Goal: Feedback & Contribution: Submit feedback/report problem

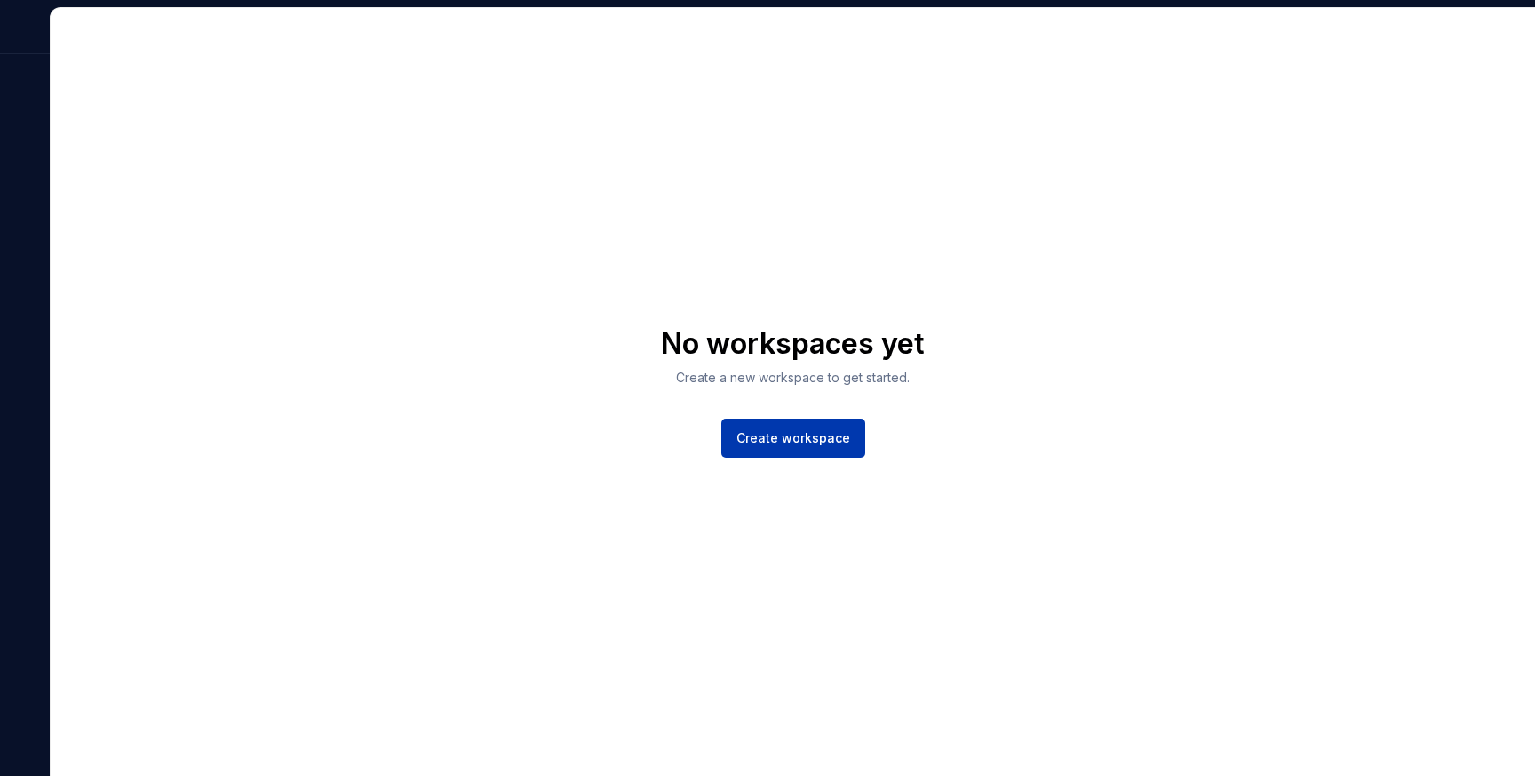
click at [841, 429] on span "Create workspace" at bounding box center [794, 438] width 114 height 18
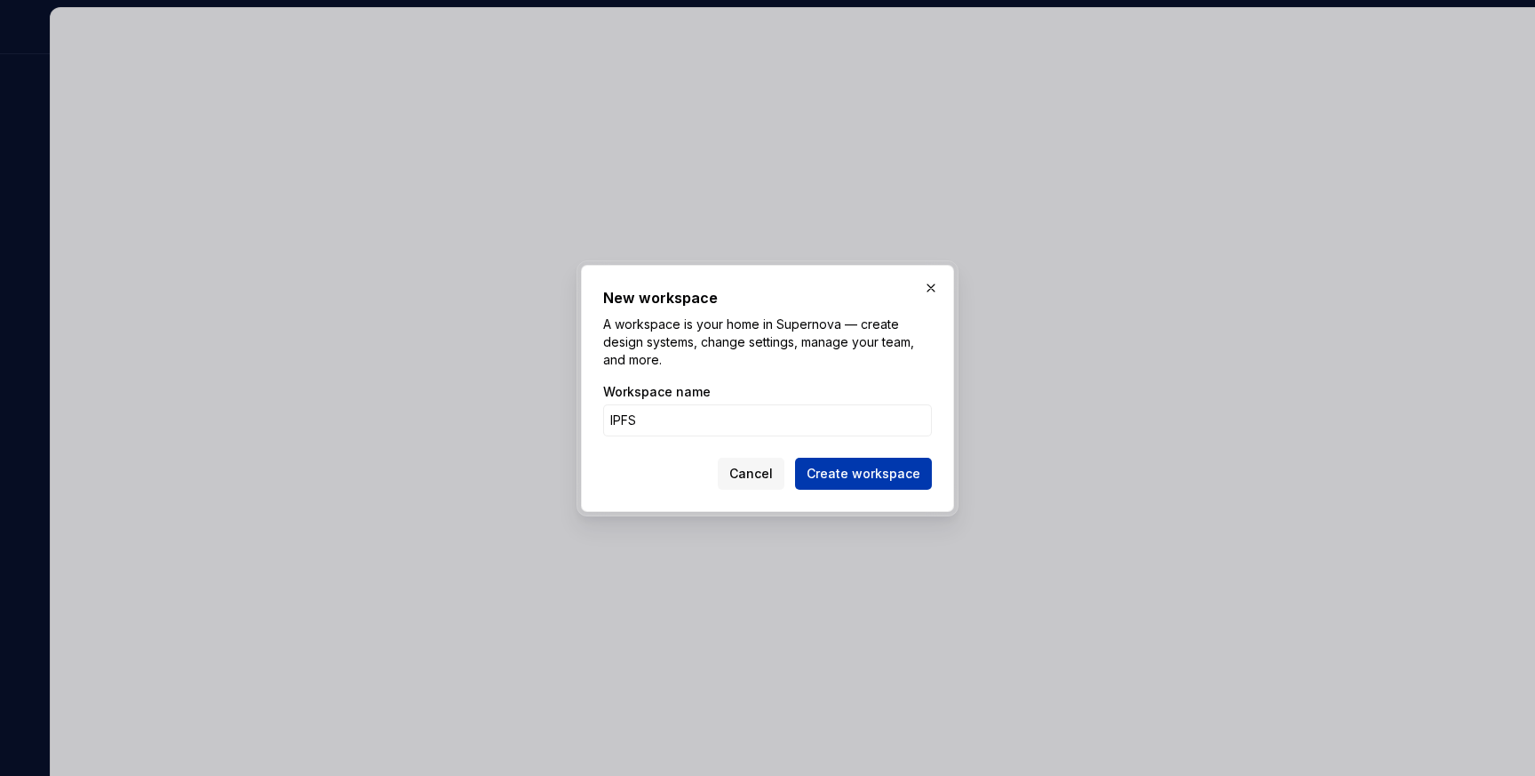
type input "IPFS"
click at [864, 469] on span "Create workspace" at bounding box center [864, 474] width 114 height 18
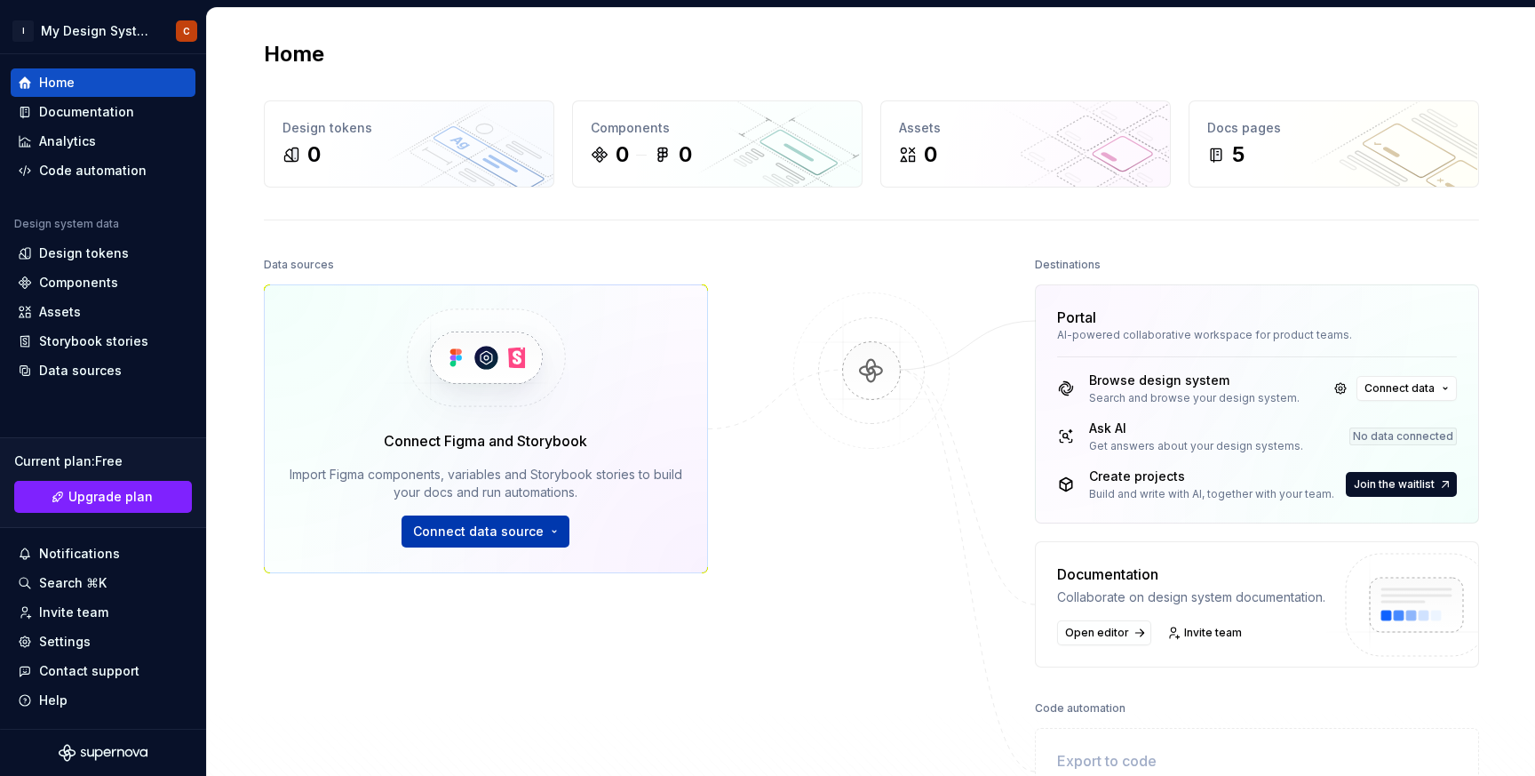
click at [507, 525] on span "Connect data source" at bounding box center [478, 531] width 131 height 18
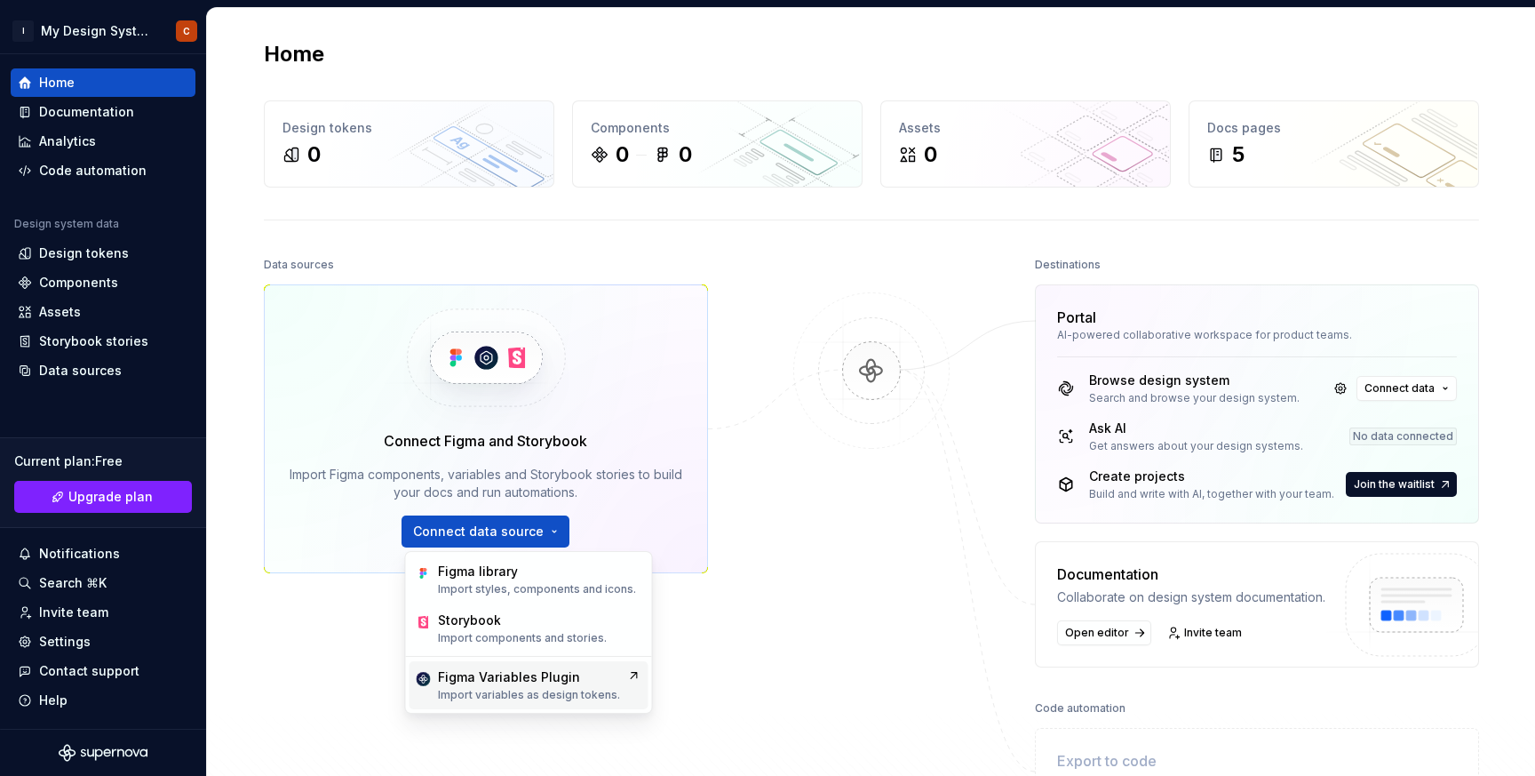
click at [500, 692] on p "Import variables as design tokens." at bounding box center [529, 695] width 182 height 14
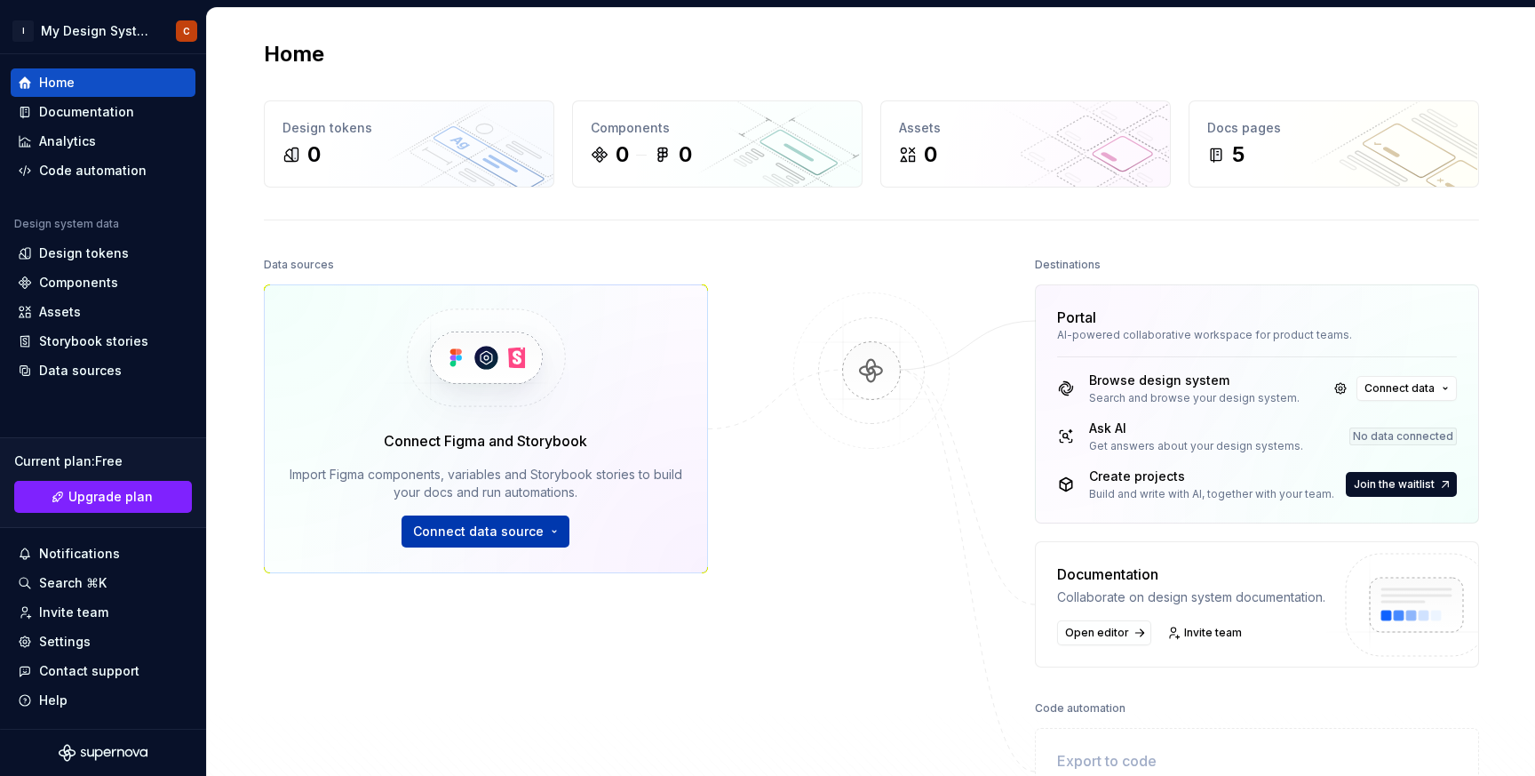
click at [487, 521] on button "Connect data source" at bounding box center [486, 531] width 168 height 32
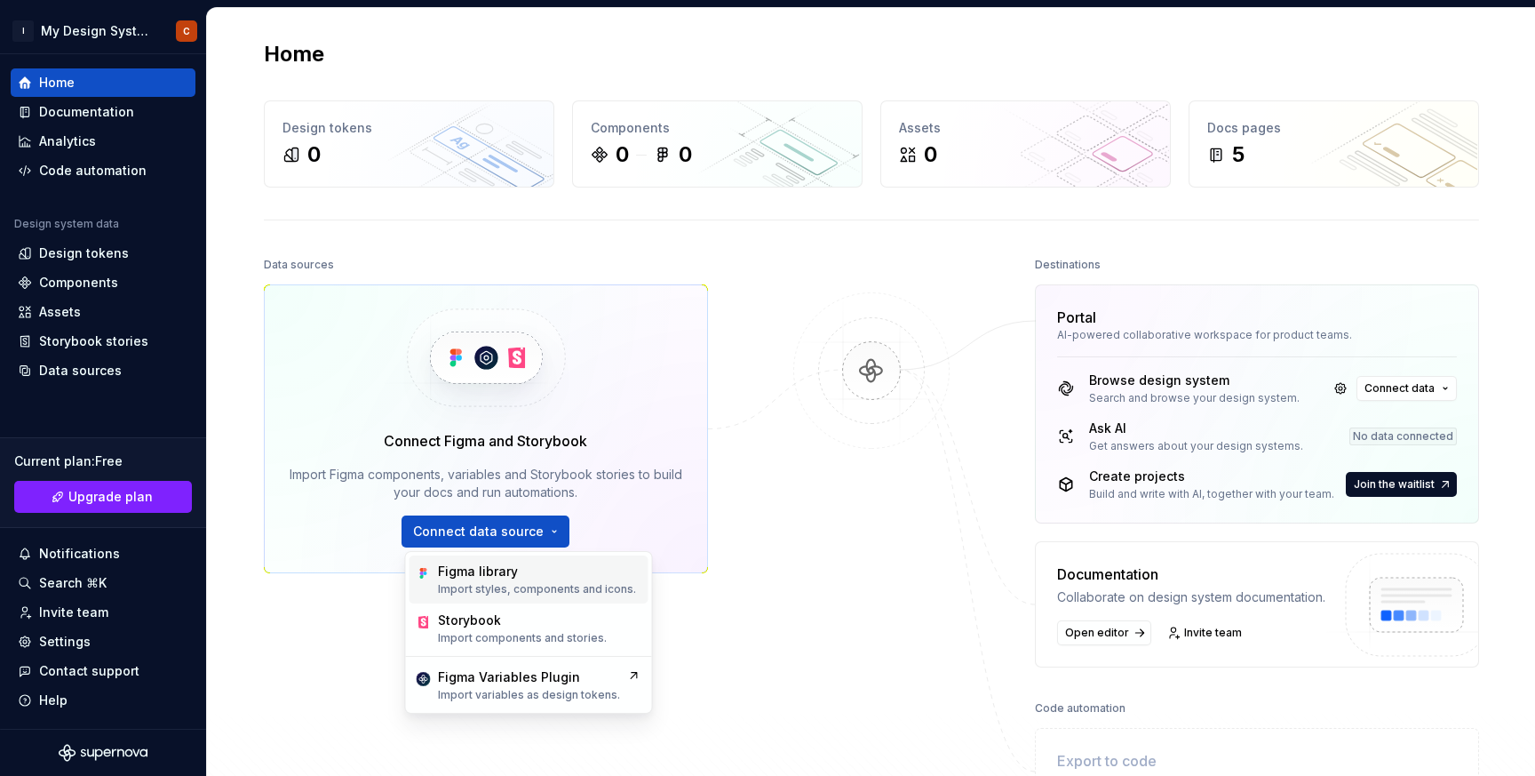
click at [462, 573] on div "Figma library" at bounding box center [478, 571] width 80 height 18
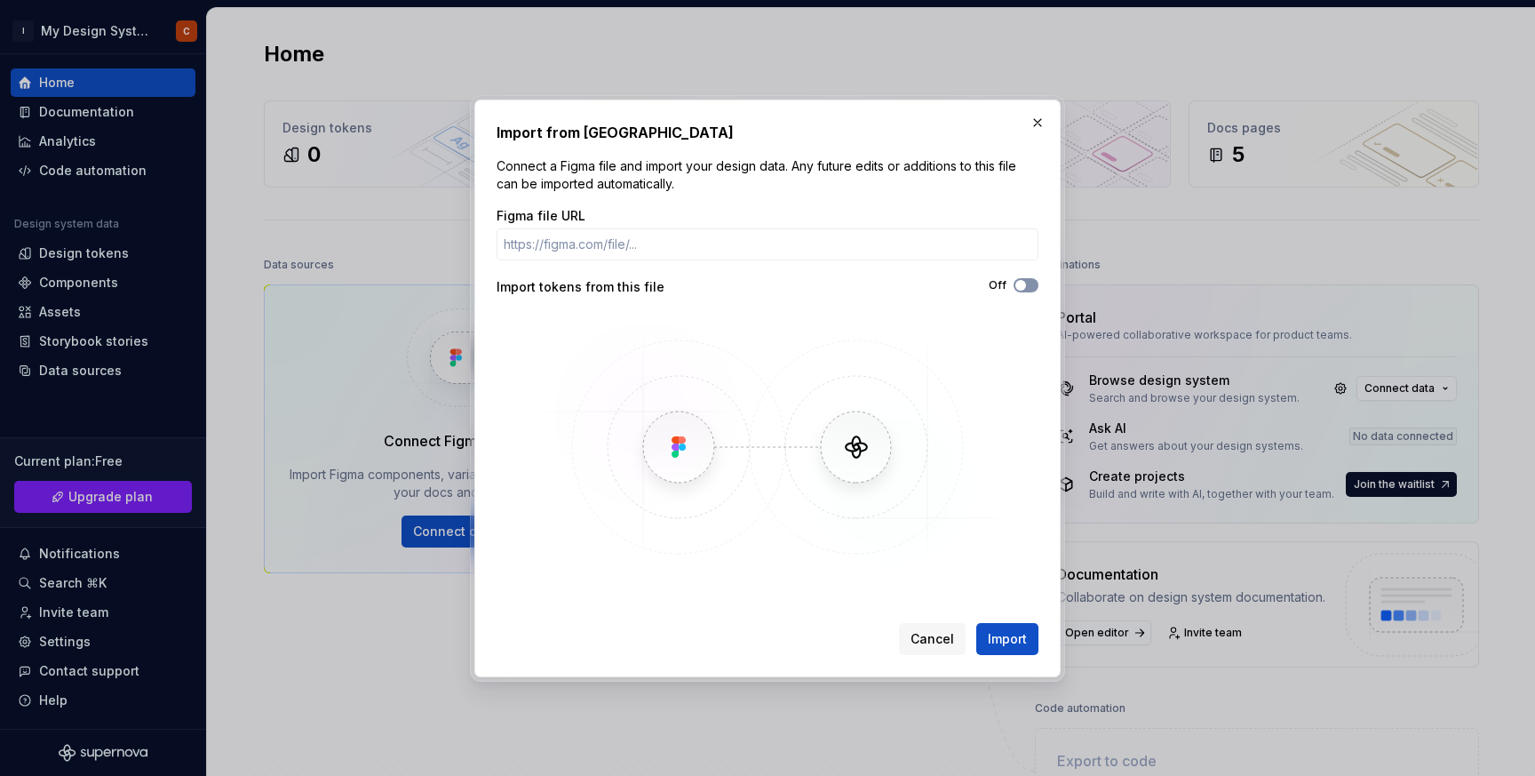
click at [1031, 283] on button "Off" at bounding box center [1026, 285] width 25 height 14
click at [610, 246] on input "Figma file URL" at bounding box center [768, 244] width 542 height 32
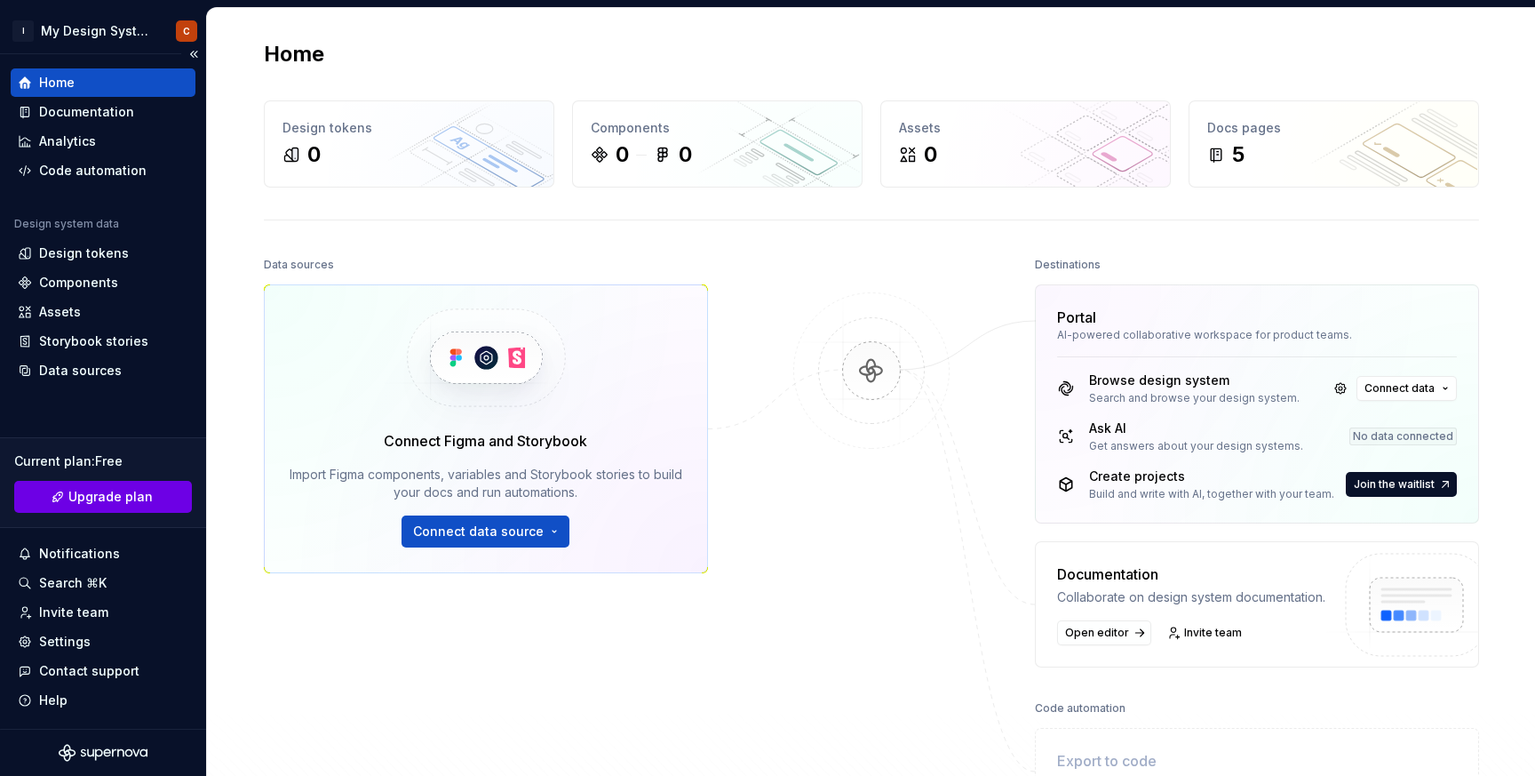
click at [116, 494] on span "Upgrade plan" at bounding box center [110, 497] width 84 height 18
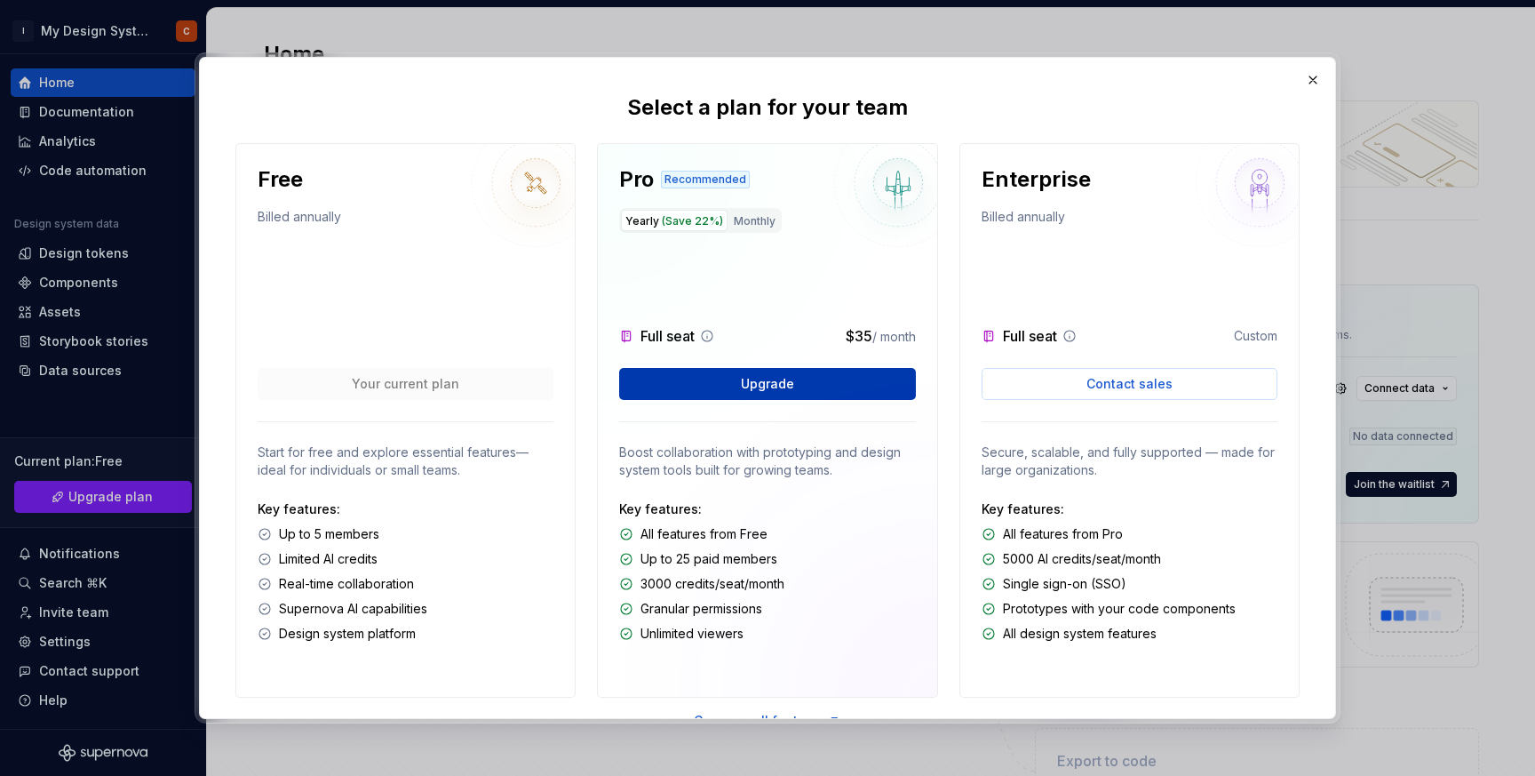
click at [802, 388] on button "Upgrade" at bounding box center [767, 384] width 296 height 32
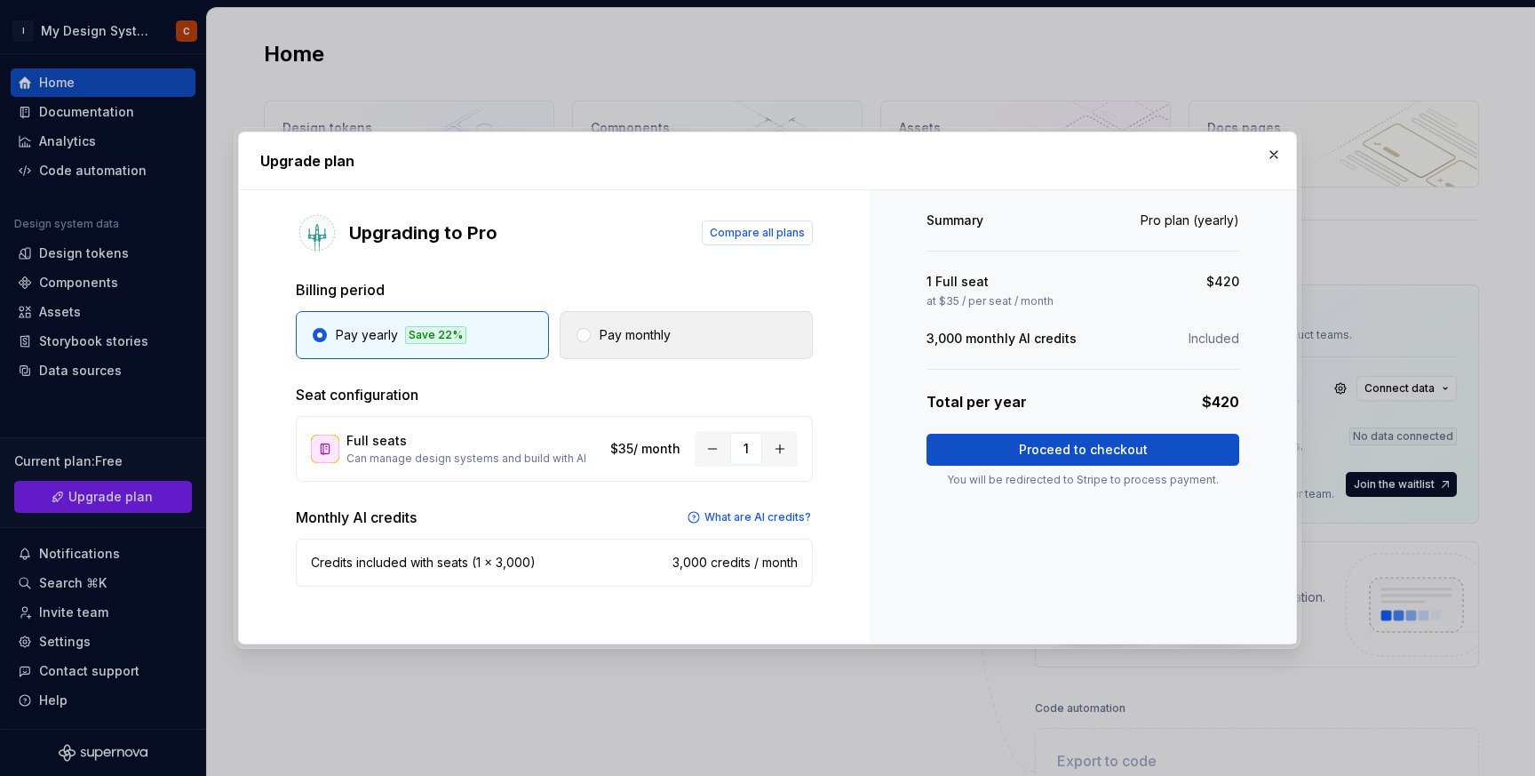
click at [746, 339] on button "Pay monthly" at bounding box center [686, 335] width 253 height 48
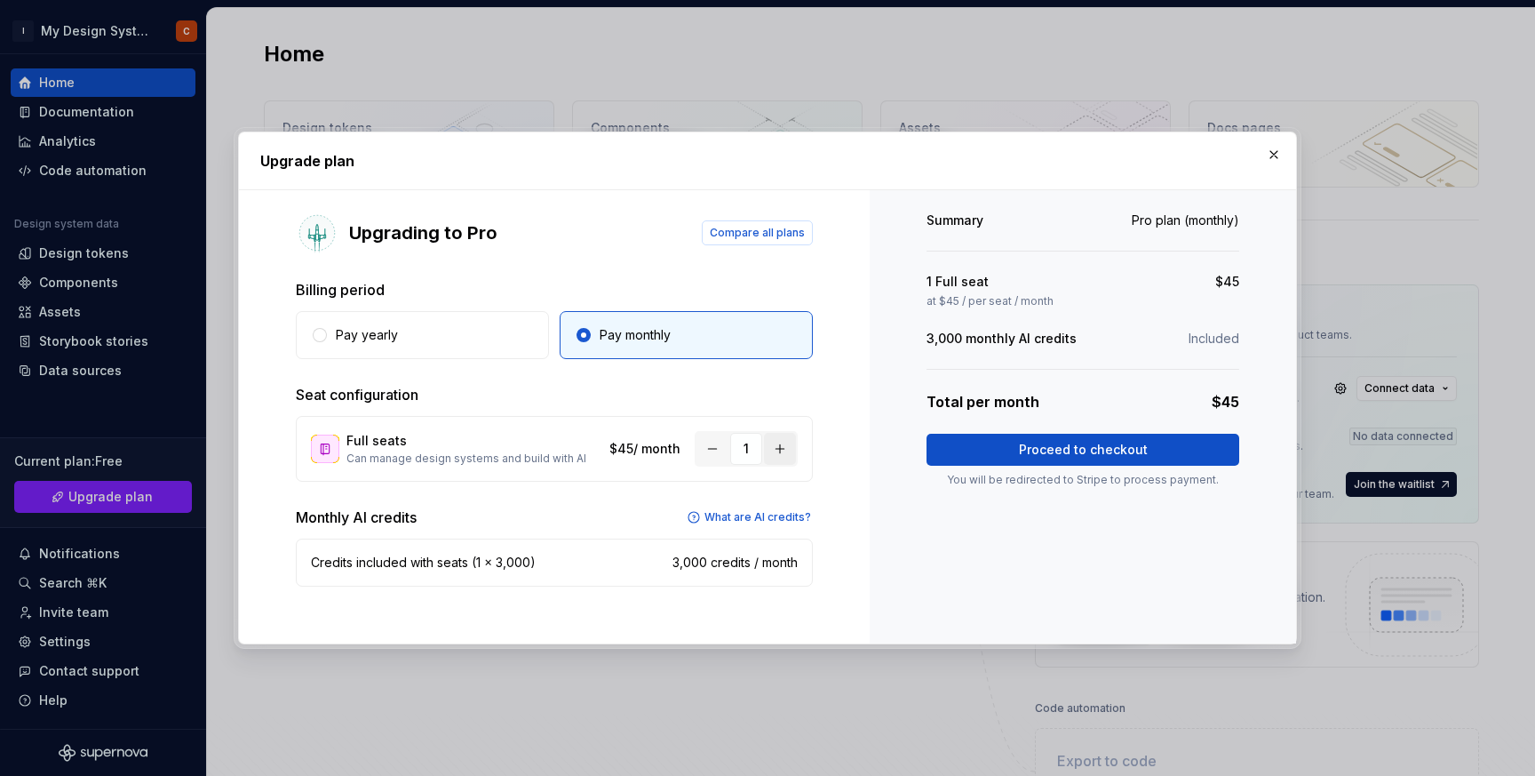
click at [770, 443] on button "button" at bounding box center [780, 449] width 32 height 32
click at [1023, 442] on span "Proceed to checkout" at bounding box center [1083, 450] width 129 height 18
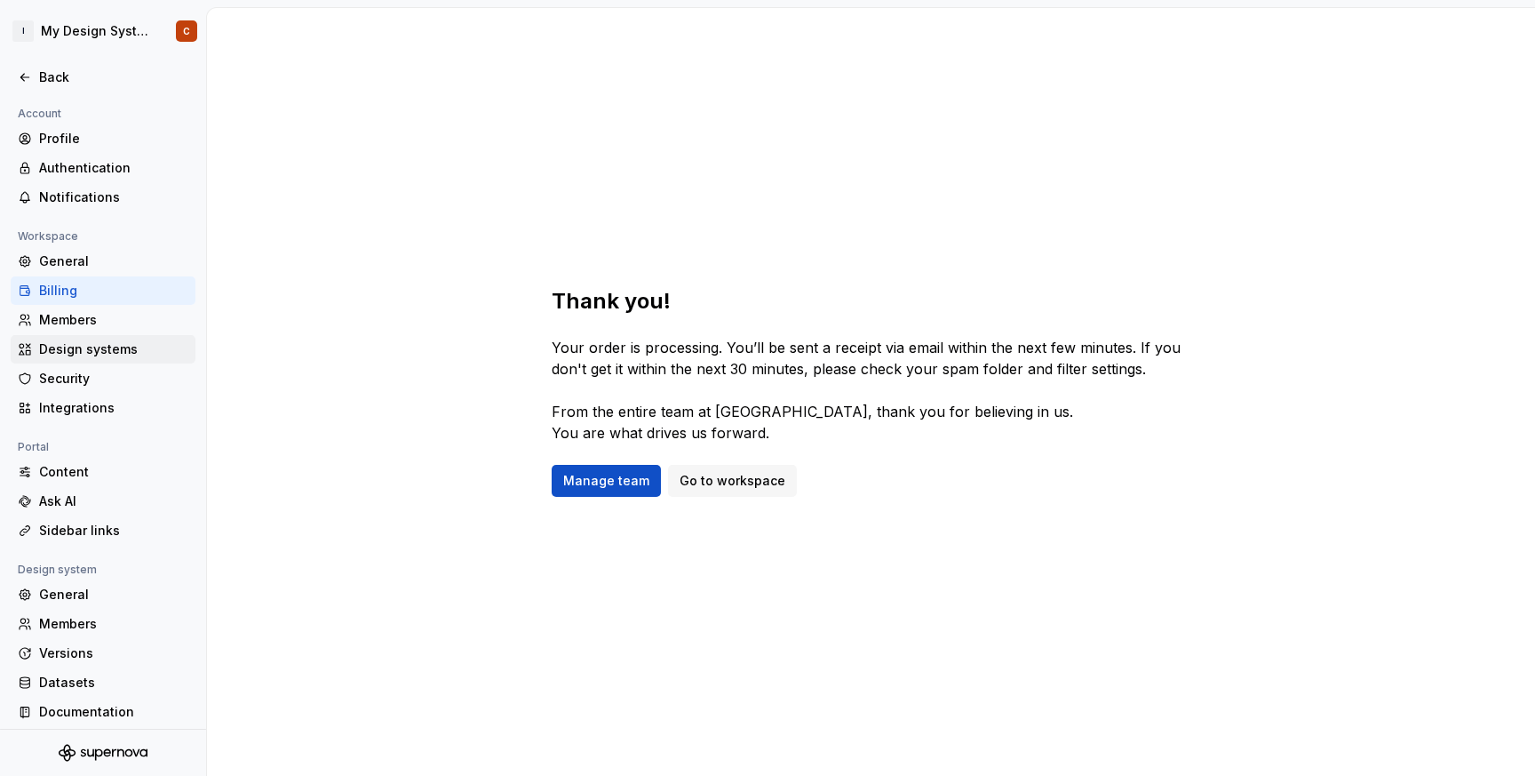
click at [111, 346] on div "Design systems" at bounding box center [113, 349] width 149 height 18
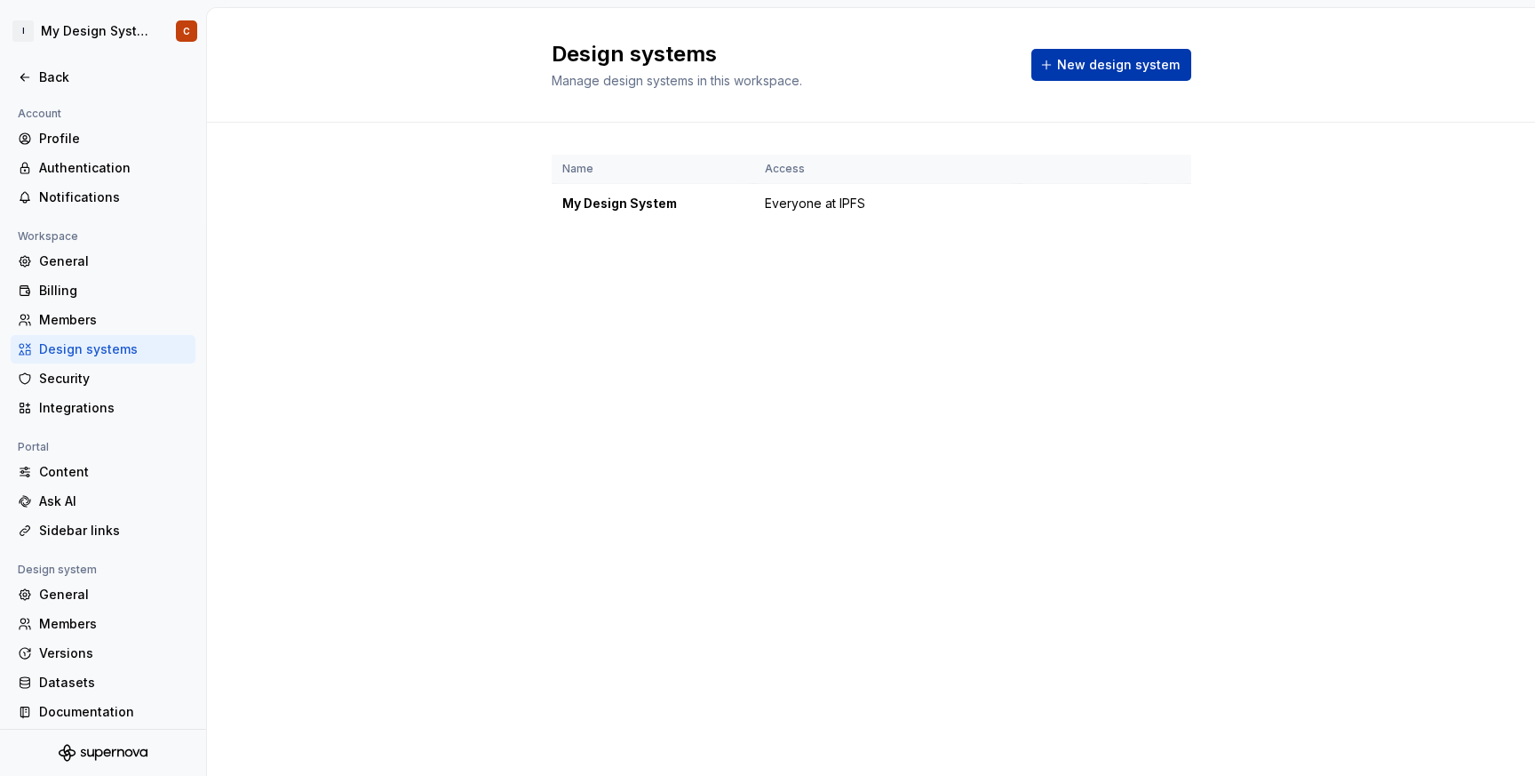
click at [1119, 66] on span "New design system" at bounding box center [1118, 65] width 123 height 18
click at [83, 259] on div "General" at bounding box center [113, 261] width 149 height 18
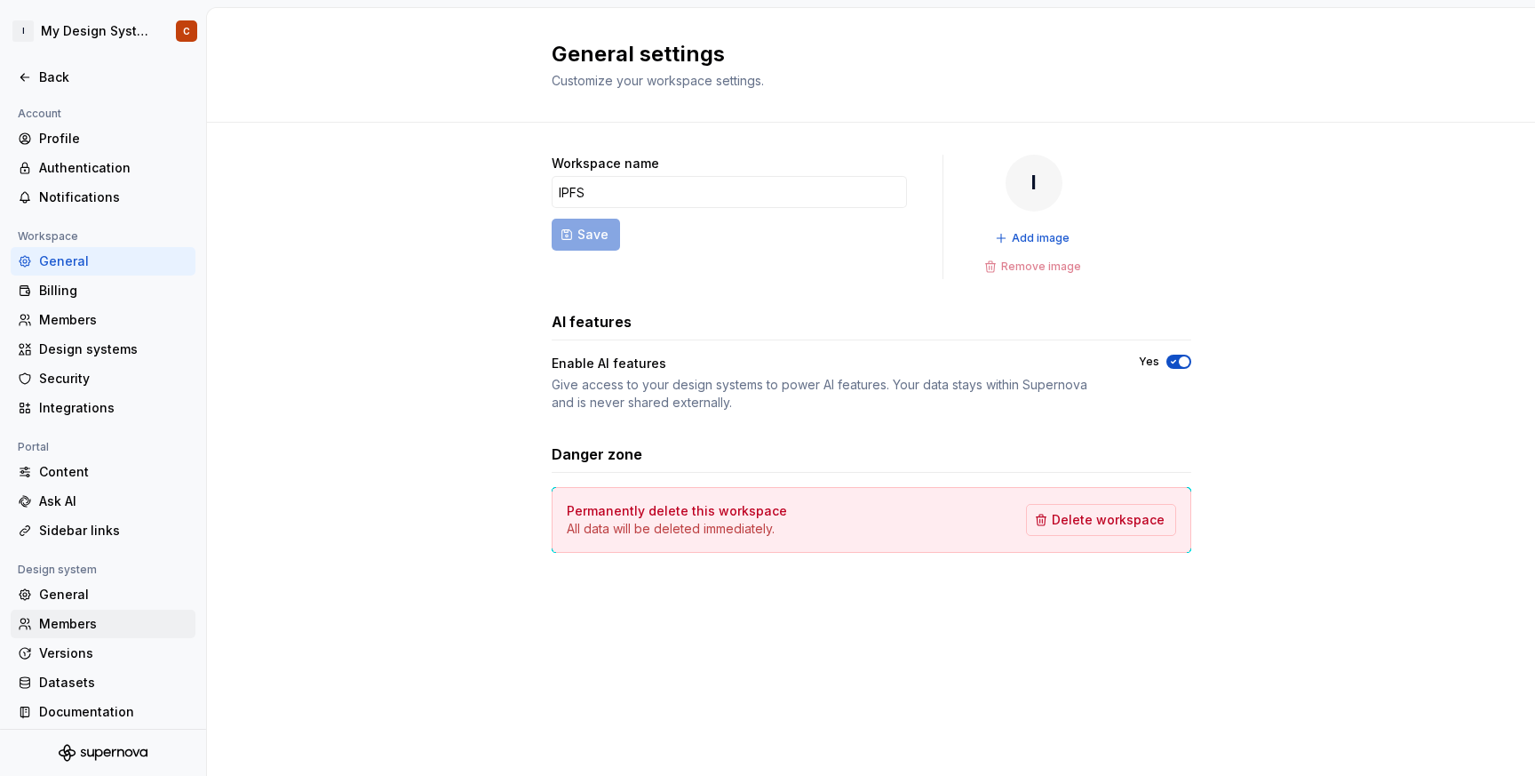
click at [68, 616] on div "Members" at bounding box center [113, 624] width 149 height 18
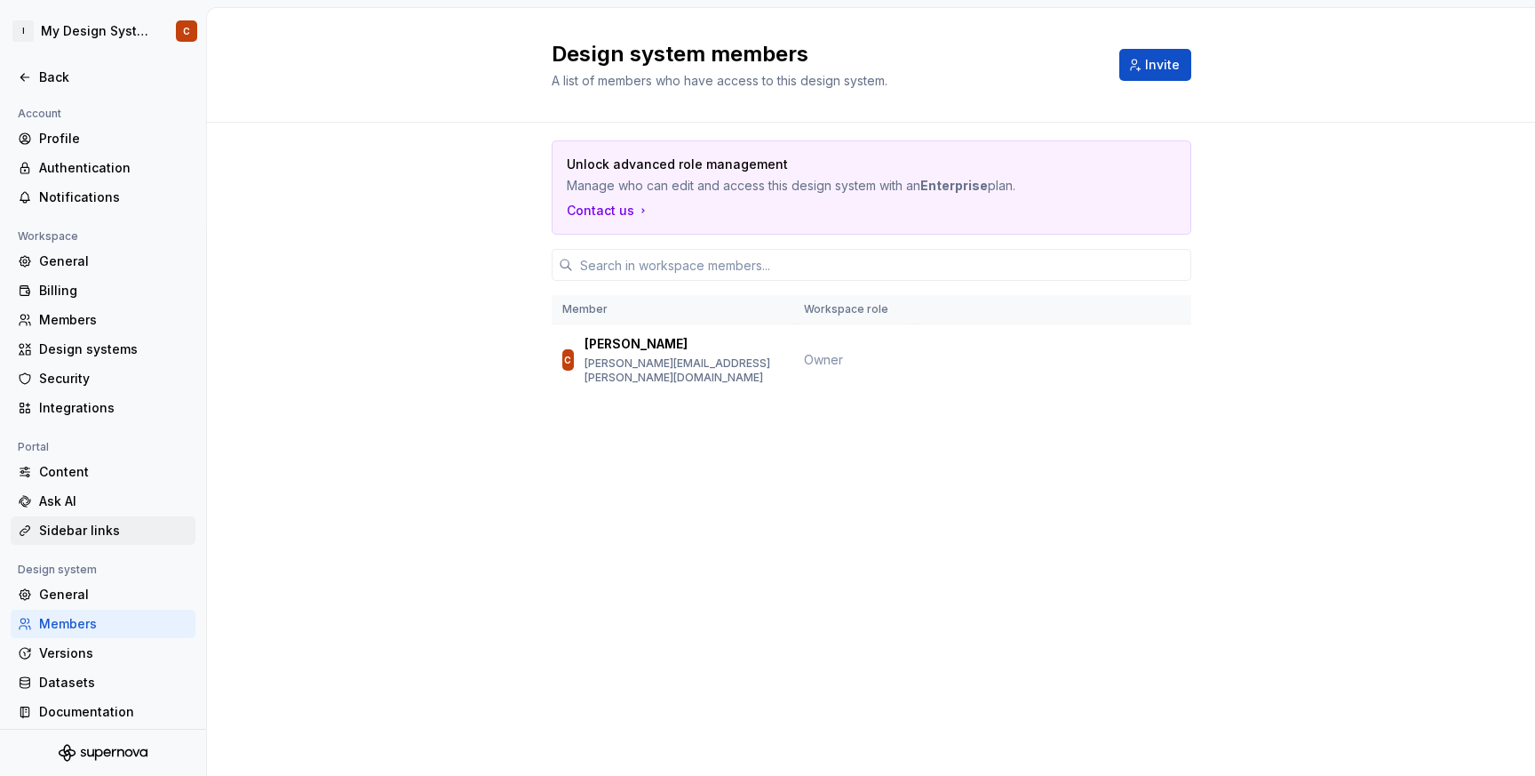
click at [97, 536] on div "Sidebar links" at bounding box center [113, 531] width 149 height 18
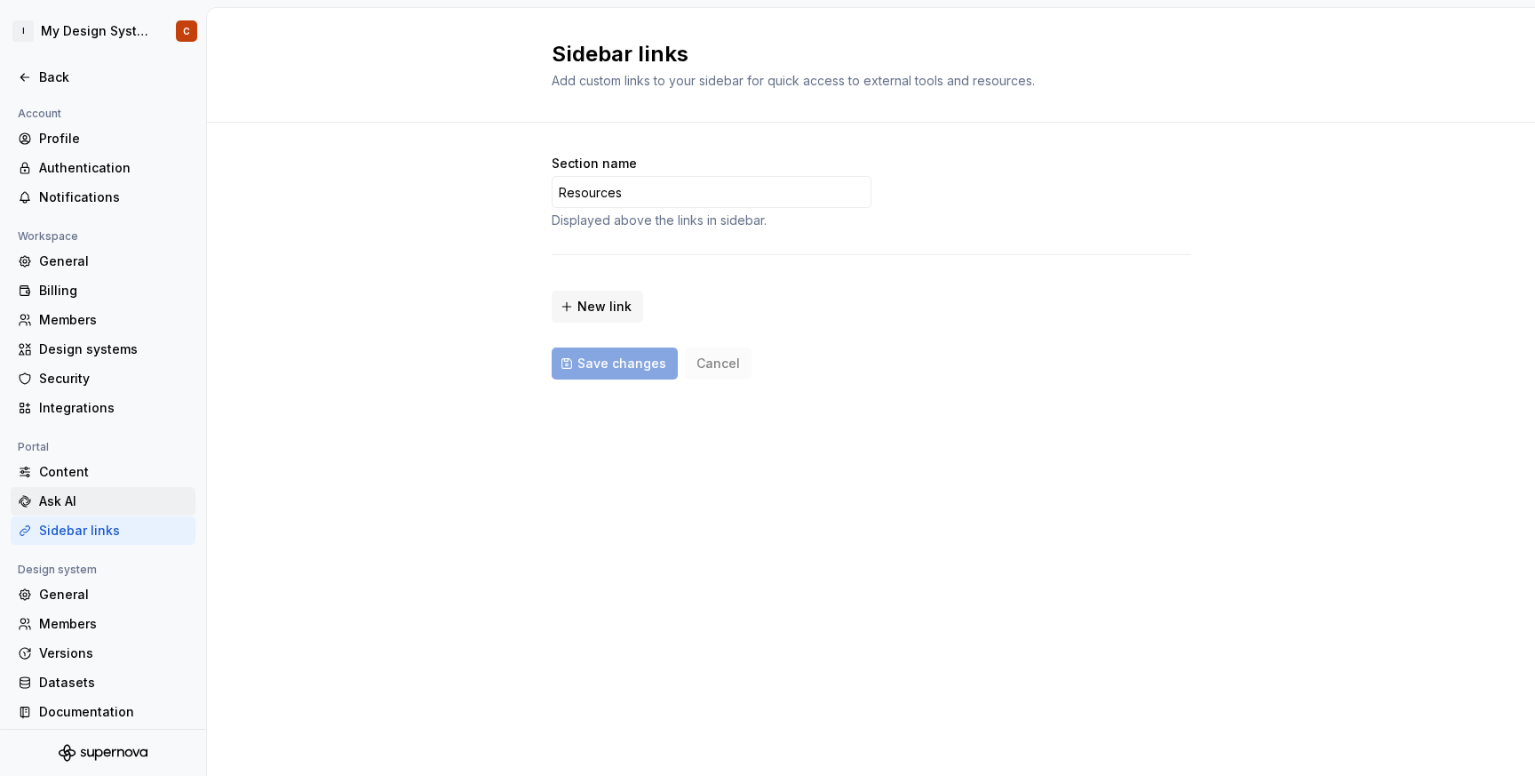
click at [105, 493] on div "Ask AI" at bounding box center [113, 501] width 149 height 18
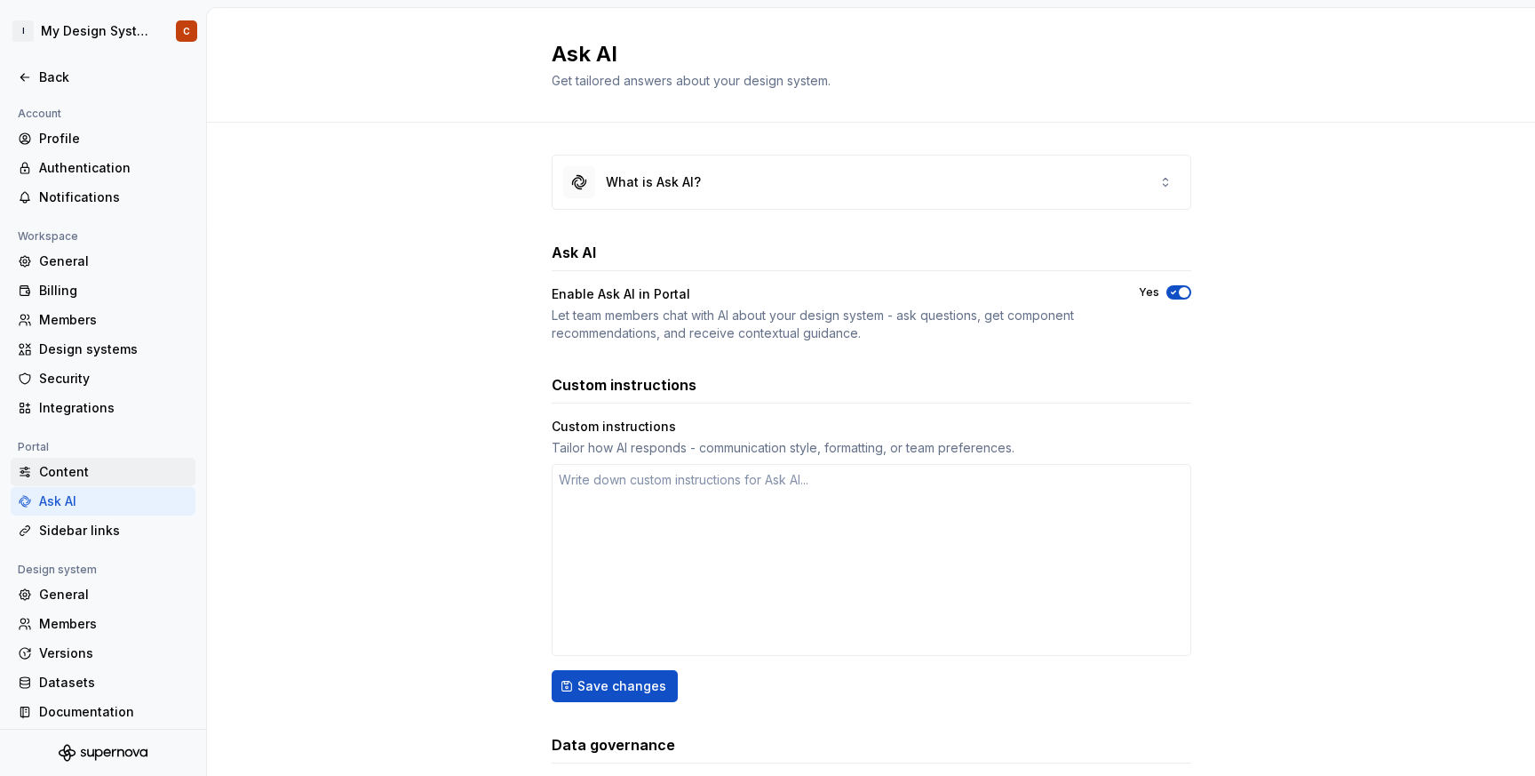
type textarea "*"
click at [75, 157] on div "Authentication" at bounding box center [103, 168] width 185 height 28
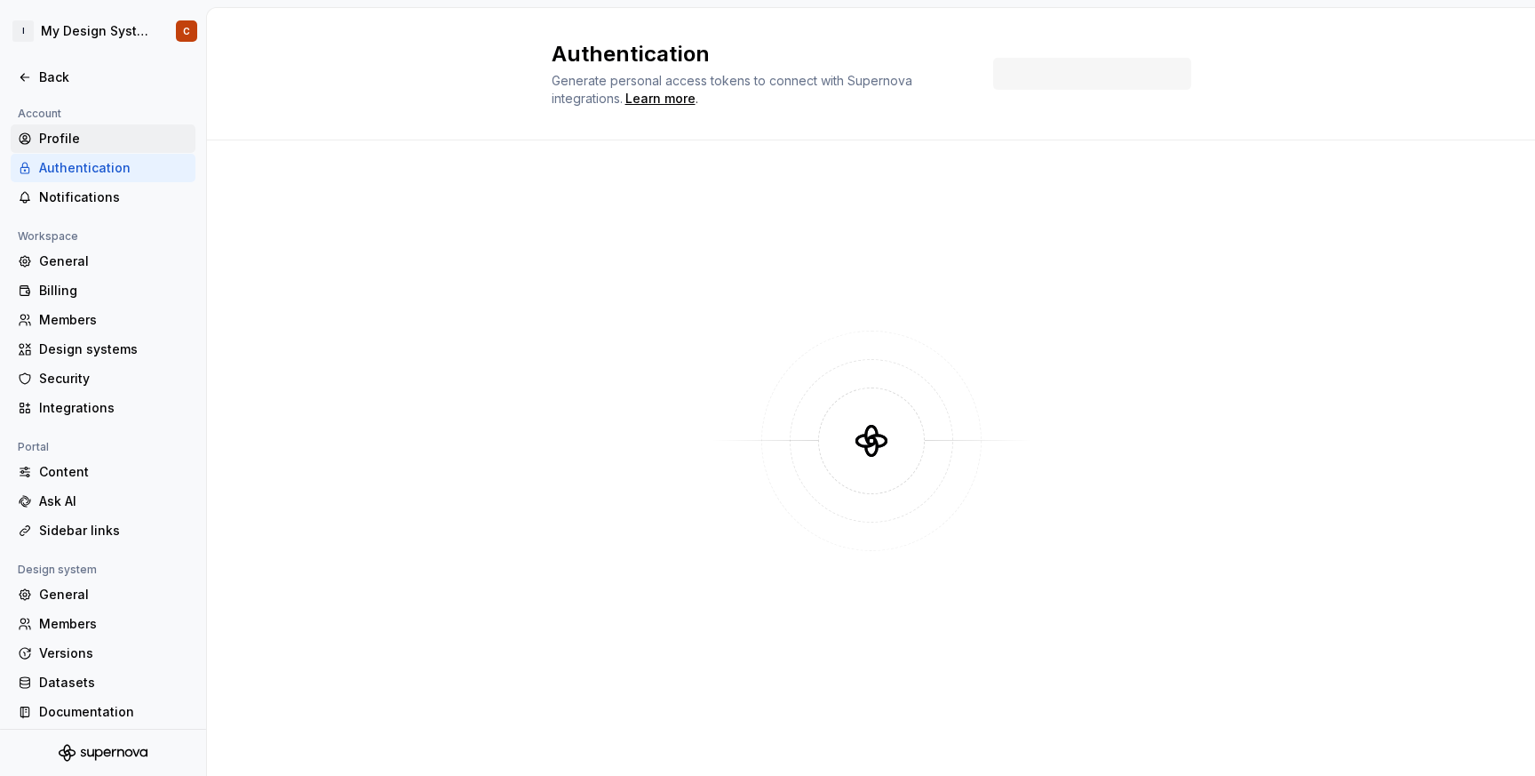
click at [80, 135] on div "Profile" at bounding box center [113, 139] width 149 height 18
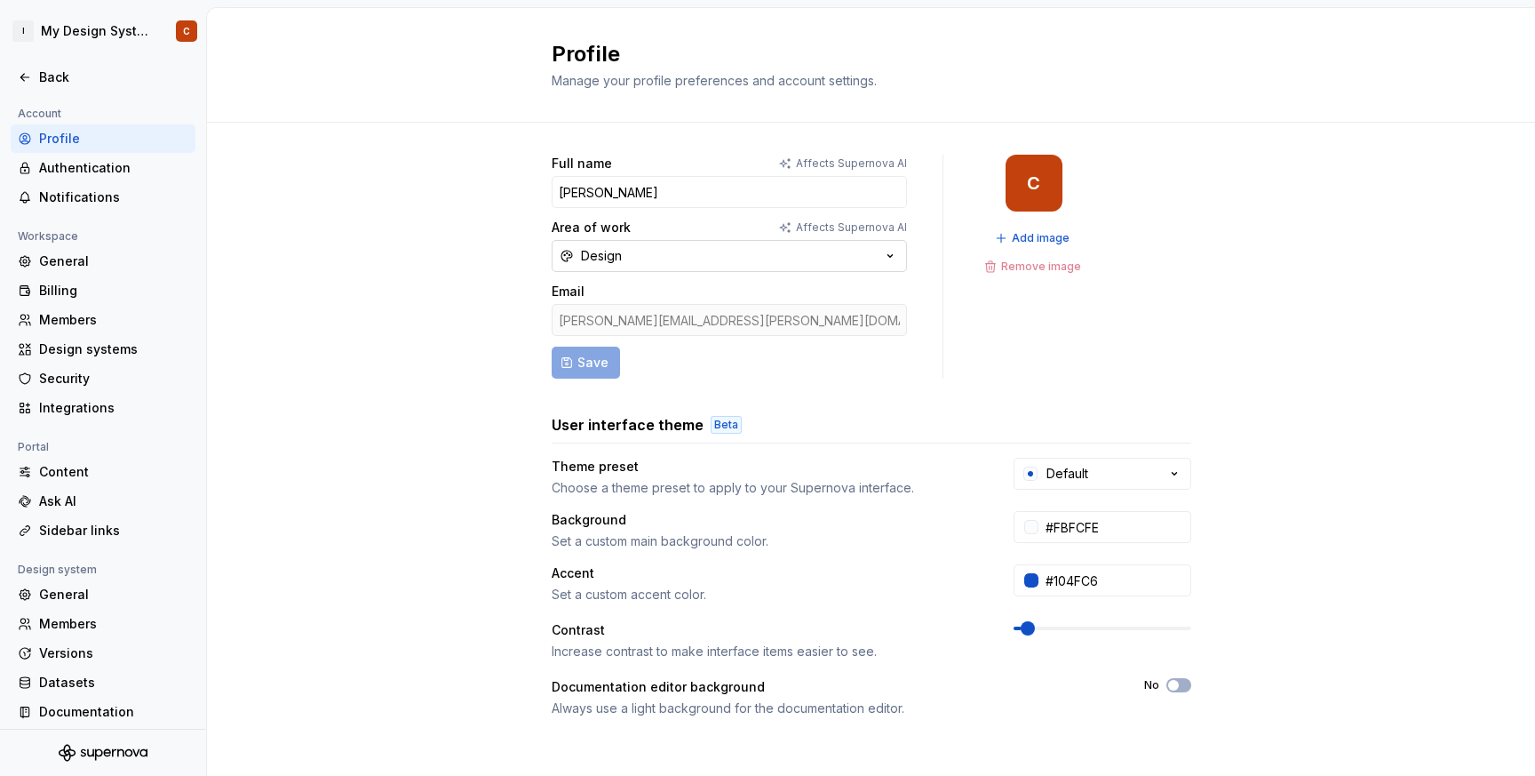
click at [650, 256] on button "Design" at bounding box center [729, 256] width 355 height 32
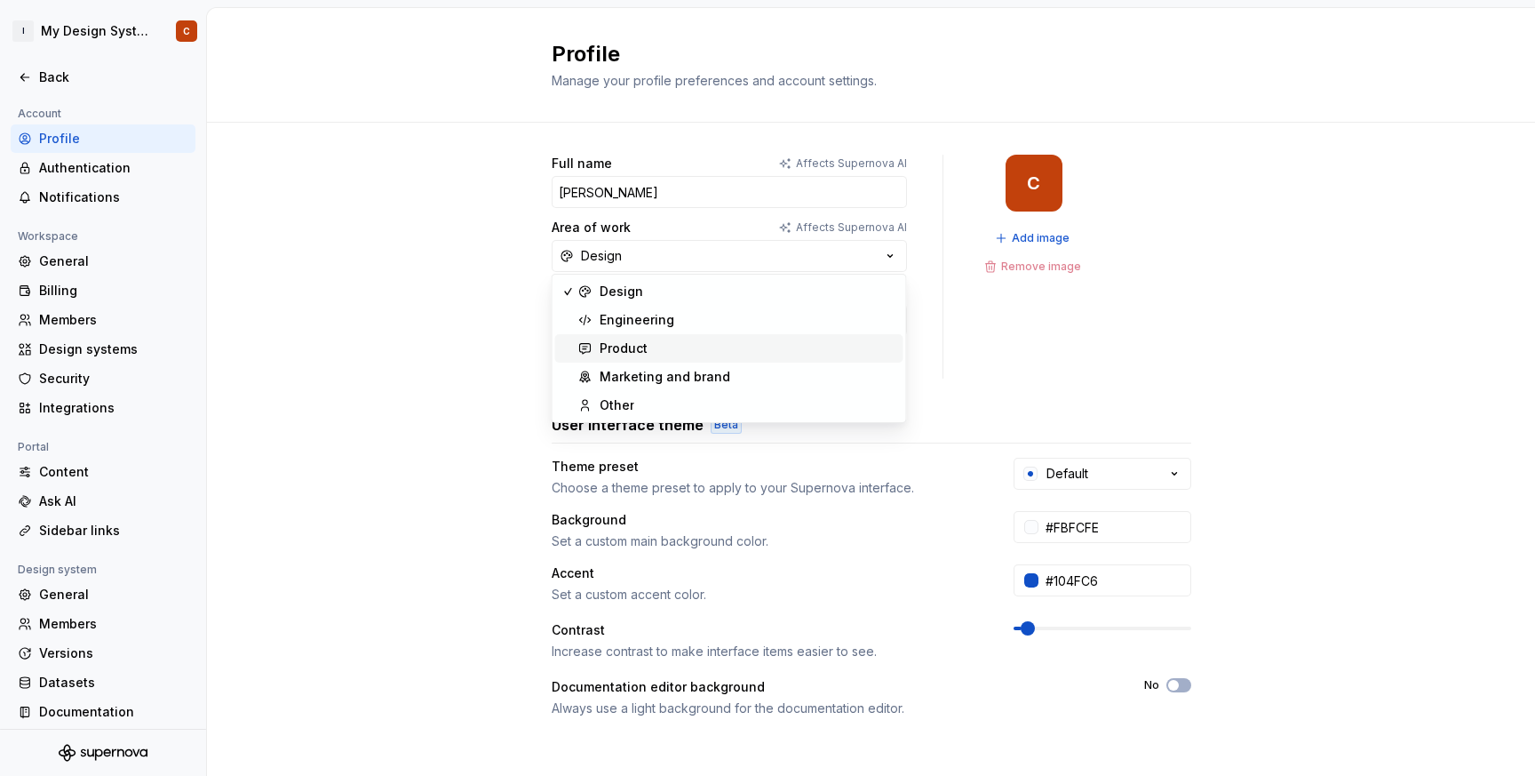
click at [632, 340] on div "Product" at bounding box center [624, 348] width 48 height 18
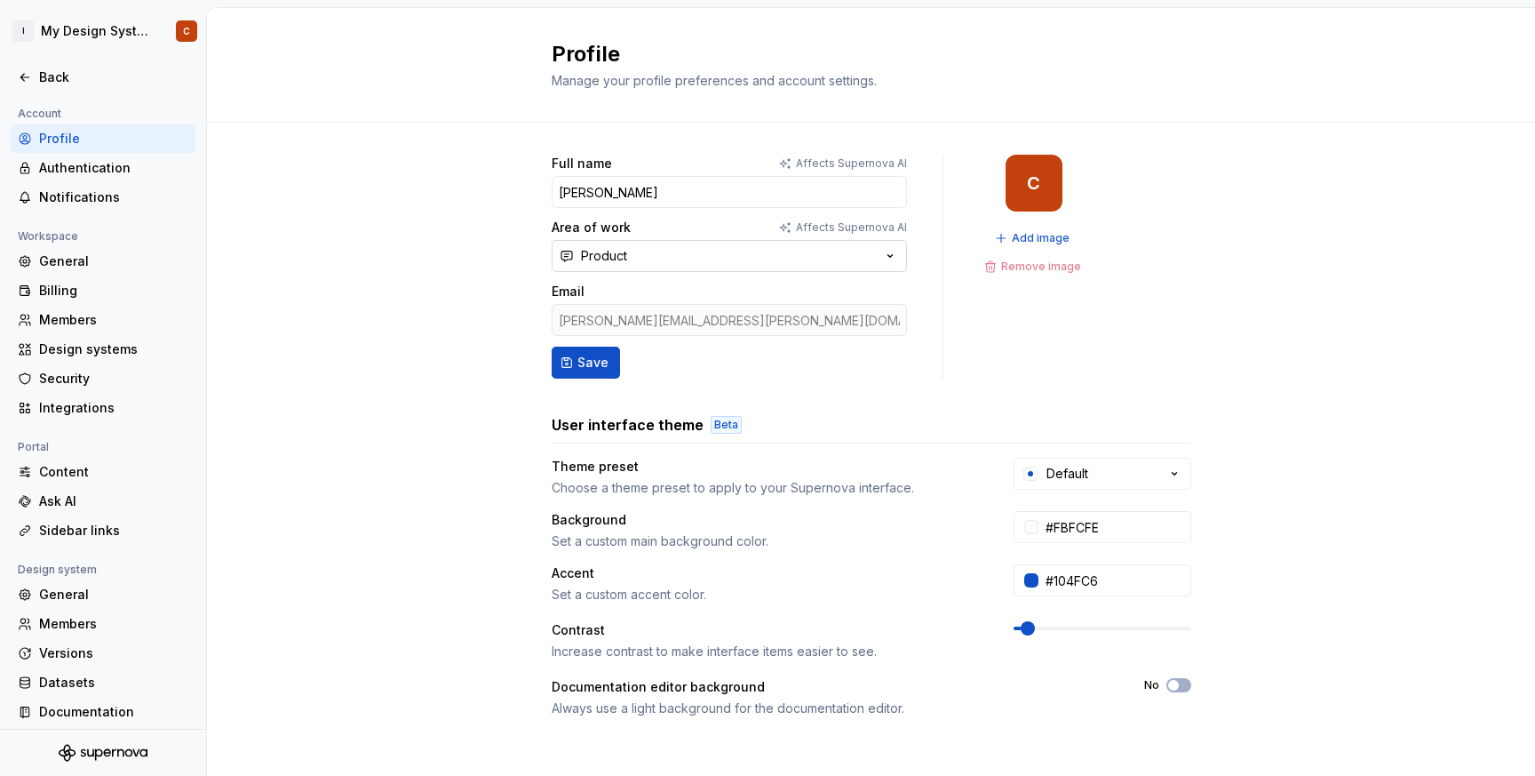
click at [678, 255] on button "Product" at bounding box center [729, 256] width 355 height 32
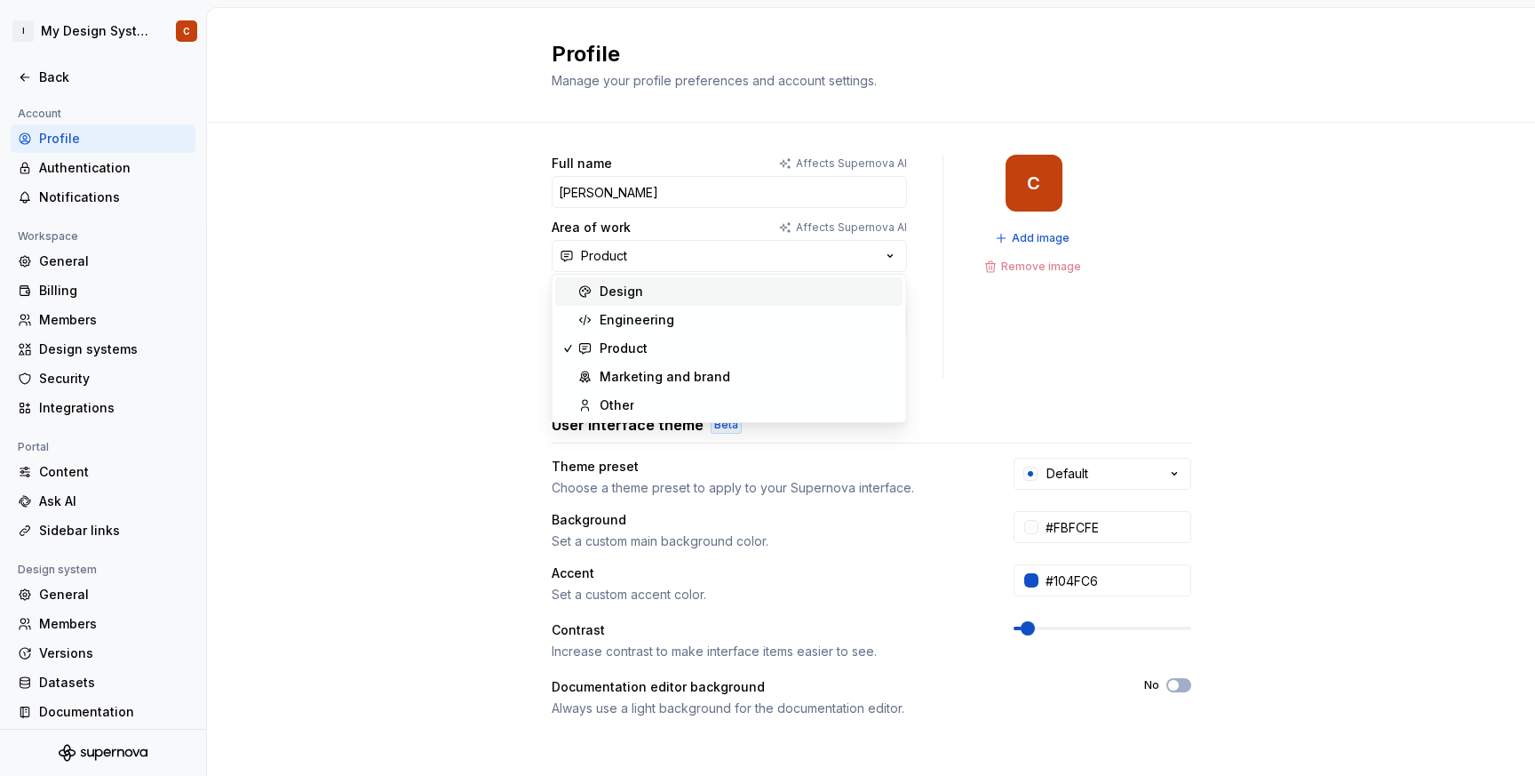
click at [648, 283] on div "Design" at bounding box center [748, 292] width 297 height 18
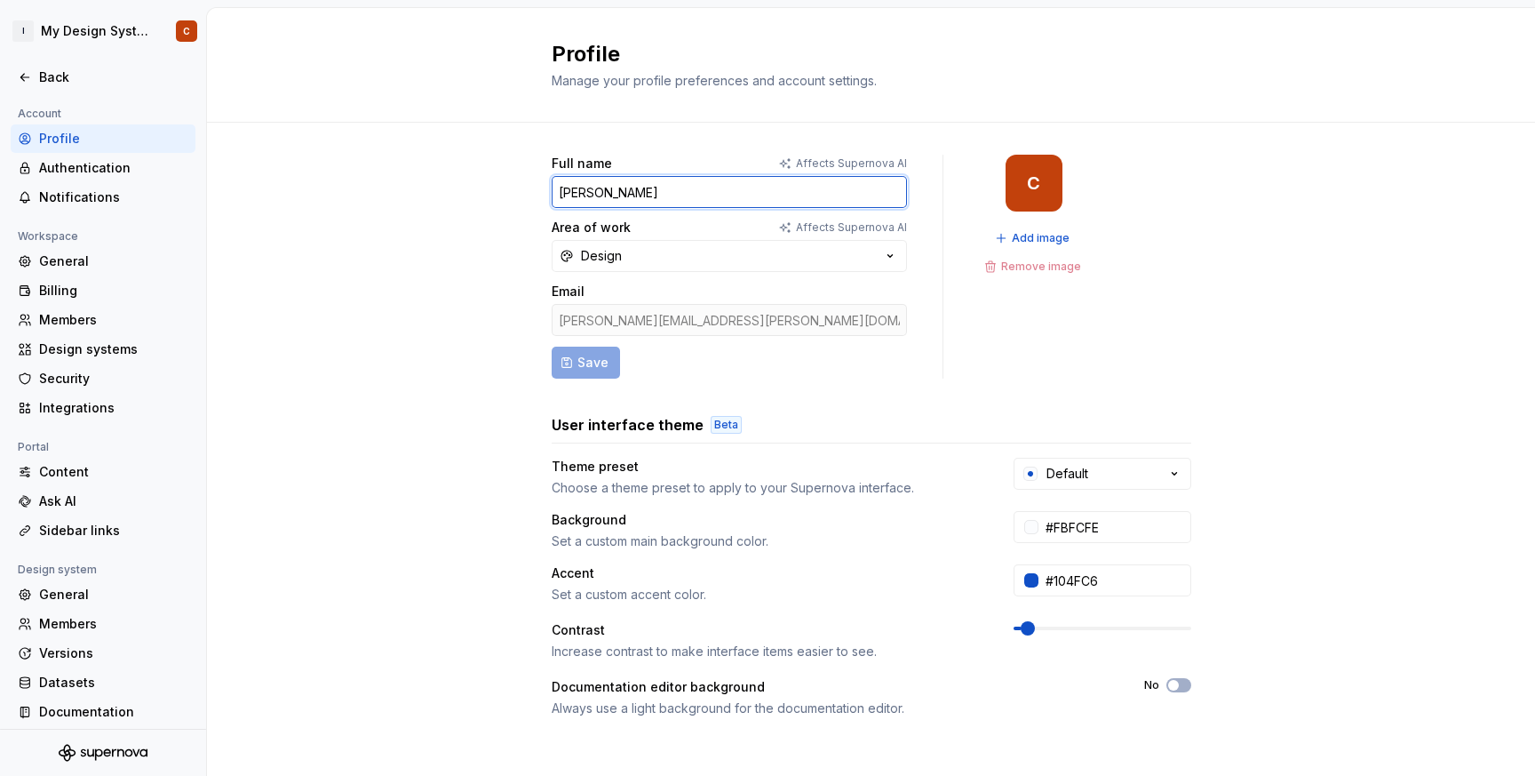
click at [619, 189] on input "Colleen" at bounding box center [729, 192] width 355 height 32
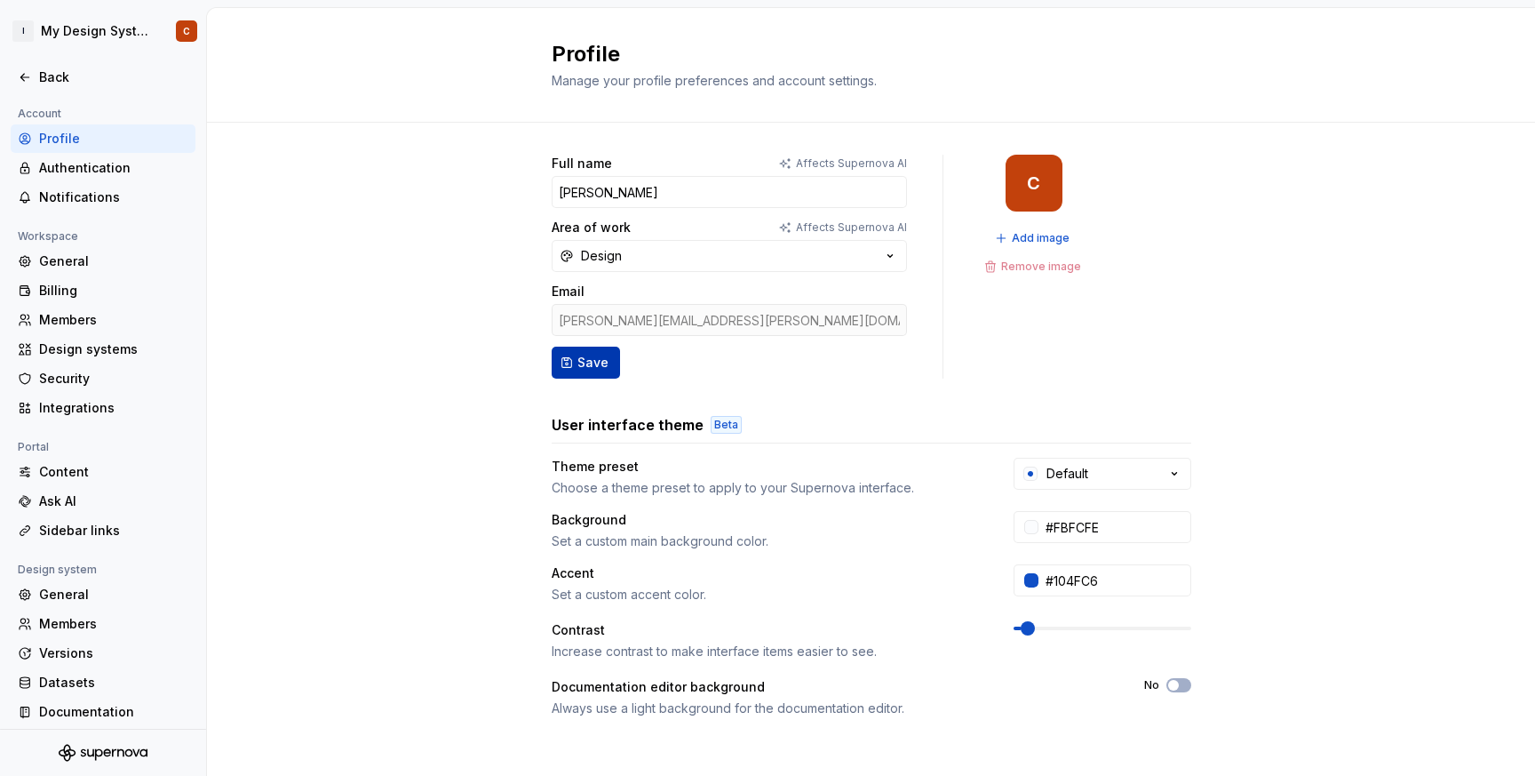
click at [590, 359] on span "Save" at bounding box center [593, 363] width 31 height 18
type input "Colleen Hurlburt"
click at [1173, 680] on span "button" at bounding box center [1173, 685] width 11 height 11
click at [1173, 680] on icon "button" at bounding box center [1174, 685] width 14 height 11
click at [1139, 582] on input "#104FC6" at bounding box center [1115, 580] width 153 height 32
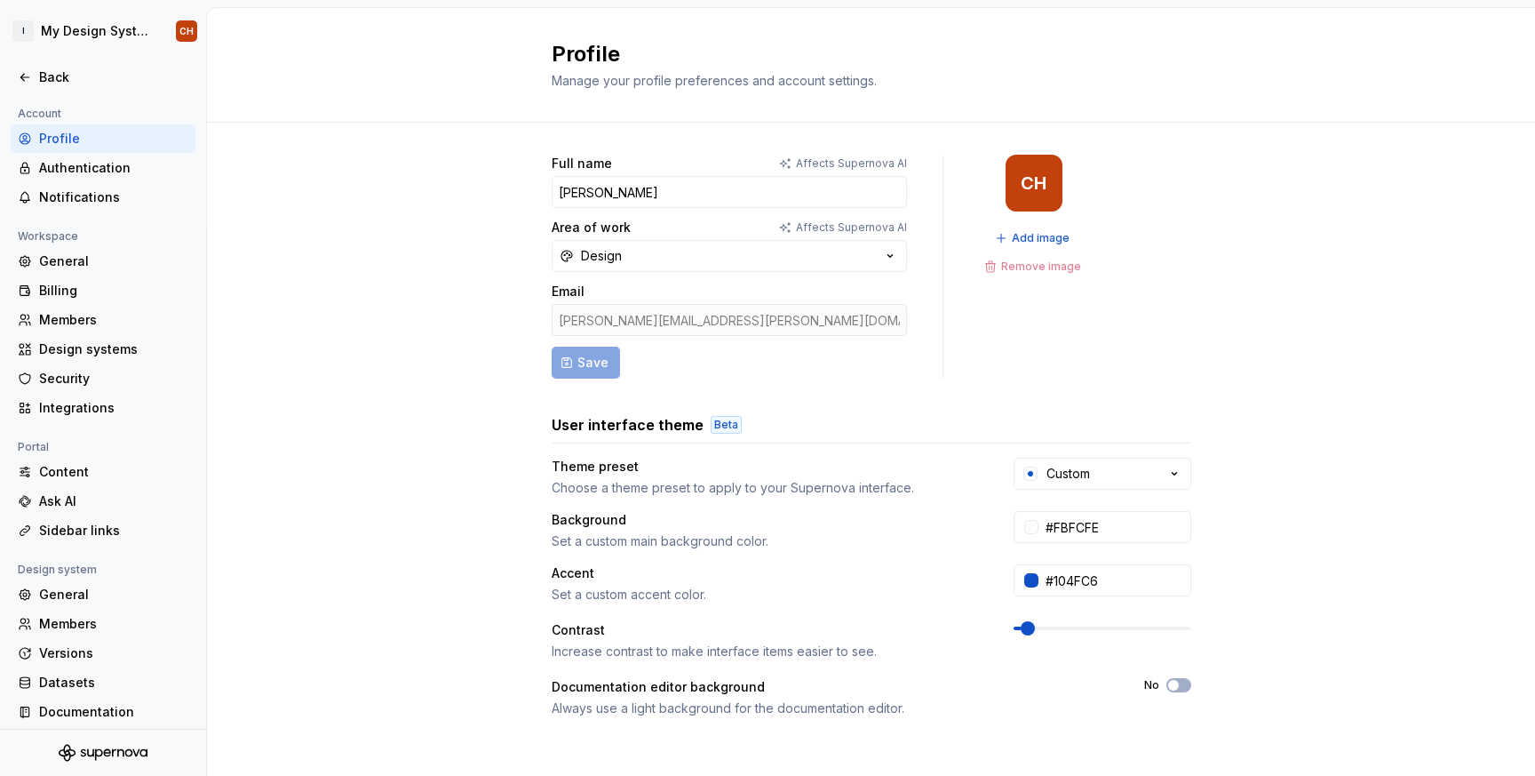
click at [1246, 532] on div "Full name Affects Supernova AI Colleen Hurlburt Area of work Affects Supernova …" at bounding box center [871, 571] width 1328 height 896
click at [1178, 474] on icon "button" at bounding box center [1175, 474] width 18 height 18
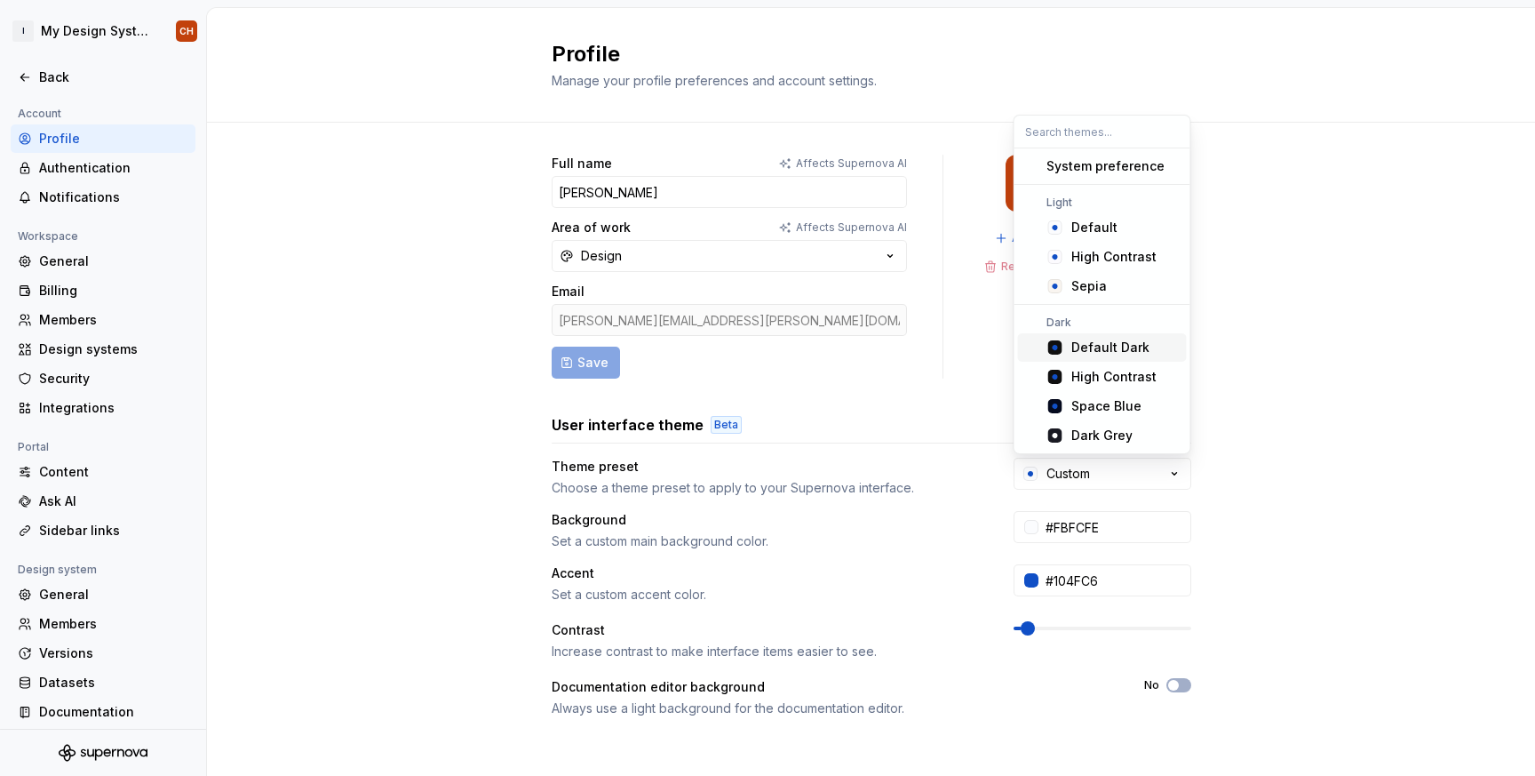
click at [1152, 352] on div "Default Dark" at bounding box center [1125, 348] width 108 height 18
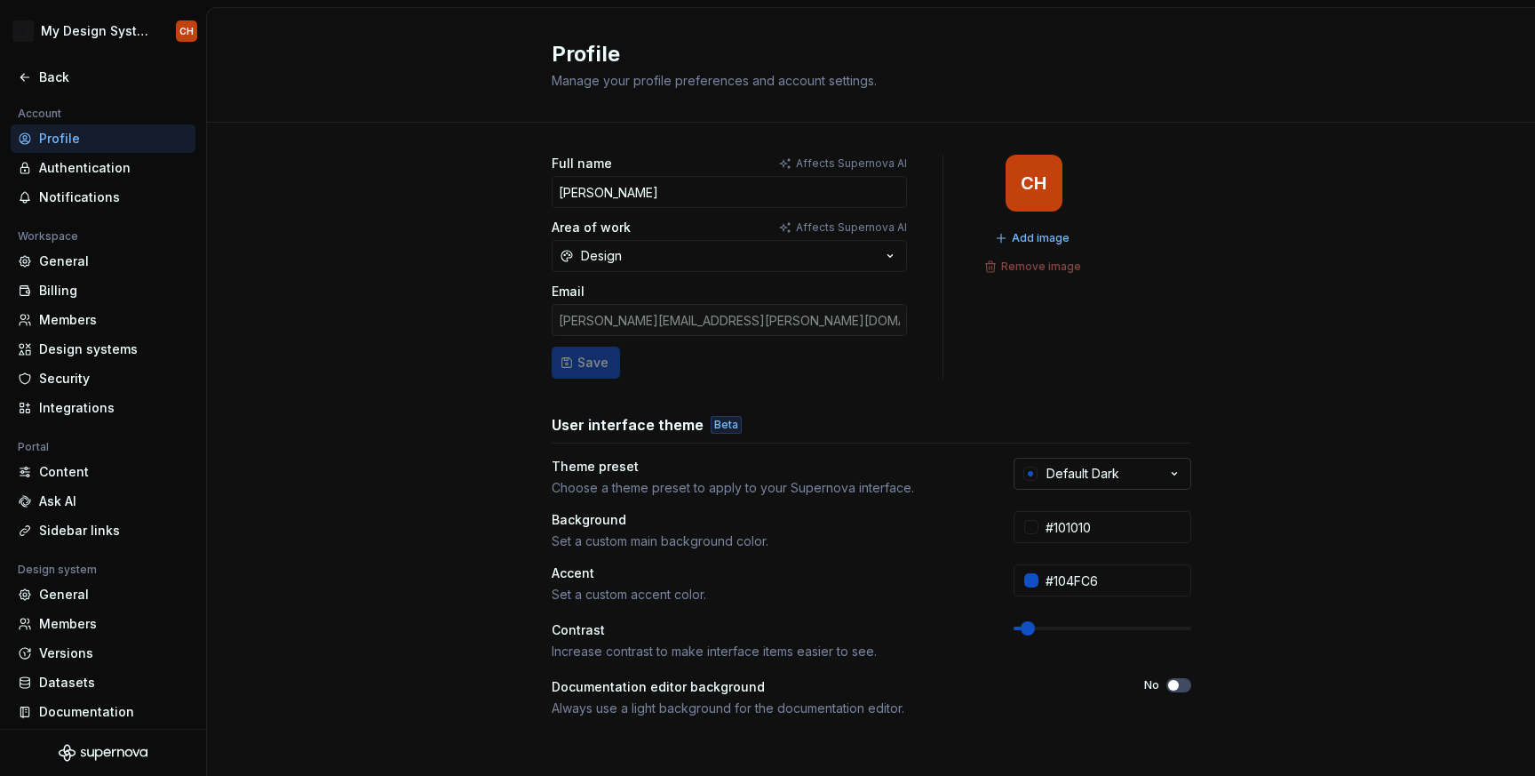
click at [1098, 472] on div "Default Dark" at bounding box center [1083, 474] width 73 height 18
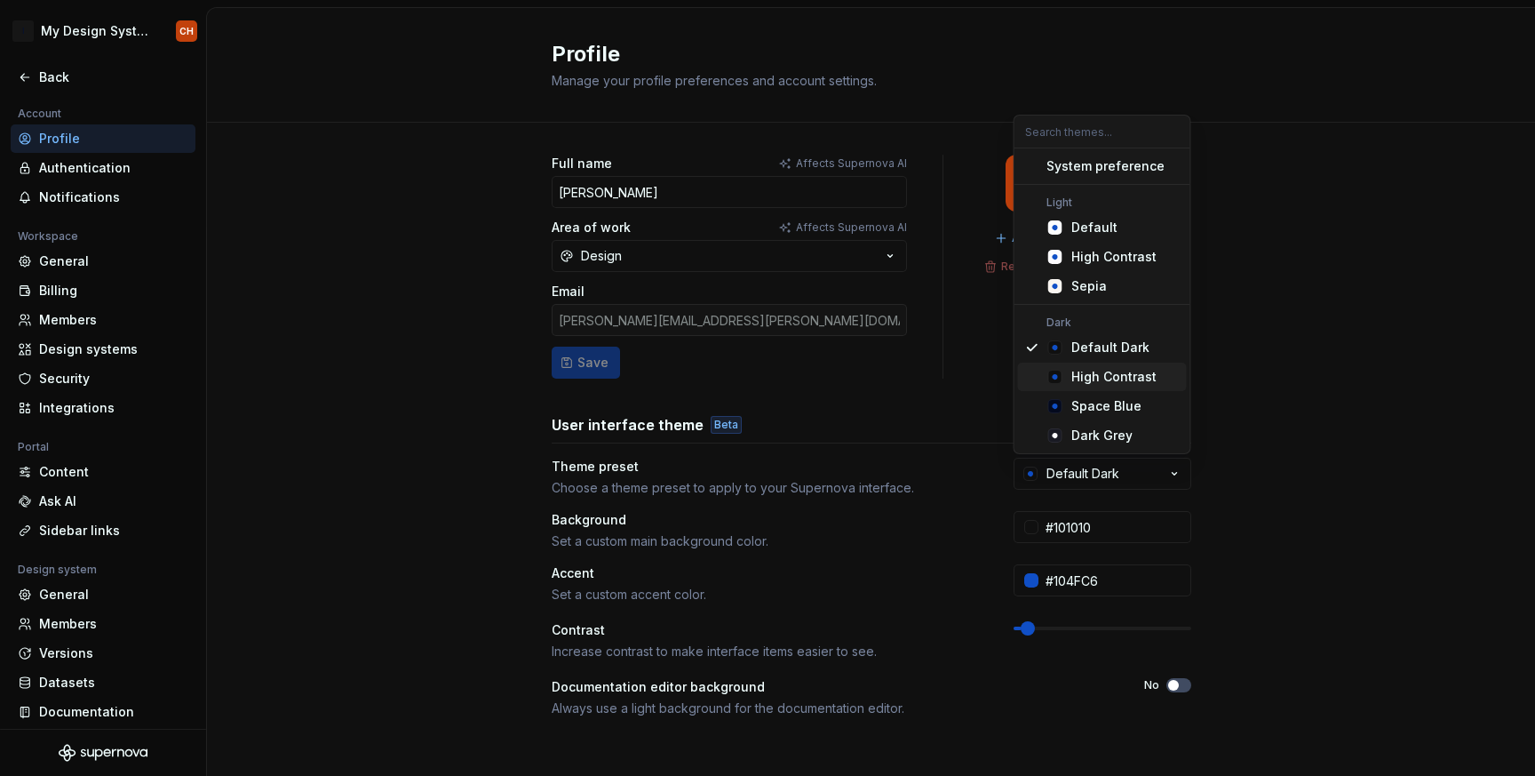
click at [1119, 378] on div "High Contrast" at bounding box center [1113, 377] width 85 height 18
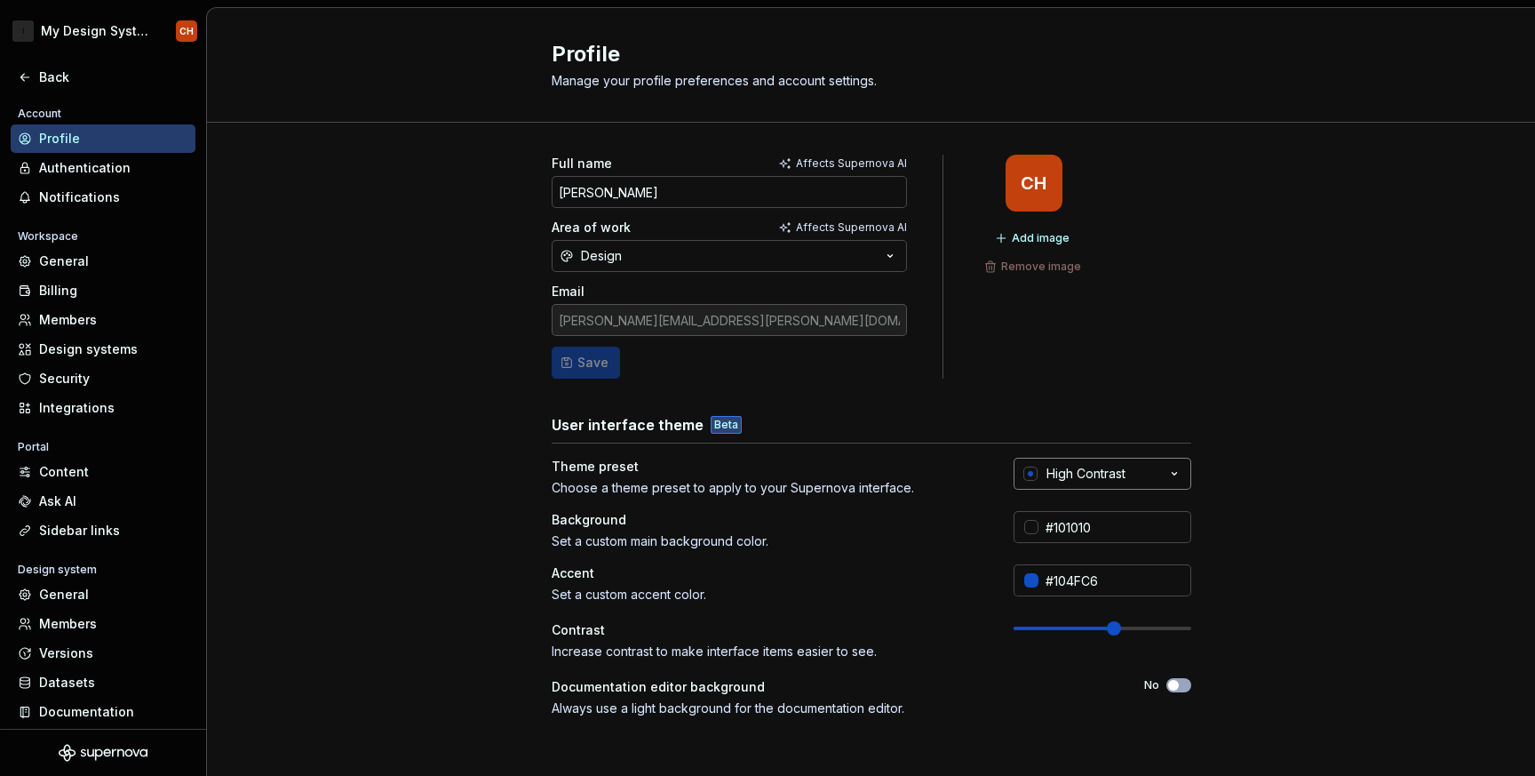
click at [1122, 468] on div "High Contrast" at bounding box center [1086, 474] width 79 height 18
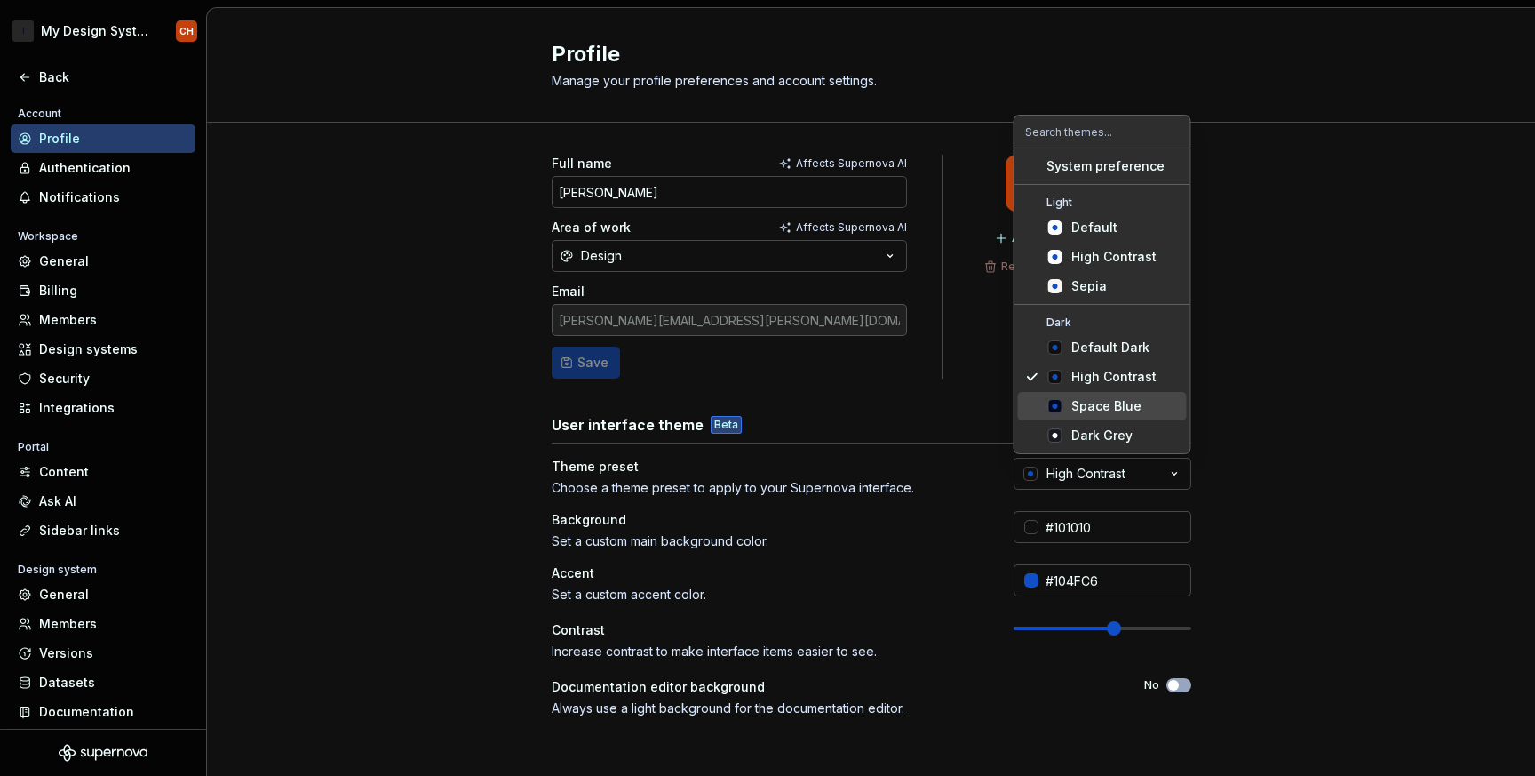
click at [1129, 411] on div "Space Blue" at bounding box center [1106, 406] width 70 height 18
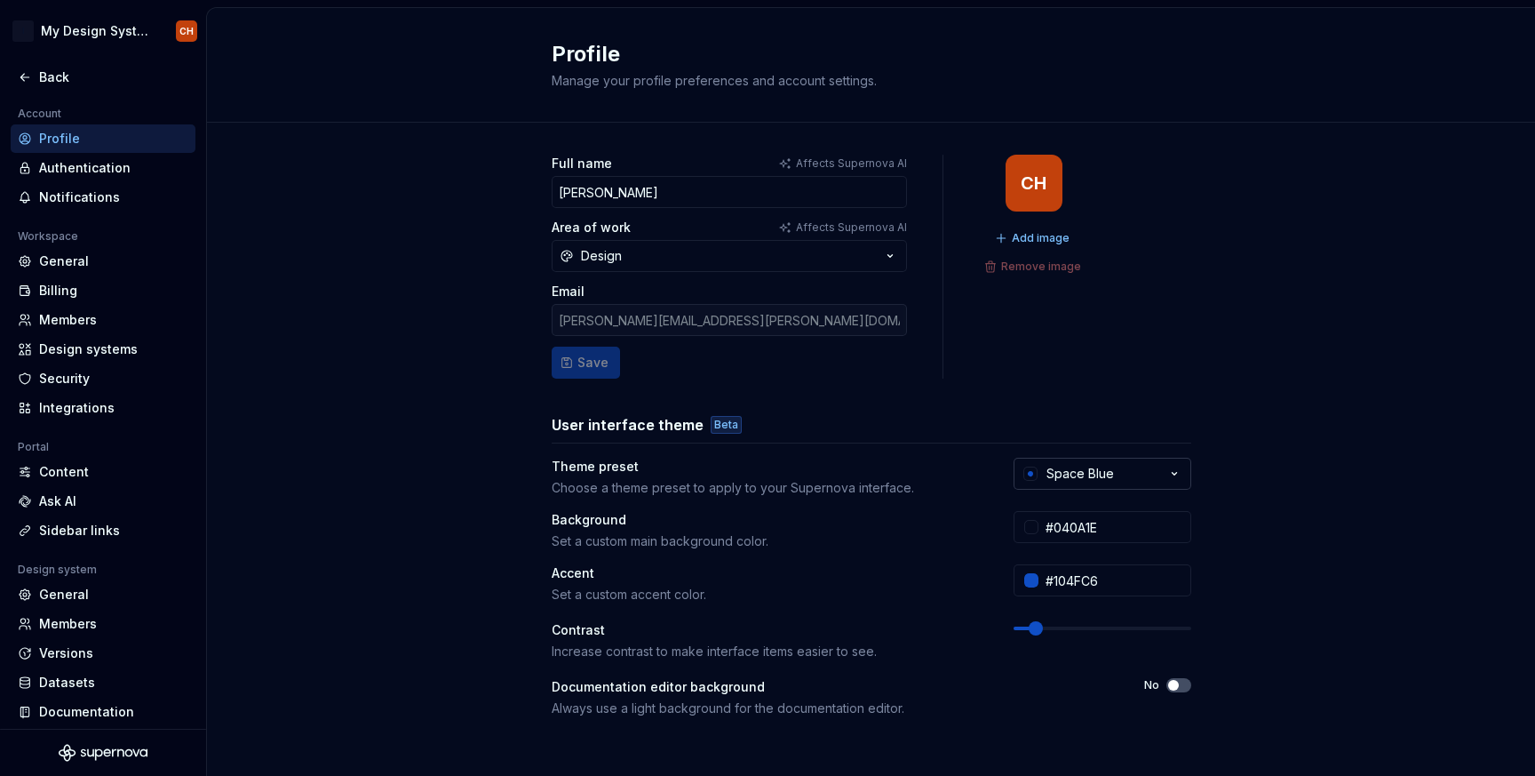
click at [1124, 471] on button "Space Blue" at bounding box center [1103, 474] width 178 height 32
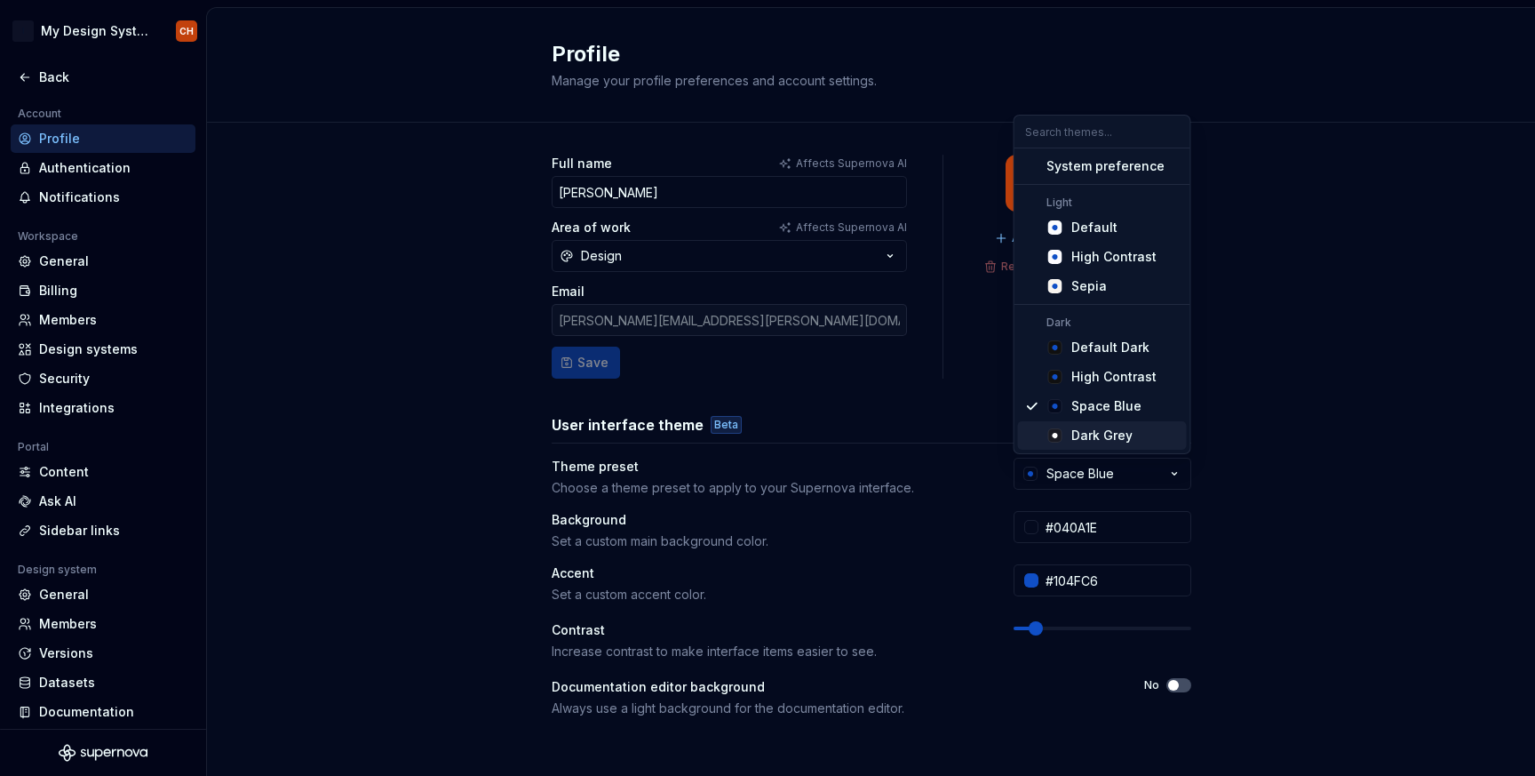
click at [1130, 437] on div "Dark Grey" at bounding box center [1125, 435] width 108 height 18
type input "#191A23"
type input "#FFFFFF"
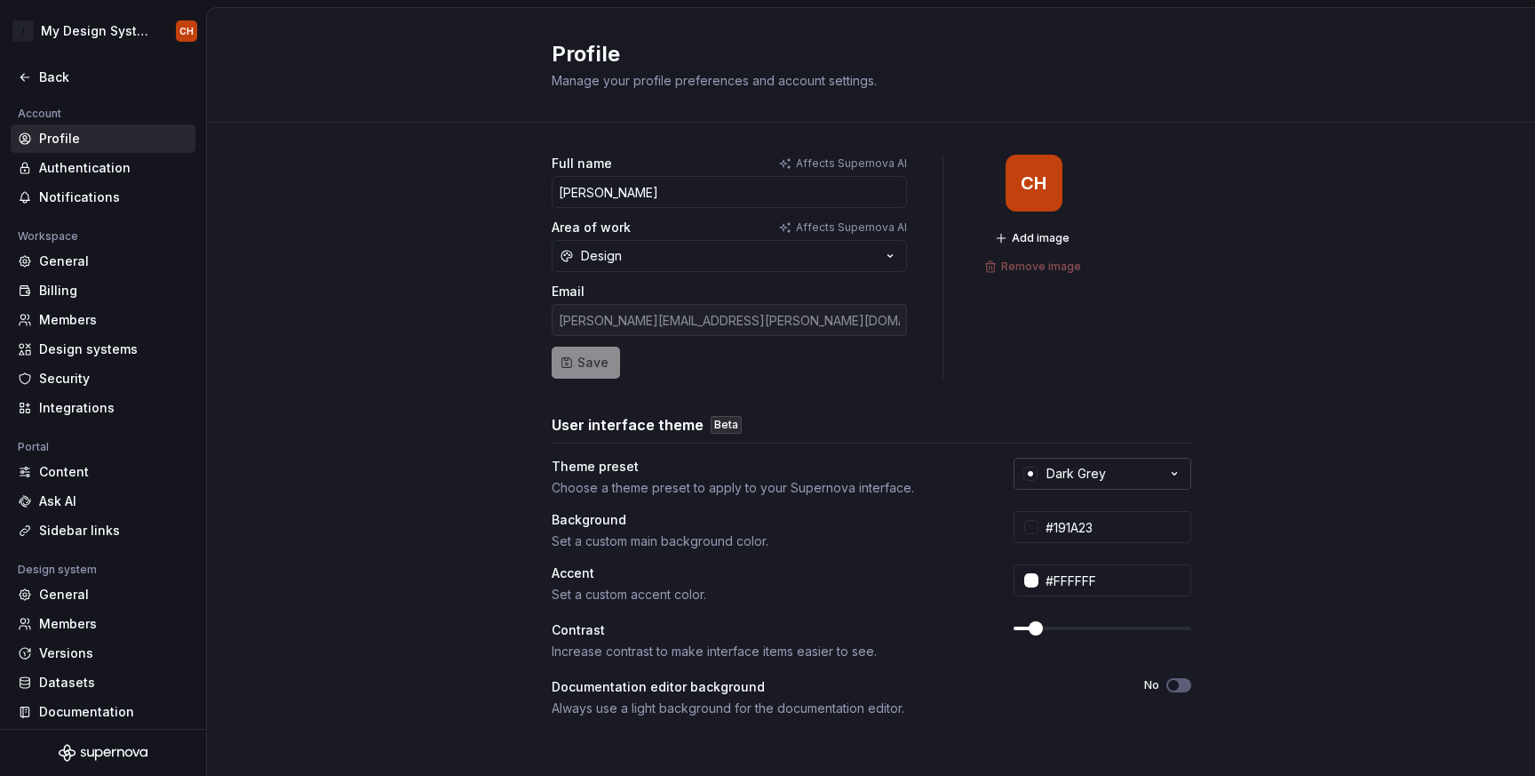
click at [1107, 477] on button "Dark Grey" at bounding box center [1103, 474] width 178 height 32
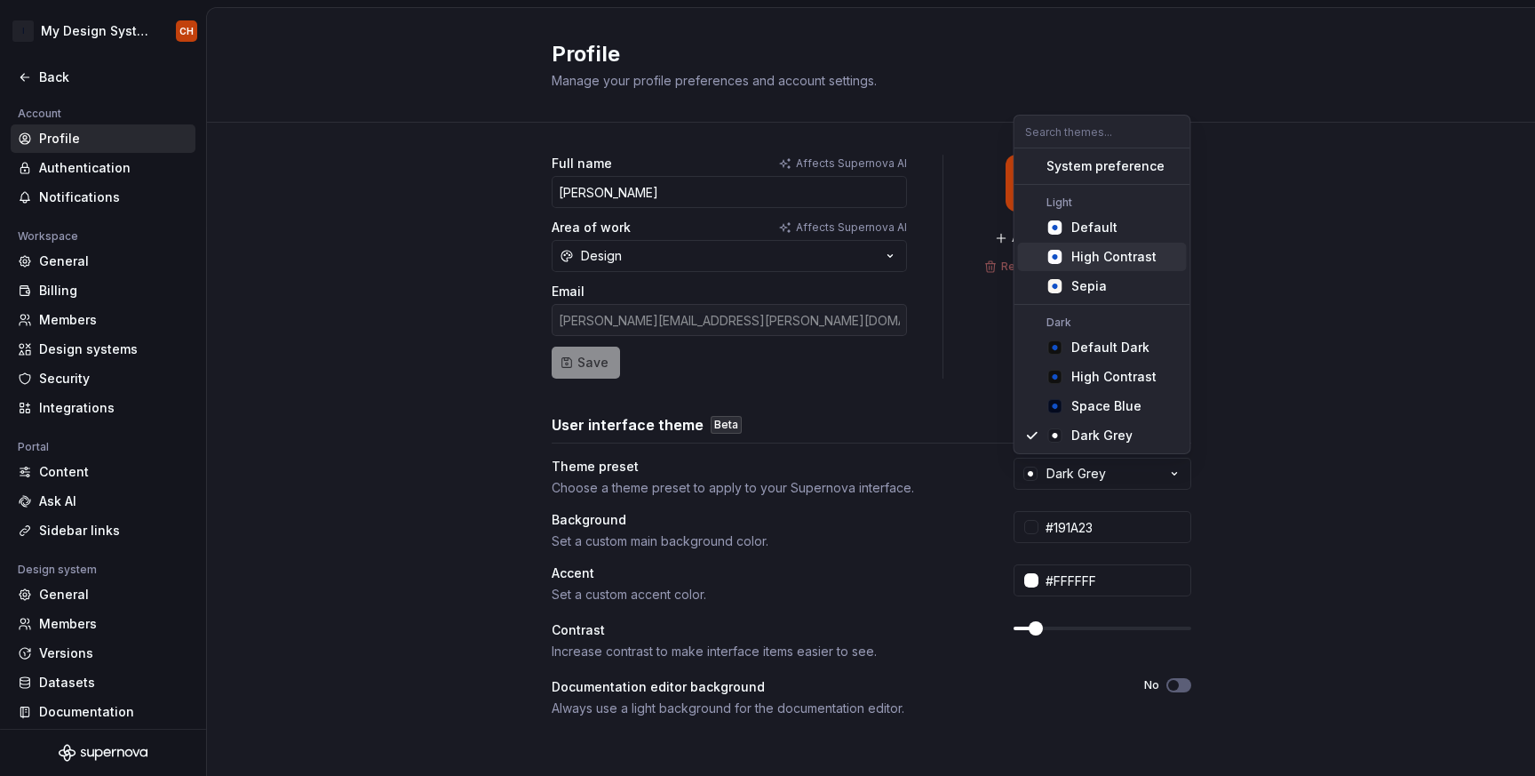
click at [1138, 251] on div "High Contrast" at bounding box center [1113, 257] width 85 height 18
type input "#FCFBFE"
type input "#104FC6"
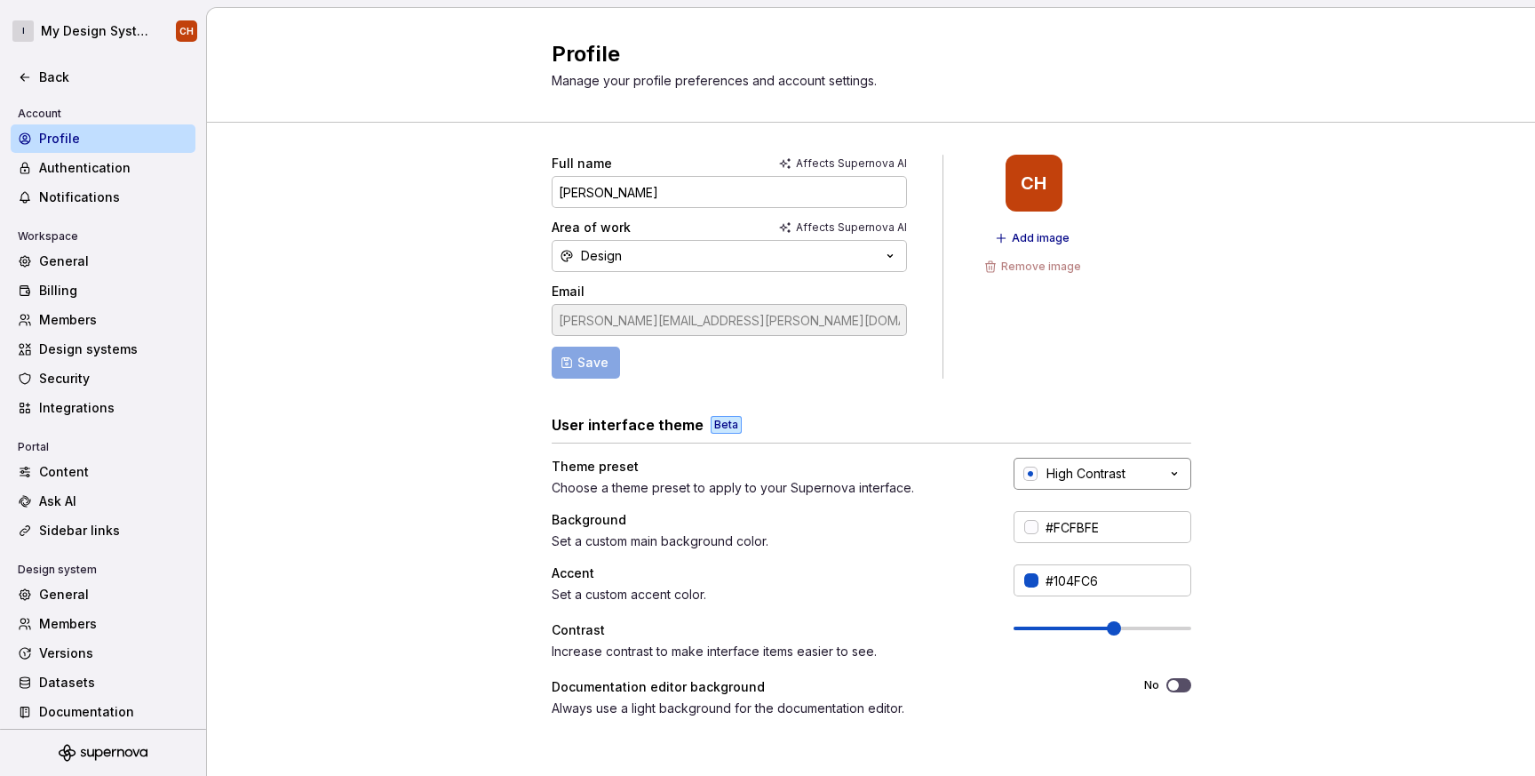
click at [1112, 465] on div "High Contrast" at bounding box center [1086, 474] width 79 height 18
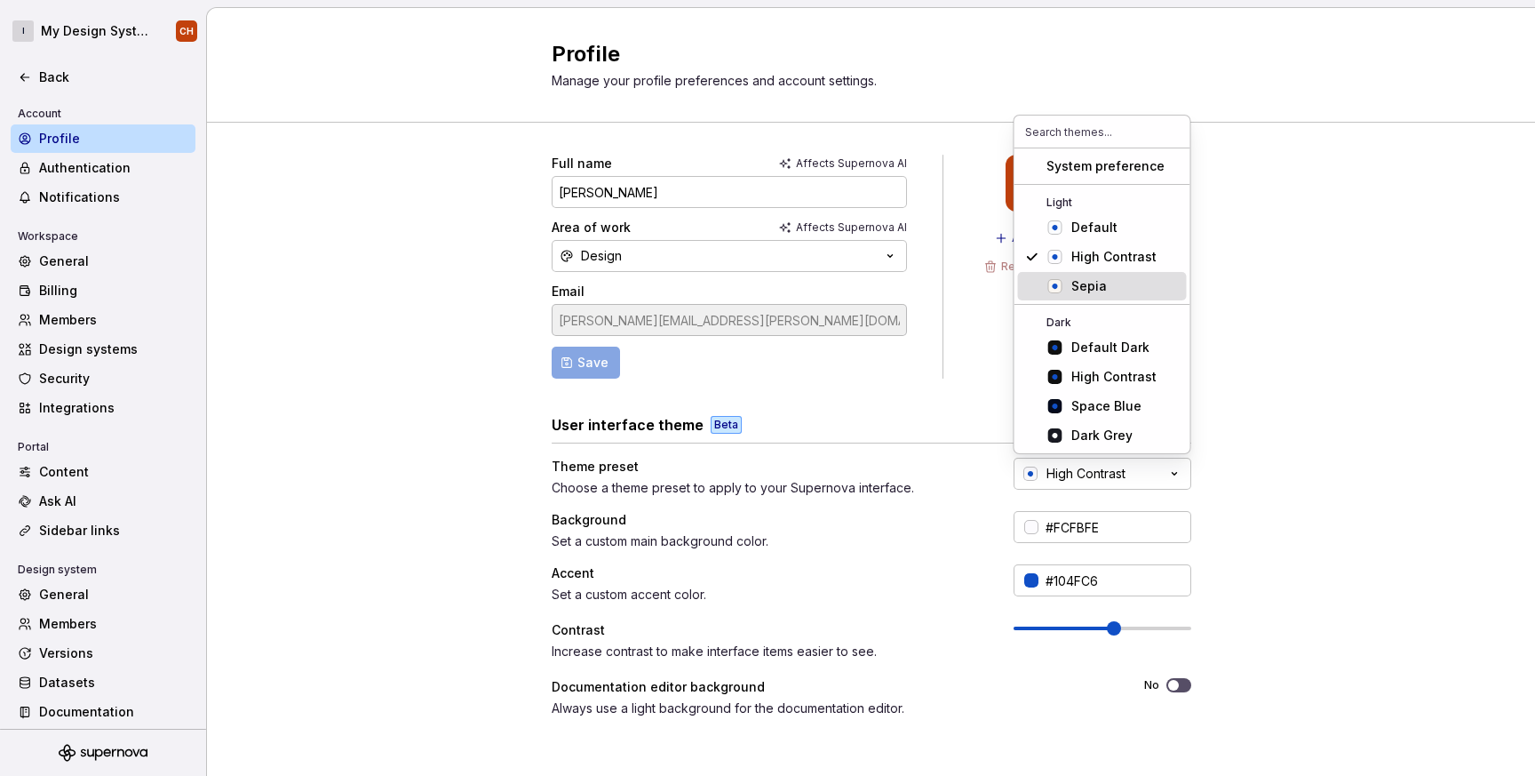
click at [1139, 296] on span "Sepia" at bounding box center [1102, 286] width 169 height 28
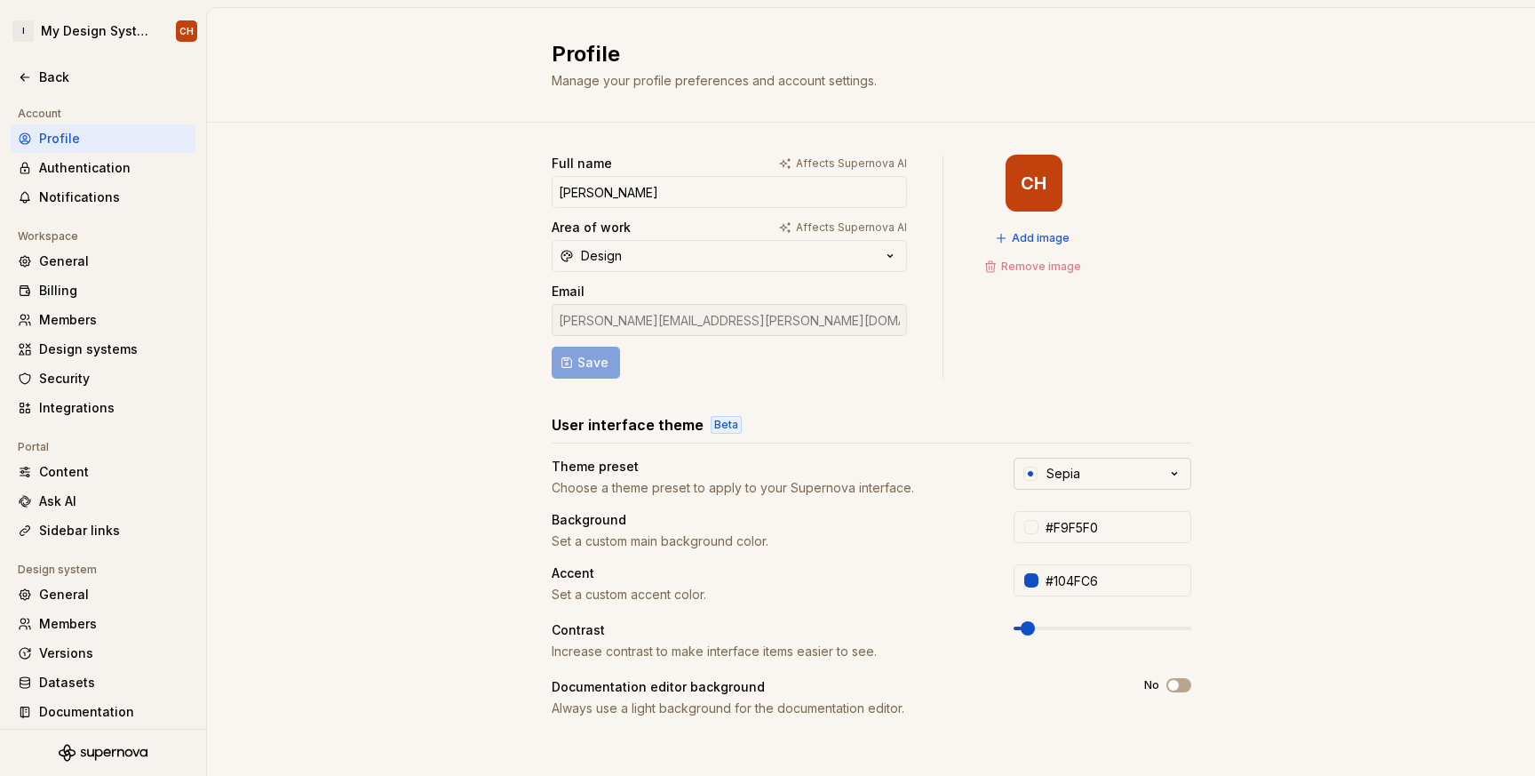
click at [1088, 468] on button "Sepia" at bounding box center [1103, 474] width 178 height 32
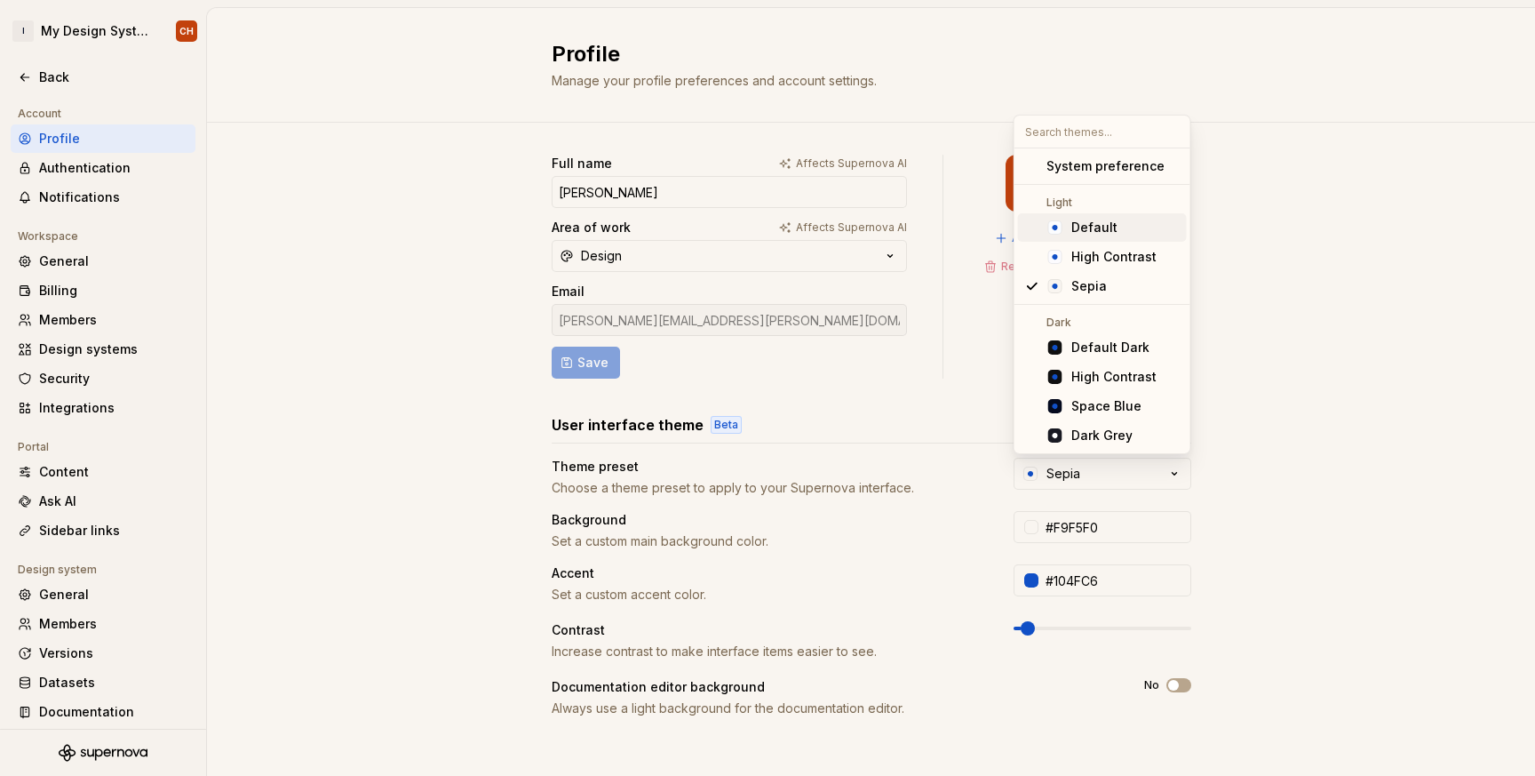
click at [1143, 212] on div "Light Default High Contrast Sepia" at bounding box center [1103, 246] width 176 height 116
click at [1128, 227] on div "Default" at bounding box center [1125, 228] width 108 height 18
type input "#FBFCFE"
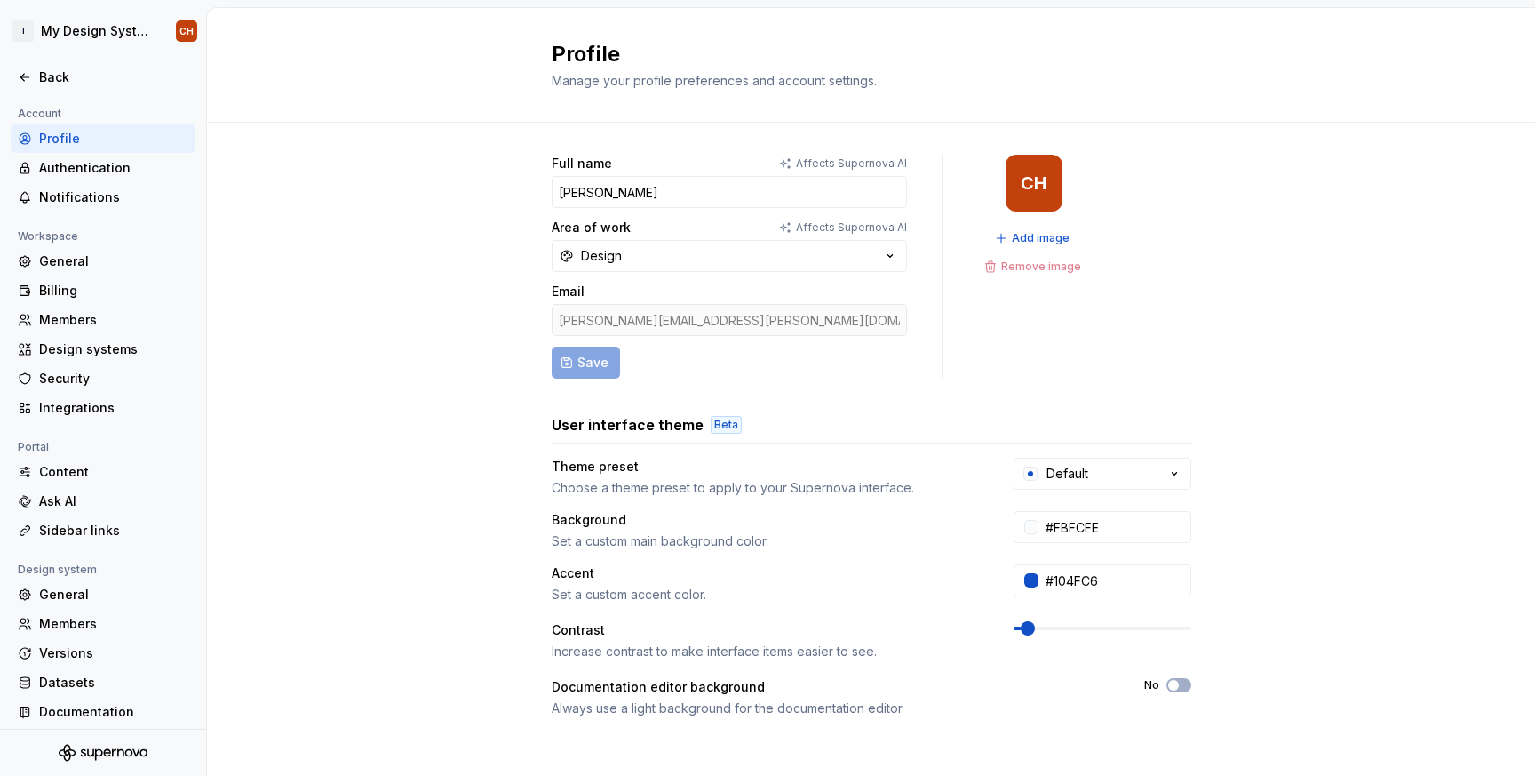
click at [1199, 270] on div "Full name Affects Supernova AI Colleen Hurlburt Area of work Affects Supernova …" at bounding box center [871, 571] width 1328 height 896
click at [60, 80] on div "Back" at bounding box center [113, 77] width 149 height 18
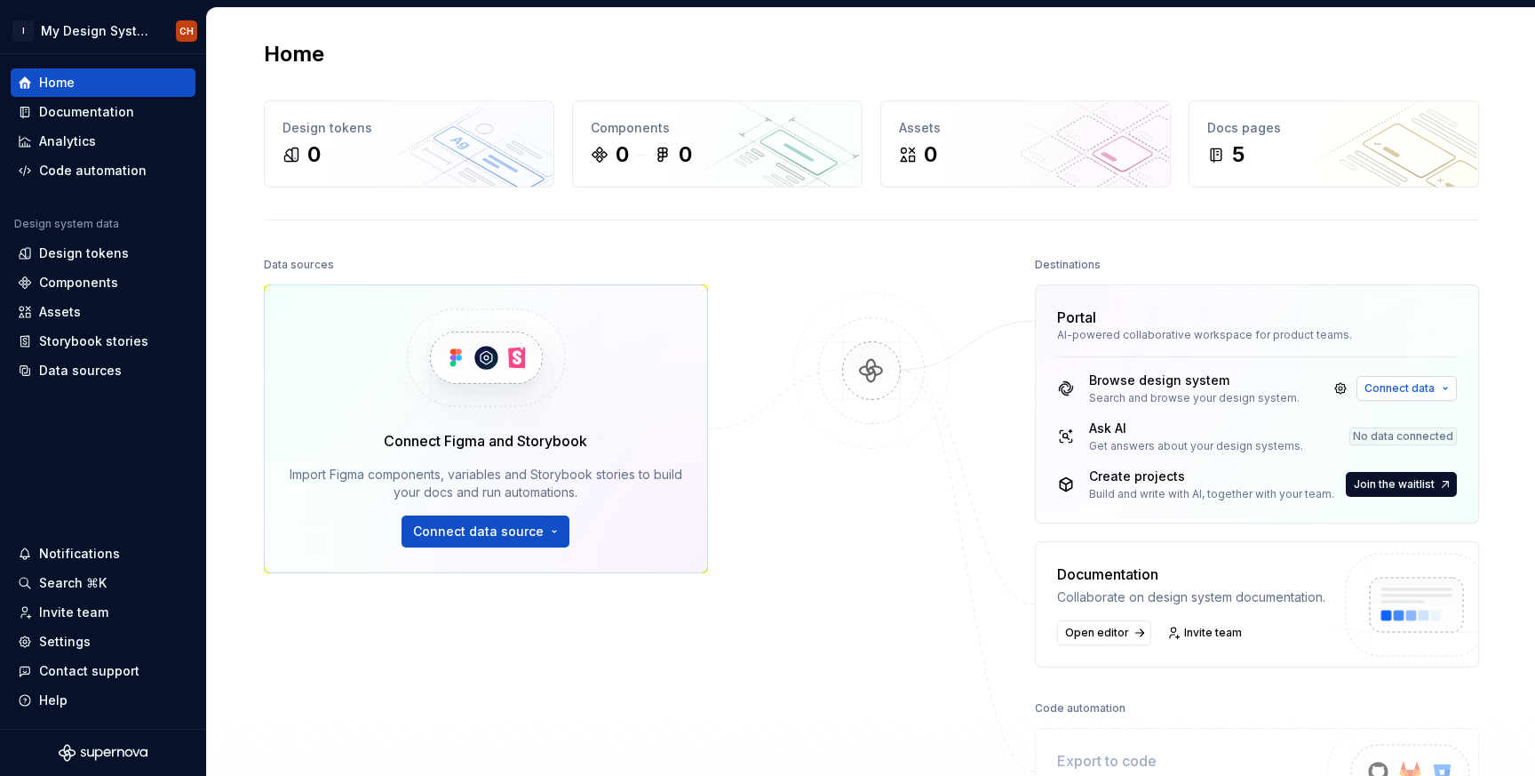
click at [1406, 394] on span "Connect data" at bounding box center [1400, 388] width 70 height 14
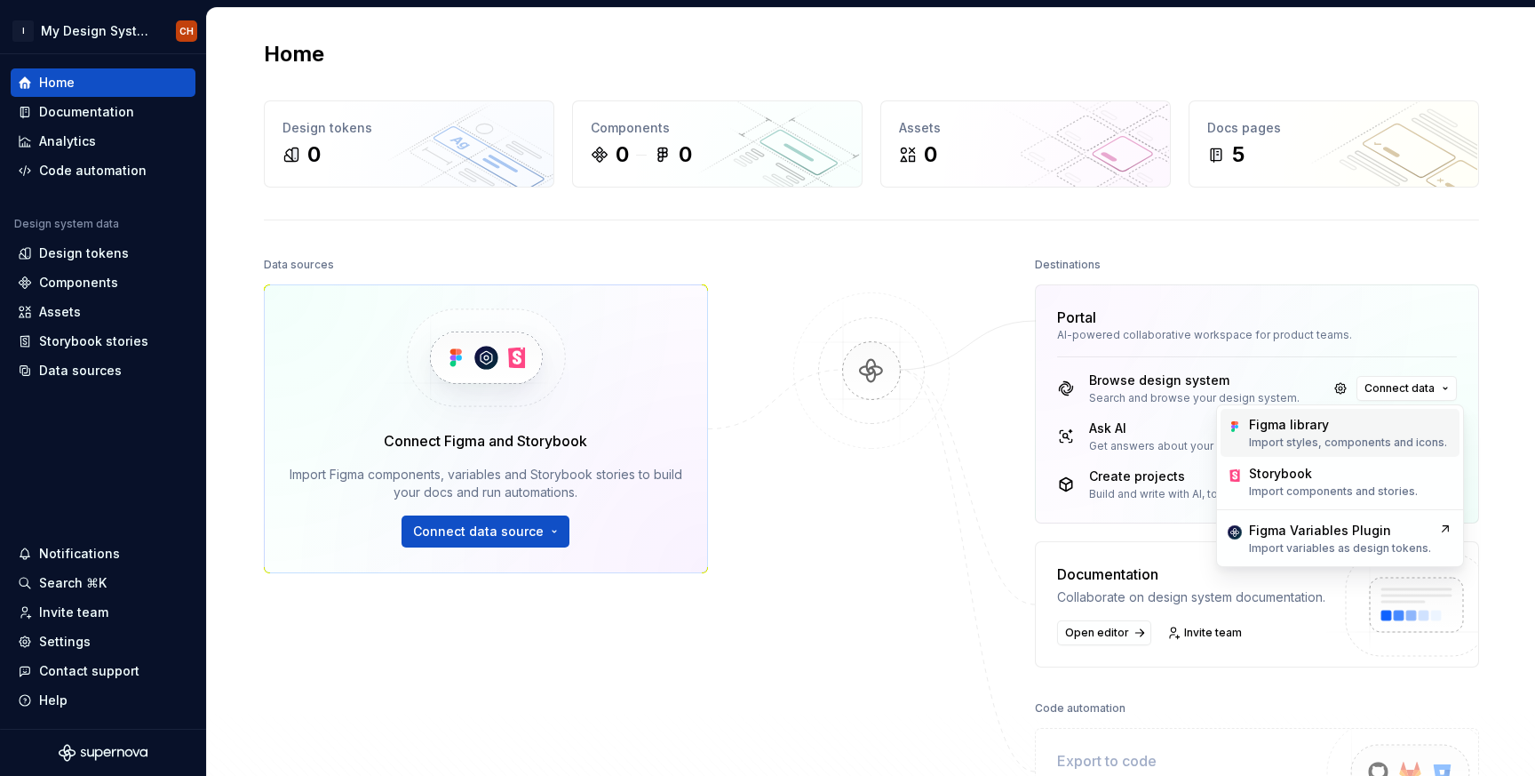
click at [1356, 431] on div "Figma library" at bounding box center [1348, 425] width 198 height 18
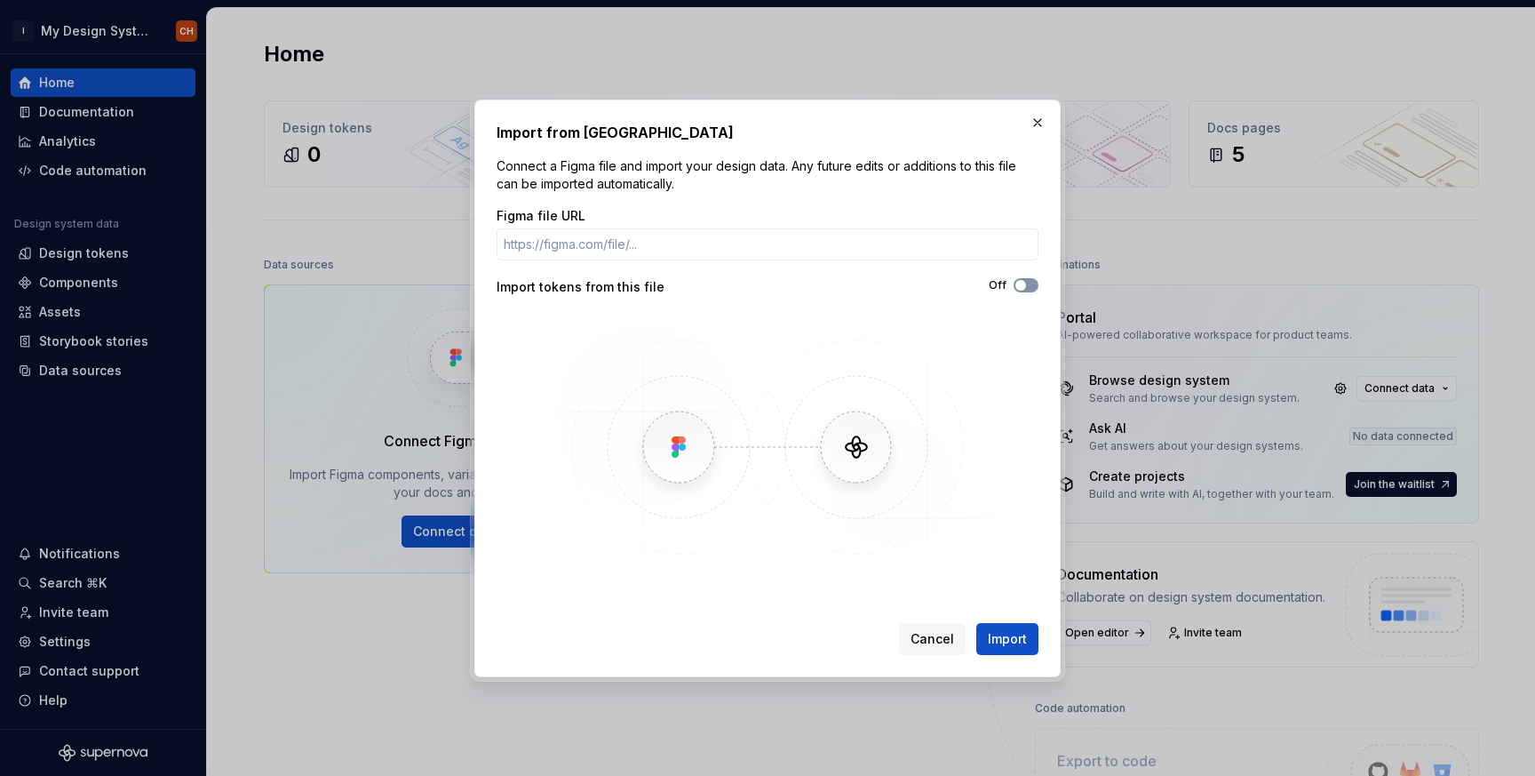
click at [1024, 285] on span "button" at bounding box center [1021, 285] width 11 height 11
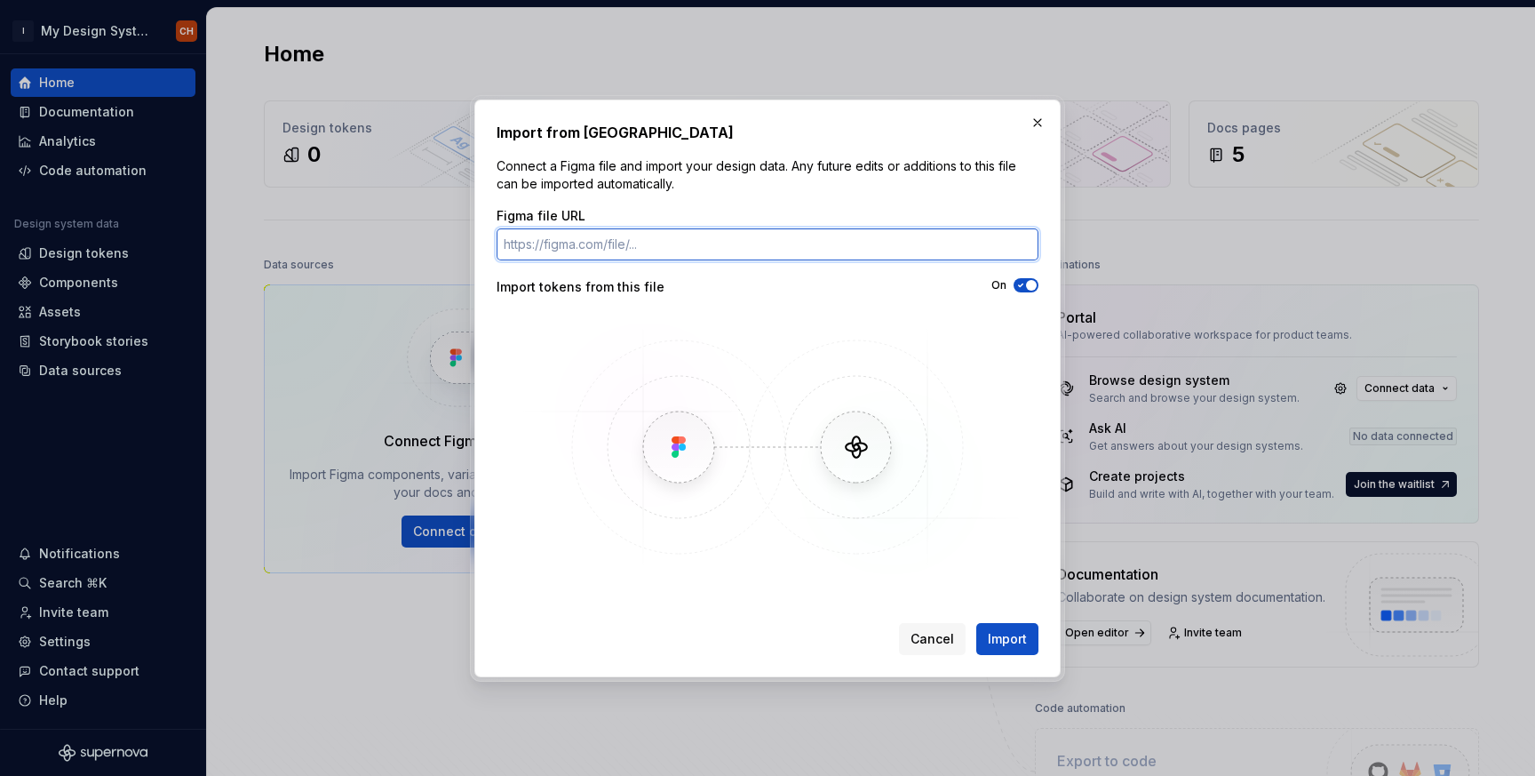
click at [773, 231] on input "Figma file URL" at bounding box center [768, 244] width 542 height 32
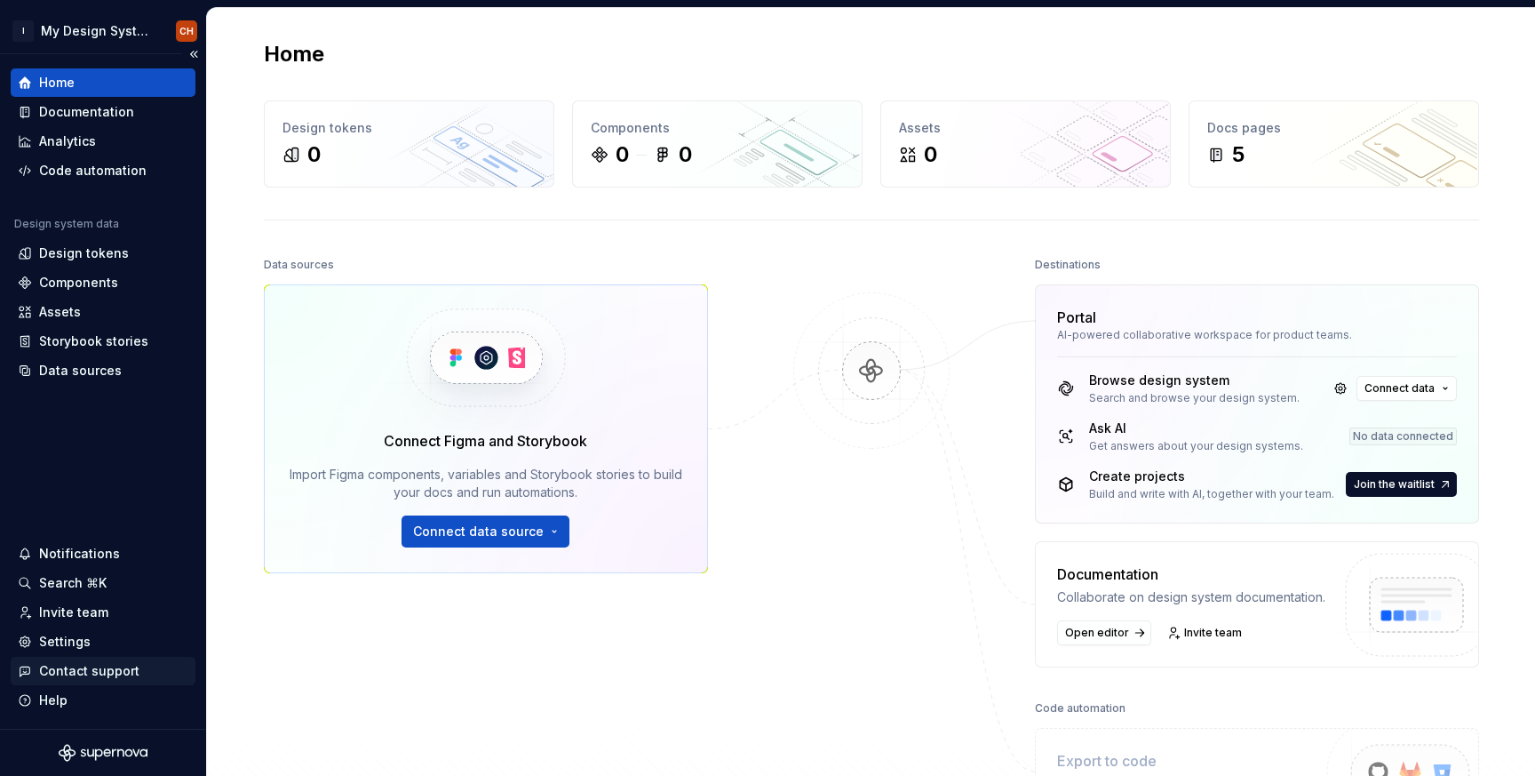
click at [68, 682] on div "Contact support" at bounding box center [103, 671] width 185 height 28
click at [58, 696] on div "Help" at bounding box center [53, 700] width 28 height 18
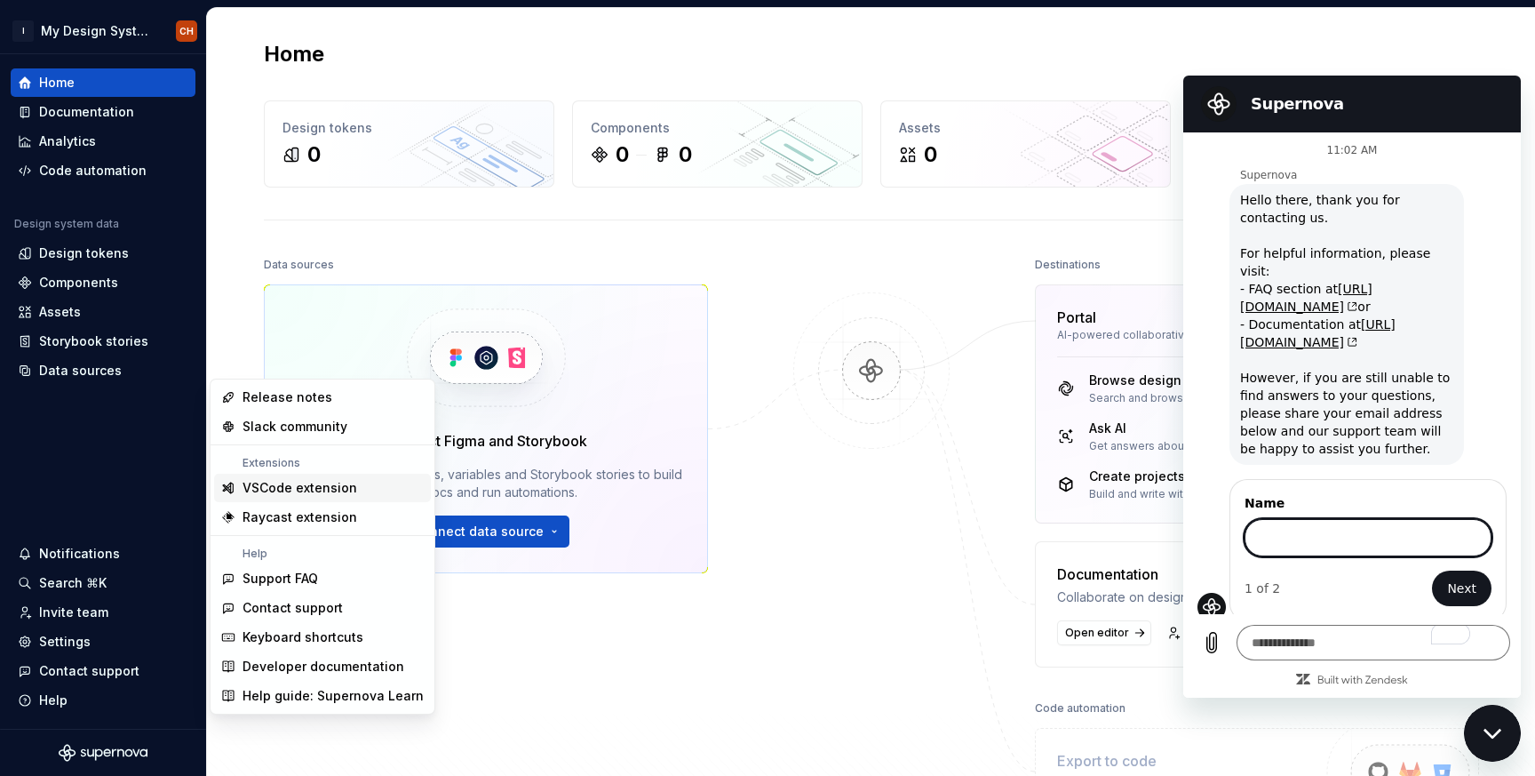
type textarea "*"
type input "**********"
click at [1432, 570] on button "Next" at bounding box center [1462, 588] width 60 height 36
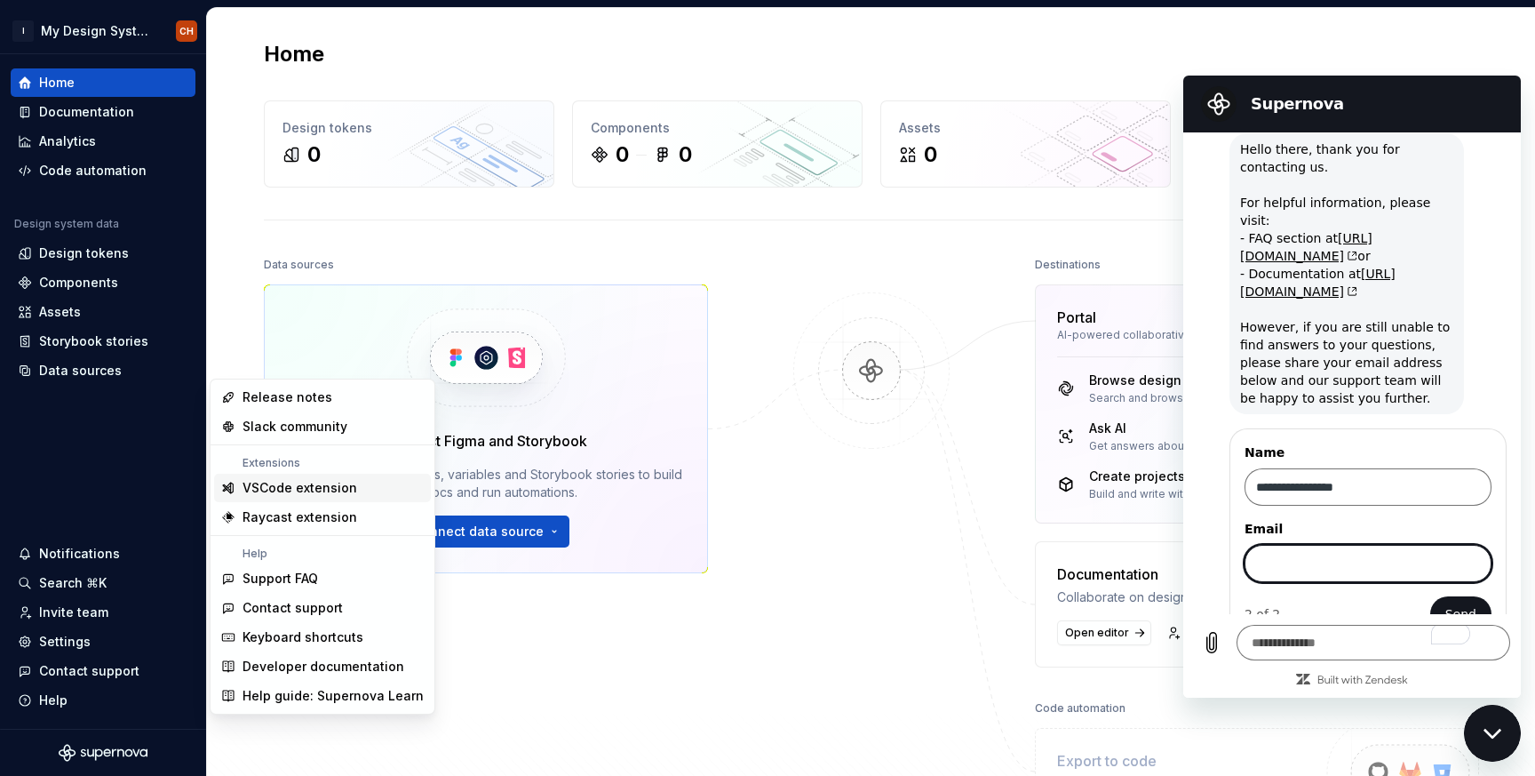
scroll to position [67, 0]
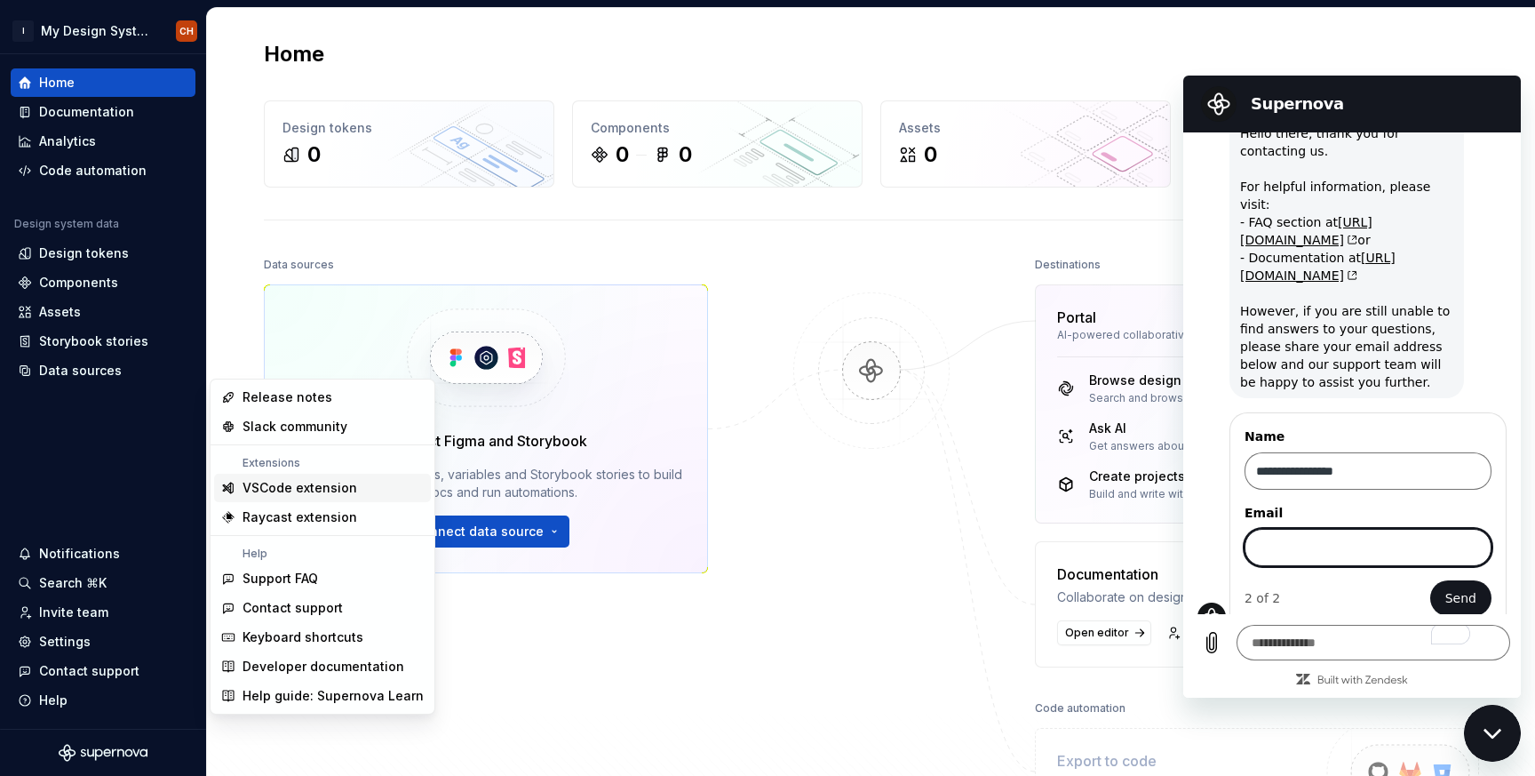
click at [1264, 49] on div "Home" at bounding box center [871, 54] width 1215 height 28
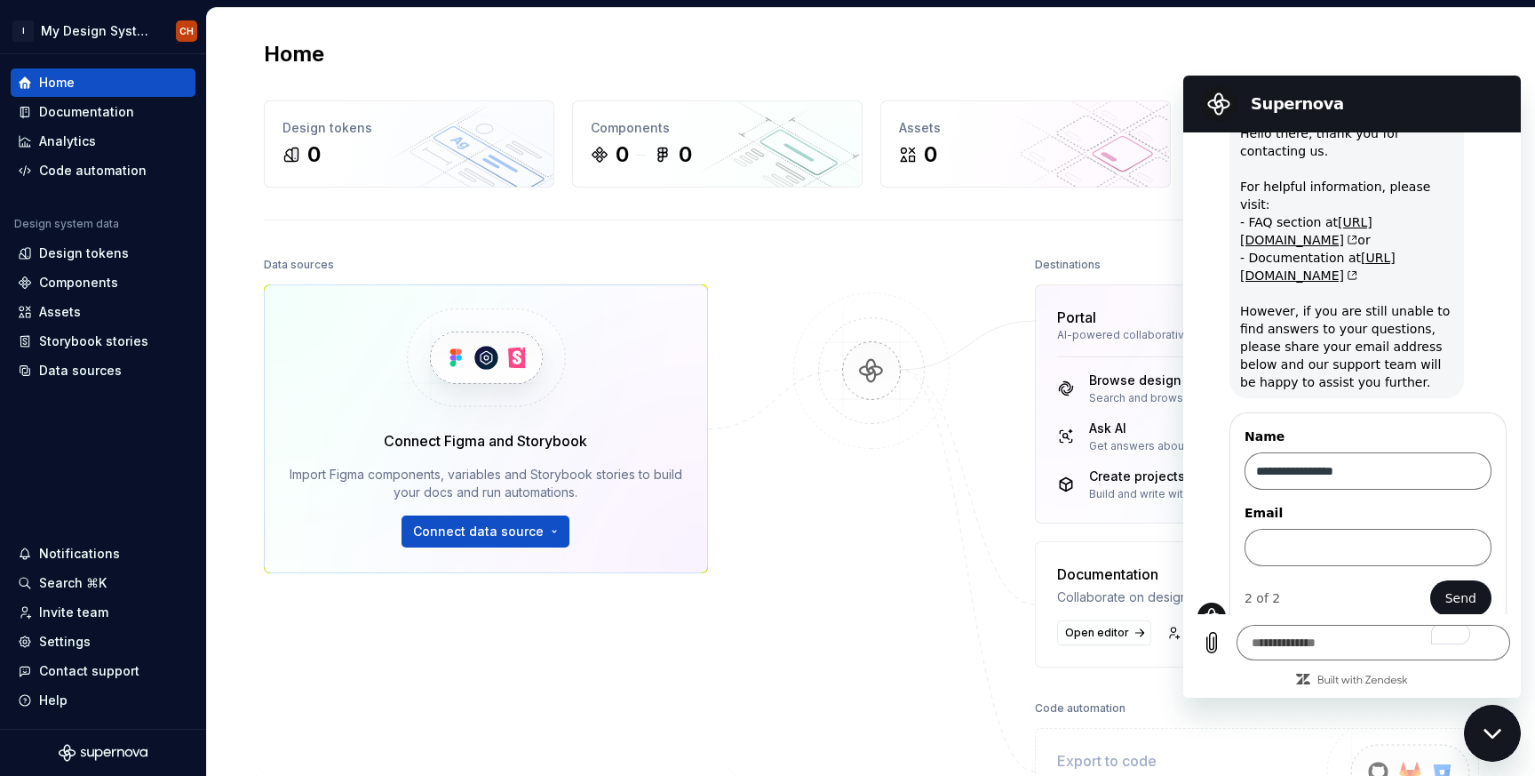
click at [826, 433] on img at bounding box center [871, 388] width 172 height 193
click at [475, 539] on span "Connect data source" at bounding box center [478, 531] width 131 height 18
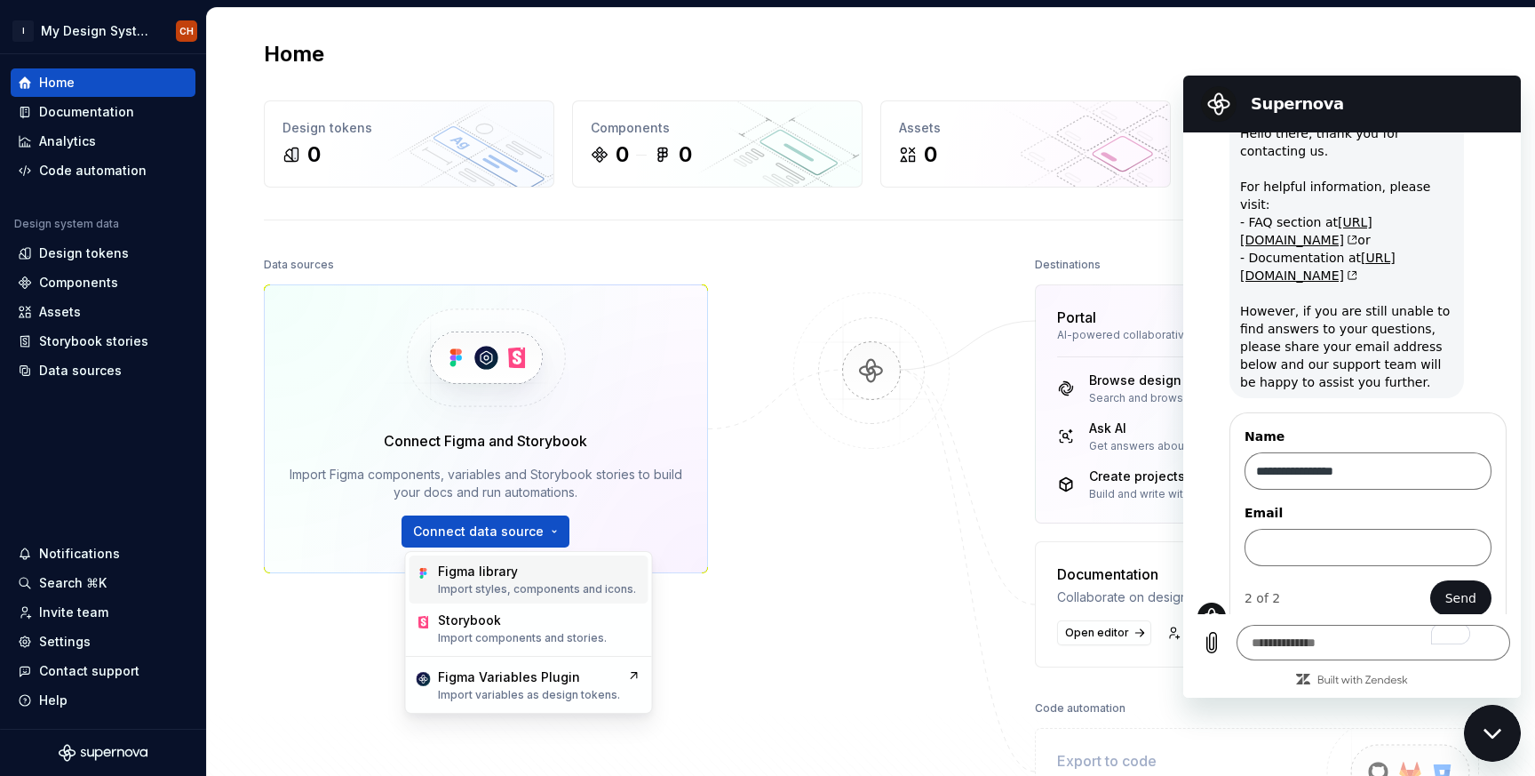
click at [520, 563] on div "Figma library" at bounding box center [537, 571] width 198 height 18
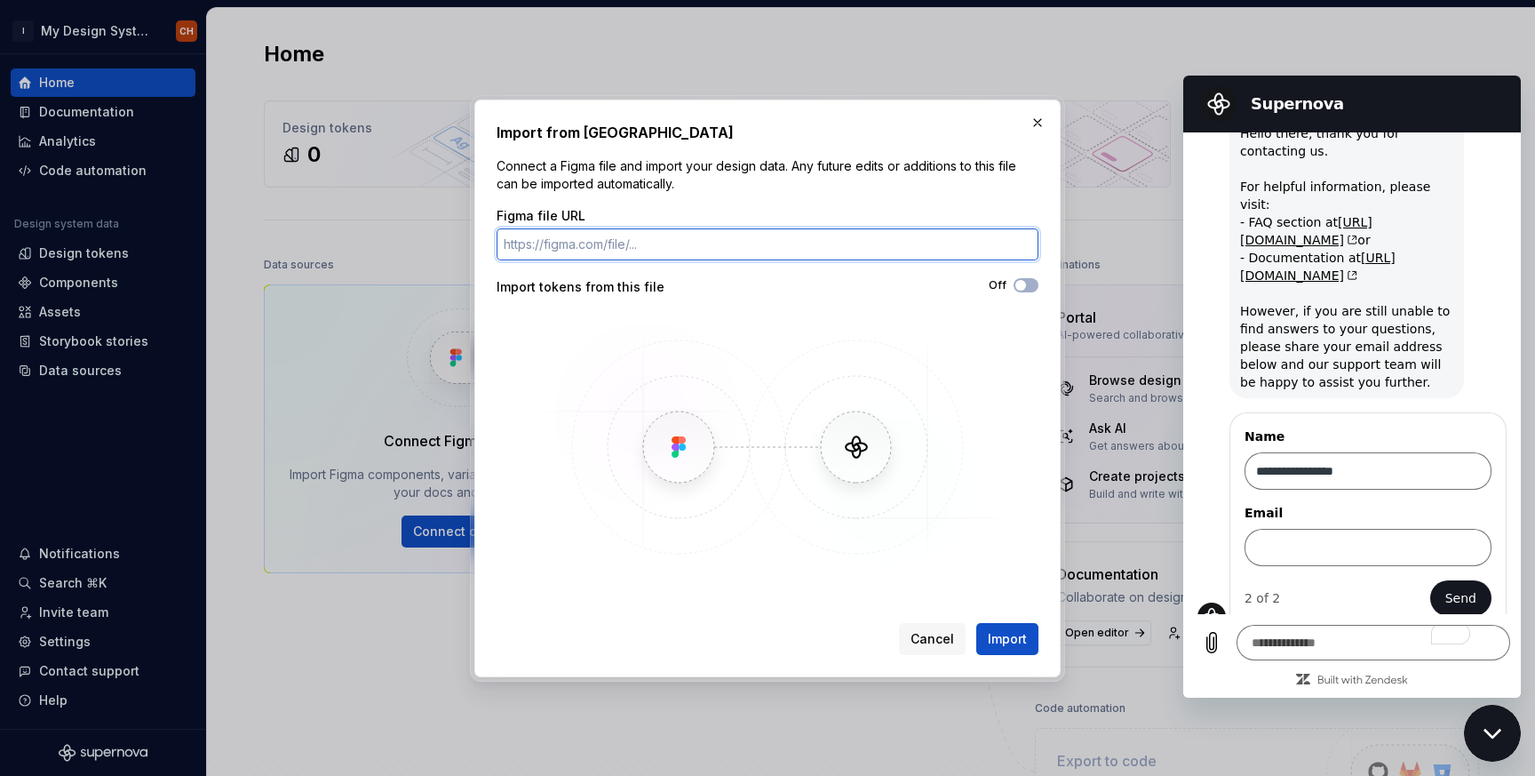
type textarea "*"
paste input "https://www.figma.com/design/YsxIdbHjKXtsj81bLMmHhT/Flowbite-Component-Library-…"
type input "https://www.figma.com/design/YsxIdbHjKXtsj81bLMmHhT/Flowbite-Component-Library-…"
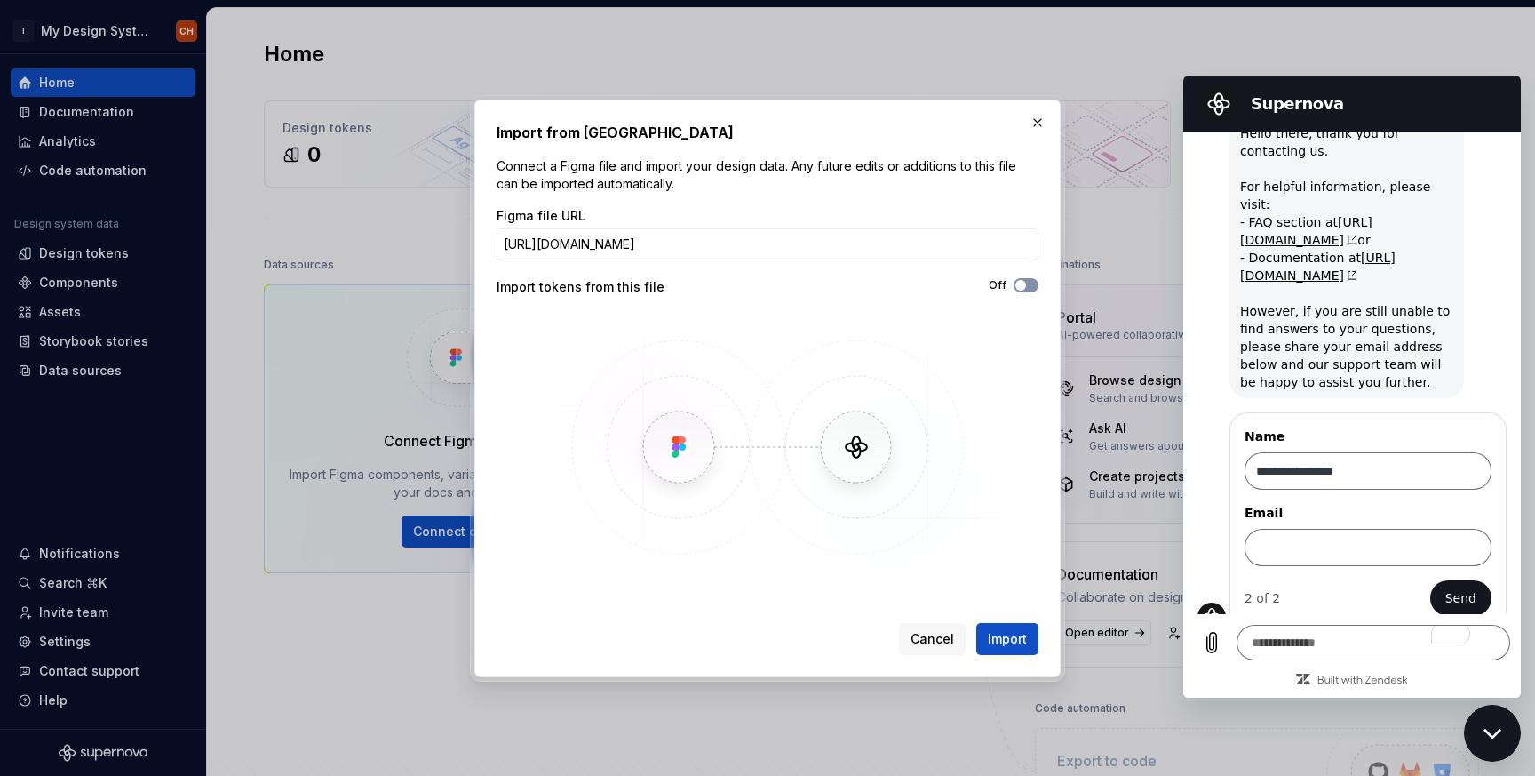
click at [1024, 282] on span "button" at bounding box center [1021, 285] width 11 height 11
click at [997, 634] on span "Import" at bounding box center [1007, 639] width 39 height 18
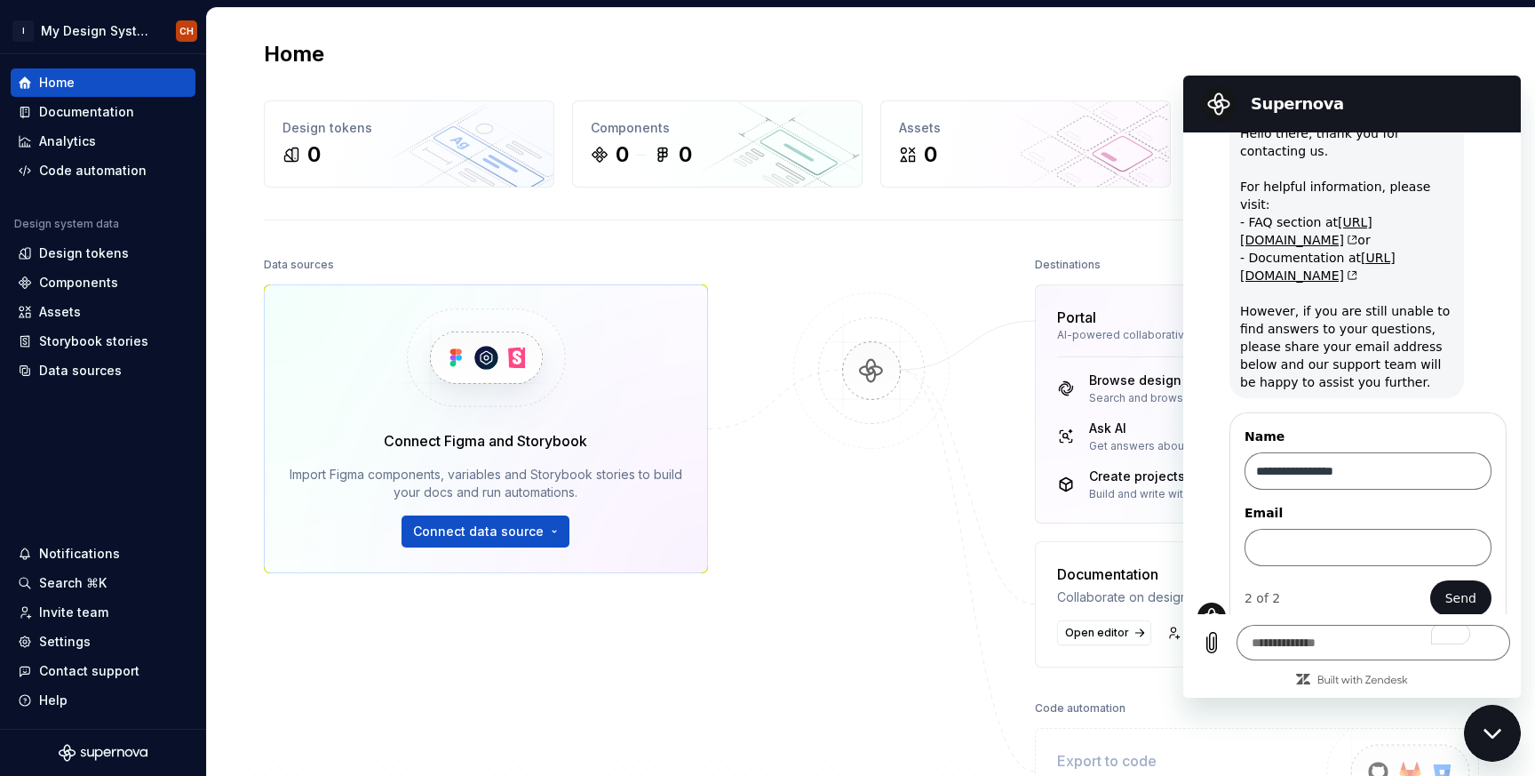
click at [1478, 716] on div "Close messaging window" at bounding box center [1492, 732] width 53 height 53
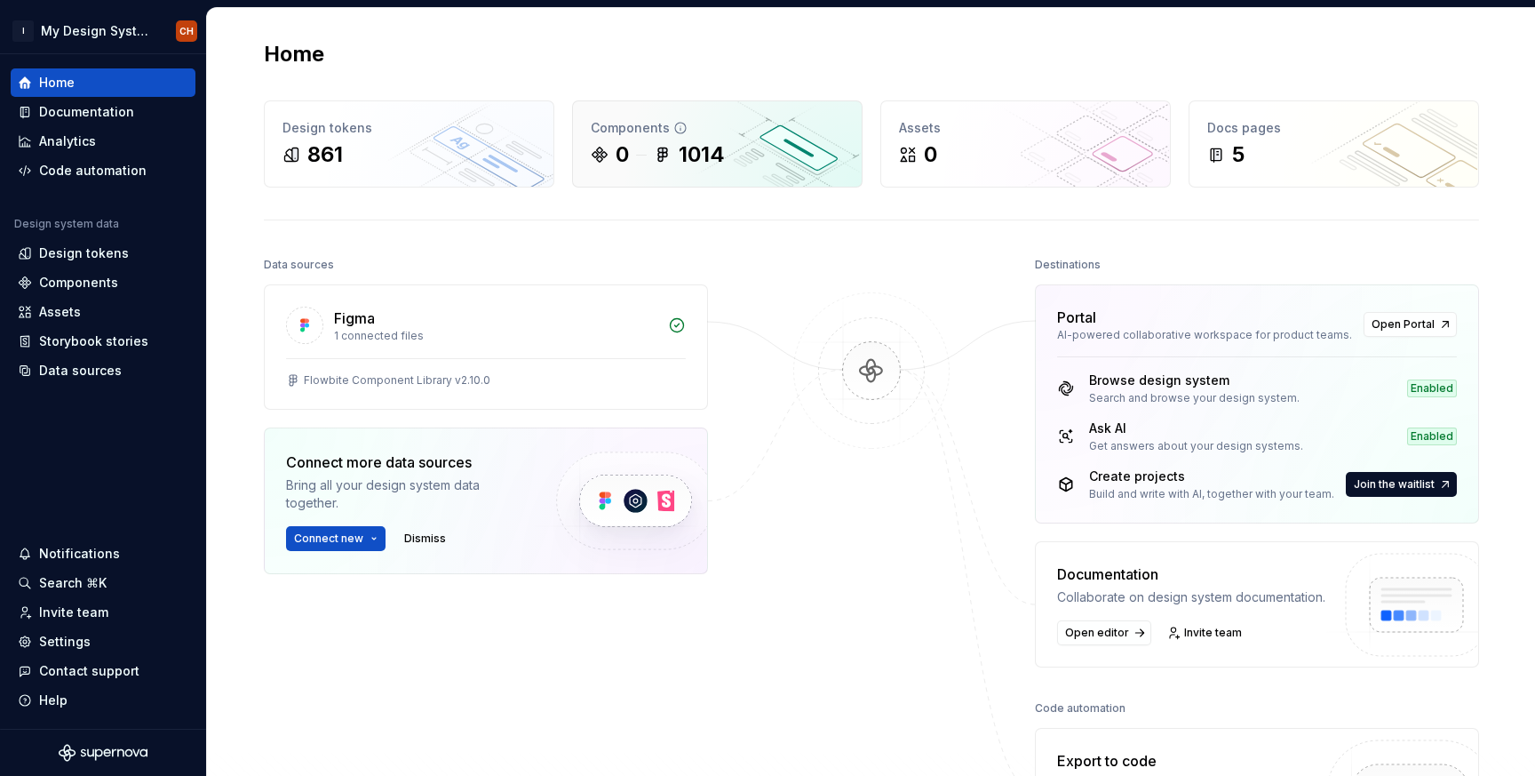
click at [621, 161] on div "0" at bounding box center [622, 154] width 13 height 28
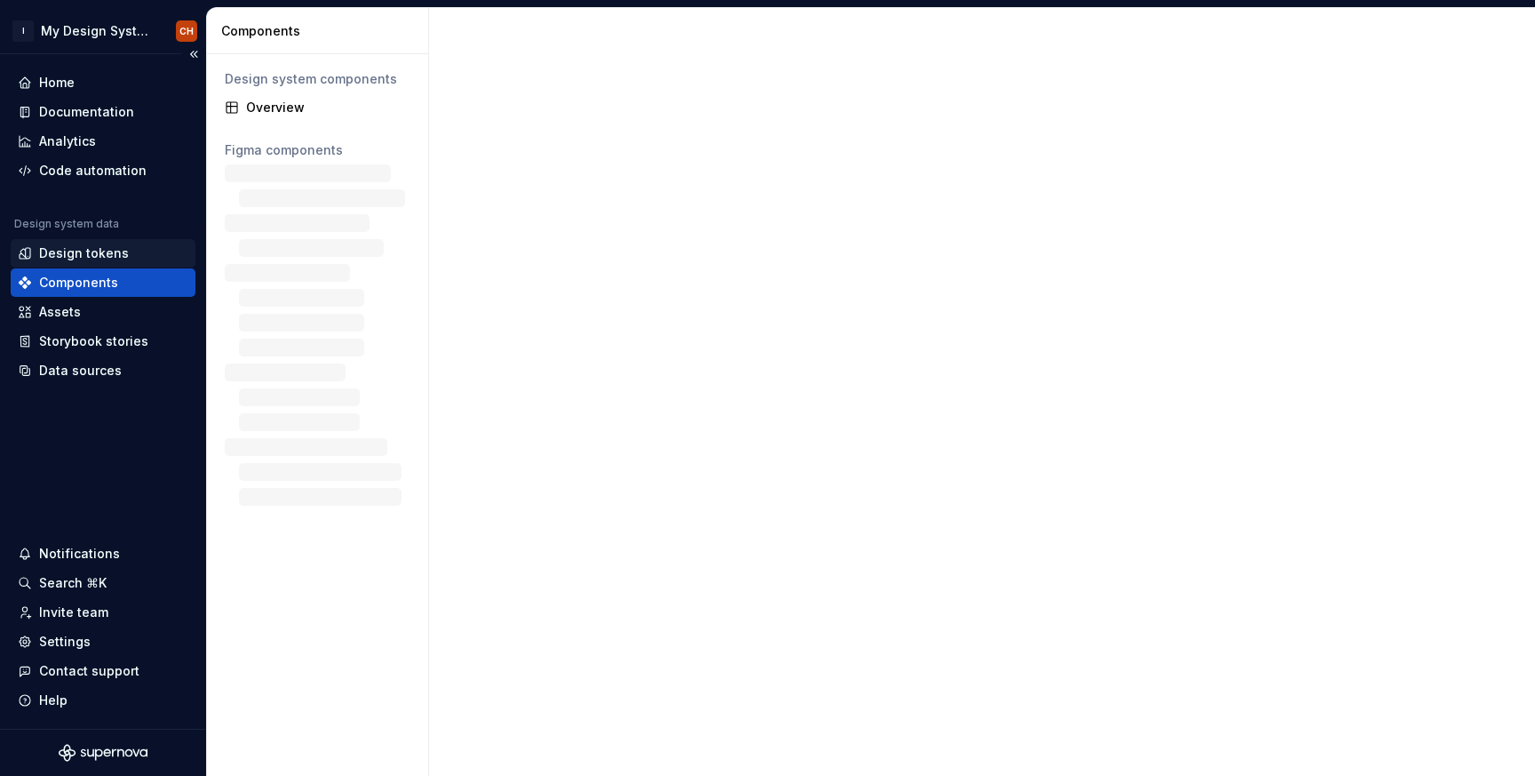
click at [164, 243] on div "Design tokens" at bounding box center [103, 253] width 185 height 28
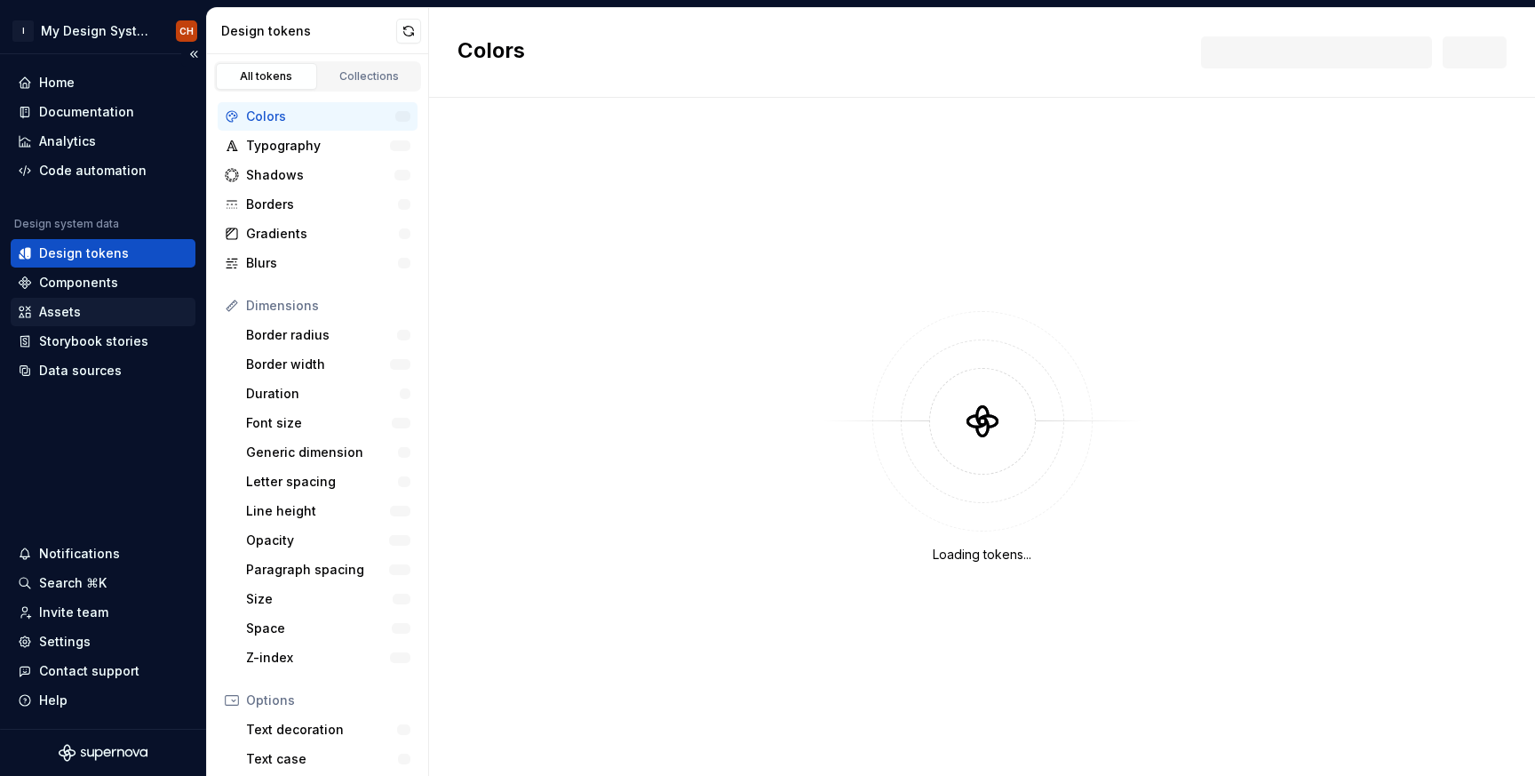
click at [52, 299] on div "Assets" at bounding box center [103, 312] width 185 height 28
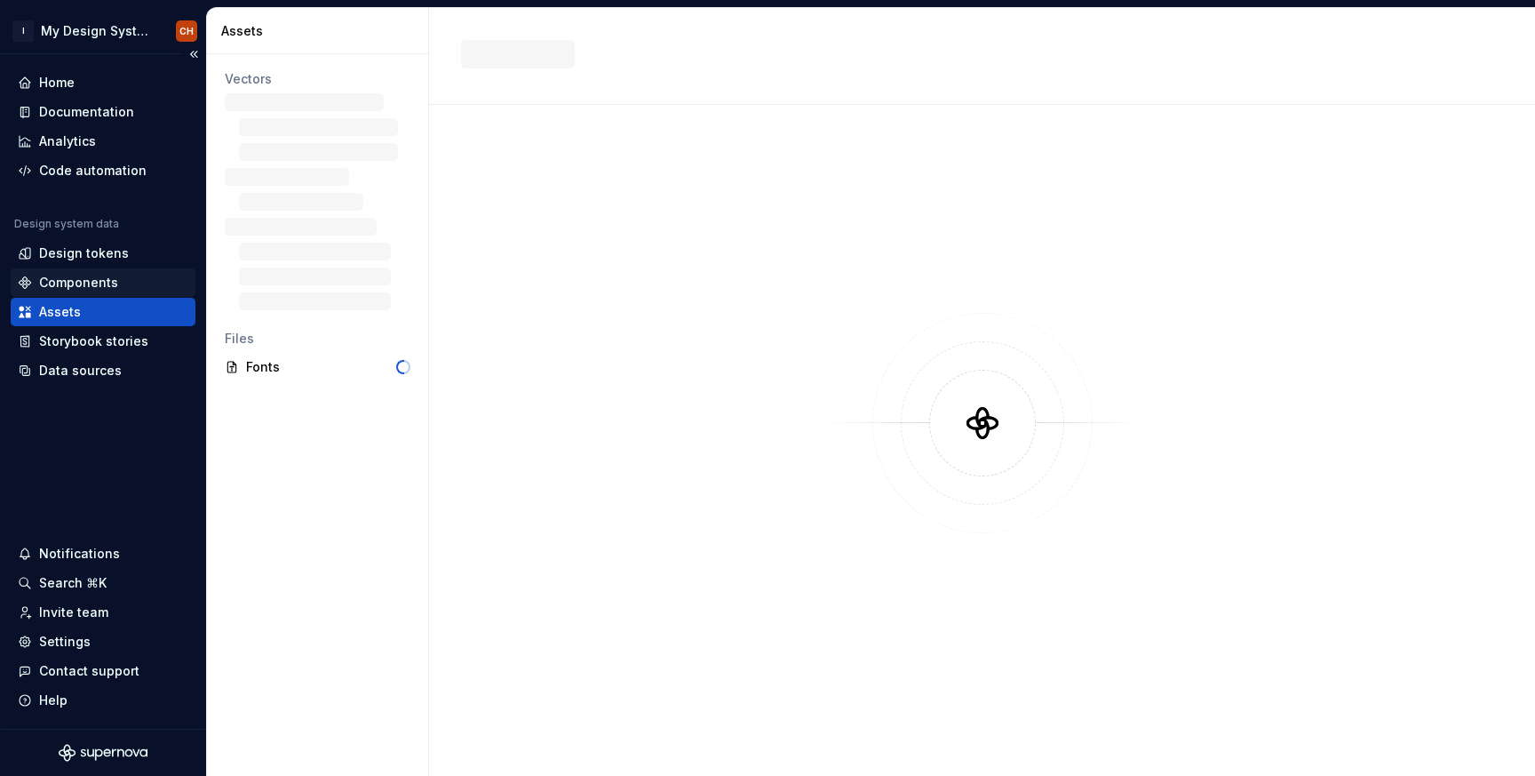
click at [74, 275] on div "Components" at bounding box center [78, 283] width 79 height 18
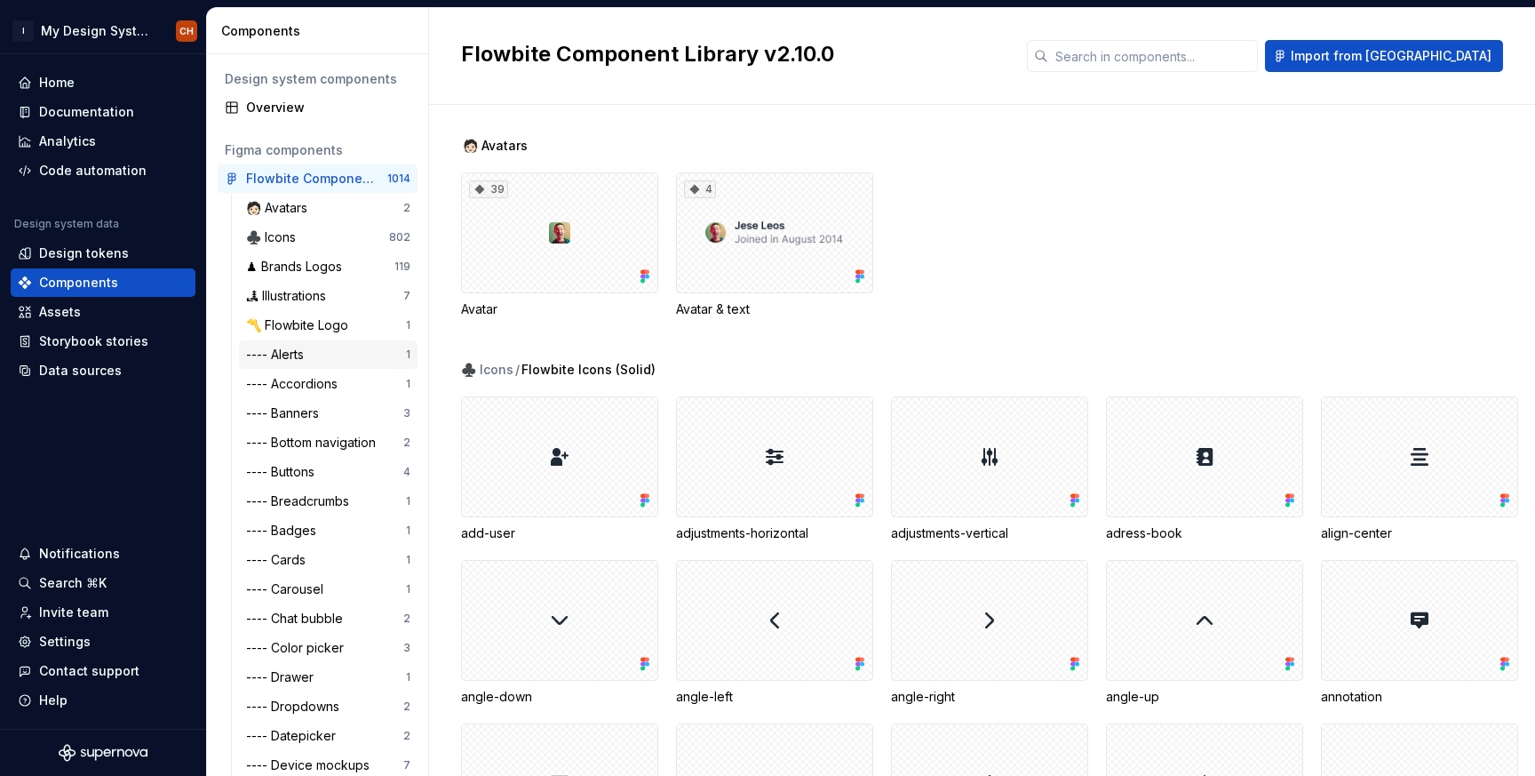
click at [305, 354] on div "---- Alerts" at bounding box center [278, 355] width 65 height 18
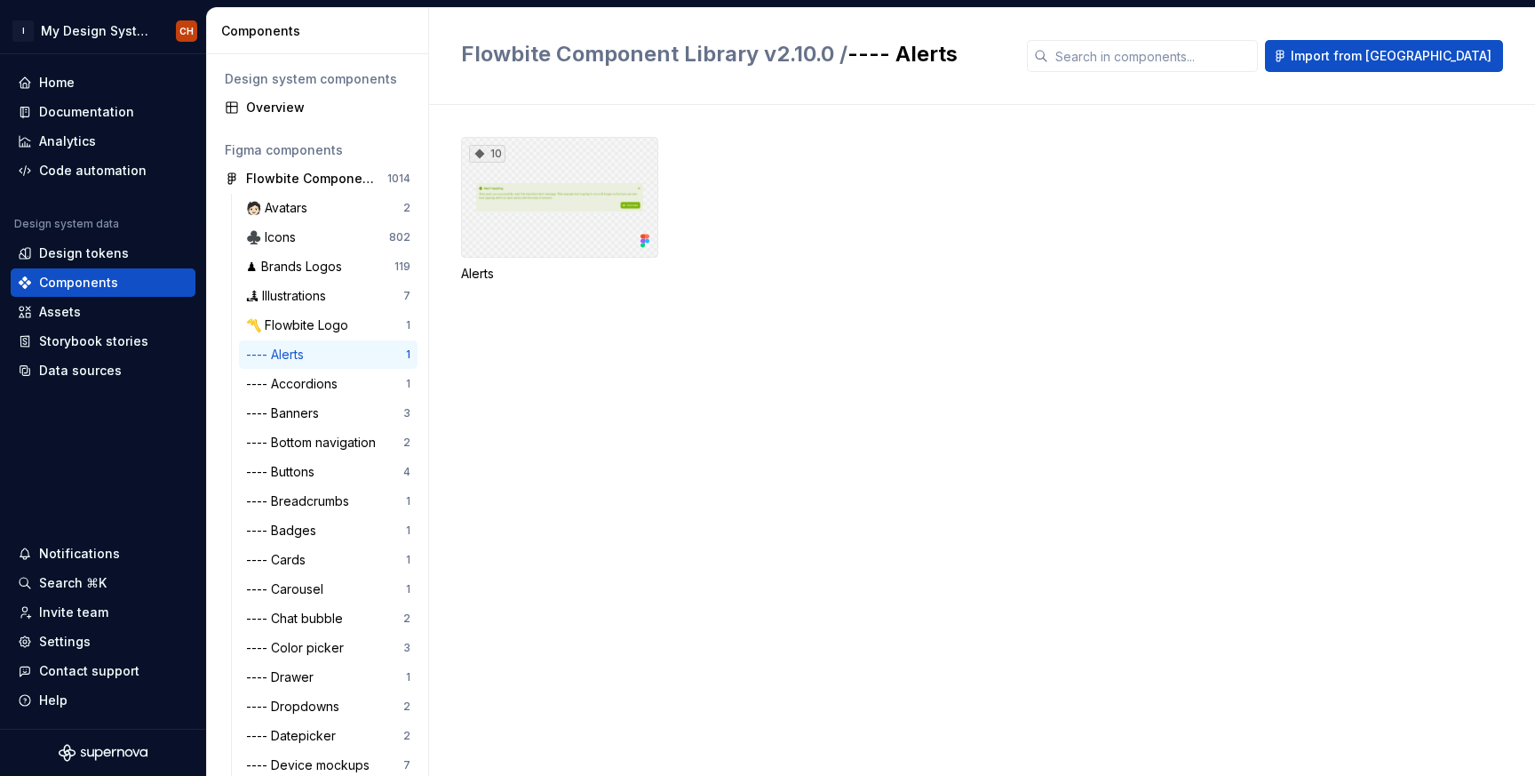
click at [597, 173] on div "10" at bounding box center [559, 197] width 197 height 121
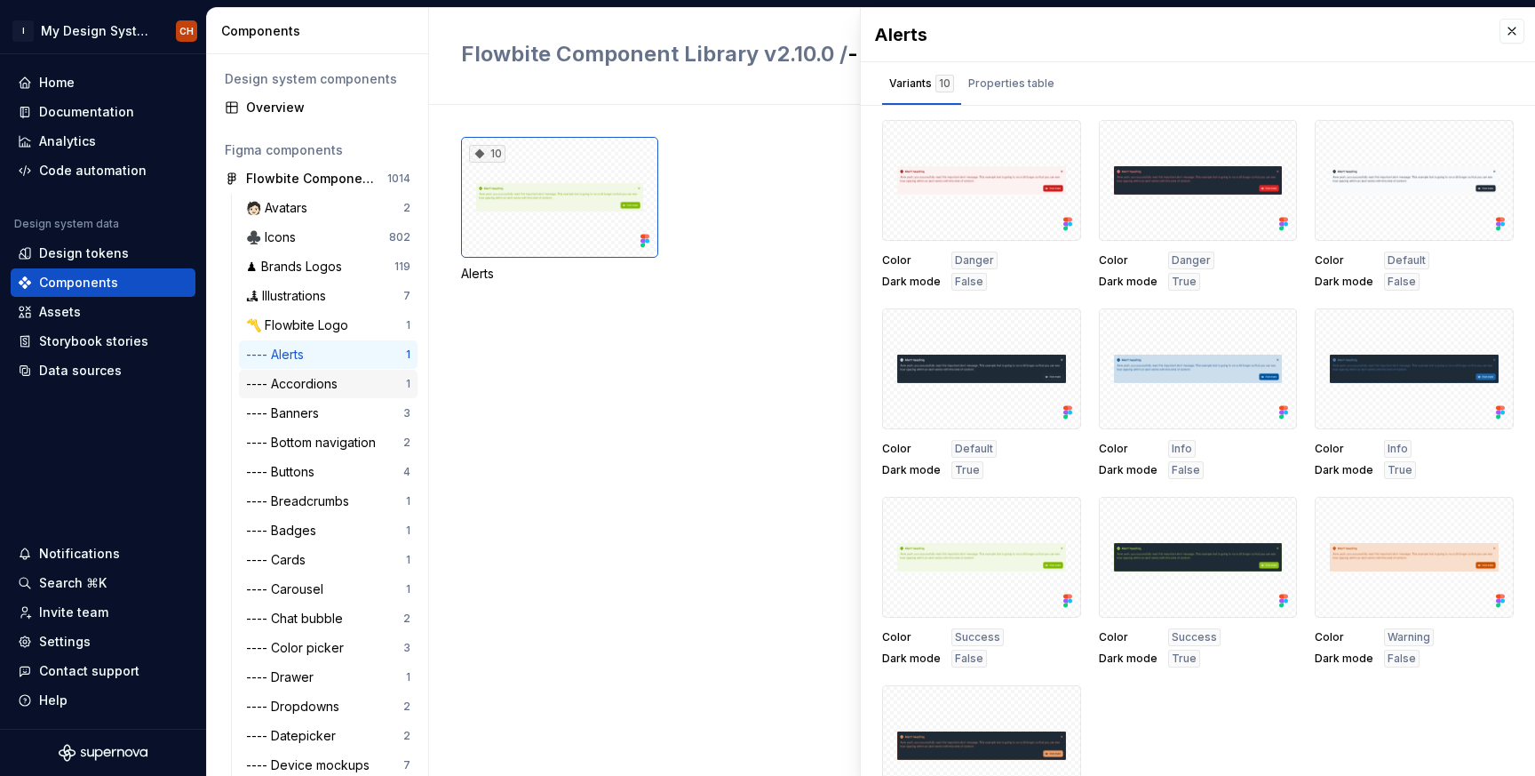
click at [306, 392] on div "---- Accordions" at bounding box center [295, 384] width 99 height 18
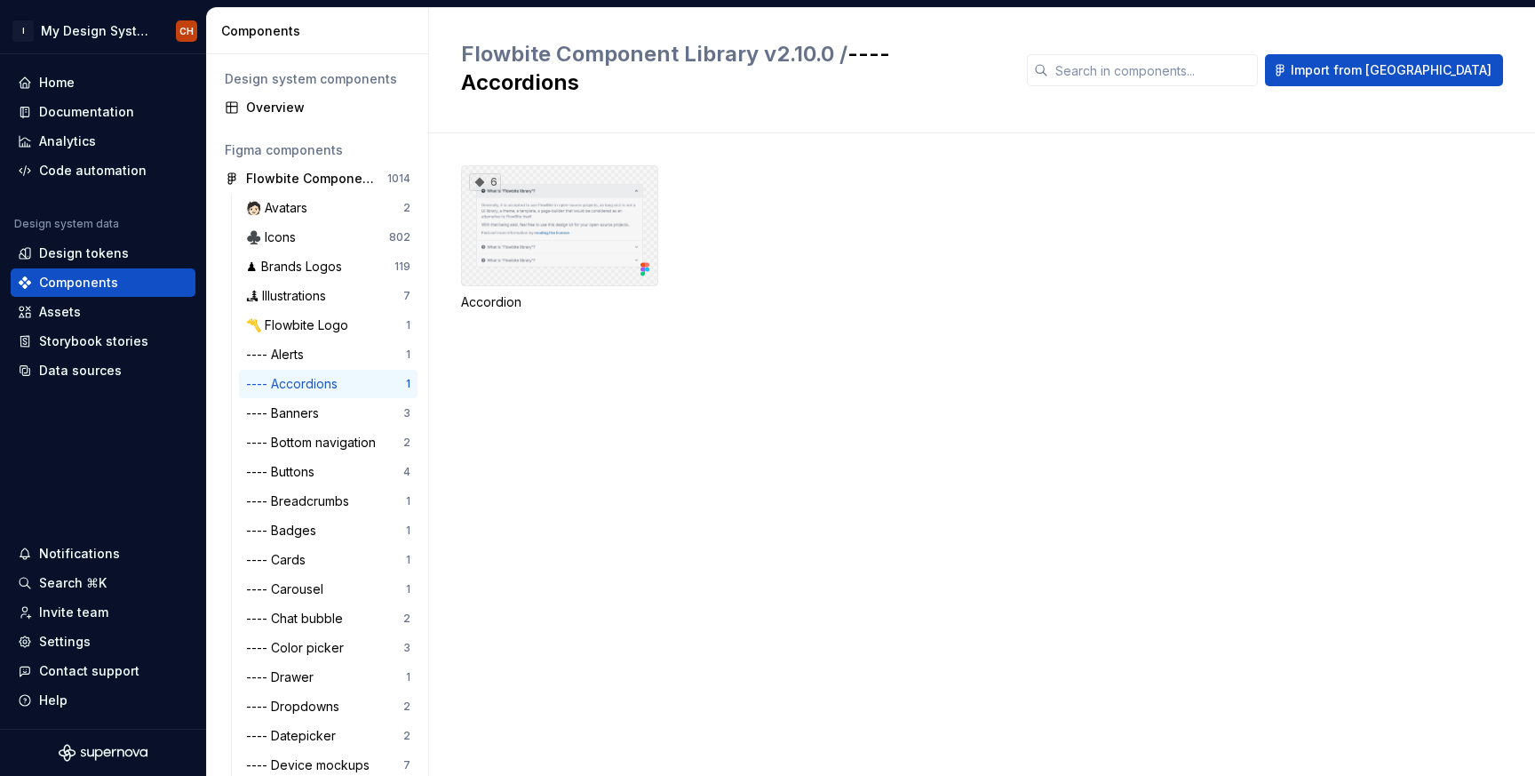
click at [594, 193] on div "6" at bounding box center [559, 225] width 197 height 121
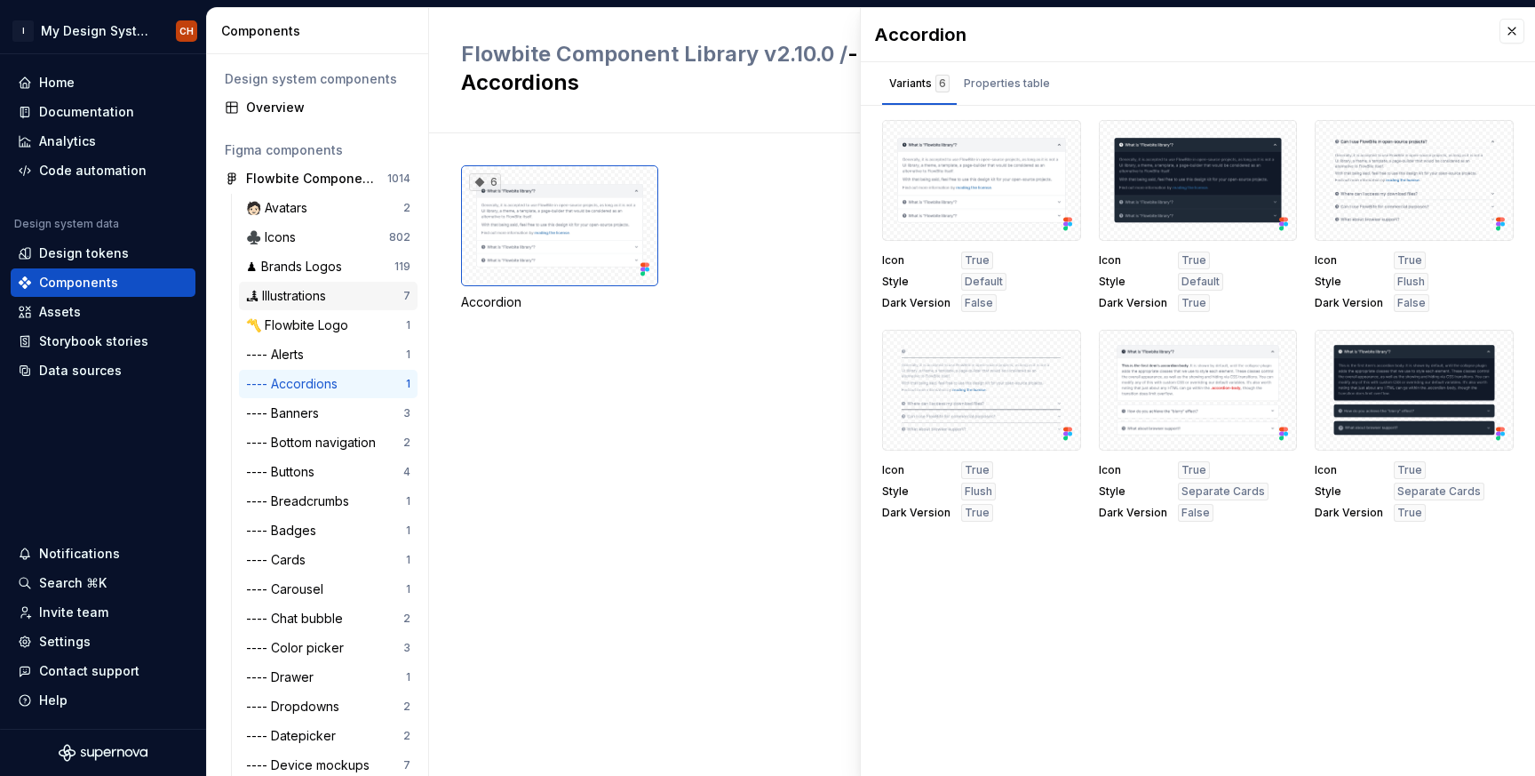
click at [325, 300] on div "🏞 Illustrations" at bounding box center [289, 296] width 87 height 18
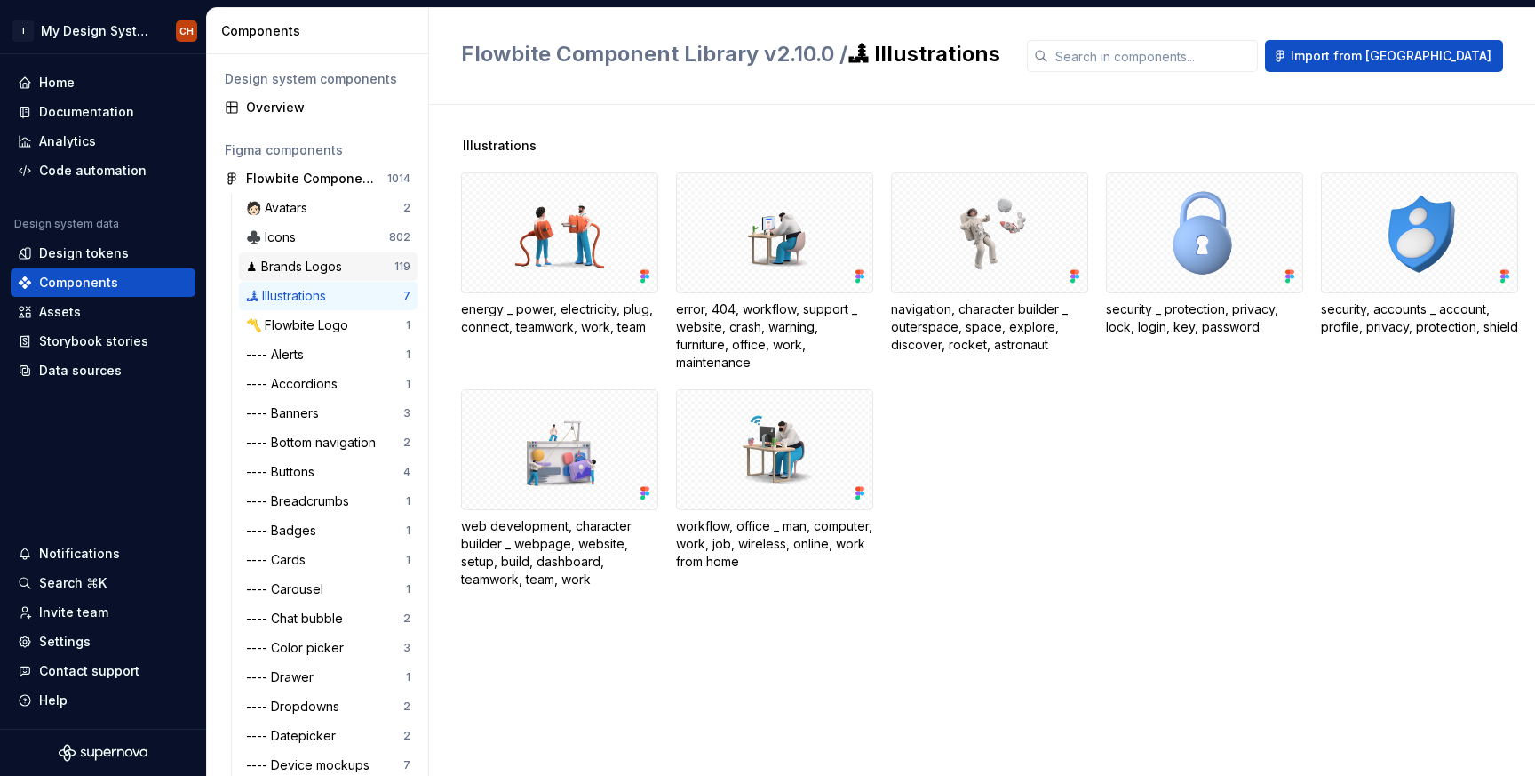
click at [327, 259] on div "♟ Brands Logos" at bounding box center [297, 267] width 103 height 18
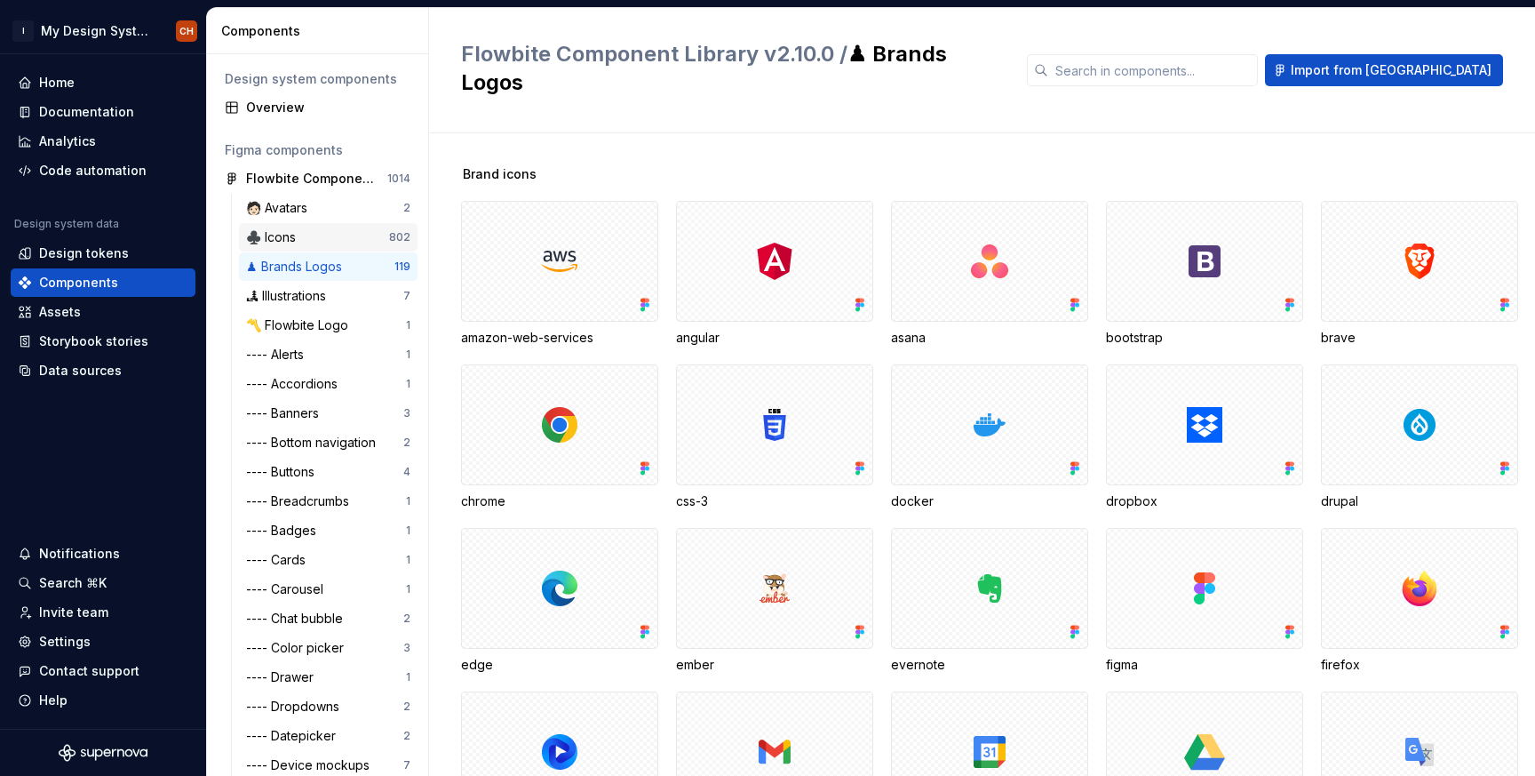
click at [299, 237] on div "♣️ Icons" at bounding box center [274, 237] width 57 height 18
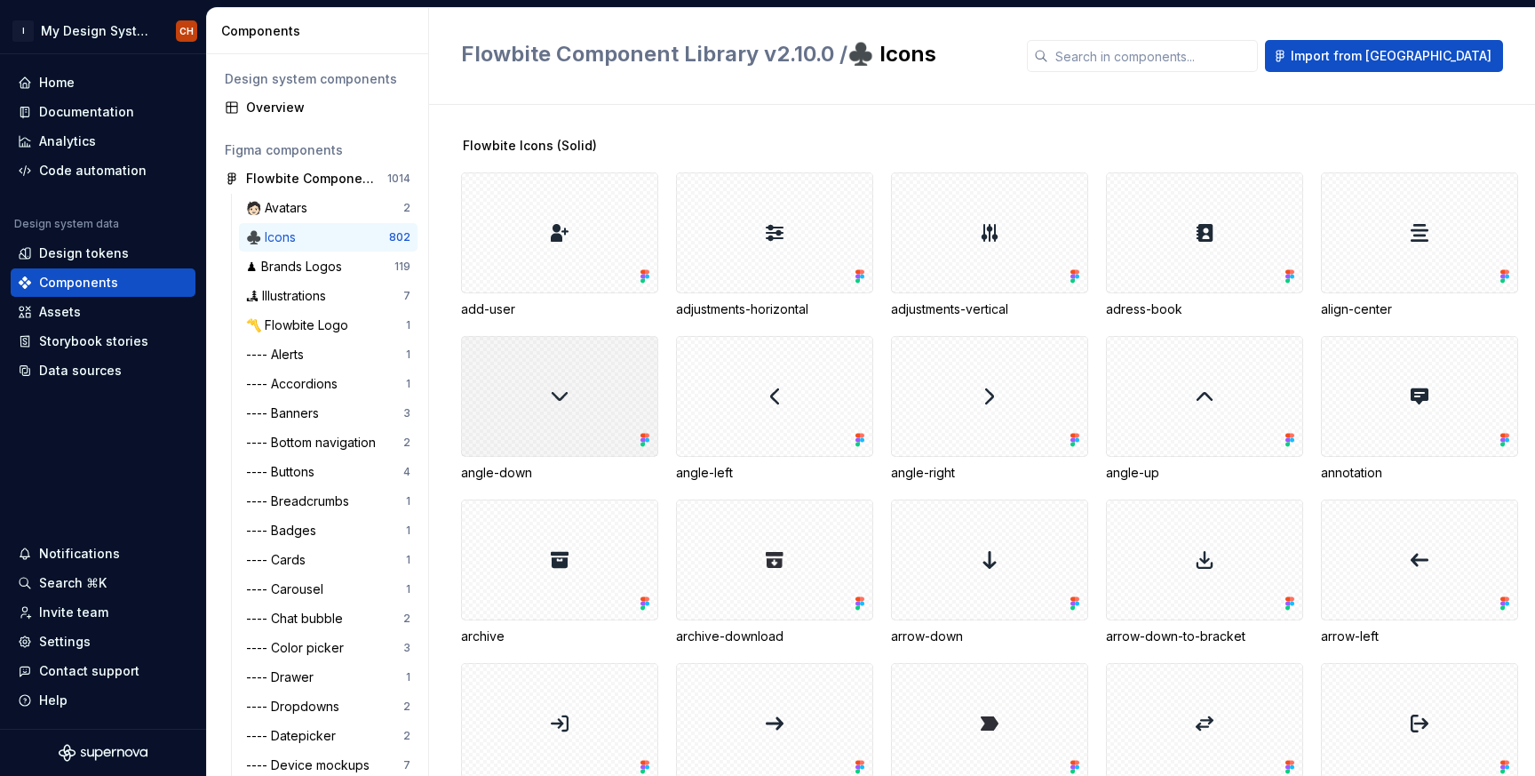
click at [573, 386] on div at bounding box center [559, 396] width 197 height 121
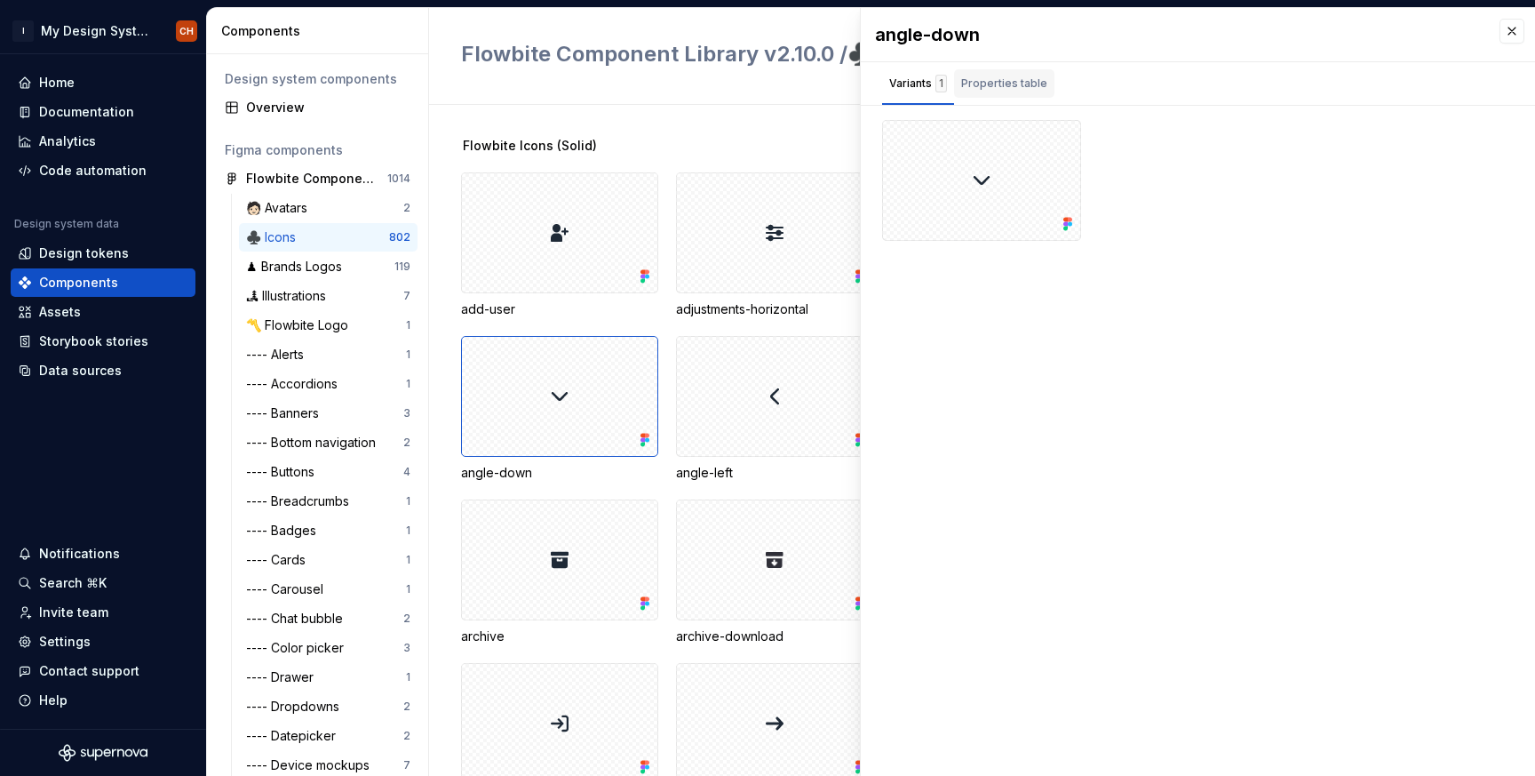
click at [1034, 89] on div "Properties table" at bounding box center [1004, 84] width 86 height 18
click at [932, 100] on div "Variants 1" at bounding box center [918, 87] width 72 height 36
click at [93, 261] on div "Design tokens" at bounding box center [84, 253] width 90 height 18
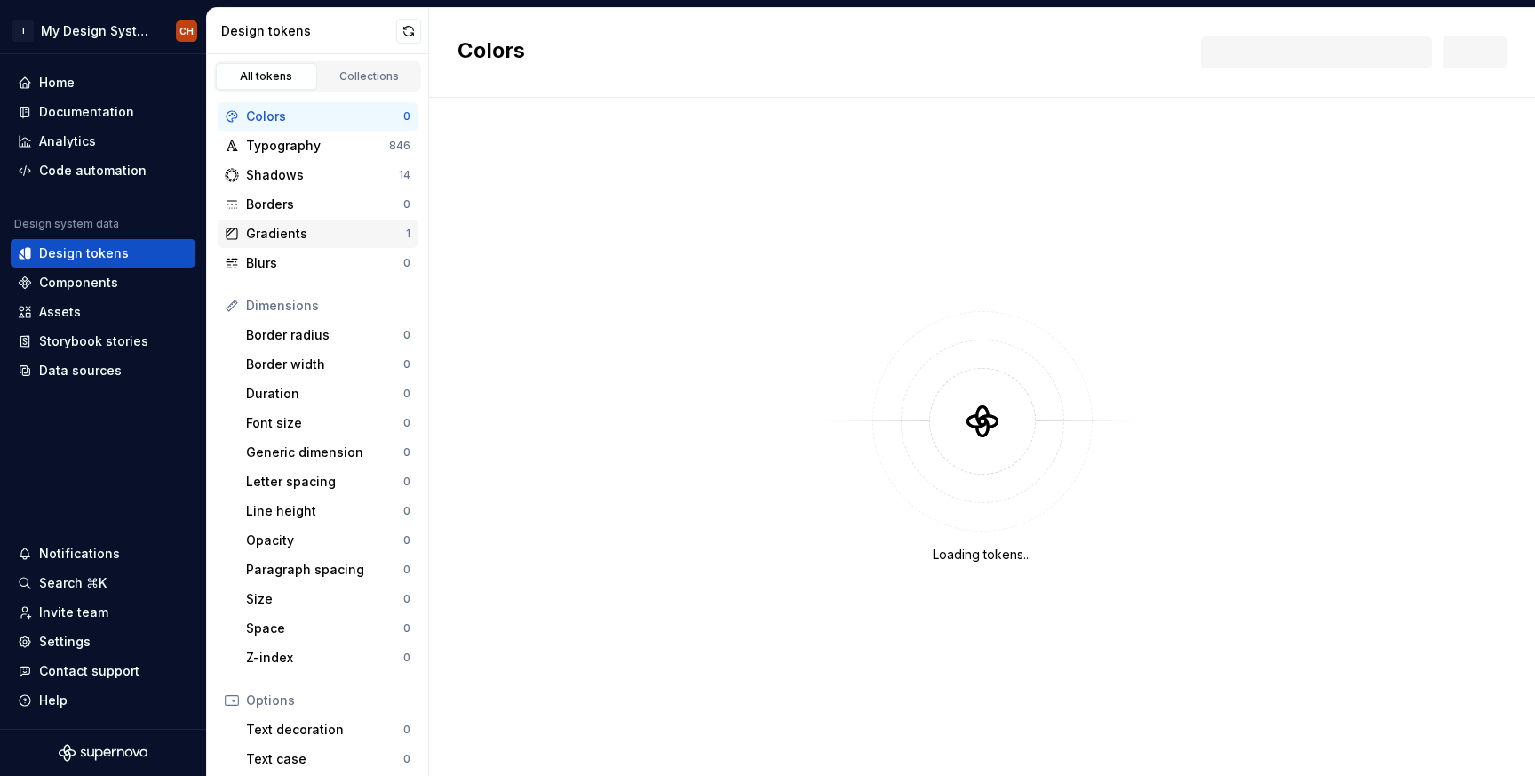
click at [275, 234] on div "Gradients" at bounding box center [326, 234] width 160 height 18
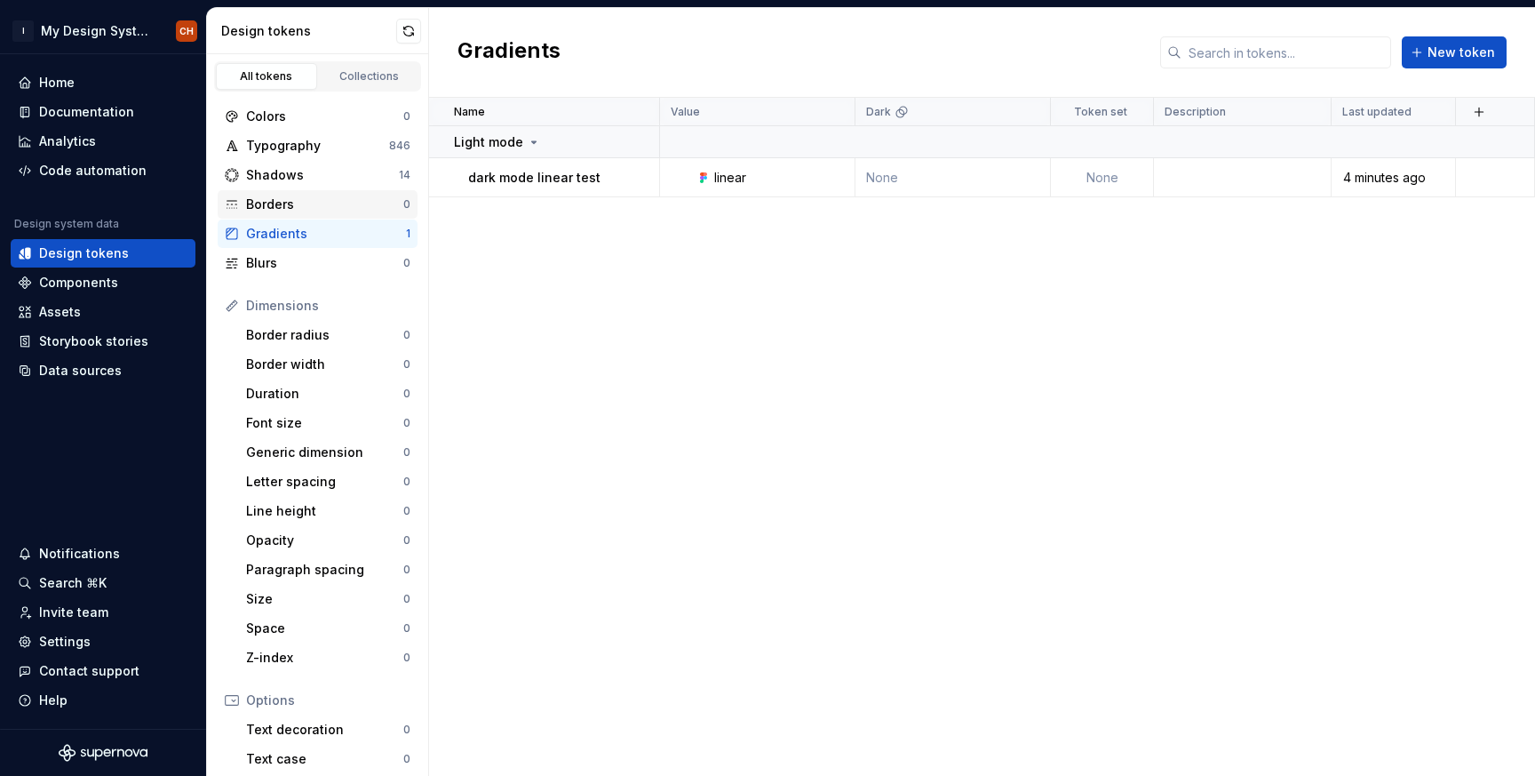
click at [315, 202] on div "Borders" at bounding box center [324, 204] width 157 height 18
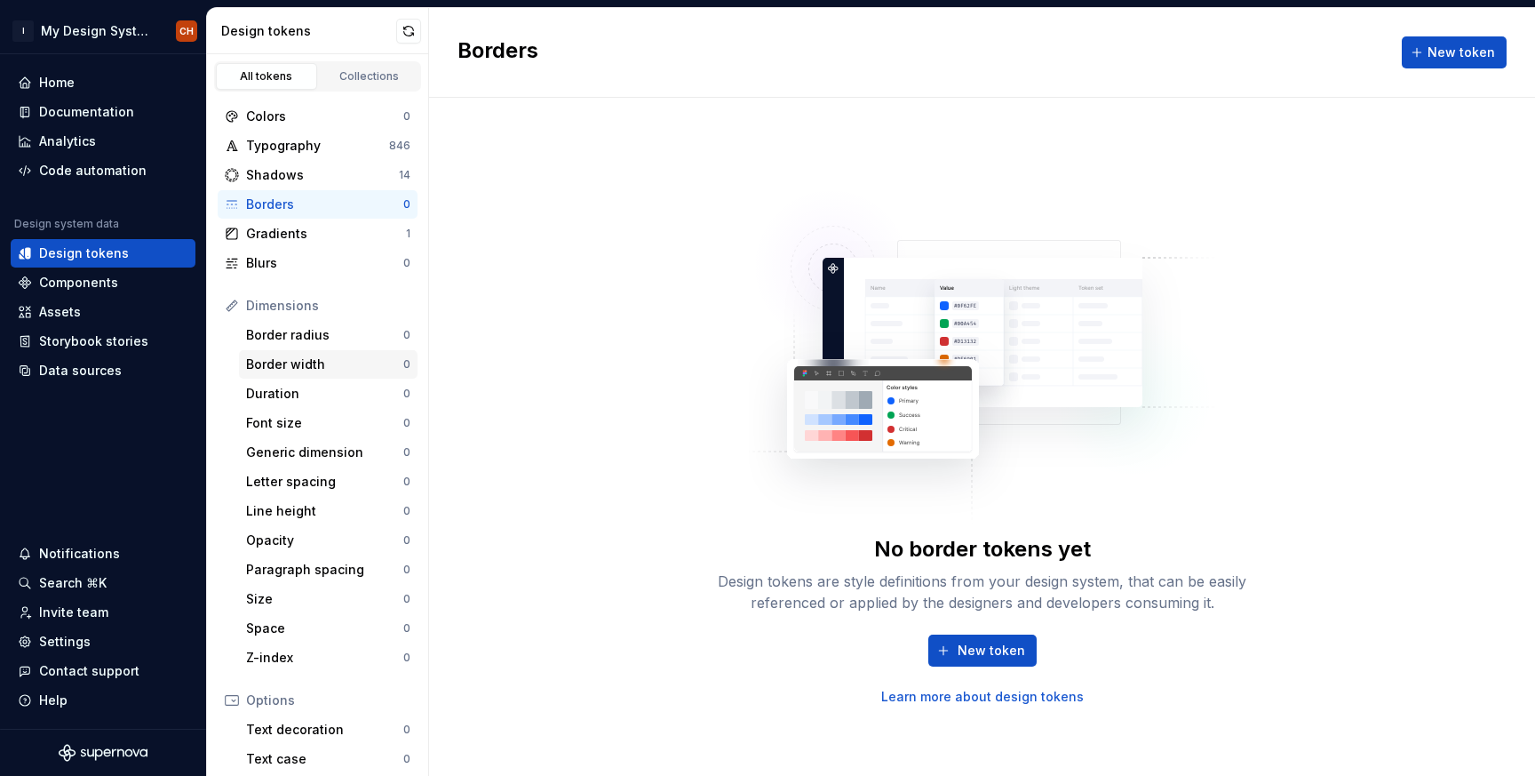
click at [279, 362] on div "Border width" at bounding box center [324, 364] width 157 height 18
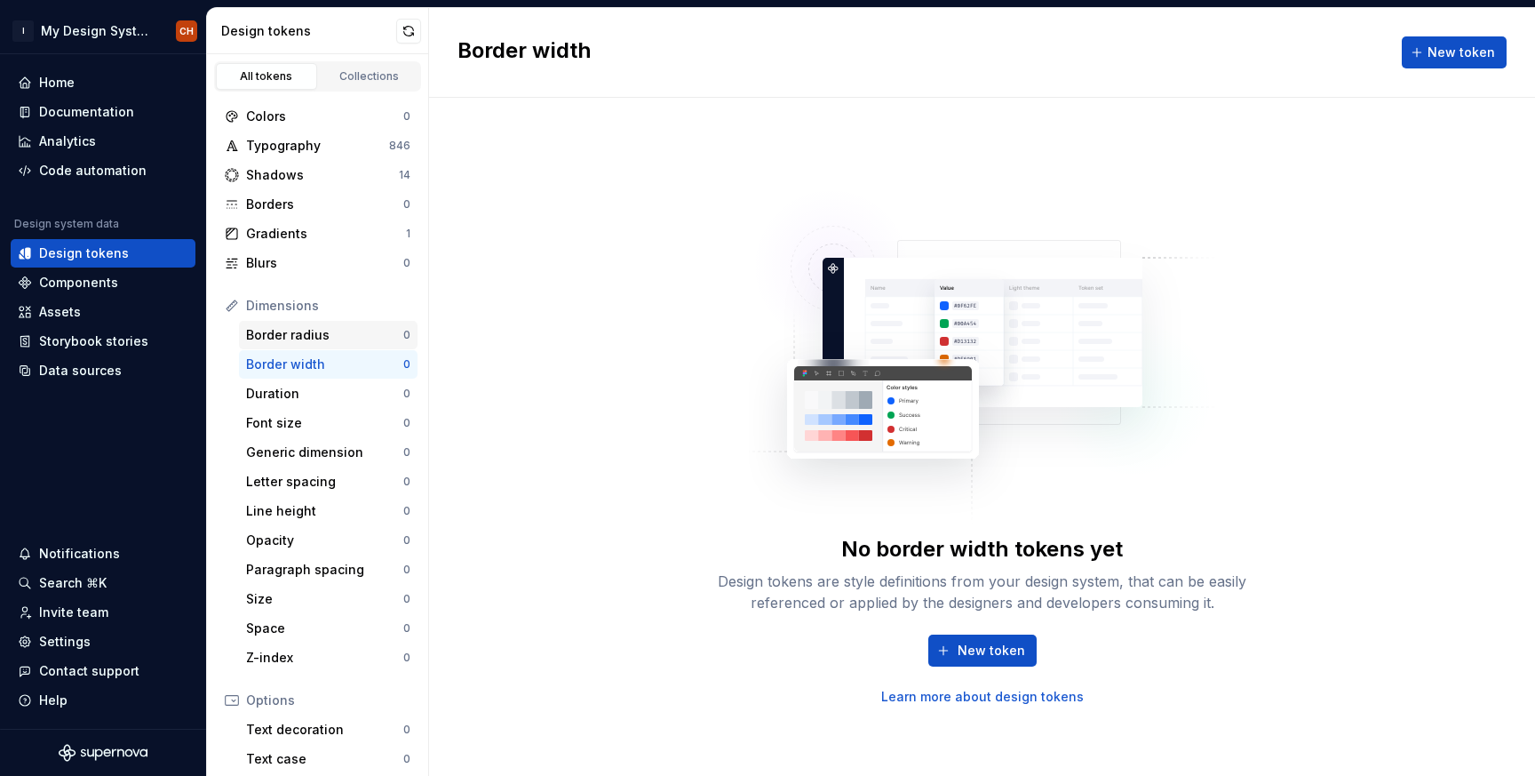
click at [306, 327] on div "Border radius" at bounding box center [324, 335] width 157 height 18
click at [271, 615] on div "Space 0" at bounding box center [328, 628] width 179 height 28
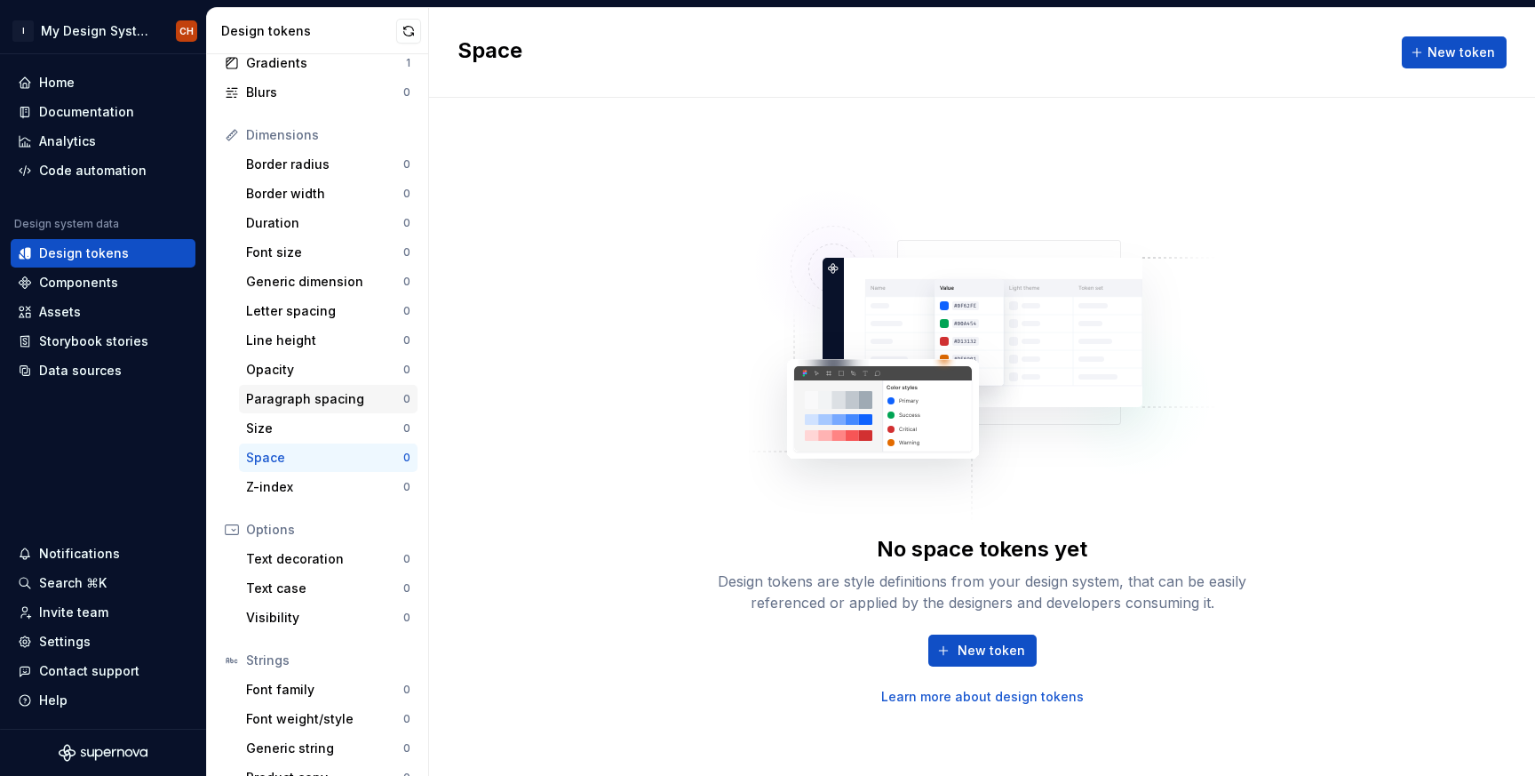
scroll to position [197, 0]
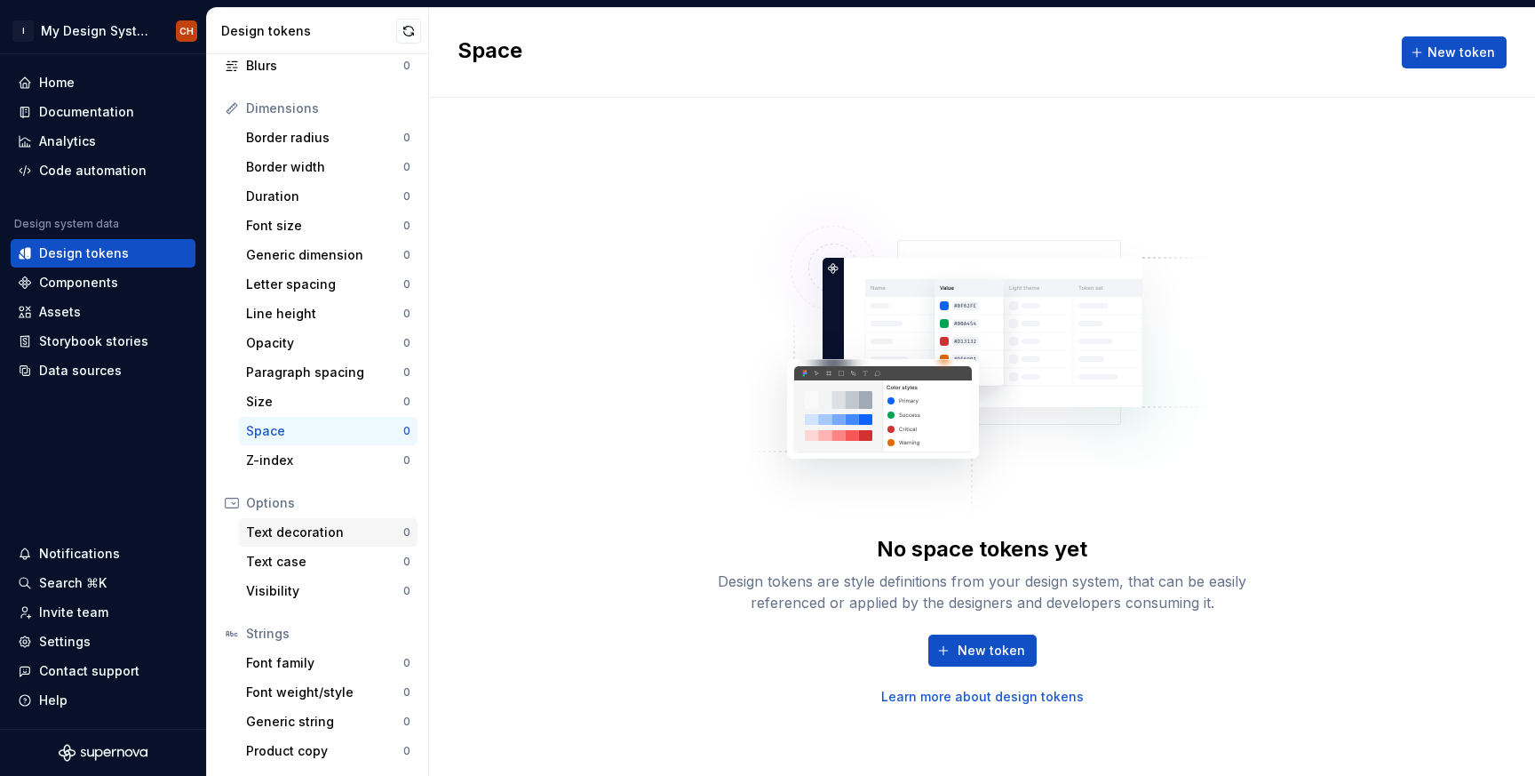
click at [286, 533] on div "Text decoration" at bounding box center [324, 532] width 157 height 18
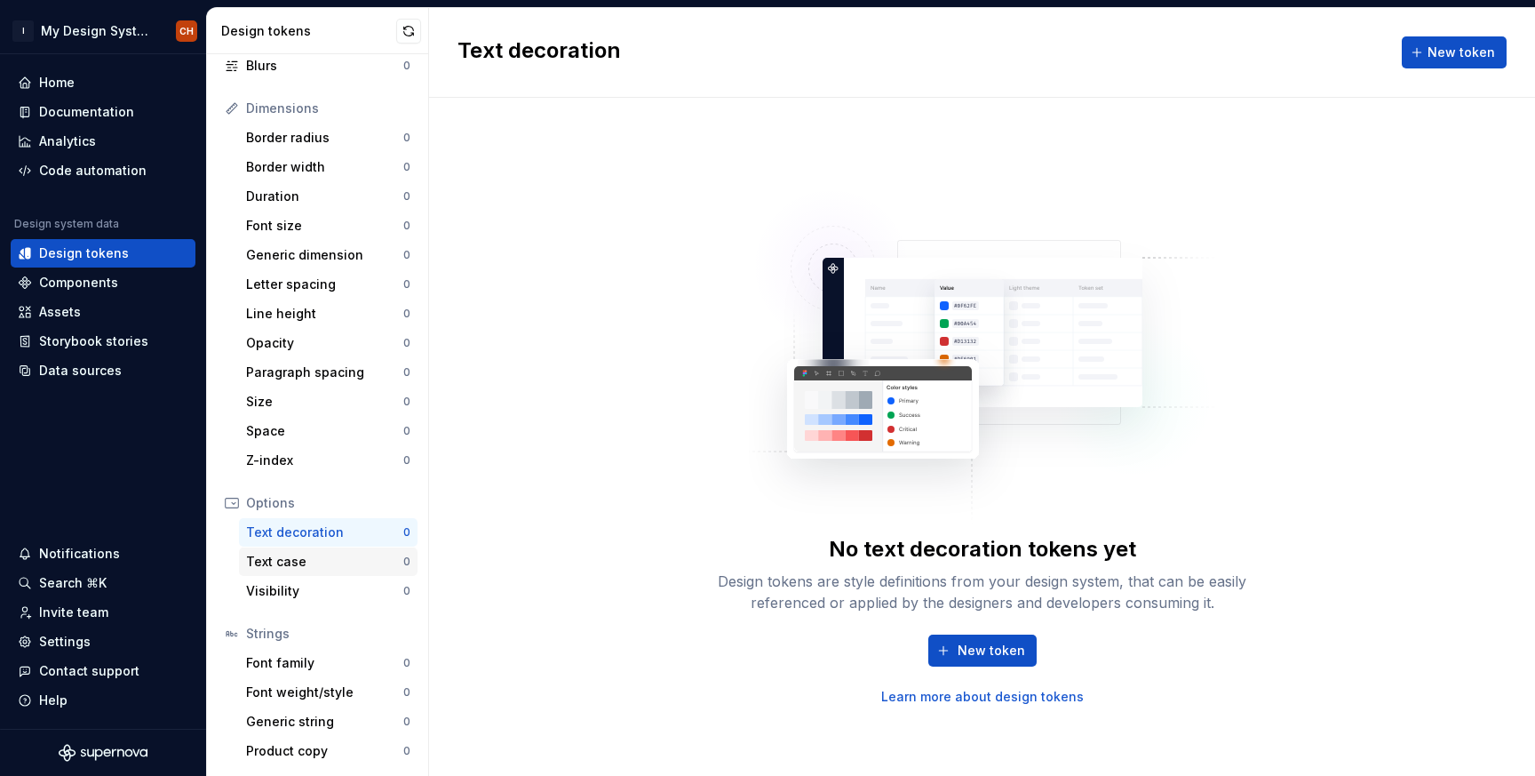
click at [271, 571] on div "Text case 0" at bounding box center [328, 561] width 179 height 28
click at [269, 665] on div "Font family" at bounding box center [324, 663] width 157 height 18
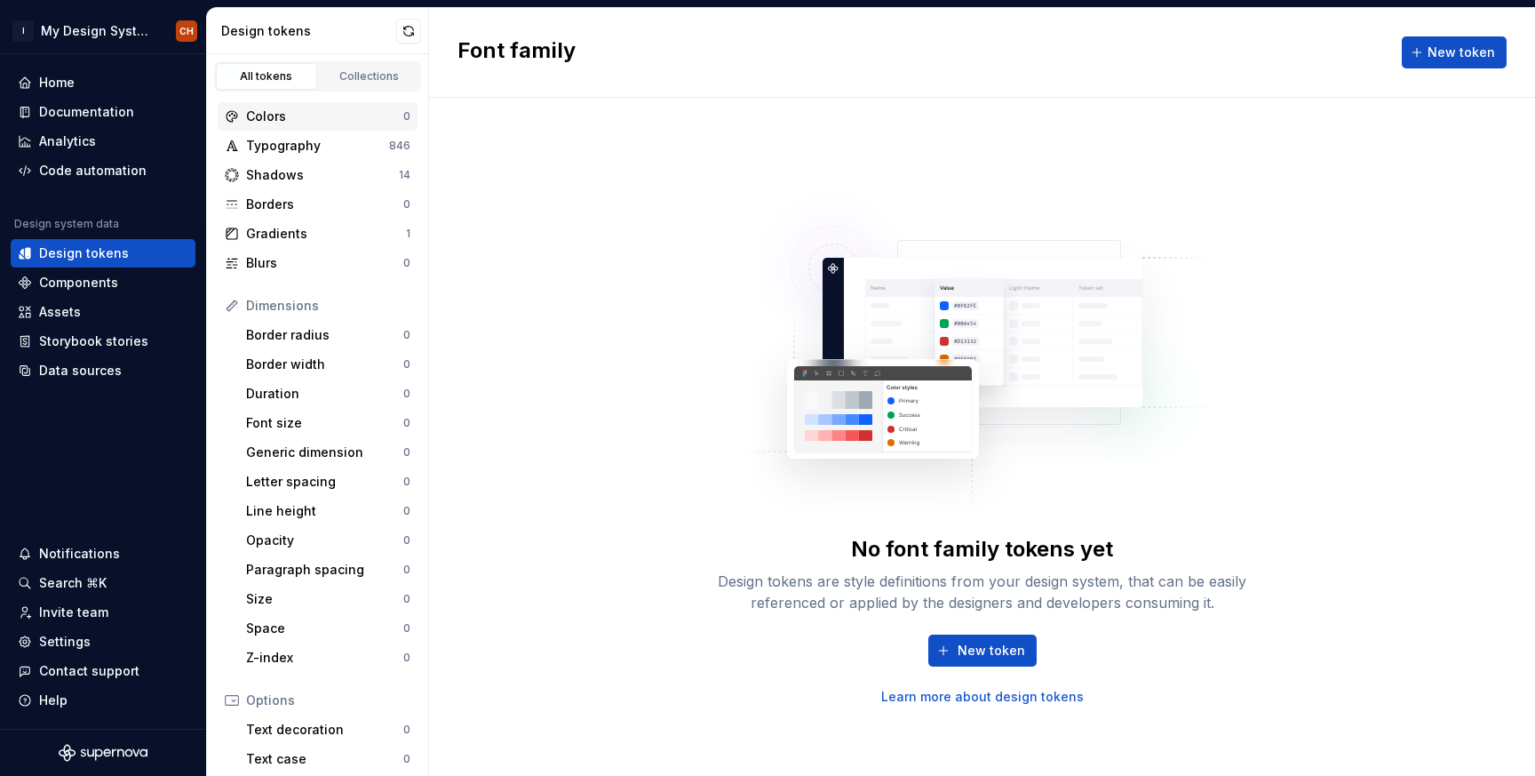
click at [311, 110] on div "Colors" at bounding box center [324, 117] width 157 height 18
click at [87, 83] on div "Home" at bounding box center [103, 83] width 171 height 18
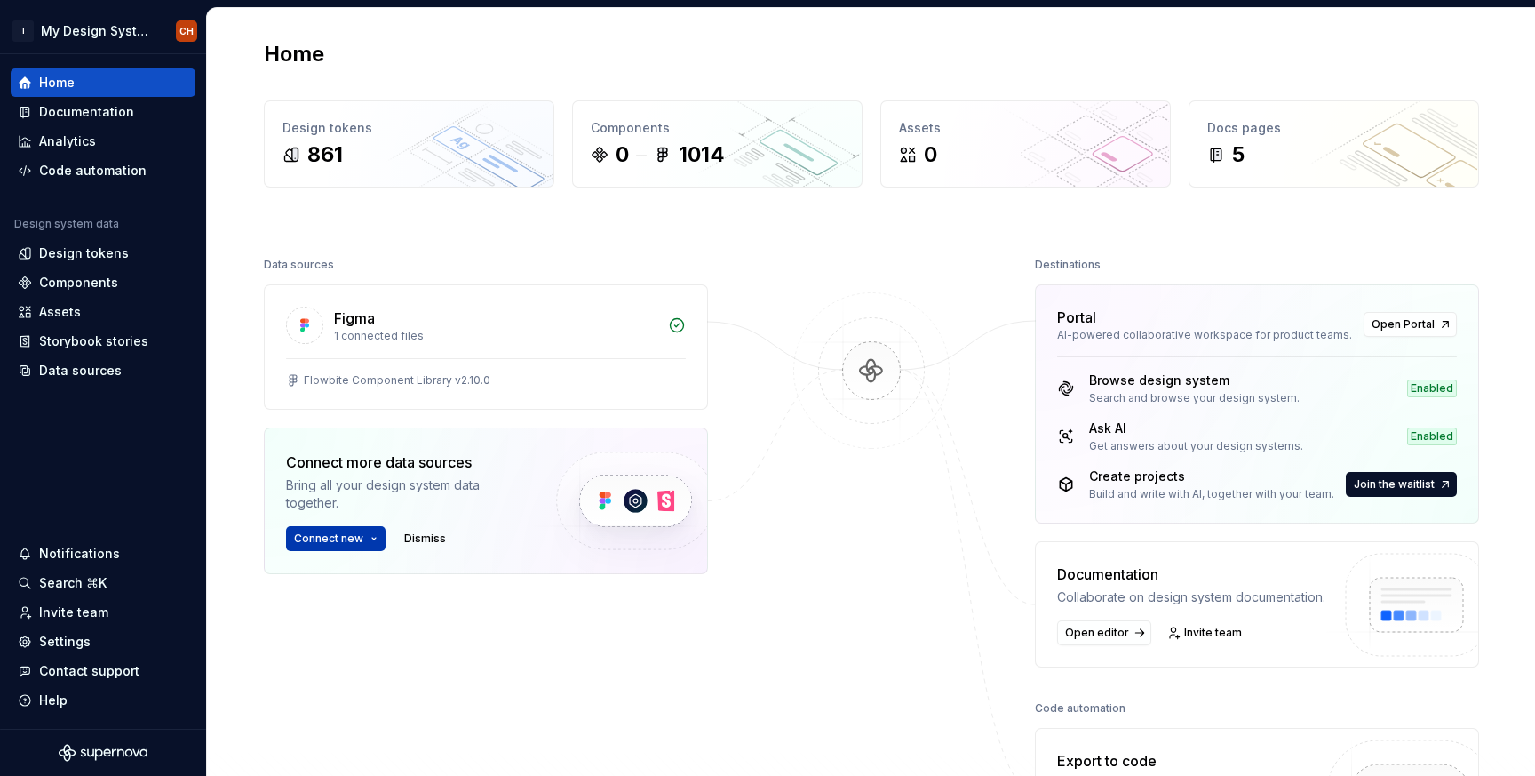
click at [363, 545] on button "Connect new" at bounding box center [336, 538] width 100 height 25
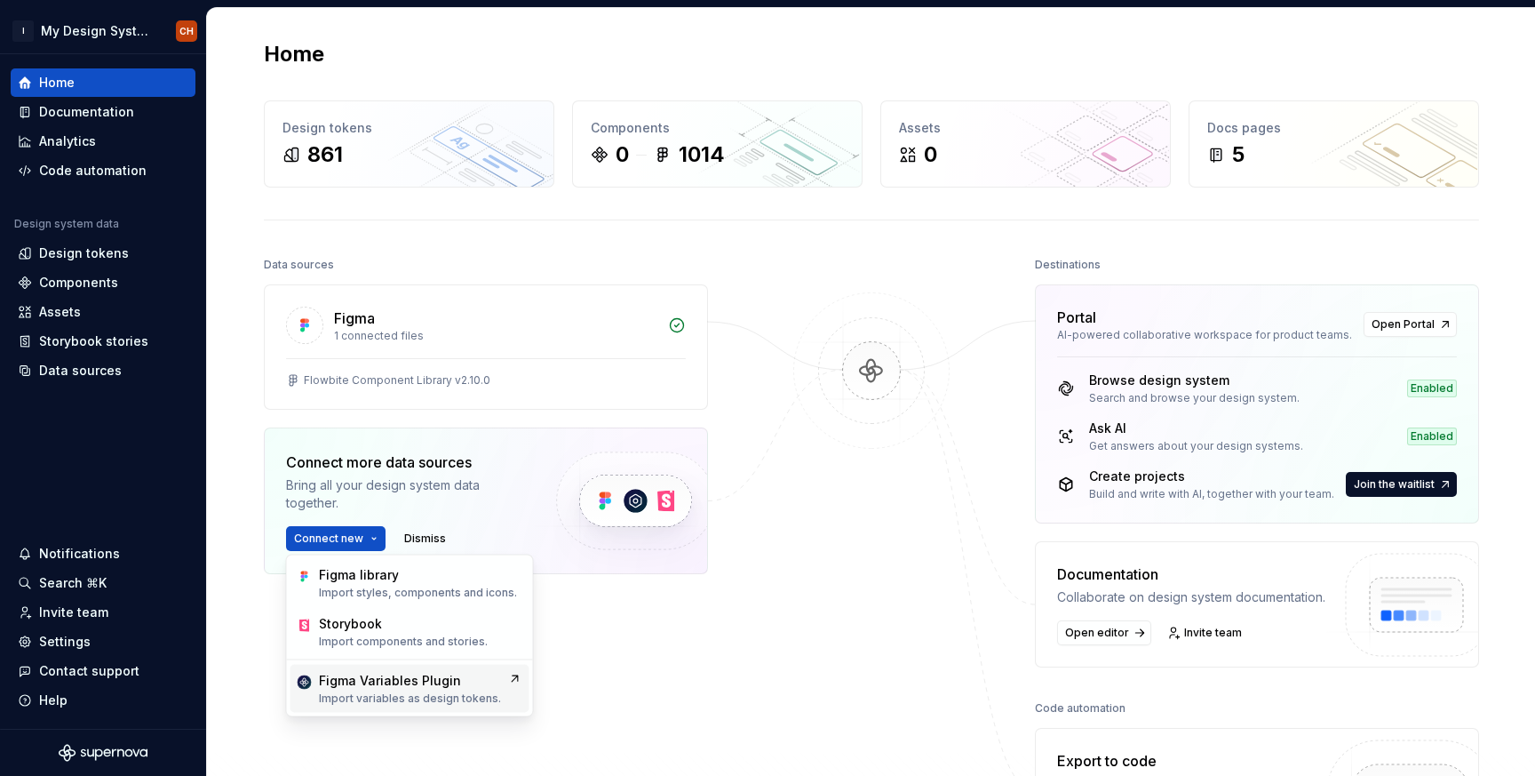
click at [335, 691] on p "Import variables as design tokens." at bounding box center [410, 698] width 182 height 14
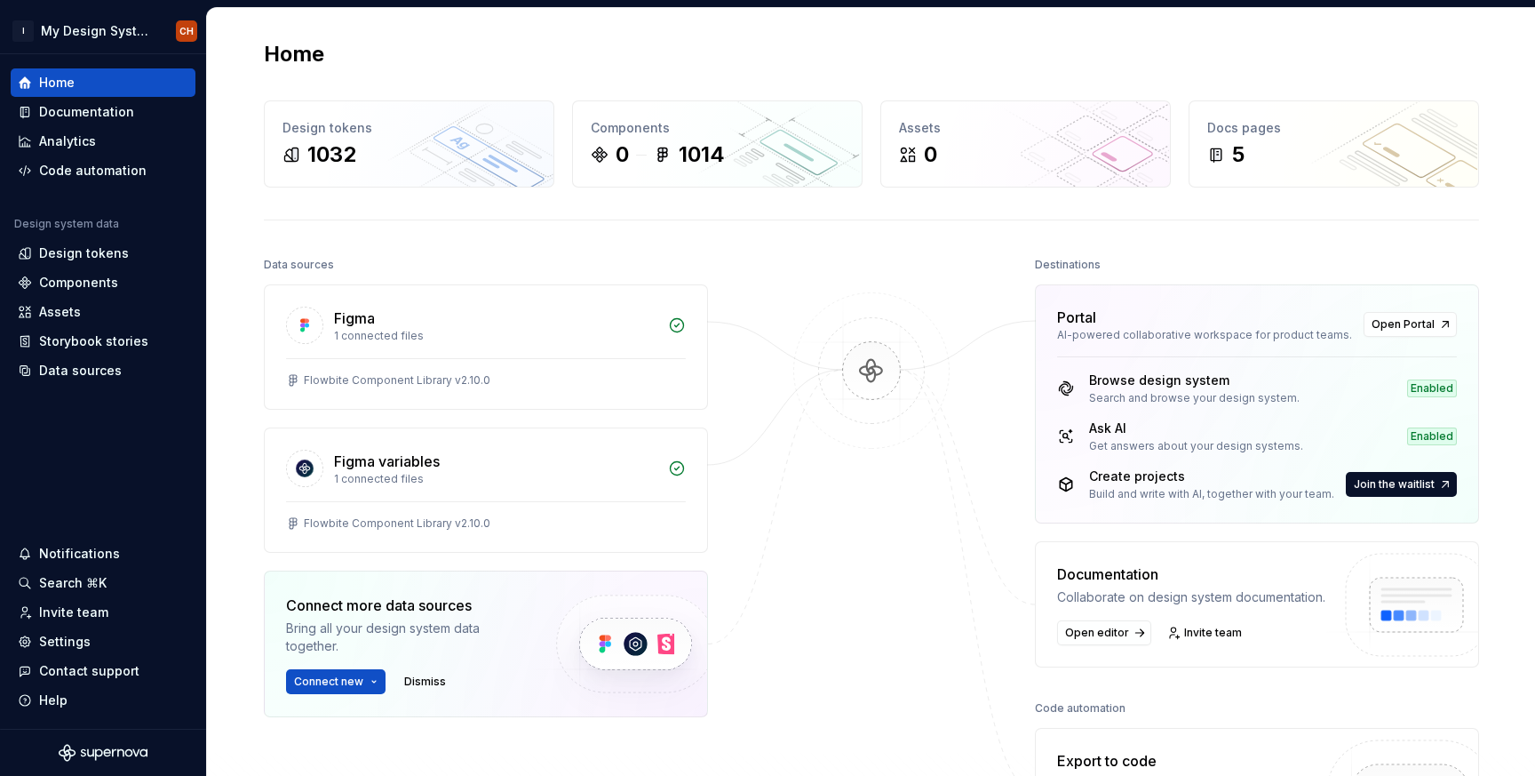
type textarea "*"
click at [371, 135] on div "Design tokens" at bounding box center [409, 128] width 253 height 18
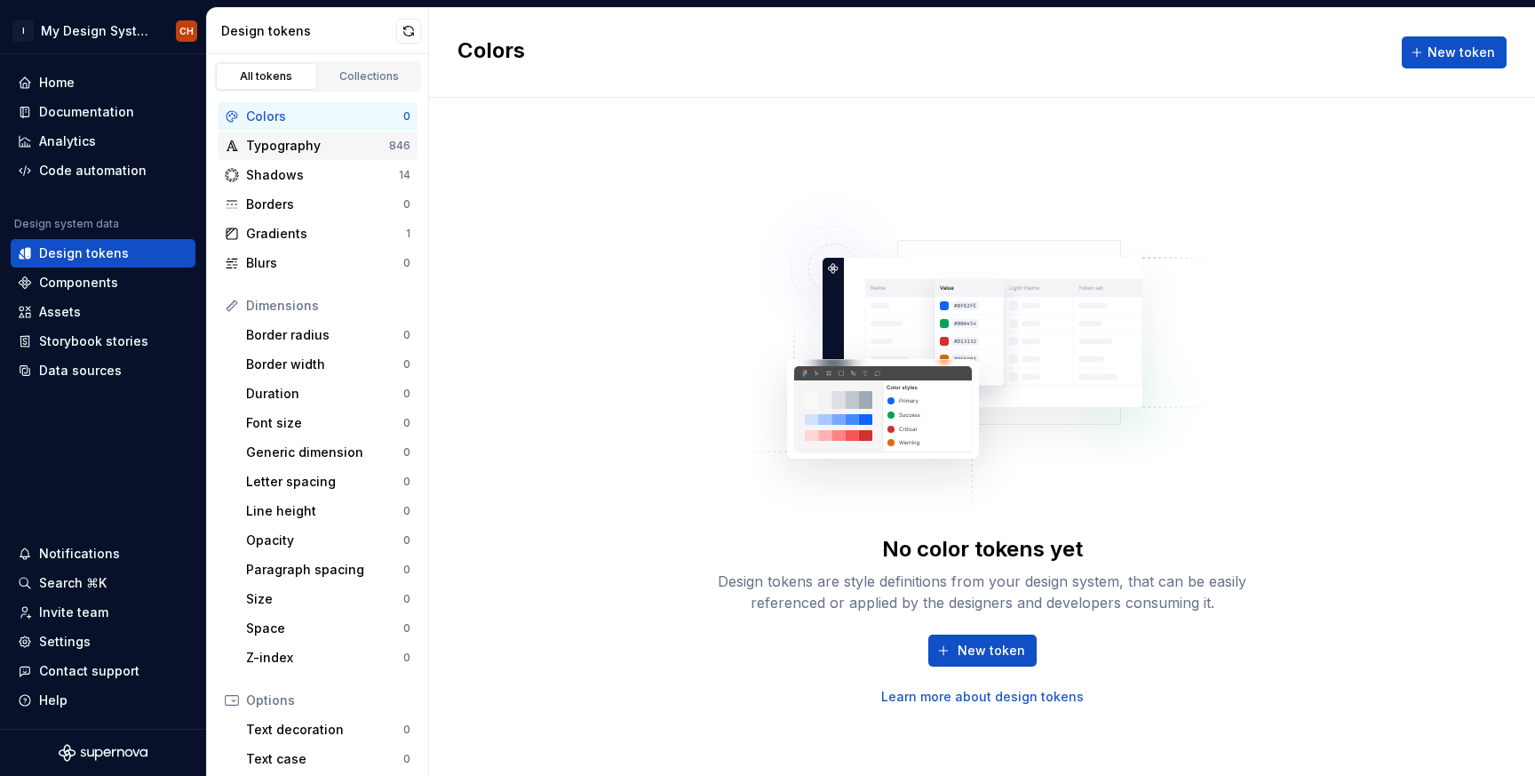
click at [301, 146] on div "Typography" at bounding box center [317, 146] width 143 height 18
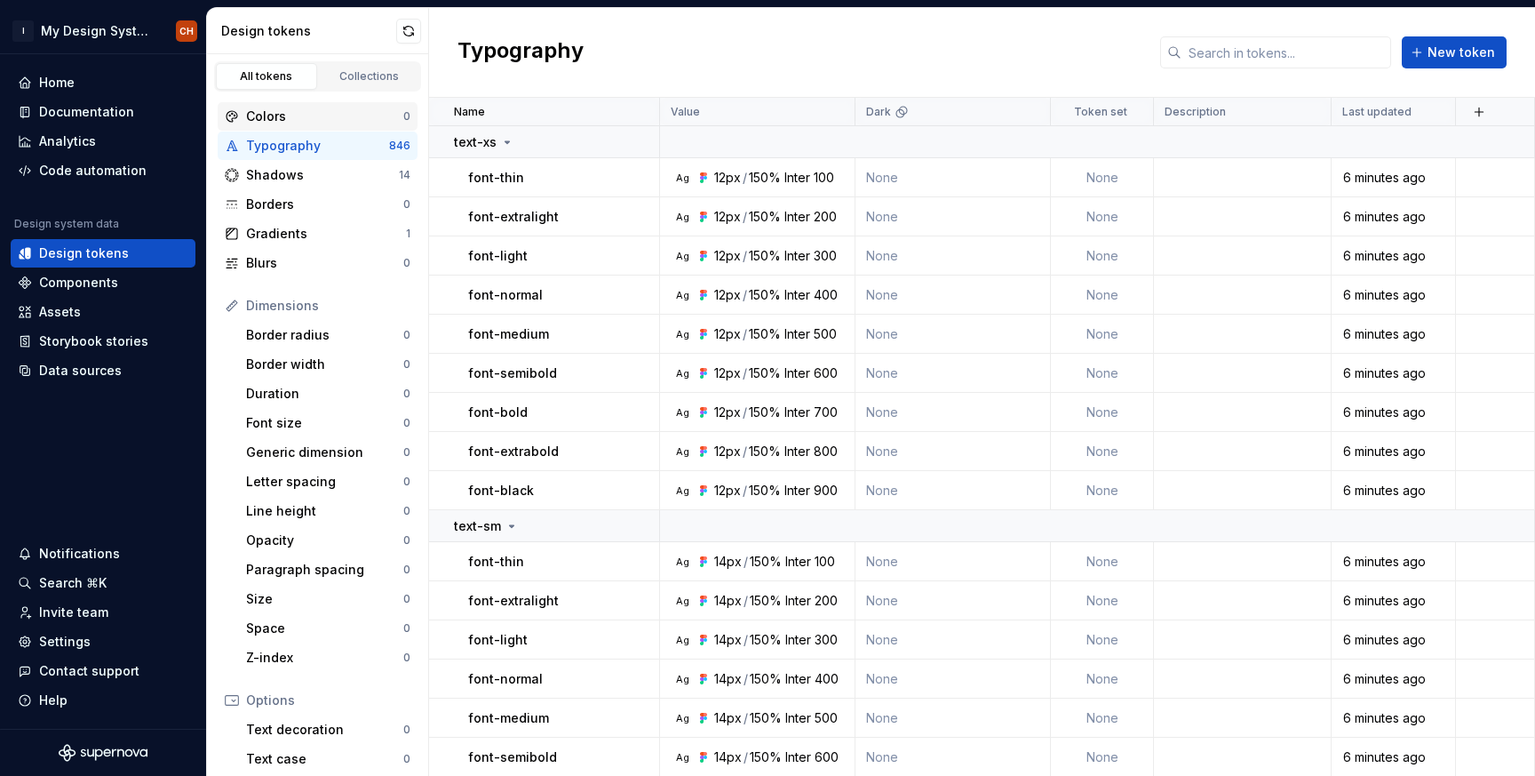
click at [308, 116] on div "Colors" at bounding box center [324, 117] width 157 height 18
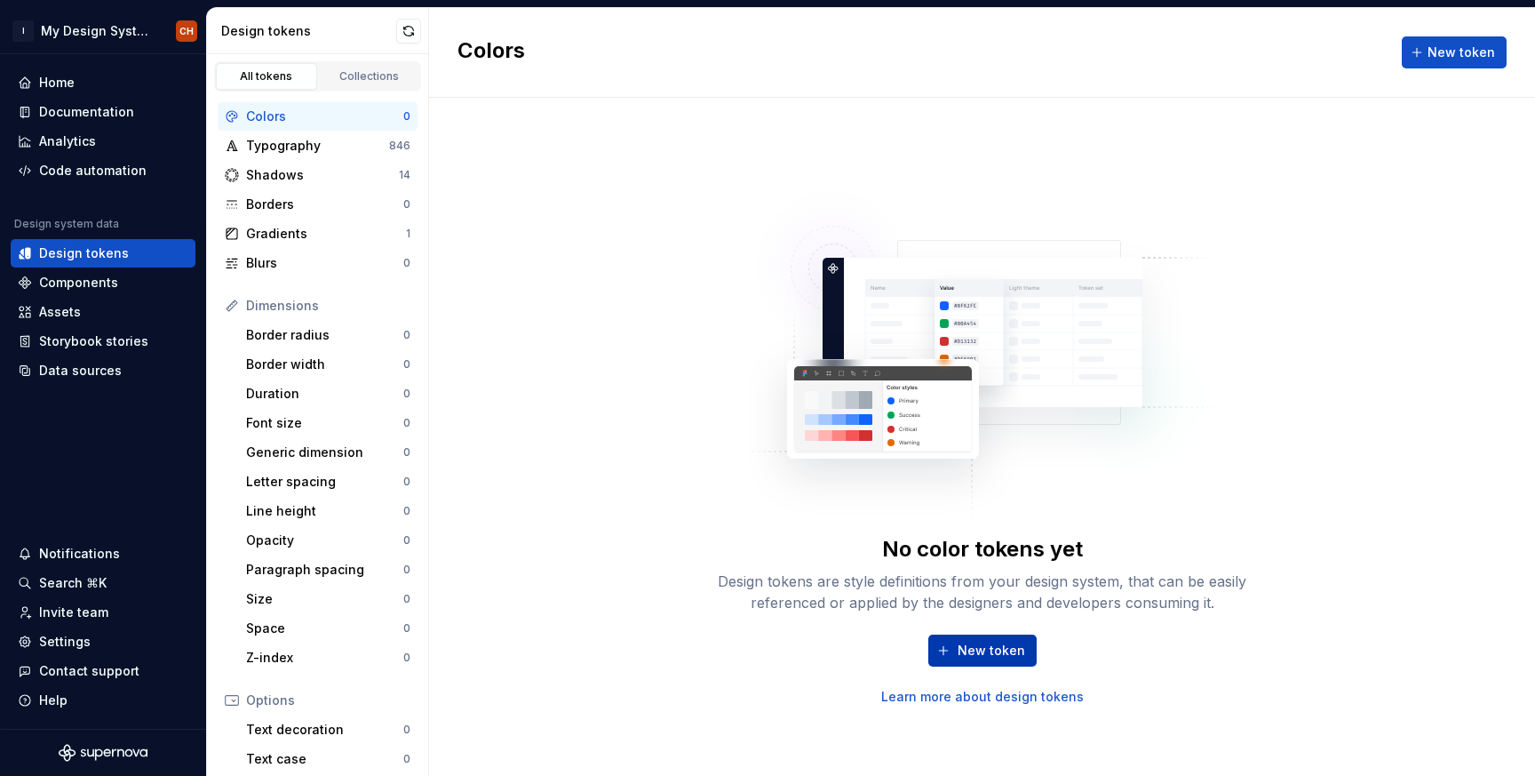
click at [964, 634] on button "New token" at bounding box center [982, 650] width 108 height 32
type textarea "*"
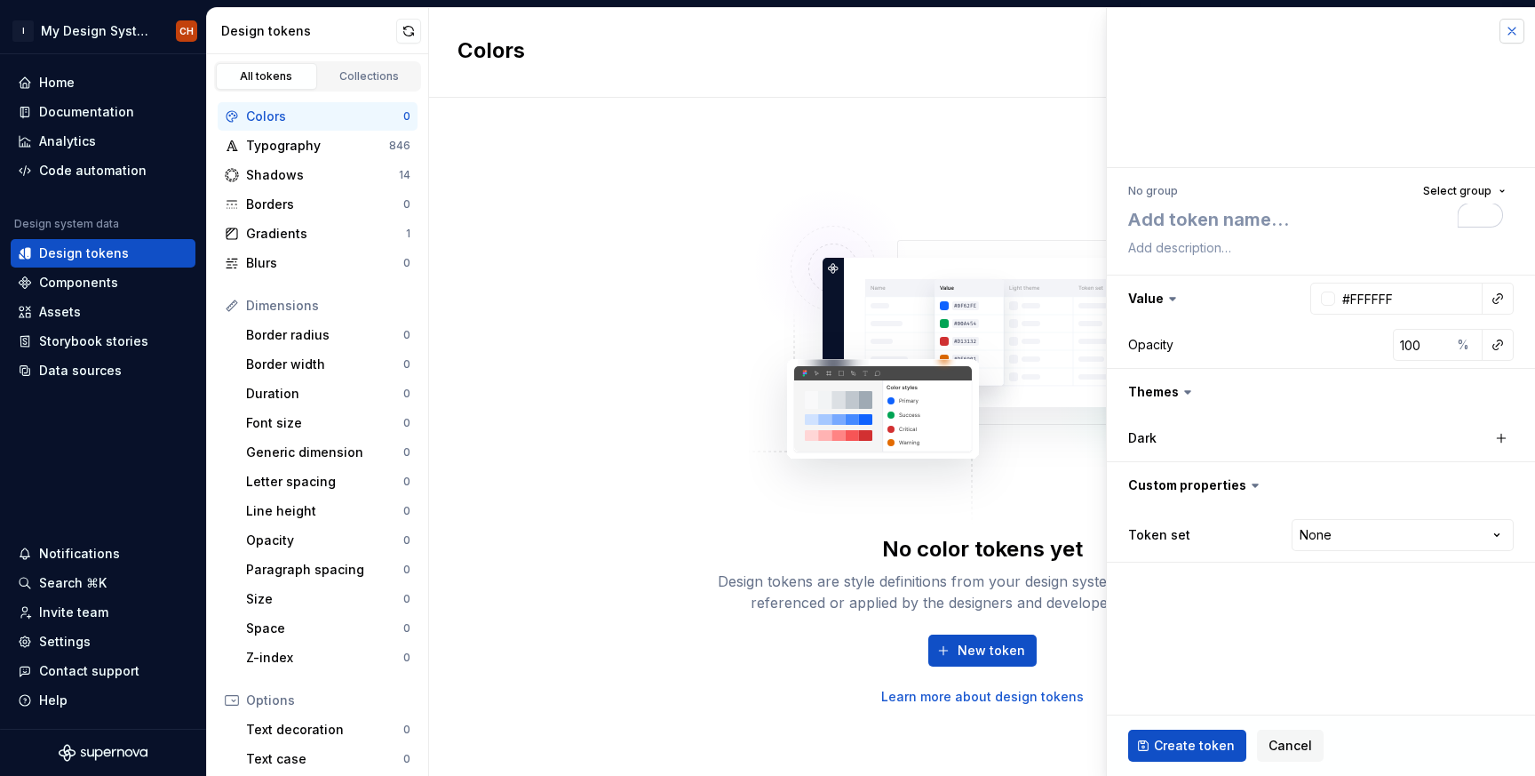
click at [1503, 36] on button "button" at bounding box center [1512, 31] width 25 height 25
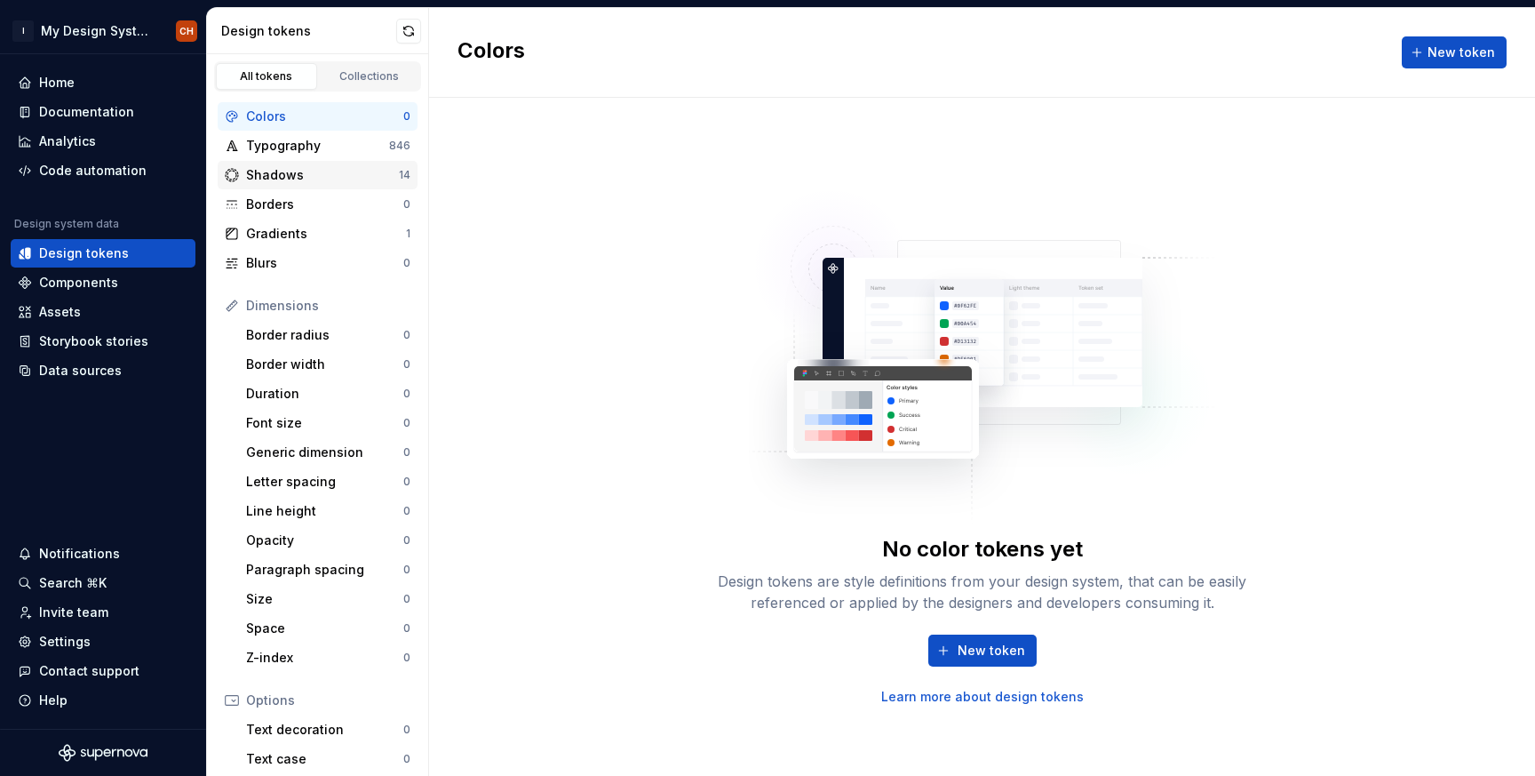
click at [362, 166] on div "Shadows" at bounding box center [322, 175] width 153 height 18
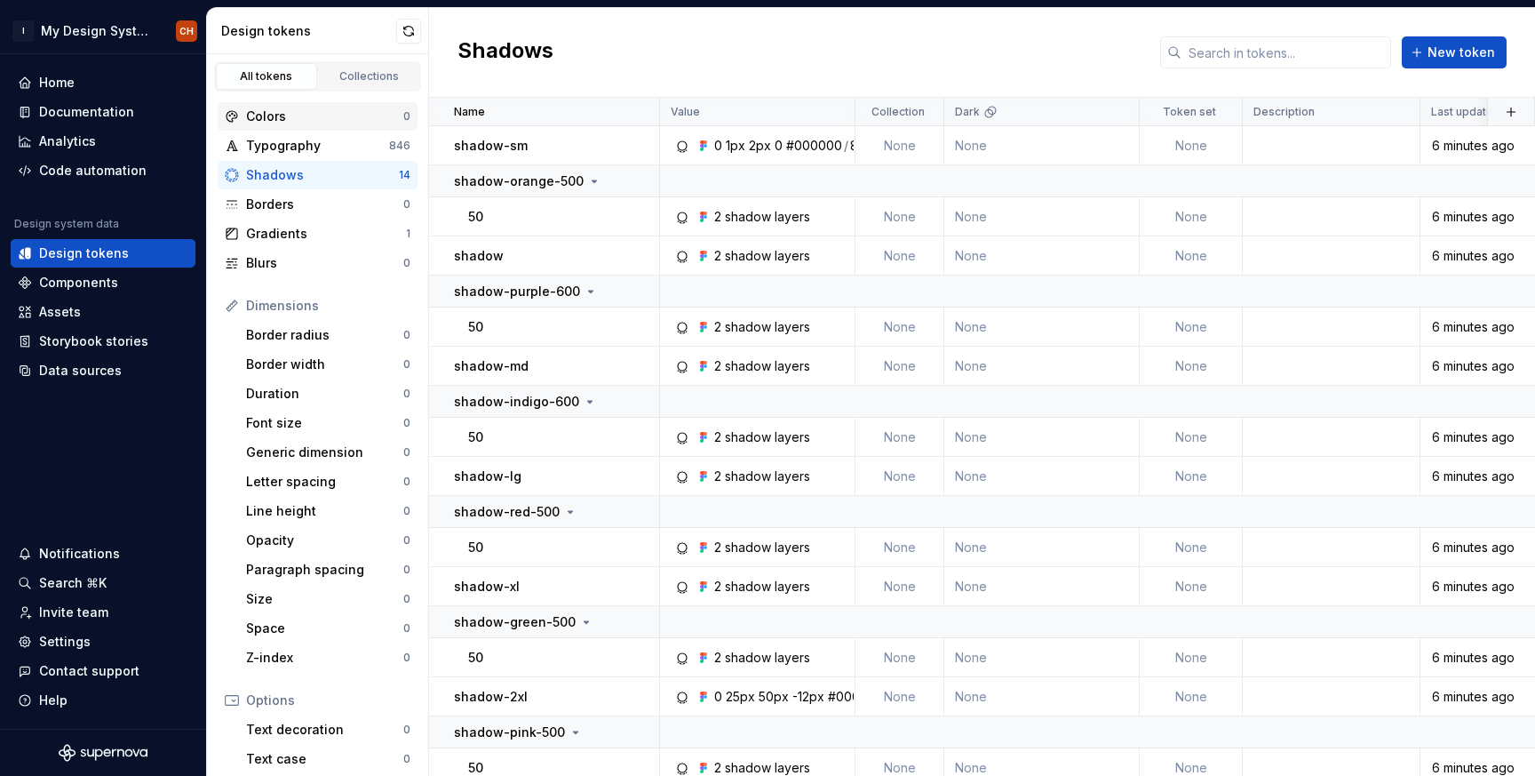
click at [334, 118] on div "Colors" at bounding box center [324, 117] width 157 height 18
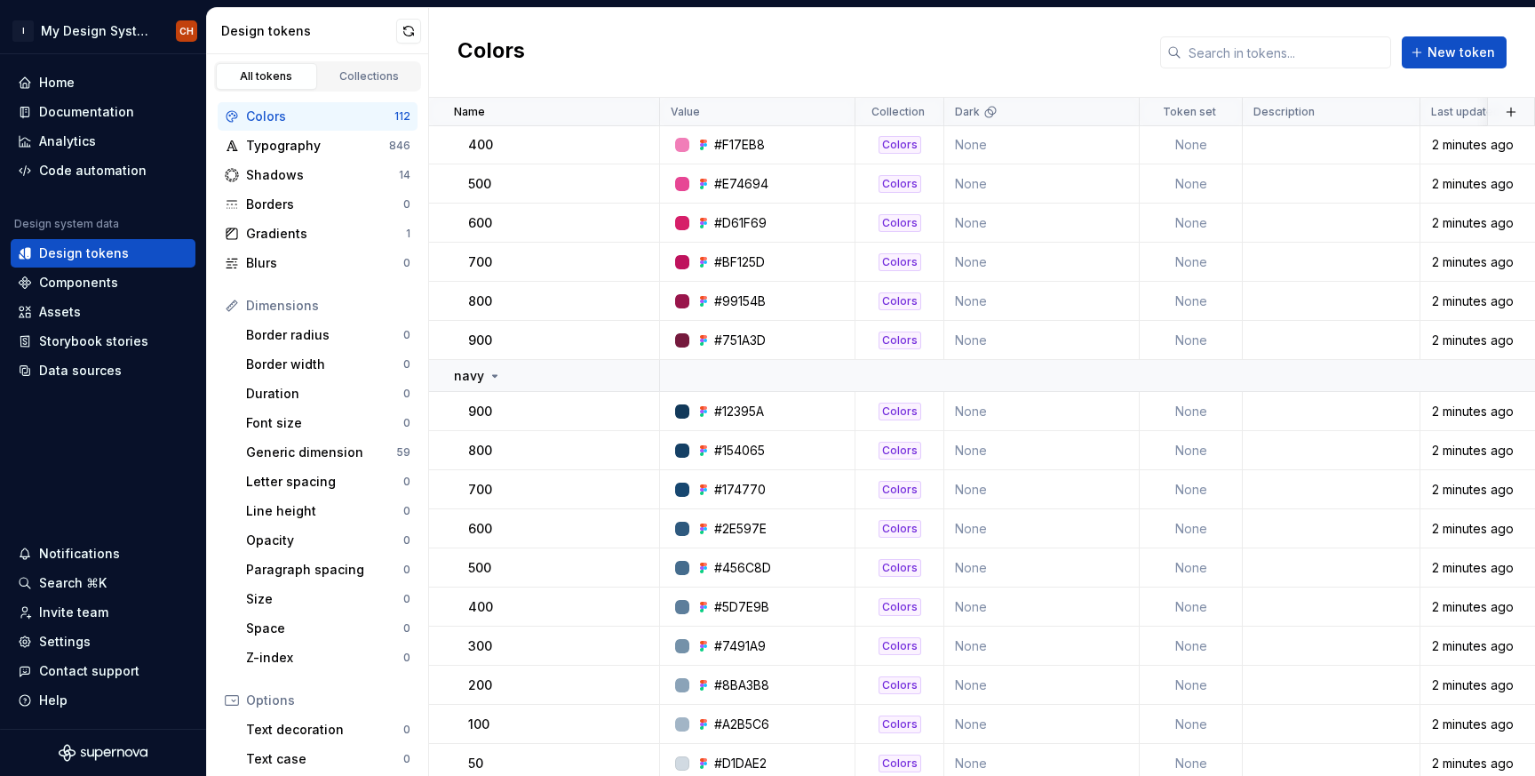
scroll to position [4081, 0]
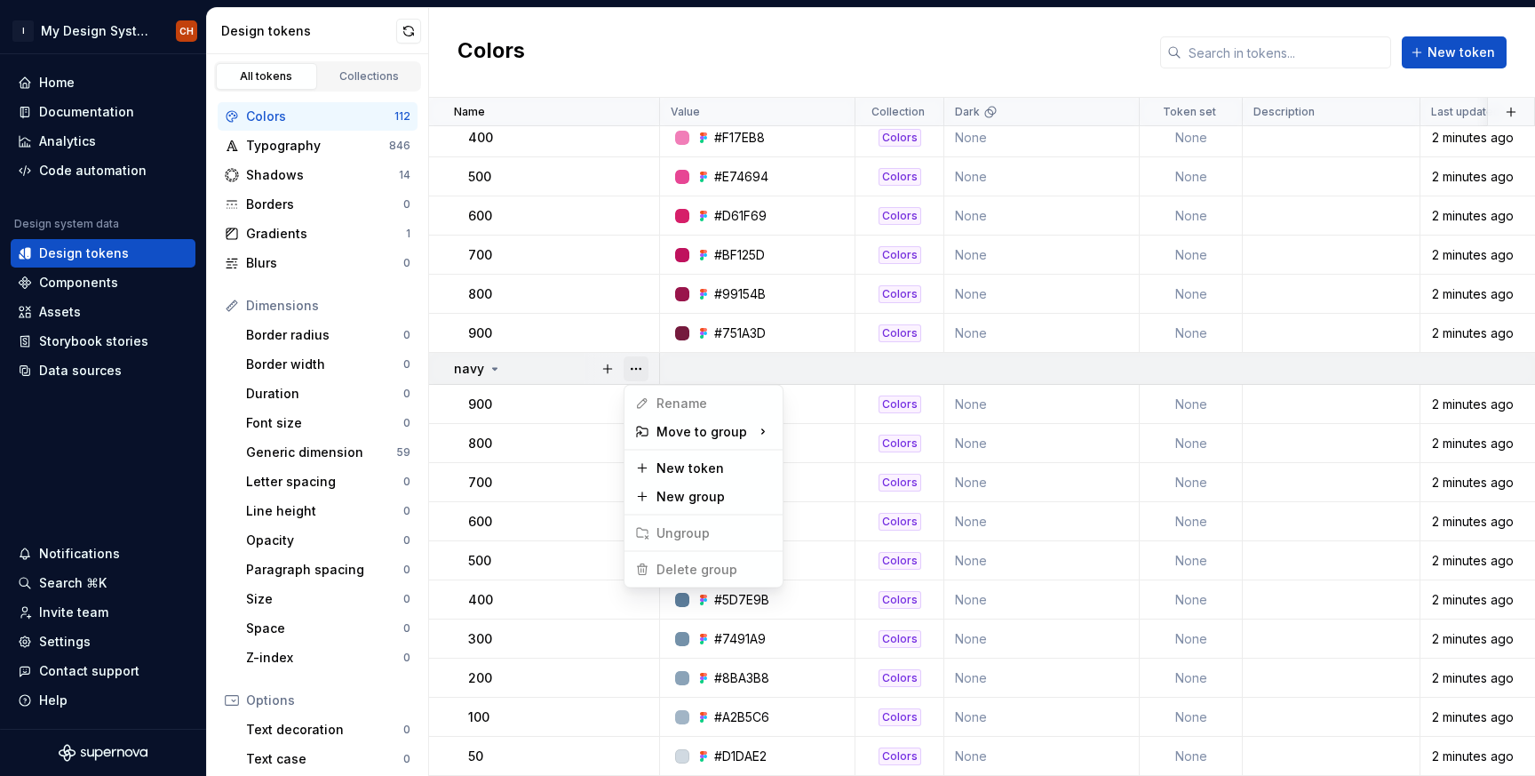
click at [631, 369] on button "button" at bounding box center [636, 368] width 25 height 25
click at [1085, 55] on html "I My Design System CH Home Documentation Analytics Code automation Design syste…" at bounding box center [767, 388] width 1535 height 776
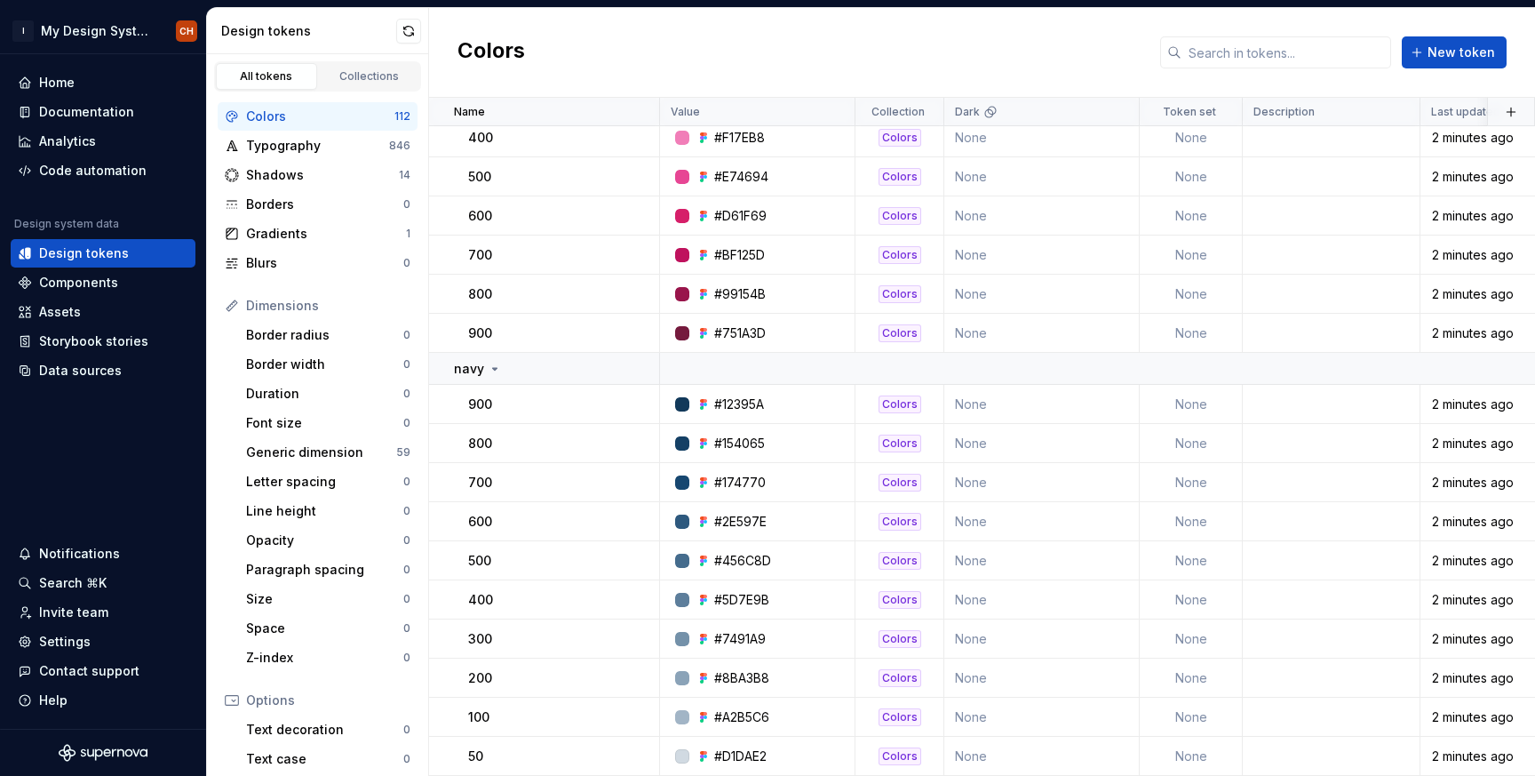
type textarea "*"
click at [50, 378] on div "Data sources" at bounding box center [80, 371] width 83 height 18
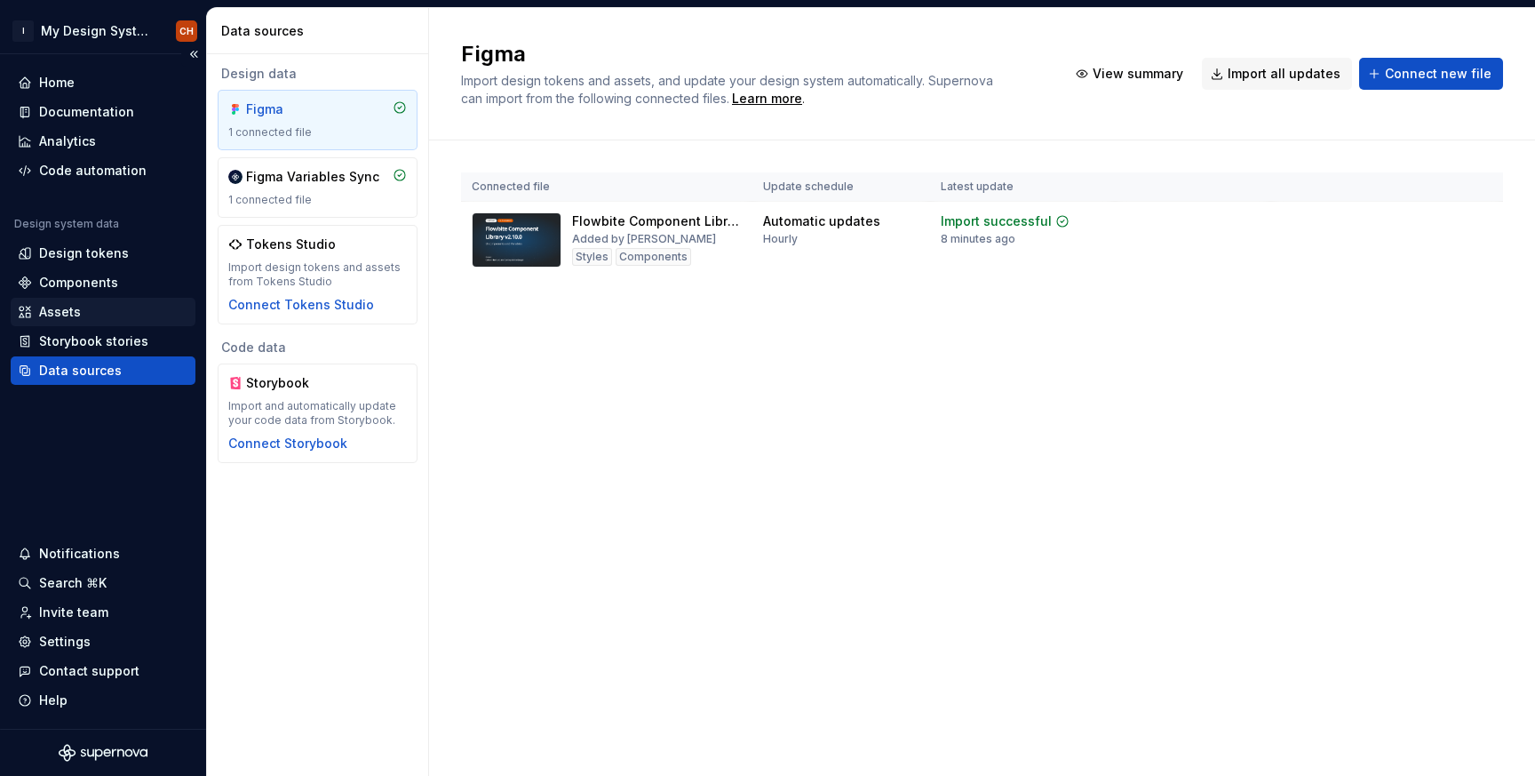
click at [152, 323] on div "Assets" at bounding box center [103, 312] width 185 height 28
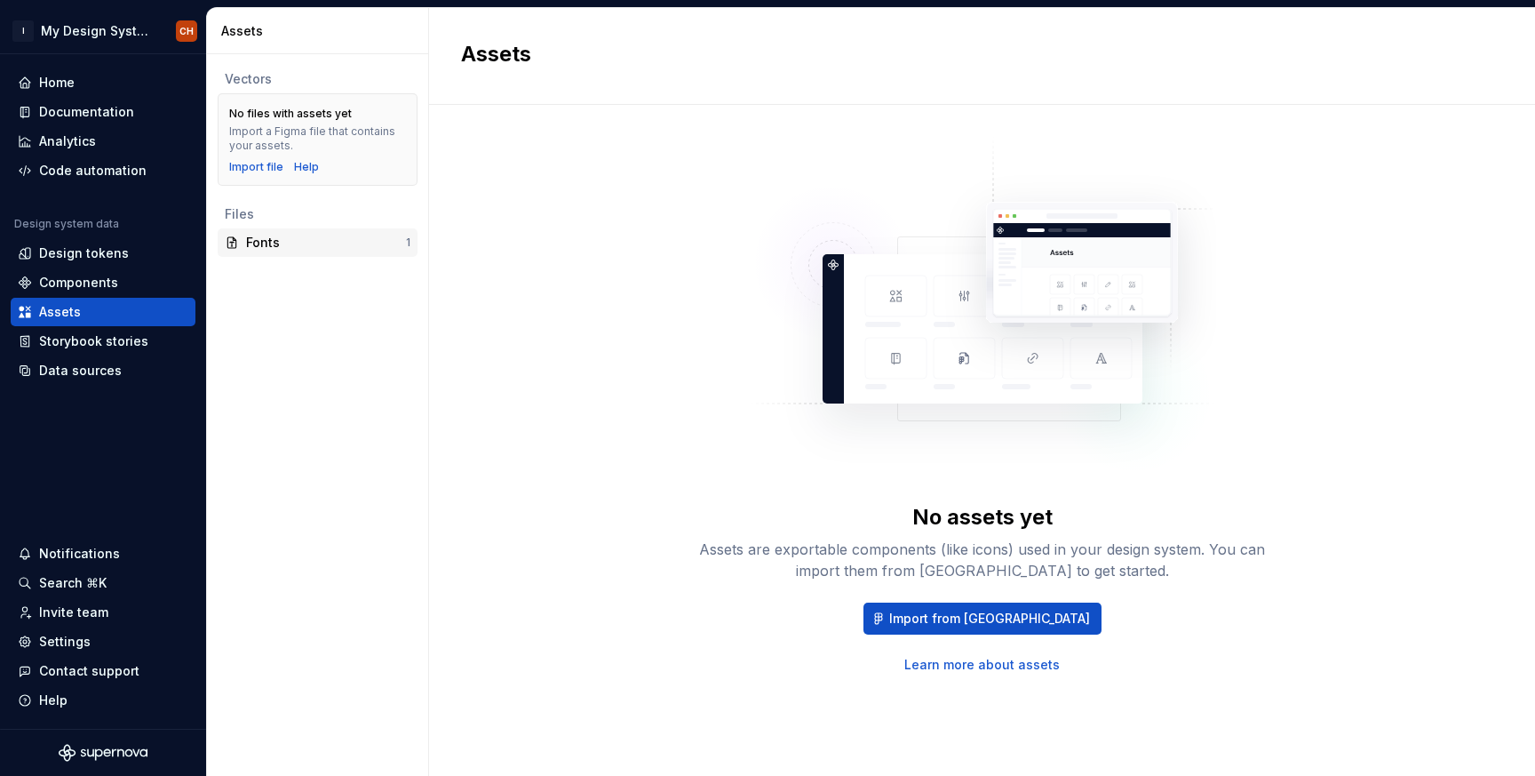
click at [256, 241] on div "Fonts" at bounding box center [326, 243] width 160 height 18
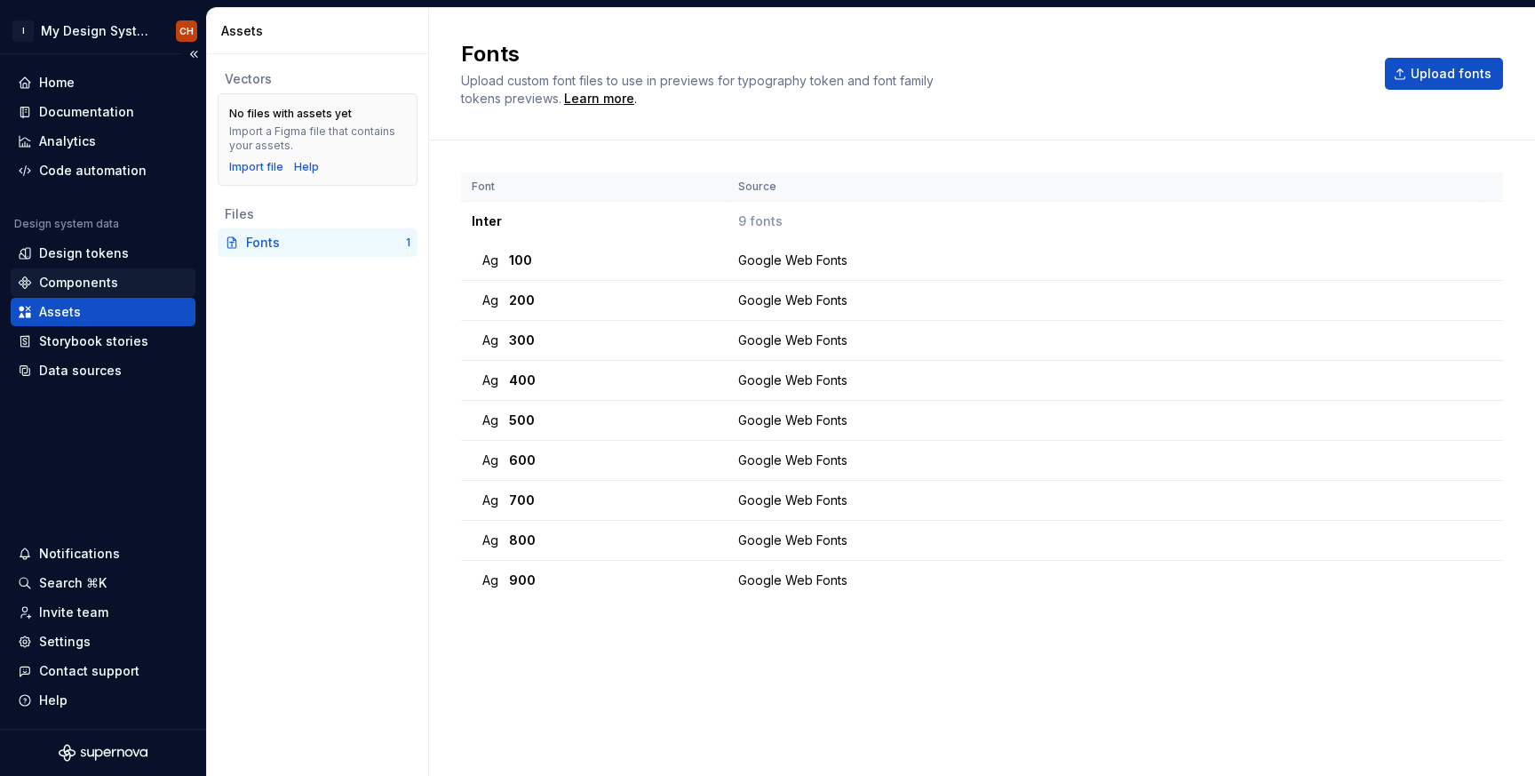
click at [108, 281] on div "Components" at bounding box center [78, 283] width 79 height 18
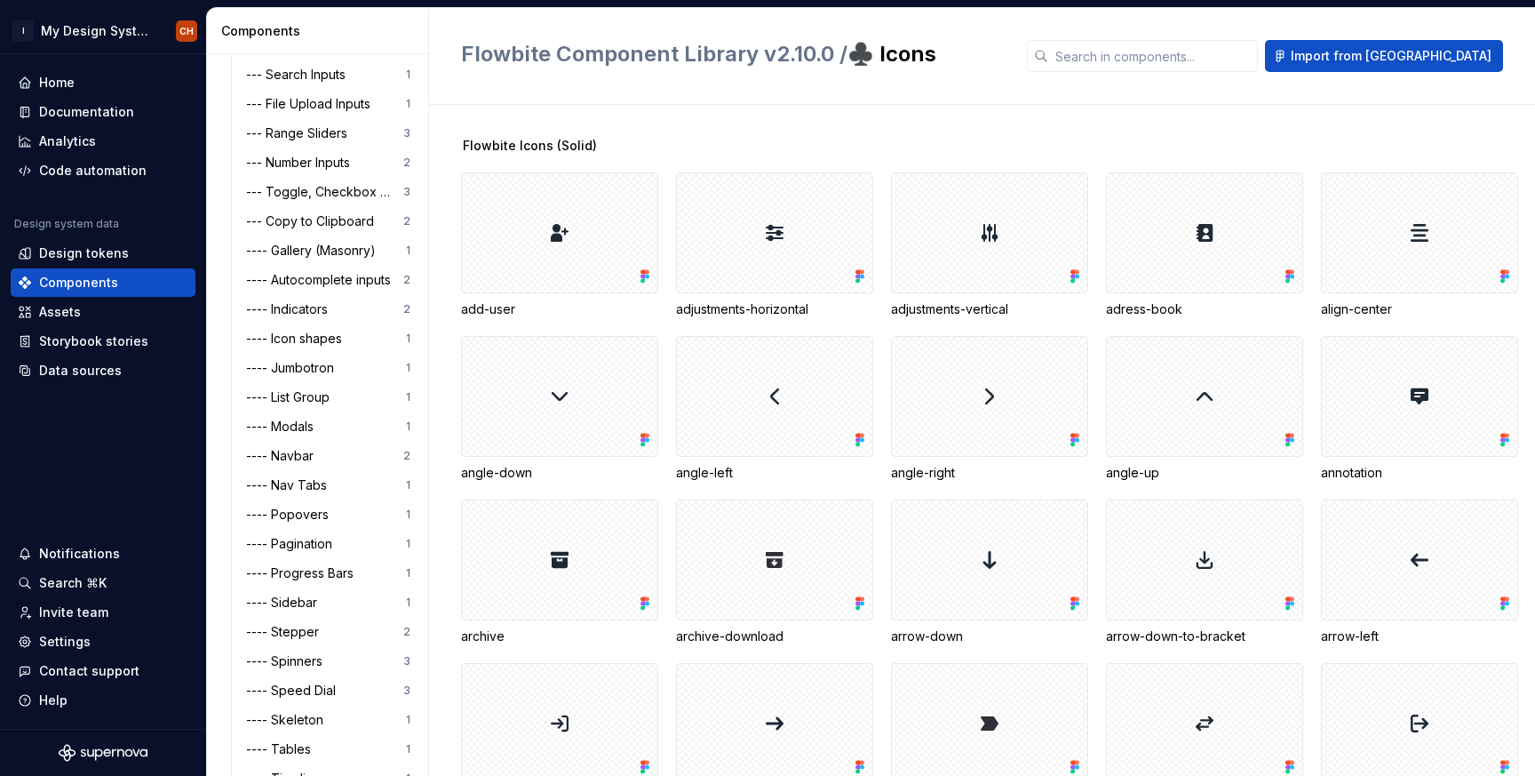
scroll to position [960, 0]
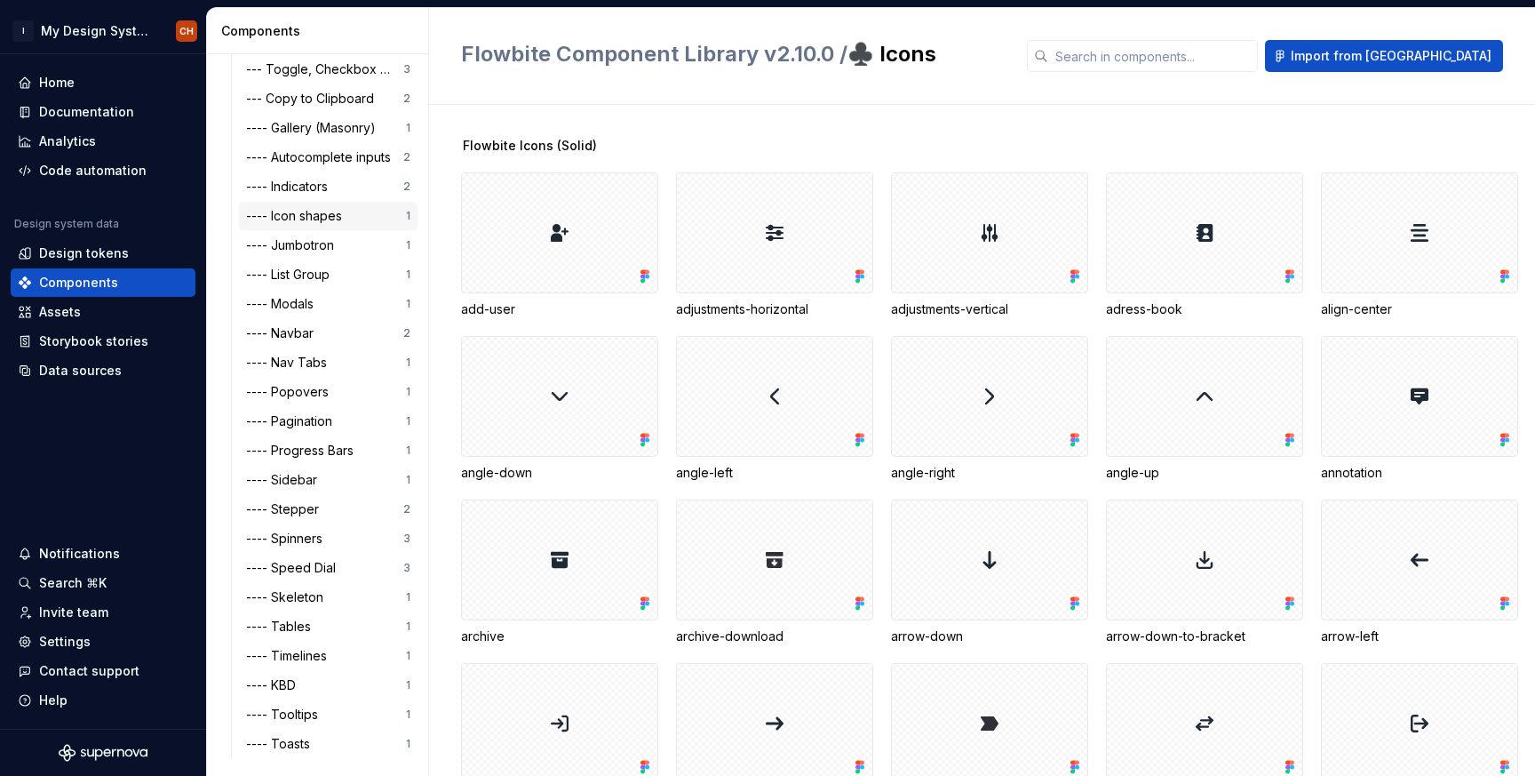
click at [308, 220] on div "---- Icon shapes" at bounding box center [297, 216] width 103 height 18
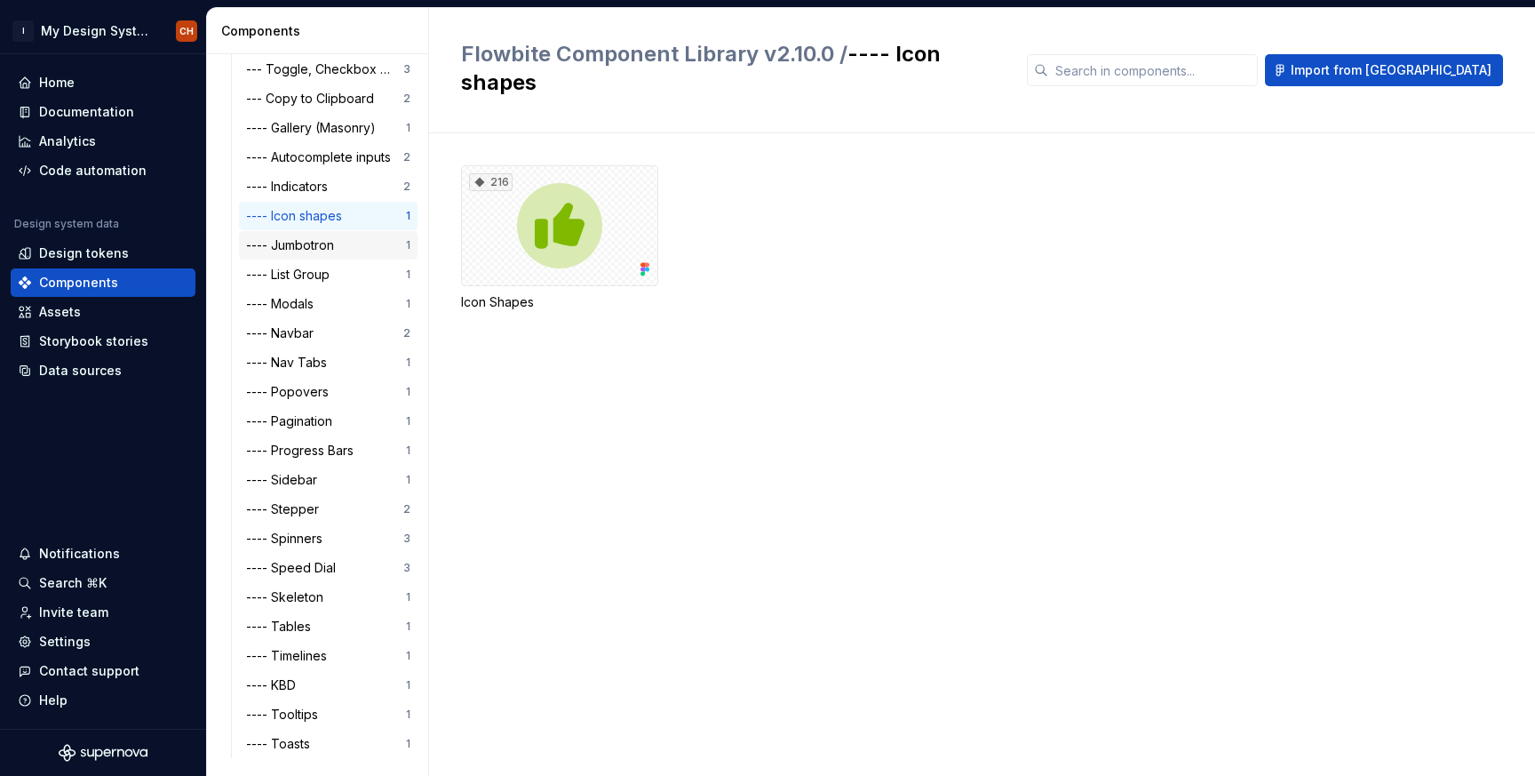
click at [298, 250] on div "---- Jumbotron" at bounding box center [293, 245] width 95 height 18
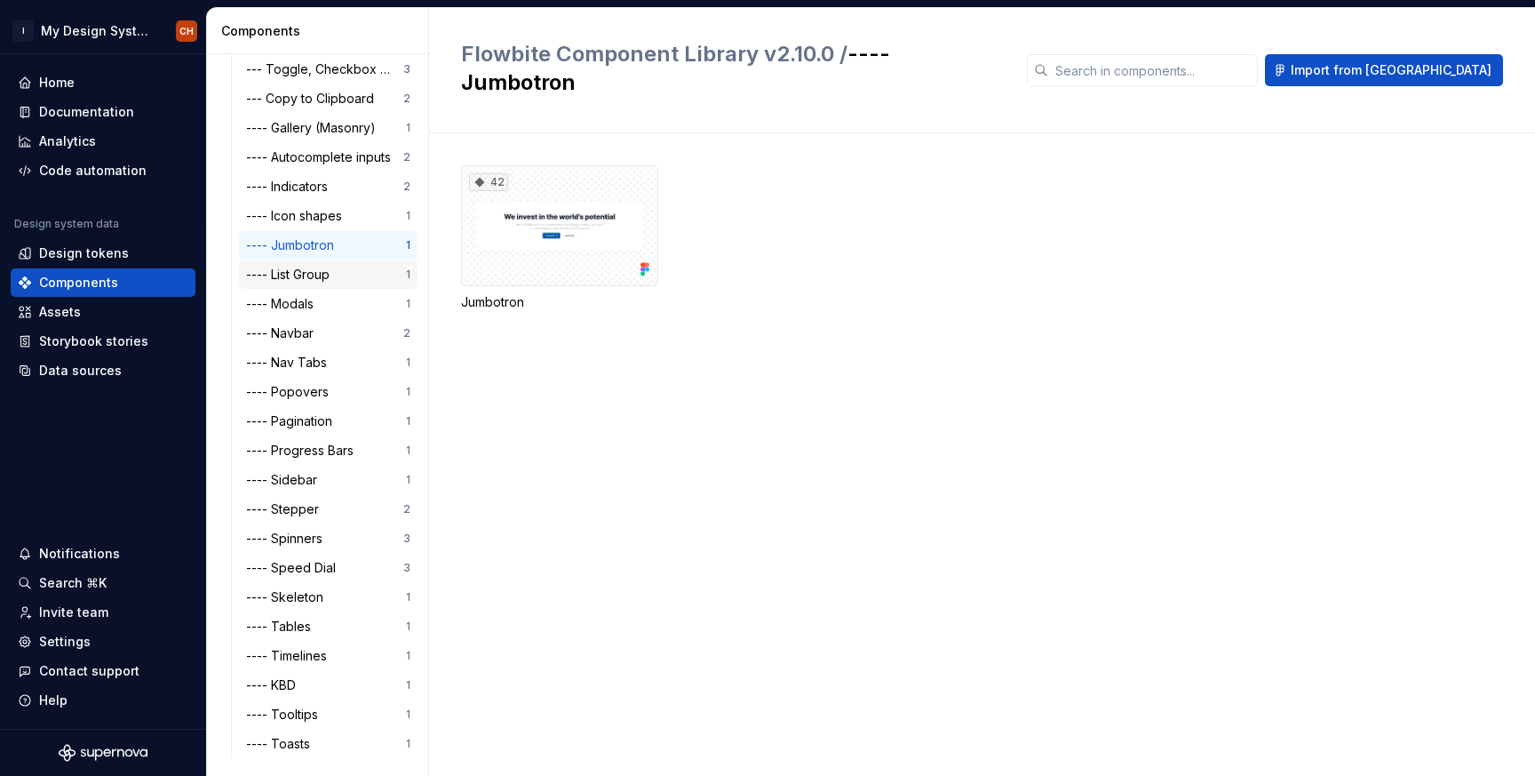
click at [287, 274] on div "---- List Group" at bounding box center [291, 275] width 91 height 18
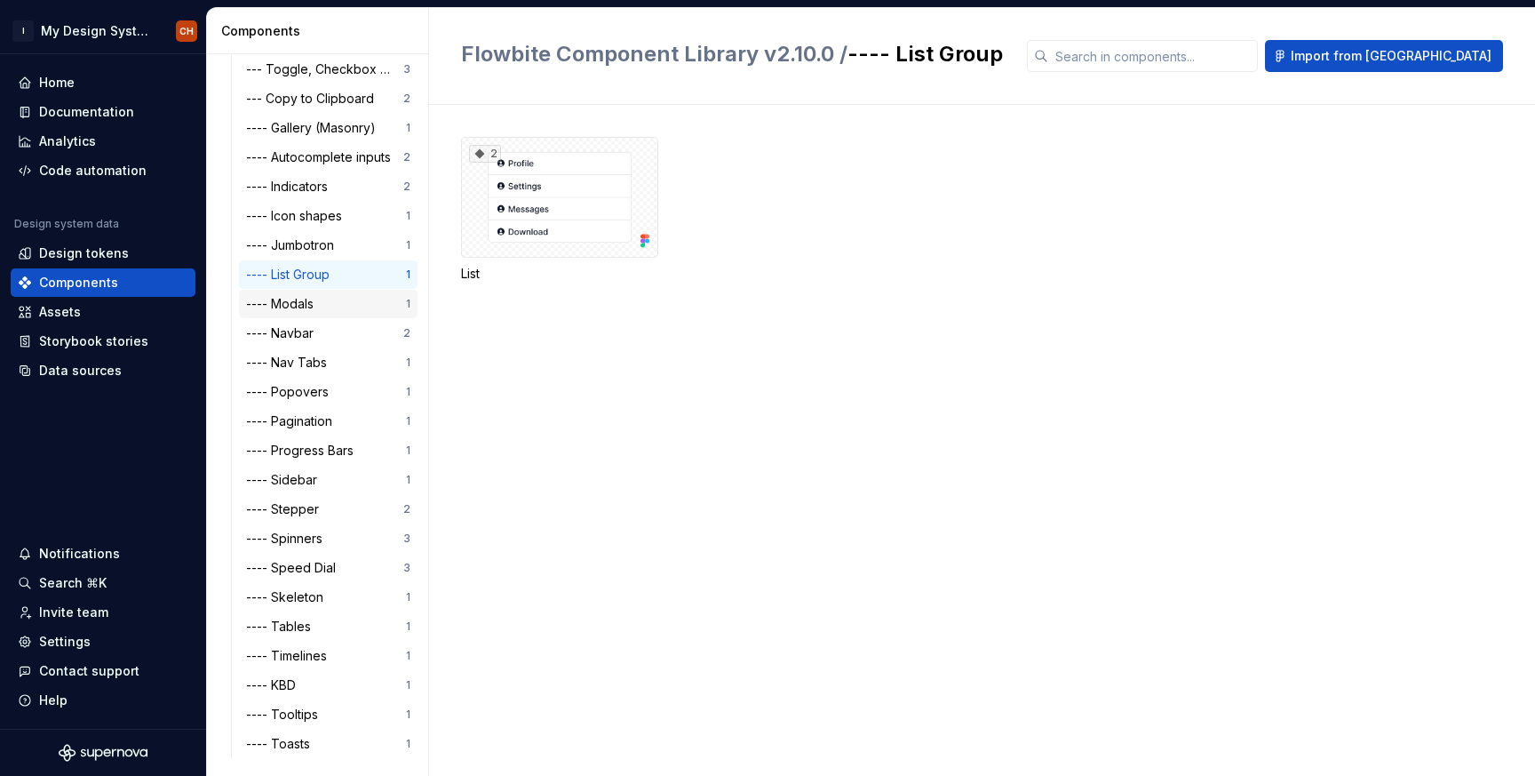
click at [296, 309] on div "---- Modals" at bounding box center [283, 304] width 75 height 18
click at [291, 332] on div "---- Navbar" at bounding box center [283, 333] width 75 height 18
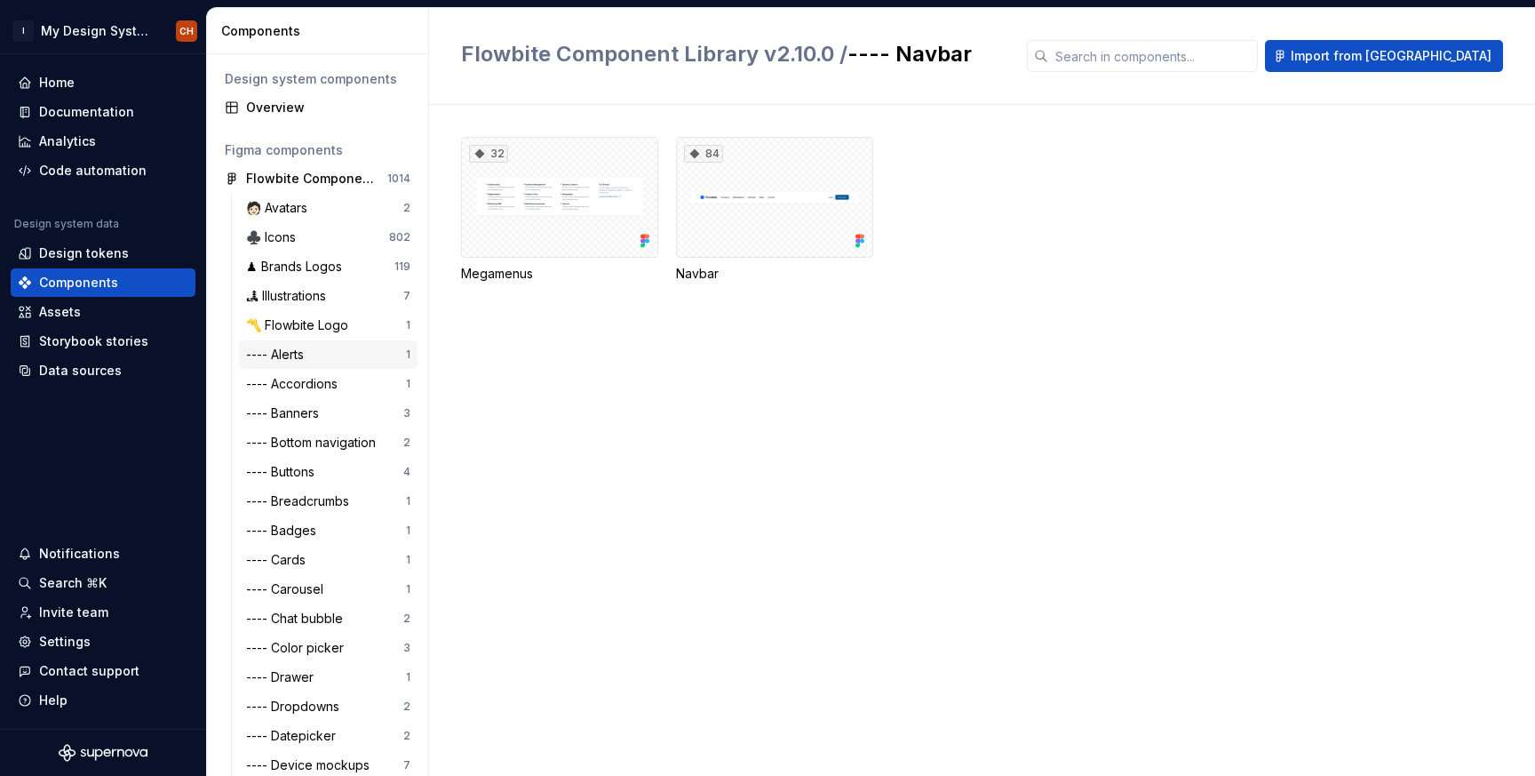
click at [308, 354] on div "---- Alerts" at bounding box center [278, 355] width 65 height 18
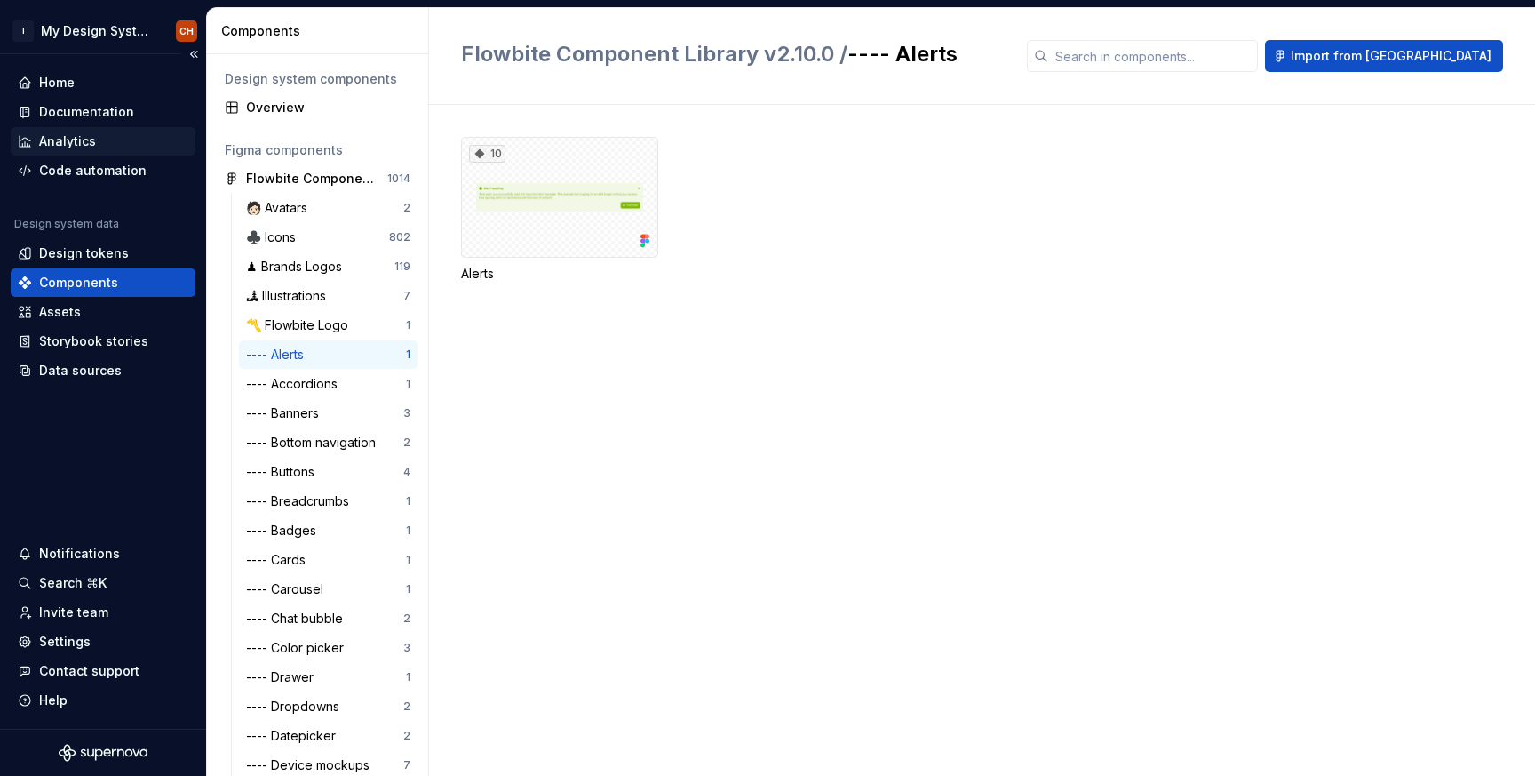
click at [67, 133] on div "Analytics" at bounding box center [67, 141] width 57 height 18
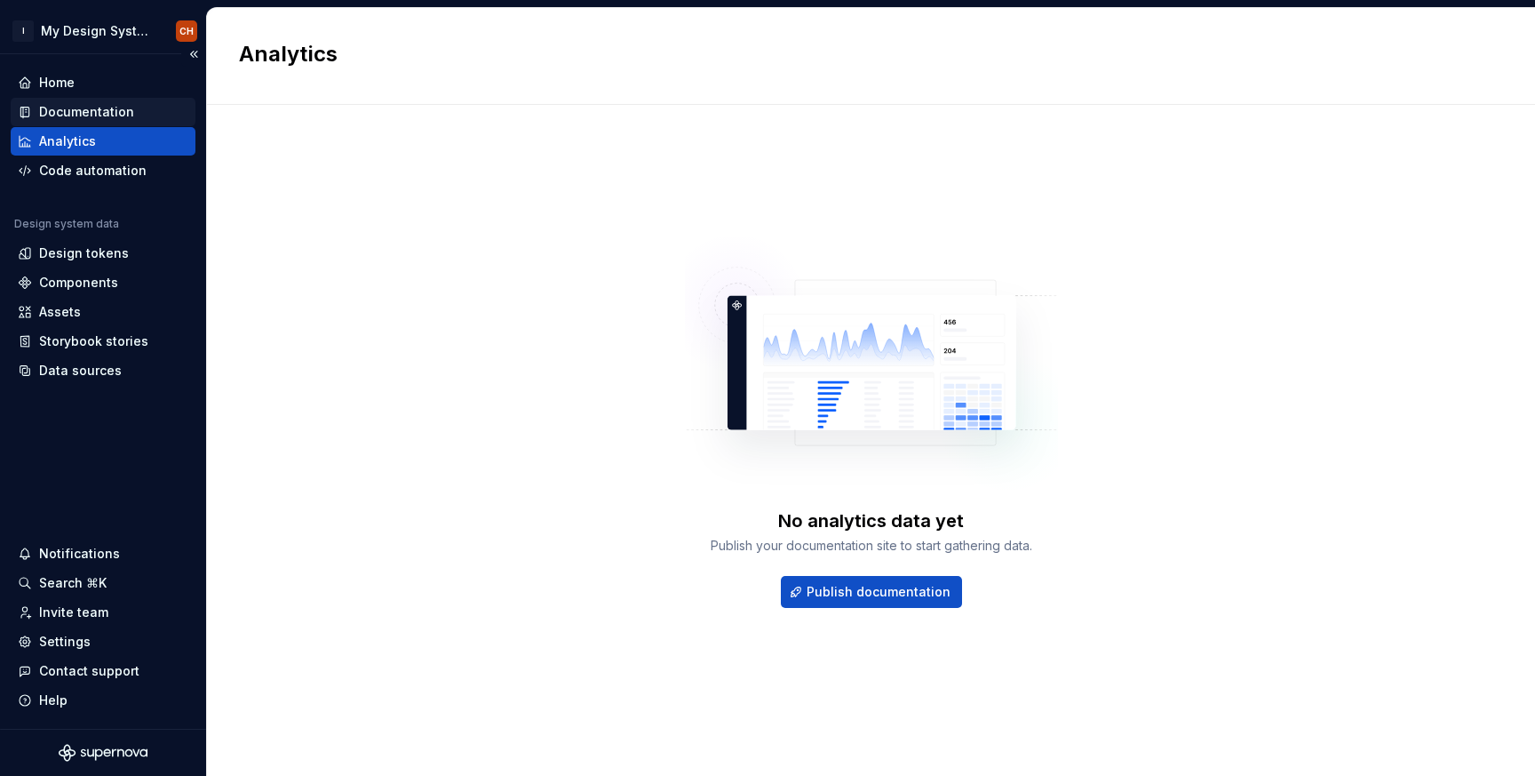
click at [80, 111] on div "Documentation" at bounding box center [86, 112] width 95 height 18
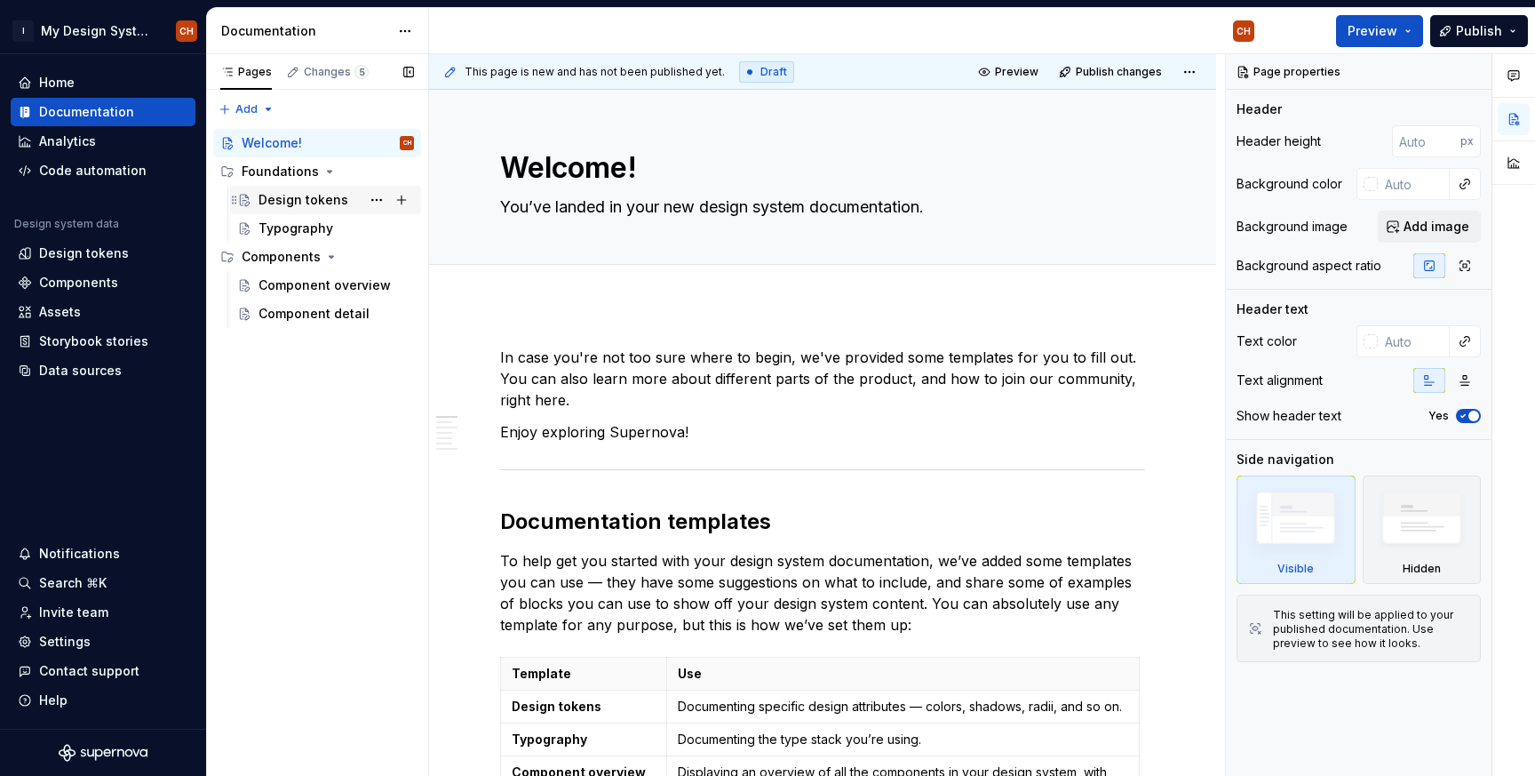
click at [315, 196] on div "Design tokens" at bounding box center [304, 200] width 90 height 18
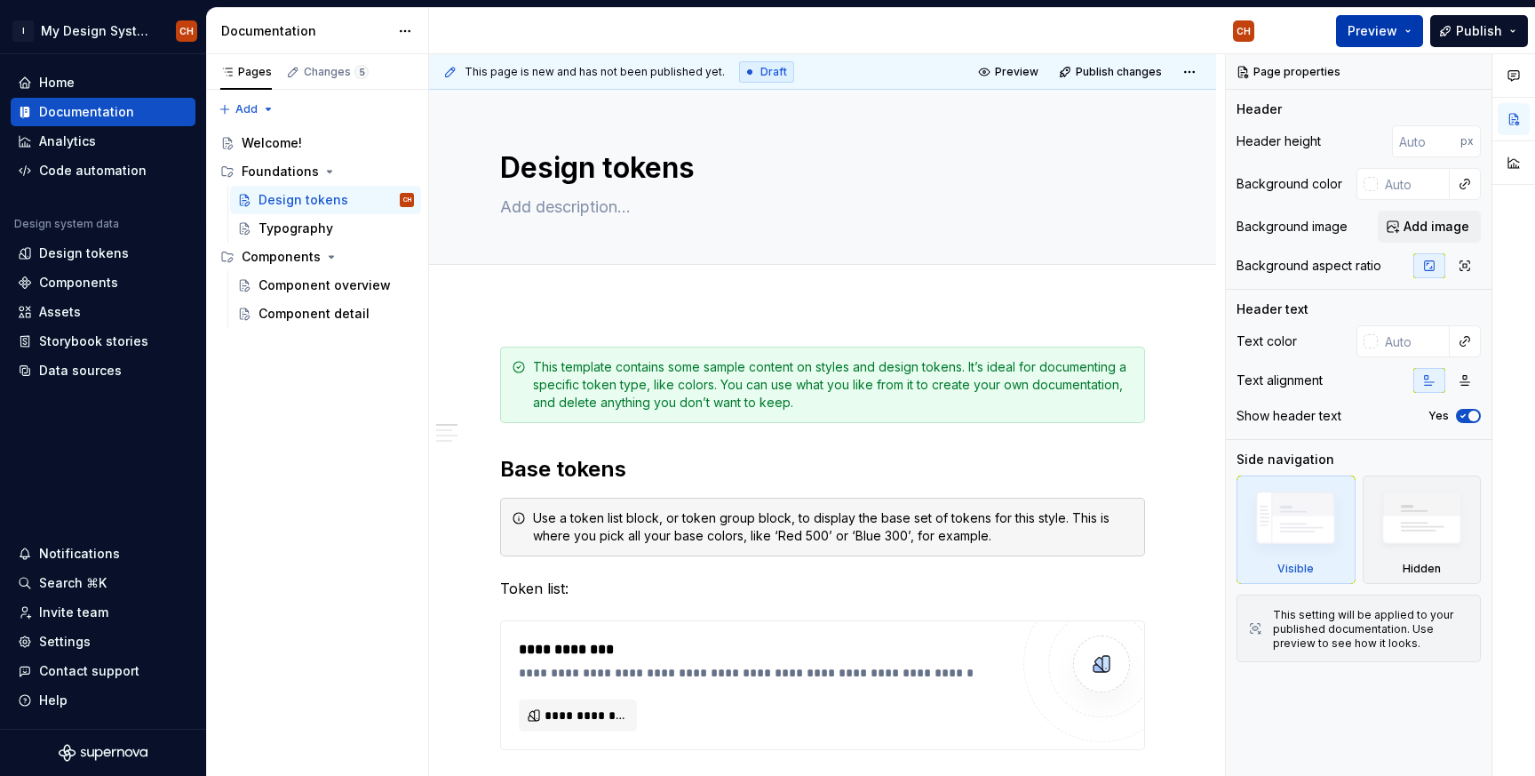
click at [1379, 34] on span "Preview" at bounding box center [1373, 31] width 50 height 18
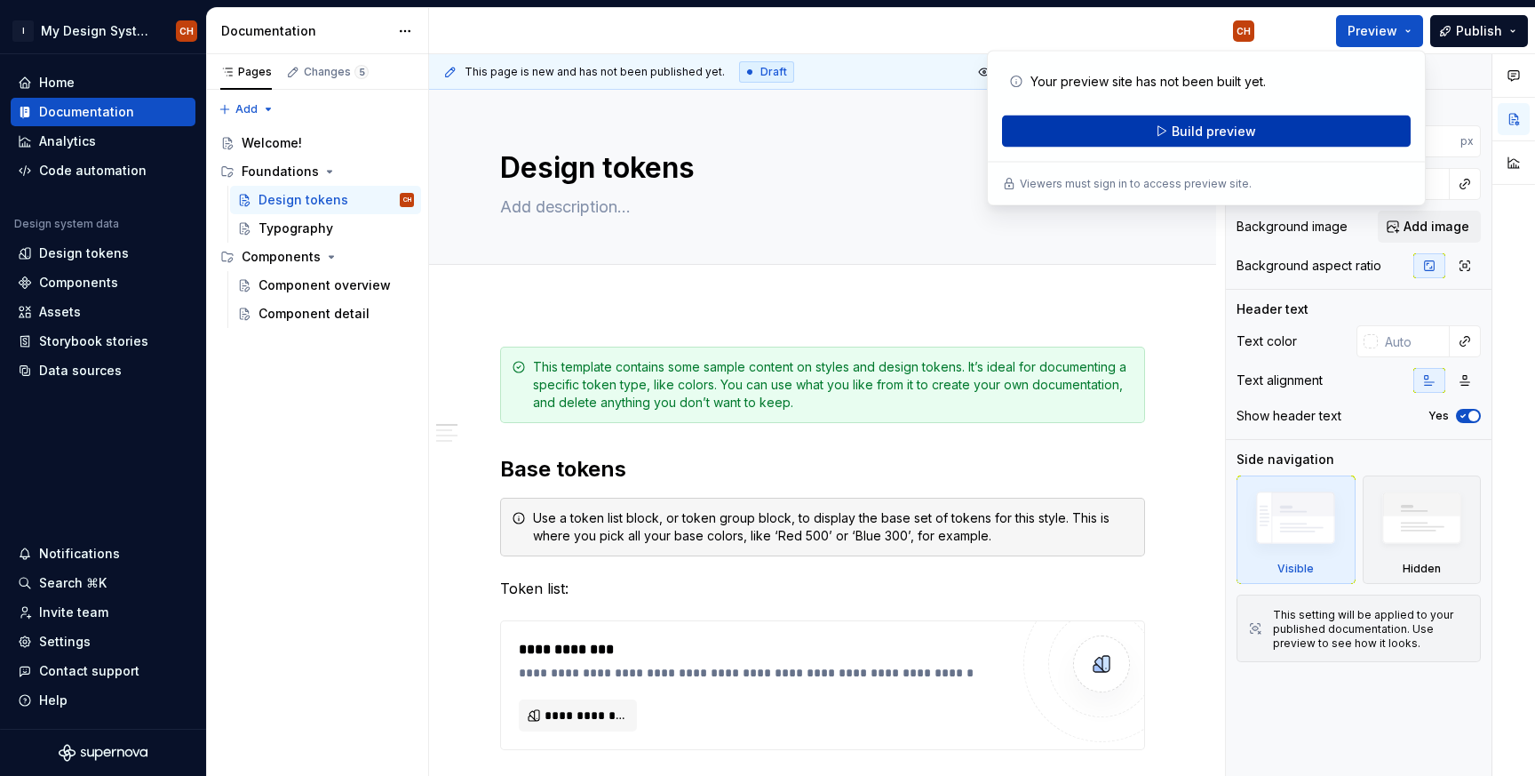
click at [1155, 132] on button "Build preview" at bounding box center [1206, 132] width 409 height 32
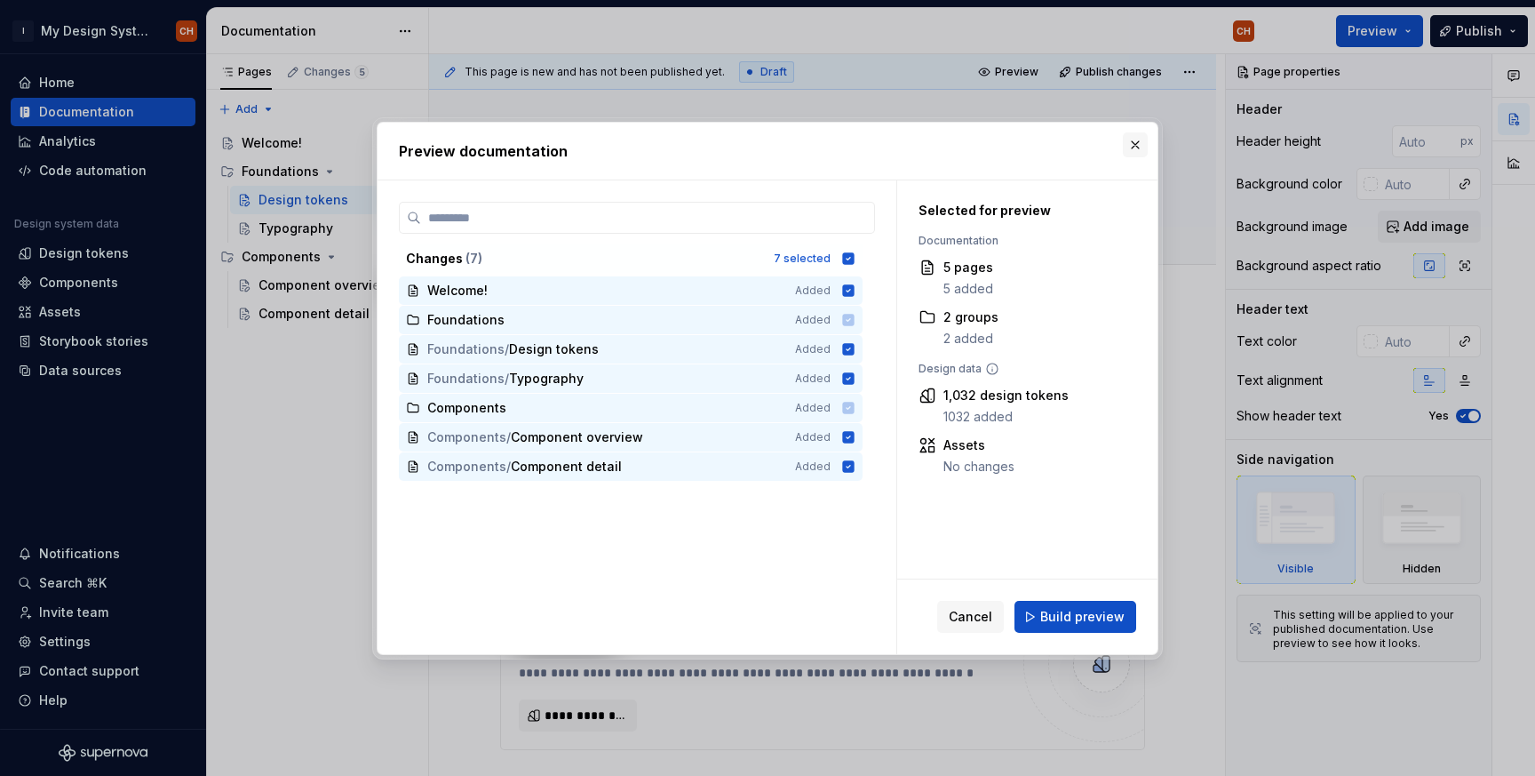
click at [1135, 142] on button "button" at bounding box center [1135, 144] width 25 height 25
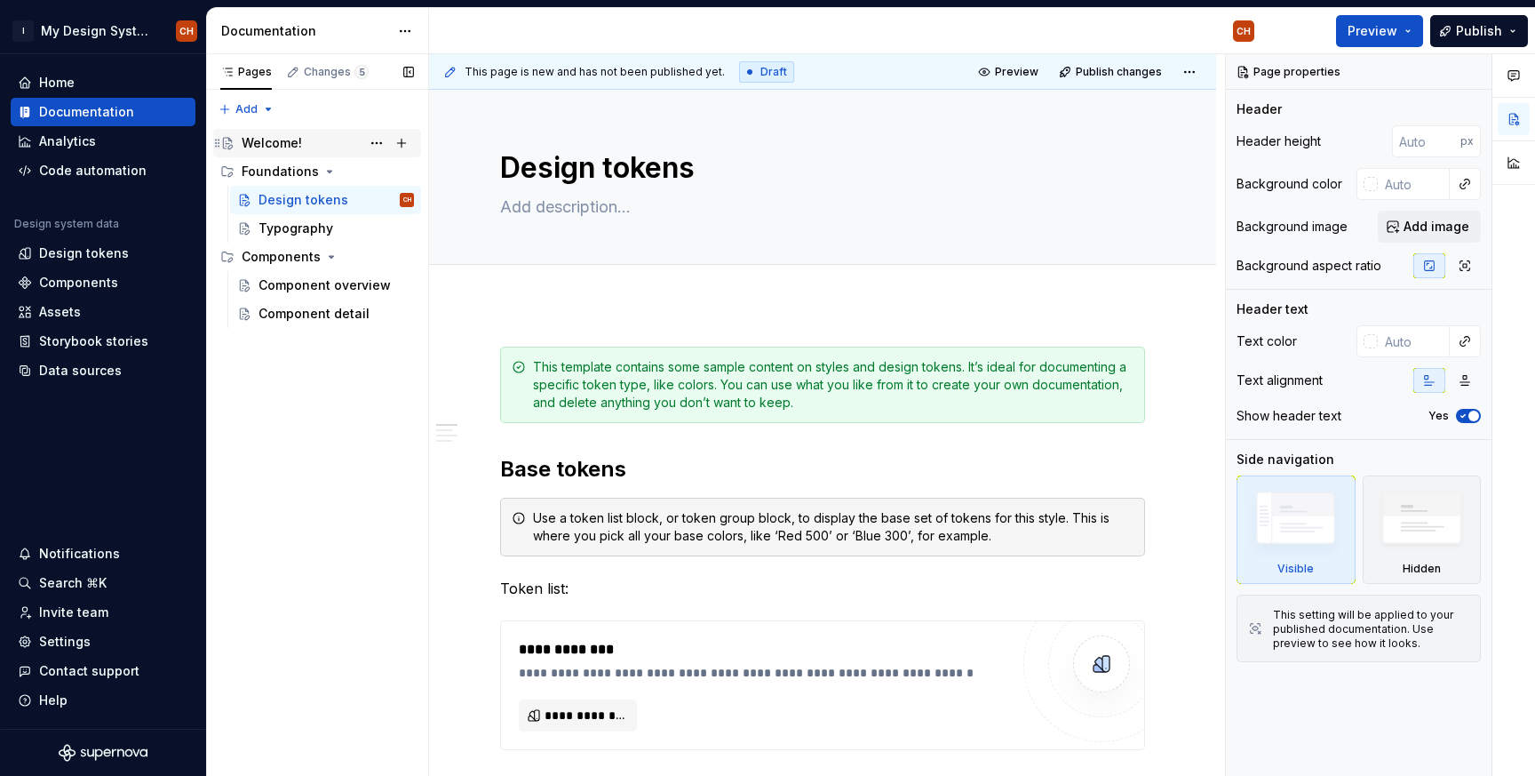
click at [292, 150] on div "Welcome!" at bounding box center [272, 143] width 60 height 18
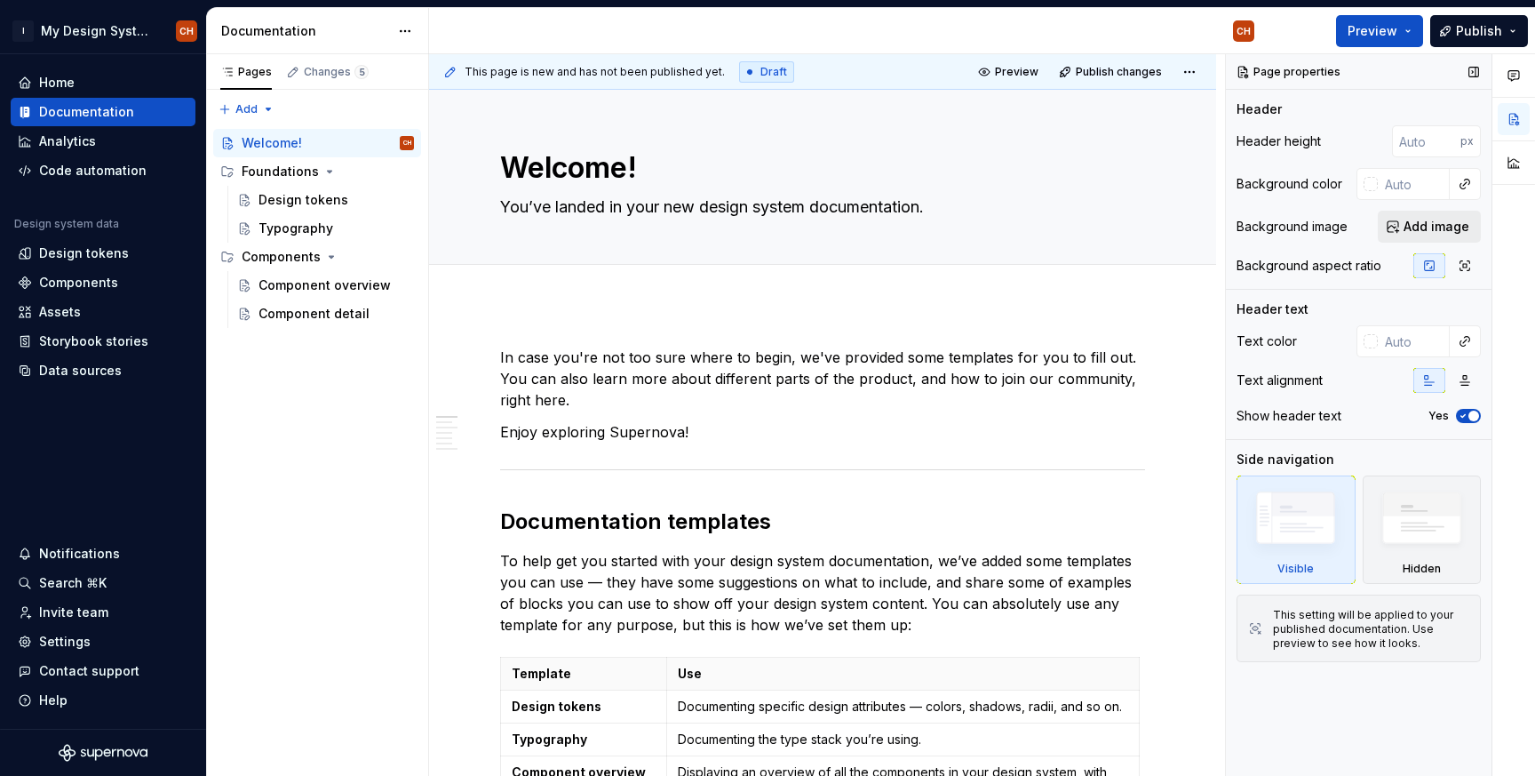
click at [1429, 225] on span "Add image" at bounding box center [1437, 227] width 66 height 18
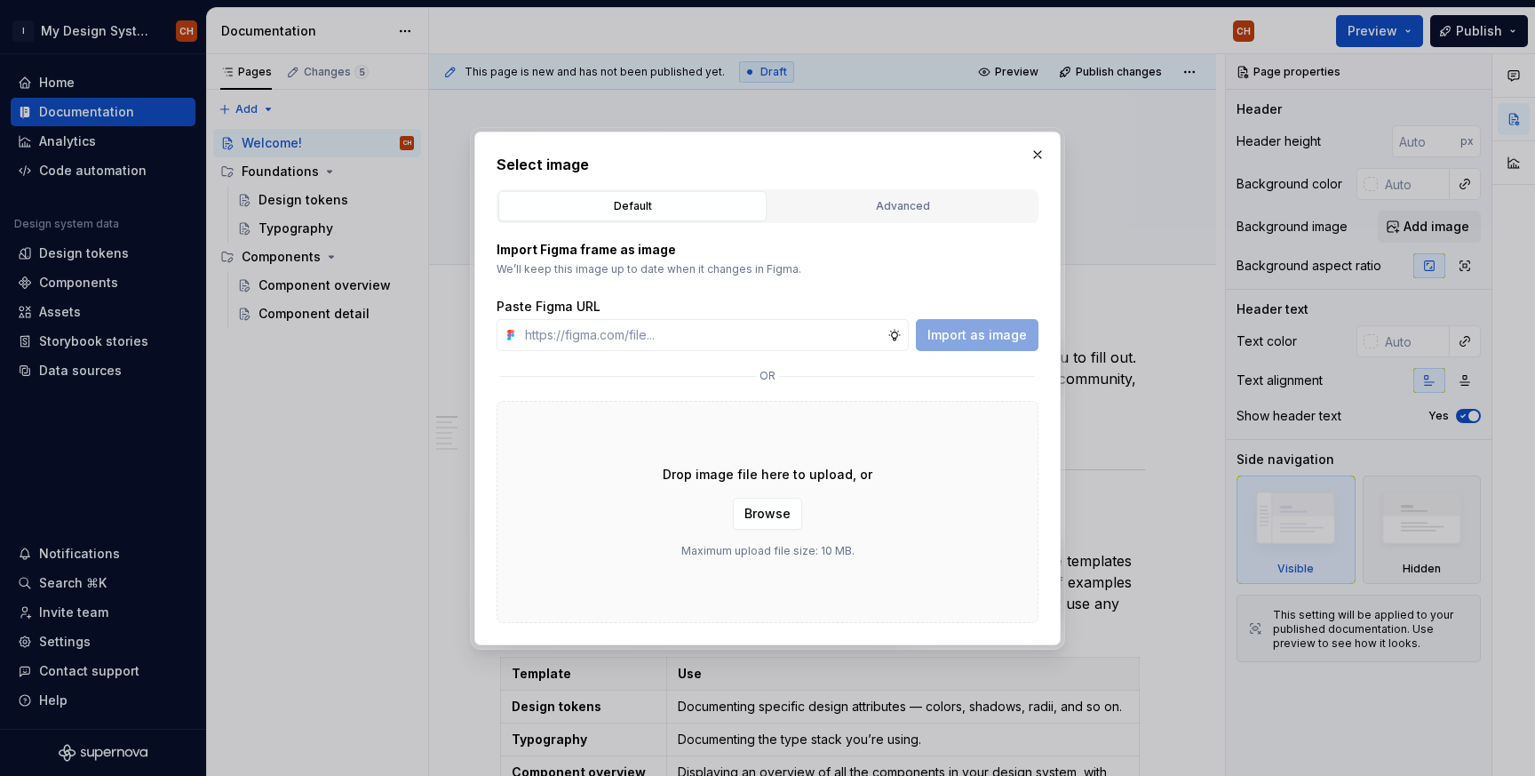
click at [891, 227] on div "Import Figma frame as image We’ll keep this image up to date when it changes in…" at bounding box center [768, 423] width 542 height 400
click at [893, 211] on div "Advanced" at bounding box center [903, 206] width 256 height 18
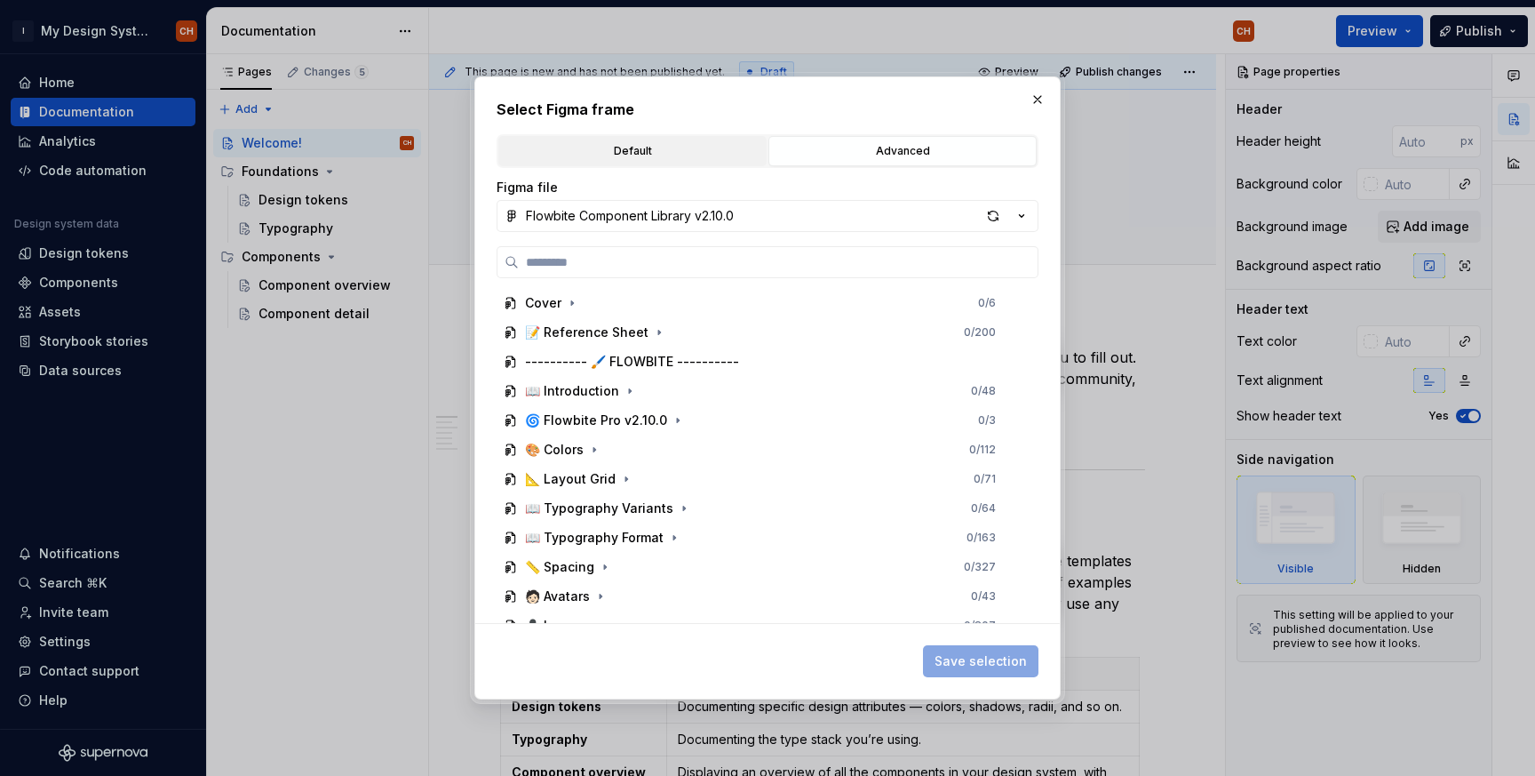
click at [653, 156] on div "Default" at bounding box center [633, 151] width 256 height 18
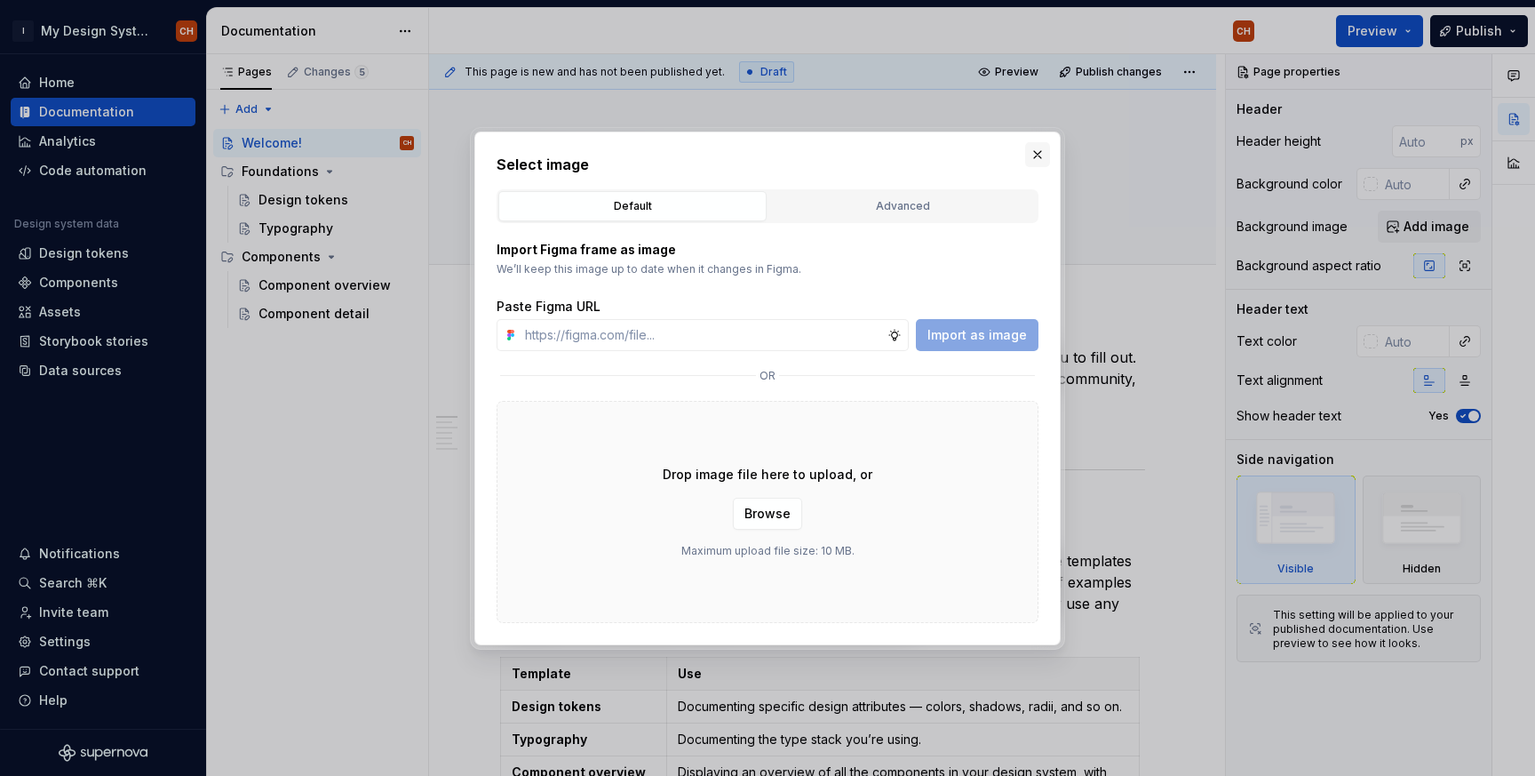
click at [1029, 151] on button "button" at bounding box center [1037, 154] width 25 height 25
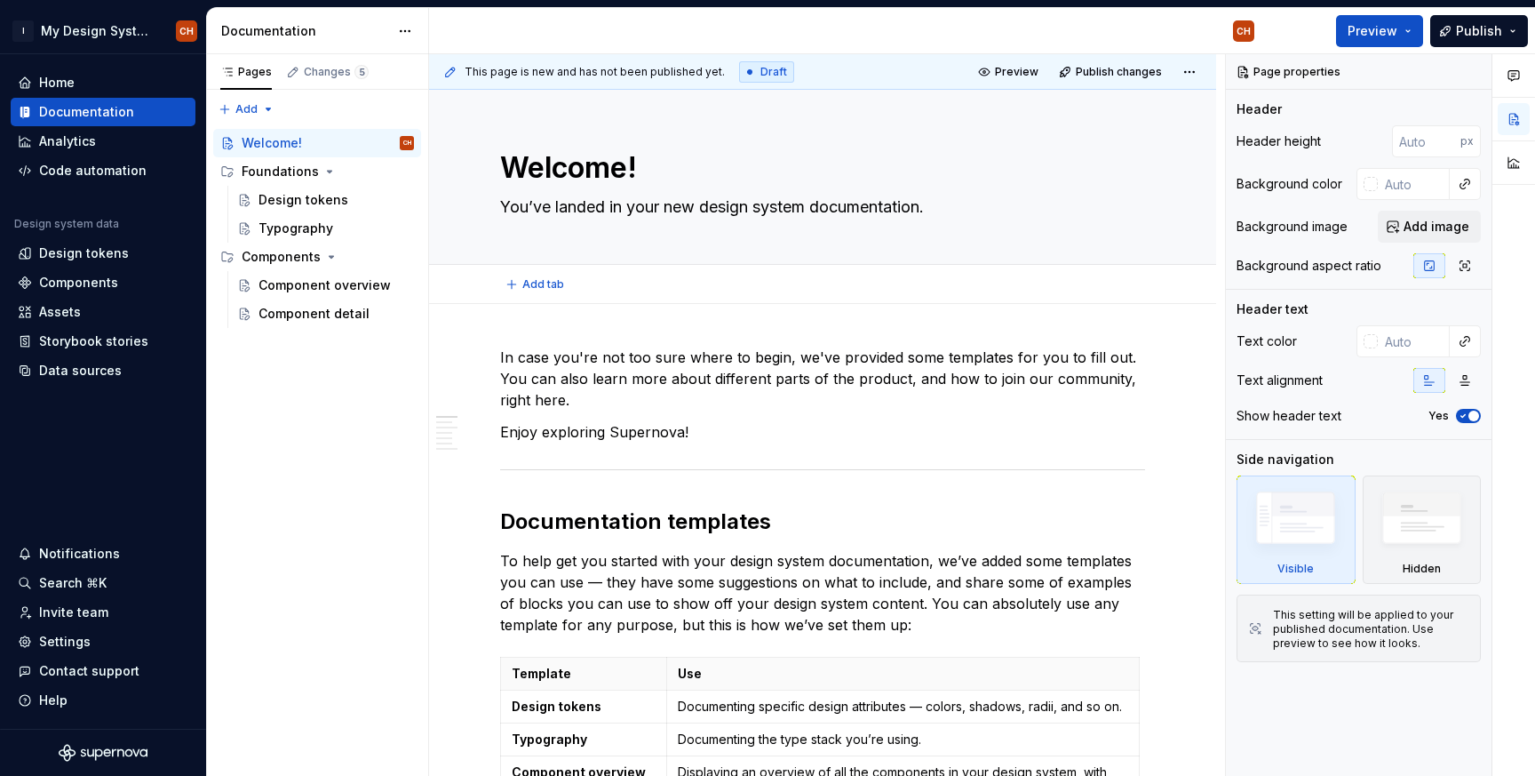
type textarea "*"
click at [1439, 227] on span "Add image" at bounding box center [1437, 227] width 66 height 18
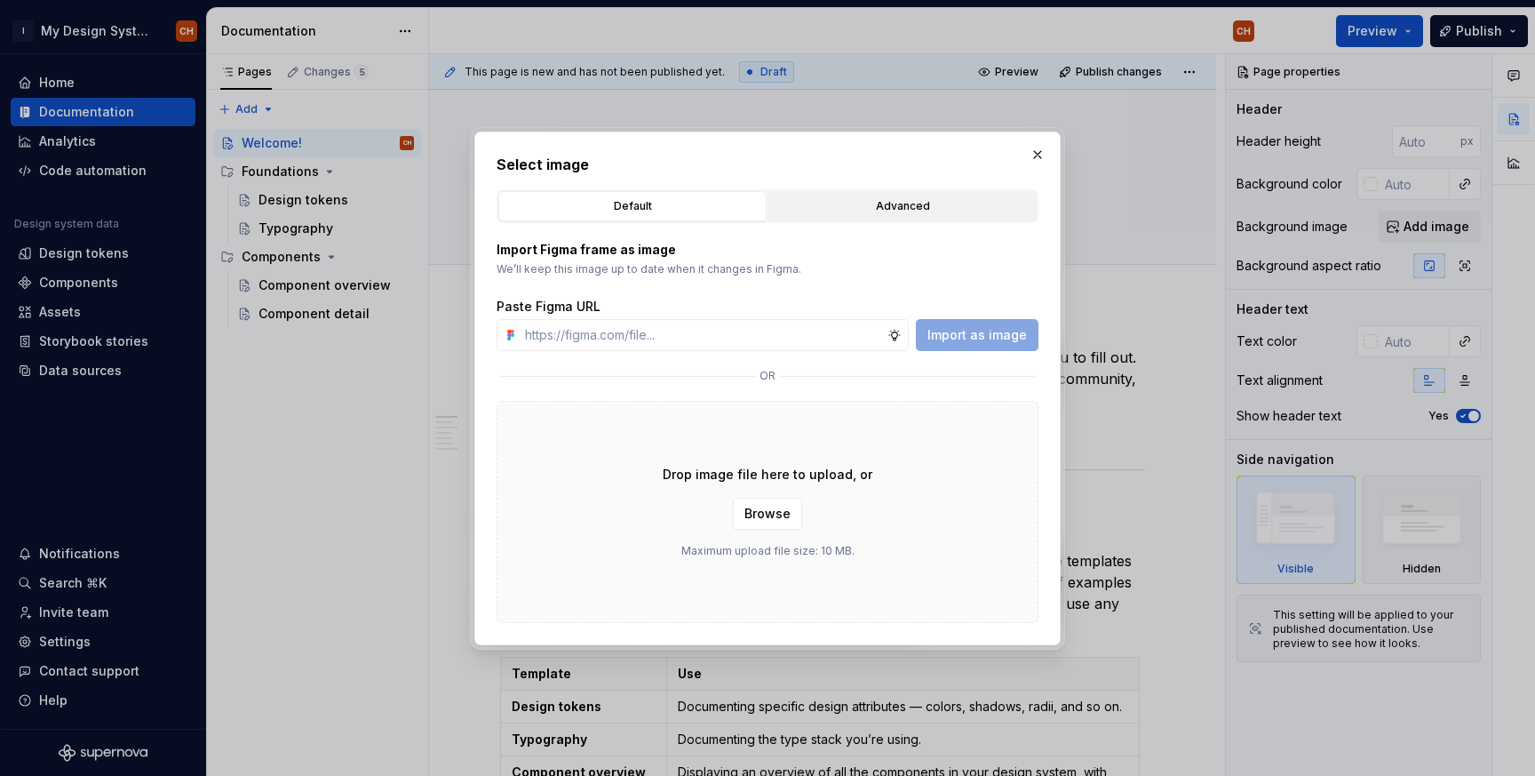
click at [864, 204] on div "Advanced" at bounding box center [903, 206] width 256 height 18
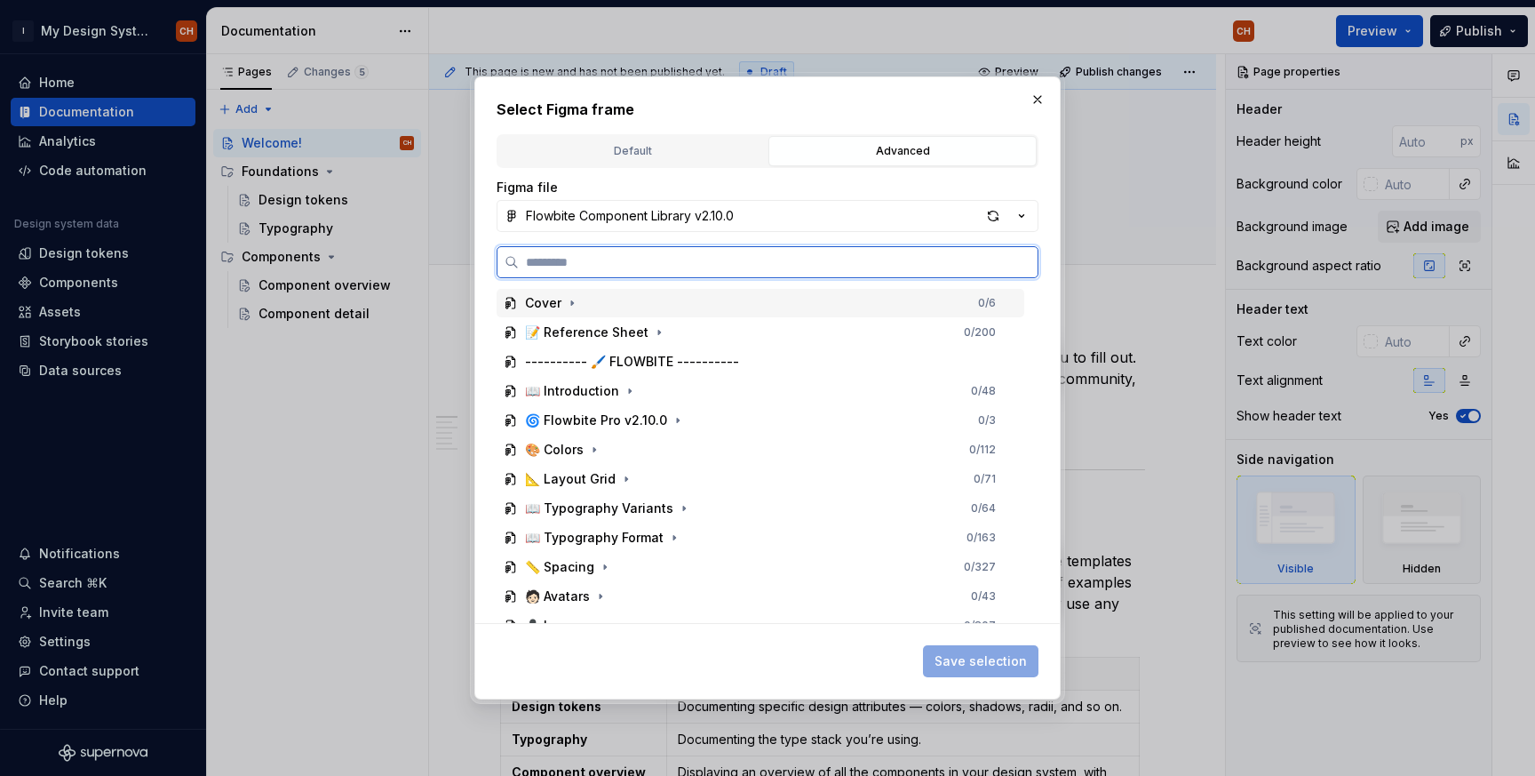
click at [626, 311] on div "Cover 0 / 6" at bounding box center [761, 303] width 528 height 28
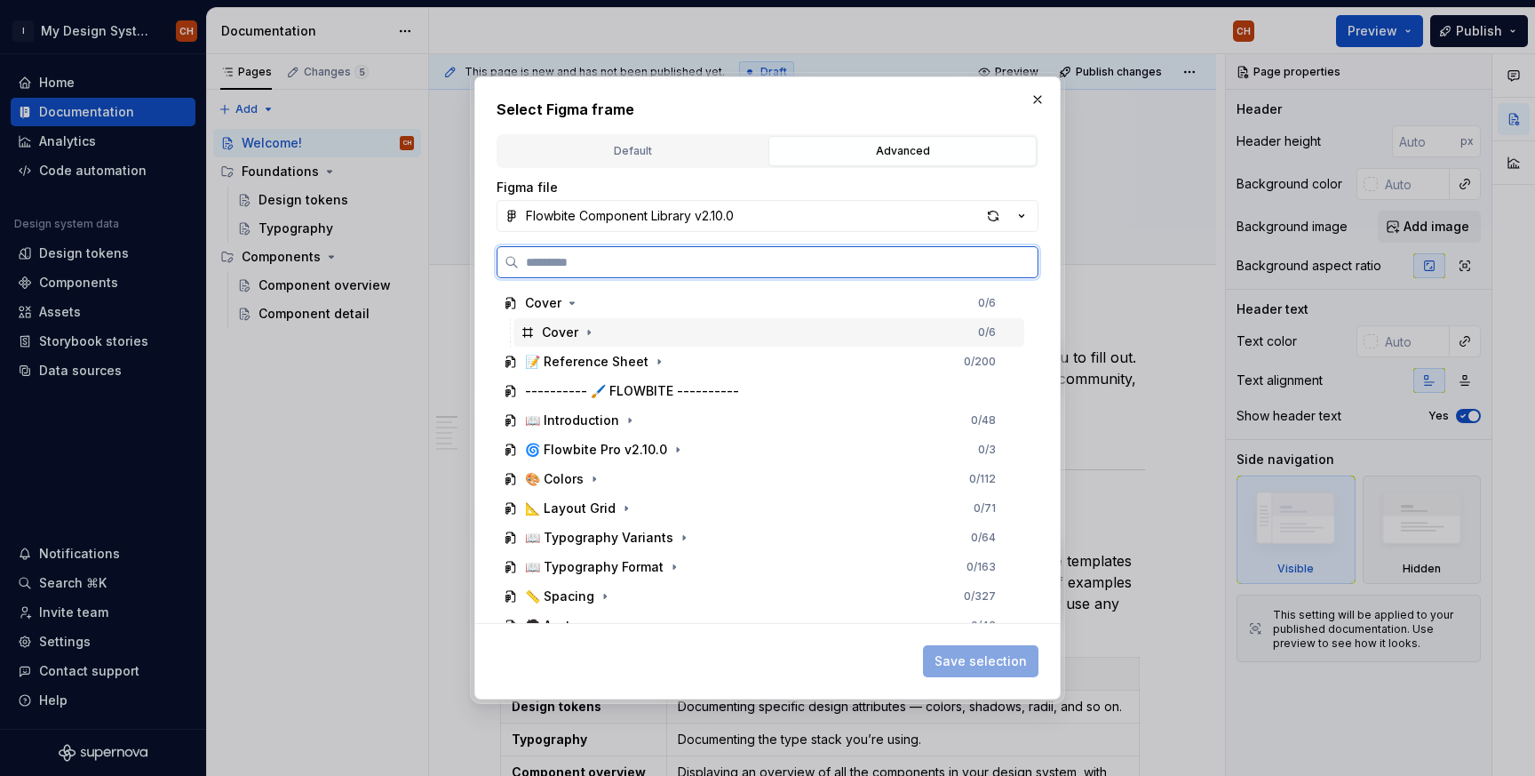
click at [600, 329] on div "Cover 0 / 6" at bounding box center [769, 332] width 511 height 28
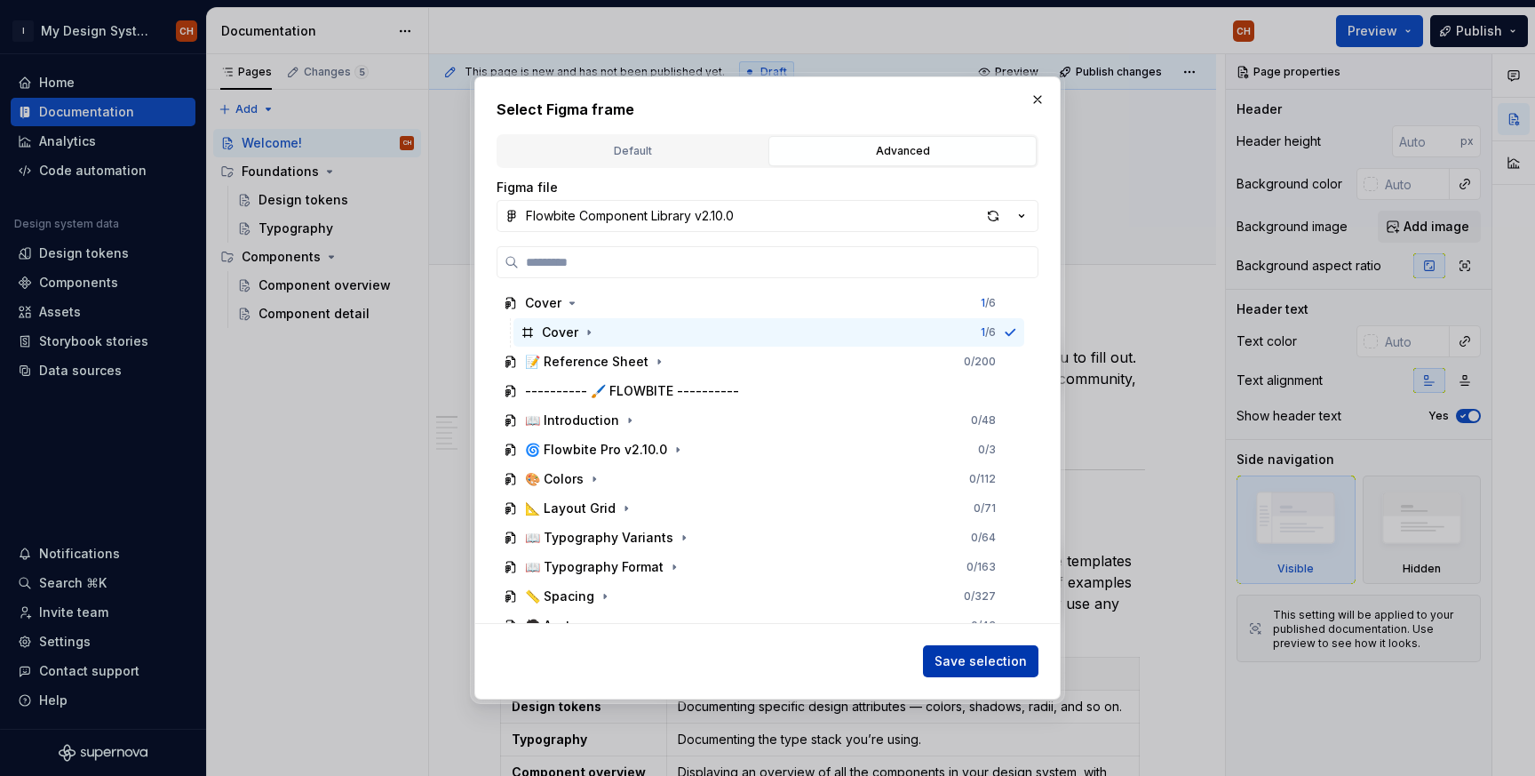
click at [1002, 670] on button "Save selection" at bounding box center [981, 661] width 116 height 32
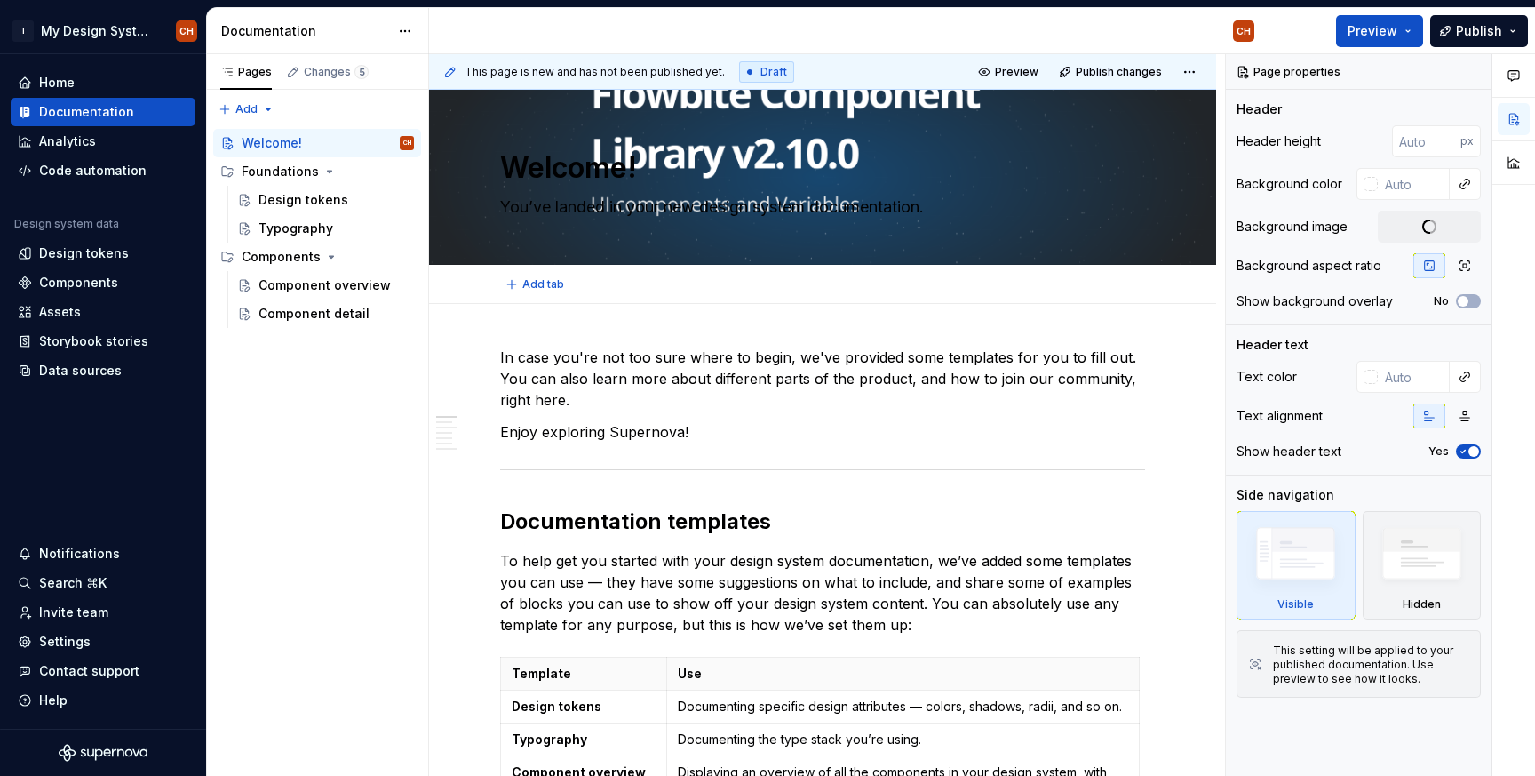
click at [825, 265] on div "Add tab" at bounding box center [822, 284] width 787 height 39
drag, startPoint x: 831, startPoint y: 255, endPoint x: 825, endPoint y: 322, distance: 66.8
click at [820, 235] on div "Welcome! You’ve landed in your new design system documentation." at bounding box center [822, 177] width 645 height 174
type textarea "*"
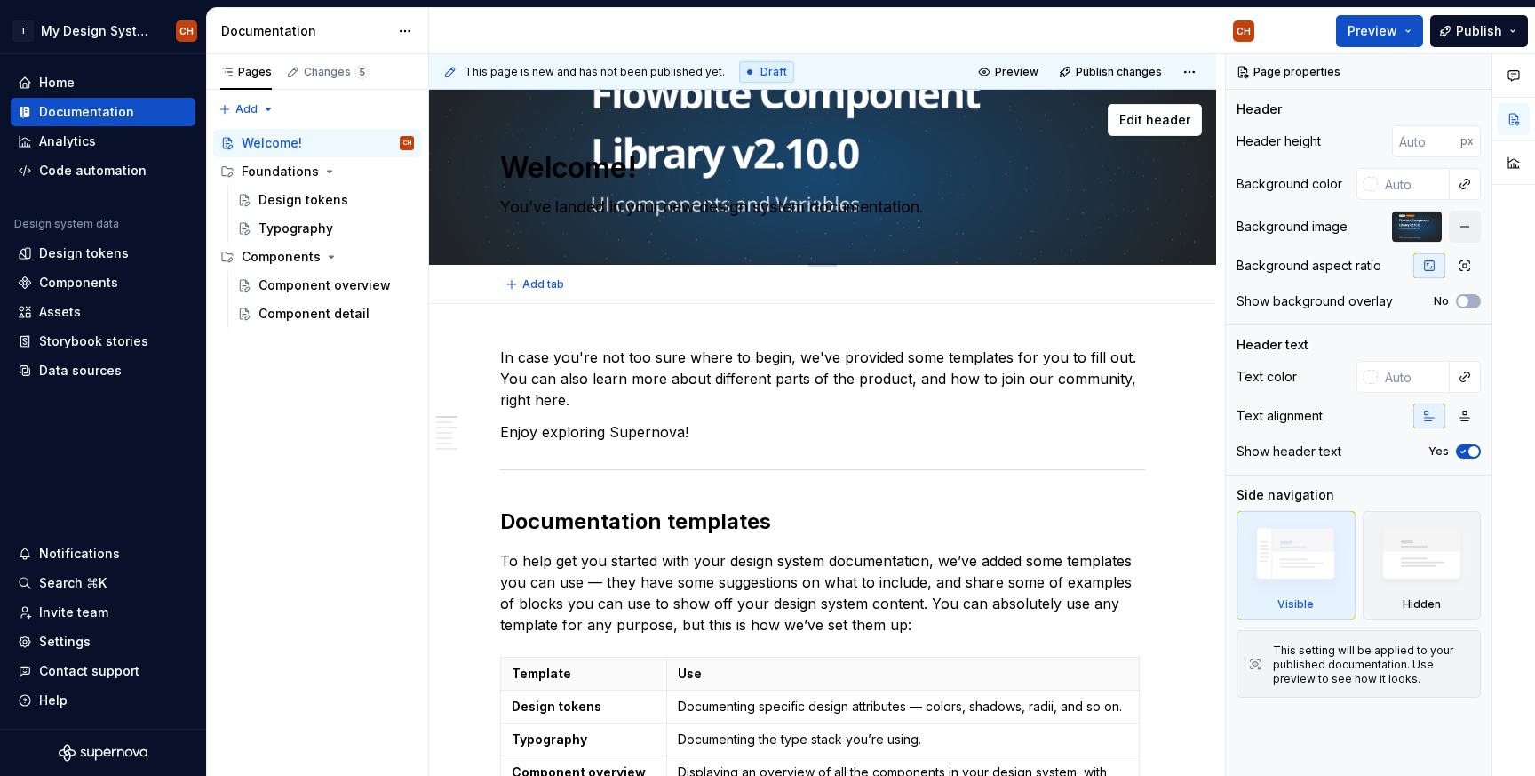
click at [765, 161] on textarea "Welcome!" at bounding box center [819, 168] width 645 height 43
click at [1023, 123] on div "Edit header" at bounding box center [815, 120] width 773 height 32
click at [1155, 123] on span "Edit header" at bounding box center [1154, 120] width 71 height 18
click at [1172, 120] on span "Edit header" at bounding box center [1154, 120] width 71 height 18
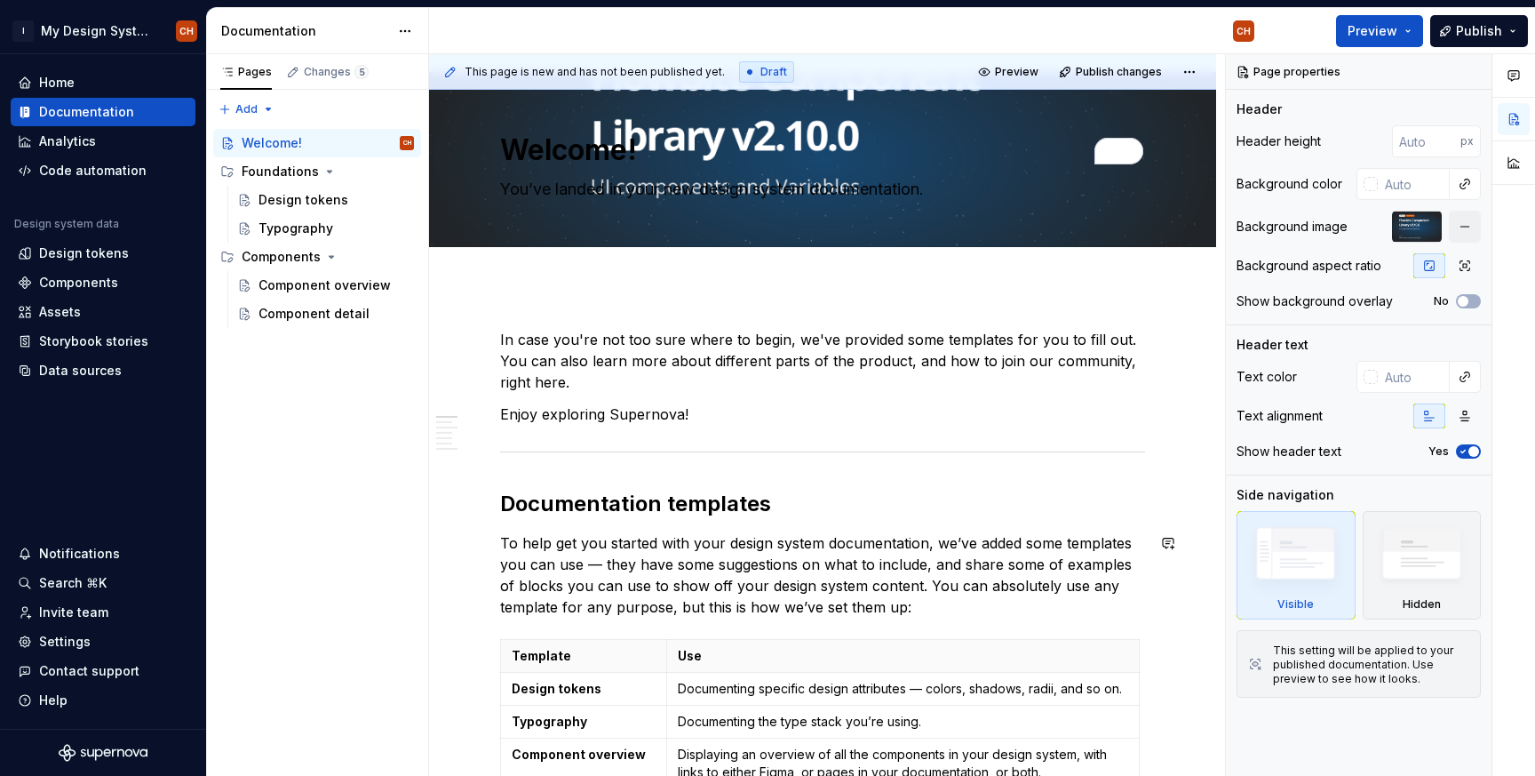
scroll to position [0, 0]
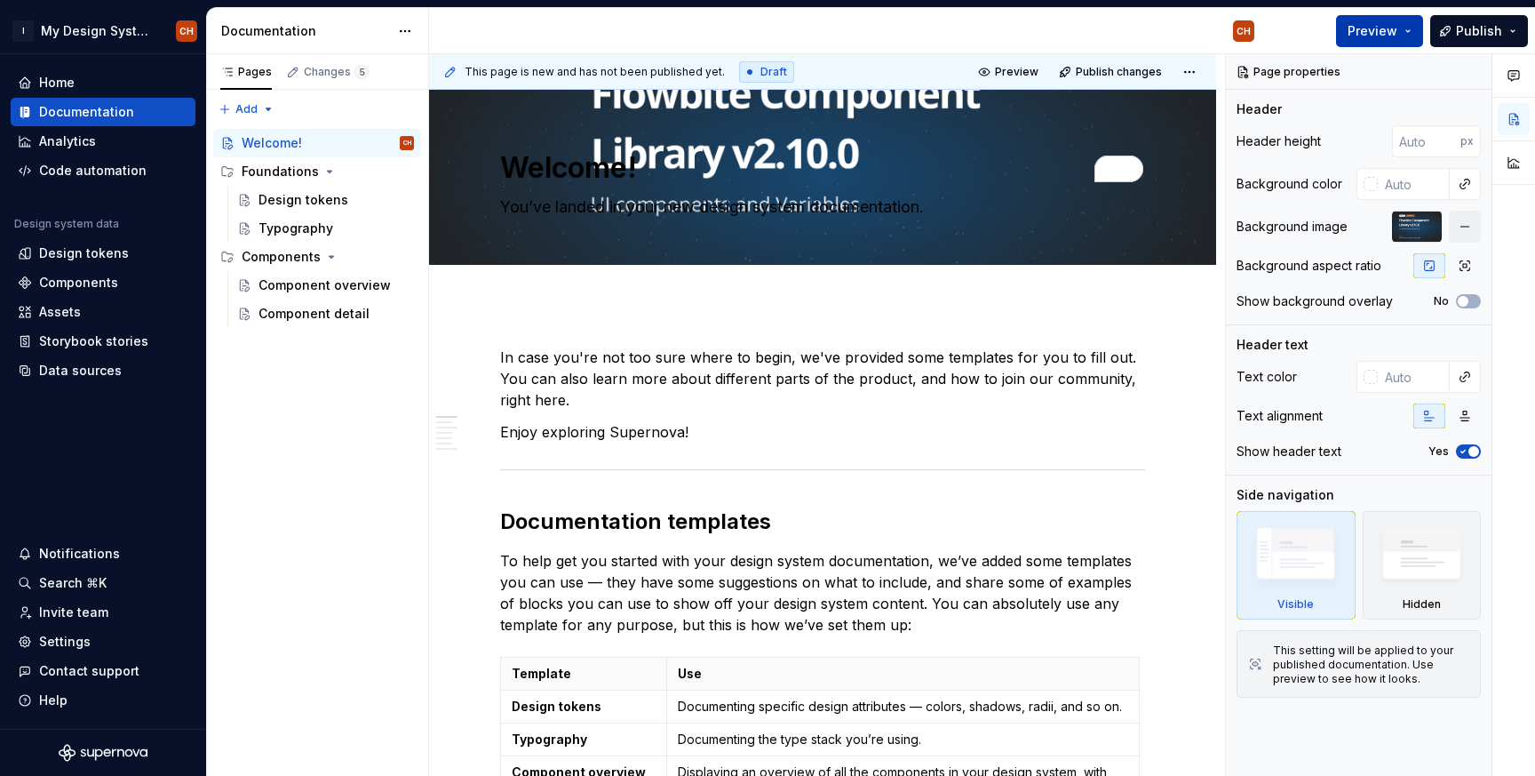
click at [1397, 38] on span "Preview" at bounding box center [1373, 31] width 50 height 18
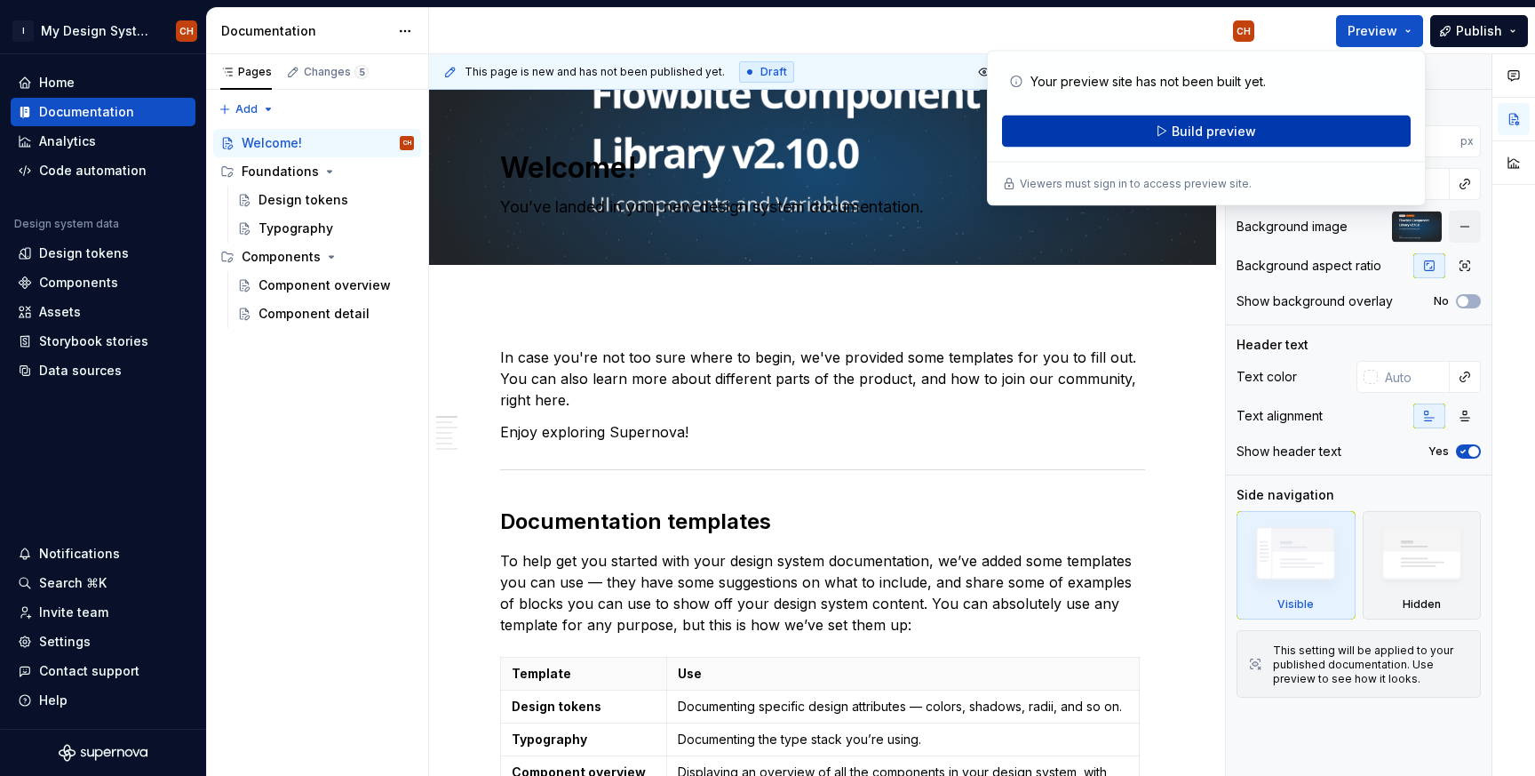
click at [1235, 127] on span "Build preview" at bounding box center [1214, 132] width 84 height 18
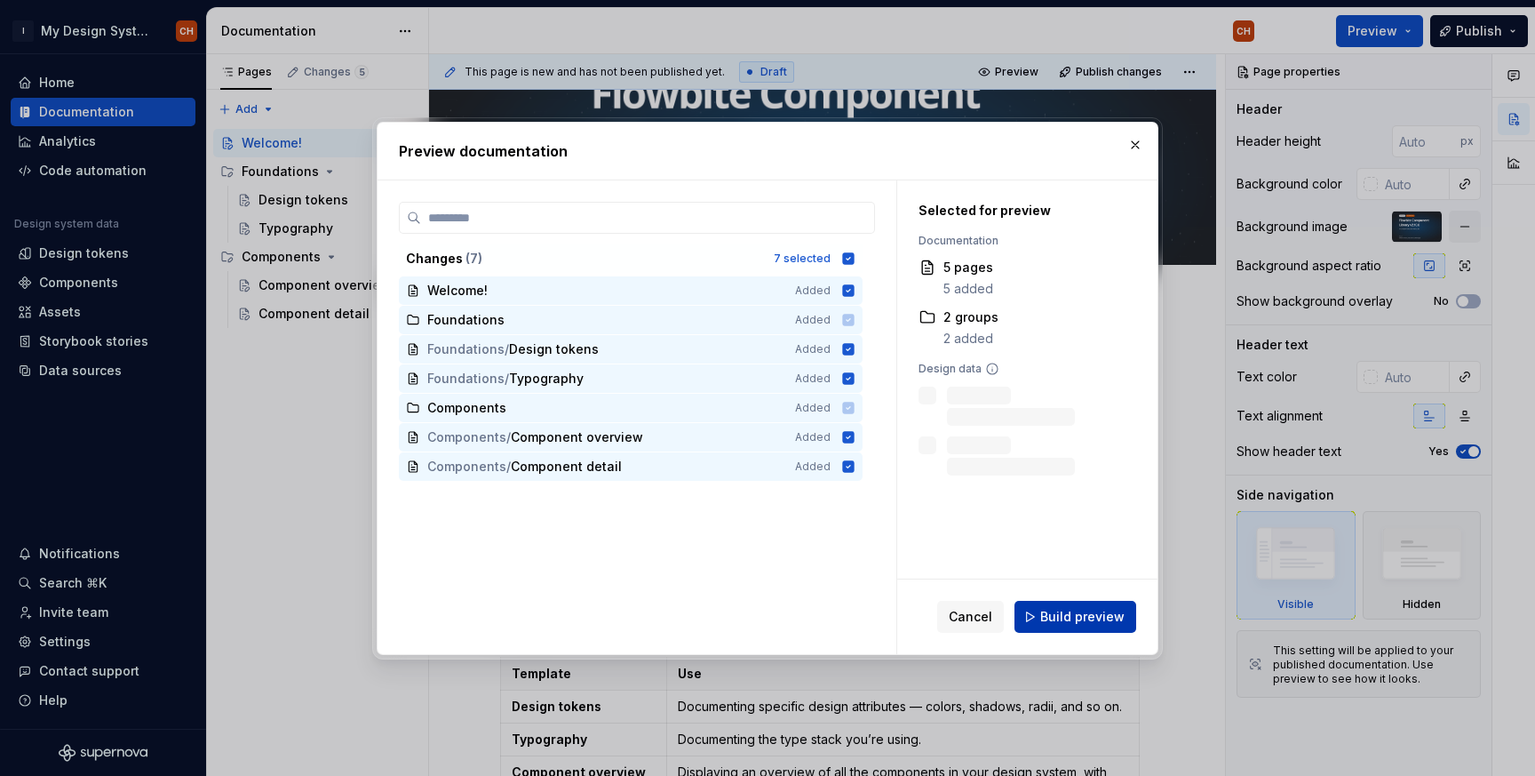
click at [1111, 626] on button "Build preview" at bounding box center [1076, 617] width 122 height 32
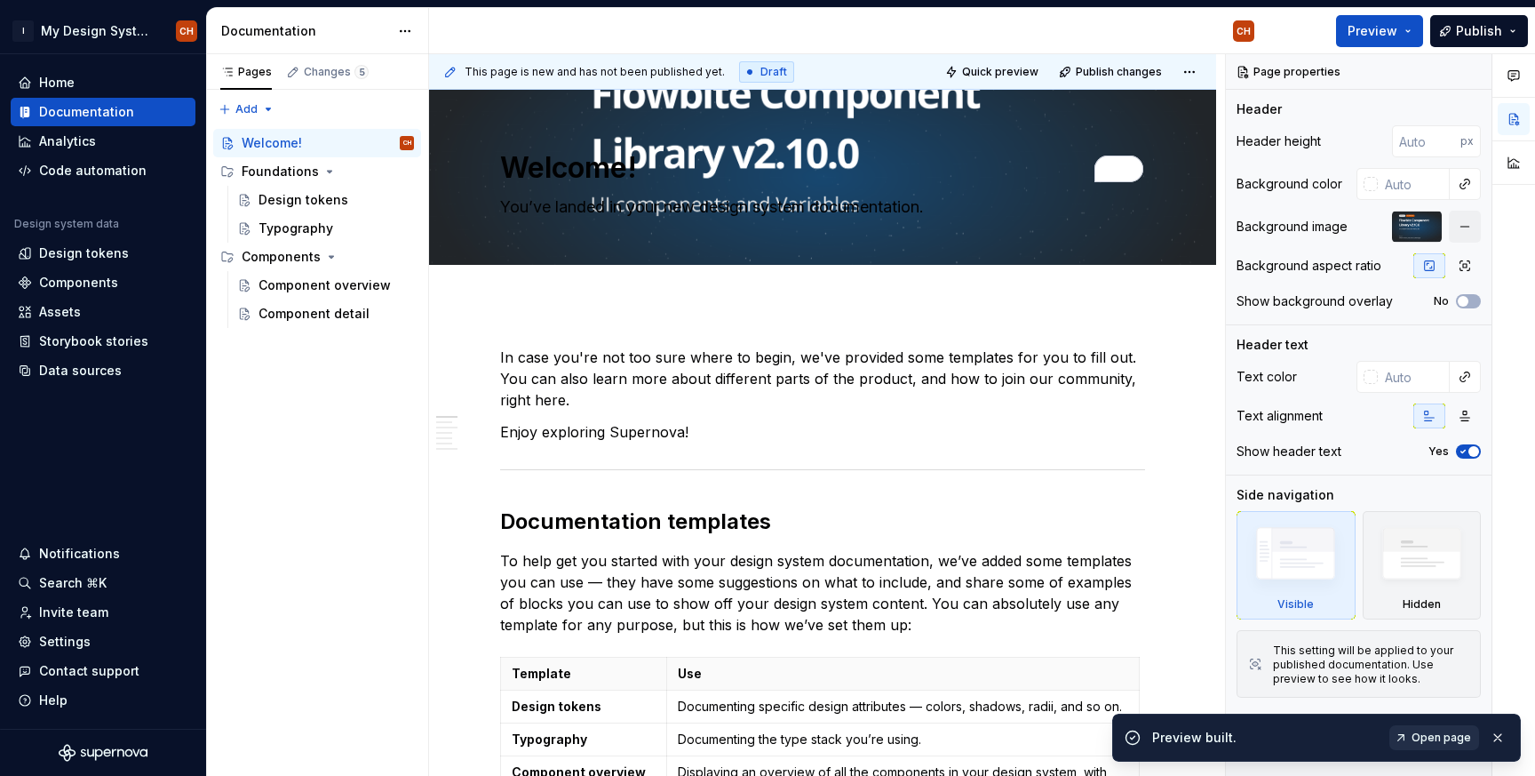
click at [1453, 737] on span "Open page" at bounding box center [1442, 737] width 60 height 14
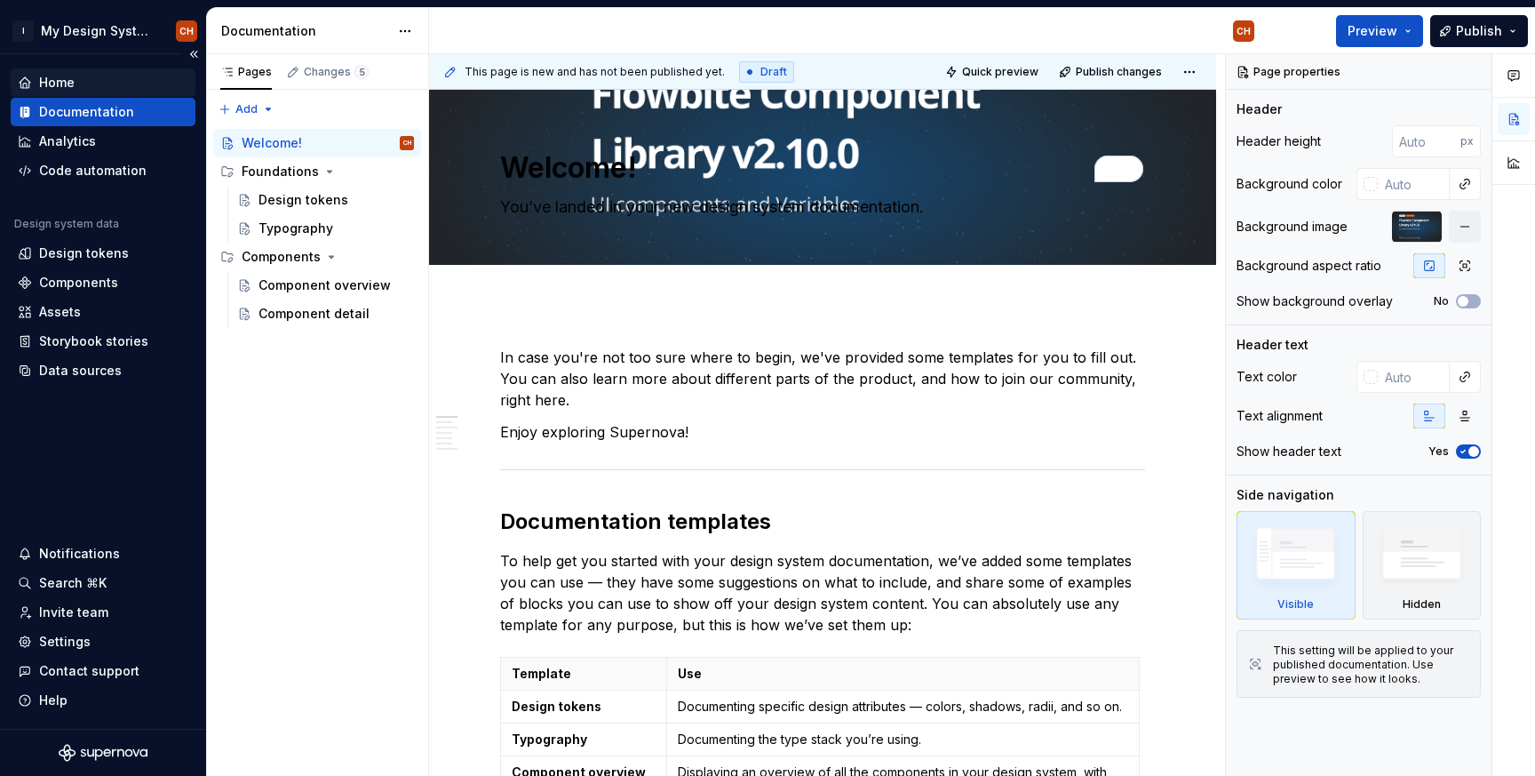
click at [84, 77] on div "Home" at bounding box center [103, 83] width 171 height 18
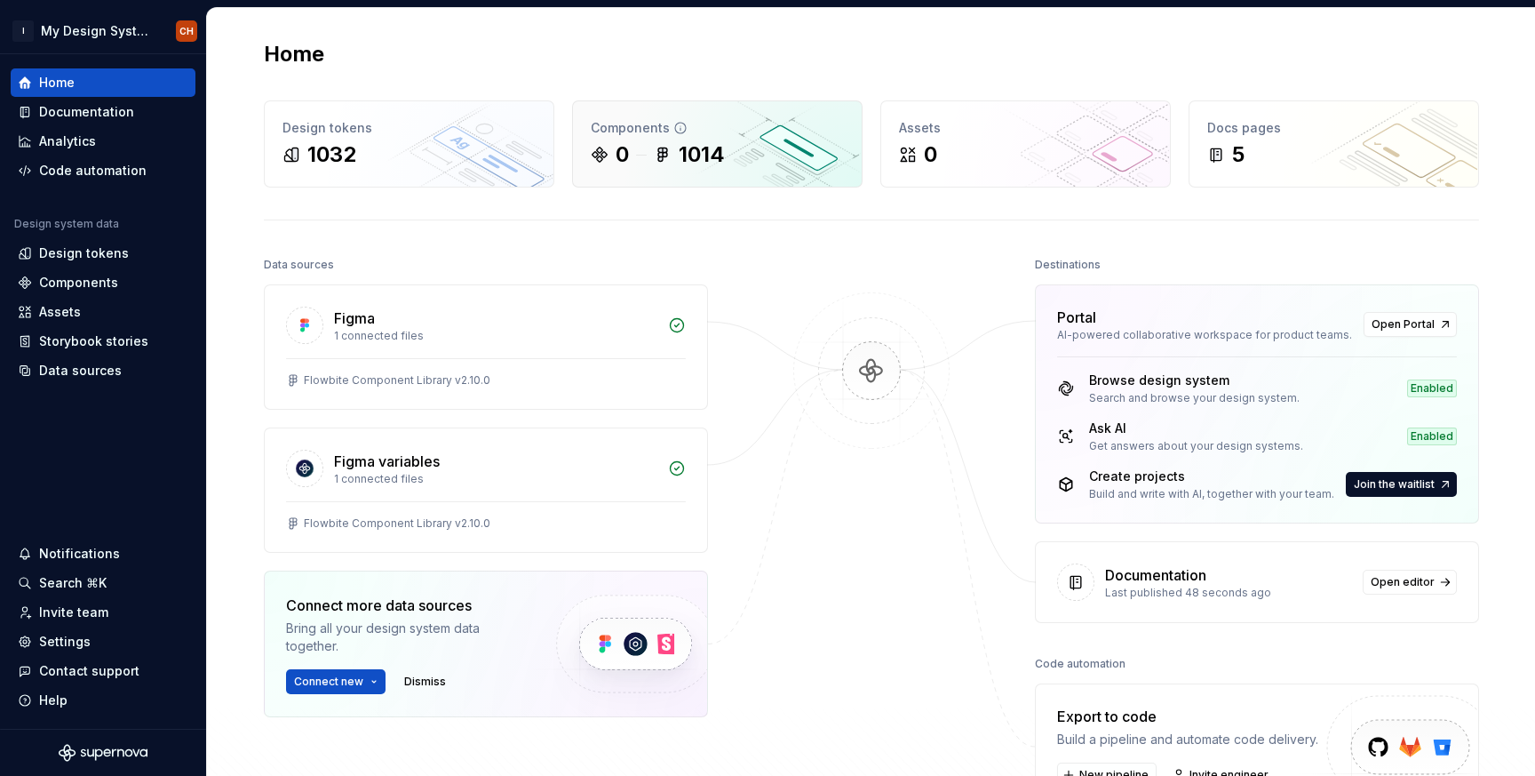
click at [617, 153] on div "0" at bounding box center [622, 154] width 13 height 28
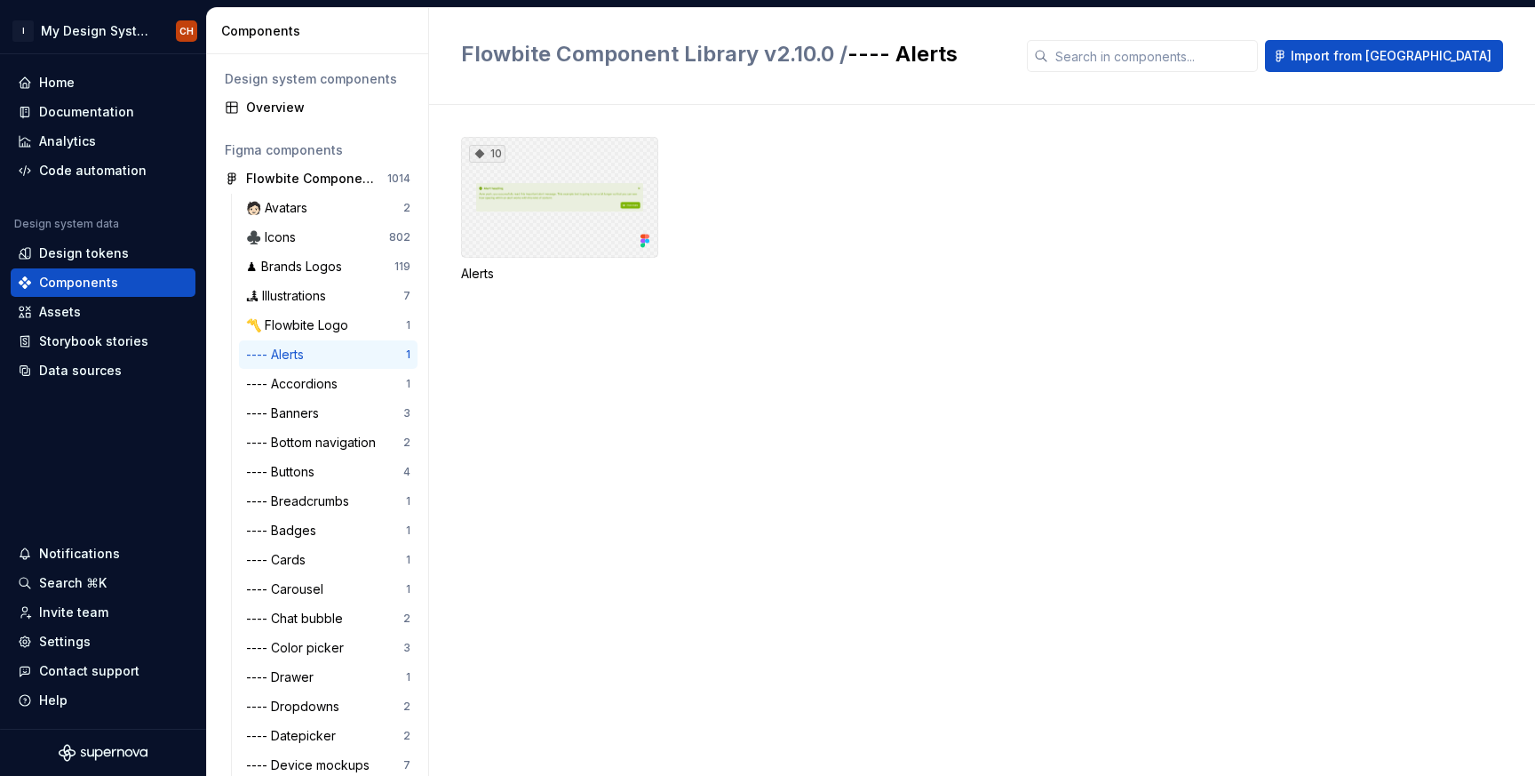
click at [554, 159] on div "10" at bounding box center [559, 197] width 197 height 121
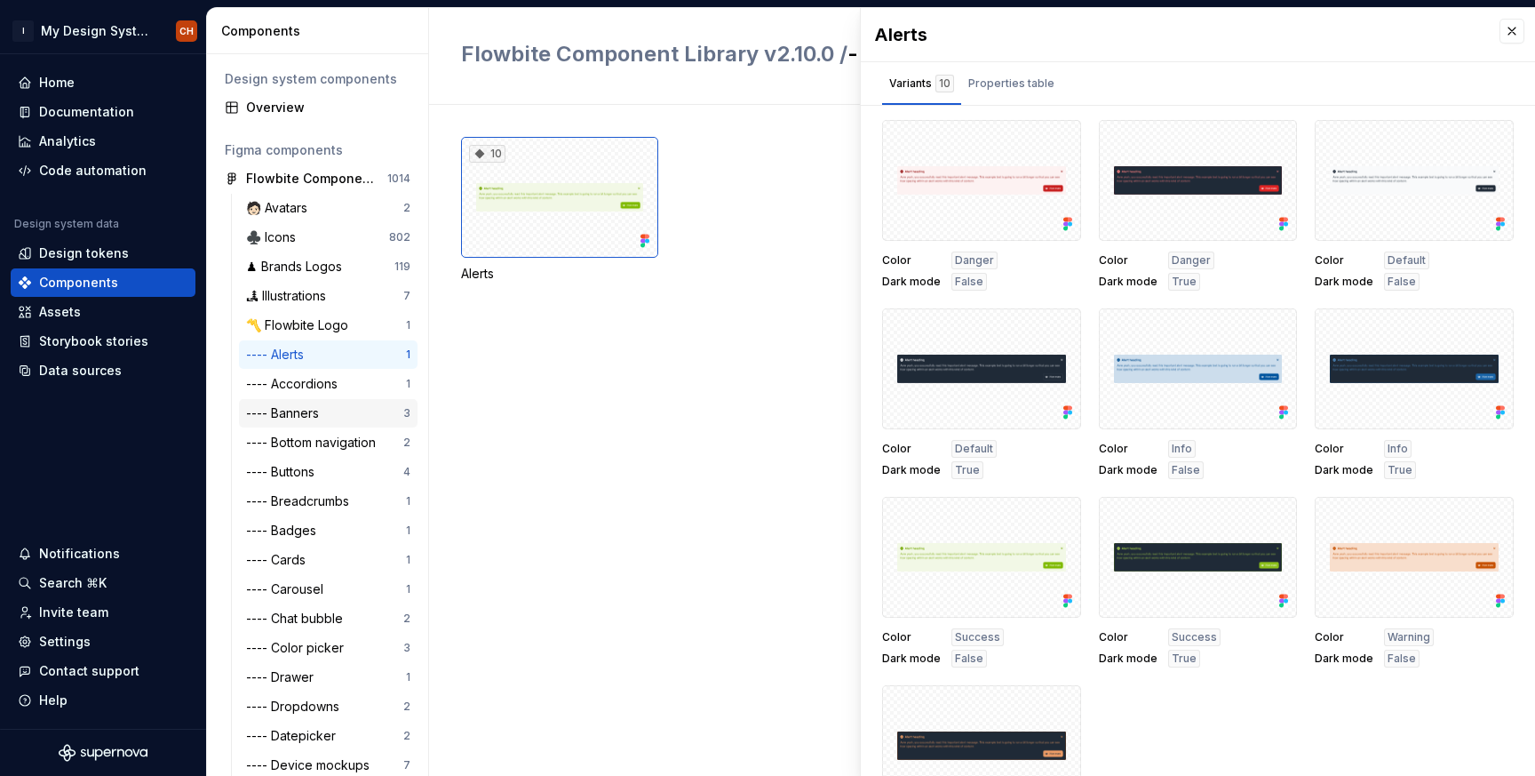
click at [324, 415] on div "---- Banners" at bounding box center [286, 413] width 80 height 18
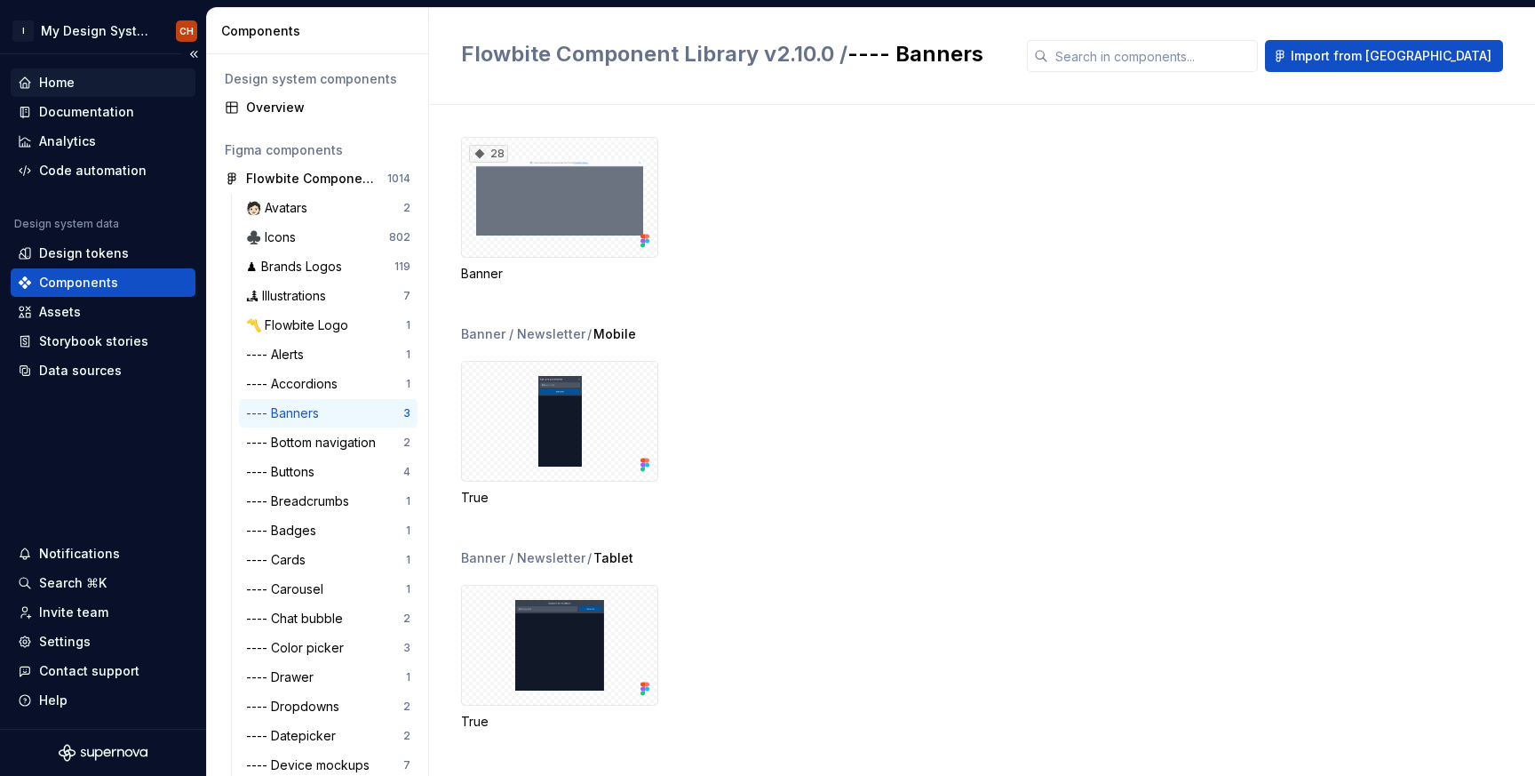
click at [102, 68] on div "Home" at bounding box center [103, 82] width 185 height 28
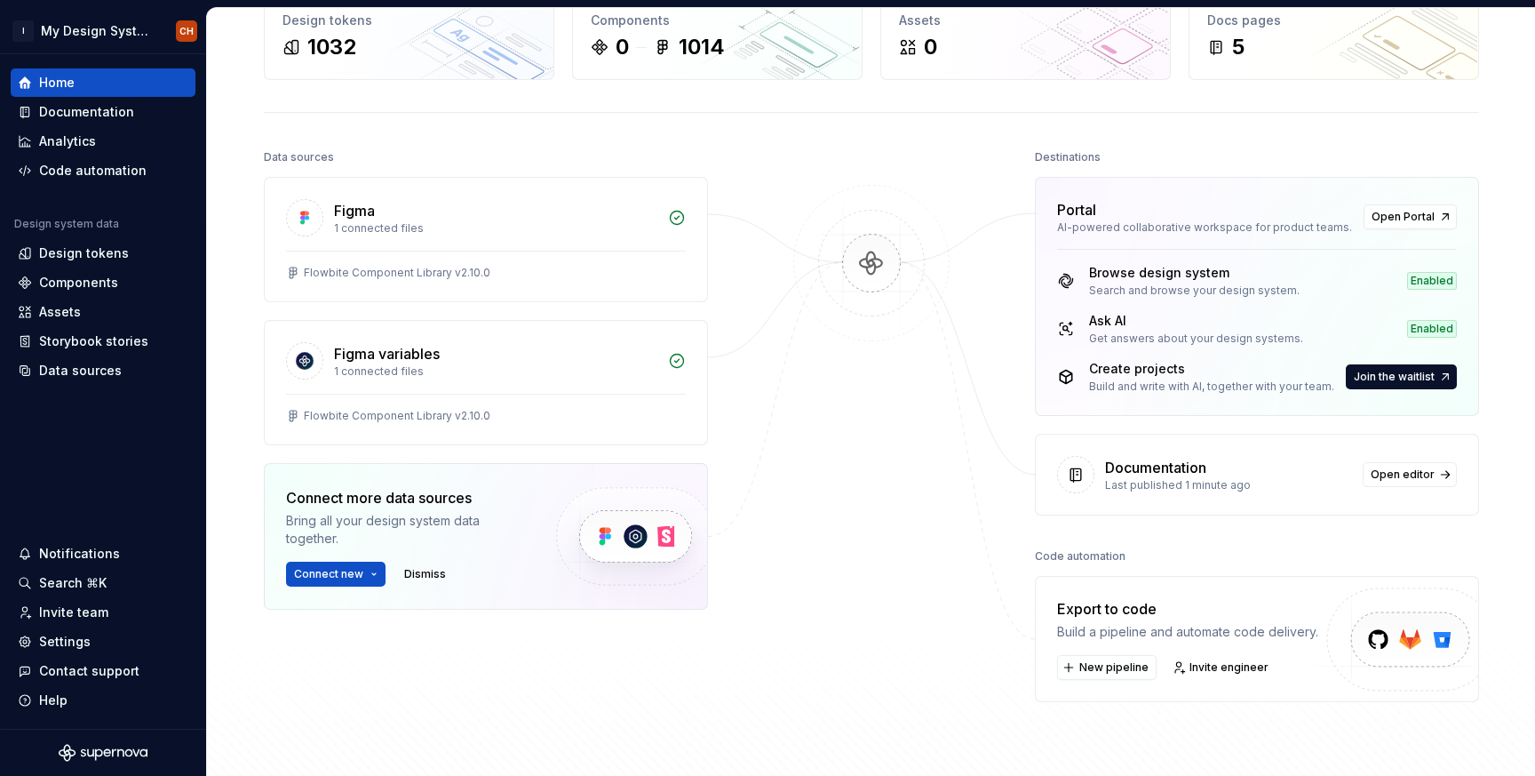
scroll to position [100, 0]
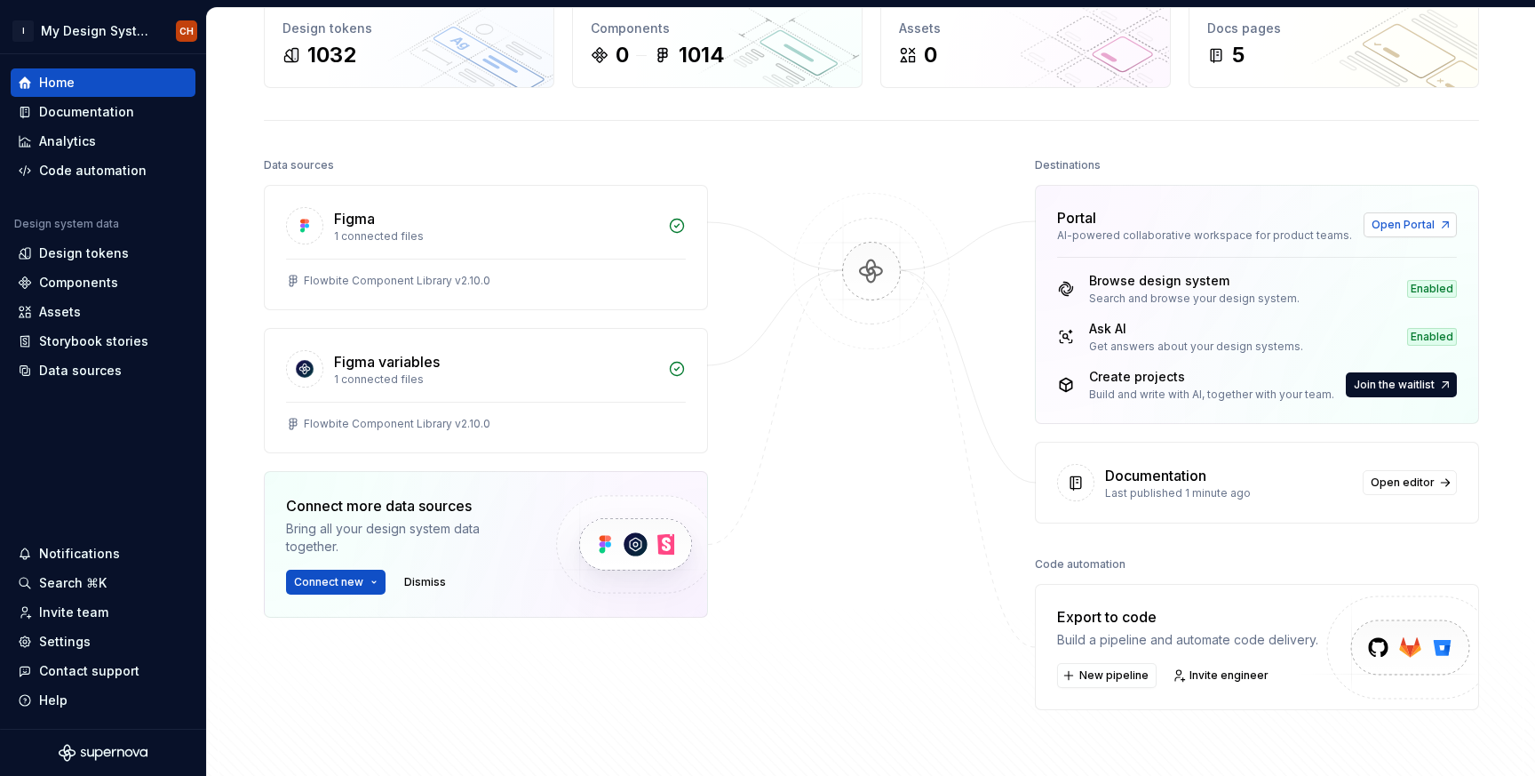
click at [1425, 222] on span "Open Portal" at bounding box center [1403, 225] width 63 height 14
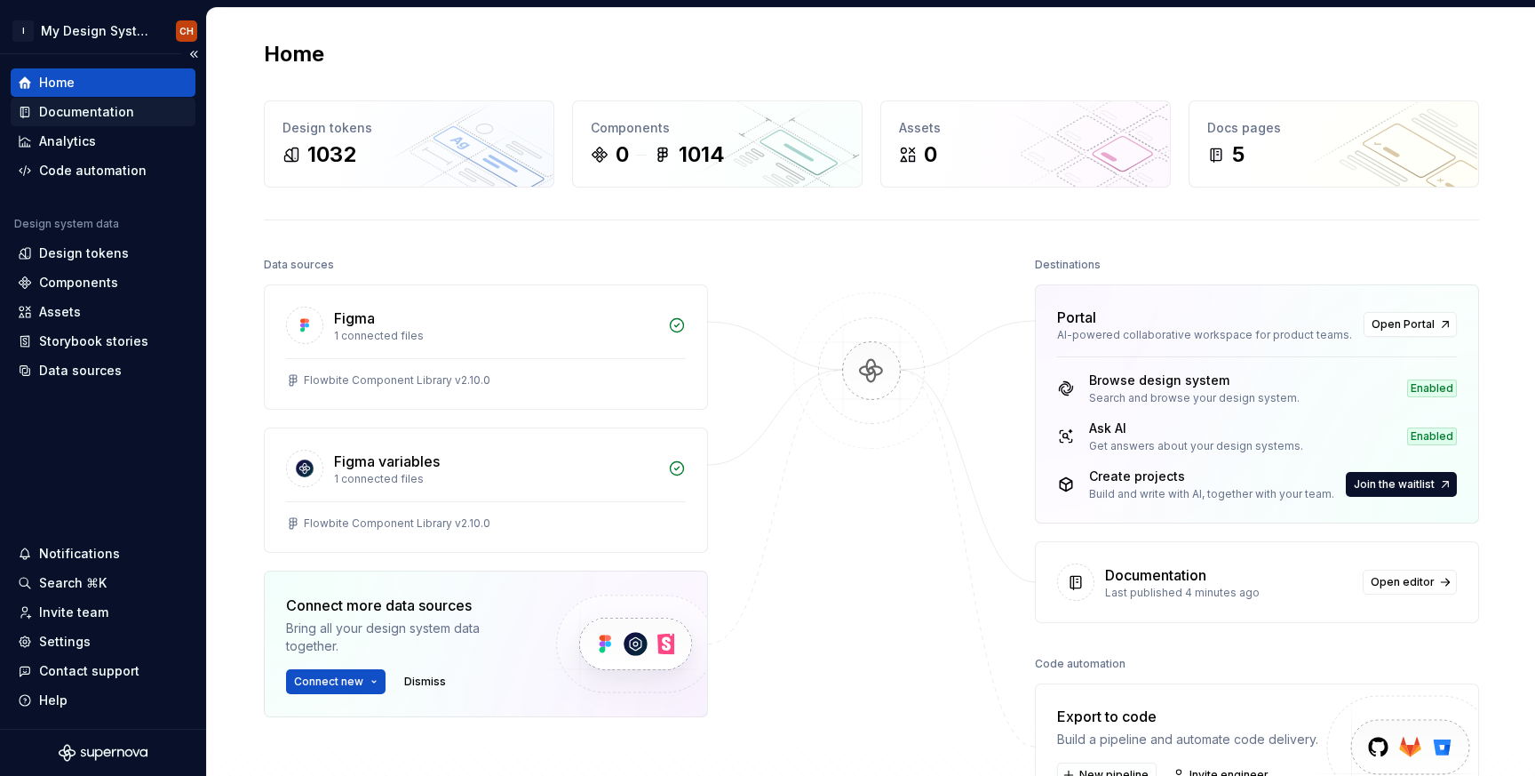
click at [101, 122] on div "Documentation" at bounding box center [103, 112] width 185 height 28
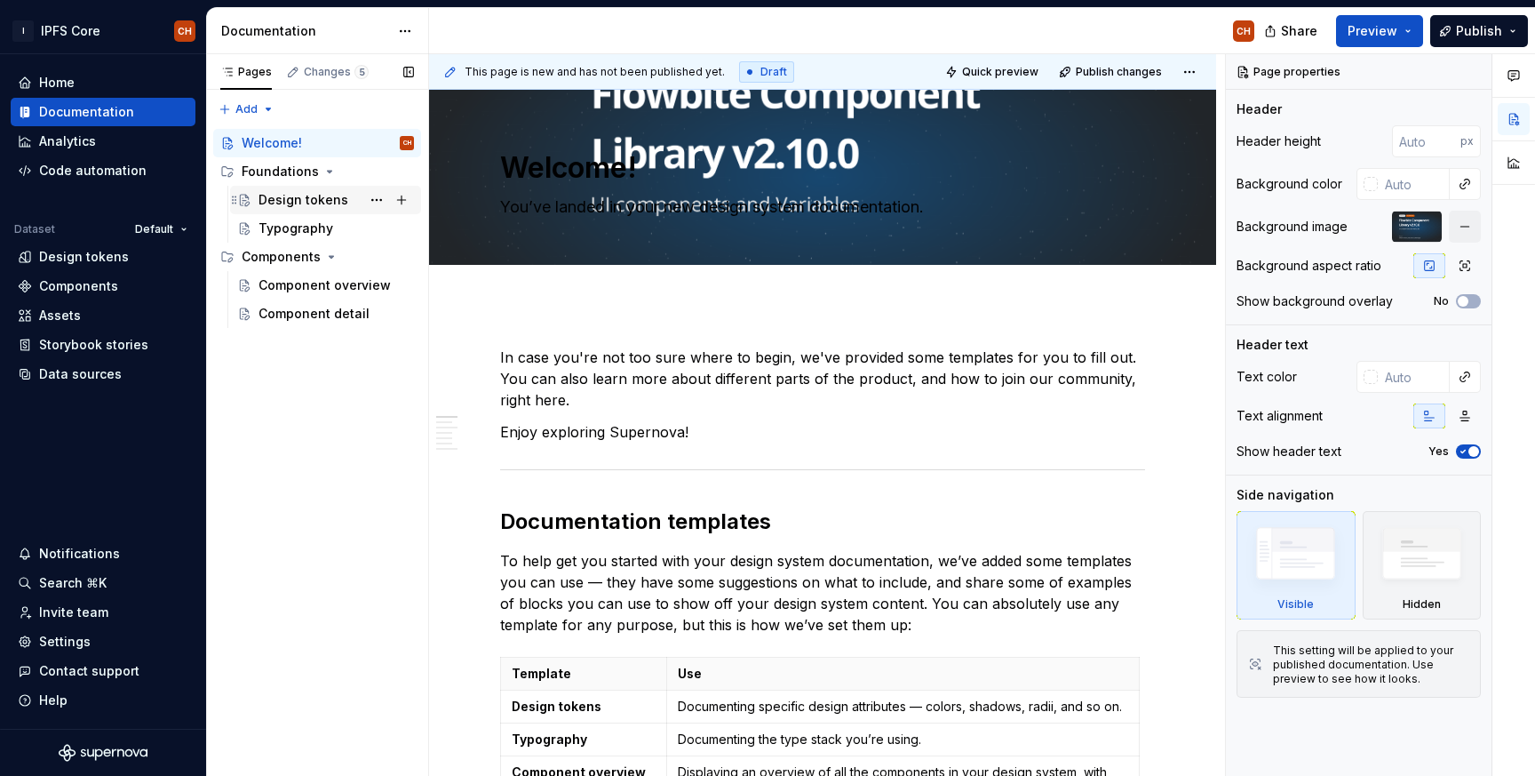
click at [317, 210] on div "Design tokens" at bounding box center [336, 199] width 155 height 25
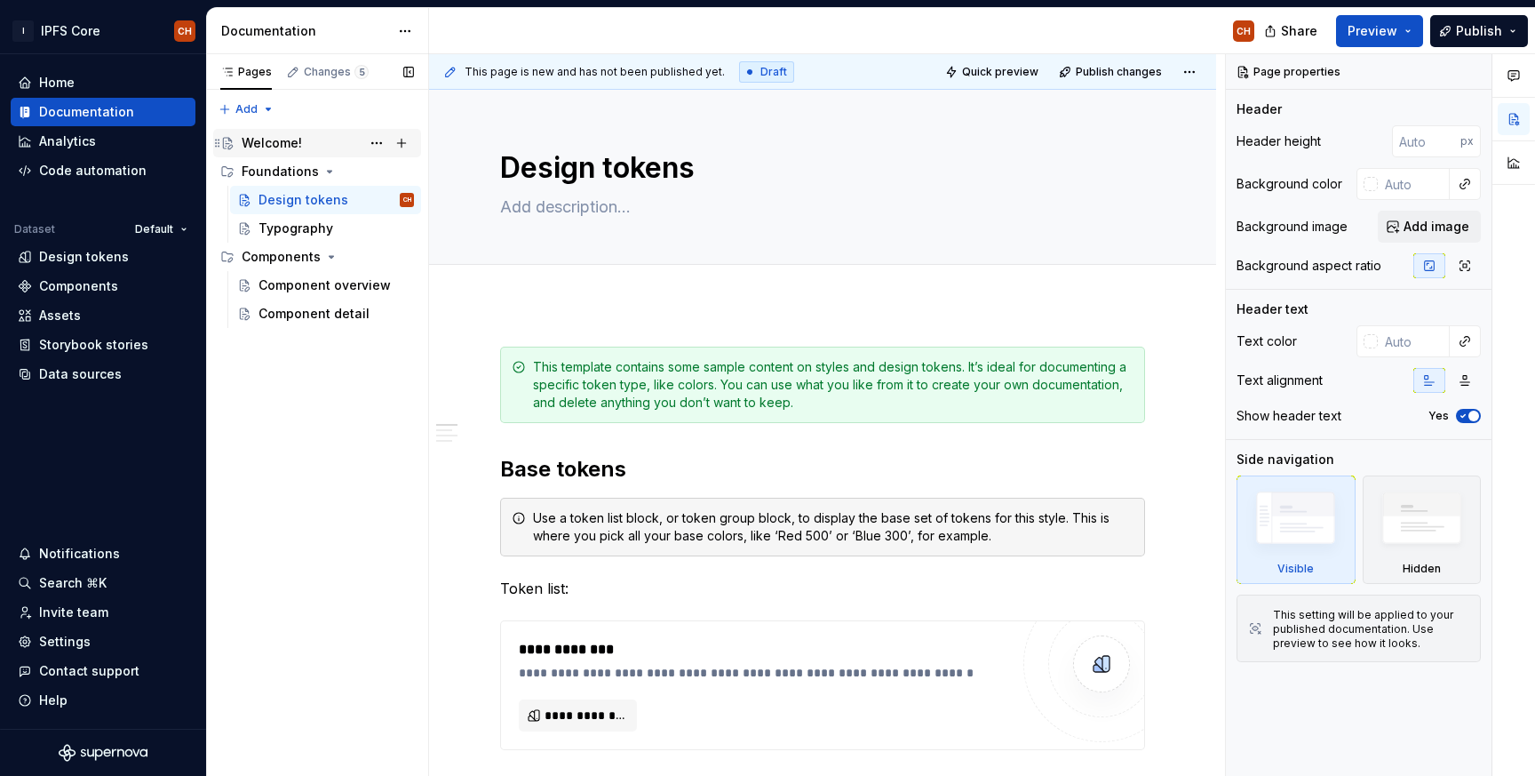
click at [290, 136] on div "Welcome!" at bounding box center [272, 143] width 60 height 18
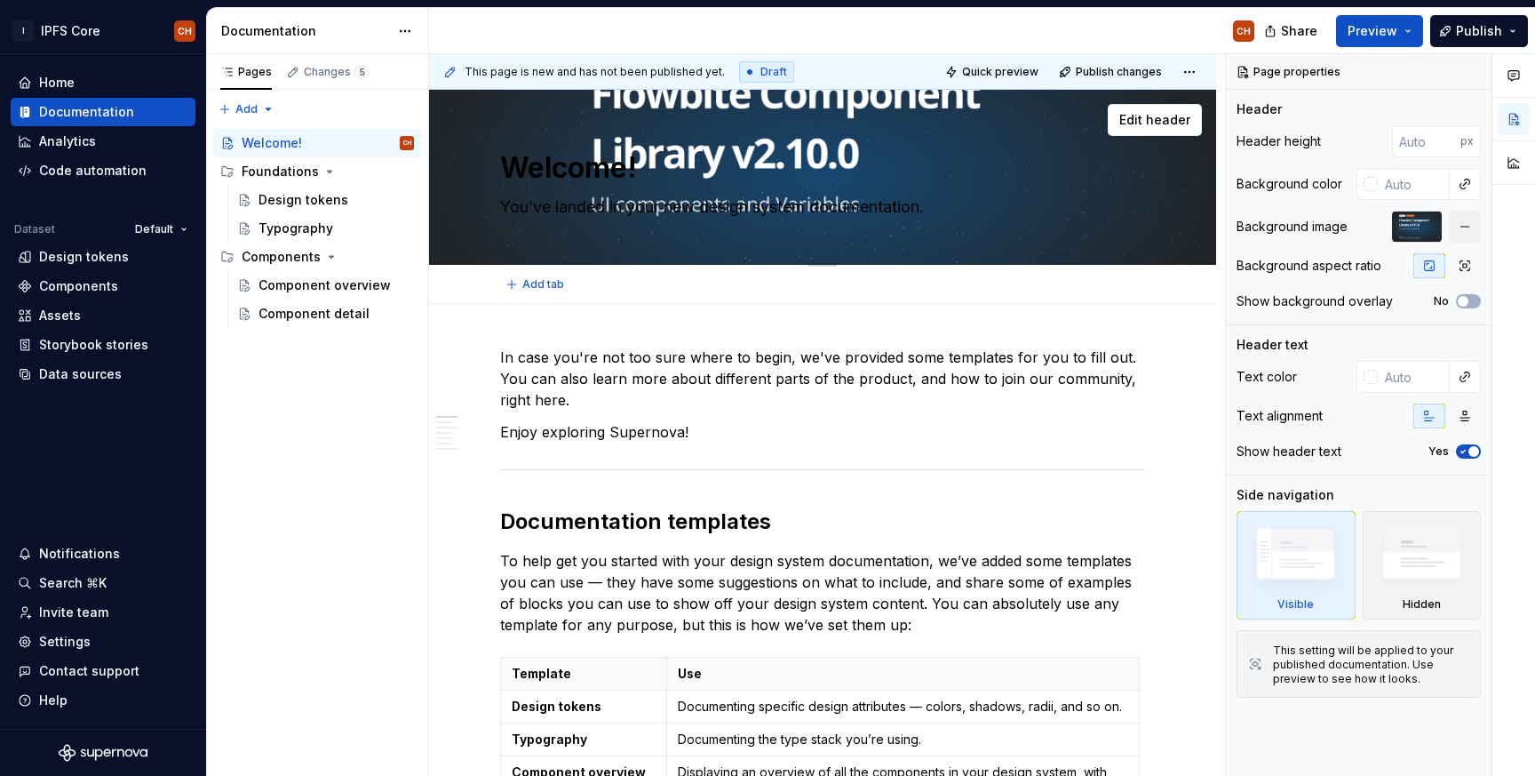
click at [864, 226] on div "Welcome! You’ve landed in your new design system documentation." at bounding box center [822, 177] width 645 height 174
click at [871, 216] on textarea "You’ve landed in your new design system documentation." at bounding box center [819, 207] width 645 height 28
click at [1419, 379] on input "text" at bounding box center [1414, 377] width 72 height 32
click at [1378, 378] on input "text" at bounding box center [1414, 377] width 72 height 32
click at [1372, 378] on div at bounding box center [1371, 377] width 14 height 14
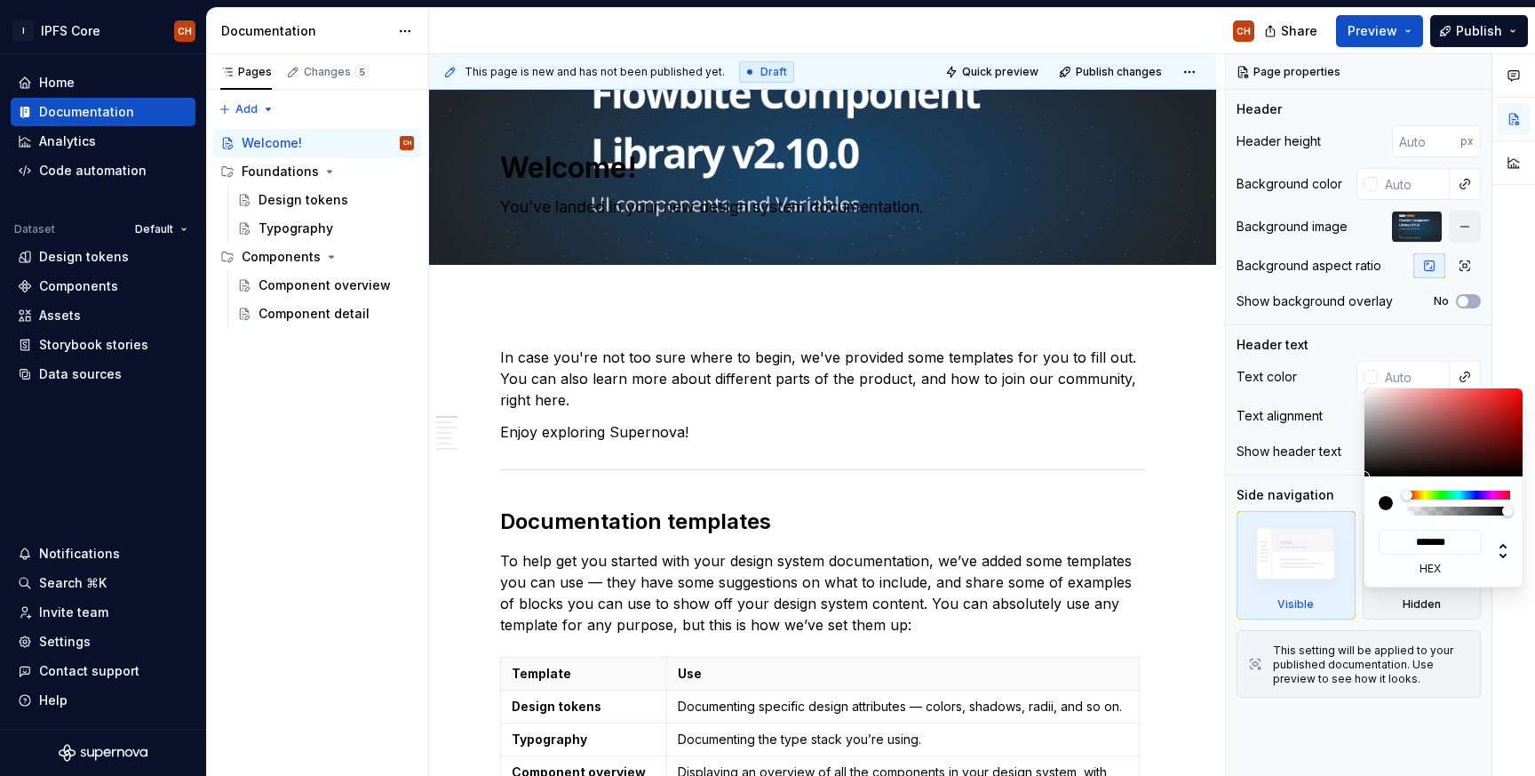
type textarea "*"
type input "**"
type input "#FFFFFF"
type input "***"
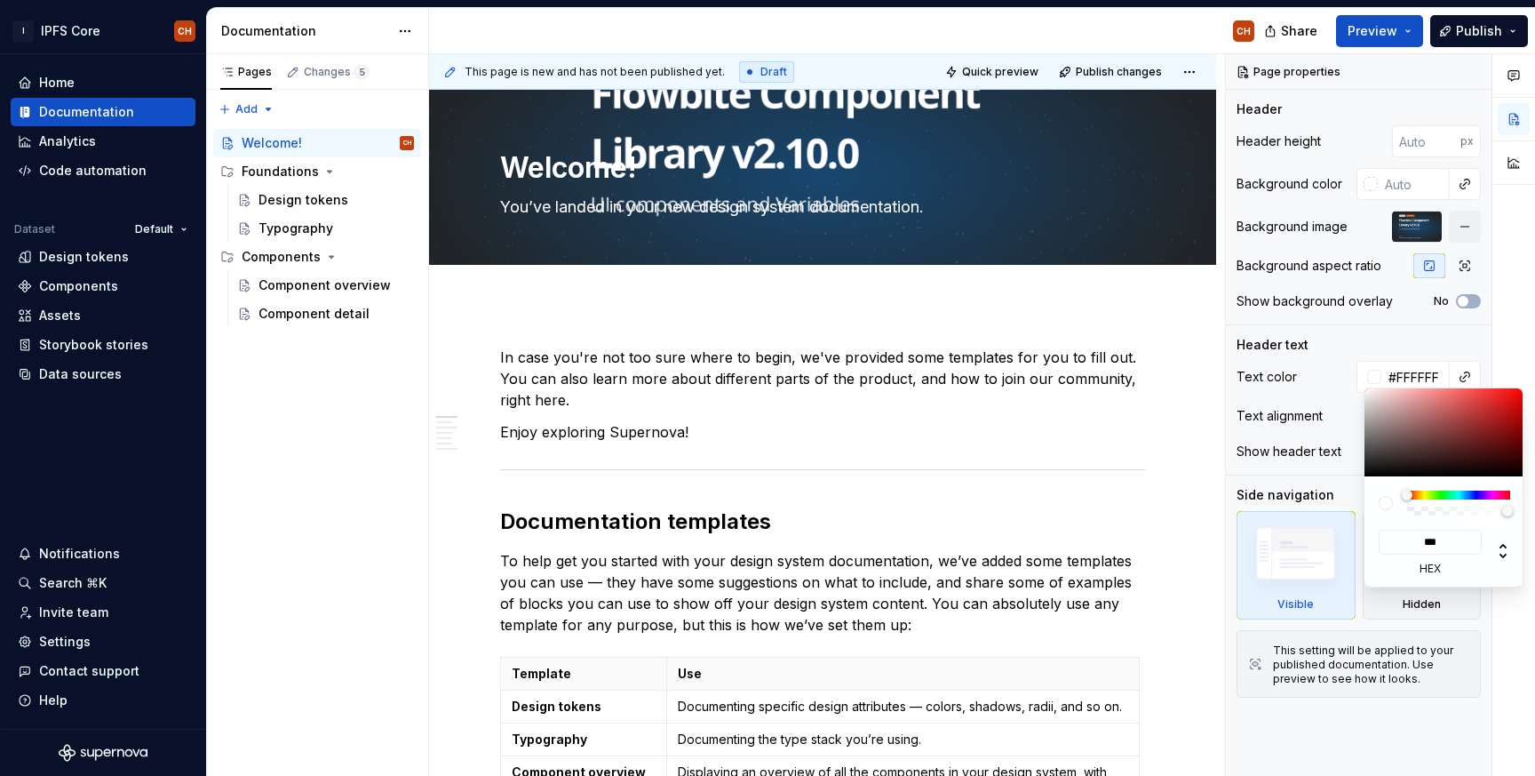
type textarea "*"
type input "***"
click at [987, 155] on html "I IPFS Core CH Home Documentation Analytics Code automation Dataset Default Des…" at bounding box center [767, 388] width 1535 height 776
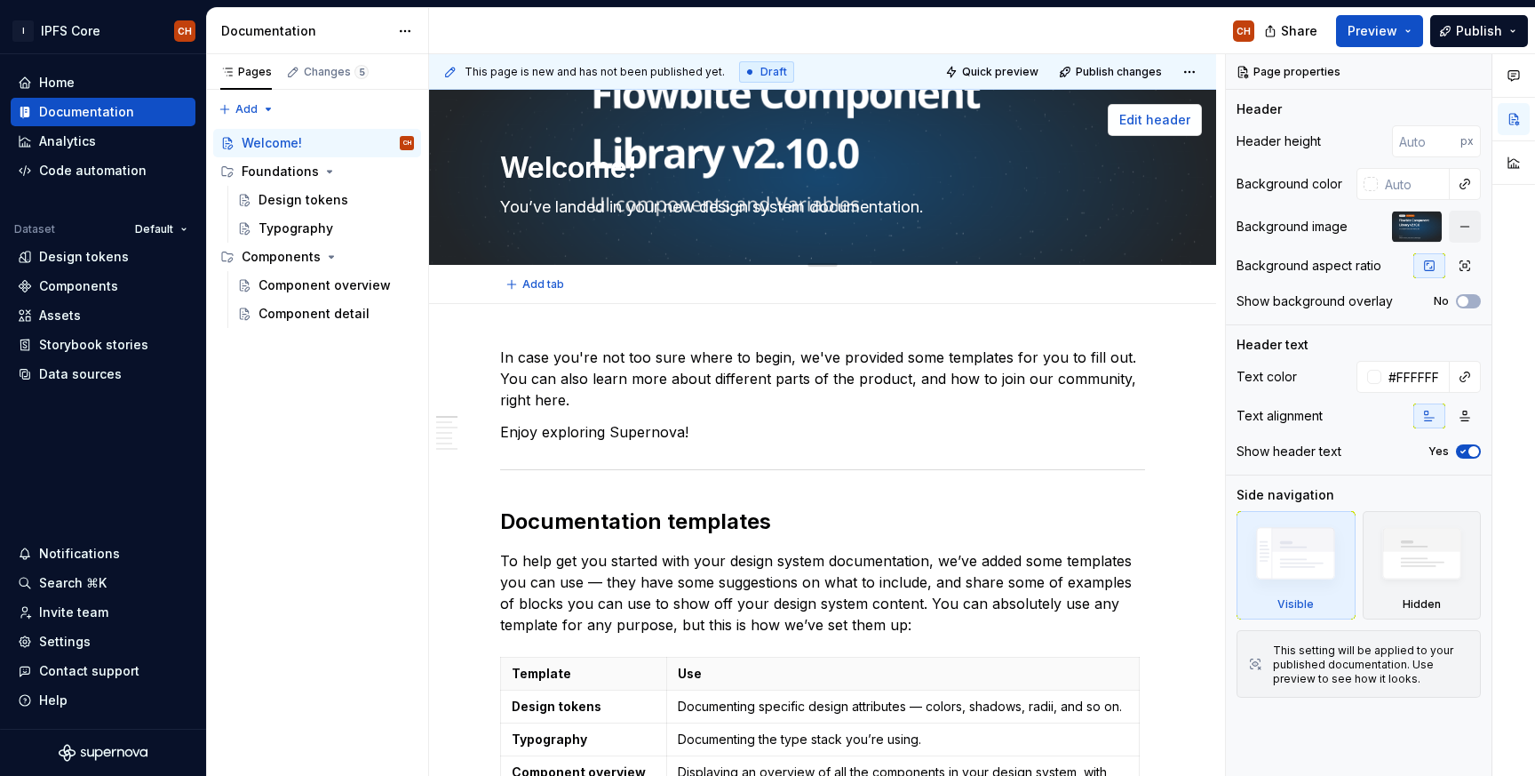
click at [1135, 114] on span "Edit header" at bounding box center [1154, 120] width 71 height 18
type textarea "*"
click at [1368, 187] on div at bounding box center [1371, 184] width 14 height 14
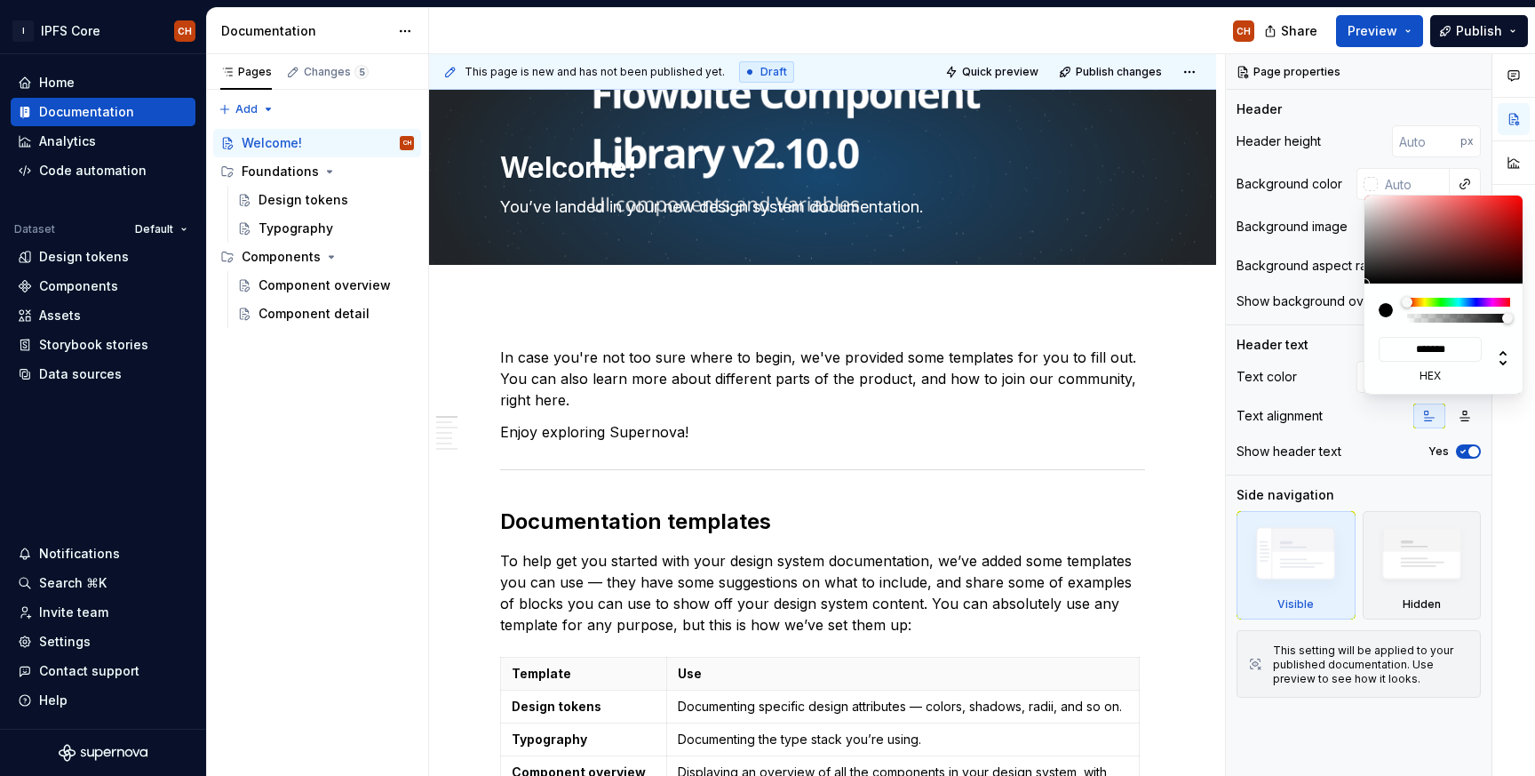
click at [1399, 180] on div "Comments Open comments No comments yet Select ‘Comment’ from the block context …" at bounding box center [1380, 415] width 309 height 722
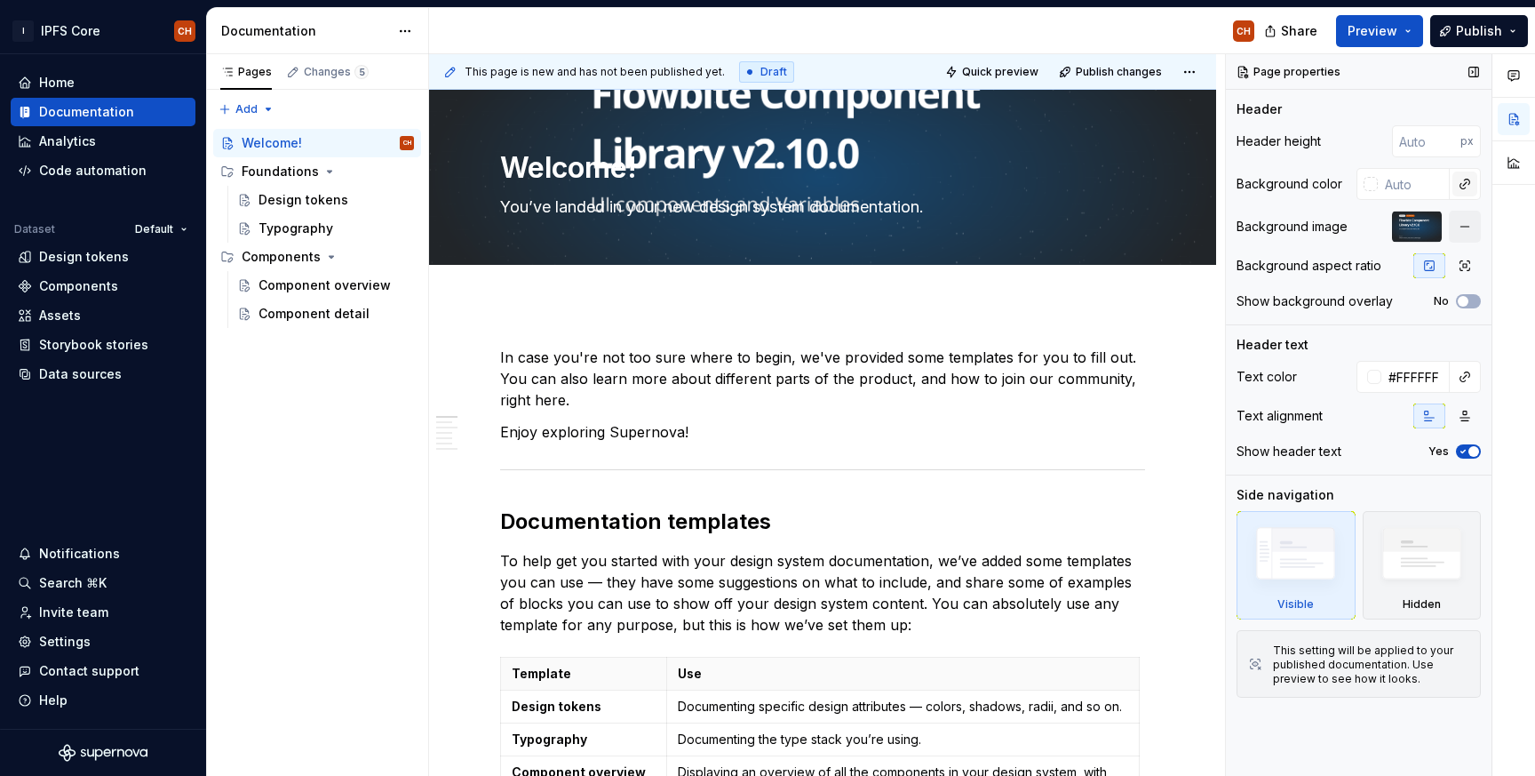
click at [1469, 187] on button "button" at bounding box center [1465, 183] width 25 height 25
click at [1334, 235] on div "There are no other color tokens to be referenced." at bounding box center [1339, 229] width 283 height 50
click at [1428, 152] on body "I IPFS Core CH Home Documentation Analytics Code automation Dataset Default Des…" at bounding box center [767, 388] width 1535 height 776
click at [1448, 138] on input "1" at bounding box center [1426, 141] width 68 height 32
click at [1444, 136] on input "2" at bounding box center [1426, 141] width 68 height 32
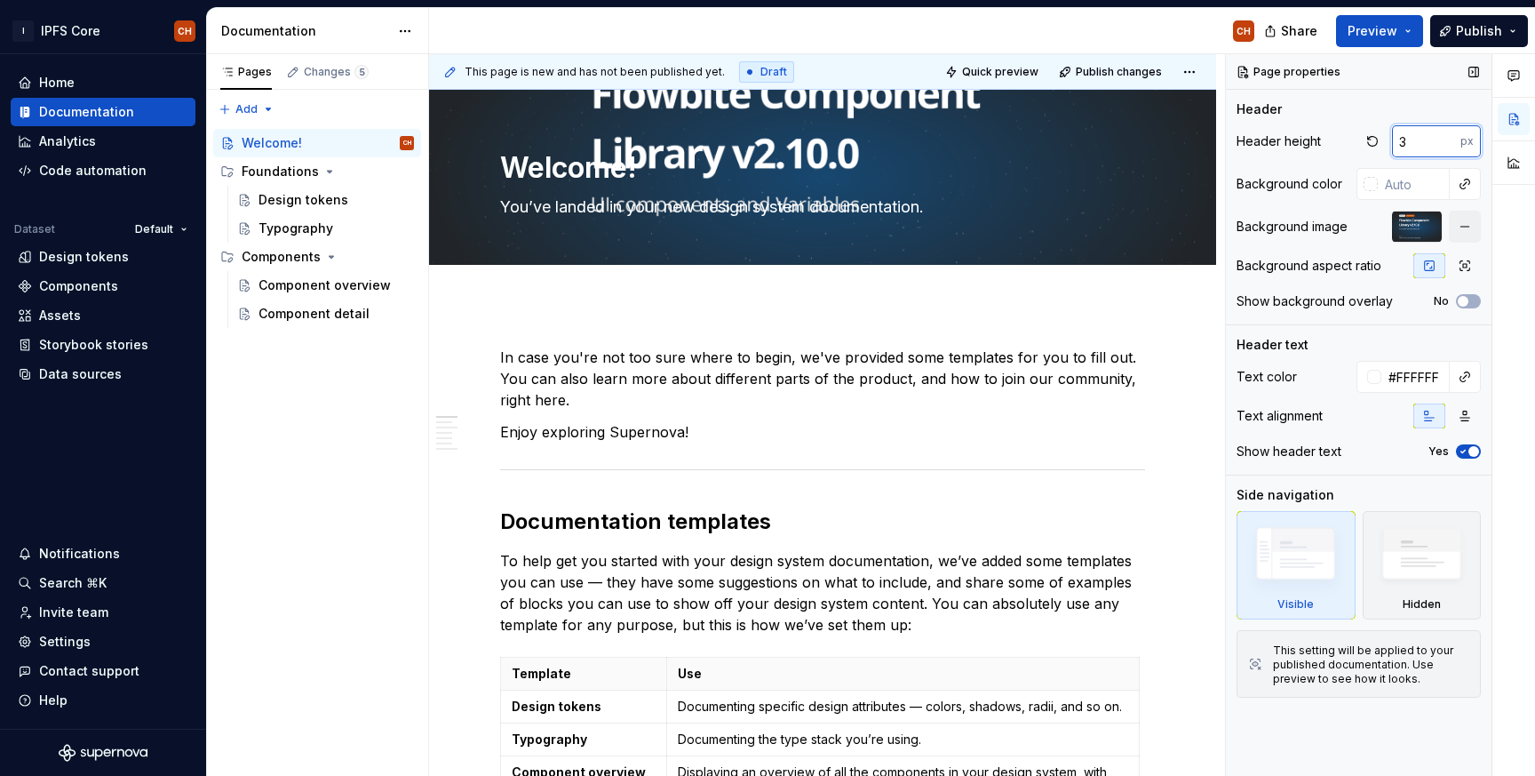
click at [1444, 136] on input "3" at bounding box center [1426, 141] width 68 height 32
type input "4"
click at [1444, 136] on input "4" at bounding box center [1426, 141] width 68 height 32
click at [1366, 142] on button "button" at bounding box center [1372, 141] width 25 height 25
type textarea "*"
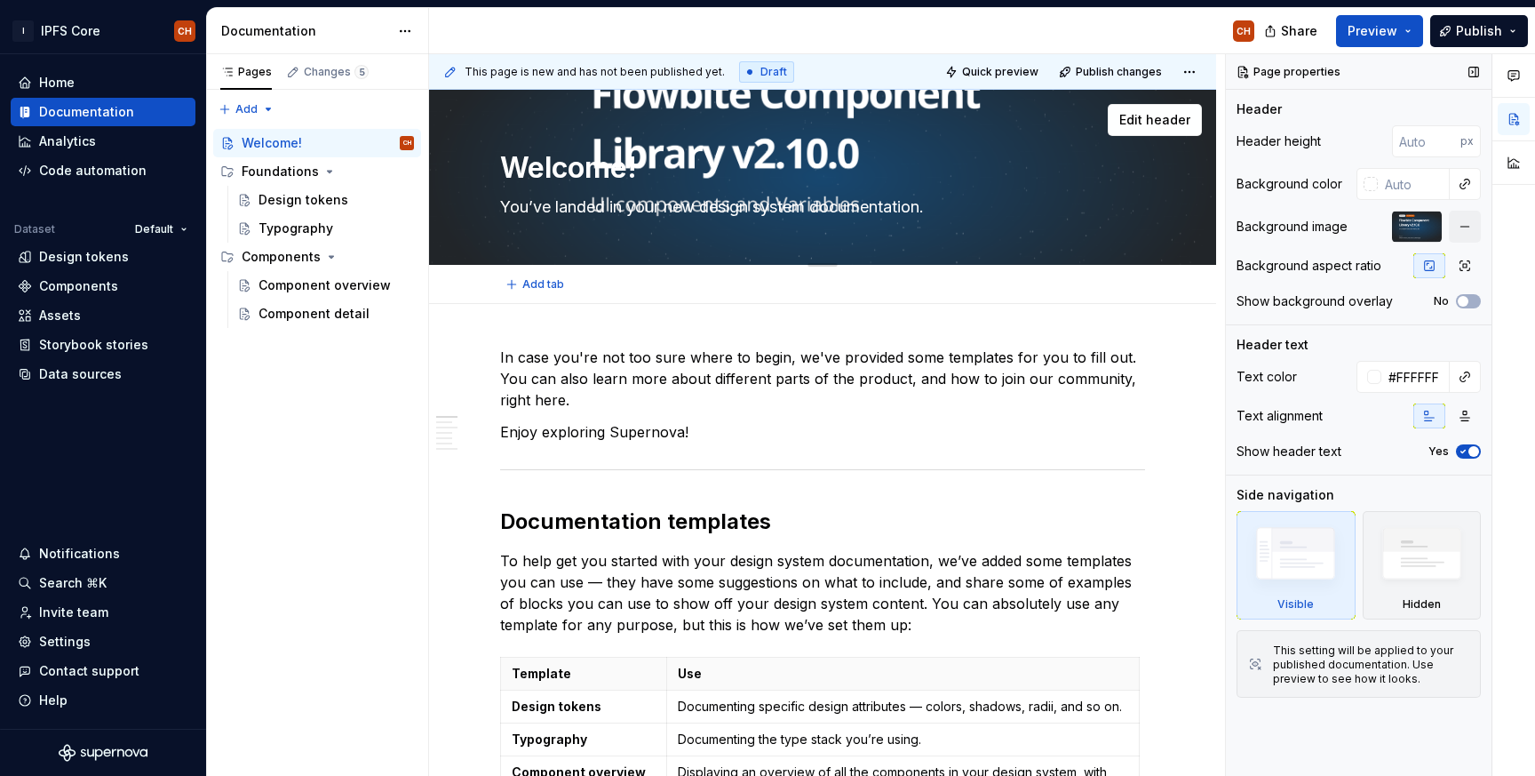
click at [1076, 247] on div "Welcome! You’ve landed in your new design system documentation." at bounding box center [822, 177] width 645 height 174
click at [805, 243] on div "Welcome! You’ve landed in your new design system documentation." at bounding box center [822, 177] width 645 height 174
click at [1013, 67] on span "Quick preview" at bounding box center [1000, 72] width 76 height 14
click at [166, 232] on html "I IPFS Core CH Home Documentation Analytics Code automation Dataset Default Des…" at bounding box center [767, 388] width 1535 height 776
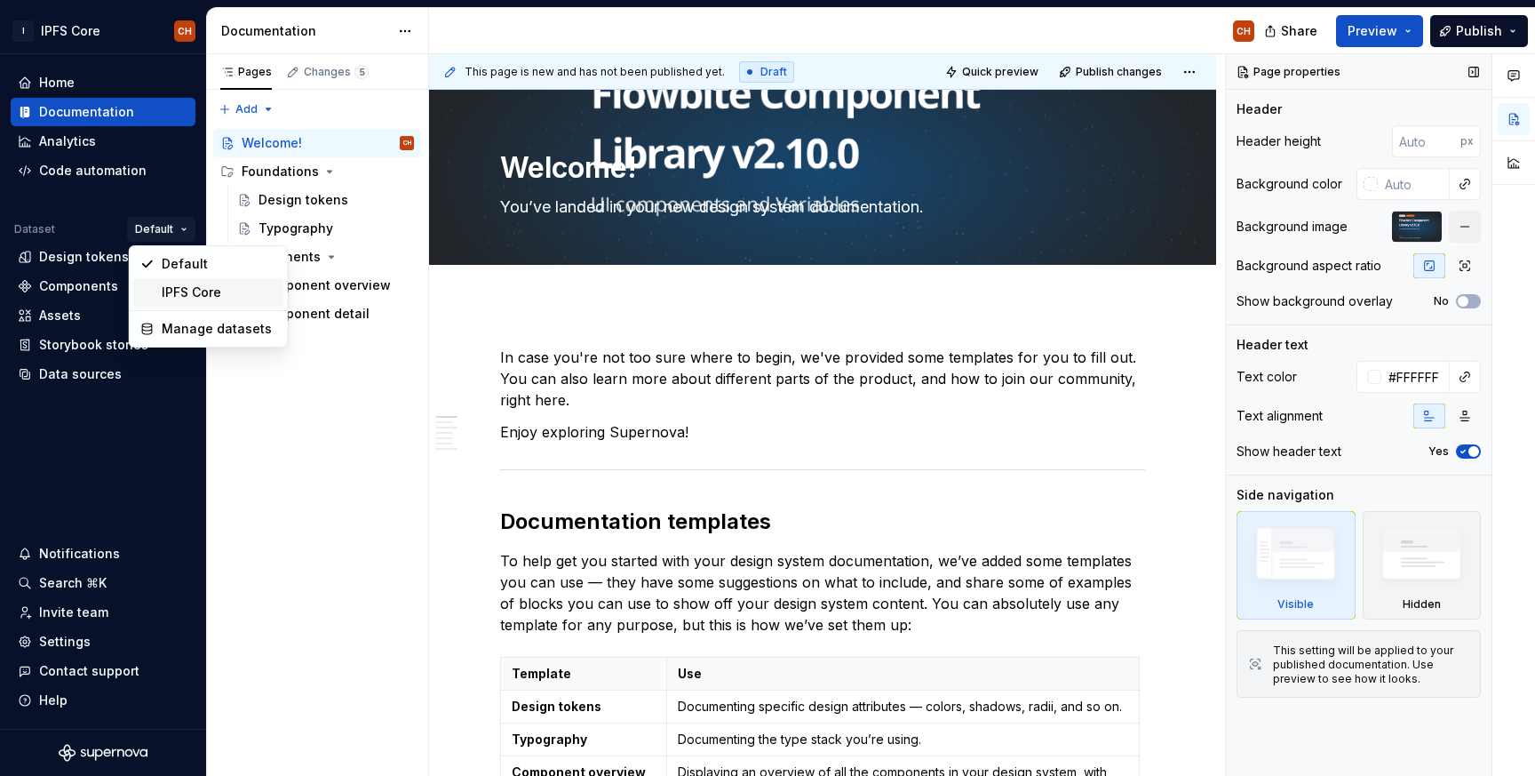
click at [187, 290] on div "IPFS Core" at bounding box center [220, 292] width 116 height 18
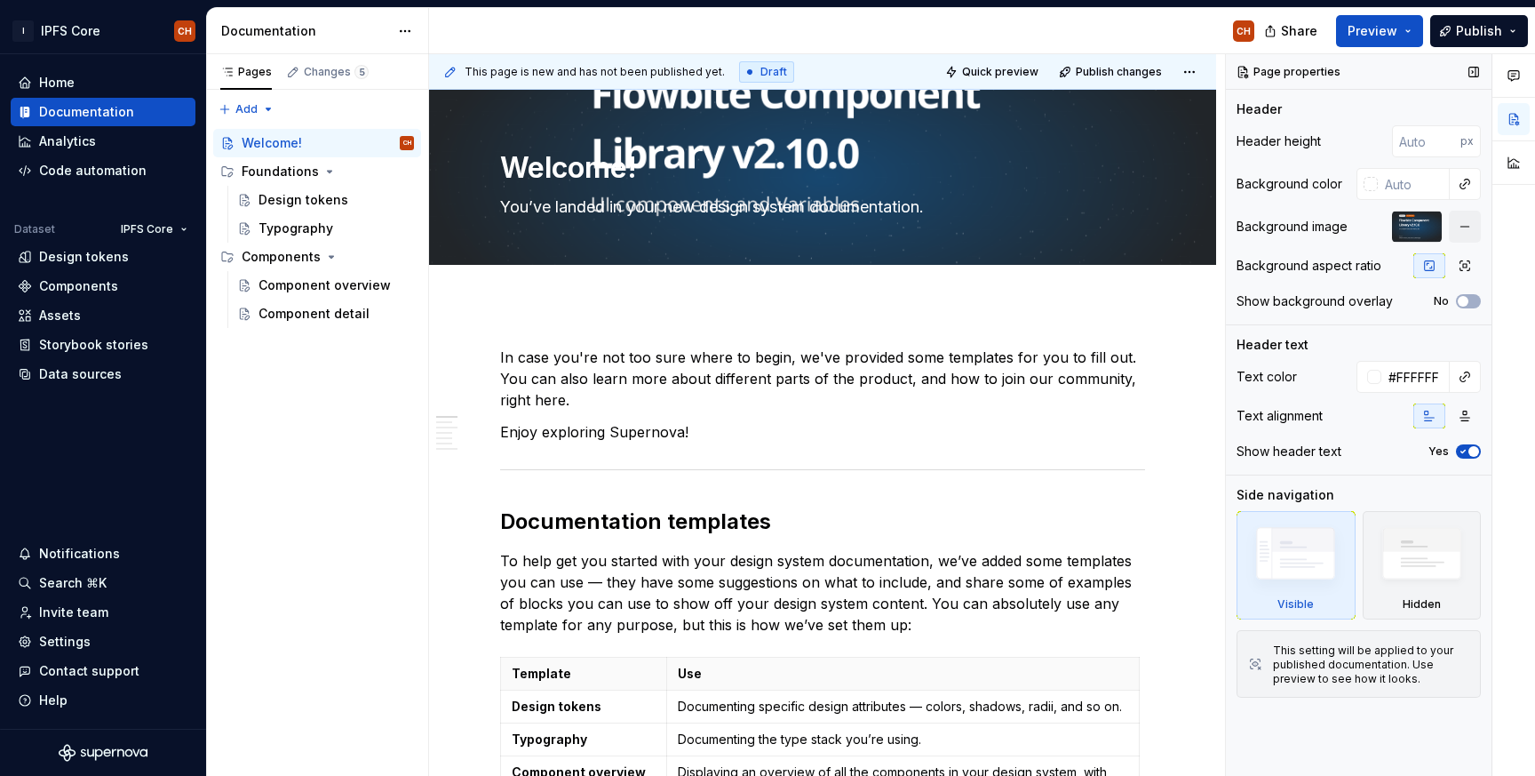
click at [1430, 235] on div at bounding box center [1417, 227] width 50 height 32
click at [1471, 229] on button "button" at bounding box center [1465, 227] width 32 height 32
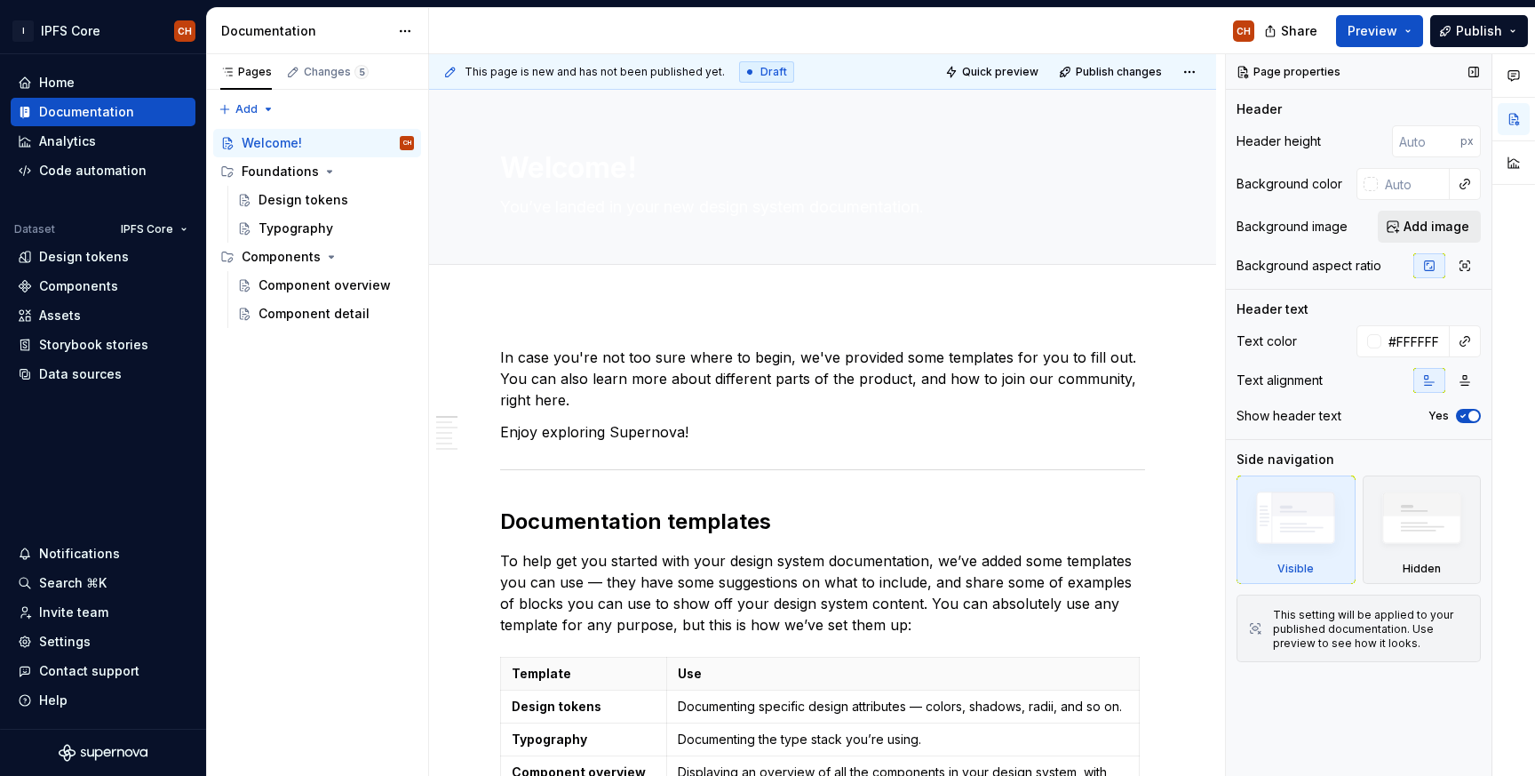
click at [1438, 227] on span "Add image" at bounding box center [1437, 227] width 66 height 18
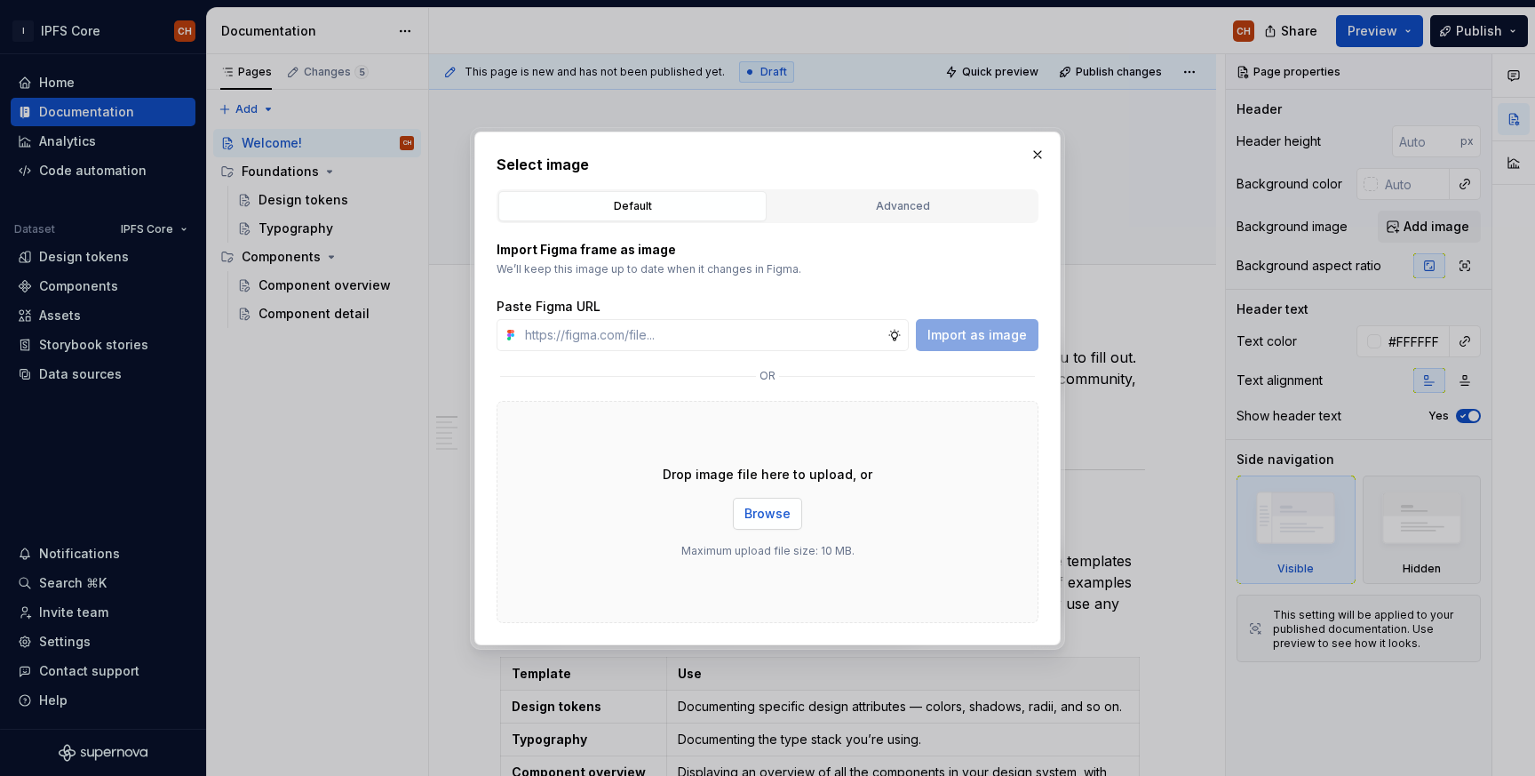
click at [769, 523] on button "Browse" at bounding box center [767, 514] width 69 height 32
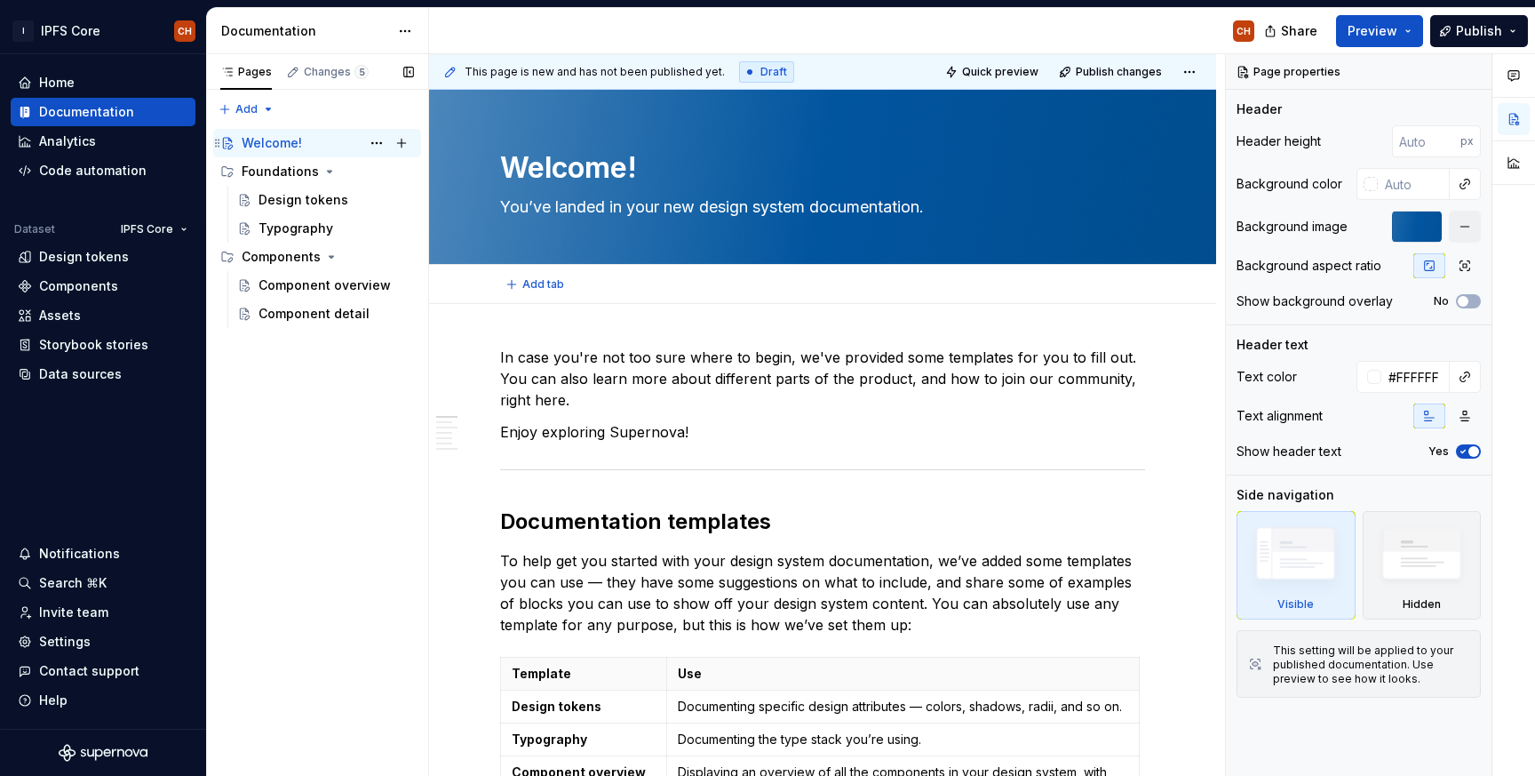
type textarea "*"
click at [89, 81] on div "Home" at bounding box center [103, 83] width 171 height 18
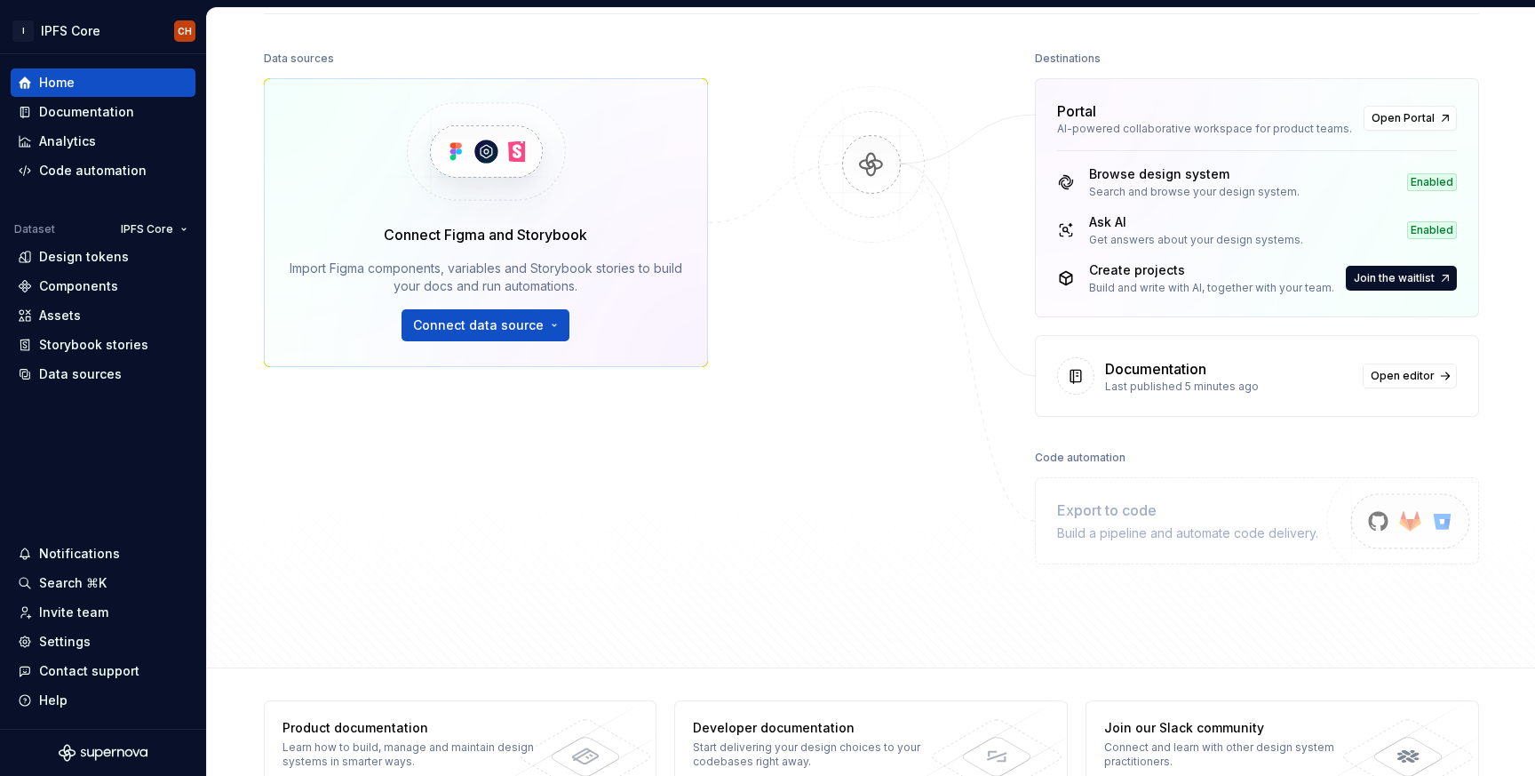
scroll to position [250, 0]
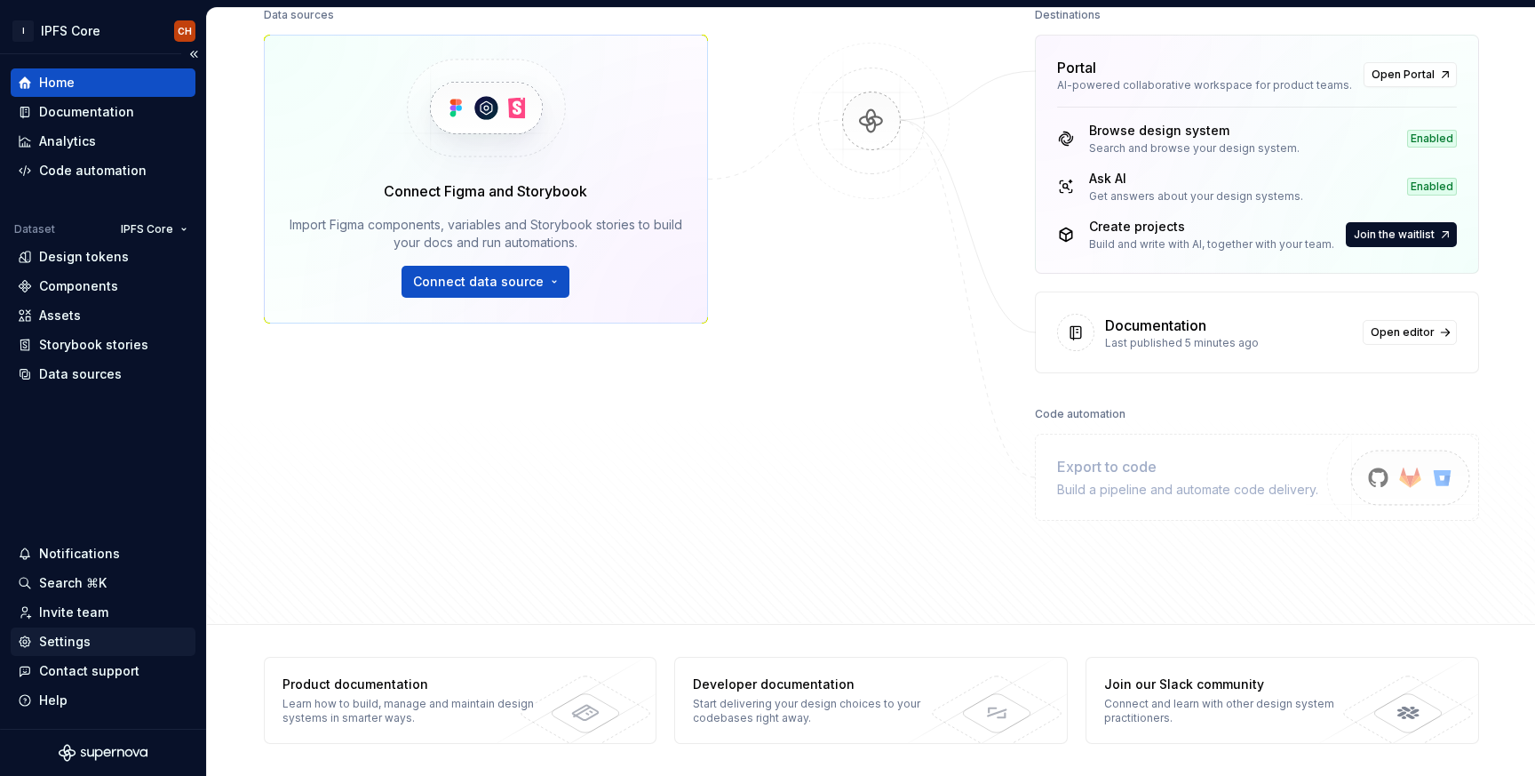
click at [76, 641] on div "Settings" at bounding box center [65, 642] width 52 height 18
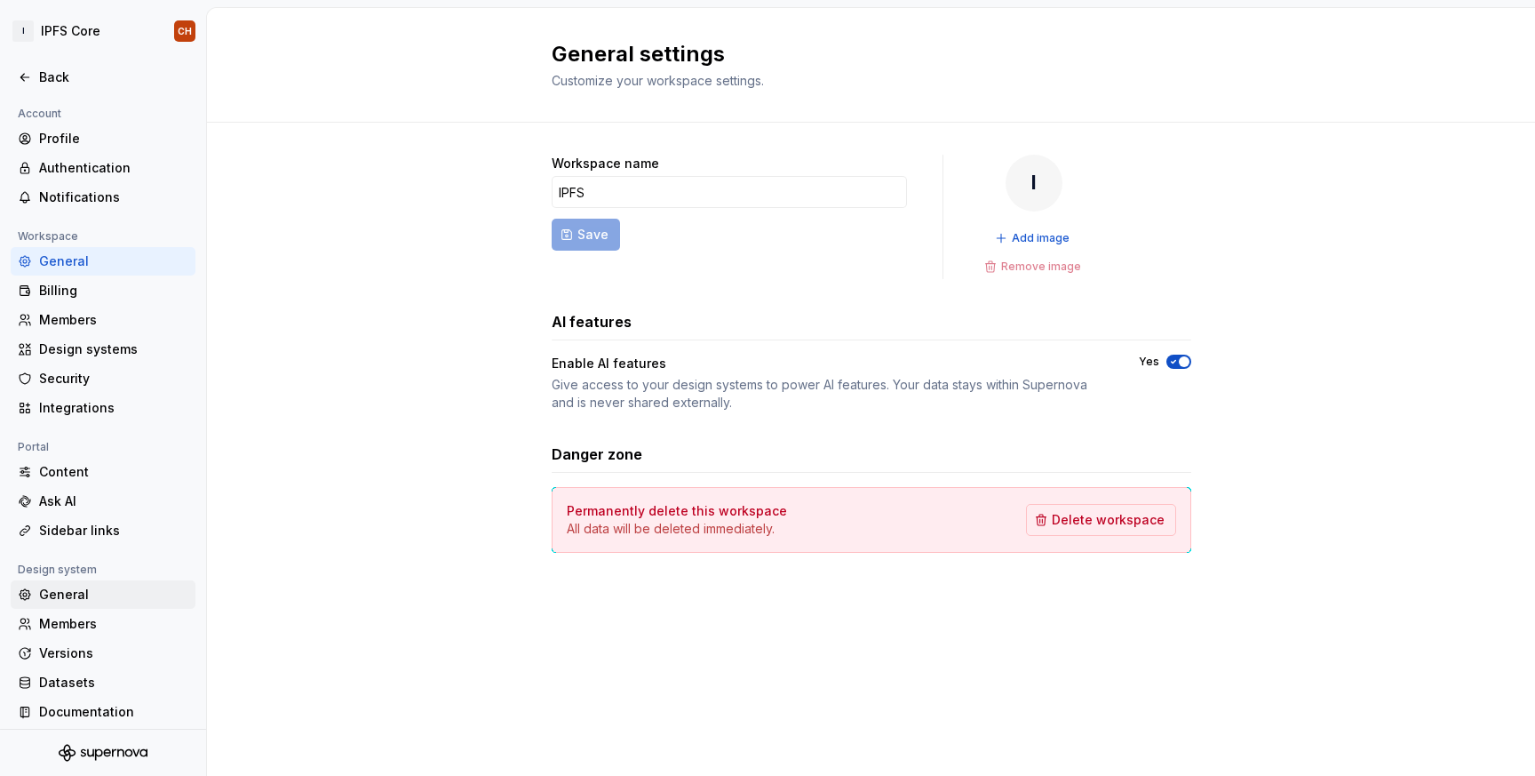
click at [60, 592] on div "General" at bounding box center [113, 595] width 149 height 18
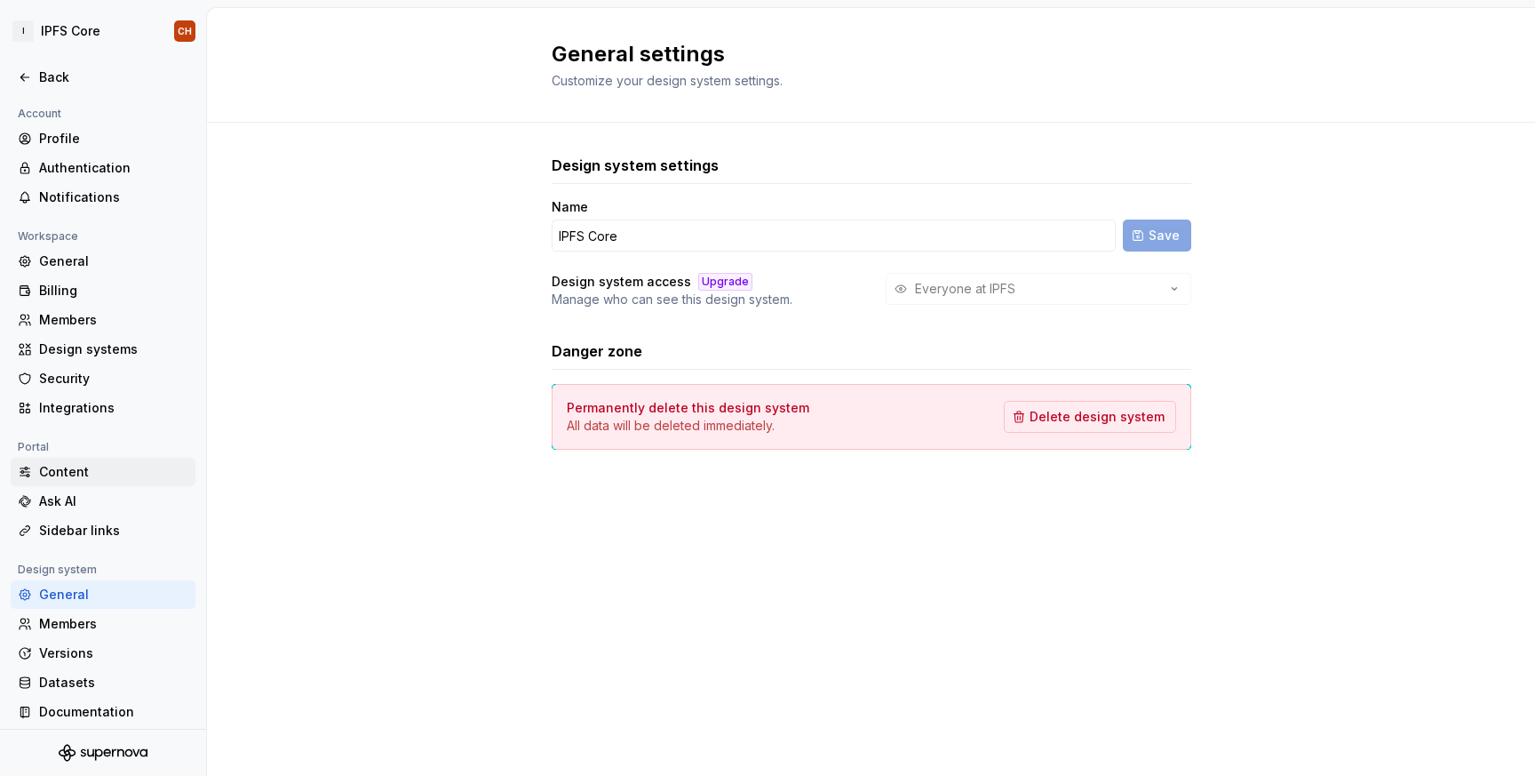
click at [96, 458] on div "Content" at bounding box center [103, 472] width 185 height 28
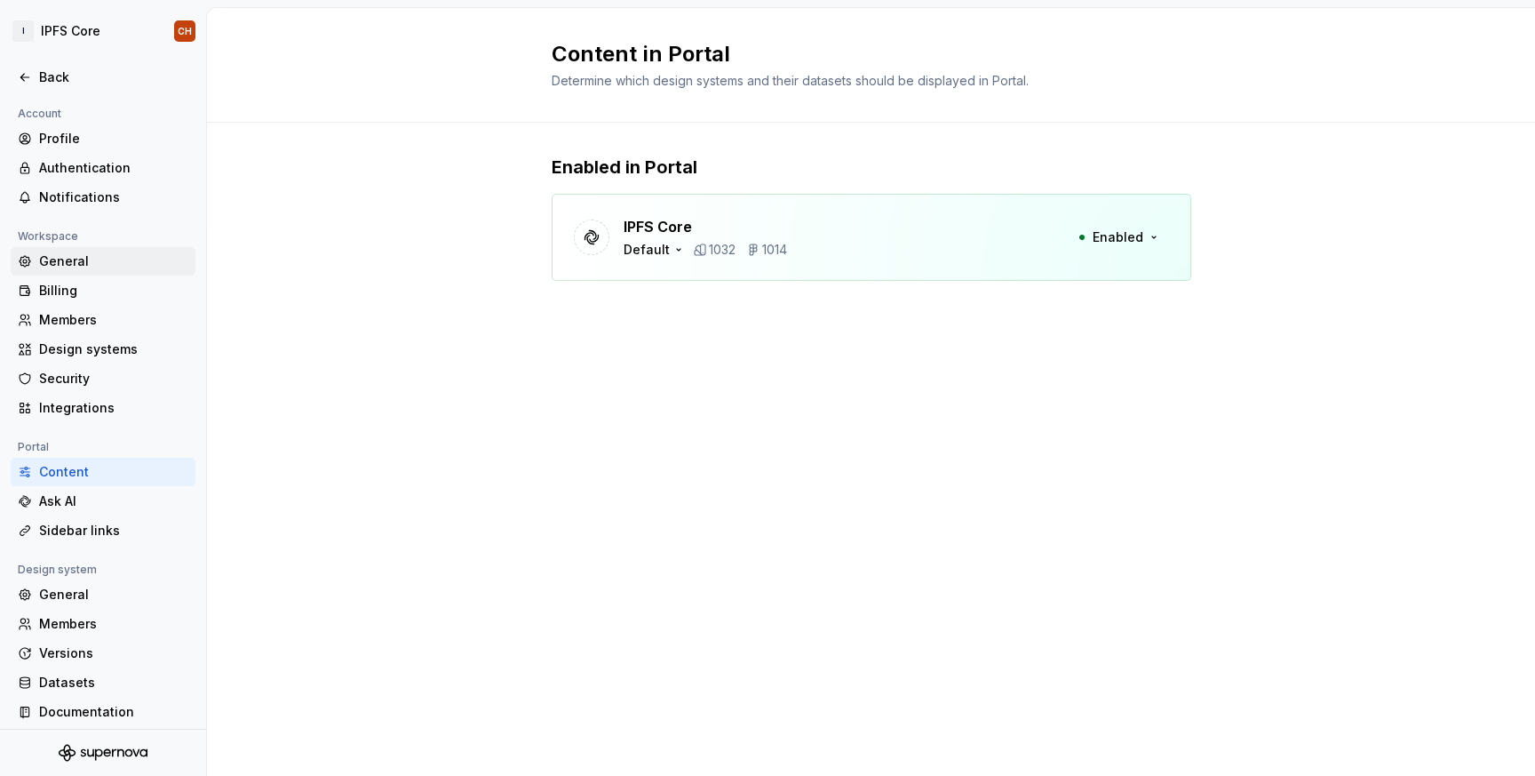
click at [126, 271] on div "General" at bounding box center [103, 261] width 185 height 28
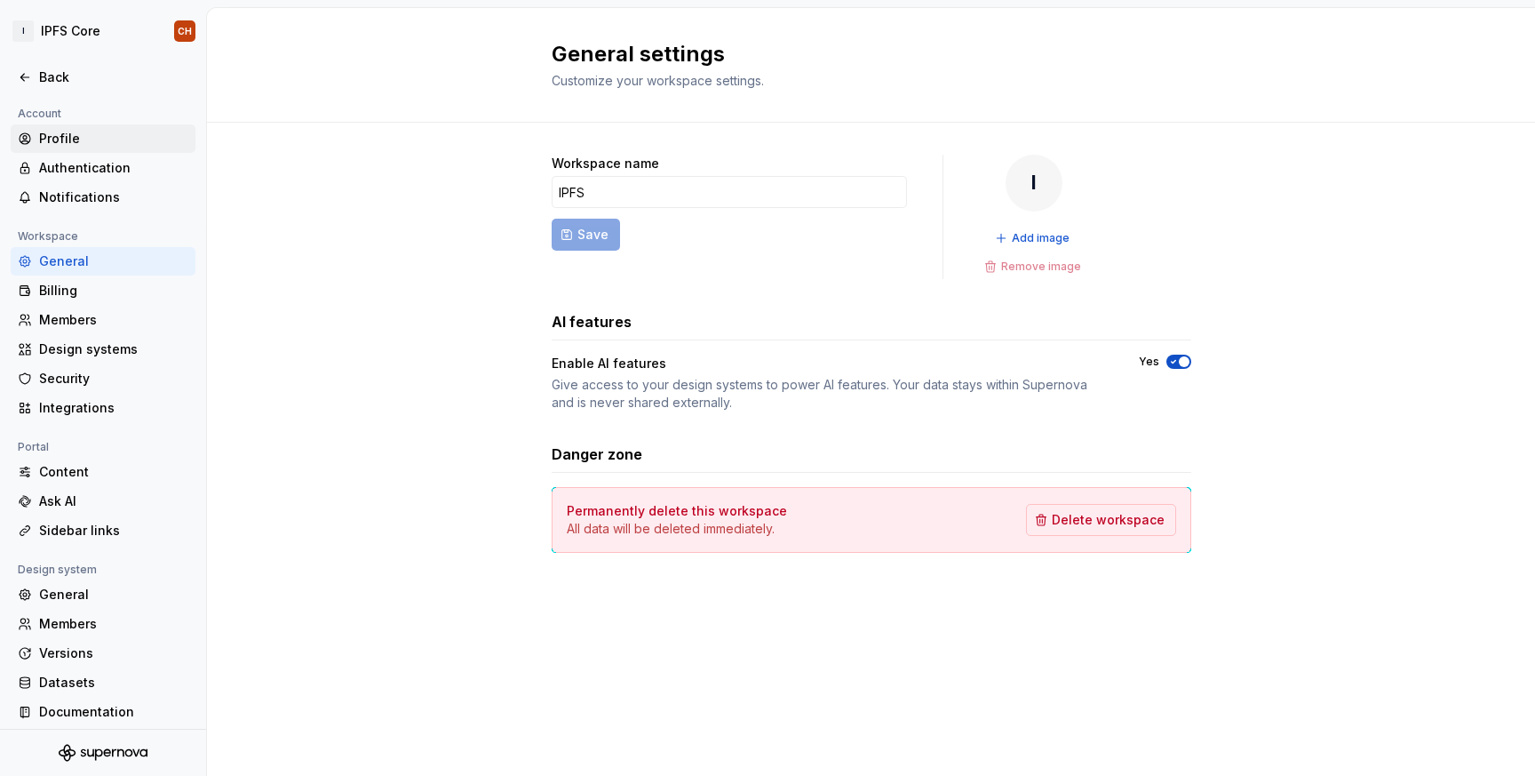
click at [123, 145] on div "Profile" at bounding box center [113, 139] width 149 height 18
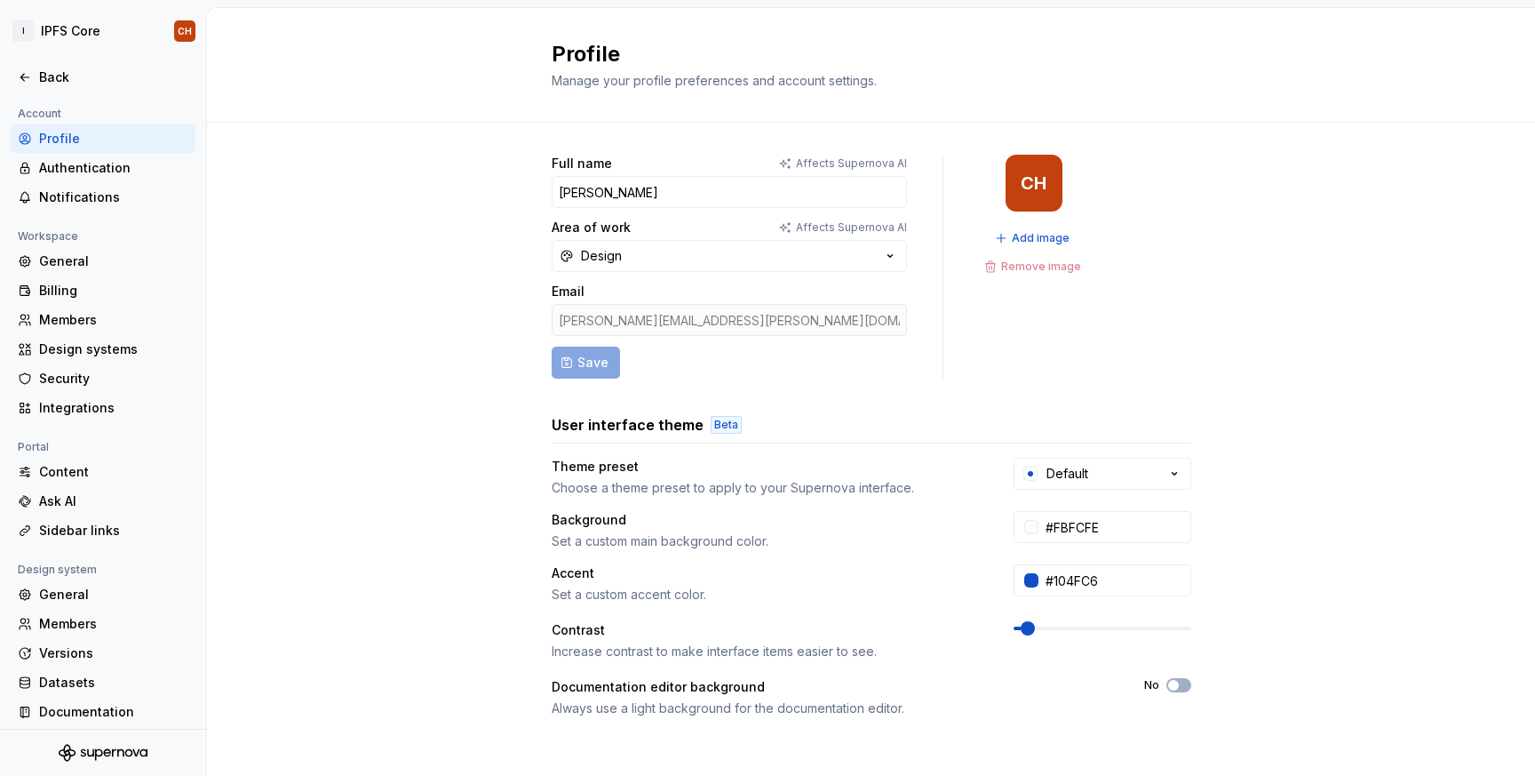
click at [1129, 493] on div "Theme preset Choose a theme preset to apply to your Supernova interface. Default" at bounding box center [872, 477] width 640 height 39
click at [1130, 474] on button "Default" at bounding box center [1103, 474] width 178 height 32
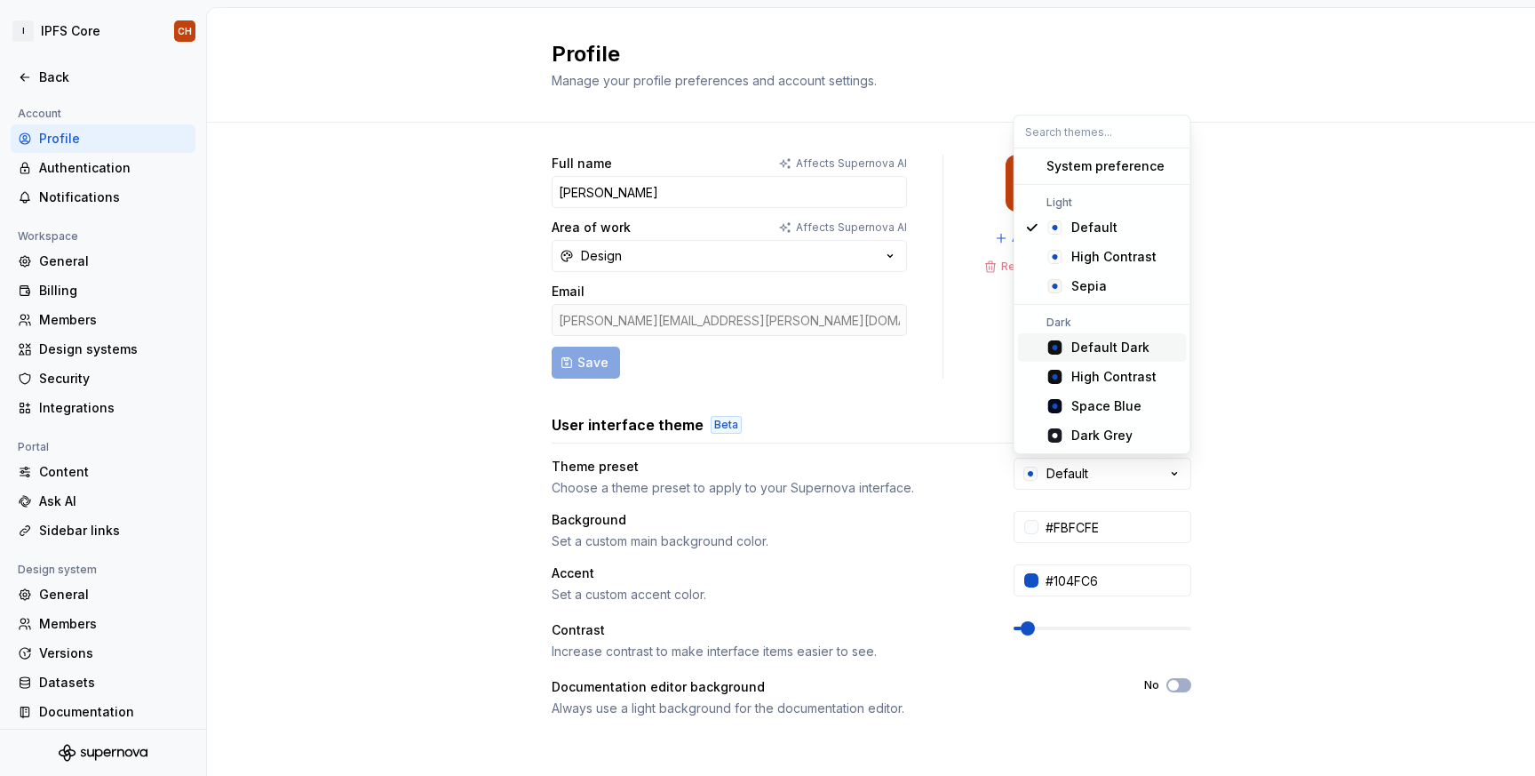
click at [1119, 347] on div "Default Dark" at bounding box center [1110, 348] width 78 height 18
type input "#101010"
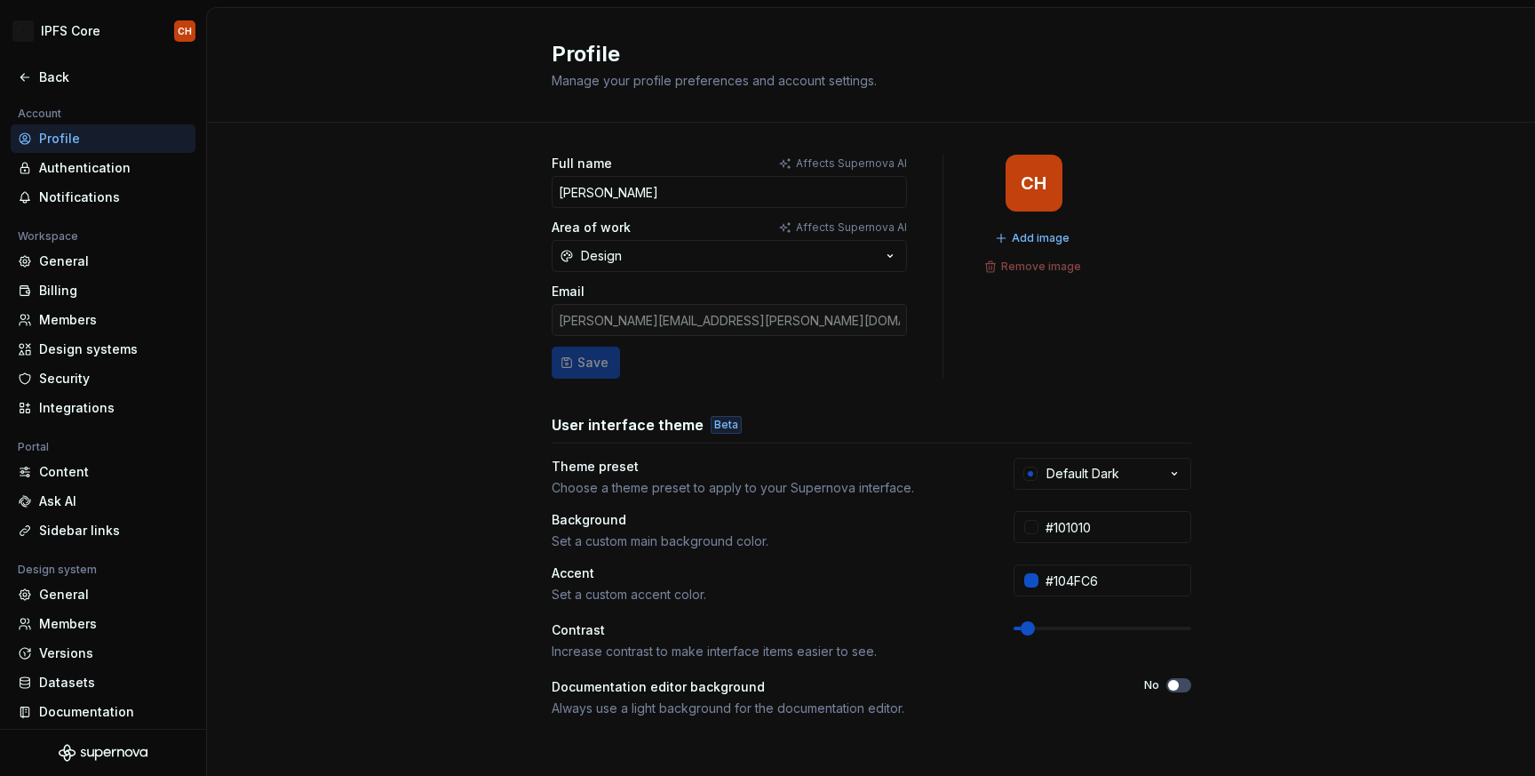
click at [82, 363] on div "General Billing Members Design systems Security Integrations" at bounding box center [103, 334] width 185 height 175
click at [89, 345] on div "Design systems" at bounding box center [113, 349] width 149 height 18
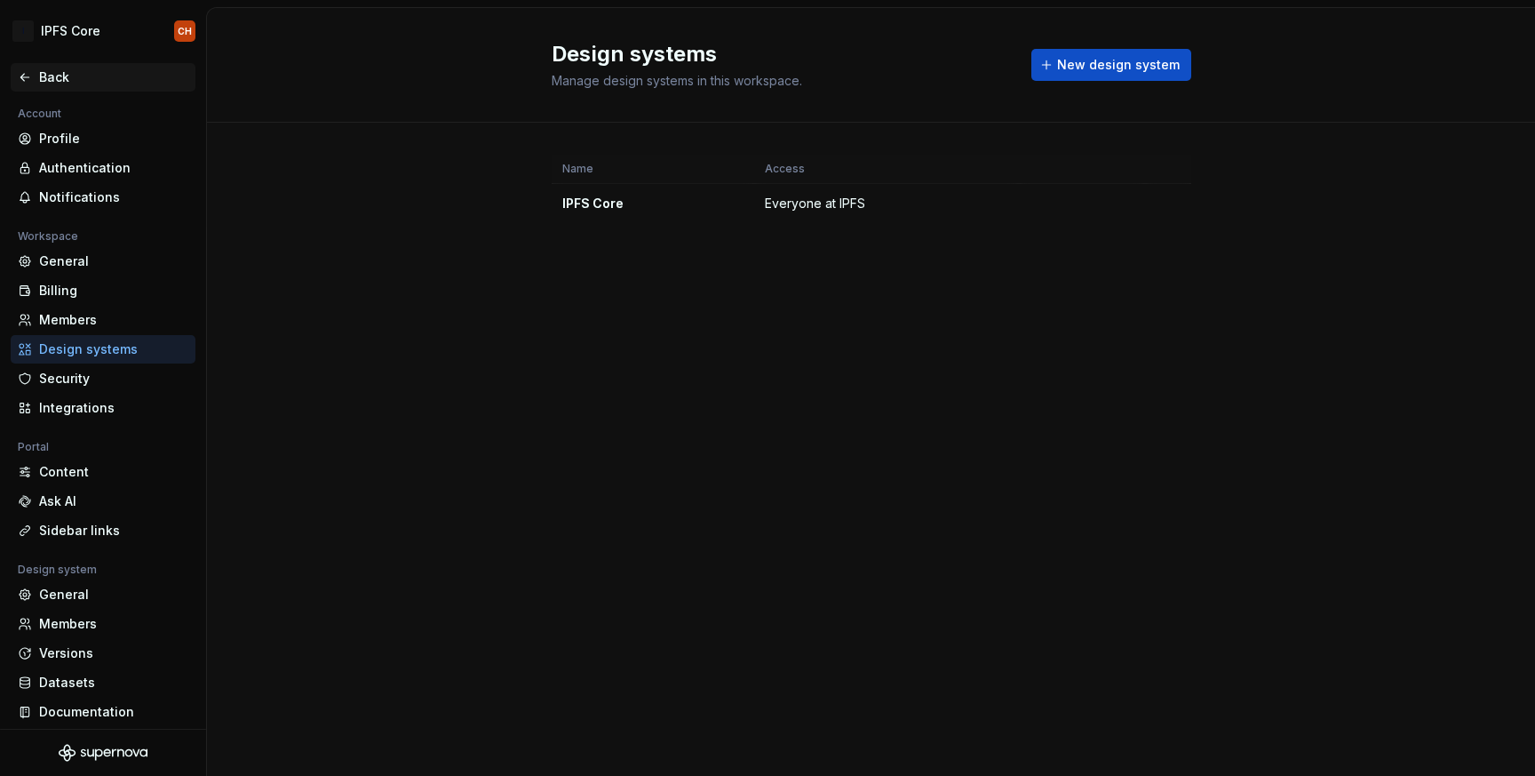
click at [44, 72] on div "Back" at bounding box center [113, 77] width 149 height 18
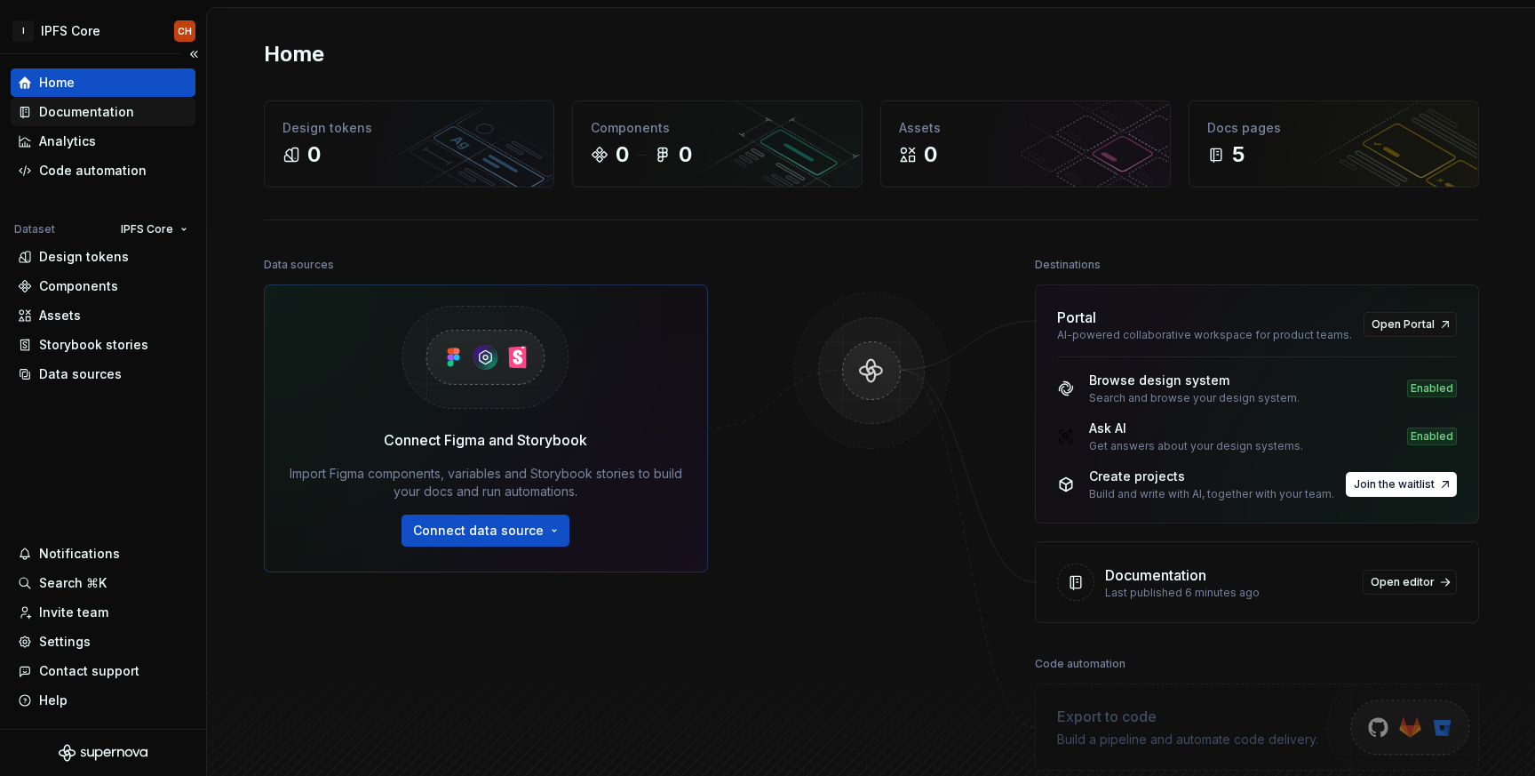
click at [55, 109] on div "Documentation" at bounding box center [86, 112] width 95 height 18
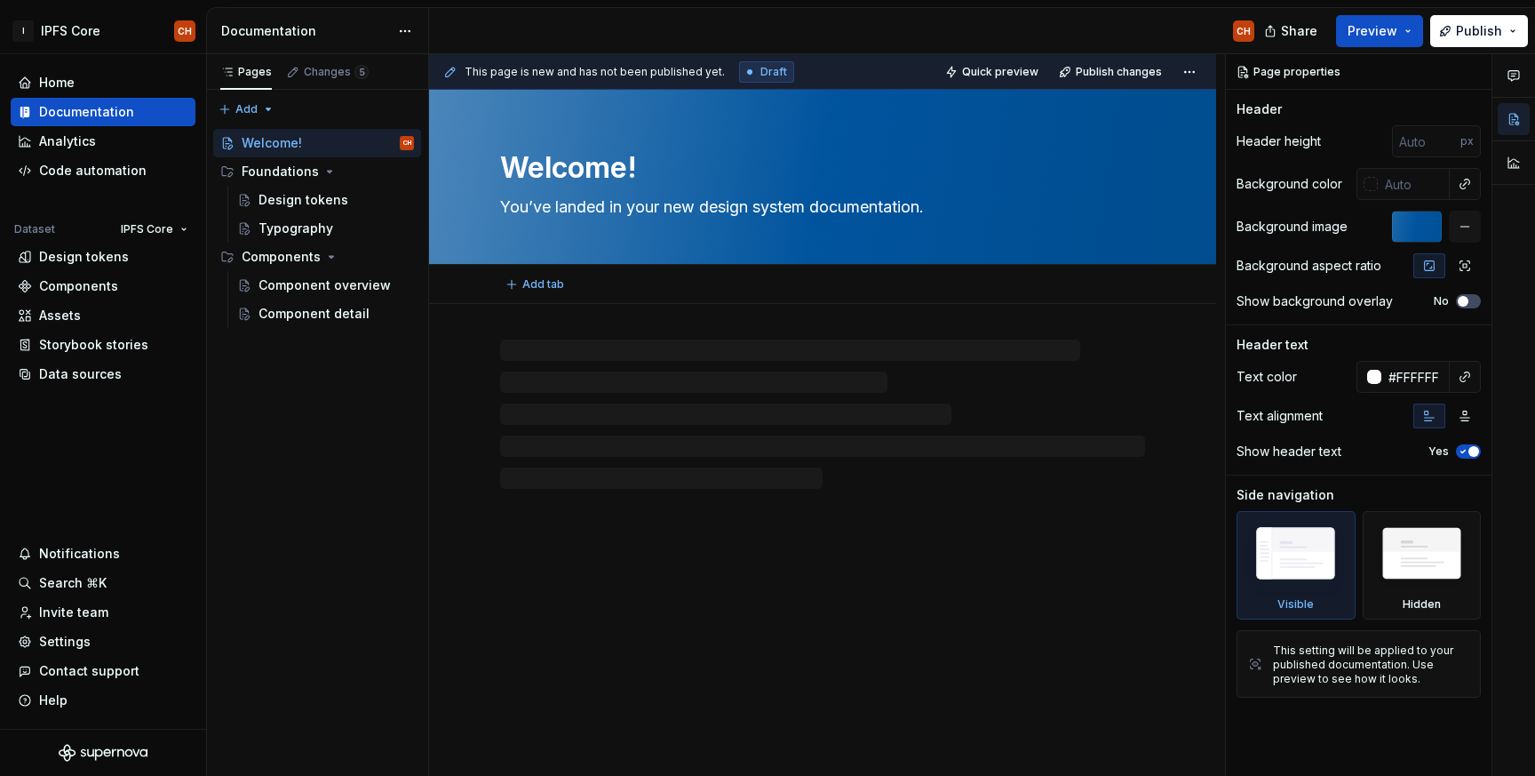
type textarea "*"
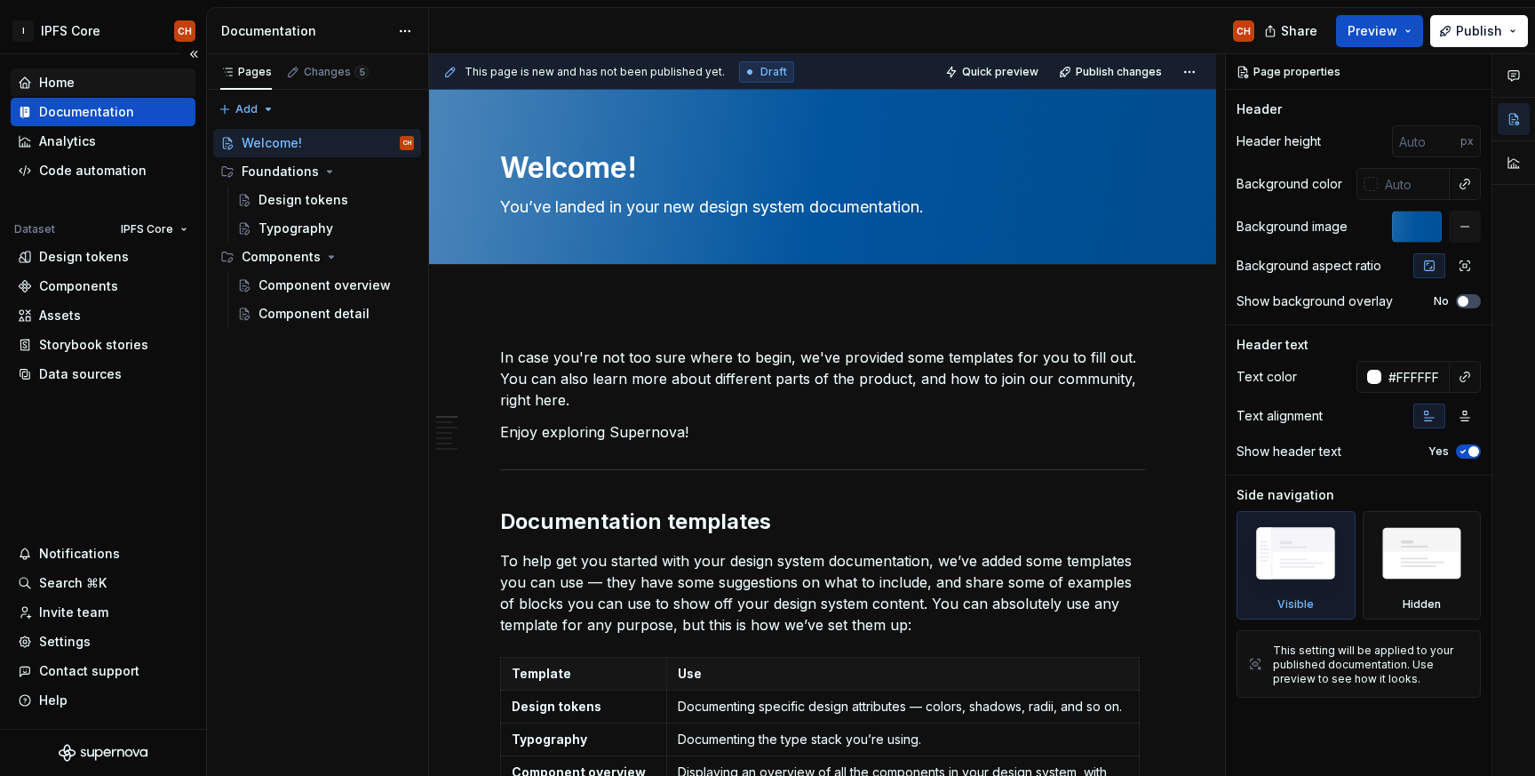
click at [63, 74] on div "Home" at bounding box center [57, 83] width 36 height 18
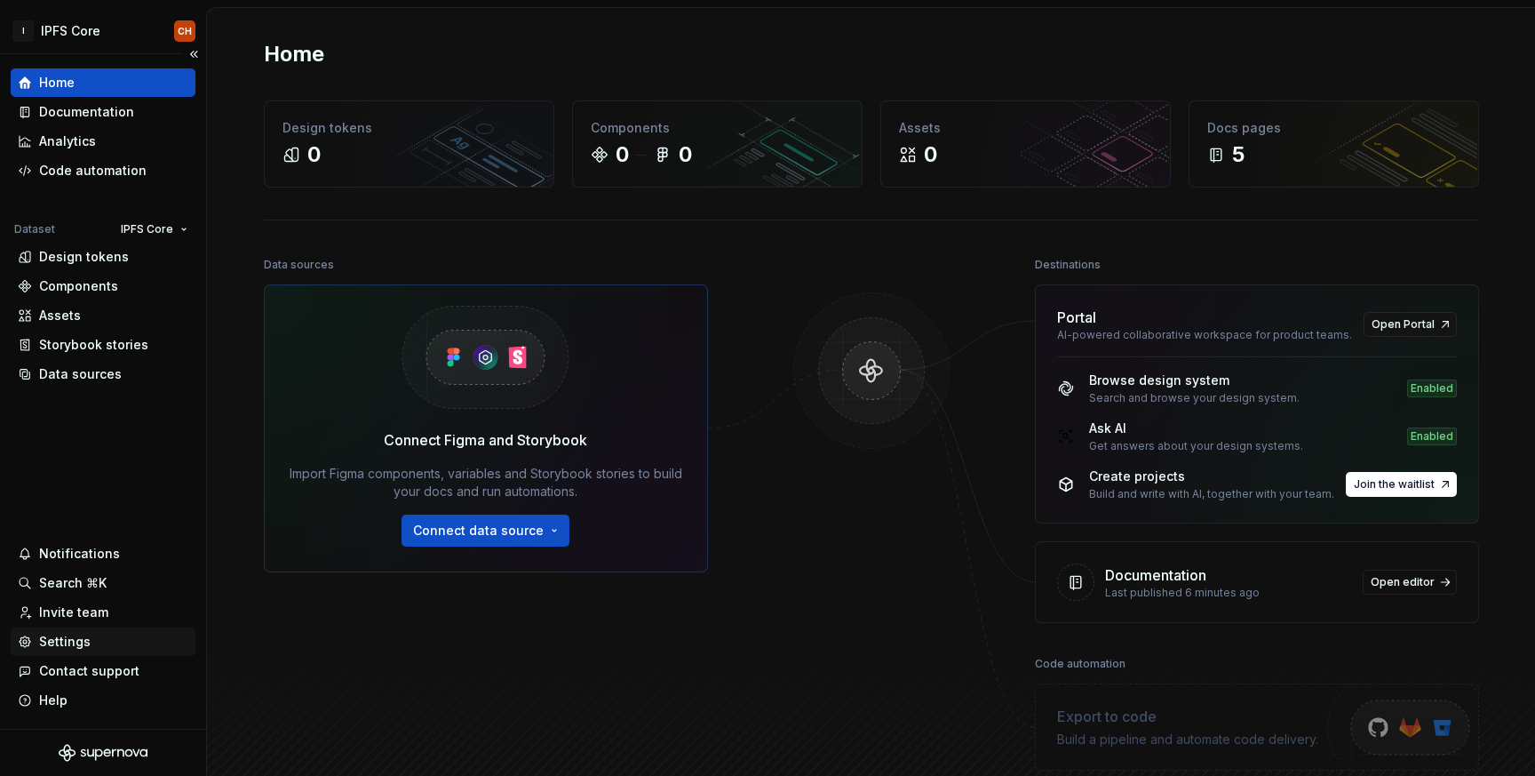
click at [67, 641] on div "Settings" at bounding box center [65, 642] width 52 height 18
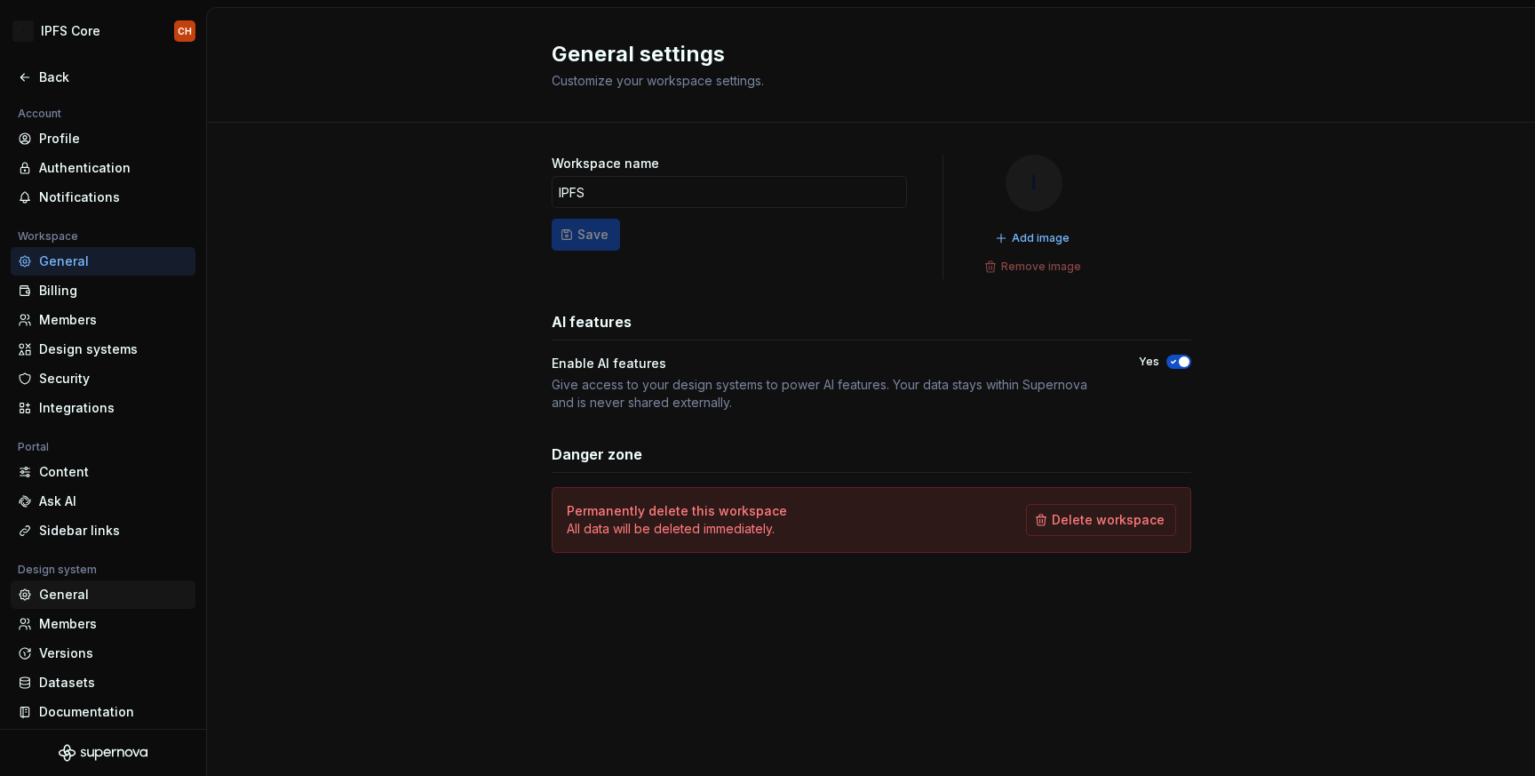
click at [130, 586] on div "General" at bounding box center [113, 595] width 149 height 18
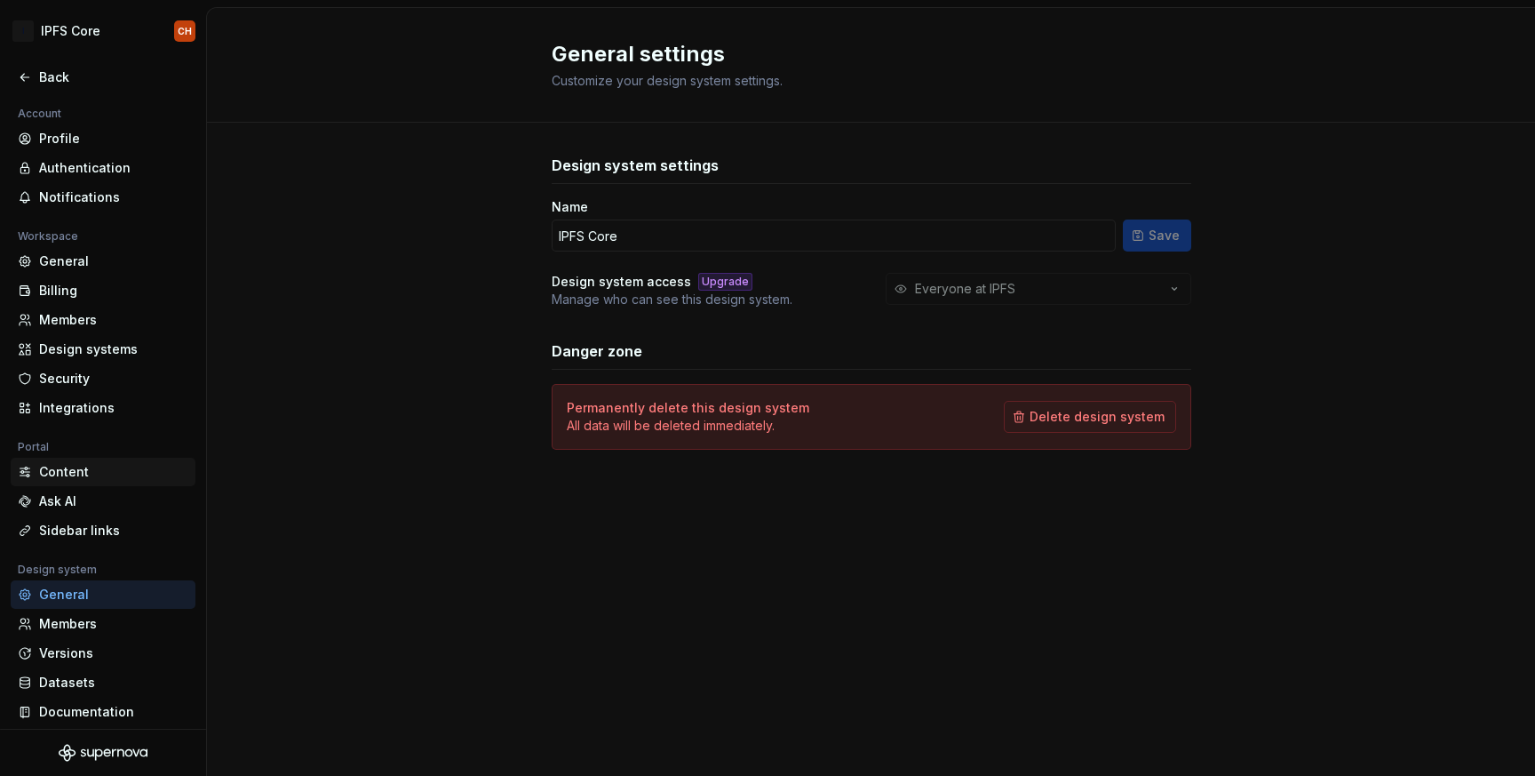
click at [121, 474] on div "Content" at bounding box center [113, 472] width 149 height 18
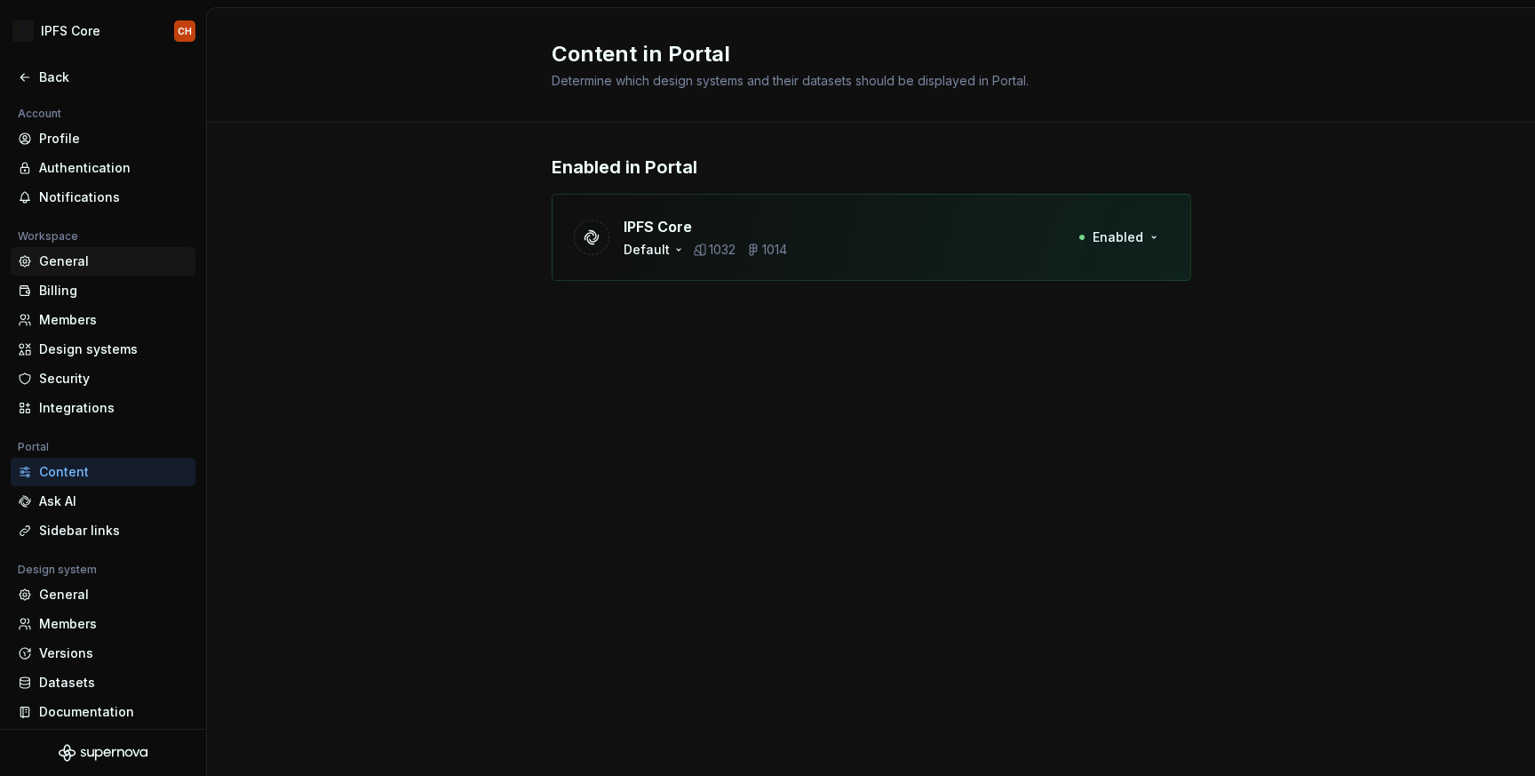
click at [116, 255] on div "General" at bounding box center [113, 261] width 149 height 18
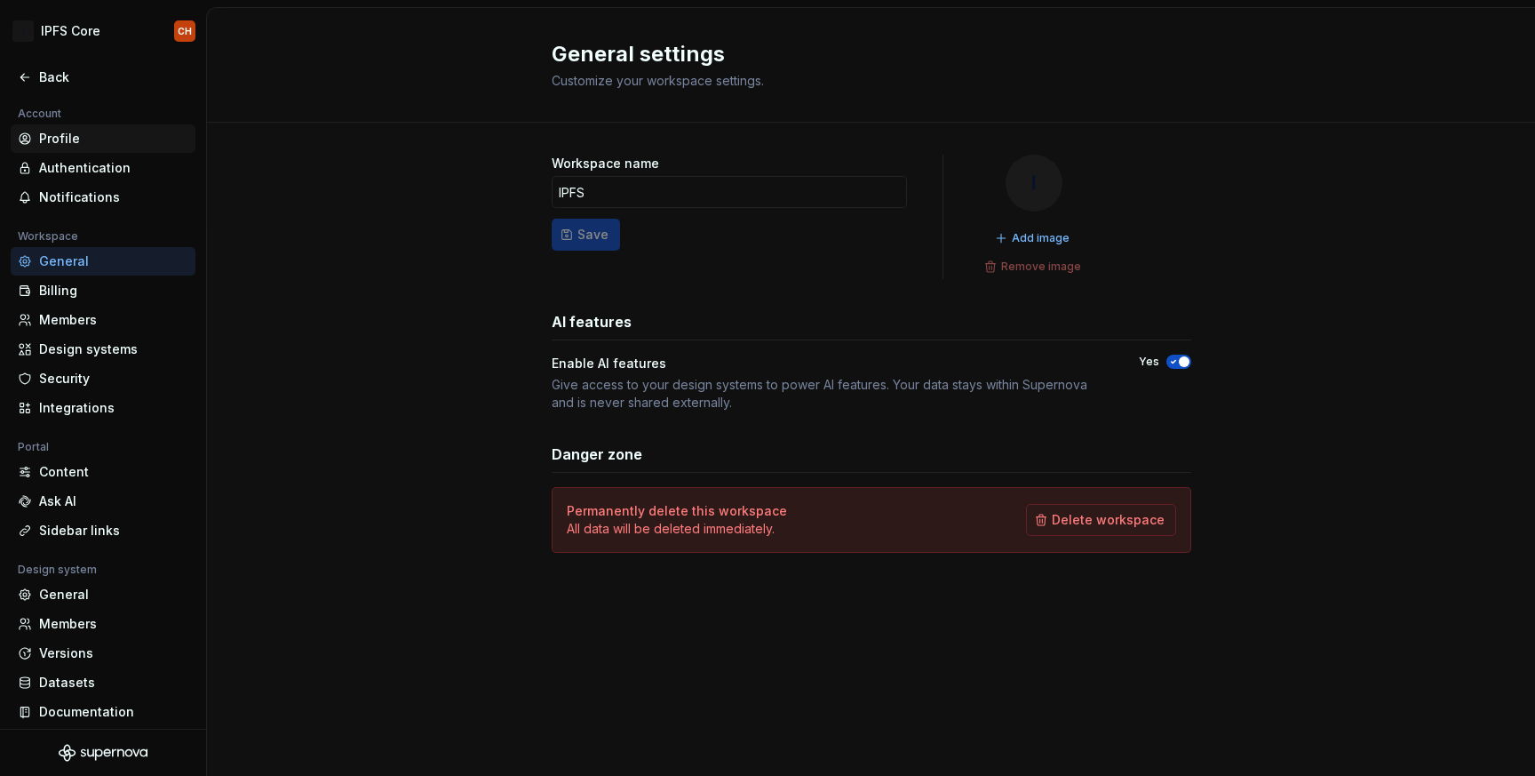
click at [95, 139] on div "Profile" at bounding box center [113, 139] width 149 height 18
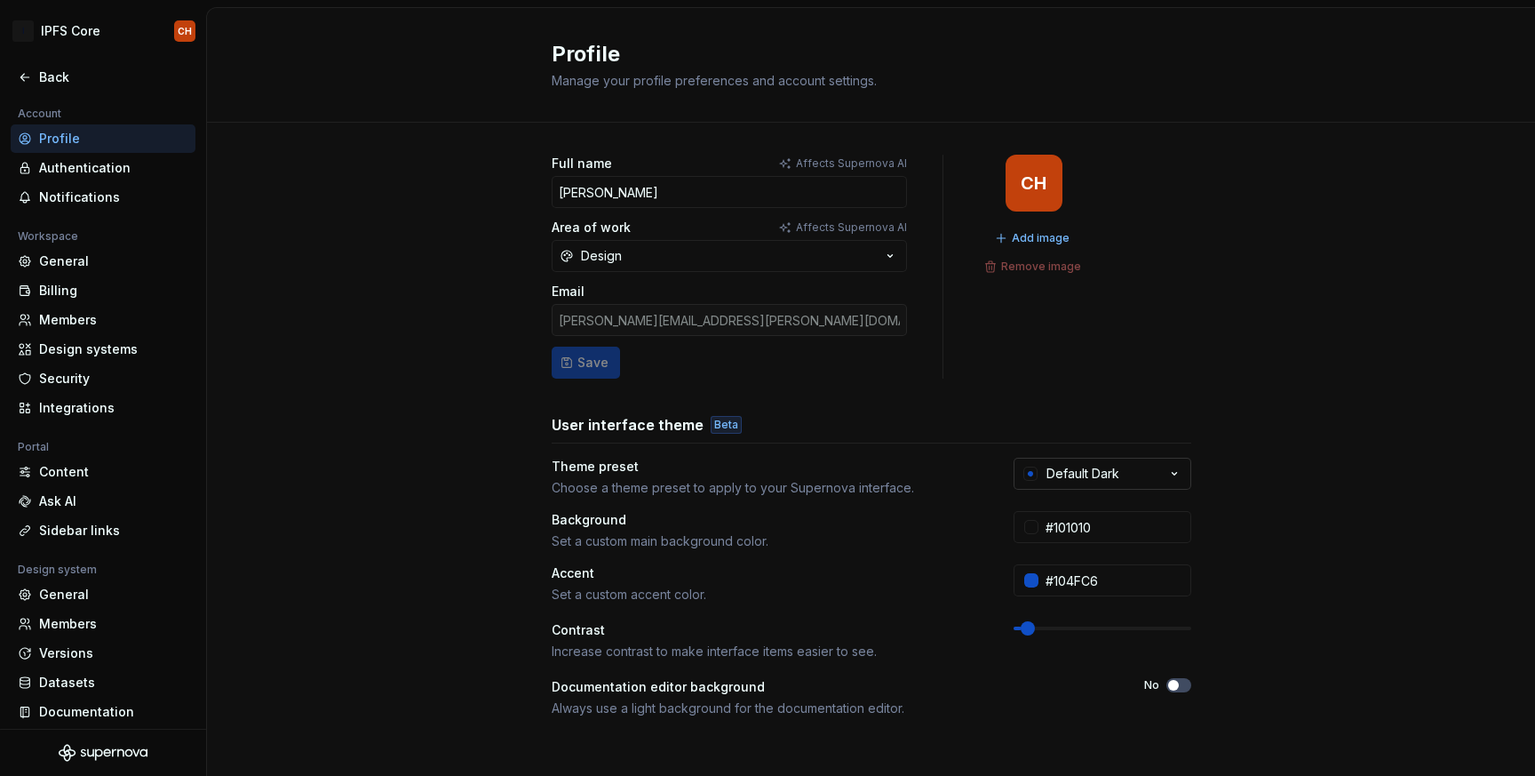
click at [1132, 468] on button "Default Dark" at bounding box center [1103, 474] width 178 height 32
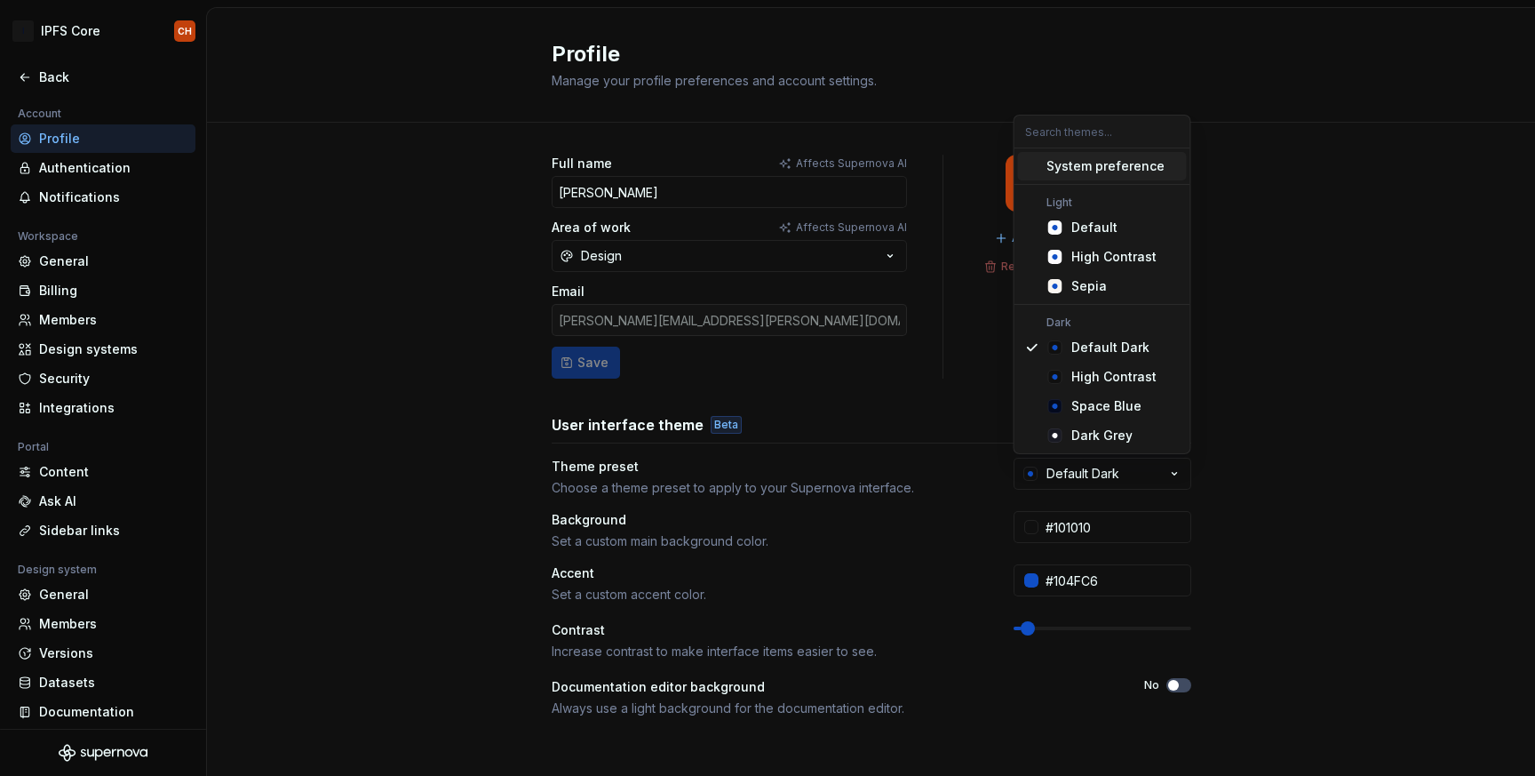
click at [1131, 162] on div "System preference" at bounding box center [1106, 166] width 118 height 18
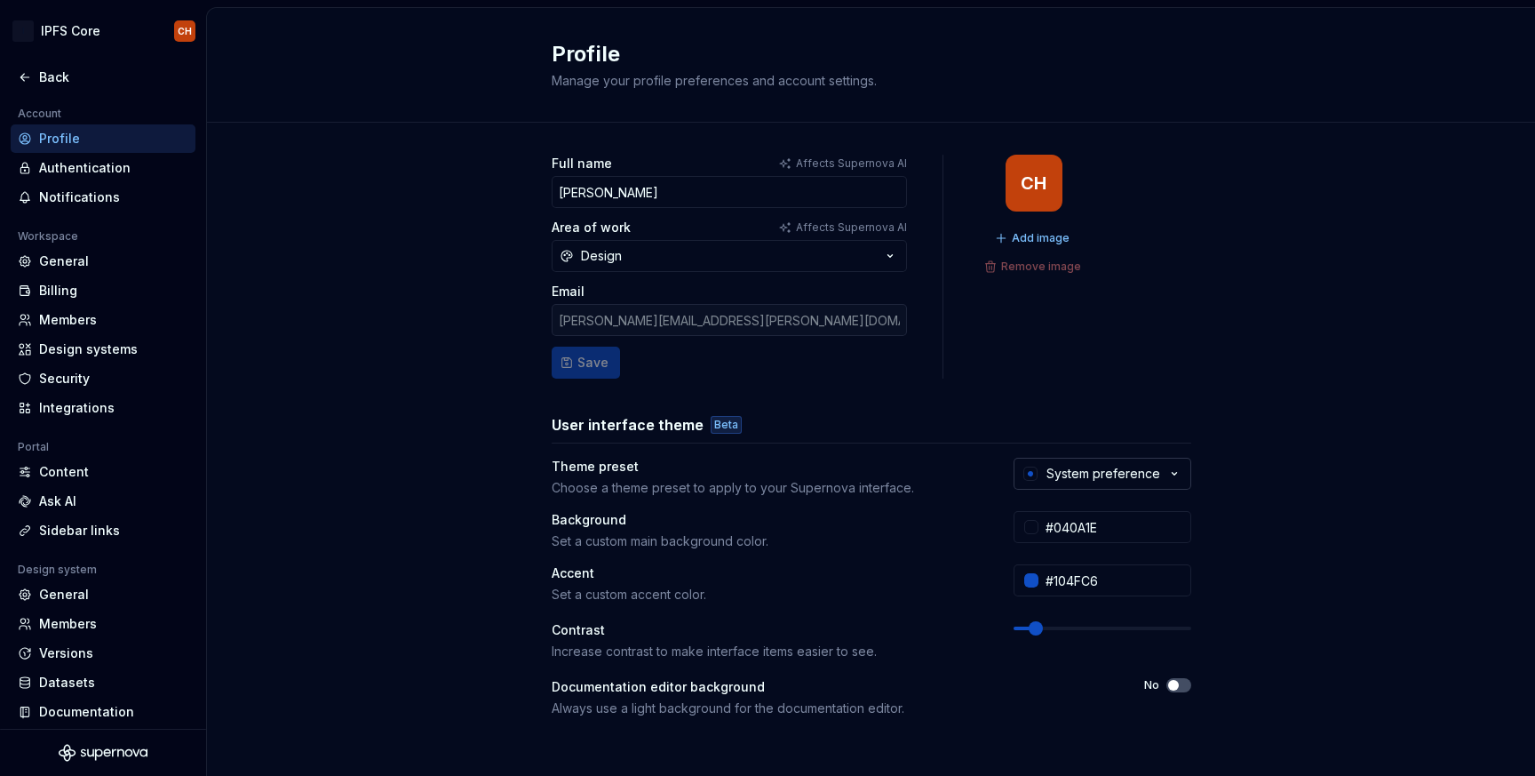
click at [1120, 477] on div "System preference" at bounding box center [1104, 474] width 114 height 18
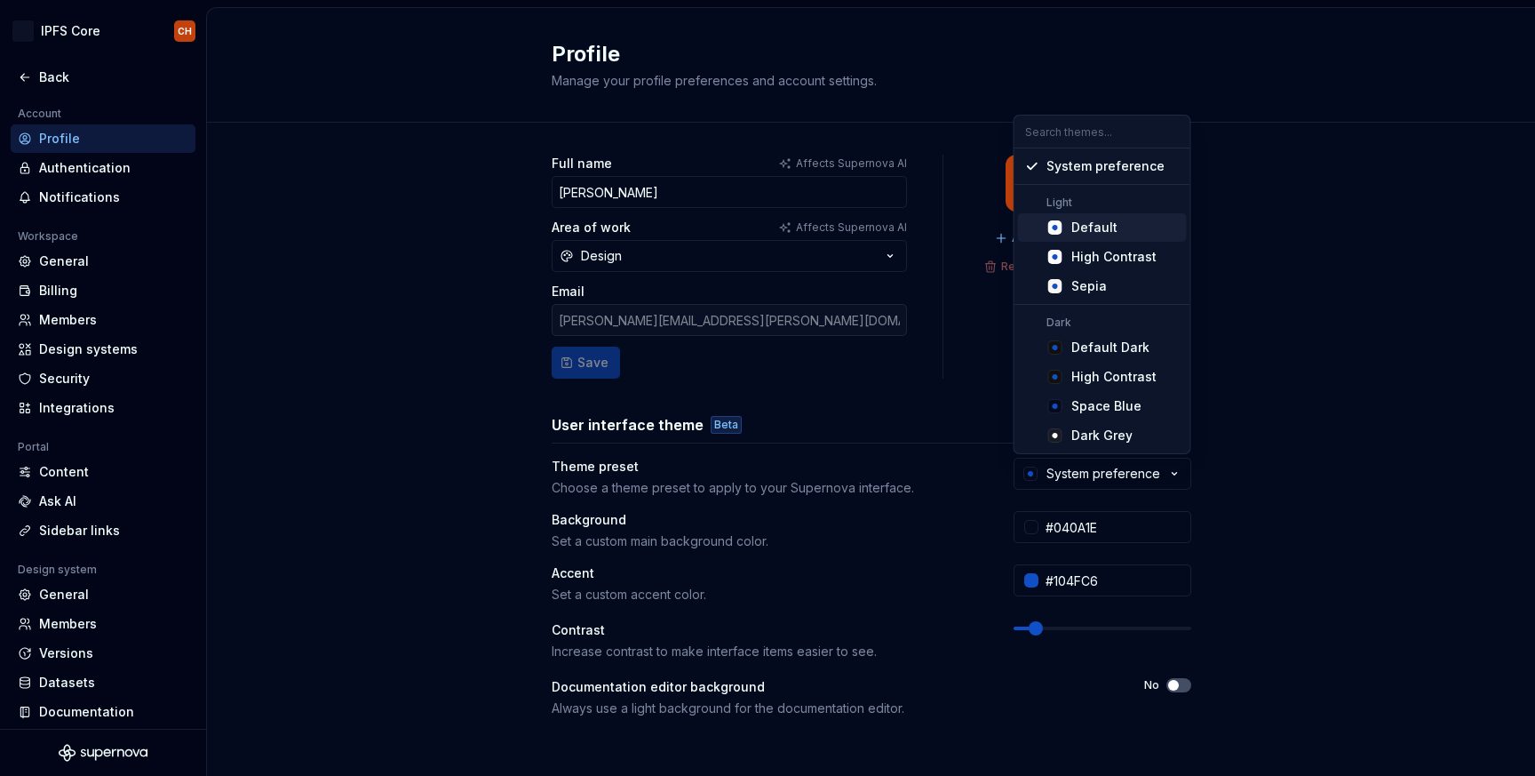
click at [1132, 226] on div "Default" at bounding box center [1125, 228] width 108 height 18
type input "#FBFCFE"
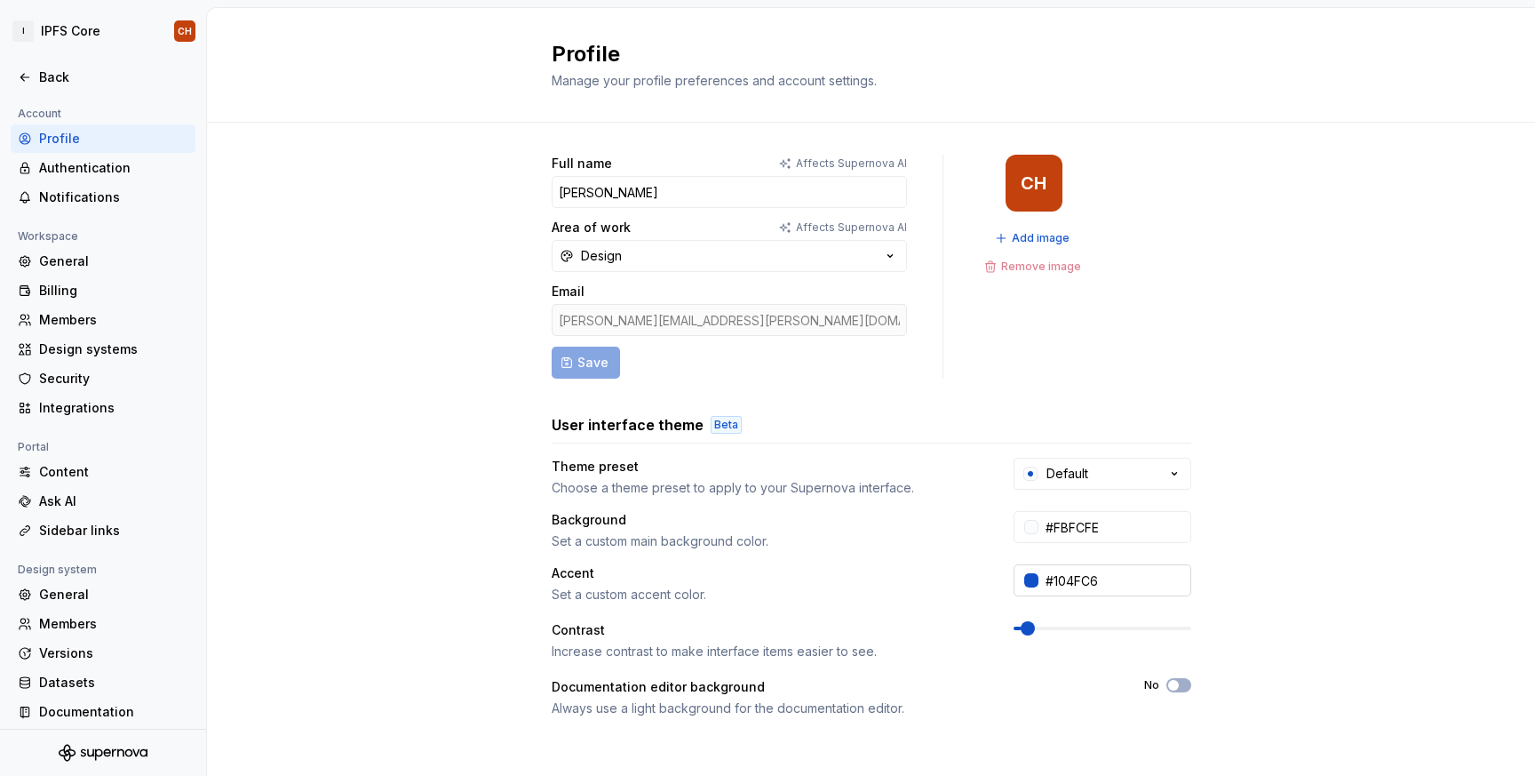
click at [1099, 572] on input "#104FC6" at bounding box center [1115, 580] width 153 height 32
click at [1024, 584] on div at bounding box center [1031, 580] width 14 height 14
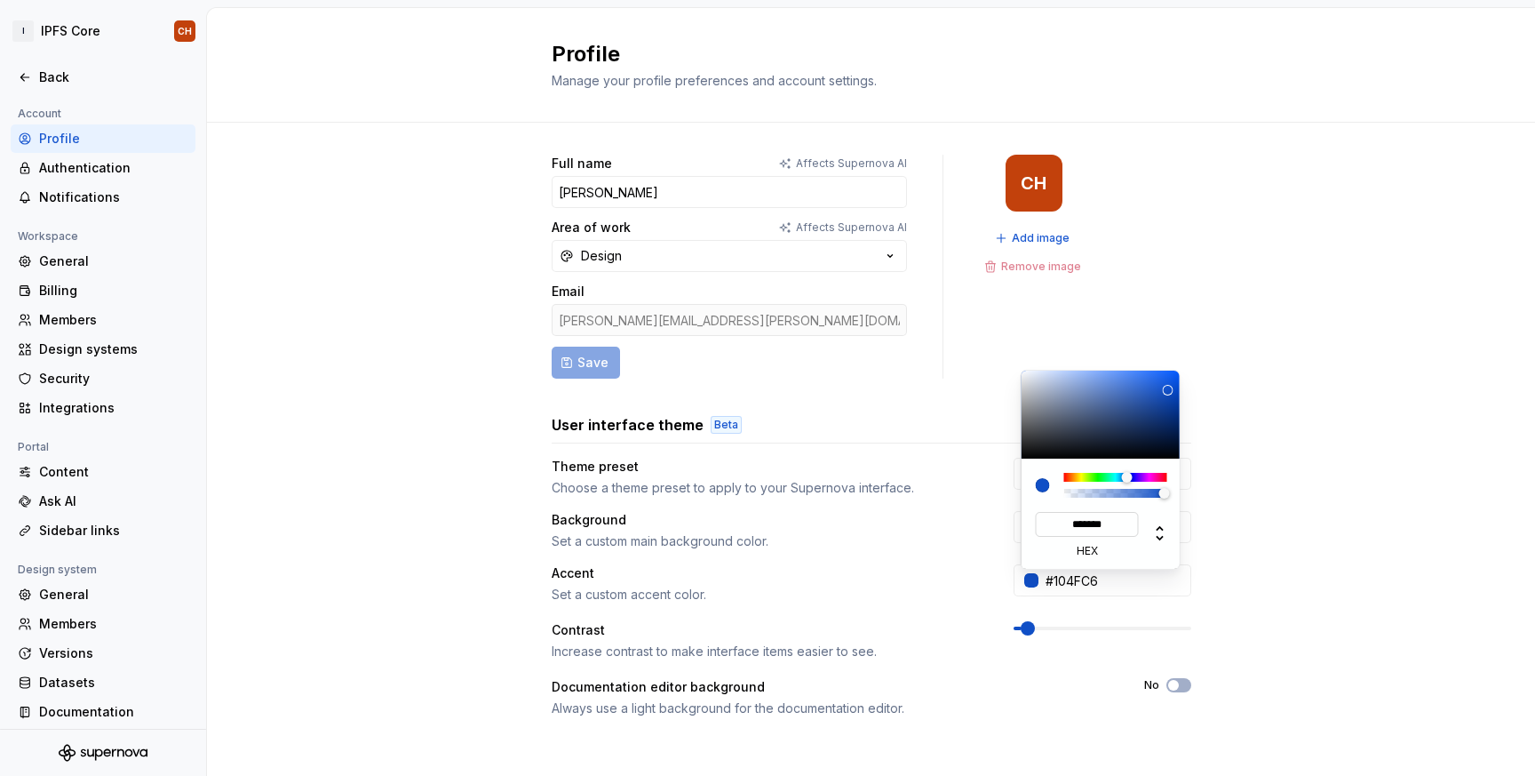
type input "#00549E"
click at [1068, 522] on input "******" at bounding box center [1087, 524] width 103 height 25
type input "*******"
drag, startPoint x: 1212, startPoint y: 502, endPoint x: 1212, endPoint y: 488, distance: 14.2
click at [1212, 500] on html "I IPFS Core CH Back Account Profile Authentication Notifications Workspace Gene…" at bounding box center [767, 388] width 1535 height 776
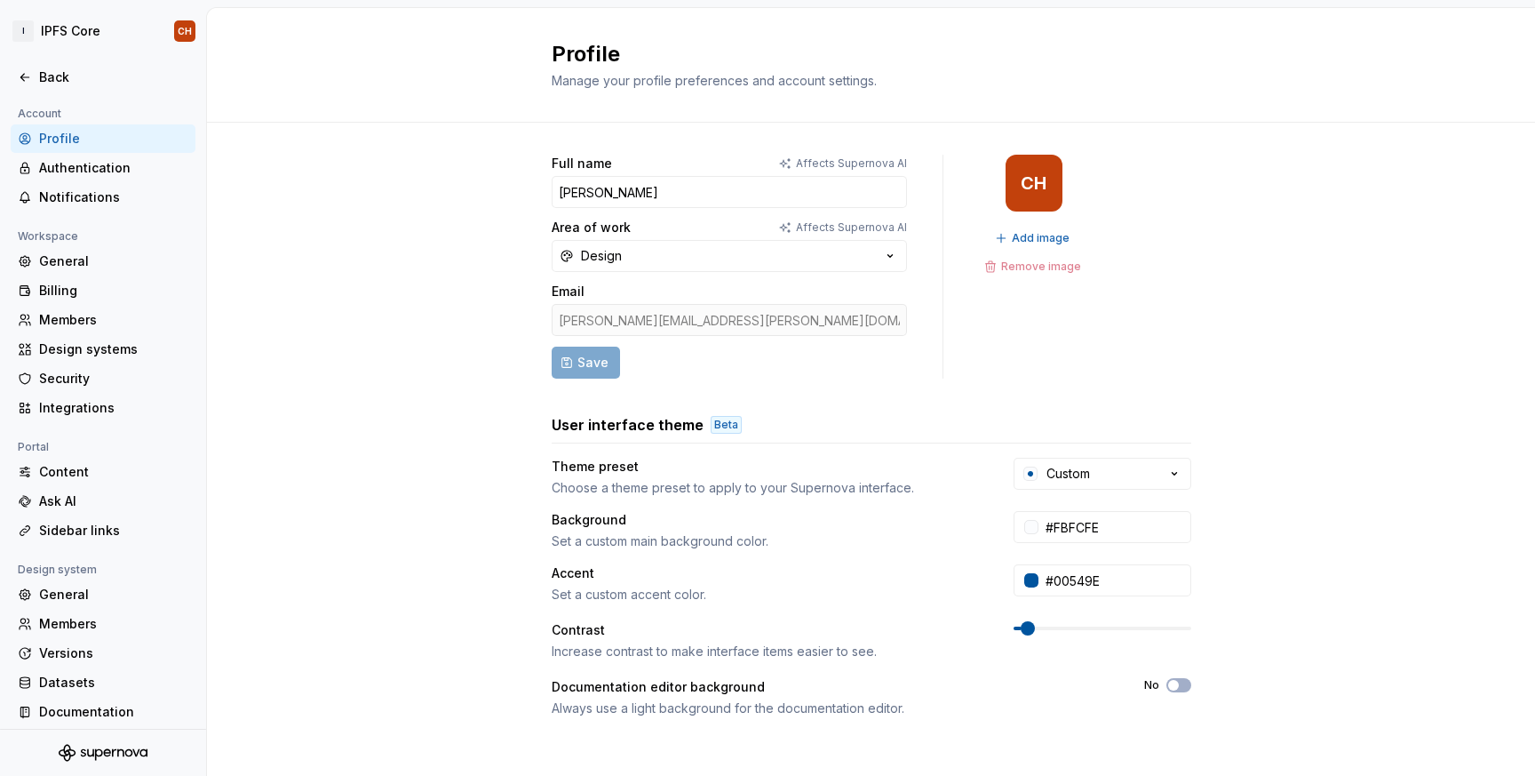
click at [1298, 404] on html "I IPFS Core CH Back Account Profile Authentication Notifications Workspace Gene…" at bounding box center [767, 388] width 1535 height 776
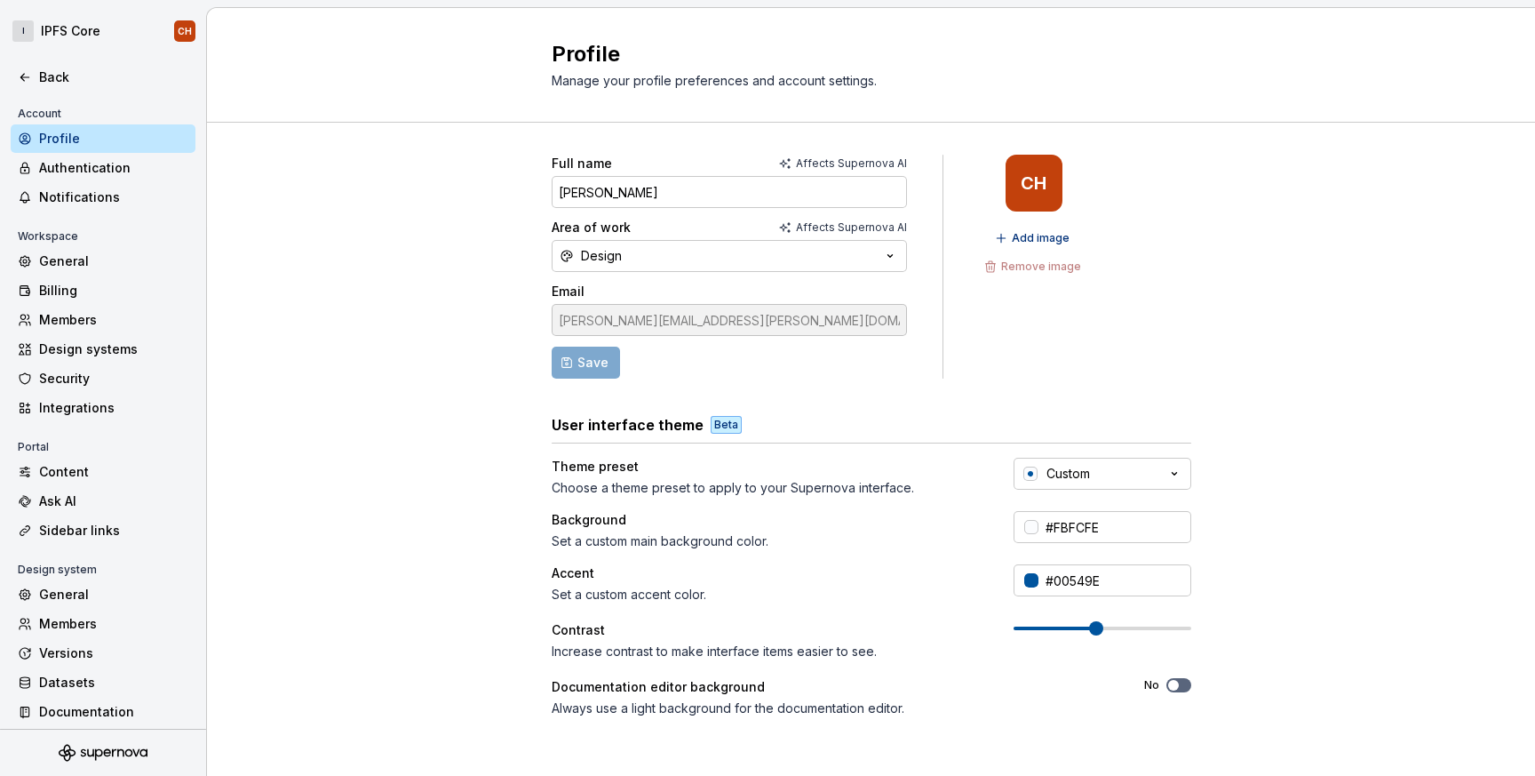
click at [1095, 631] on span at bounding box center [1096, 628] width 14 height 14
click at [1087, 469] on div "Custom" at bounding box center [1069, 474] width 44 height 18
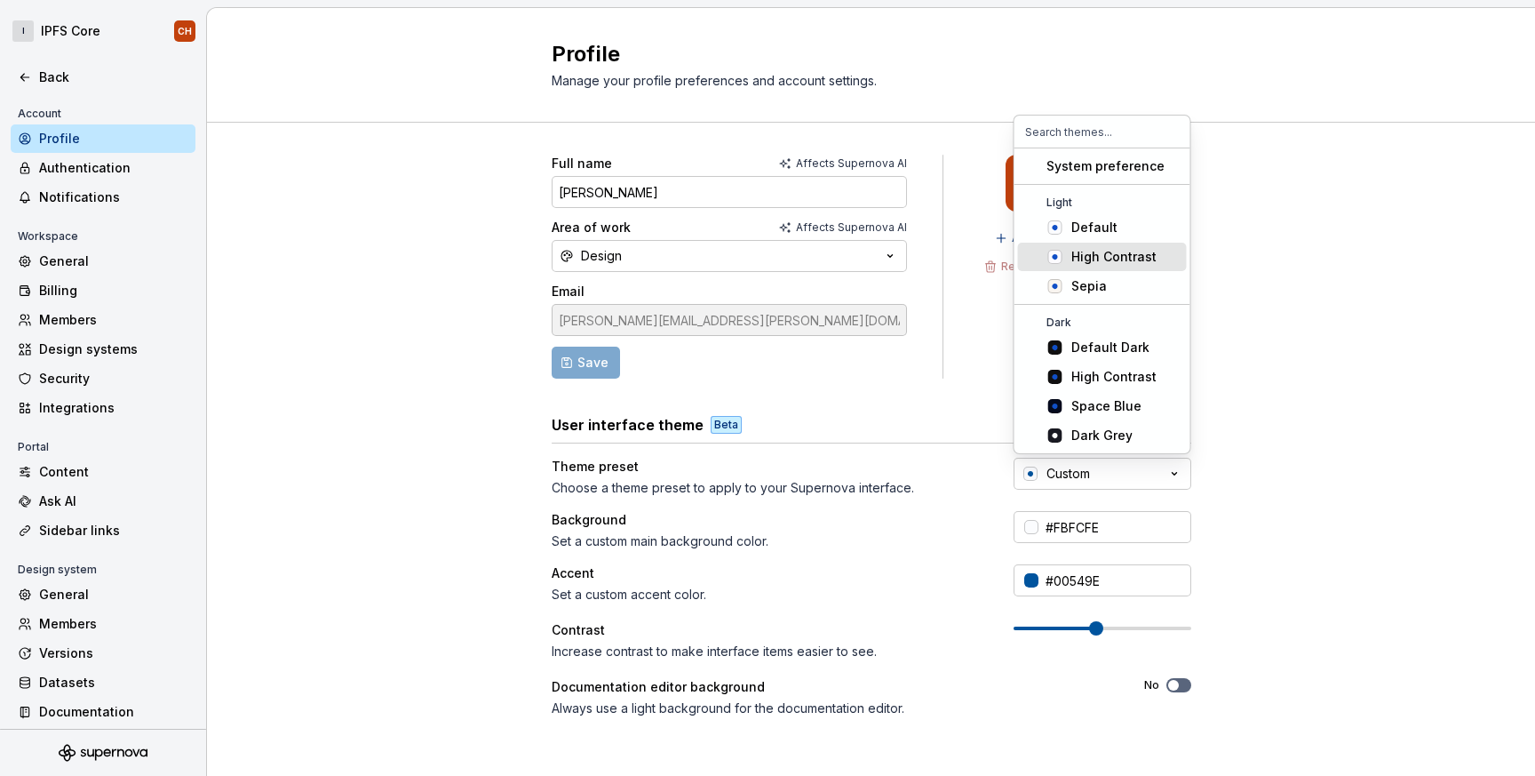
click at [1127, 251] on div "High Contrast" at bounding box center [1113, 257] width 85 height 18
type input "#FCFBFE"
type input "#104FC6"
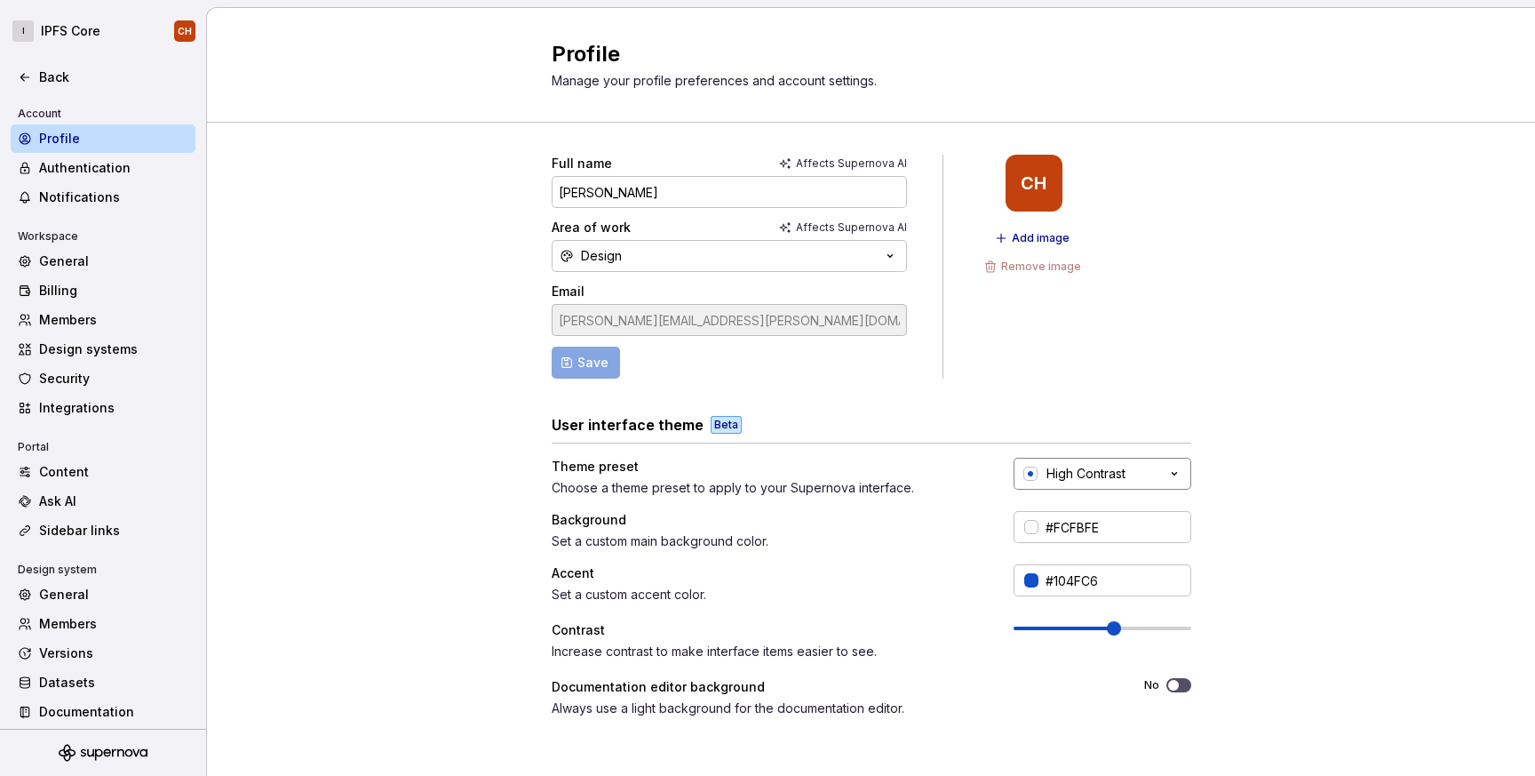
click at [1060, 465] on div "High Contrast" at bounding box center [1086, 474] width 79 height 18
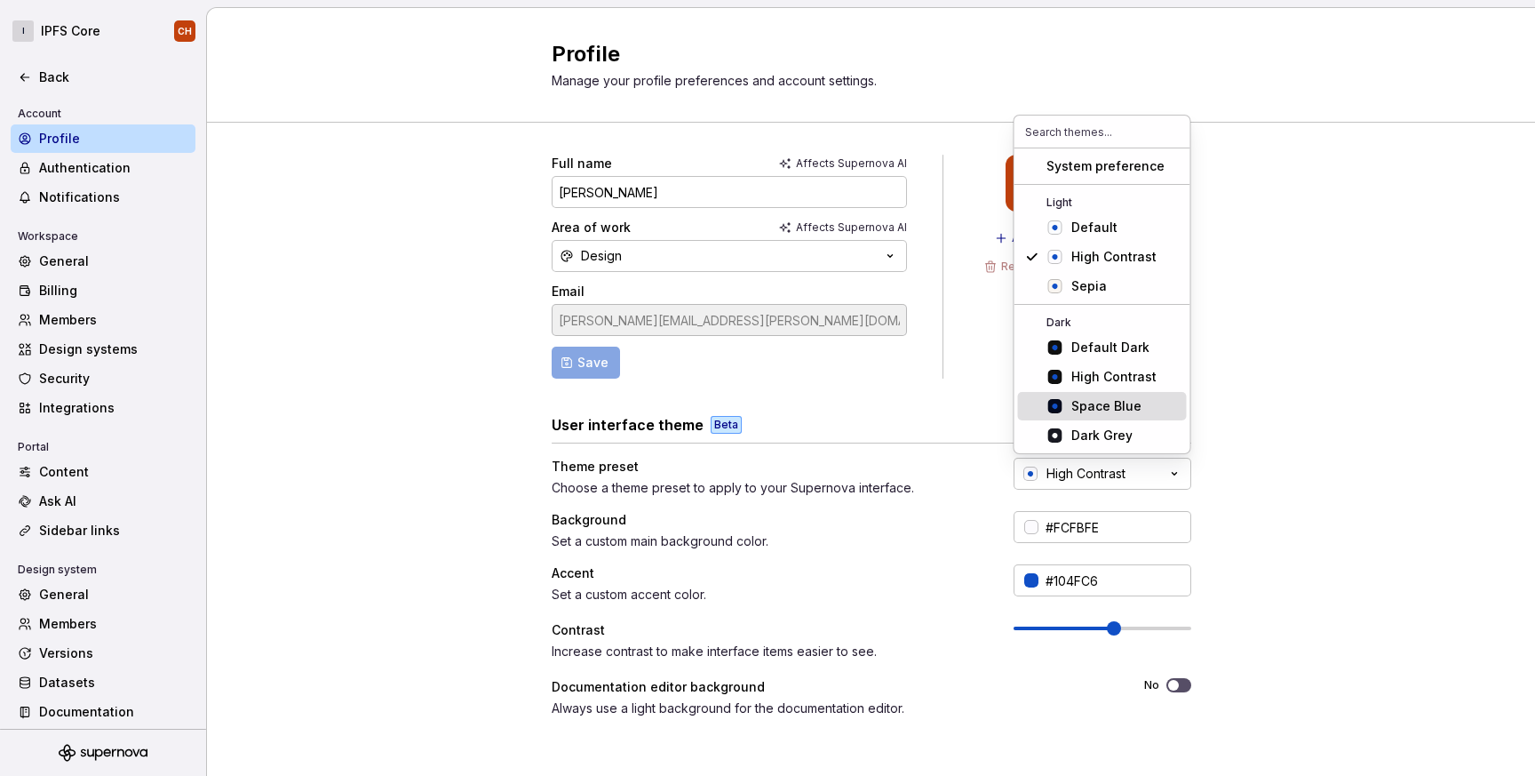
click at [1082, 405] on div "Space Blue" at bounding box center [1106, 406] width 70 height 18
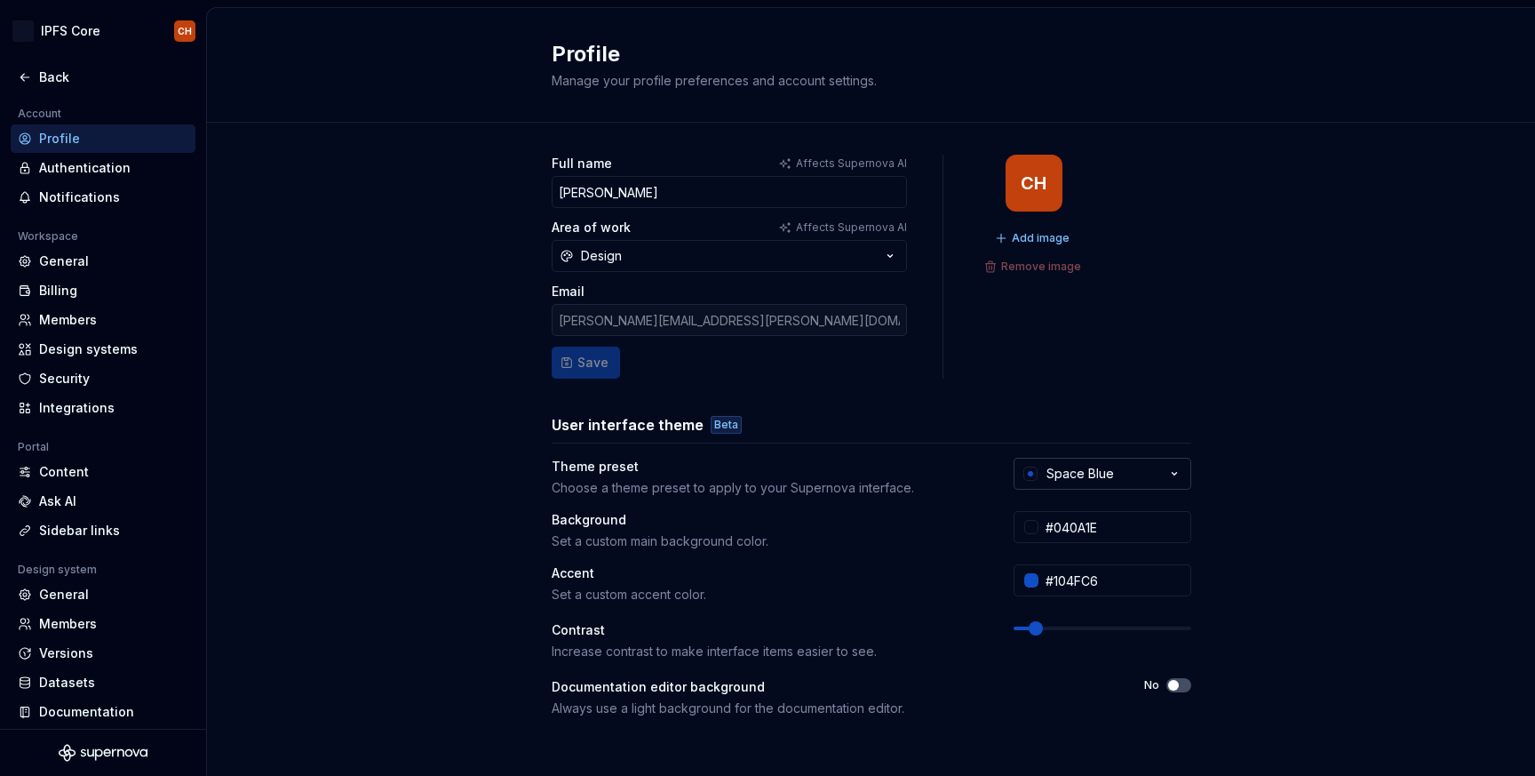
click at [1091, 487] on button "Space Blue" at bounding box center [1103, 474] width 178 height 32
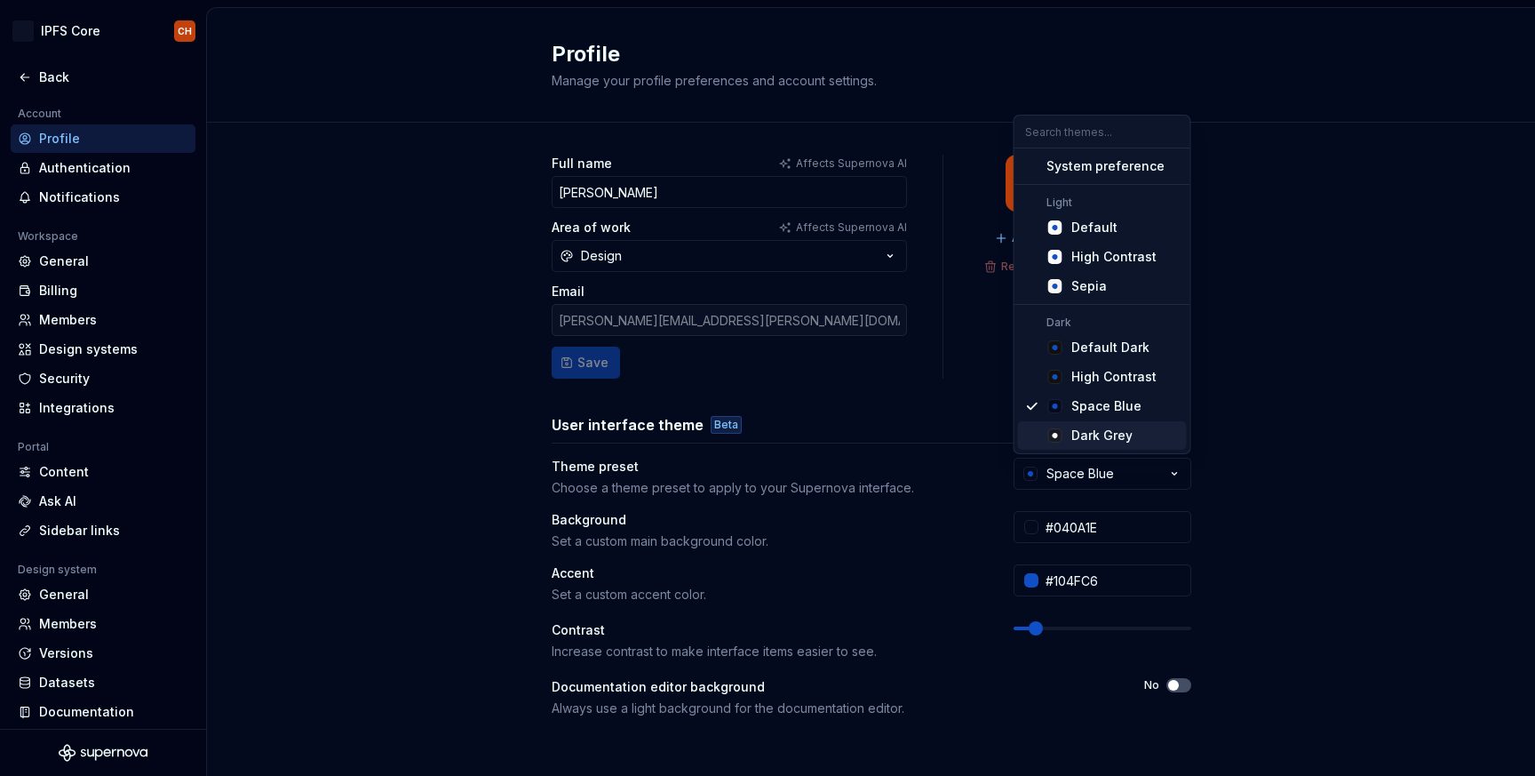
click at [1100, 439] on div "Dark Grey" at bounding box center [1101, 435] width 61 height 18
type input "#191A23"
type input "#FFFFFF"
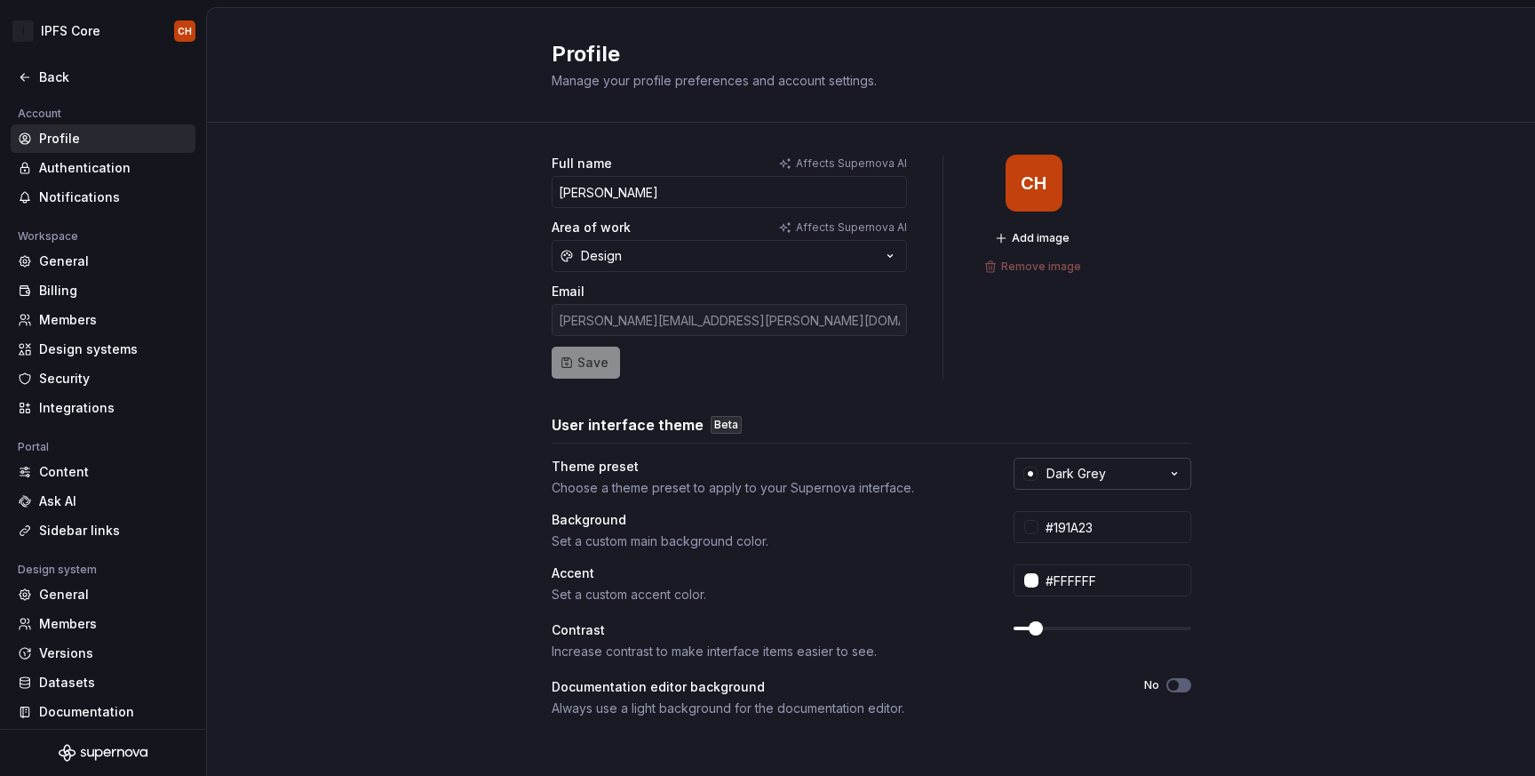
click at [1083, 465] on div "Dark Grey" at bounding box center [1077, 474] width 60 height 18
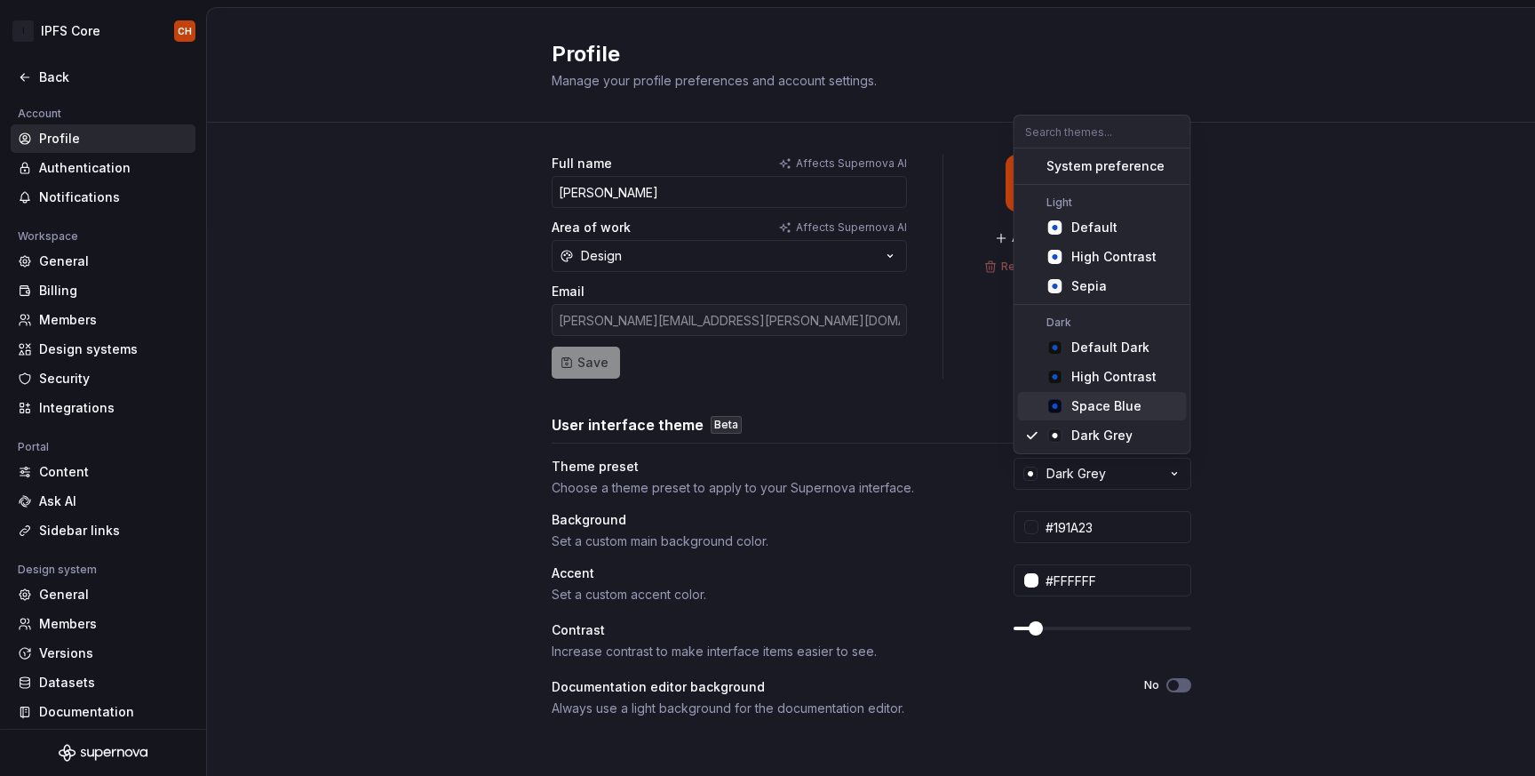
click at [1093, 407] on div "Space Blue" at bounding box center [1106, 406] width 70 height 18
type input "#040A1E"
type input "#104FC6"
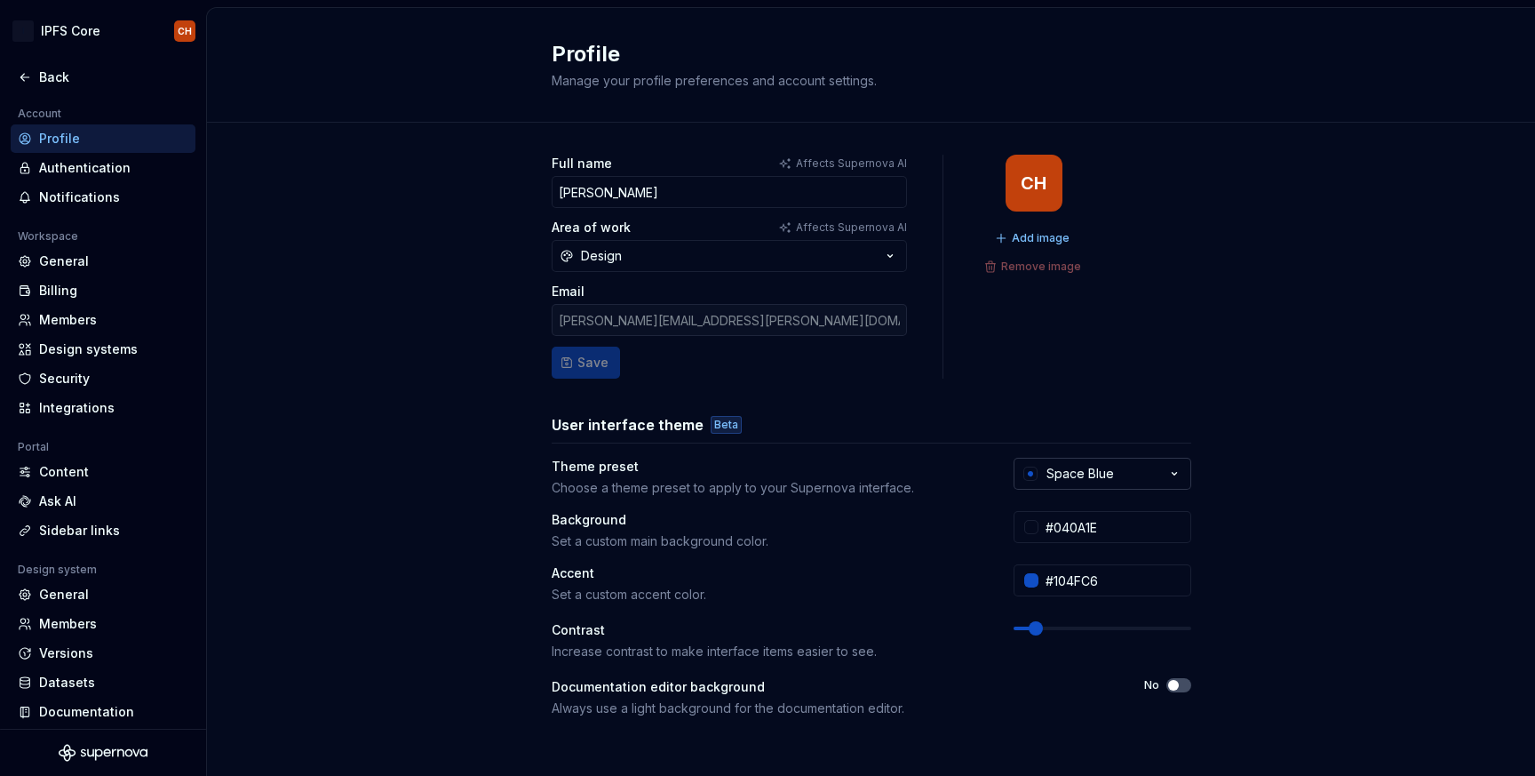
click at [1034, 472] on icon "button" at bounding box center [1031, 473] width 14 height 14
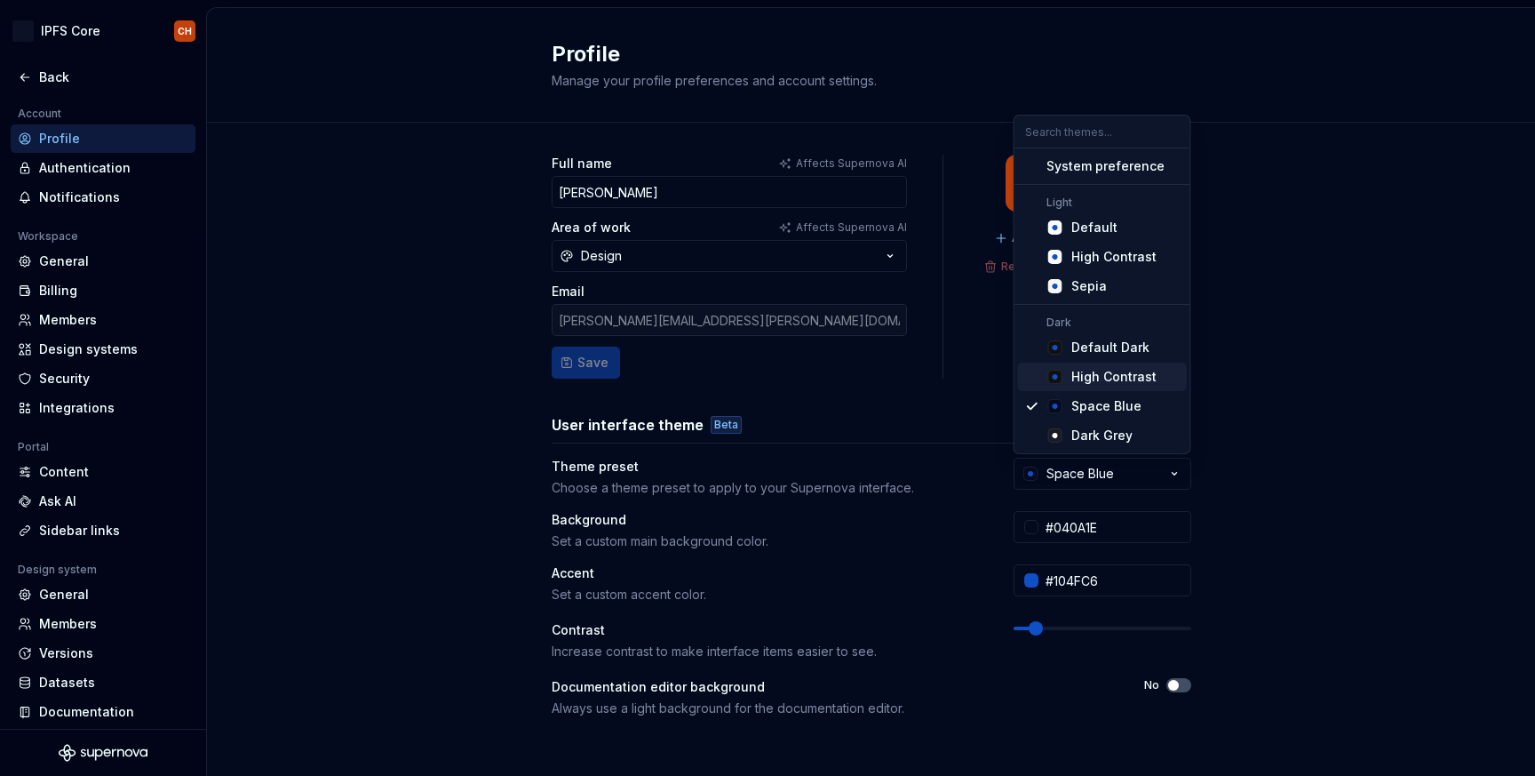
click at [1101, 366] on span "High Contrast" at bounding box center [1102, 376] width 169 height 28
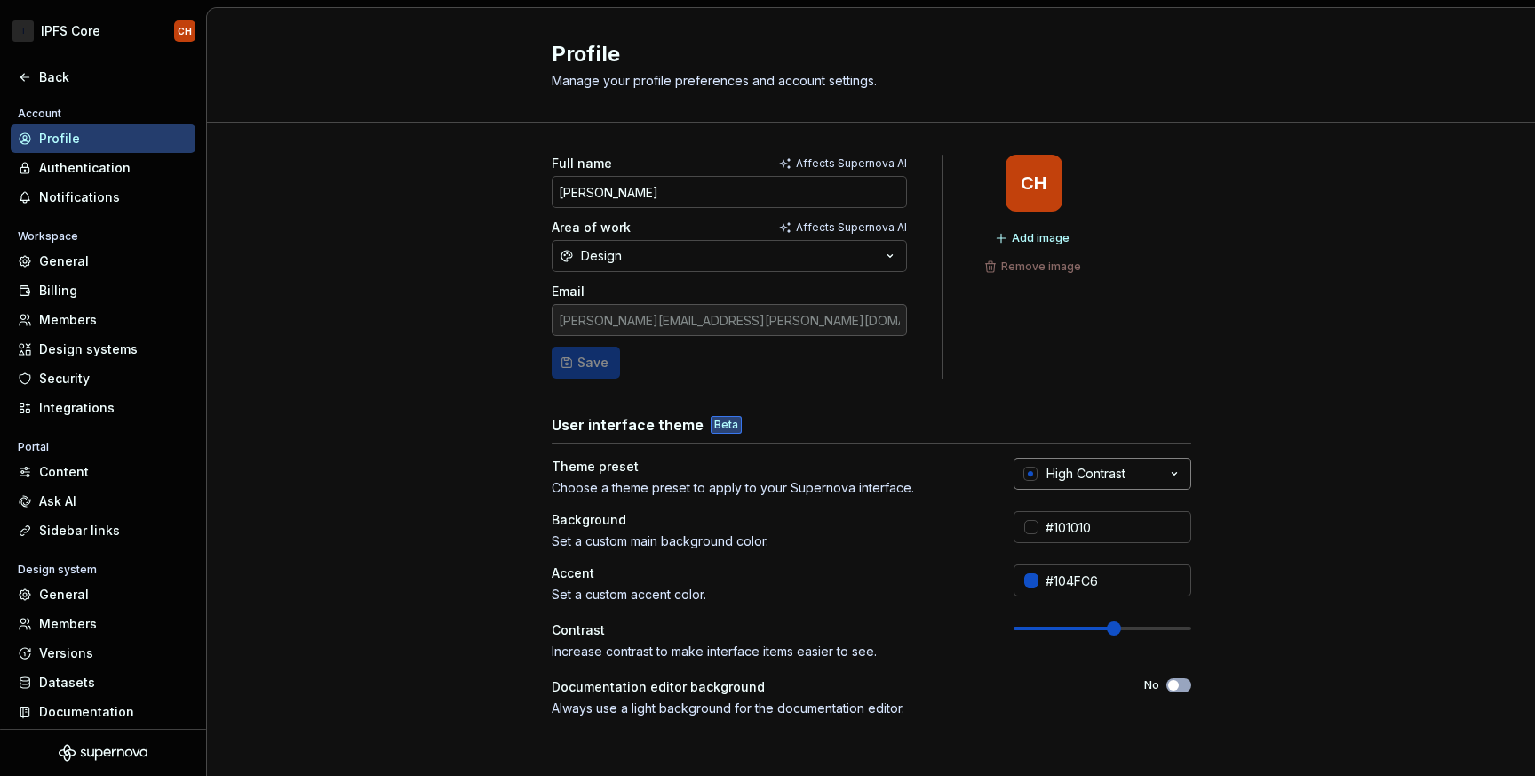
click at [1038, 466] on div "button" at bounding box center [1031, 474] width 18 height 18
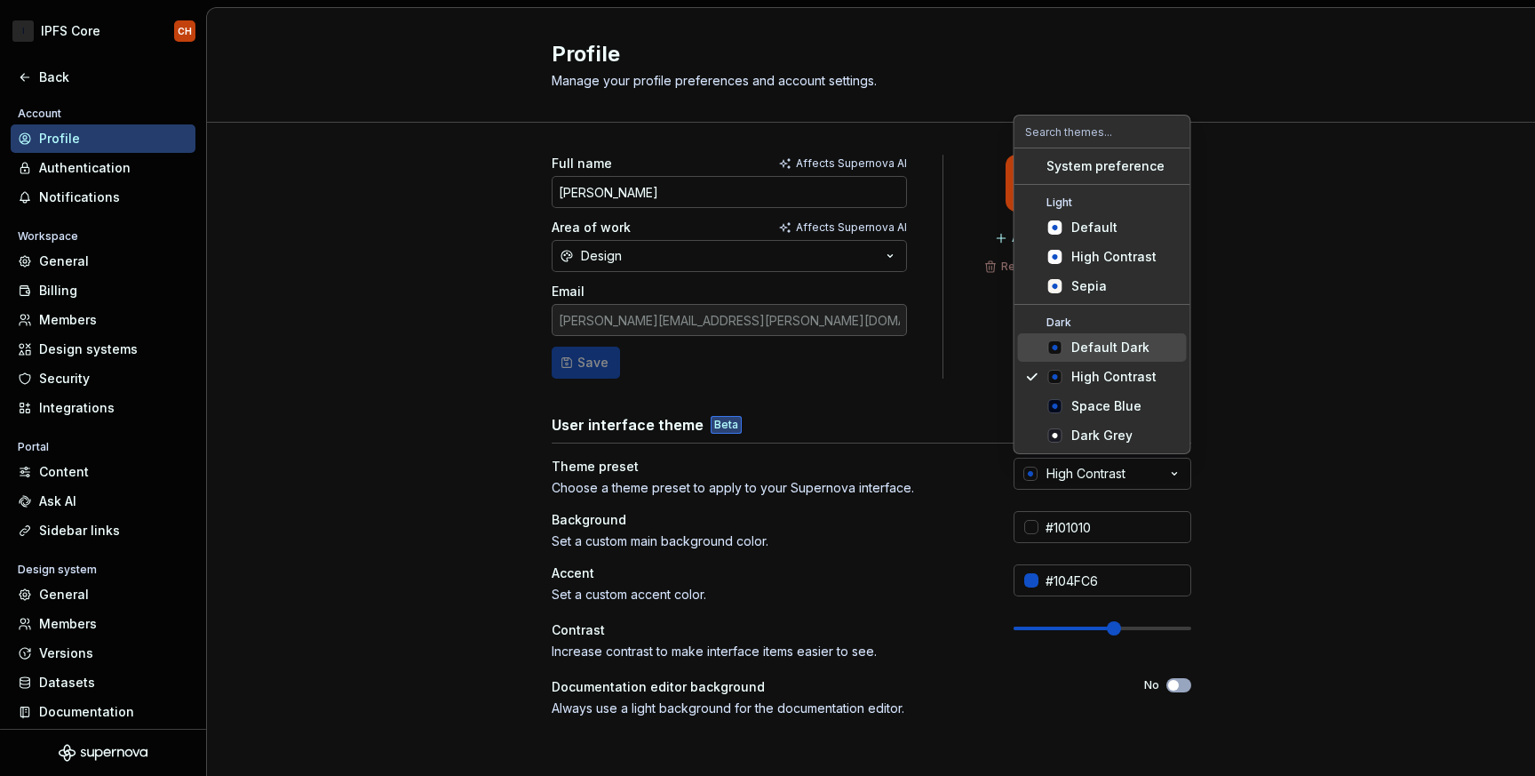
click at [1082, 334] on span "Default Dark" at bounding box center [1102, 347] width 169 height 28
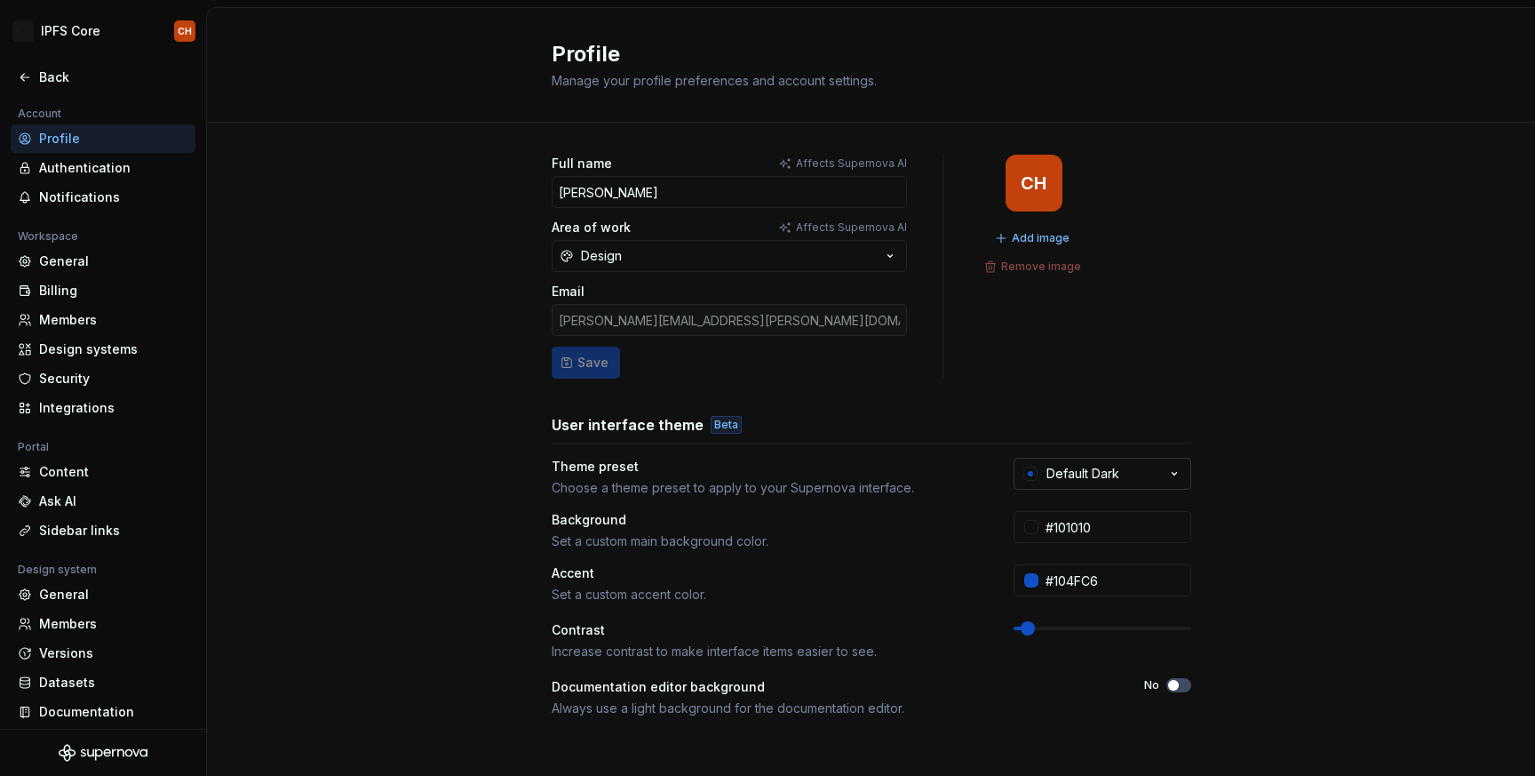
click at [1056, 473] on div "Default Dark" at bounding box center [1083, 474] width 73 height 18
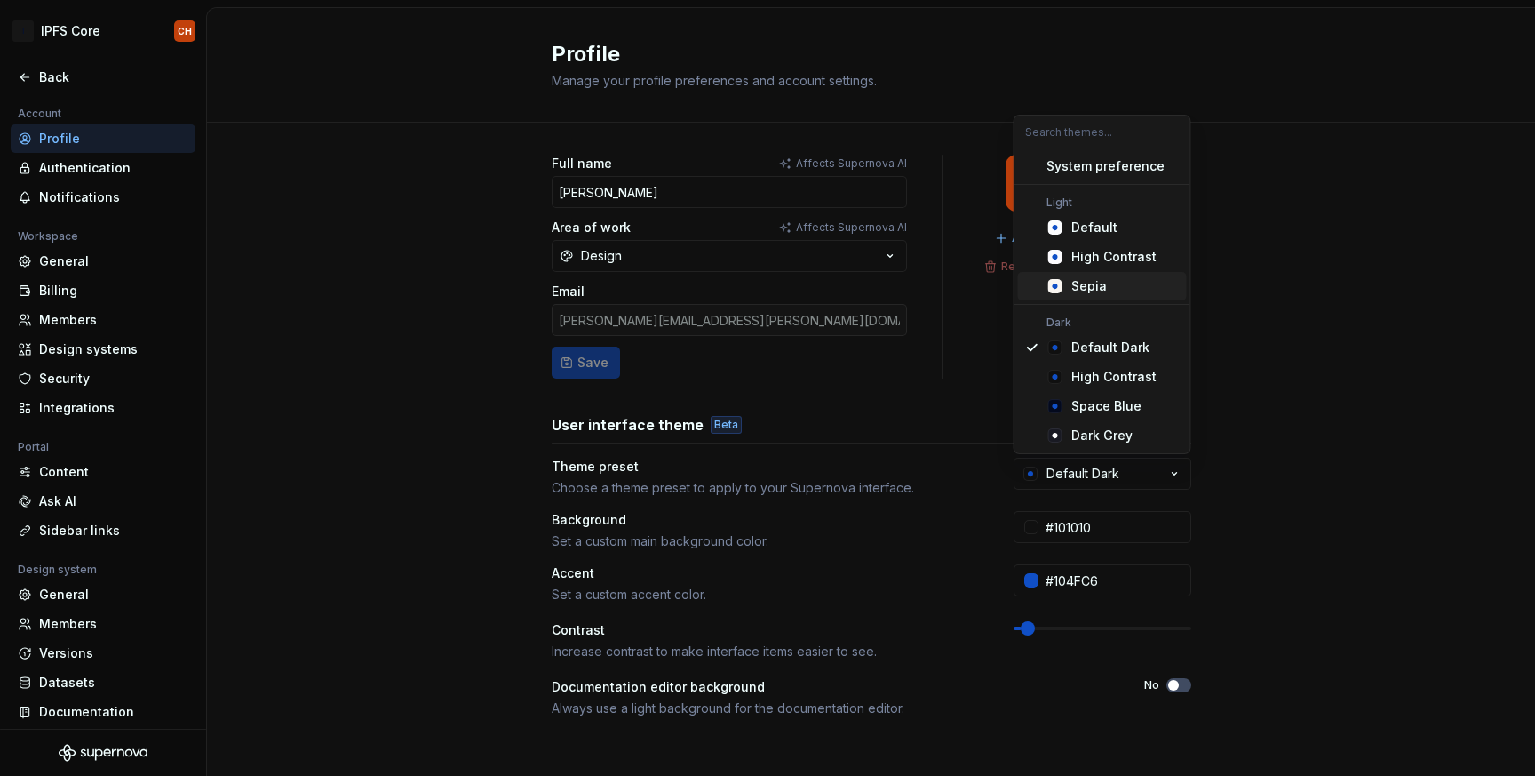
click at [1097, 272] on span "Sepia" at bounding box center [1102, 286] width 169 height 28
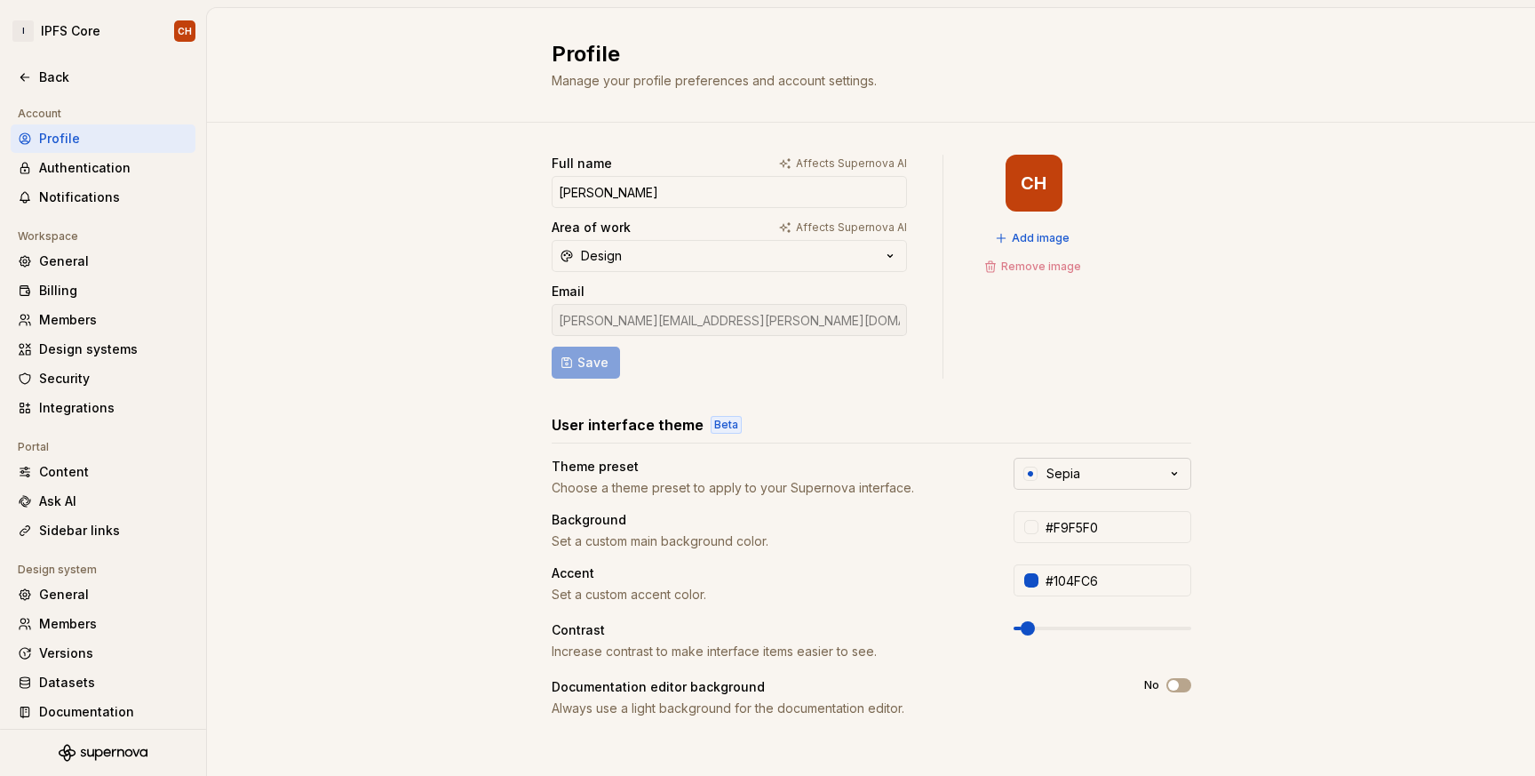
click at [1074, 470] on div "Sepia" at bounding box center [1064, 474] width 34 height 18
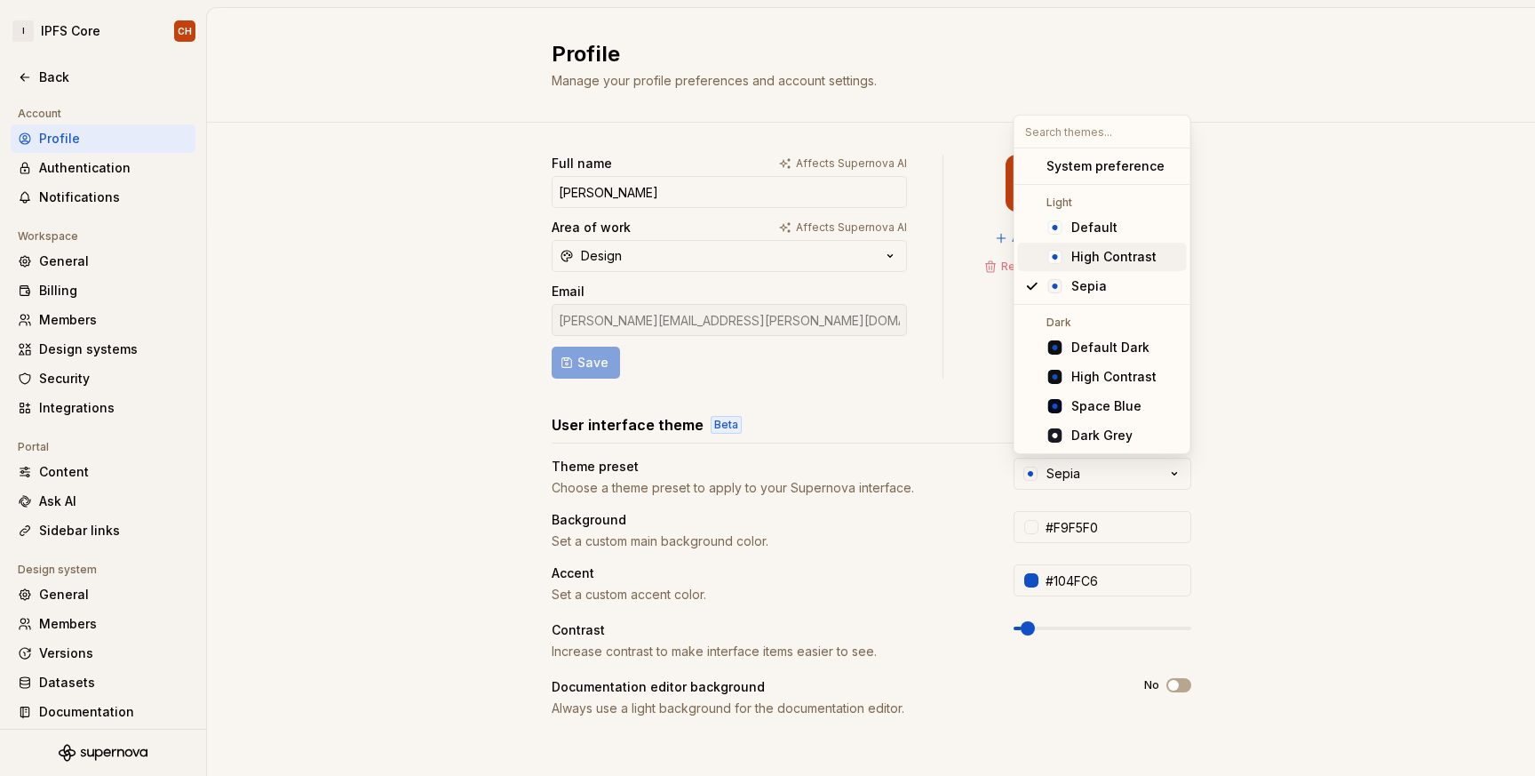
click at [1121, 261] on div "High Contrast" at bounding box center [1113, 257] width 85 height 18
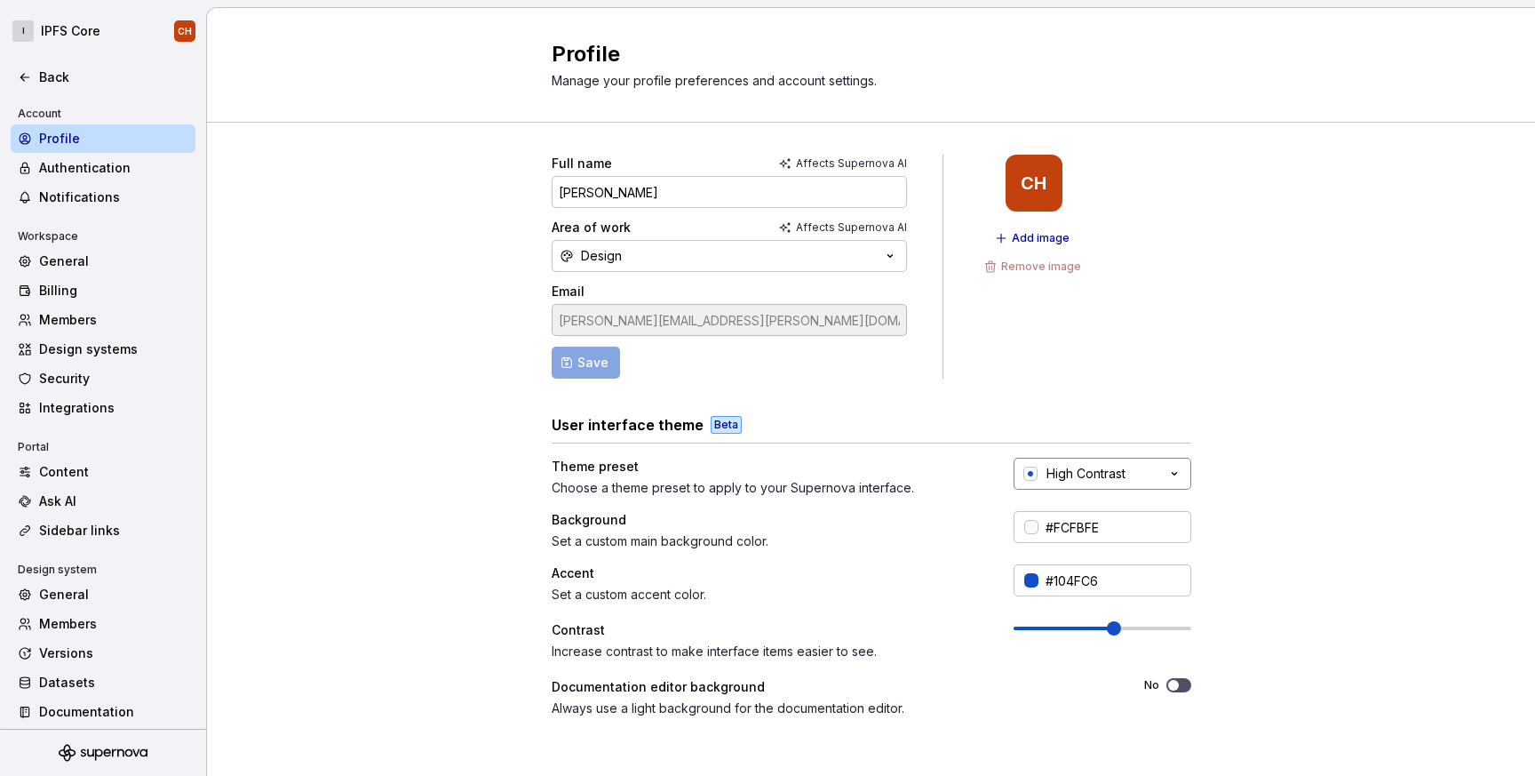
click at [1081, 482] on div "High Contrast" at bounding box center [1086, 474] width 79 height 18
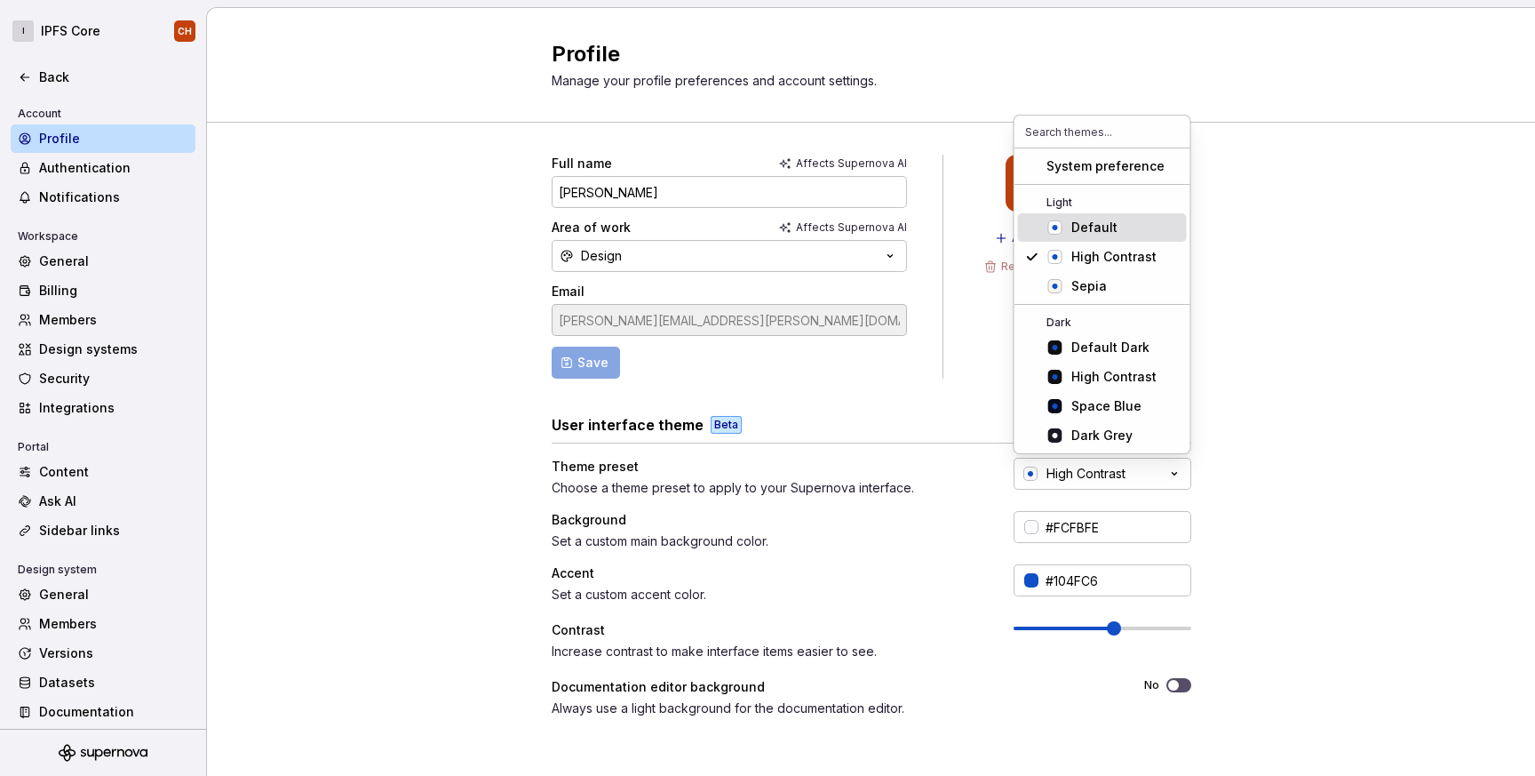
click at [1062, 236] on span "Default" at bounding box center [1102, 227] width 169 height 28
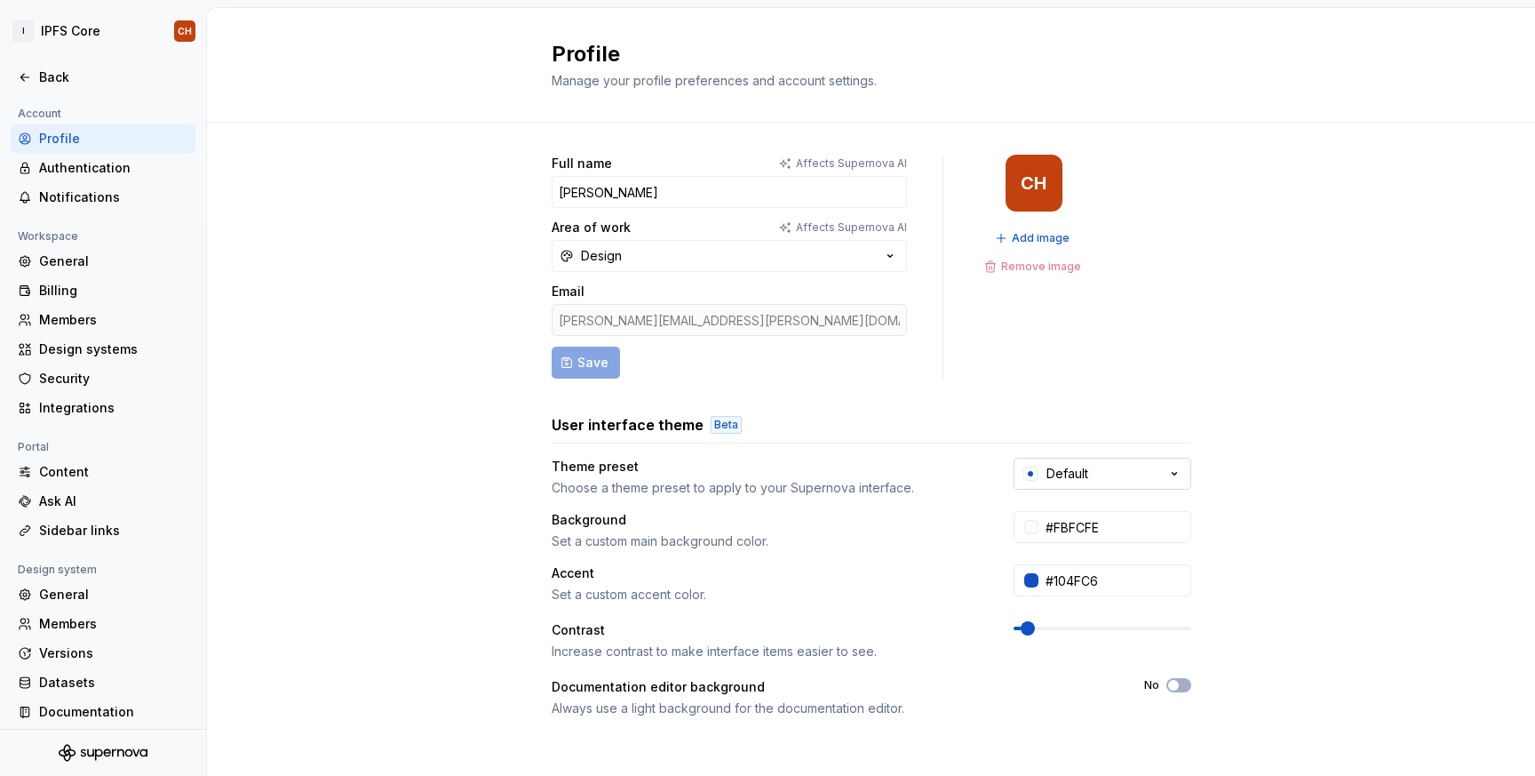
click at [1032, 488] on button "Default" at bounding box center [1103, 474] width 178 height 32
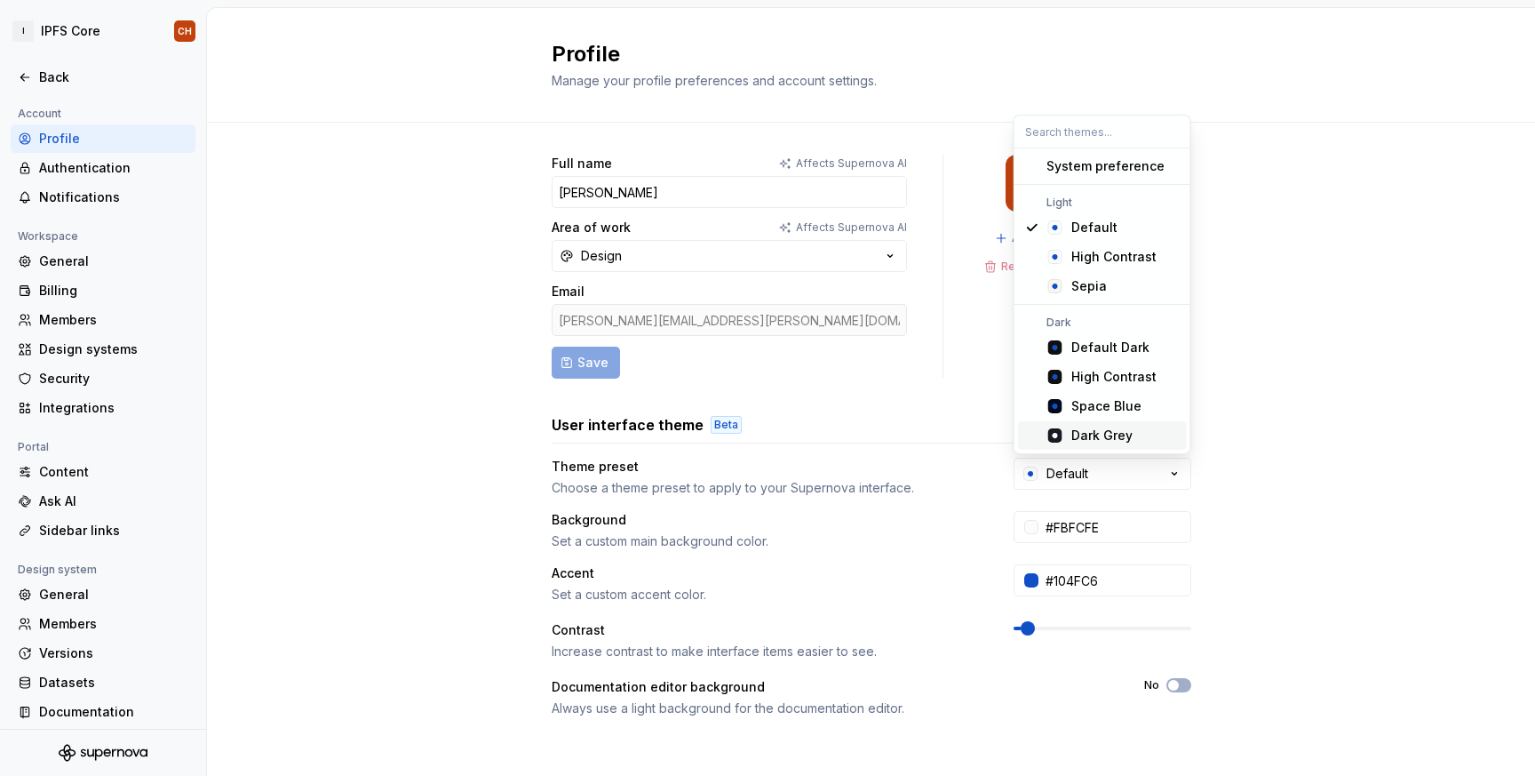
click at [1087, 429] on div "Dark Grey" at bounding box center [1101, 435] width 61 height 18
type input "#191A23"
type input "#FFFFFF"
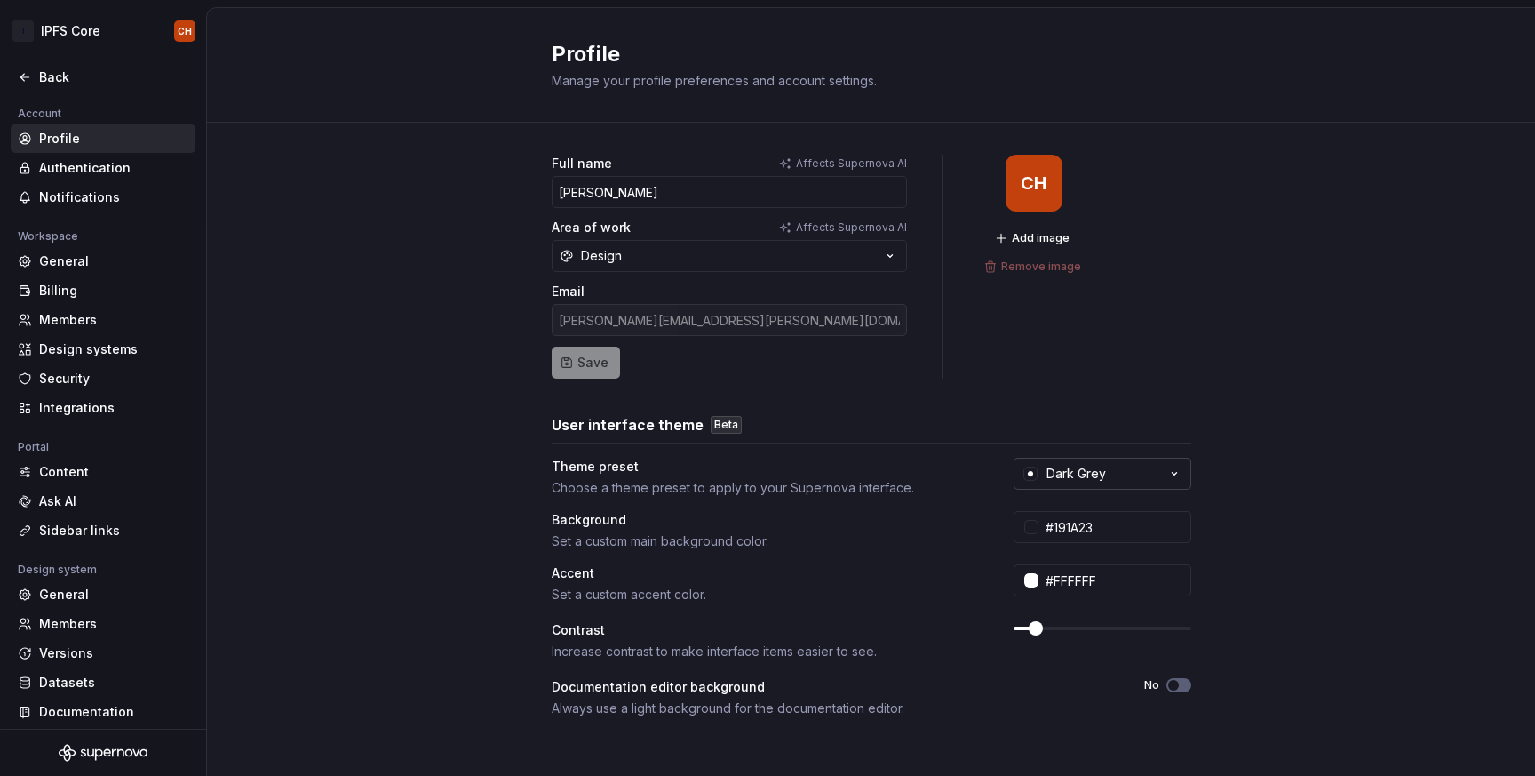
click at [1054, 477] on div "Dark Grey" at bounding box center [1077, 474] width 60 height 18
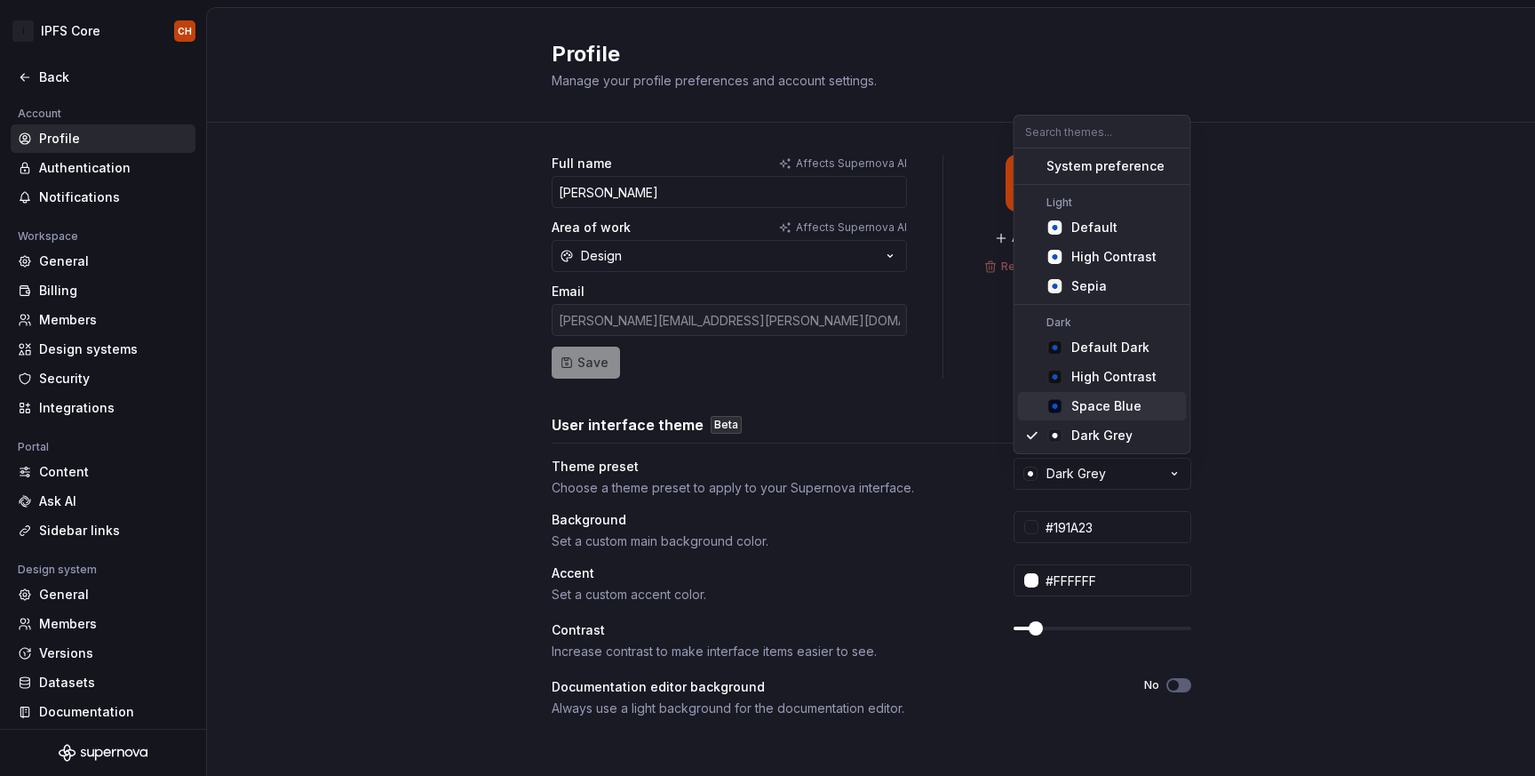
click at [1082, 413] on div "Space Blue" at bounding box center [1106, 406] width 70 height 18
type input "#040A1E"
type input "#104FC6"
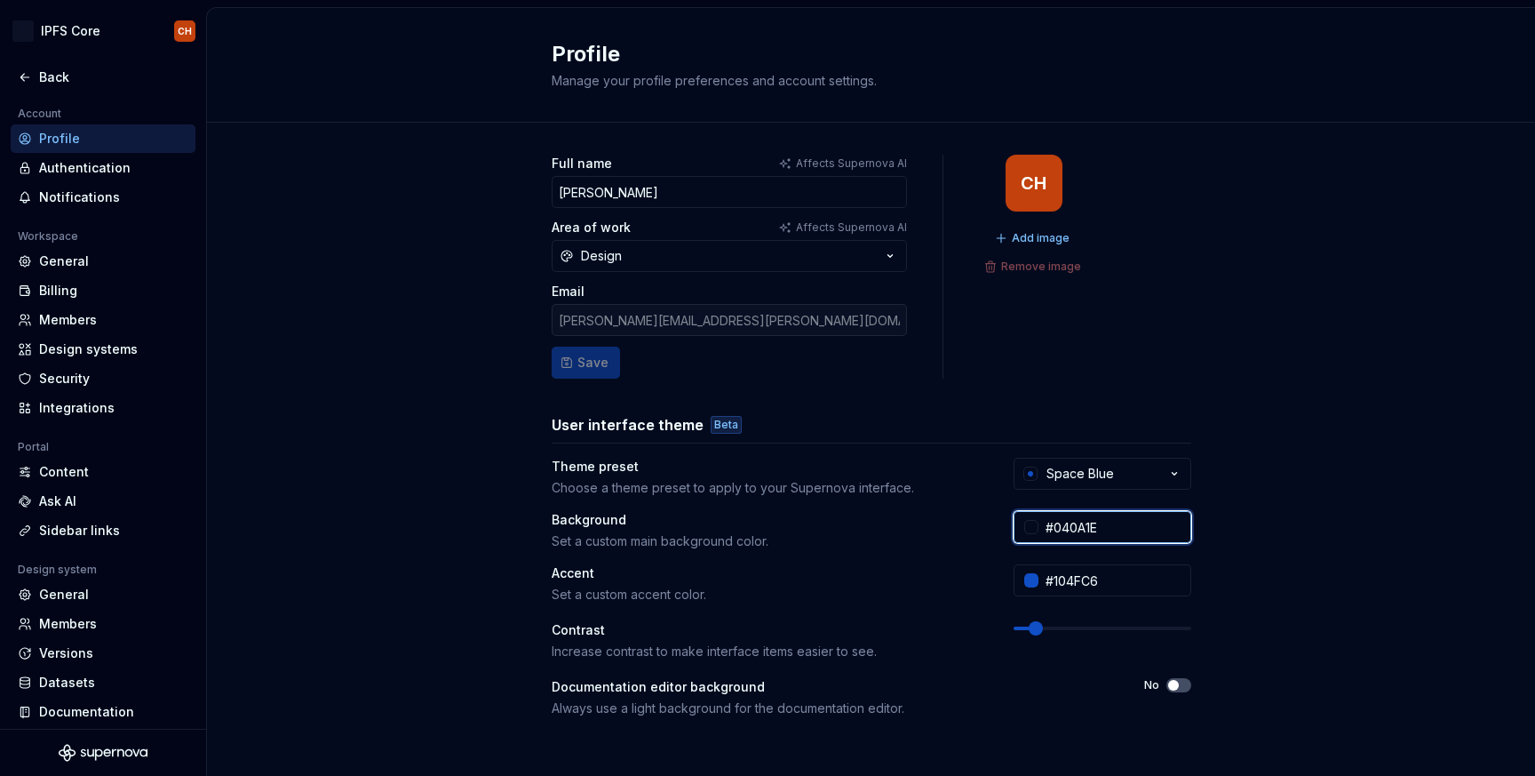
click at [1042, 530] on input "#040A1E" at bounding box center [1115, 527] width 153 height 32
click at [1040, 530] on input "#040A1E" at bounding box center [1115, 527] width 153 height 32
click at [1028, 525] on div at bounding box center [1031, 527] width 14 height 14
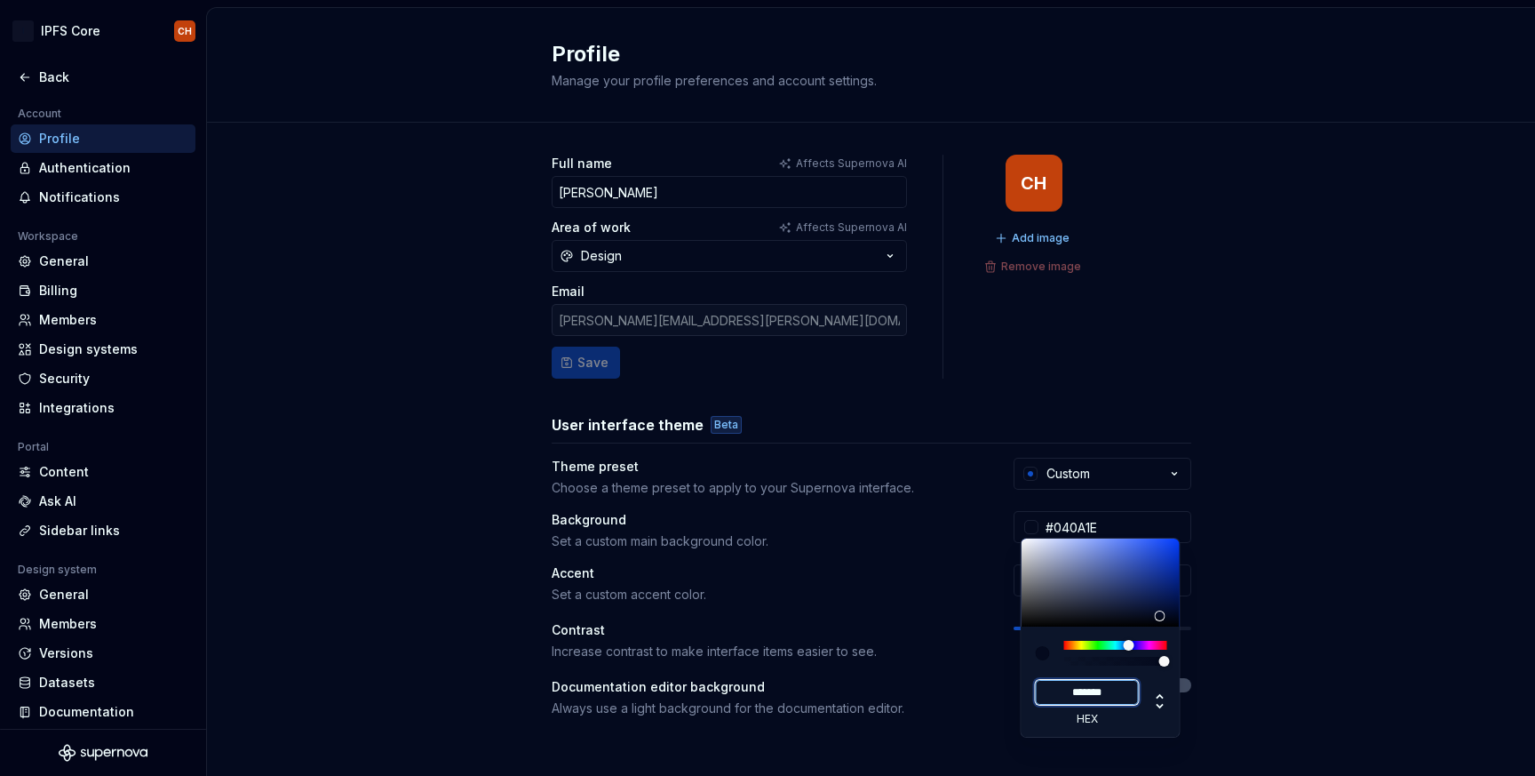
paste input
type input "#1A65A8"
type input "******"
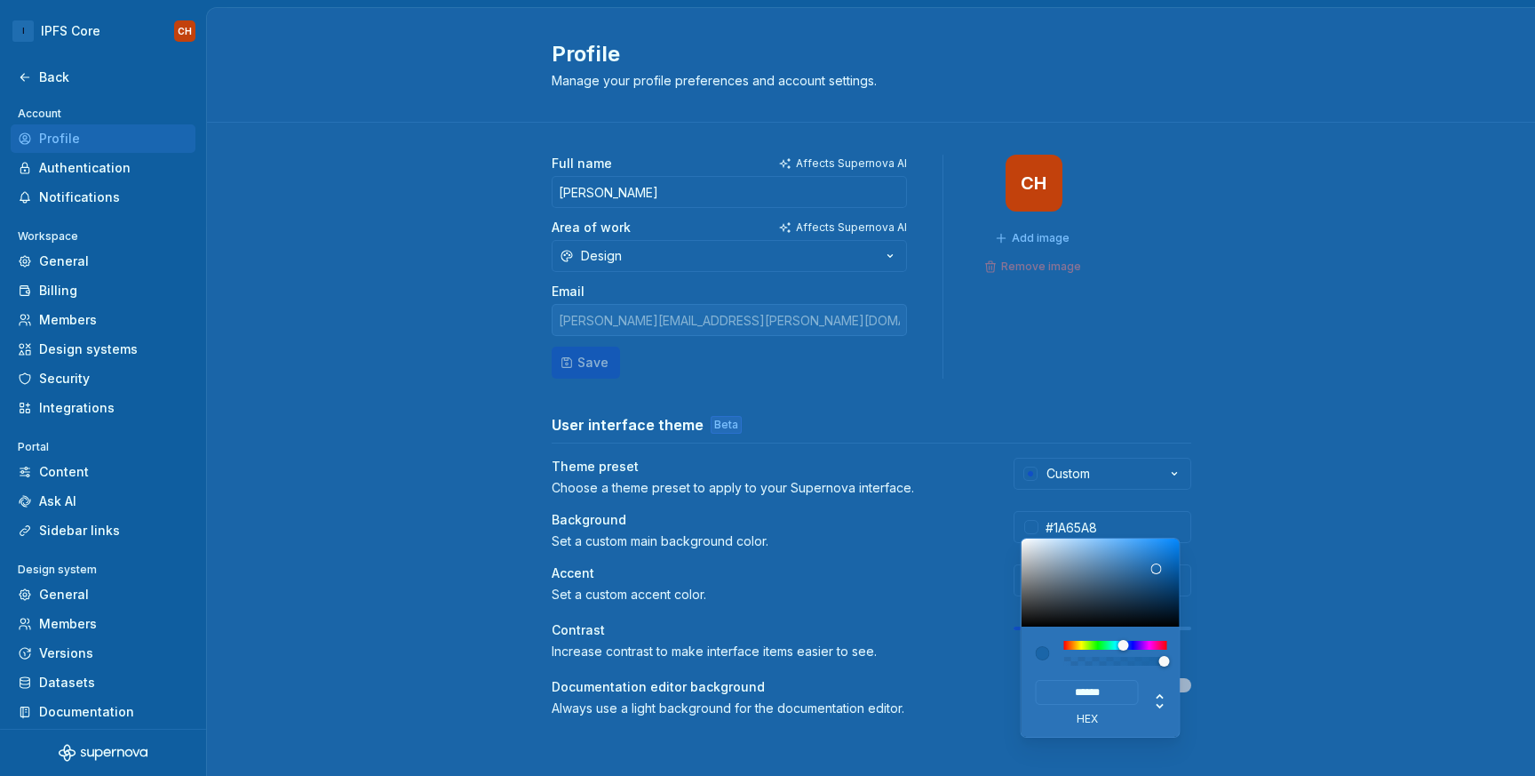
click at [1268, 608] on html "I IPFS Core CH Back Account Profile Authentication Notifications Workspace Gene…" at bounding box center [767, 388] width 1535 height 776
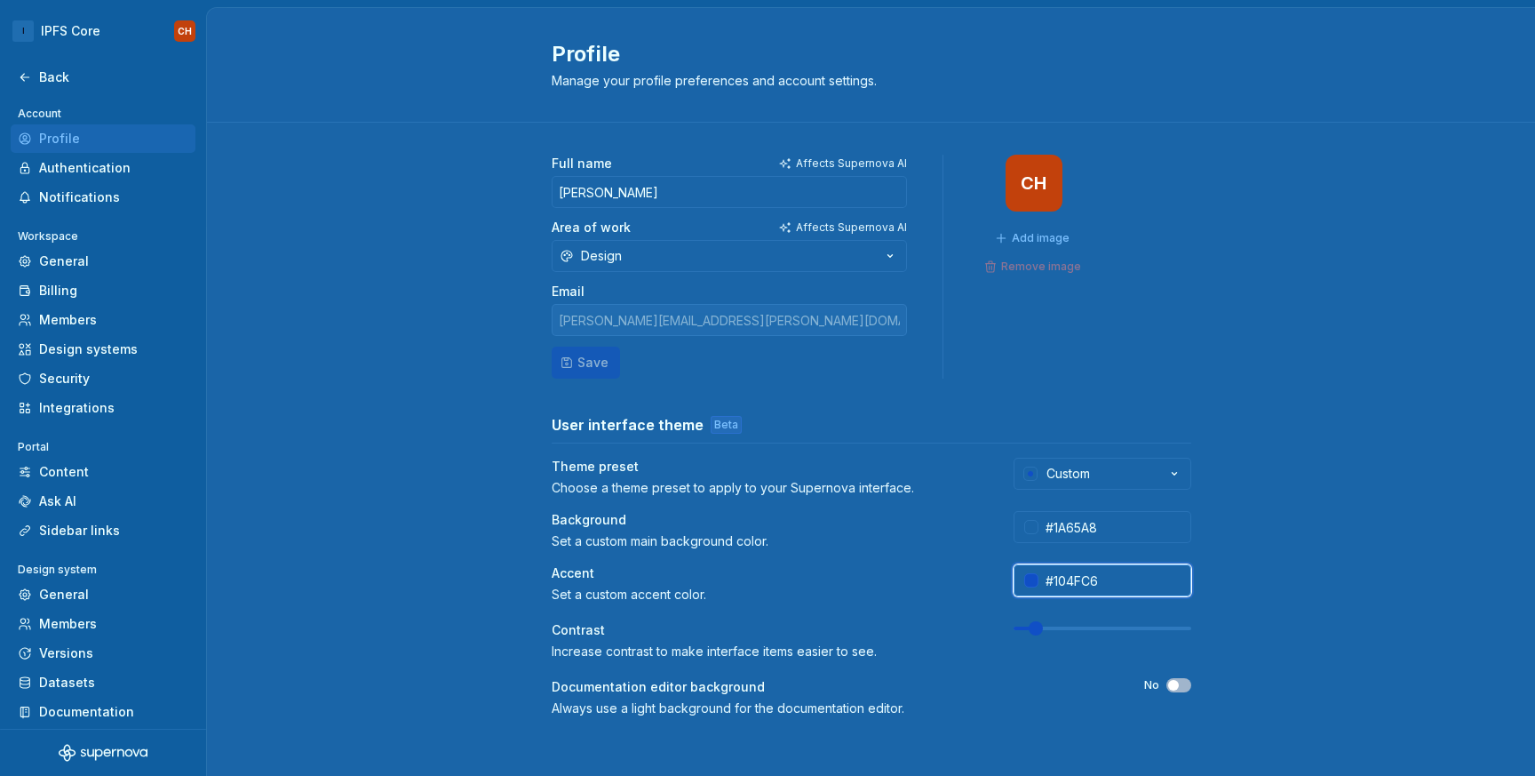
click at [1121, 586] on input "#104FC6" at bounding box center [1115, 580] width 153 height 32
click at [1024, 580] on div at bounding box center [1031, 580] width 14 height 14
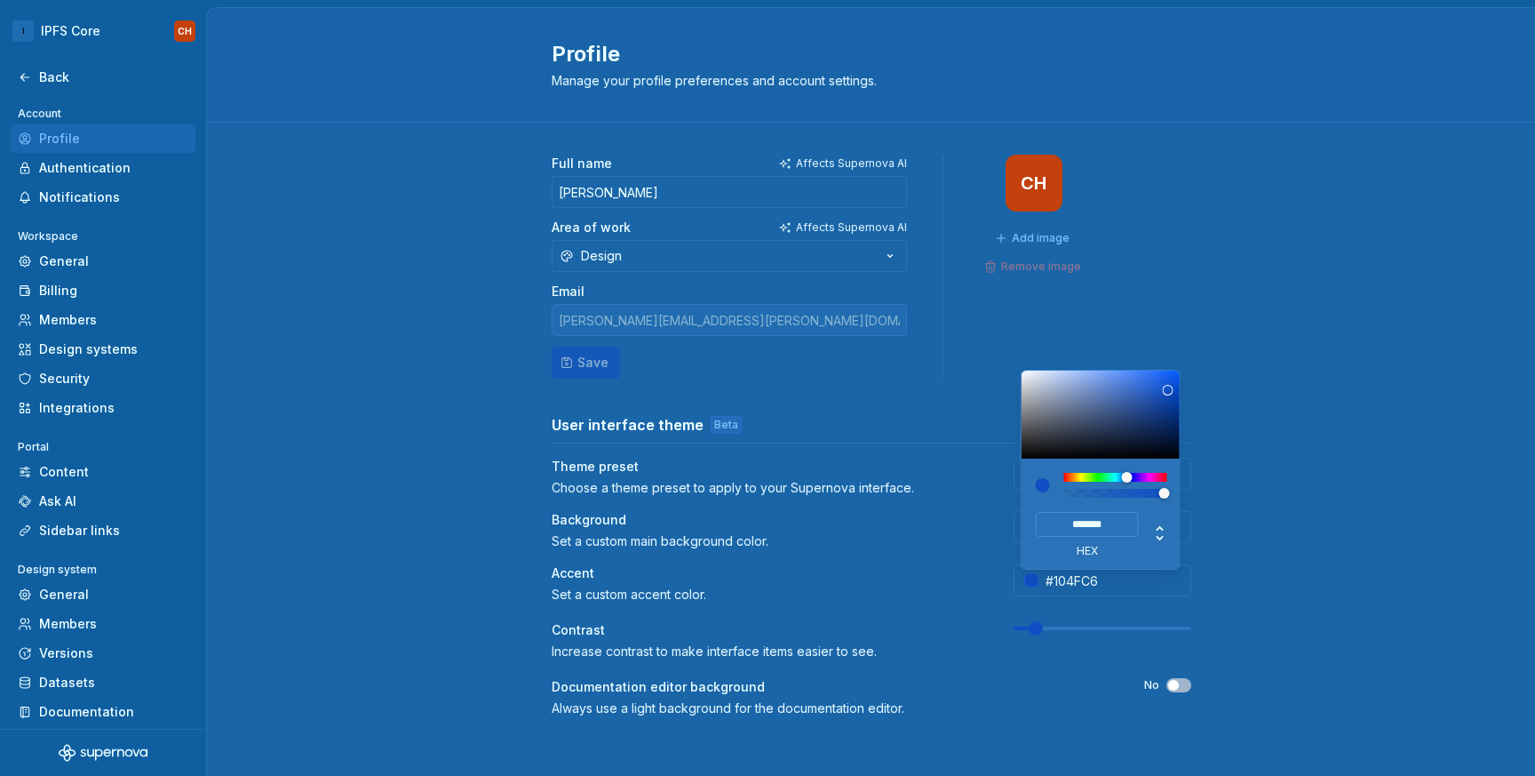
type input "#1A65A8"
click at [1063, 520] on input "******" at bounding box center [1087, 524] width 103 height 25
type input "*******"
click at [1320, 423] on html "I IPFS Core CH Back Account Profile Authentication Notifications Workspace Gene…" at bounding box center [767, 388] width 1535 height 776
click at [1144, 255] on html "I IPFS Core CH Back Account Profile Authentication Notifications Workspace Gene…" at bounding box center [767, 388] width 1535 height 776
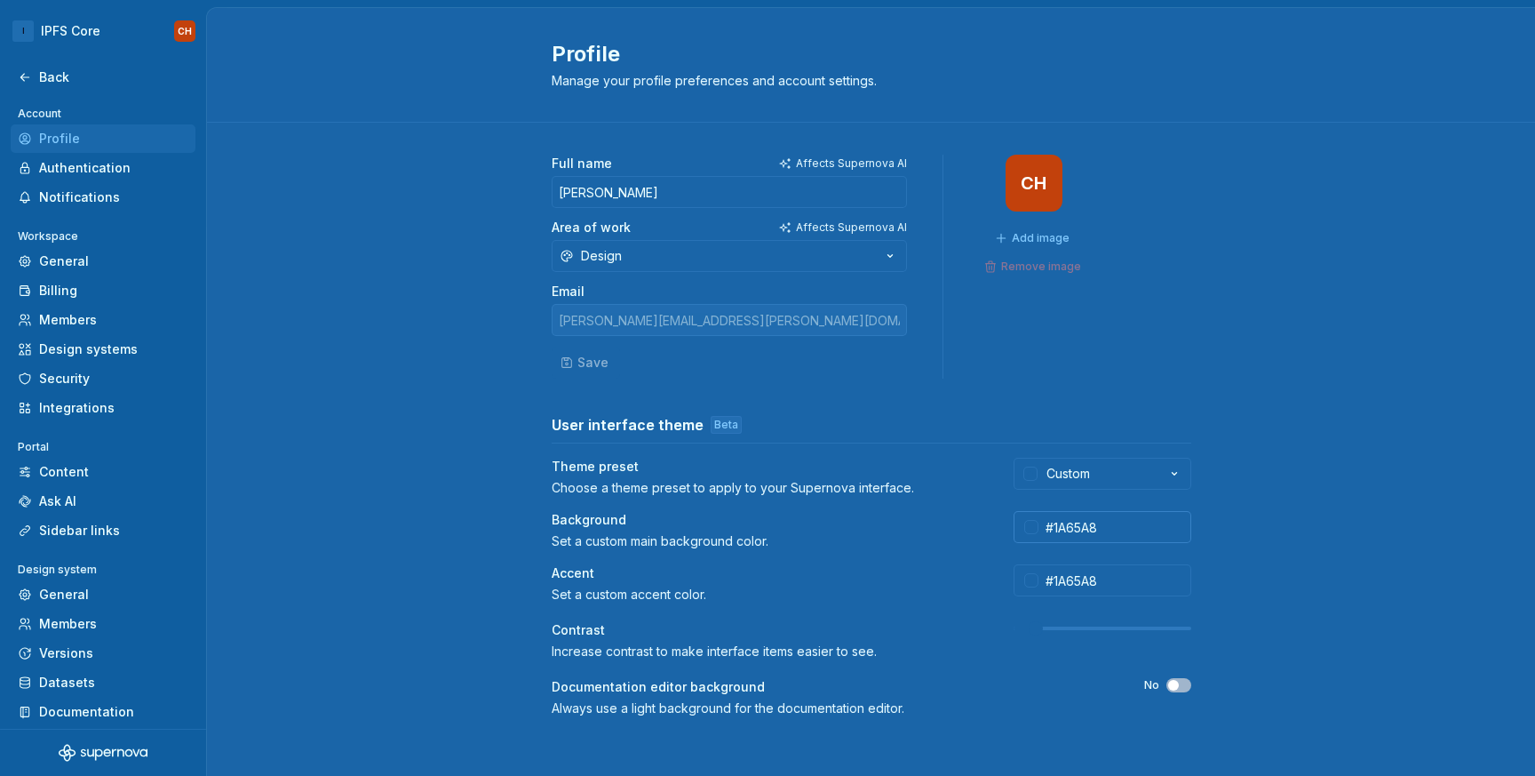
click at [1032, 520] on div at bounding box center [1031, 527] width 14 height 14
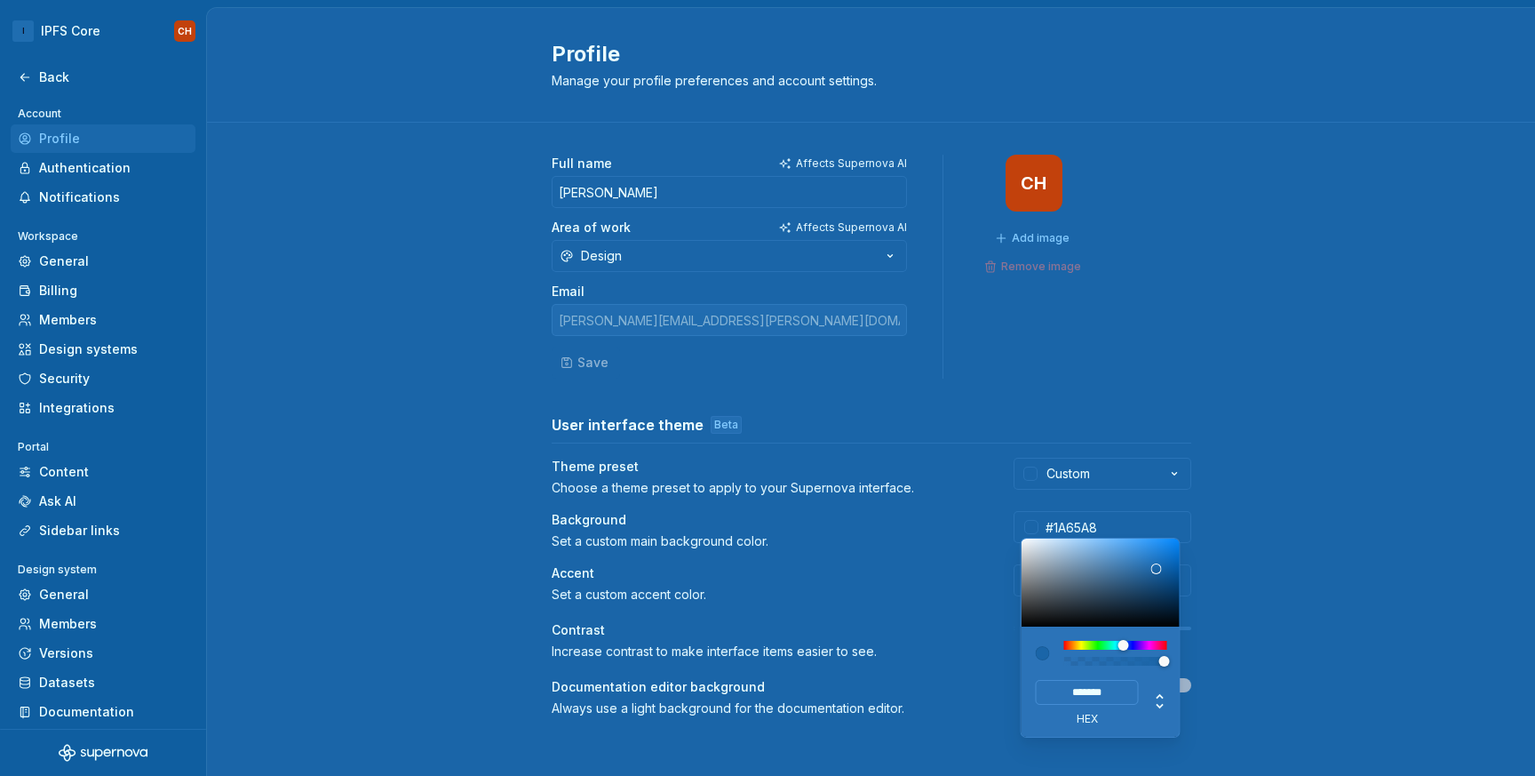
click at [1078, 691] on input "*******" at bounding box center [1087, 692] width 103 height 25
drag, startPoint x: 1073, startPoint y: 692, endPoint x: 1153, endPoint y: 689, distance: 80.0
click at [1154, 689] on div "******* hex" at bounding box center [1101, 695] width 131 height 60
type input "*****"
type input "#11AA66"
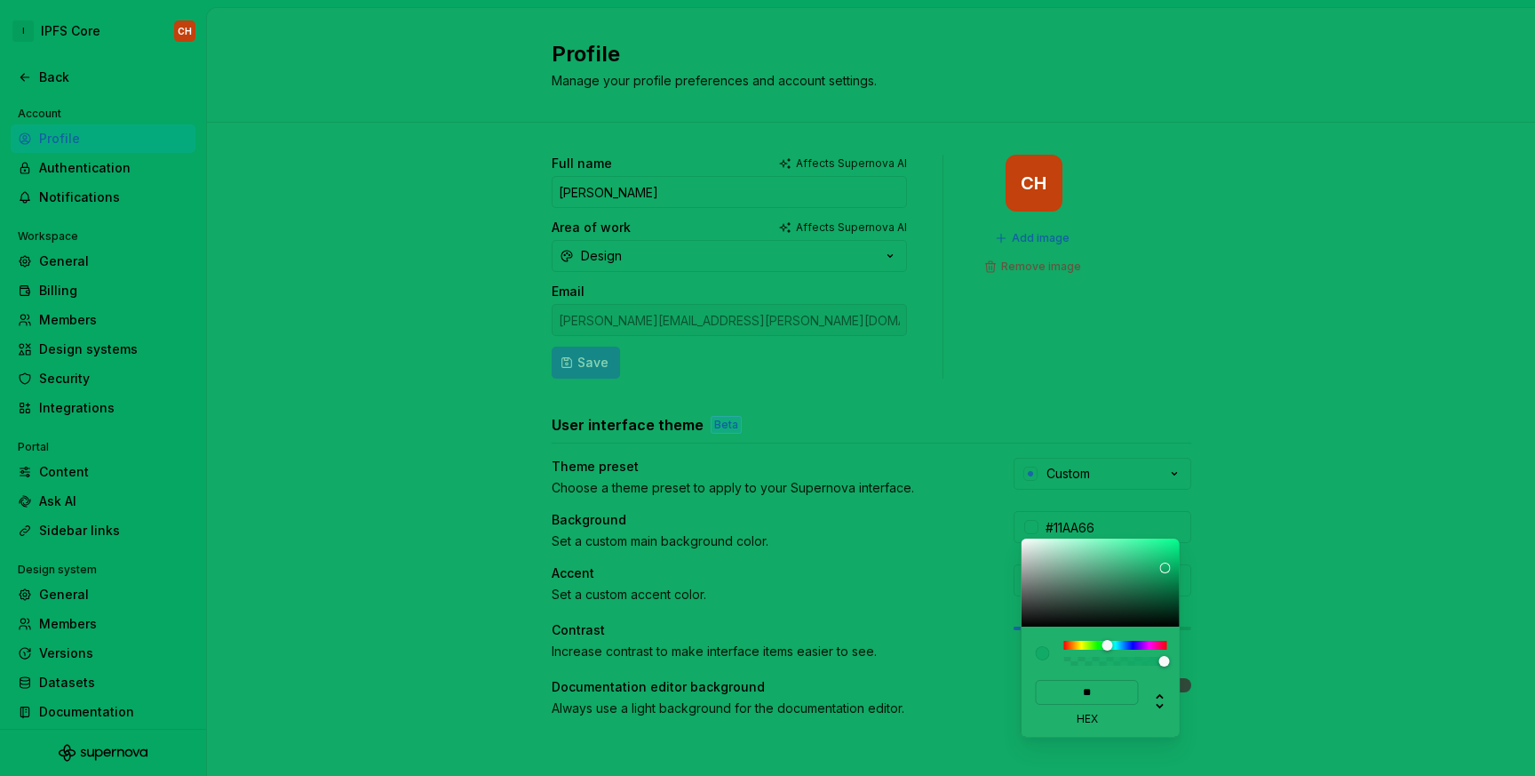
type input "*"
type input "#111928"
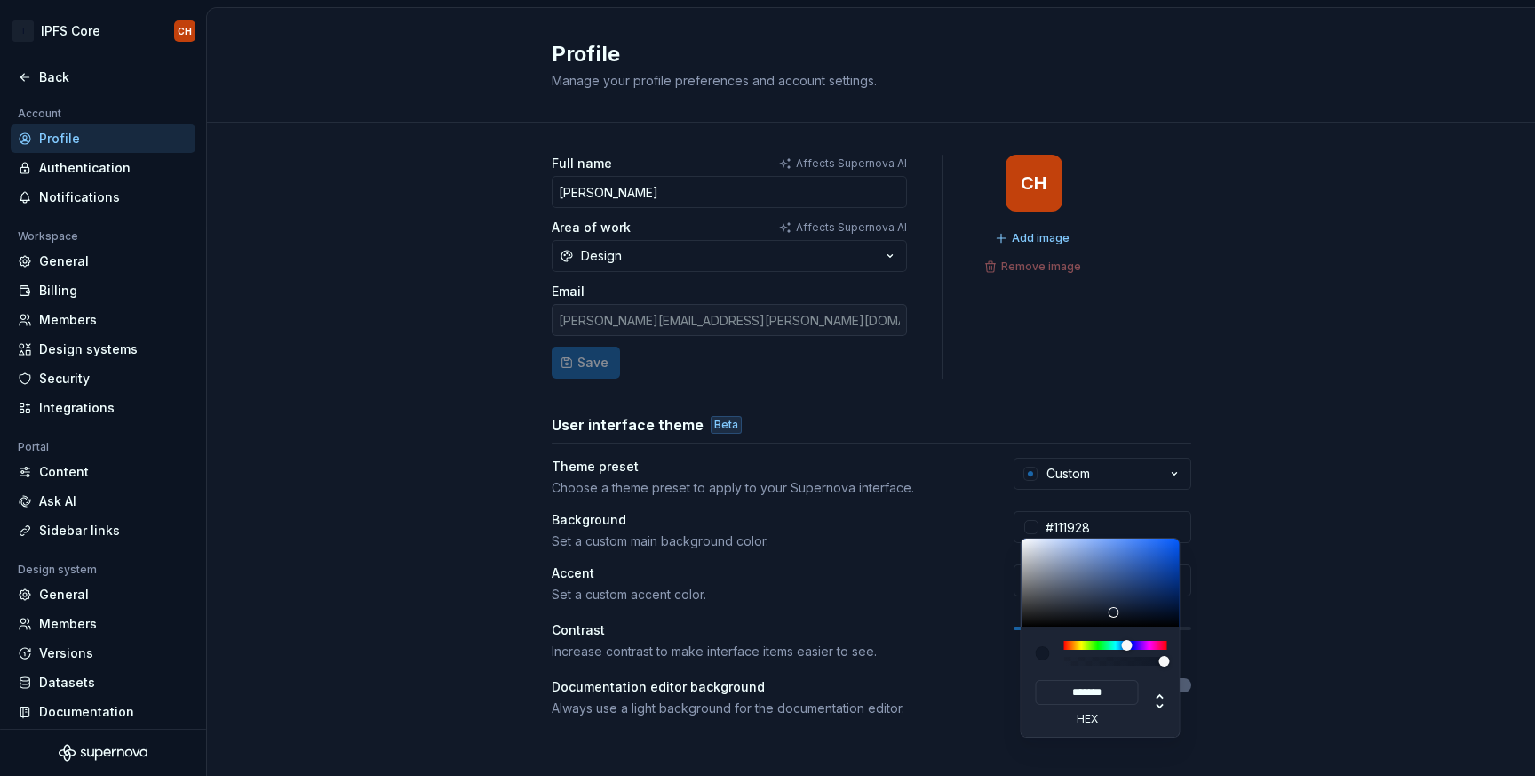
type input "*******"
click at [1294, 660] on html "I IPFS Core CH Back Account Profile Authentication Notifications Workspace Gene…" at bounding box center [767, 388] width 1535 height 776
click at [1294, 644] on html "I IPFS Core CH Back Account Profile Authentication Notifications Workspace Gene…" at bounding box center [767, 388] width 1535 height 776
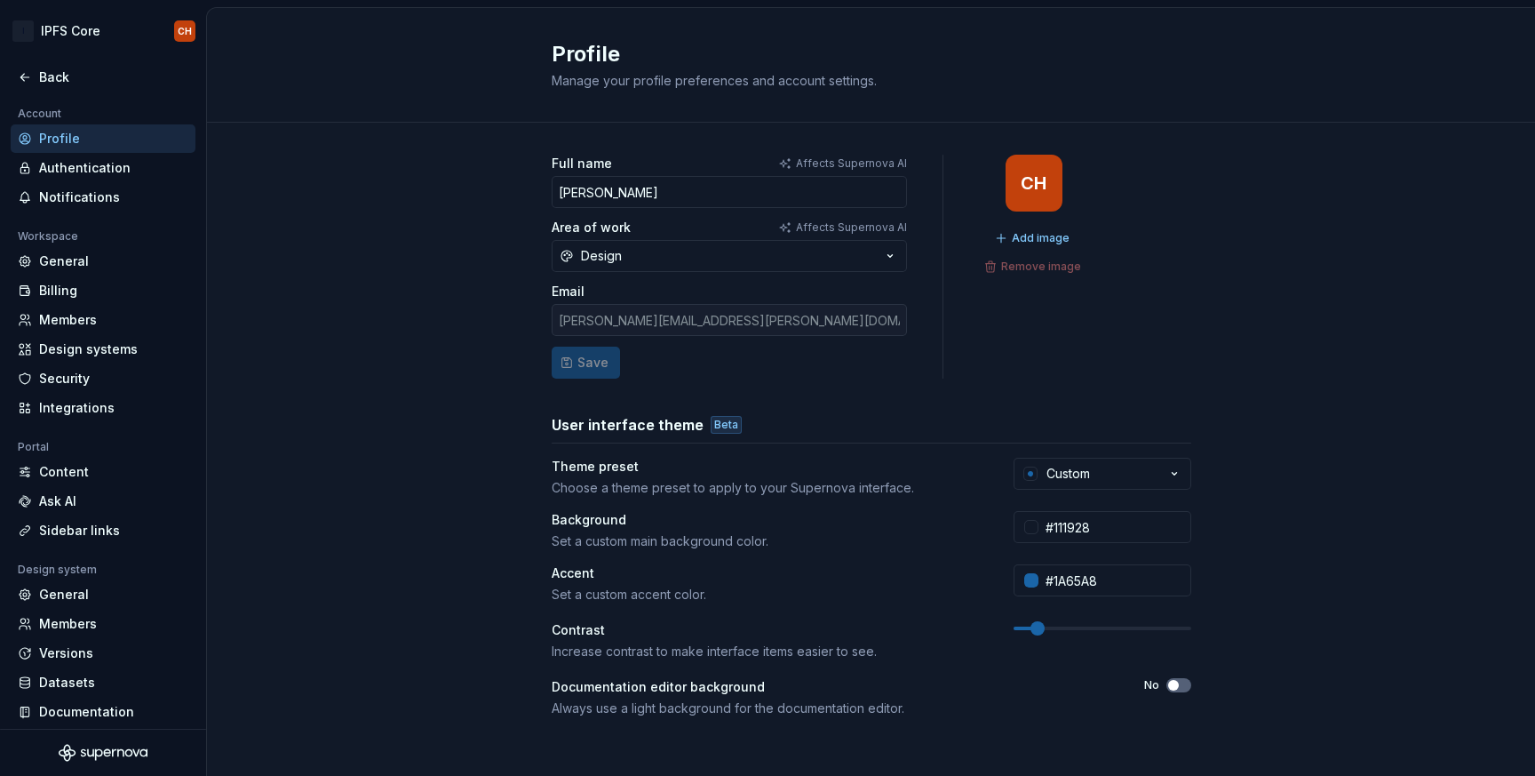
click at [1031, 631] on span at bounding box center [1038, 628] width 14 height 14
click at [1021, 628] on span at bounding box center [1028, 628] width 14 height 14
click at [1145, 474] on button "Custom" at bounding box center [1103, 474] width 178 height 32
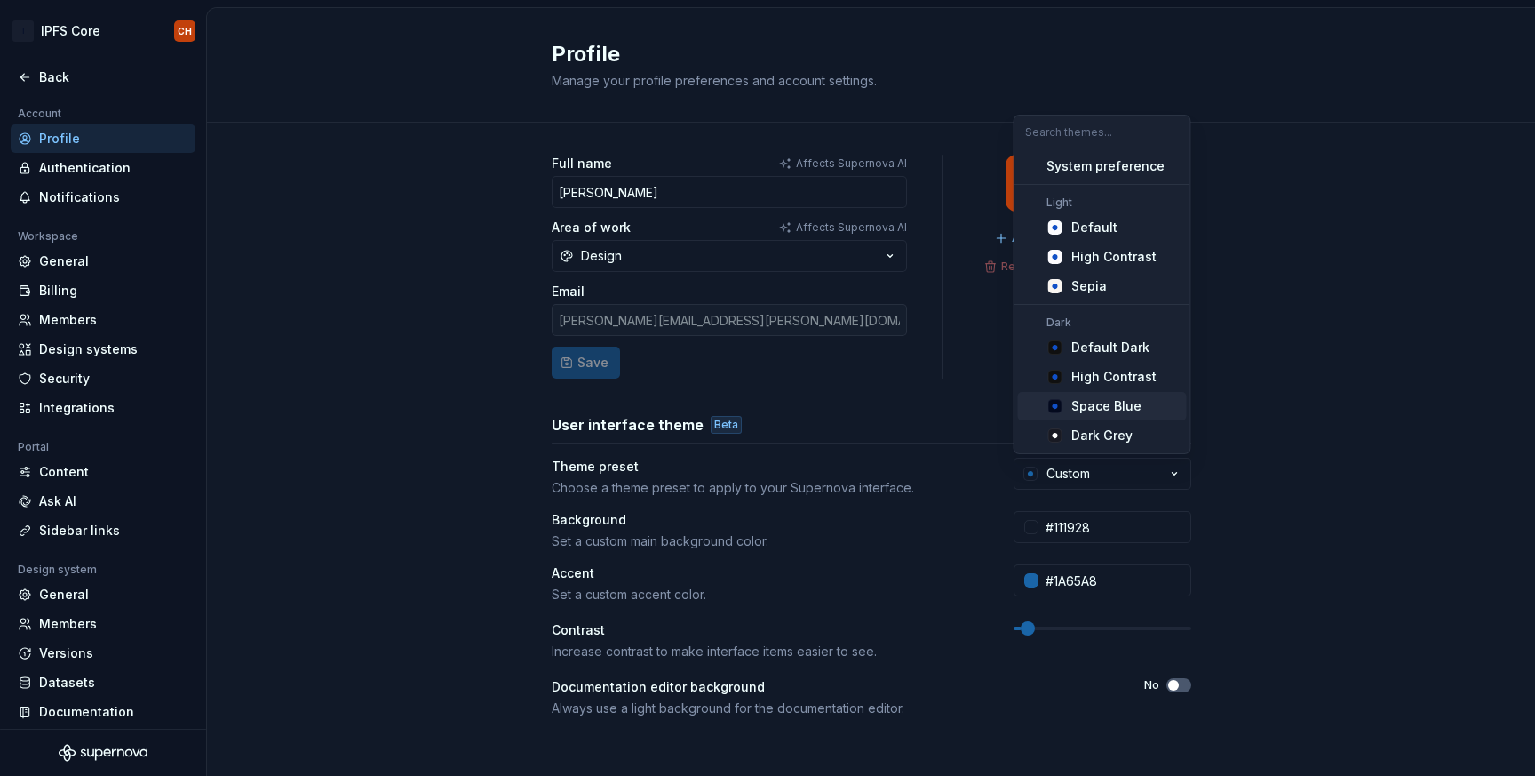
click at [1102, 399] on div "Space Blue" at bounding box center [1106, 406] width 70 height 18
type input "#040A1E"
type input "#104FC6"
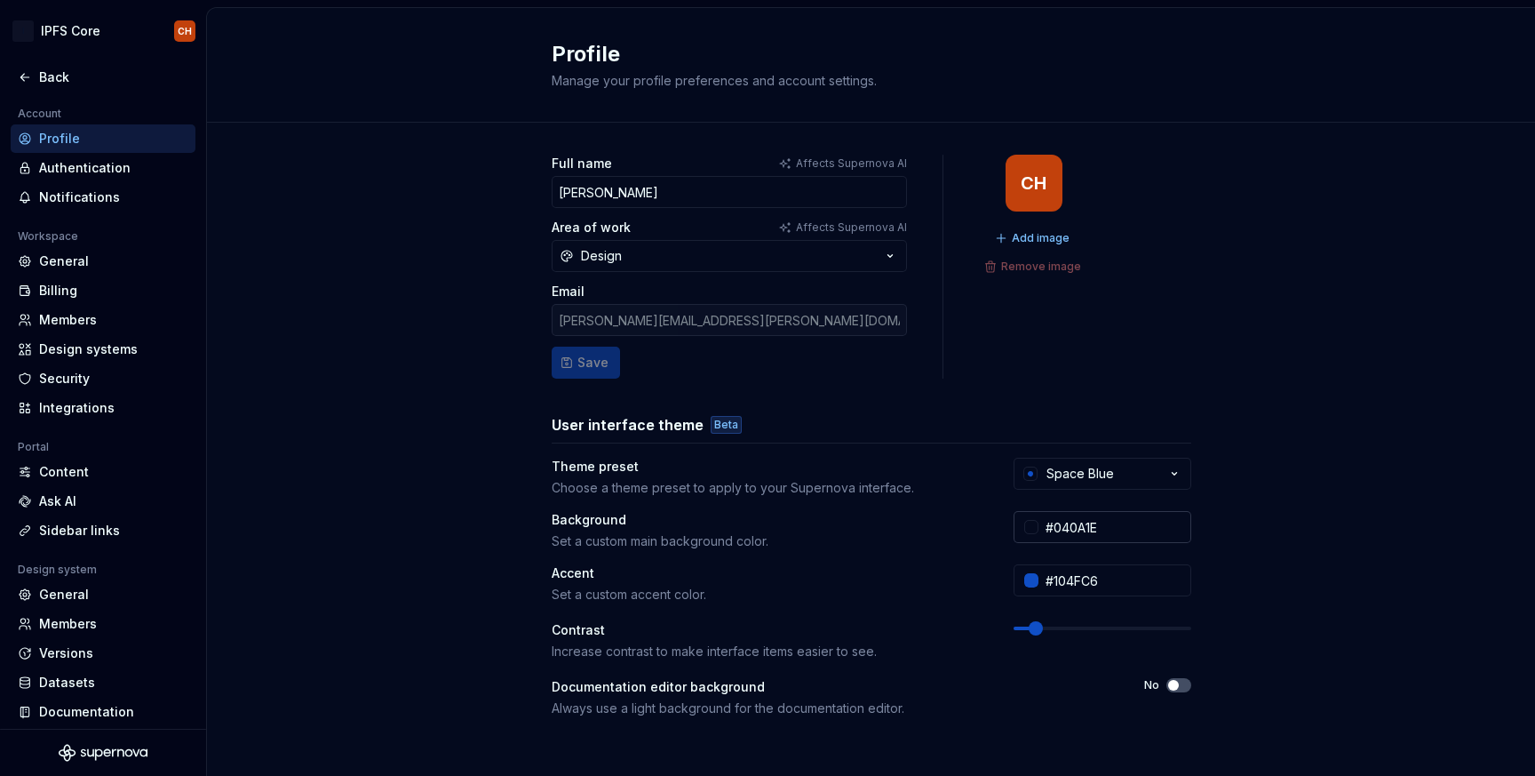
click at [1032, 531] on div at bounding box center [1031, 527] width 14 height 14
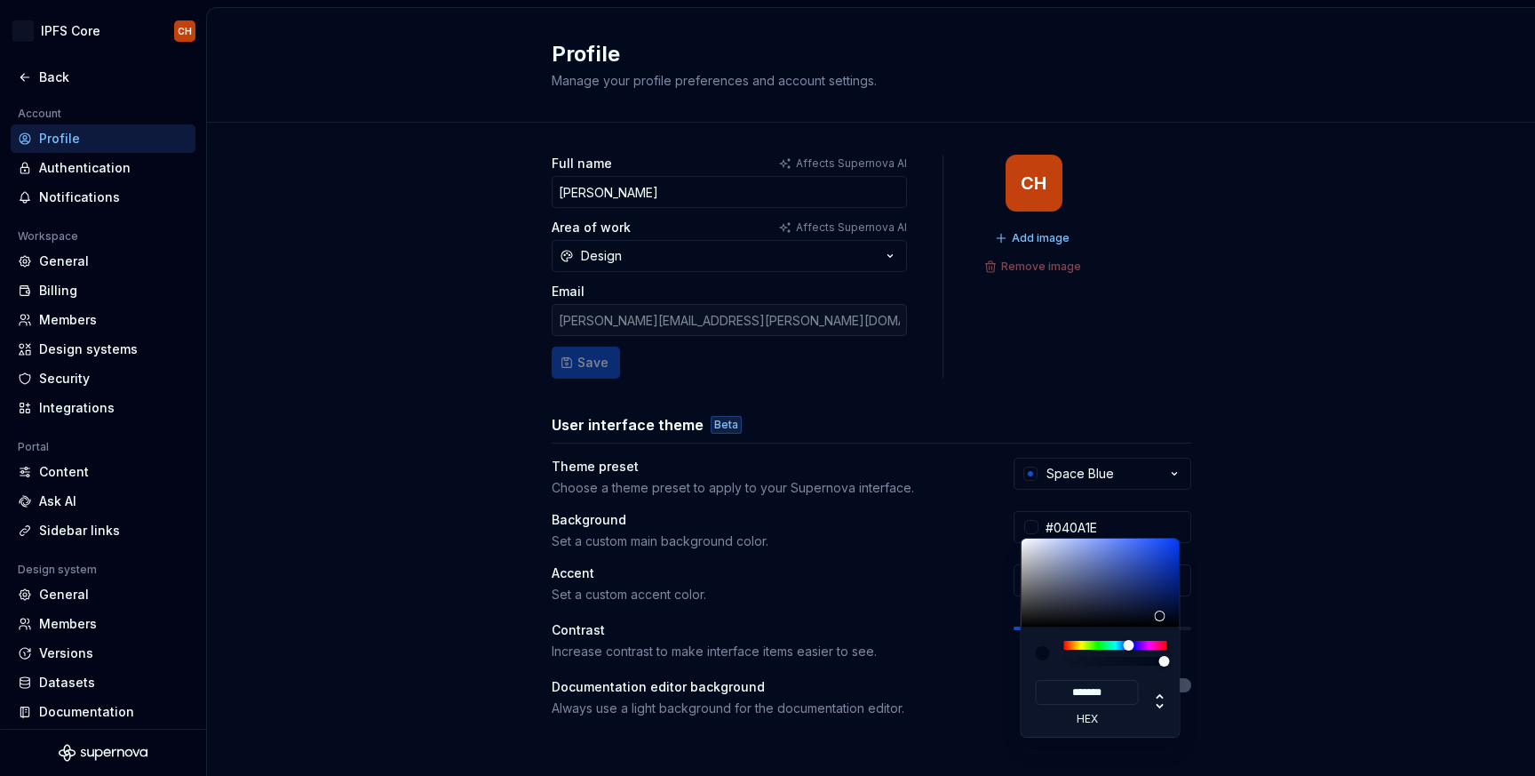
type input "#111928"
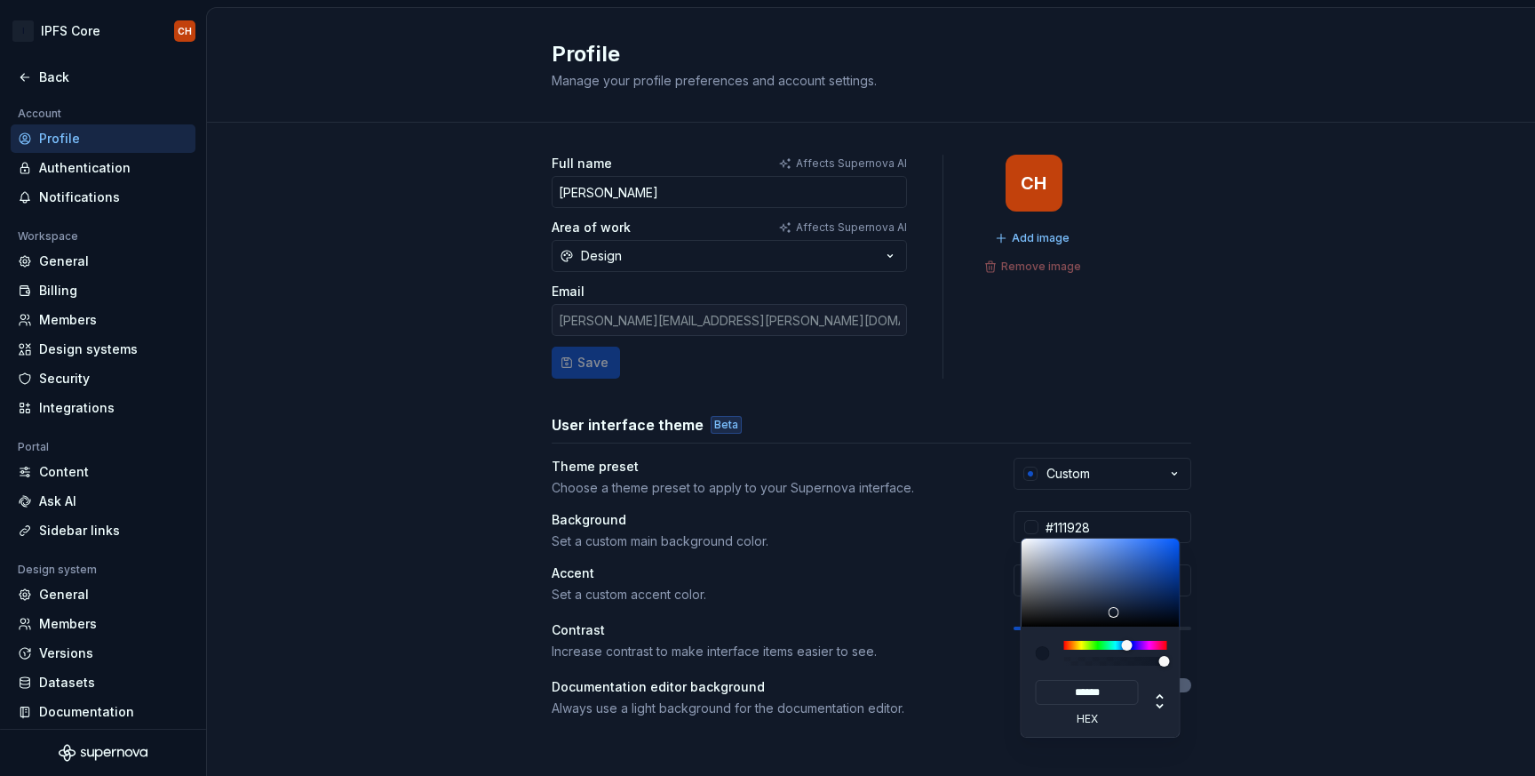
type input "******"
click at [1207, 358] on html "I IPFS Core CH Back Account Profile Authentication Notifications Workspace Gene…" at bounding box center [767, 388] width 1535 height 776
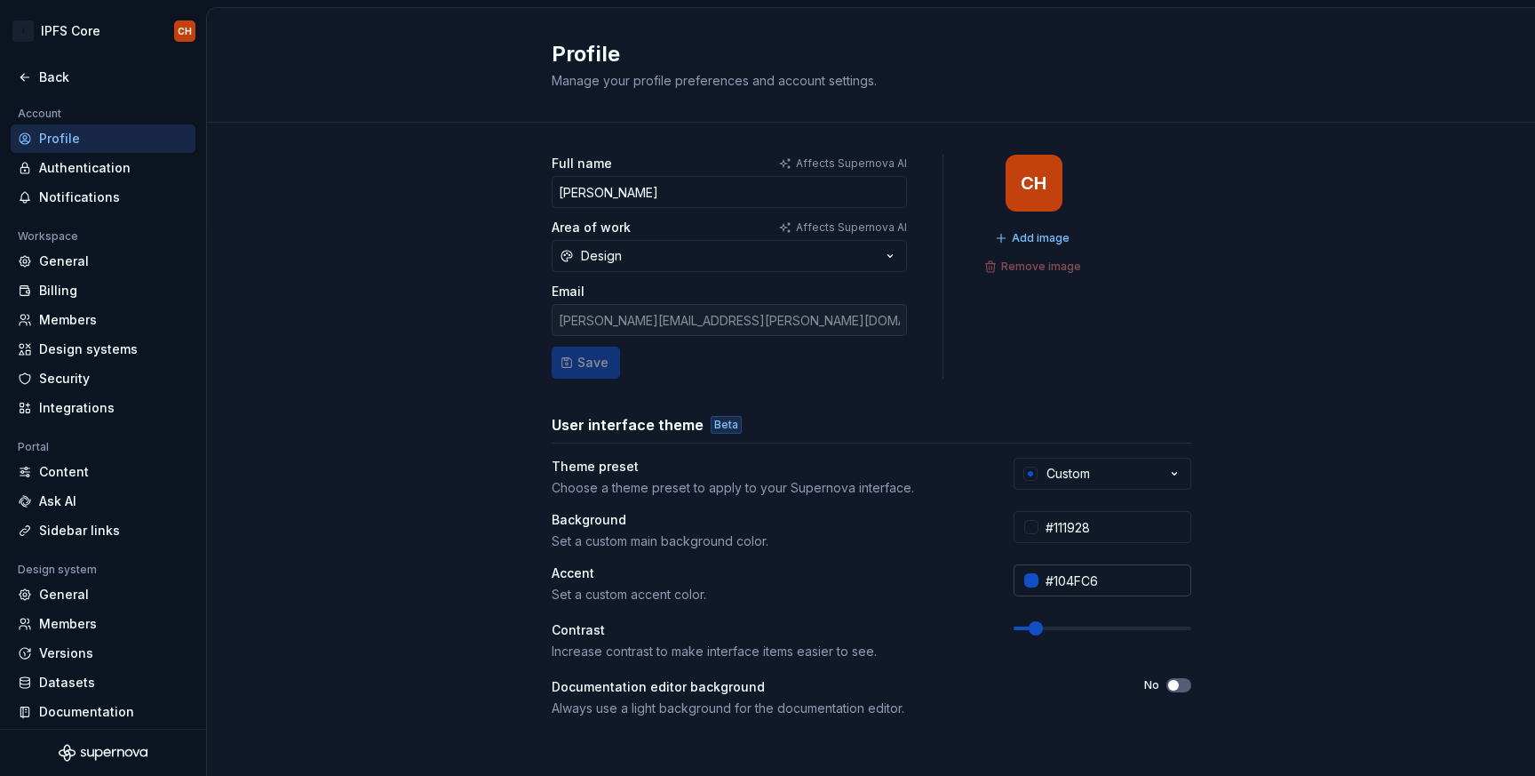
click at [1032, 578] on div at bounding box center [1031, 580] width 14 height 14
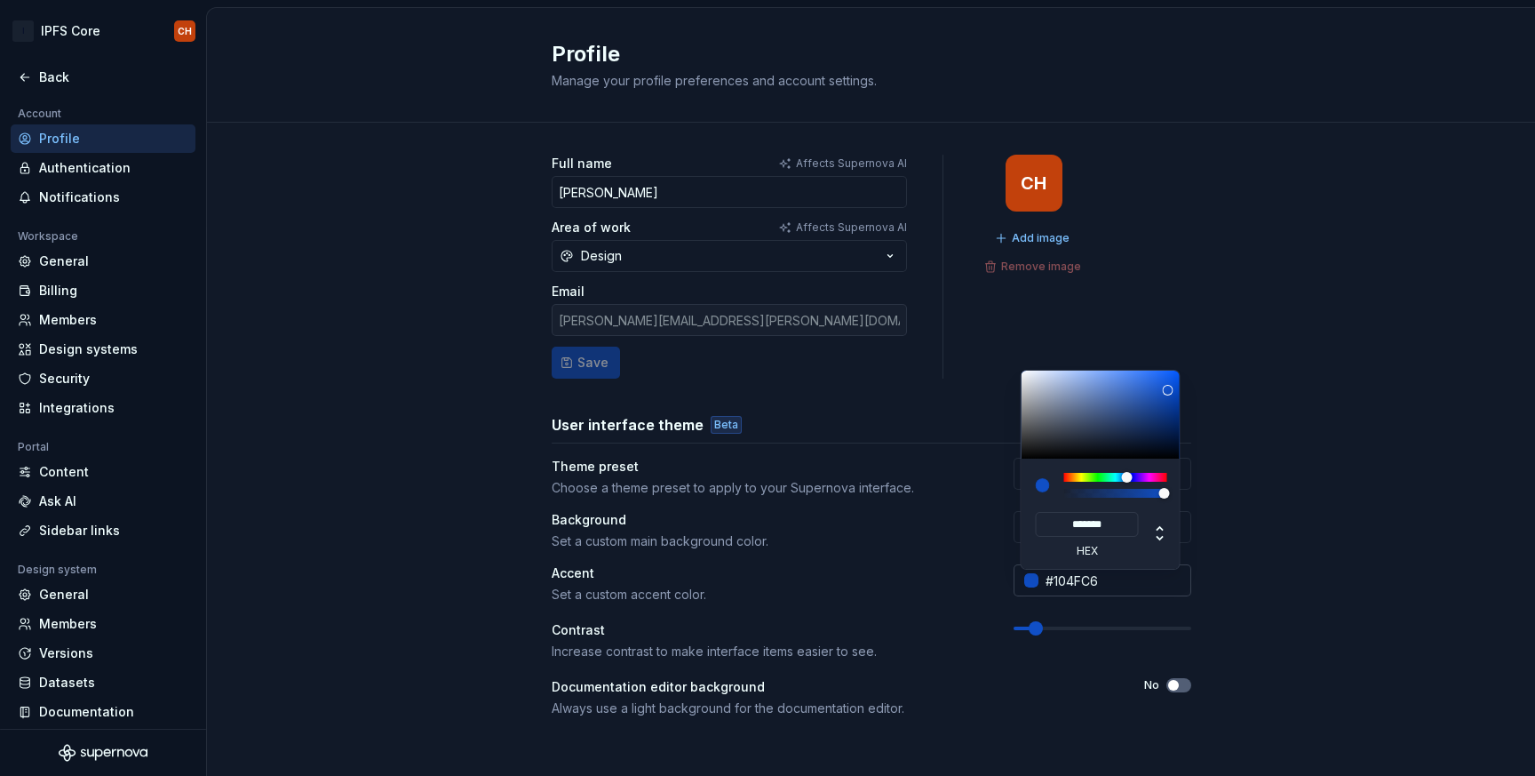
type input "#1A65A8"
type input "******"
click at [1224, 258] on html "I IPFS Core CH Back Account Profile Authentication Notifications Workspace Gene…" at bounding box center [767, 388] width 1535 height 776
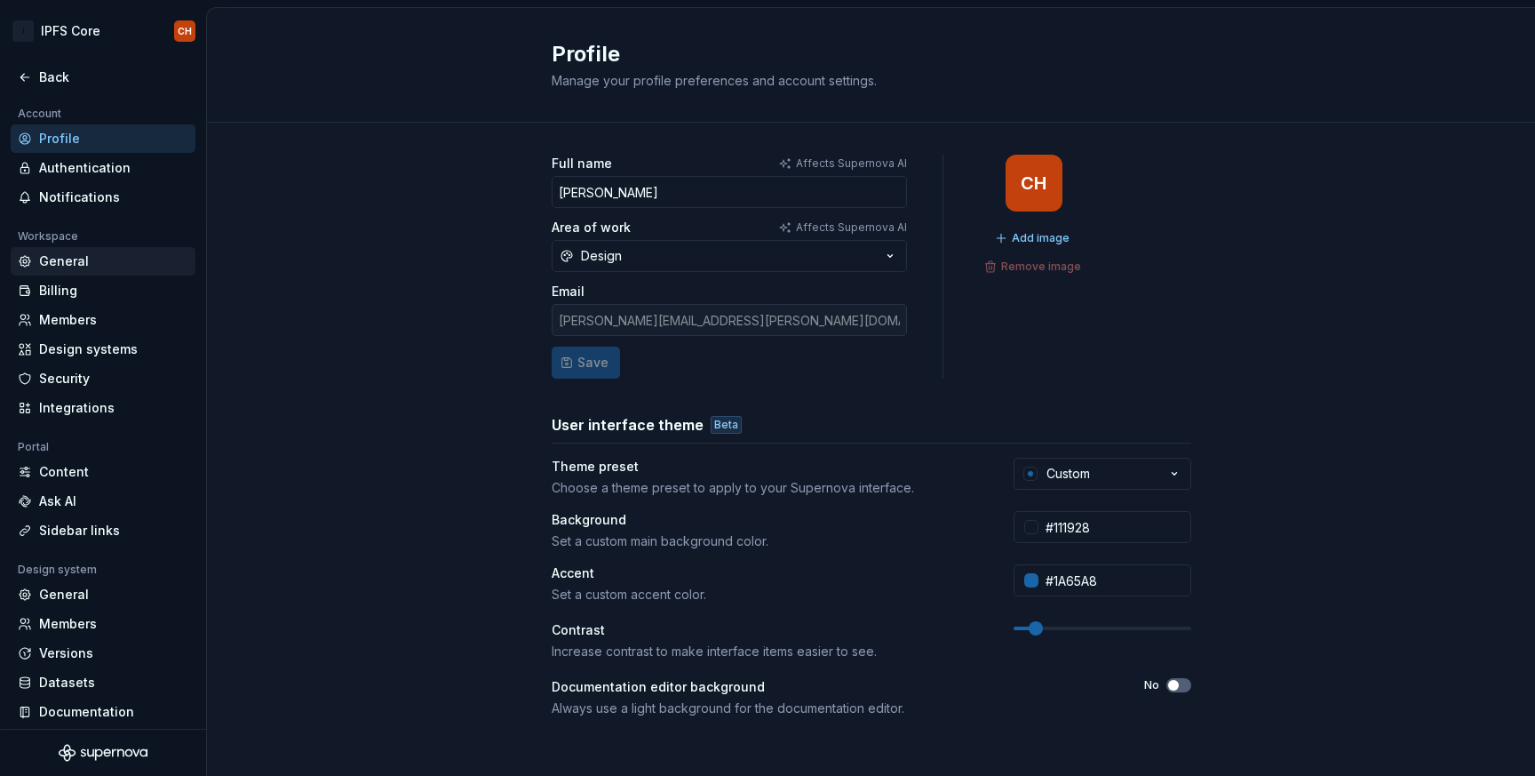
click at [83, 257] on div "General" at bounding box center [113, 261] width 149 height 18
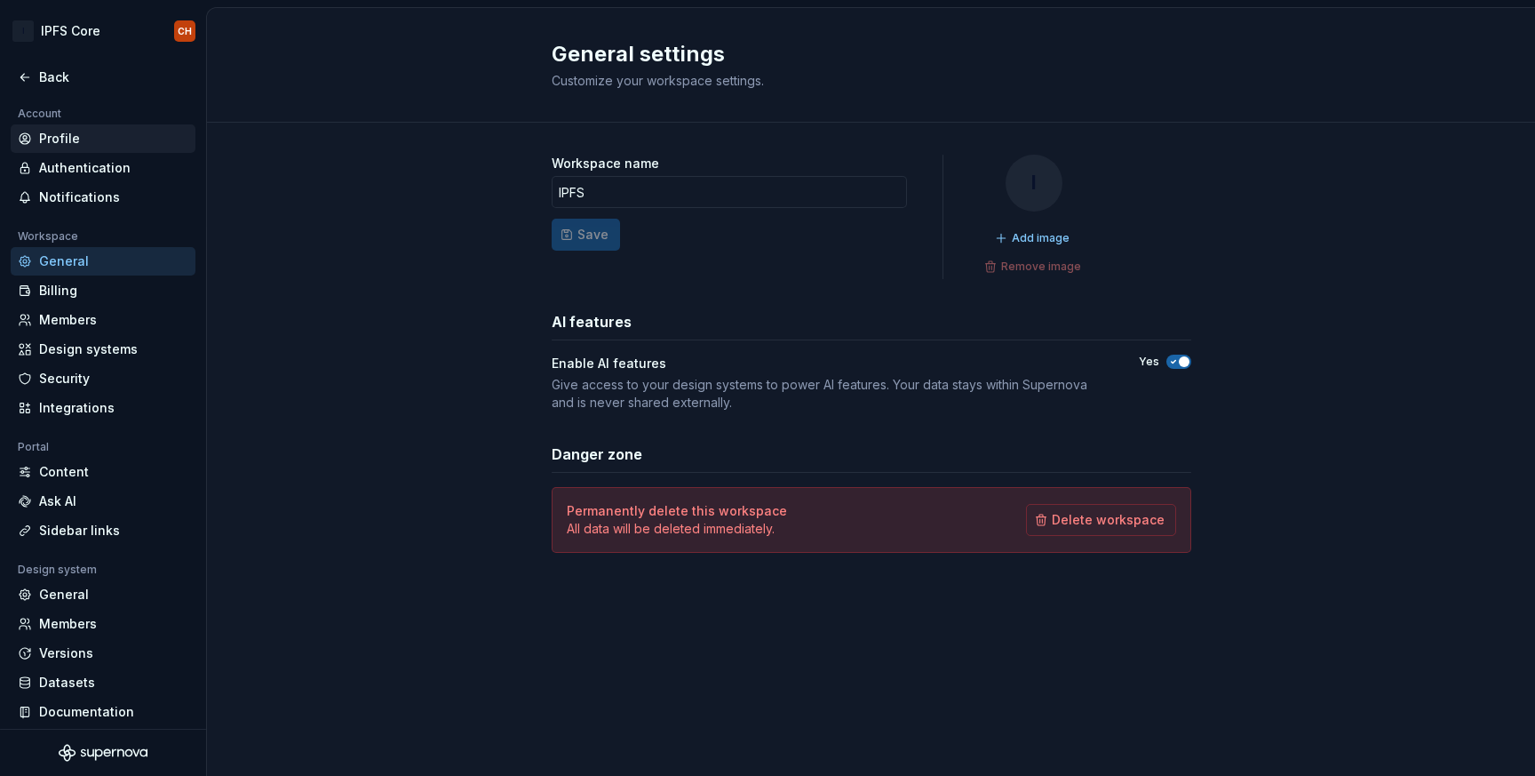
click at [83, 137] on div "Profile" at bounding box center [113, 139] width 149 height 18
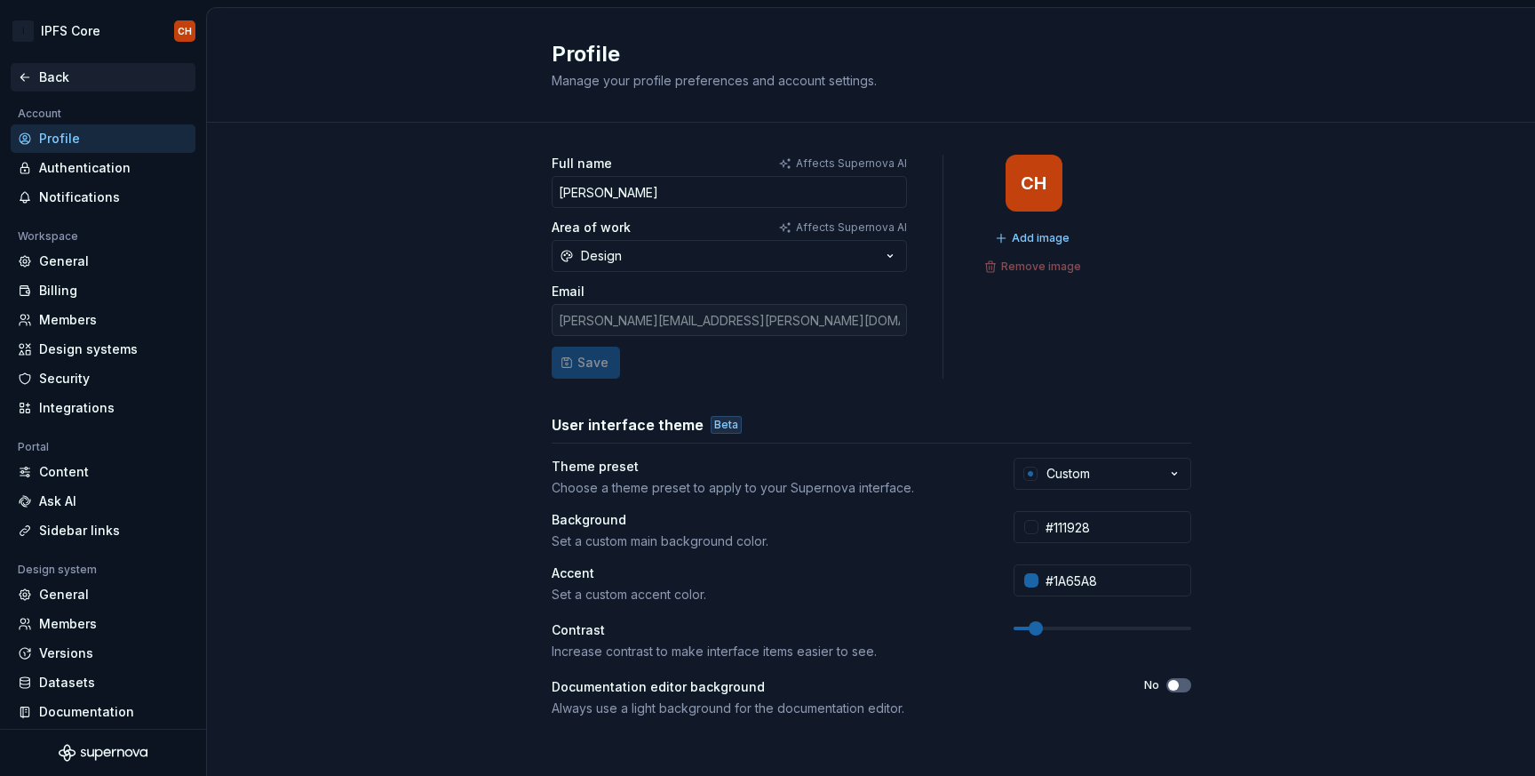
click at [56, 89] on div "Back" at bounding box center [103, 77] width 185 height 28
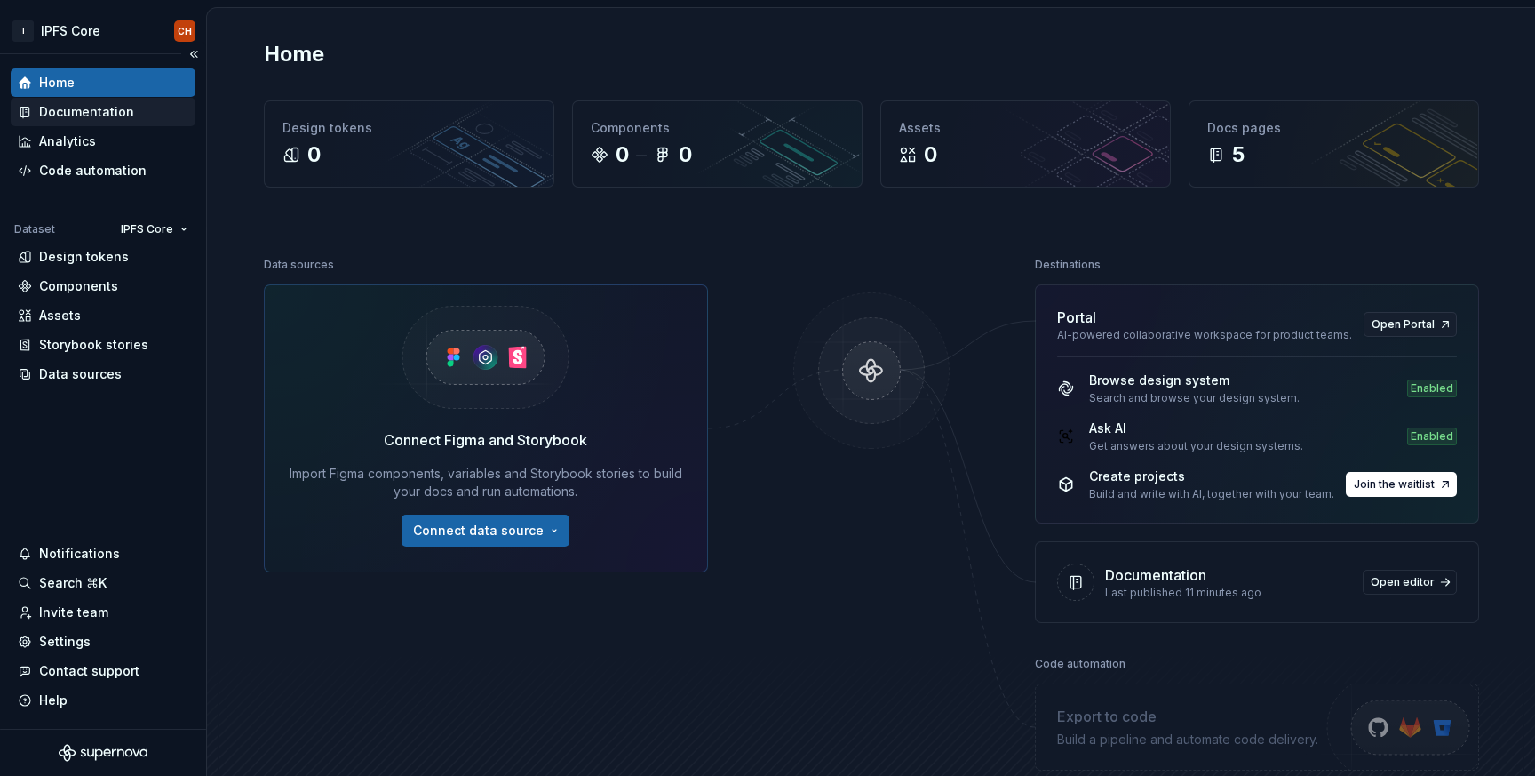
click at [72, 113] on div "Documentation" at bounding box center [86, 112] width 95 height 18
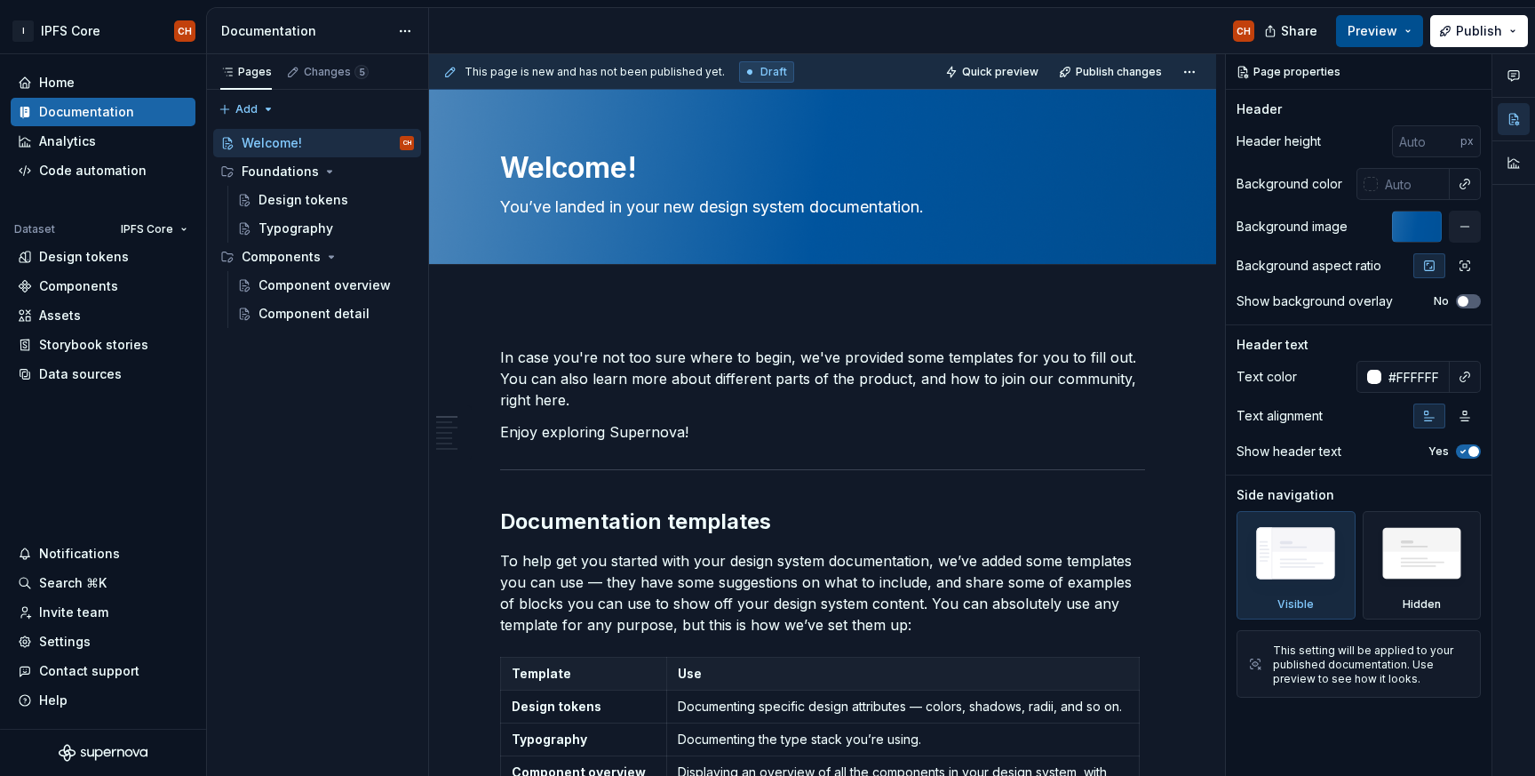
click at [1409, 30] on button "Preview" at bounding box center [1379, 31] width 87 height 32
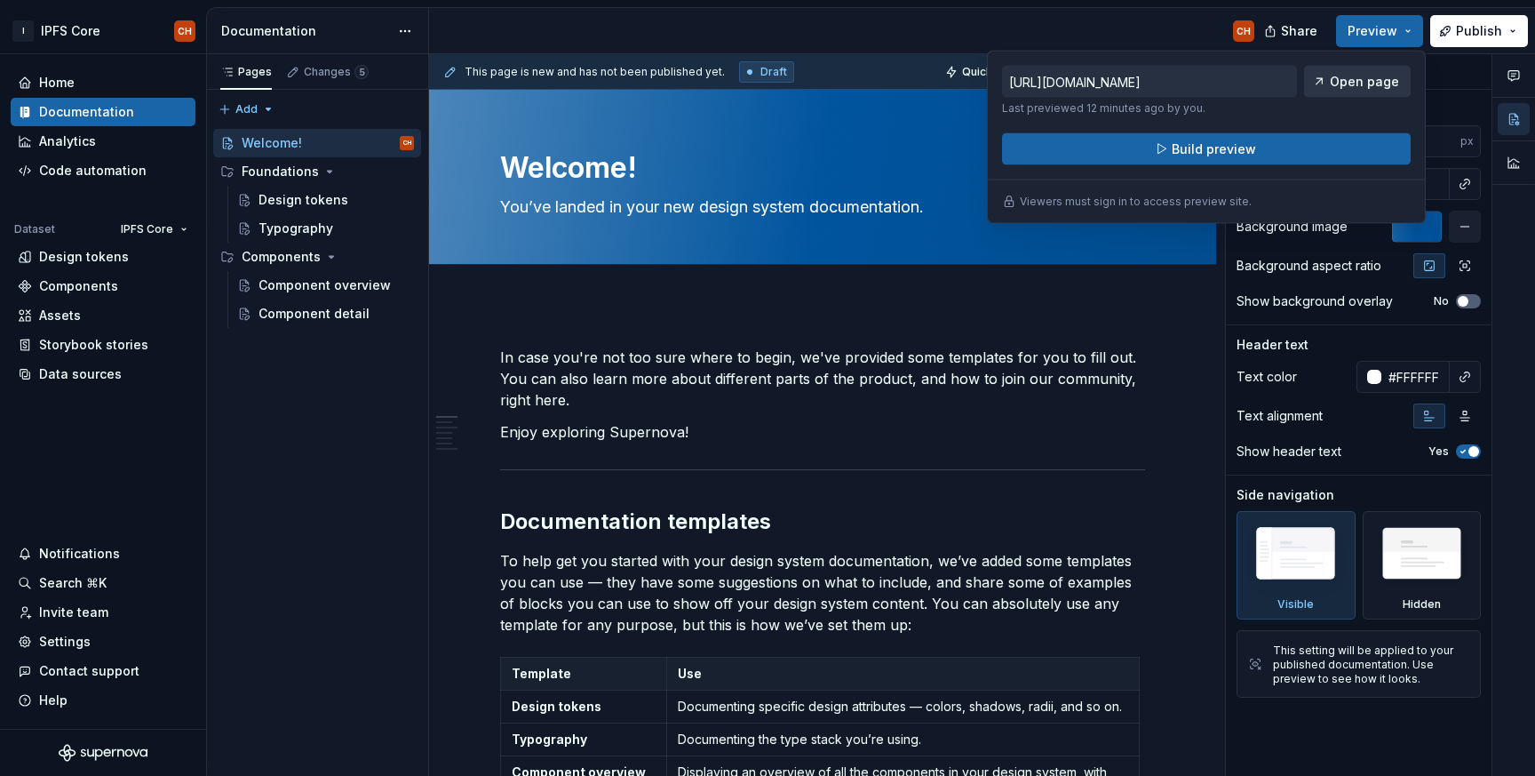
click at [1351, 79] on span "Open page" at bounding box center [1364, 82] width 69 height 18
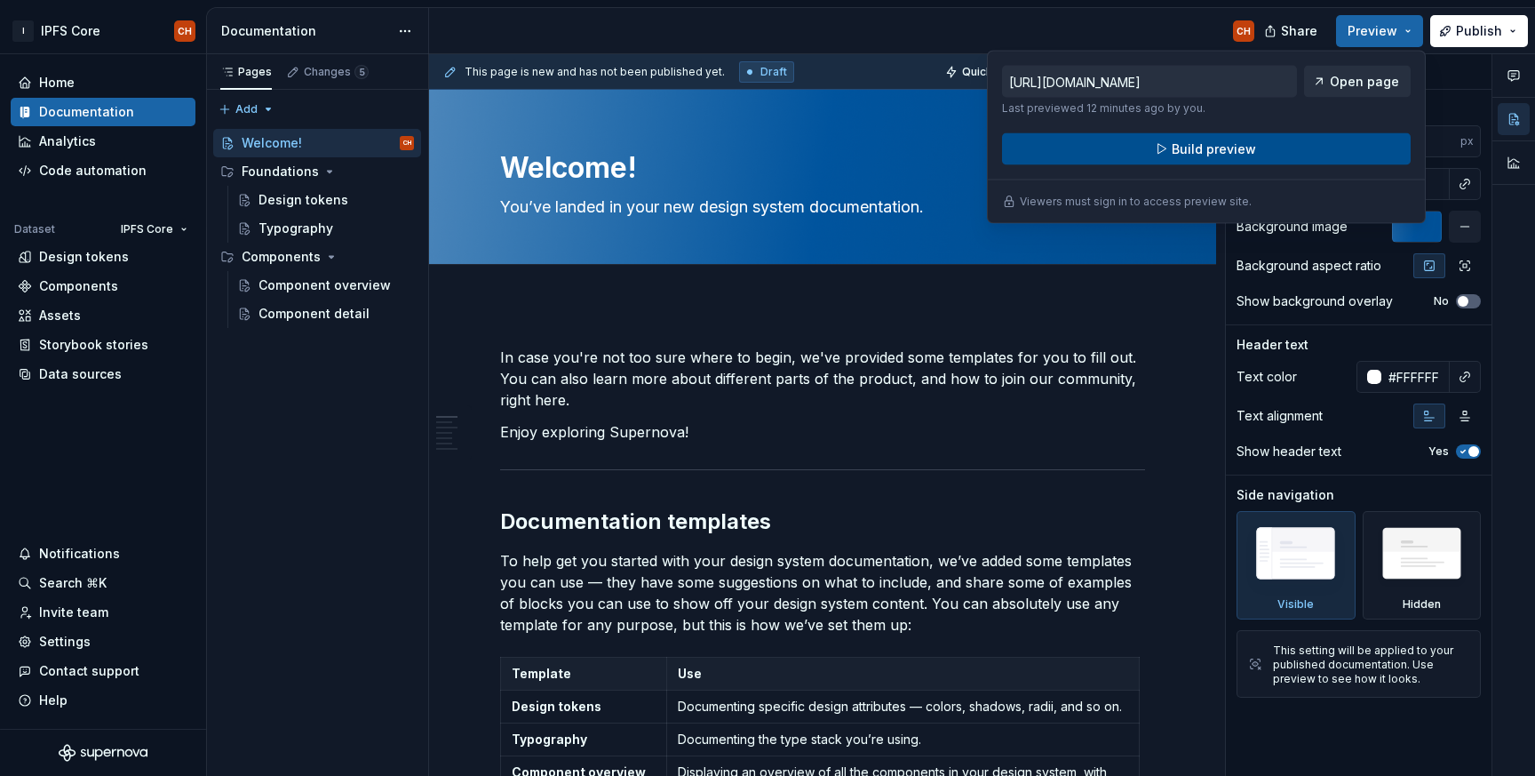
click at [1272, 150] on button "Build preview" at bounding box center [1206, 149] width 409 height 32
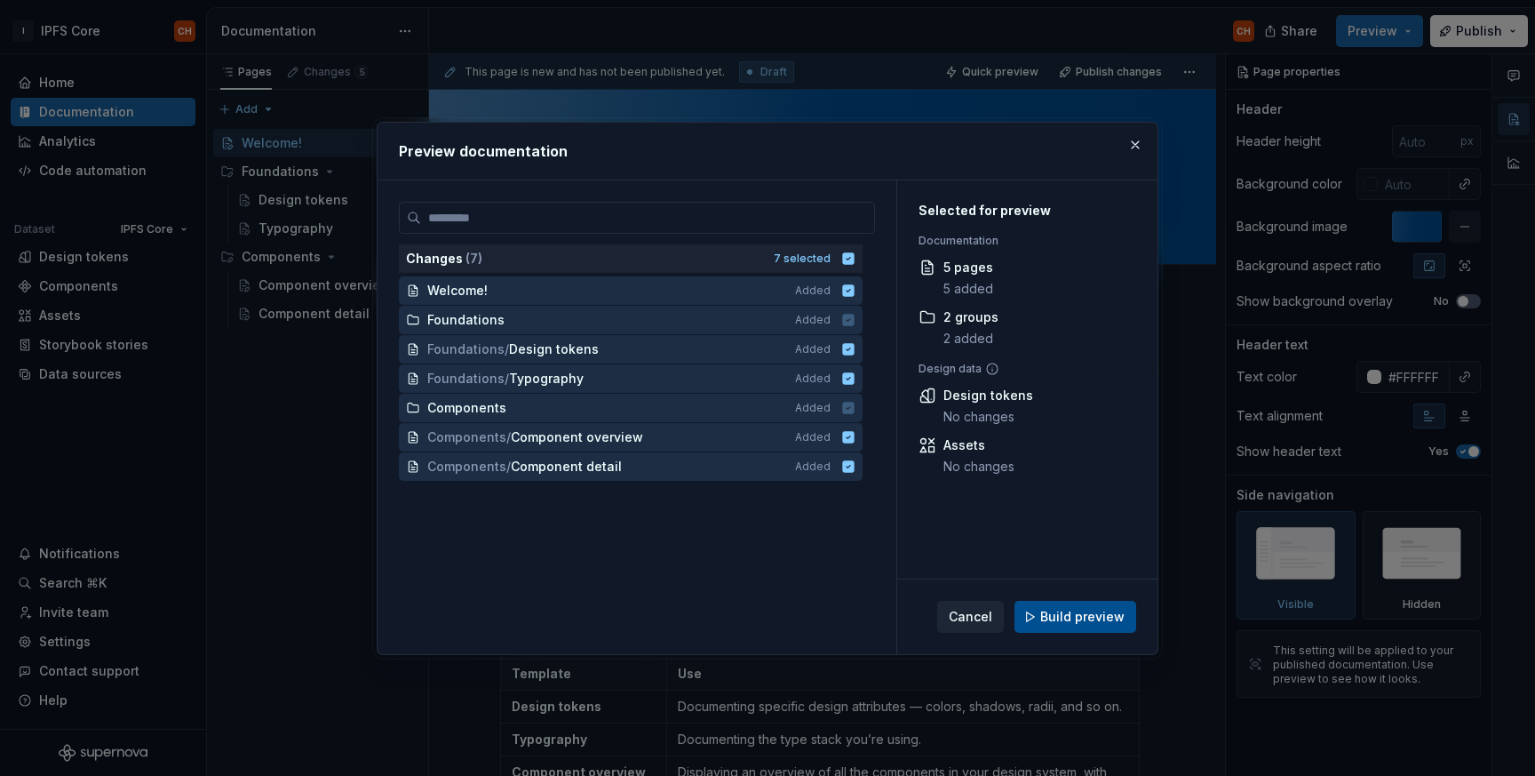
click at [1066, 606] on button "Build preview" at bounding box center [1076, 617] width 122 height 32
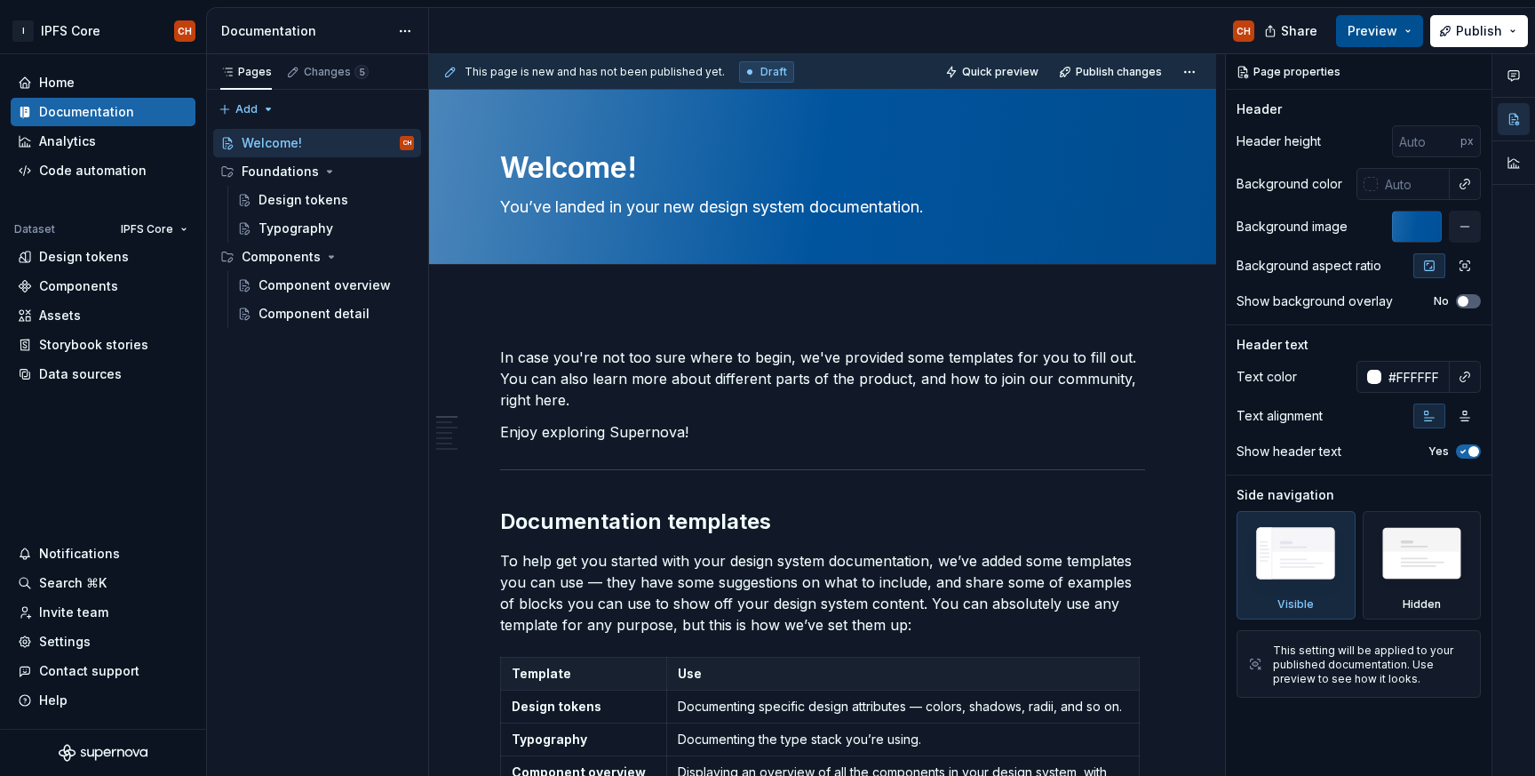
click at [1396, 28] on span "Preview" at bounding box center [1373, 31] width 50 height 18
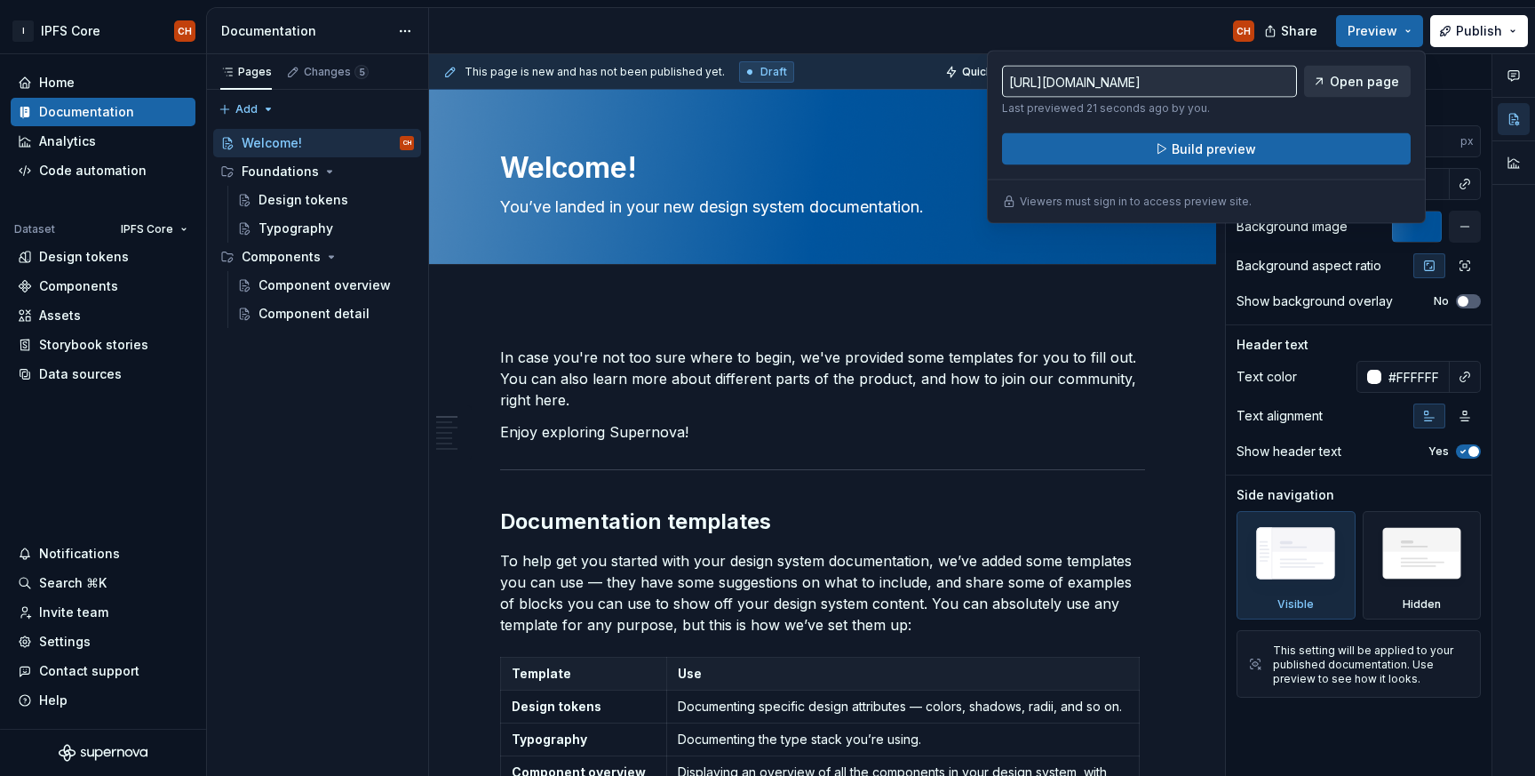
click at [1369, 83] on span "Open page" at bounding box center [1364, 82] width 69 height 18
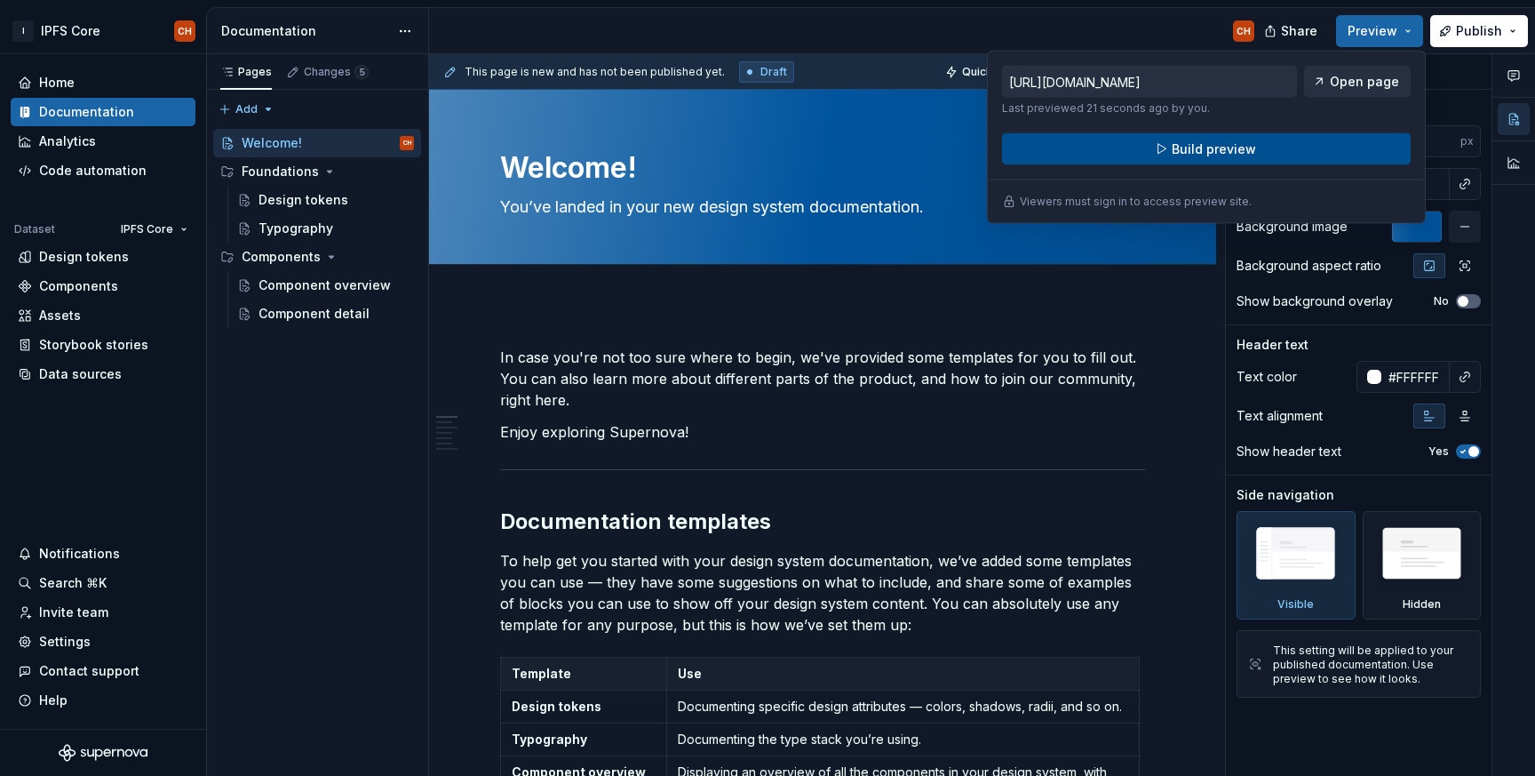
click at [1177, 155] on span "Build preview" at bounding box center [1214, 149] width 84 height 18
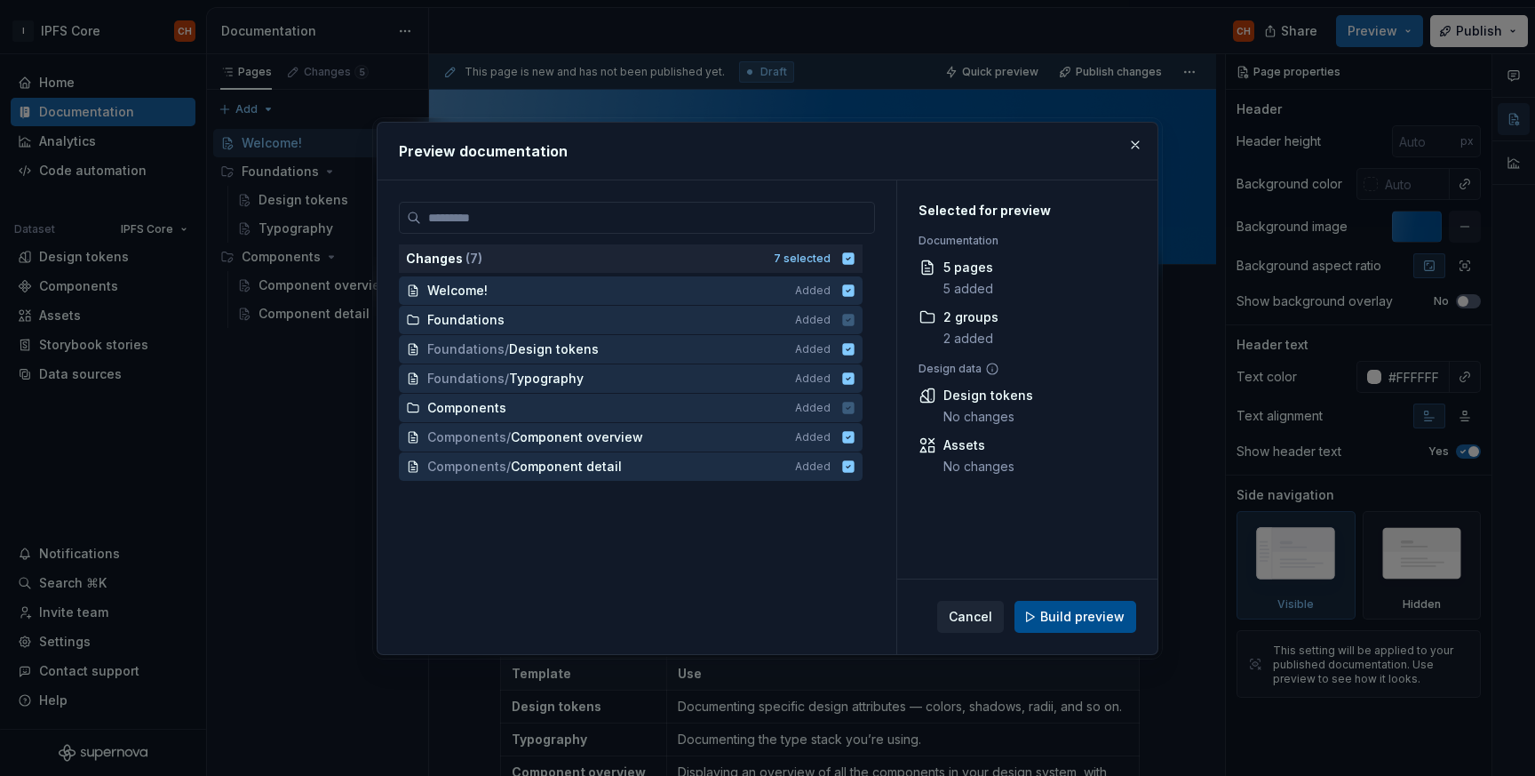
click at [1077, 616] on span "Build preview" at bounding box center [1082, 617] width 84 height 18
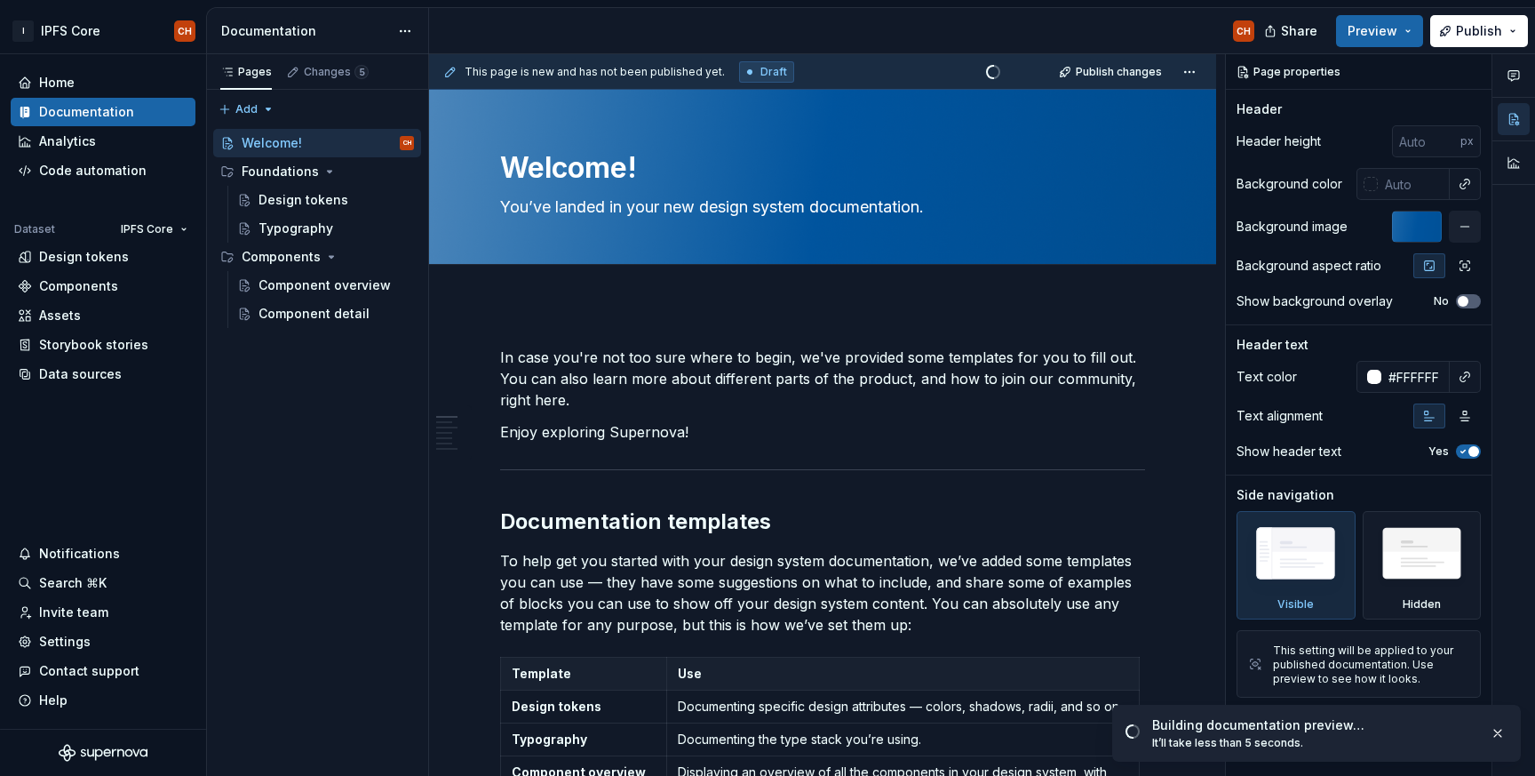
click at [1269, 722] on div "Building documentation preview…" at bounding box center [1313, 725] width 323 height 18
click at [1245, 736] on div "Preview built." at bounding box center [1265, 738] width 227 height 18
click at [1426, 740] on span "Open page" at bounding box center [1442, 737] width 60 height 14
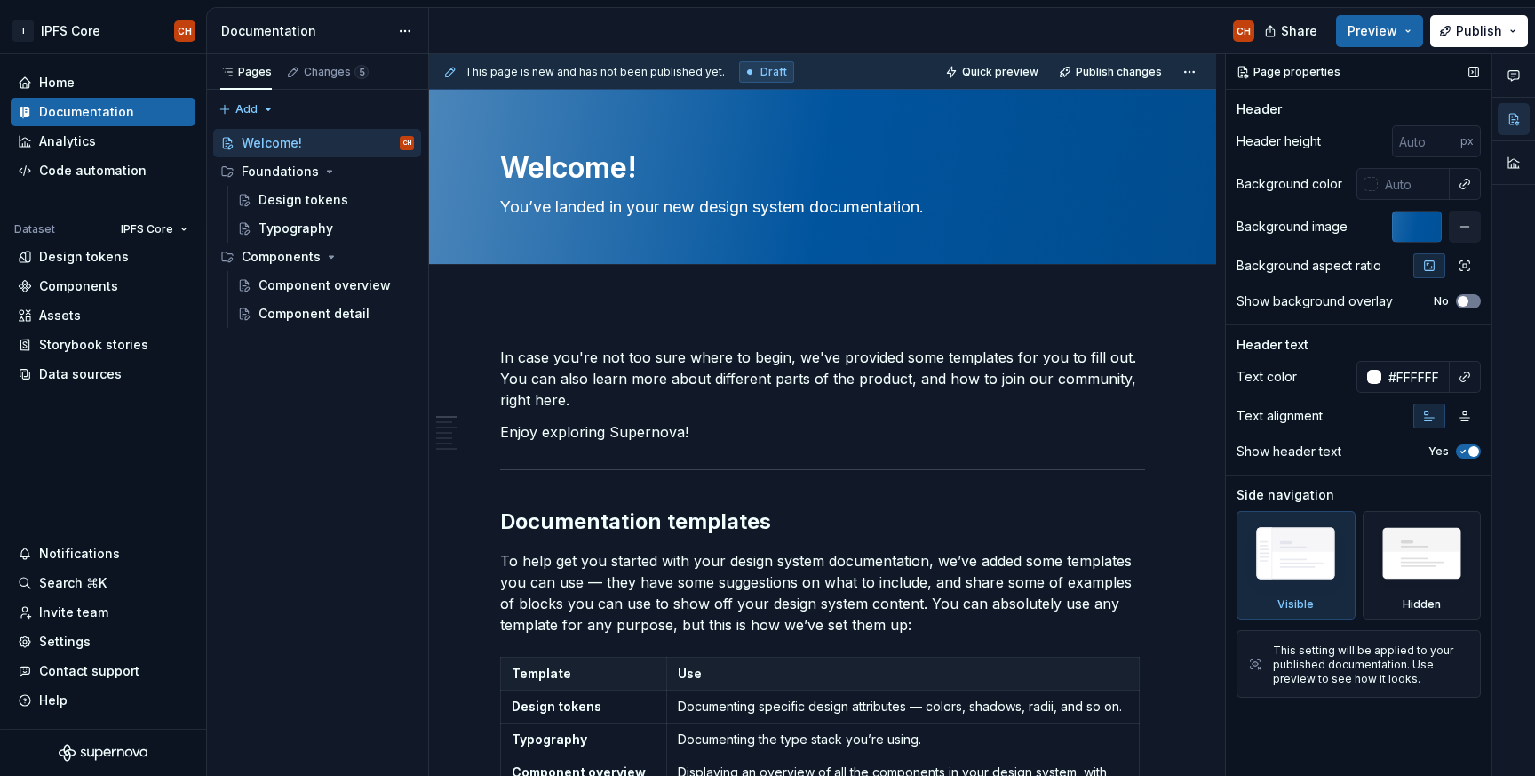
click at [1473, 297] on button "No" at bounding box center [1468, 301] width 25 height 14
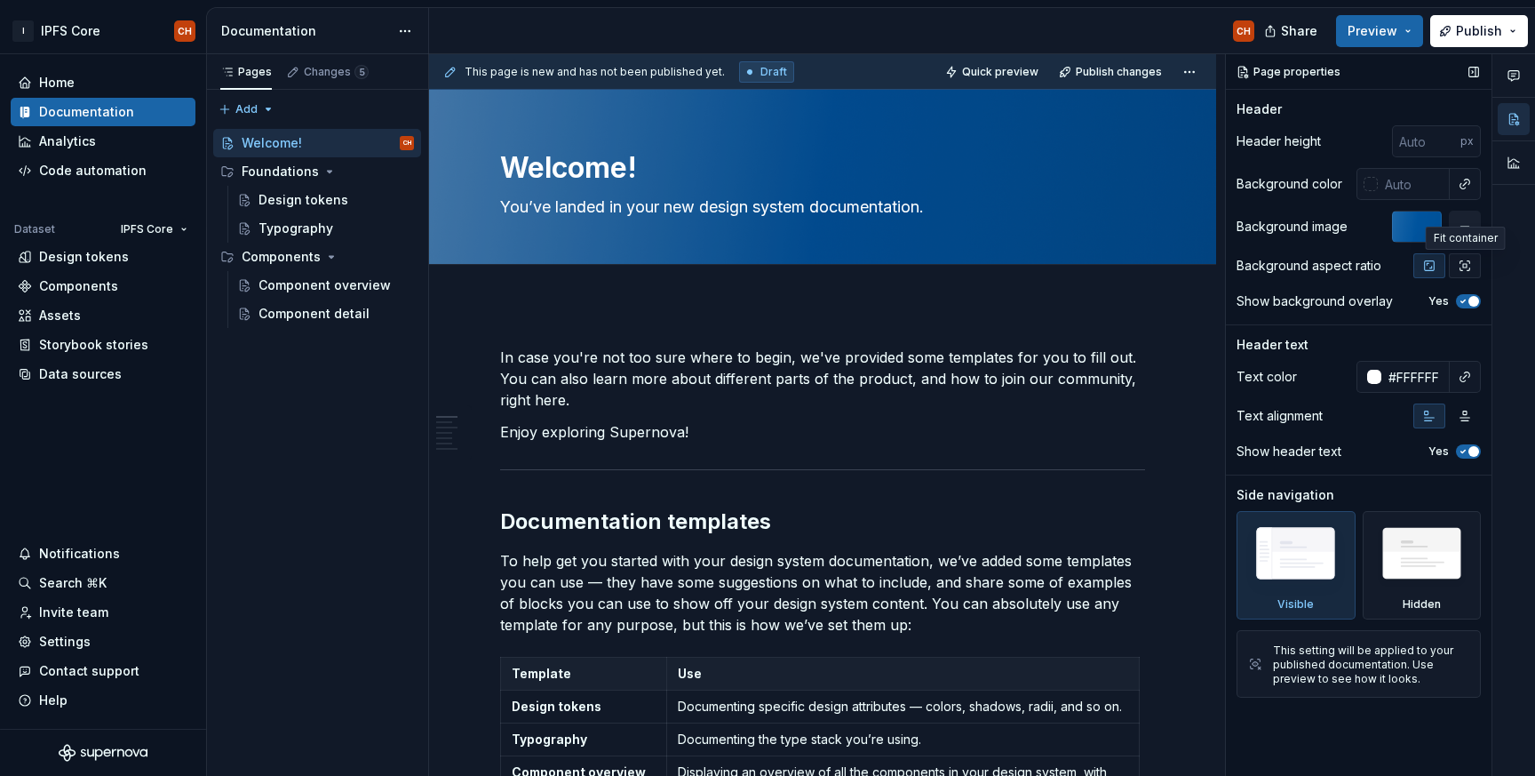
click at [1461, 267] on icon "button" at bounding box center [1465, 266] width 14 height 14
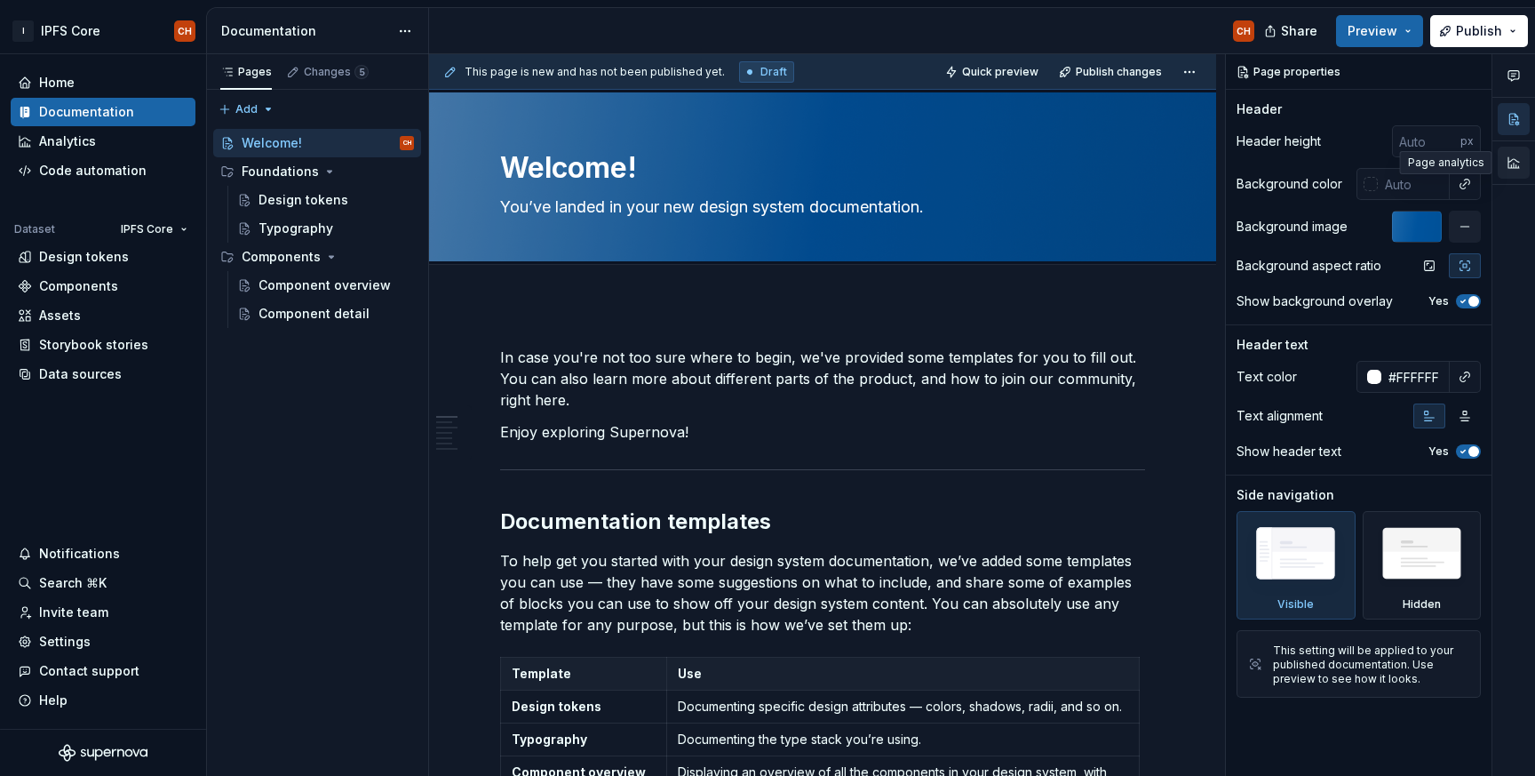
click at [1517, 155] on button "button" at bounding box center [1514, 163] width 32 height 32
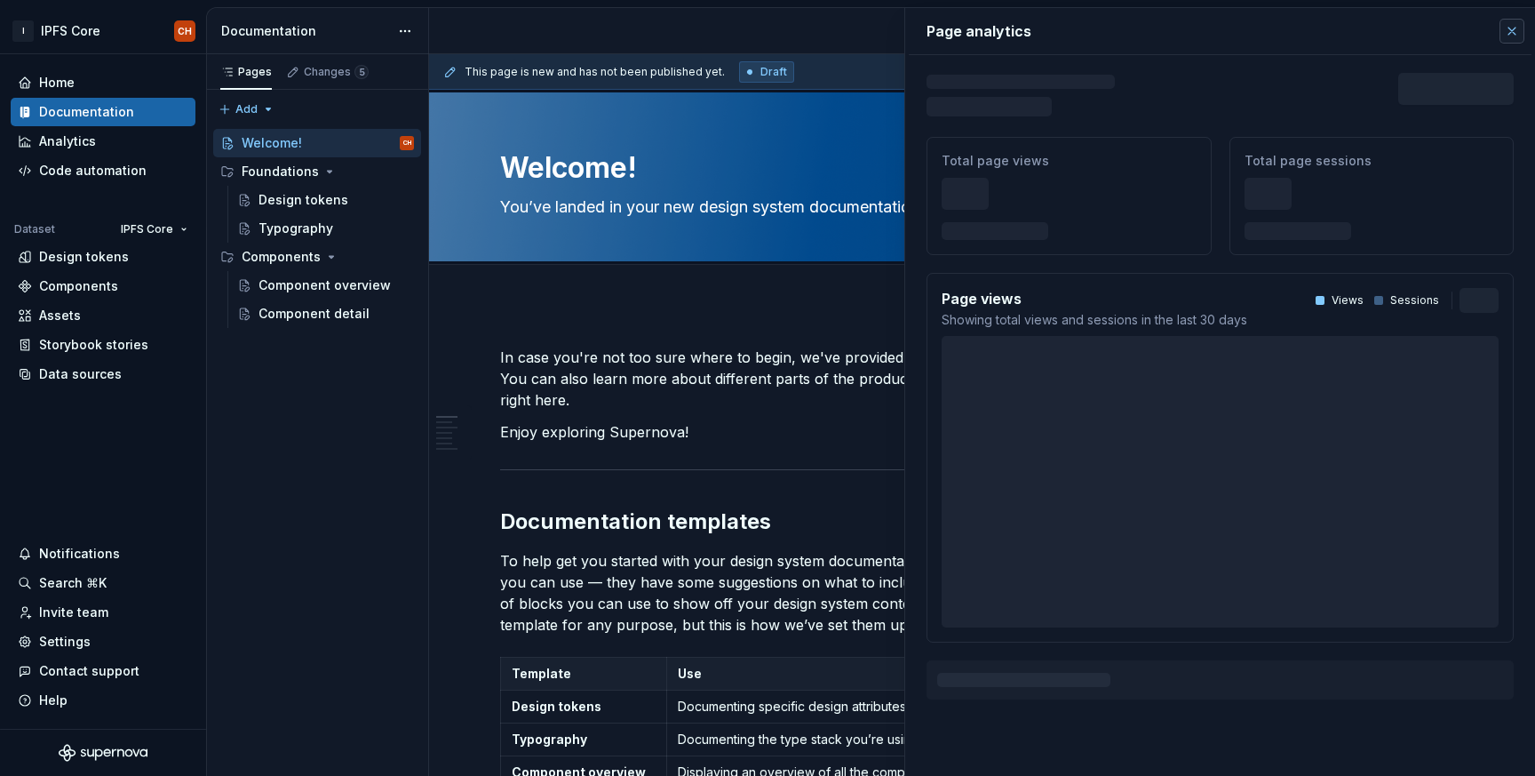
click at [1515, 23] on button "button" at bounding box center [1512, 31] width 25 height 25
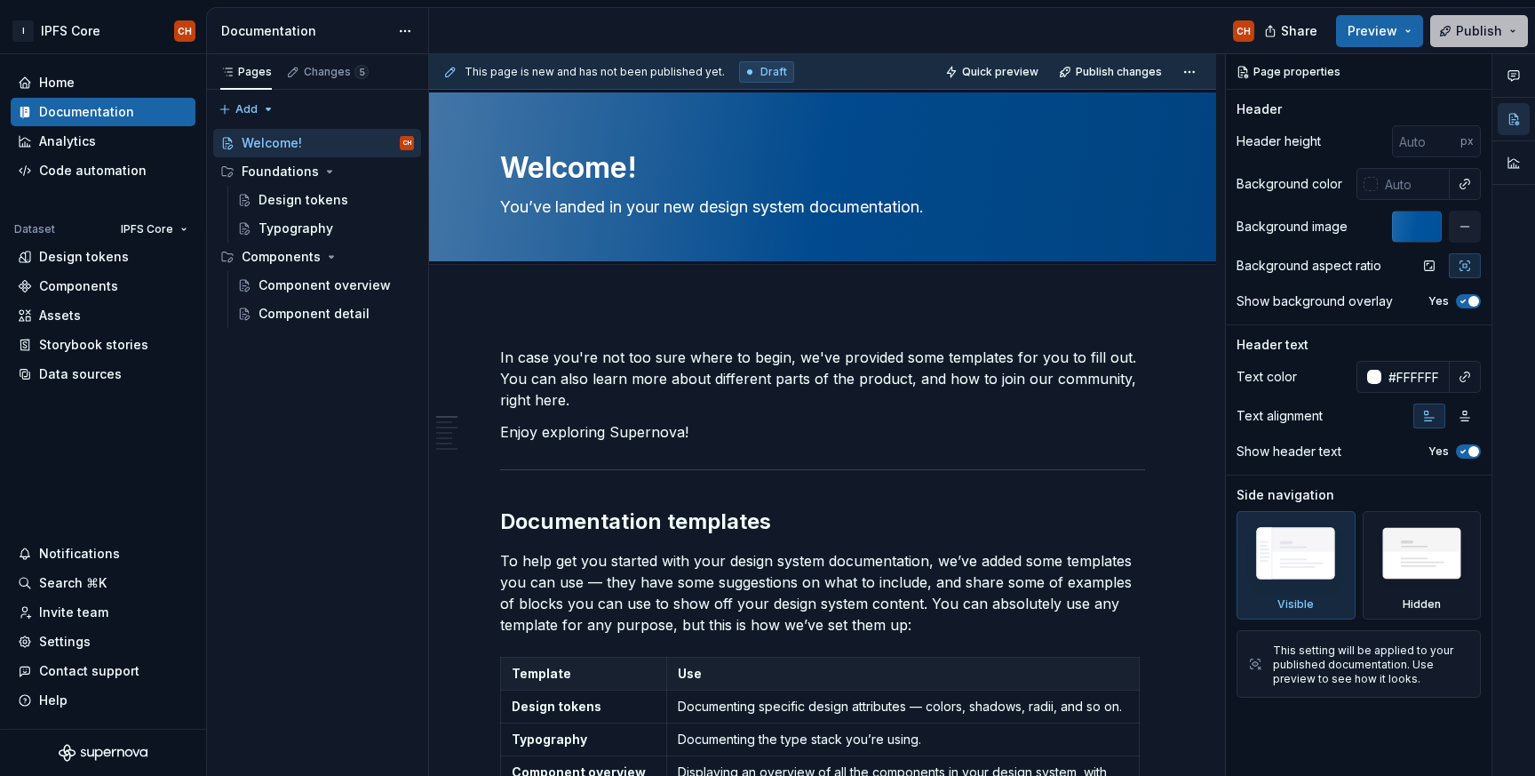
click at [1508, 30] on button "Publish" at bounding box center [1479, 31] width 98 height 32
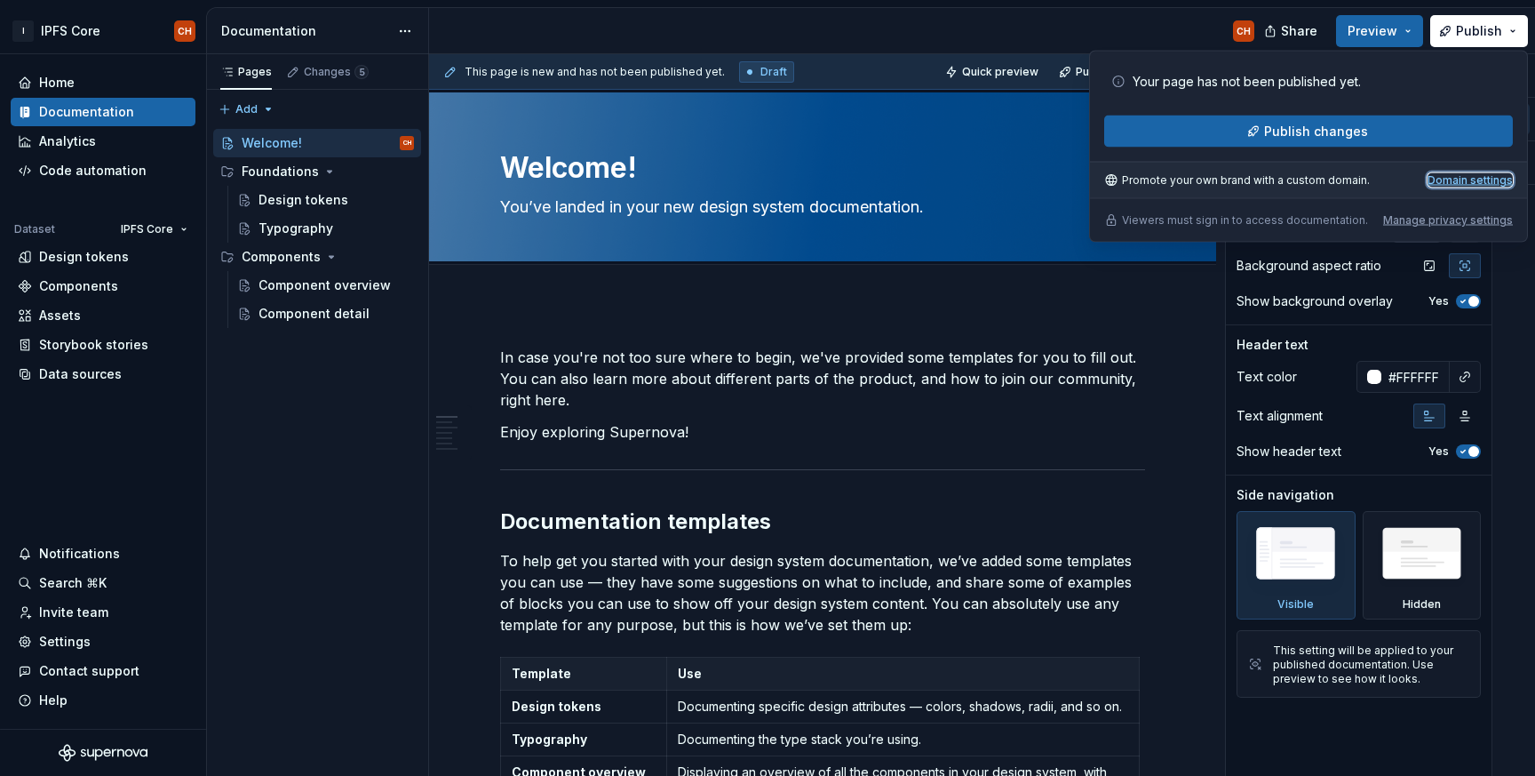
click at [1478, 173] on div "Domain settings" at bounding box center [1470, 180] width 85 height 14
type textarea "*"
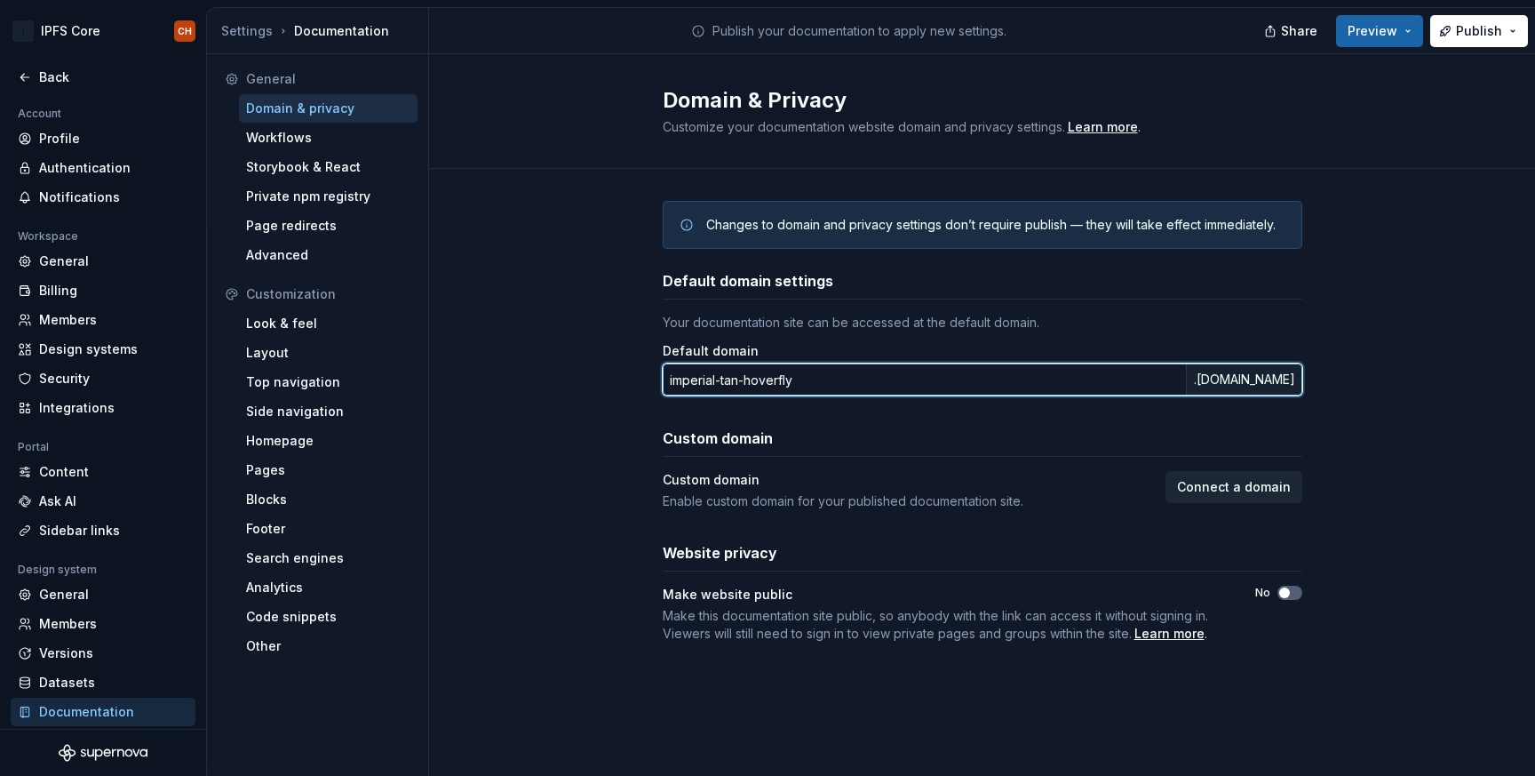
click at [826, 377] on input "imperial-tan-hoverfly" at bounding box center [924, 379] width 523 height 32
drag, startPoint x: 826, startPoint y: 377, endPoint x: 538, endPoint y: 370, distance: 288.8
click at [538, 370] on div "Changes to domain and privacy settings don’t require publish — they will take e…" at bounding box center [982, 439] width 1106 height 541
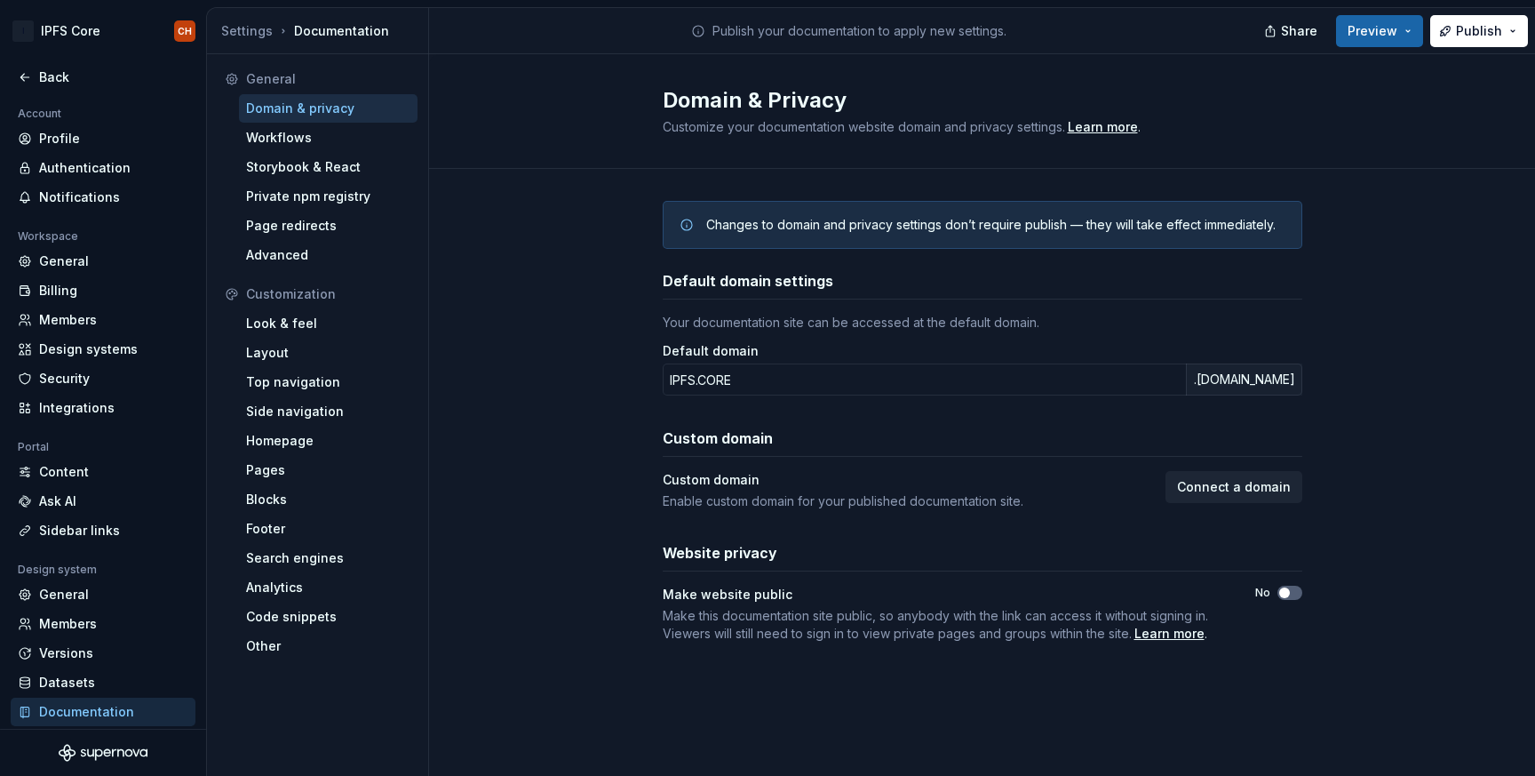
click at [1243, 296] on div "Default domain settings" at bounding box center [983, 284] width 640 height 29
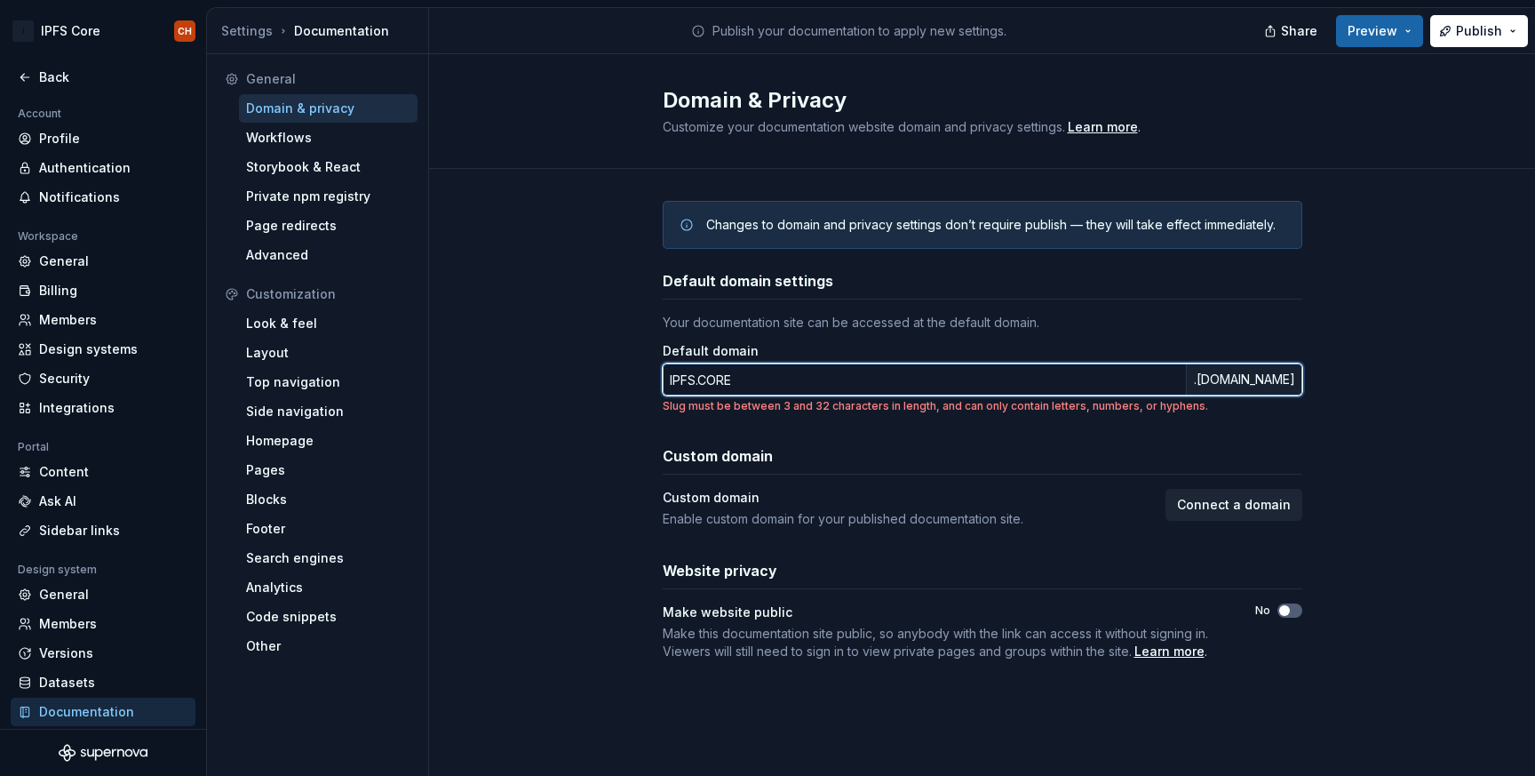
click at [793, 385] on input "IPFS.CORE" at bounding box center [924, 379] width 523 height 32
click at [704, 379] on input "IPFS.CORE" at bounding box center [924, 379] width 523 height 32
click at [699, 380] on input "IPFS.CORE" at bounding box center [924, 379] width 523 height 32
click at [767, 384] on input "IPFSCORE" at bounding box center [924, 379] width 523 height 32
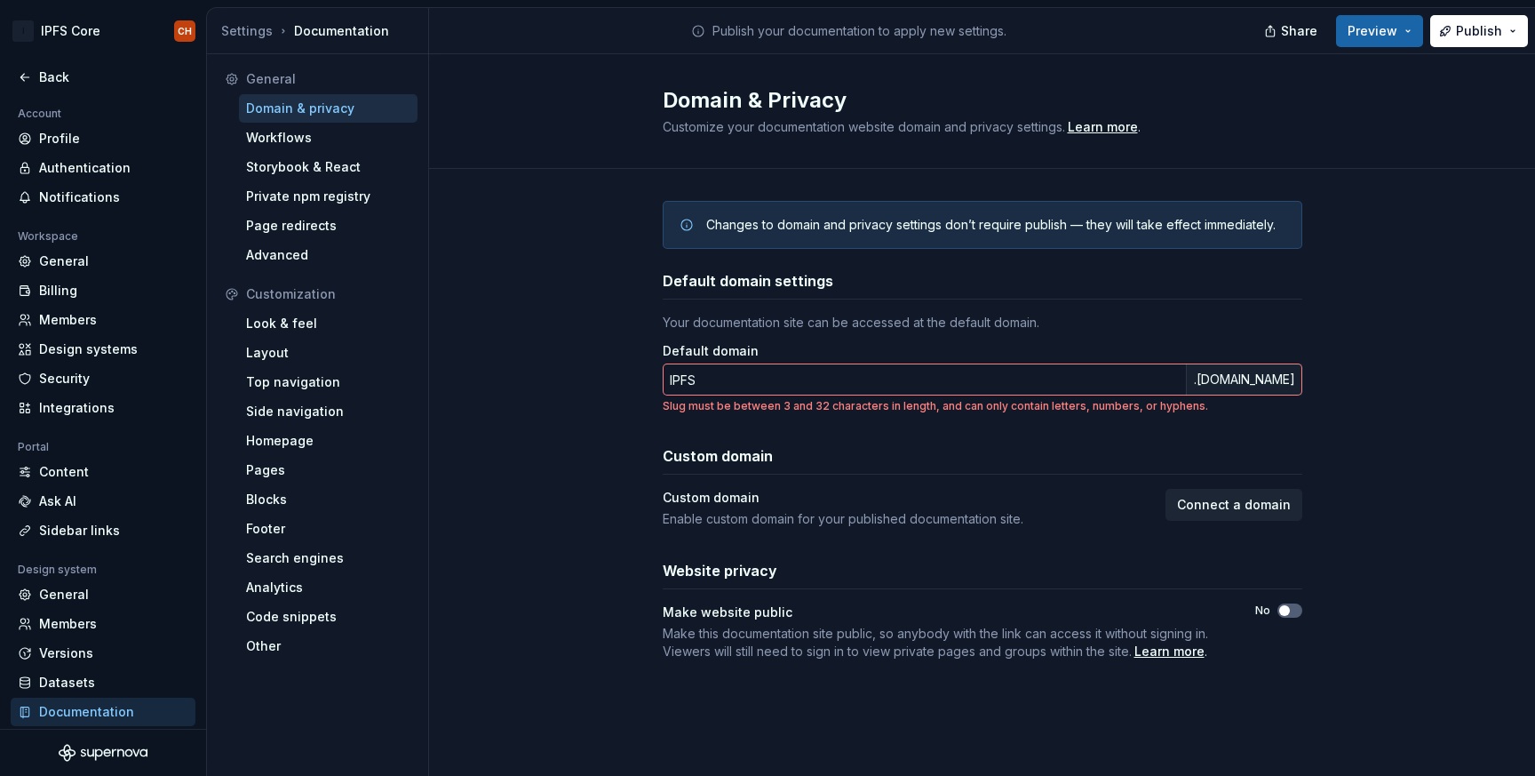
click at [636, 424] on div "Changes to domain and privacy settings don’t require publish — they will take e…" at bounding box center [982, 448] width 1106 height 559
click at [743, 386] on input "IPFS" at bounding box center [924, 379] width 523 height 32
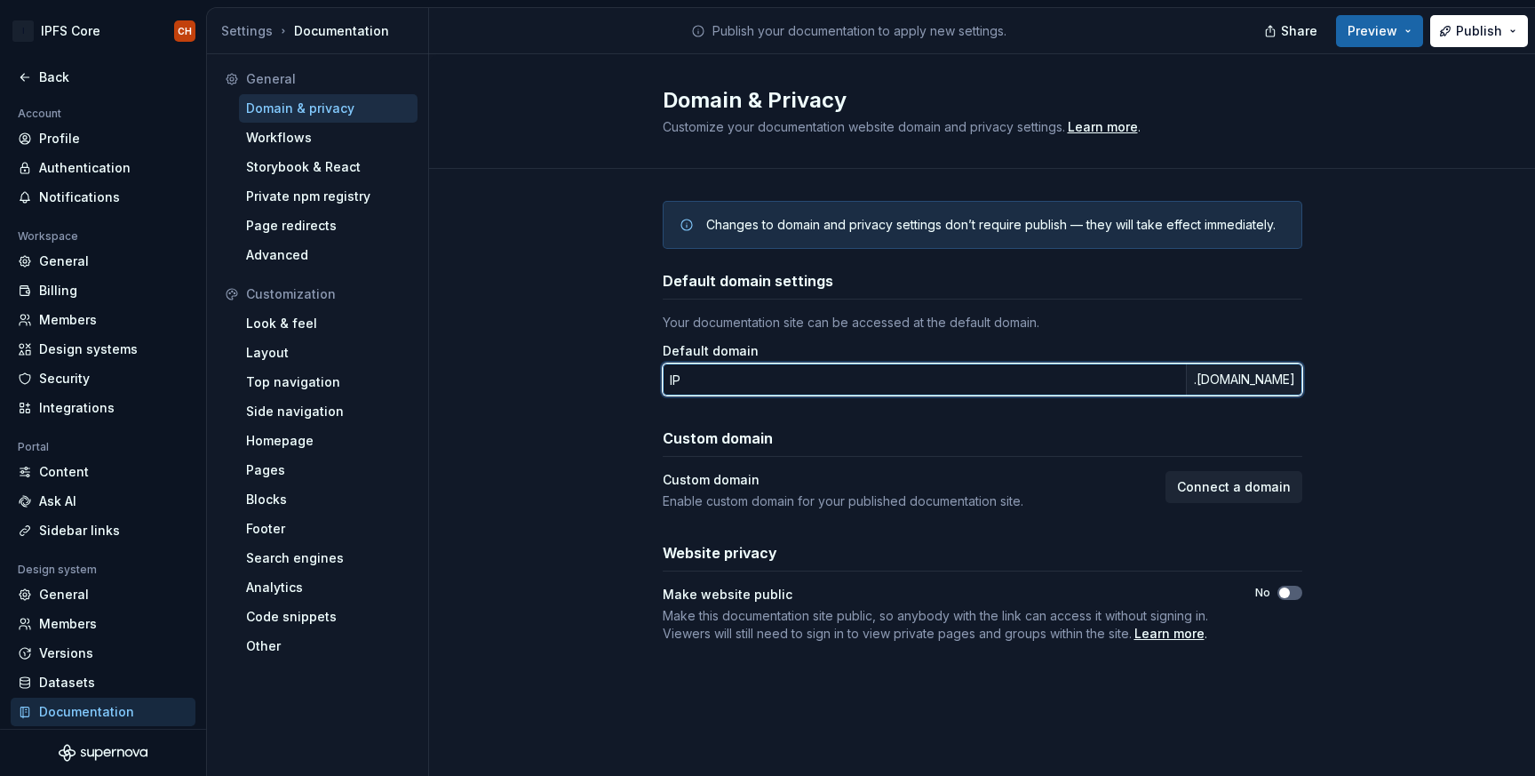
type input "I"
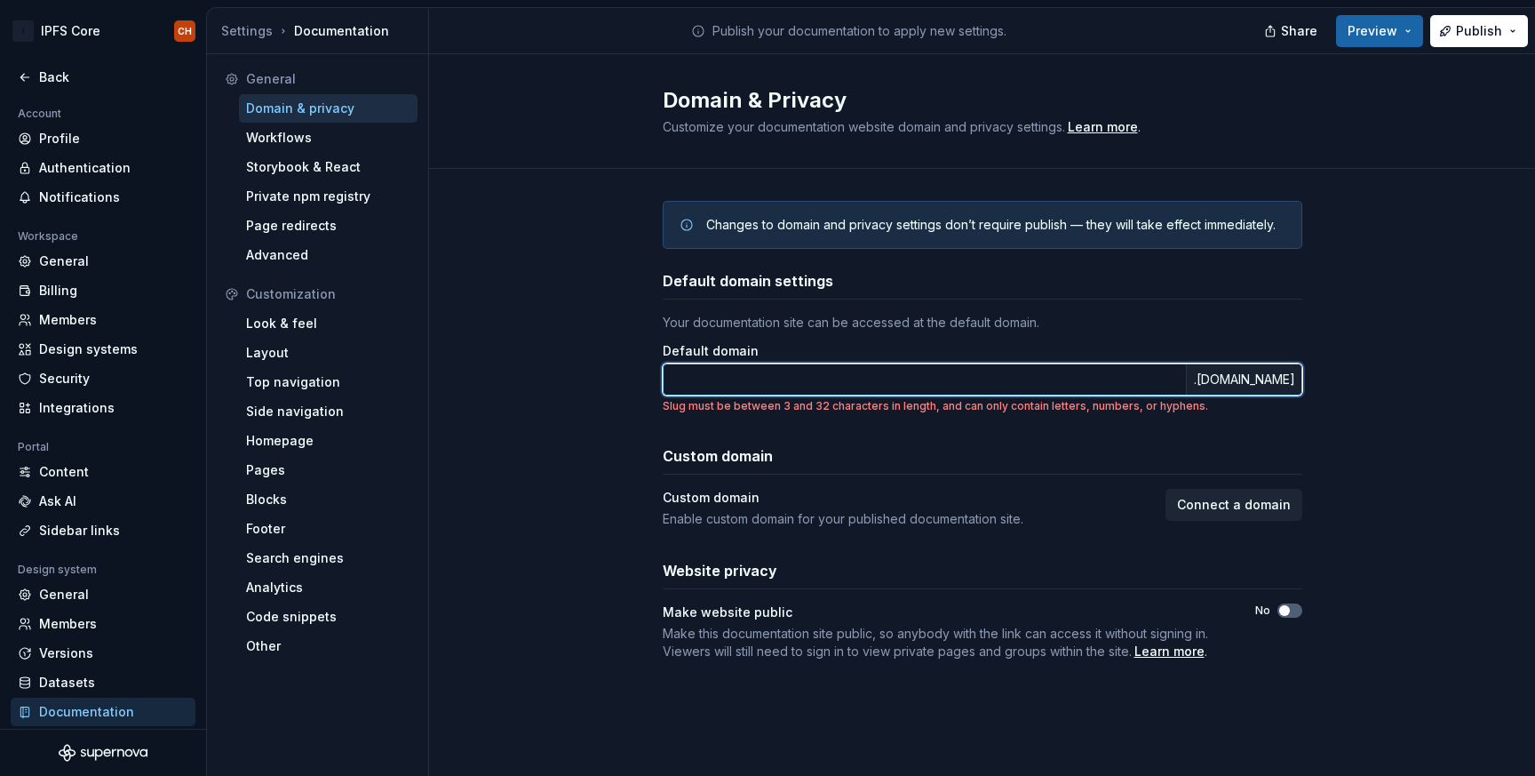
type input "i"
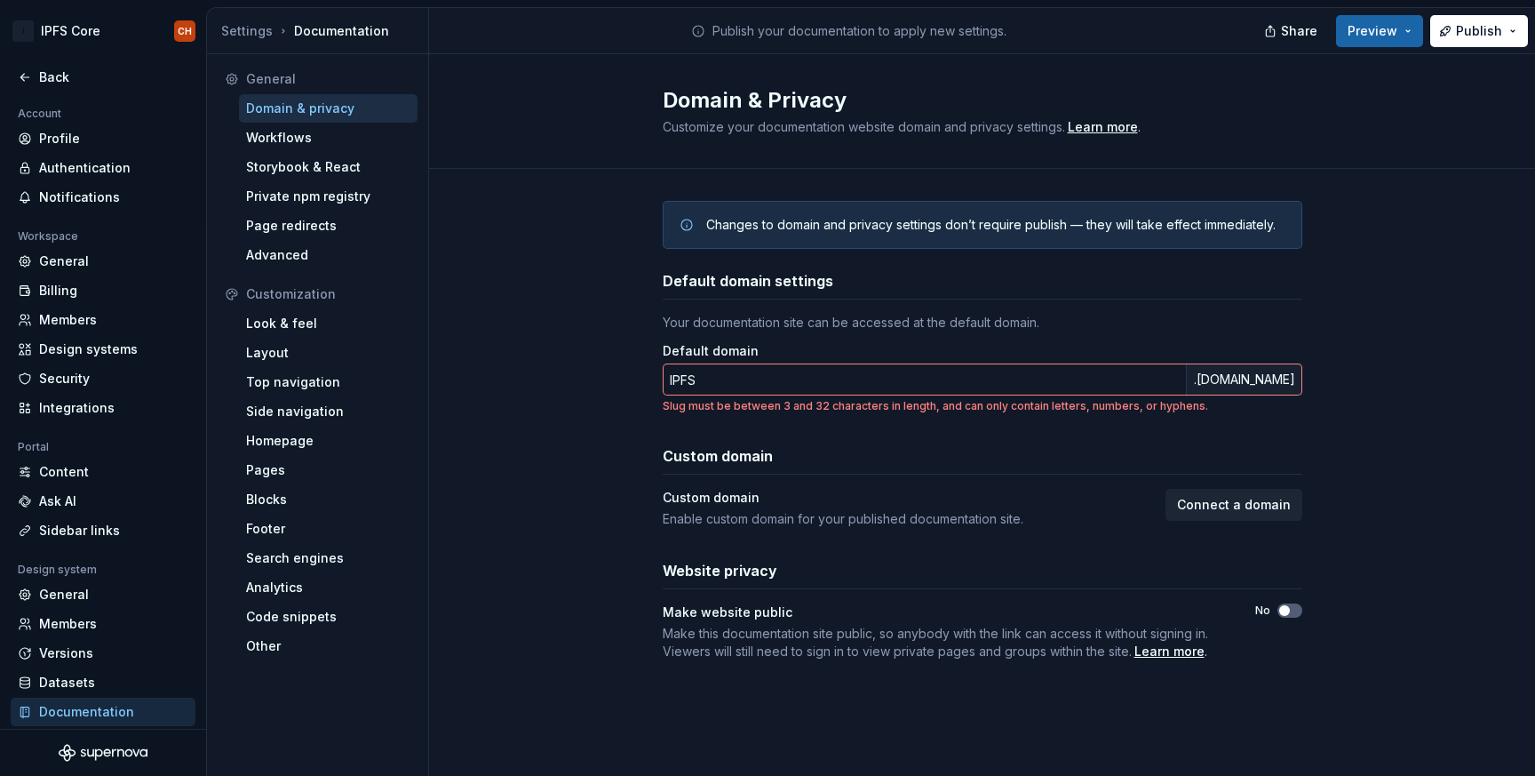
click at [587, 465] on div "Changes to domain and privacy settings don’t require publish — they will take e…" at bounding box center [982, 448] width 1106 height 559
click at [1140, 384] on input "IPFS" at bounding box center [924, 379] width 523 height 32
click at [1222, 368] on div ".supernova-docs.io" at bounding box center [1244, 379] width 116 height 32
click at [1119, 383] on input "IPFS" at bounding box center [924, 379] width 523 height 32
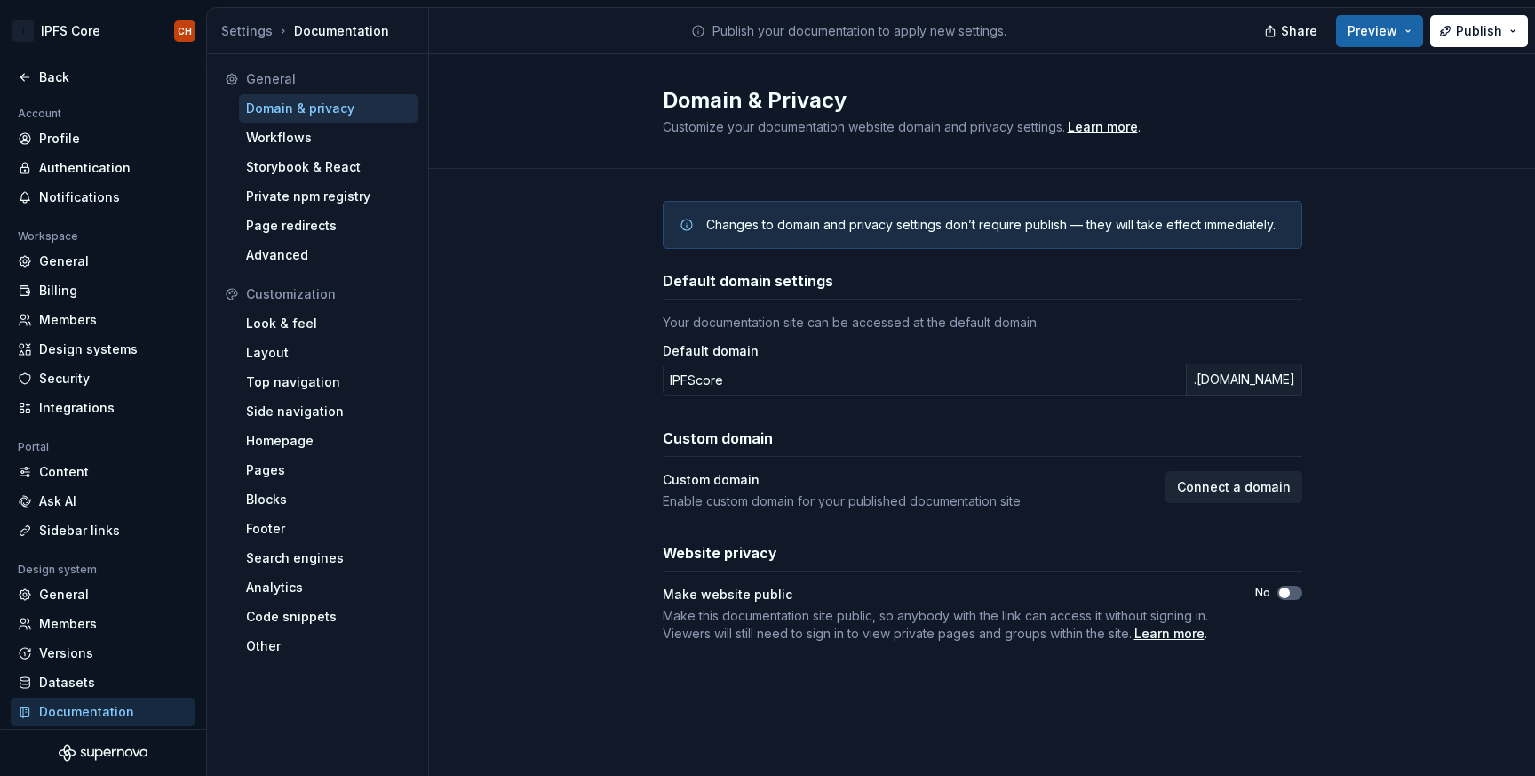
click at [838, 418] on div "Default domain settings Your documentation site can be accessed at the default …" at bounding box center [983, 456] width 640 height 372
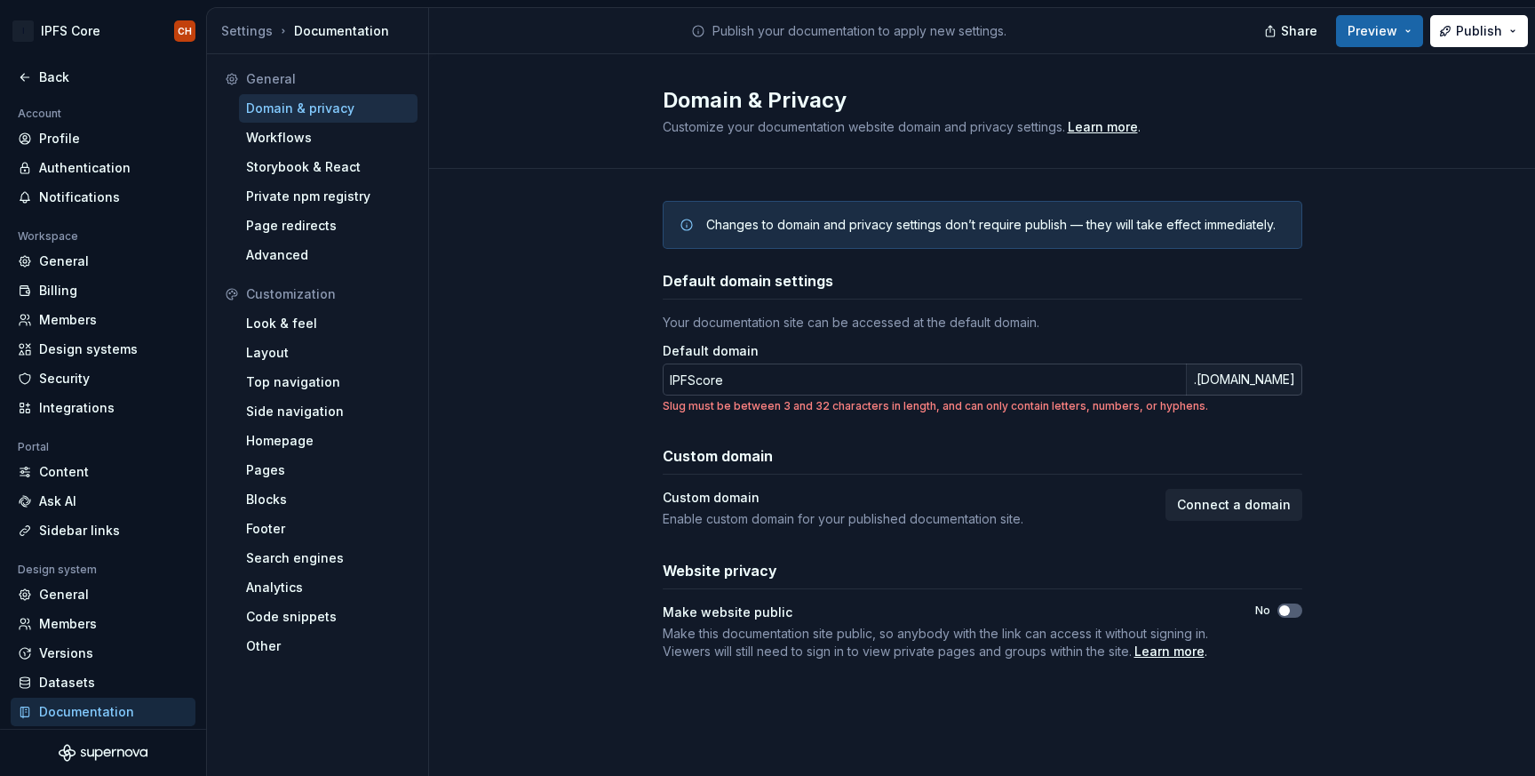
click at [780, 379] on input "IPFScore" at bounding box center [924, 379] width 523 height 32
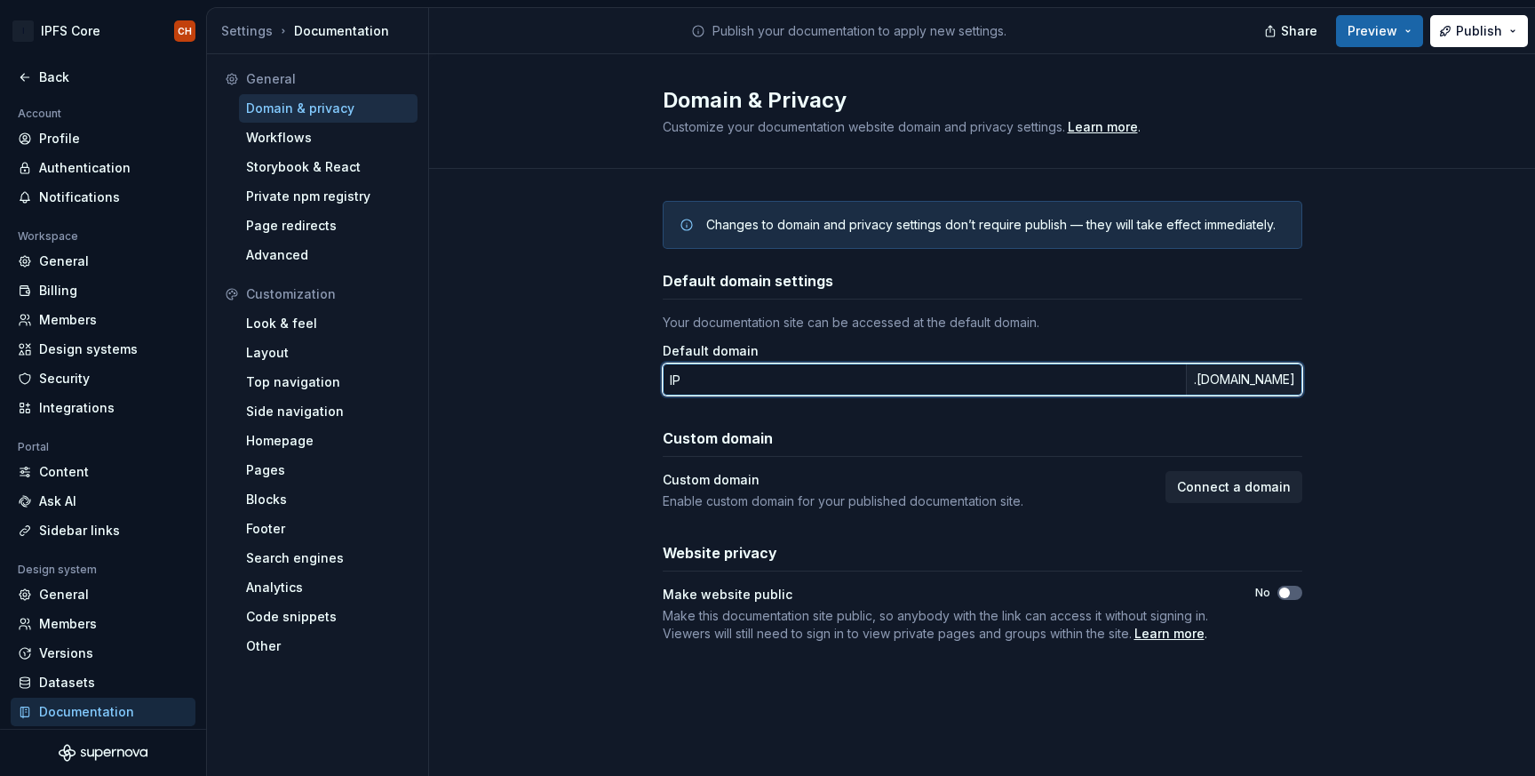
type input "I"
type input "i"
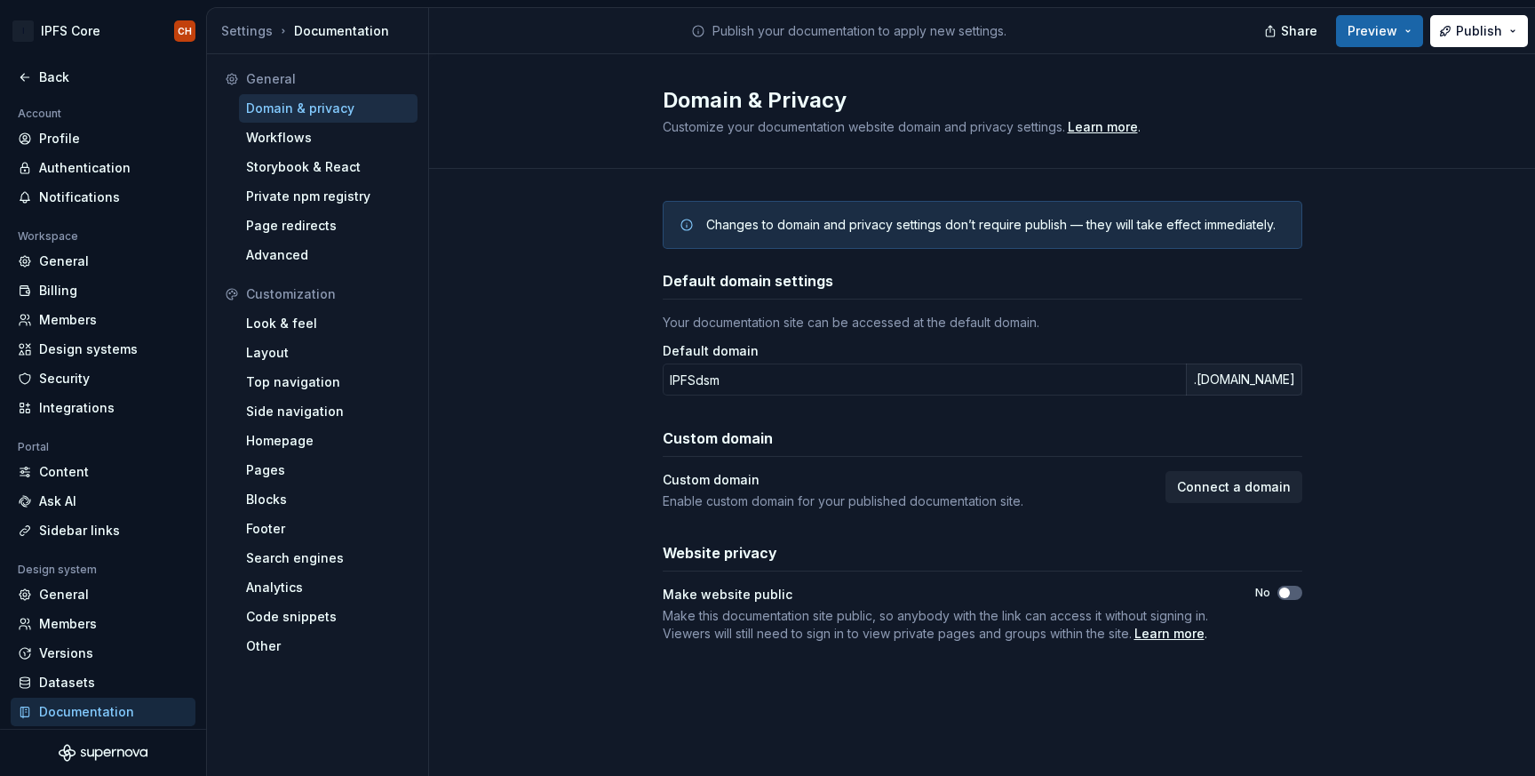
click at [623, 448] on div "Changes to domain and privacy settings don’t require publish — they will take e…" at bounding box center [982, 439] width 1106 height 541
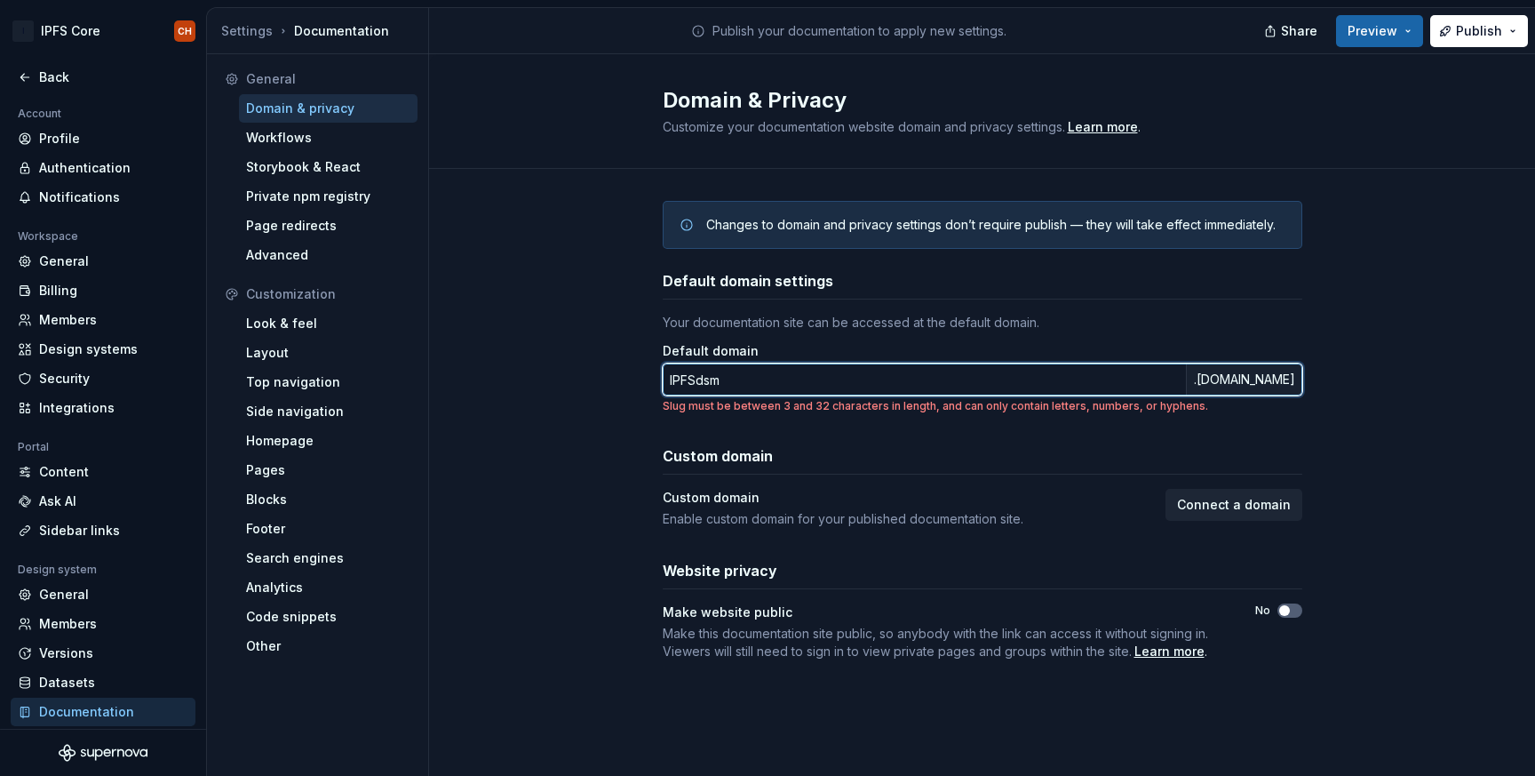
drag, startPoint x: 693, startPoint y: 381, endPoint x: 633, endPoint y: 380, distance: 59.5
click at [634, 380] on div "Changes to domain and privacy settings don’t require publish — they will take e…" at bounding box center [982, 448] width 1106 height 559
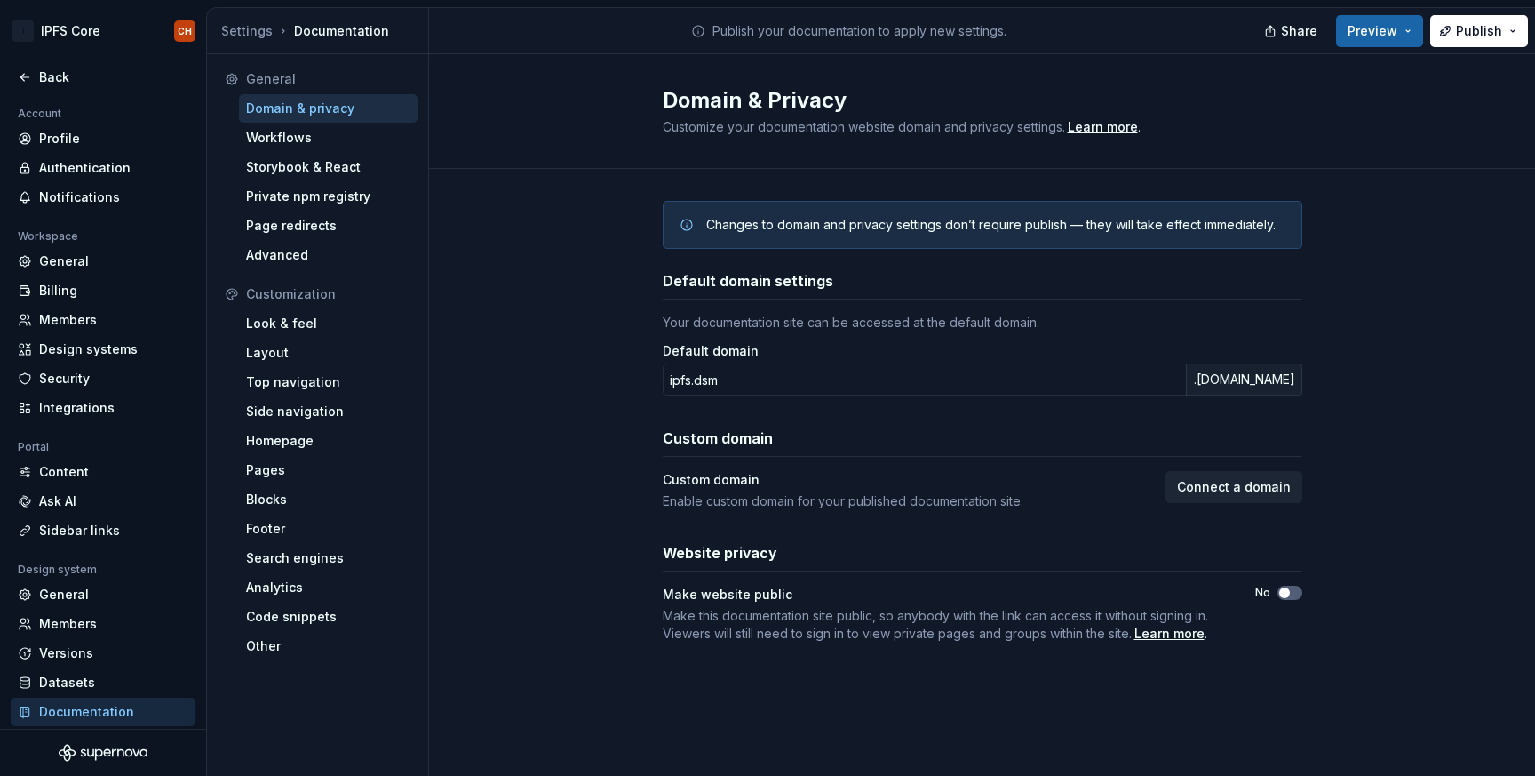
click at [590, 399] on div "Changes to domain and privacy settings don’t require publish — they will take e…" at bounding box center [982, 439] width 1106 height 541
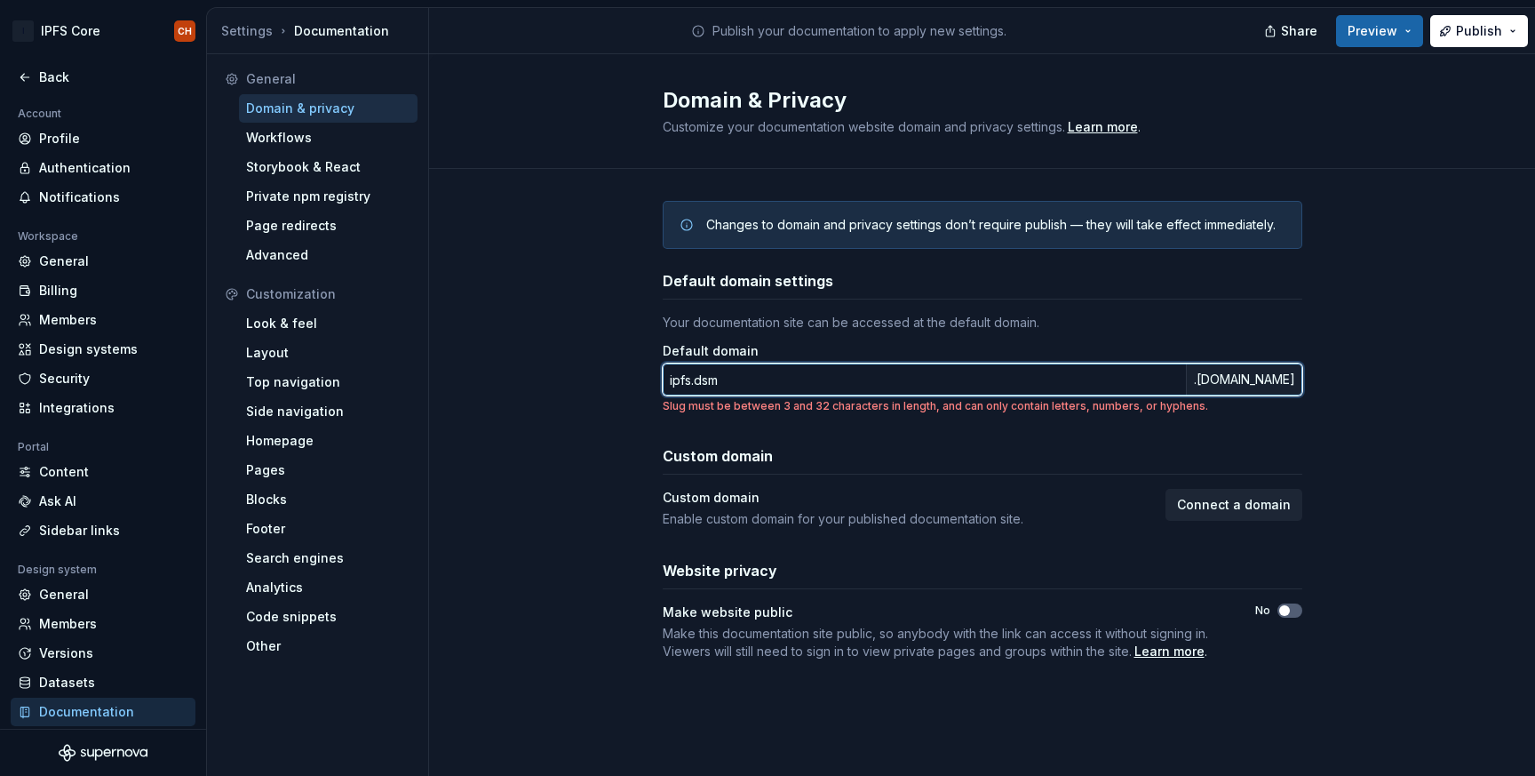
click at [697, 382] on input "ipfs.dsm" at bounding box center [924, 379] width 523 height 32
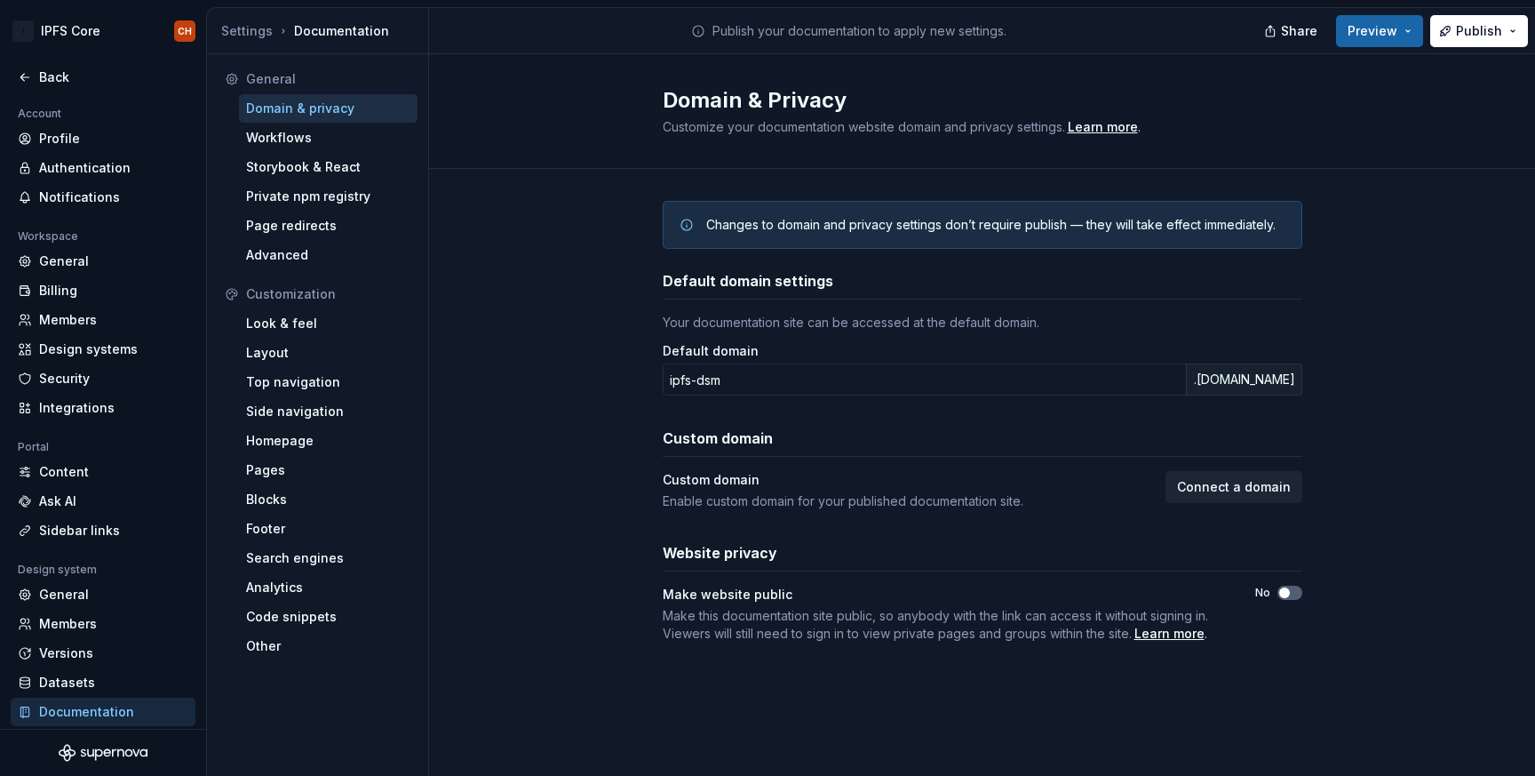
click at [655, 451] on div "Changes to domain and privacy settings don’t require publish — they will take e…" at bounding box center [982, 439] width 1106 height 541
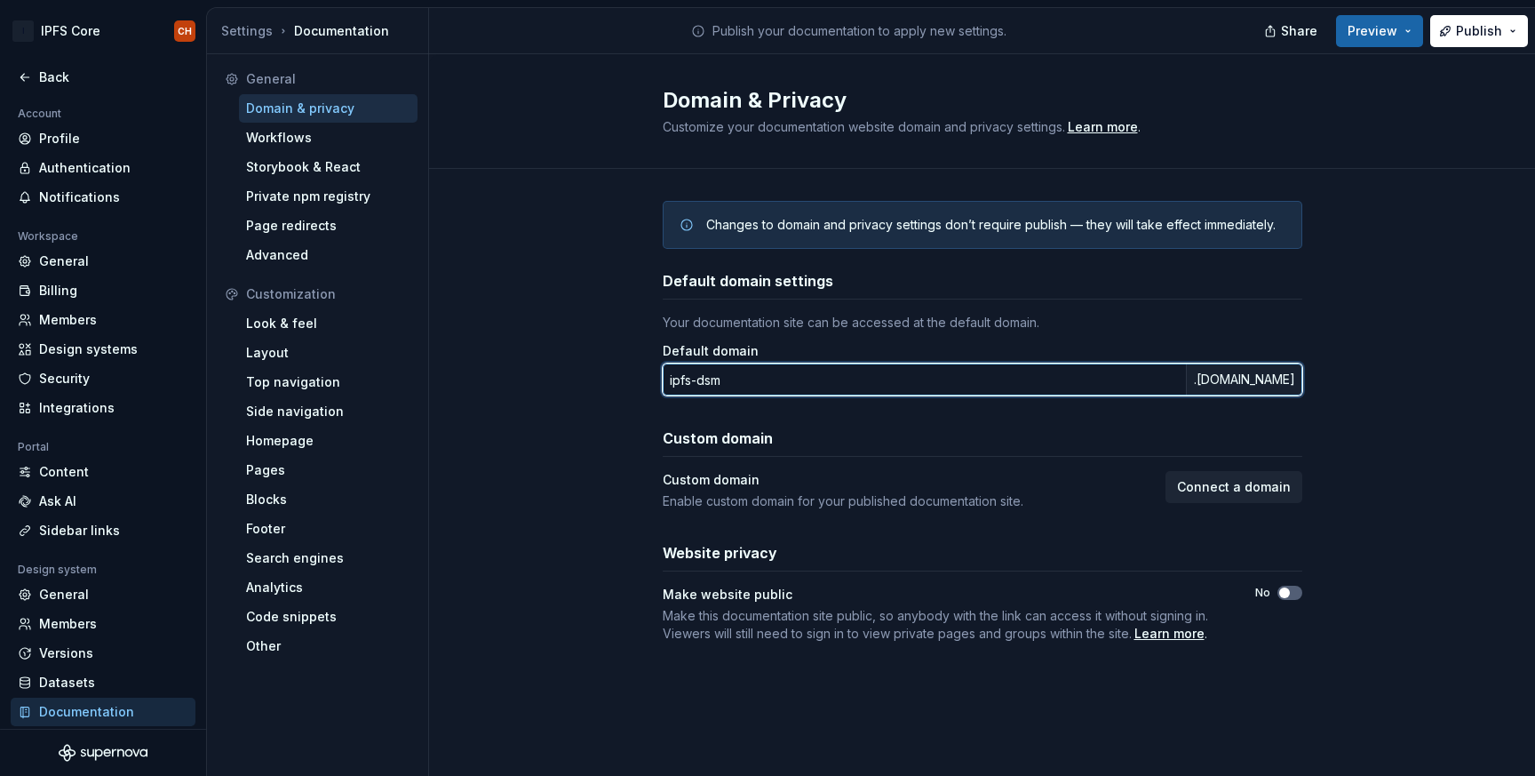
drag, startPoint x: 689, startPoint y: 381, endPoint x: 634, endPoint y: 381, distance: 54.2
click at [634, 381] on div "Changes to domain and privacy settings don’t require publish — they will take e…" at bounding box center [982, 439] width 1106 height 541
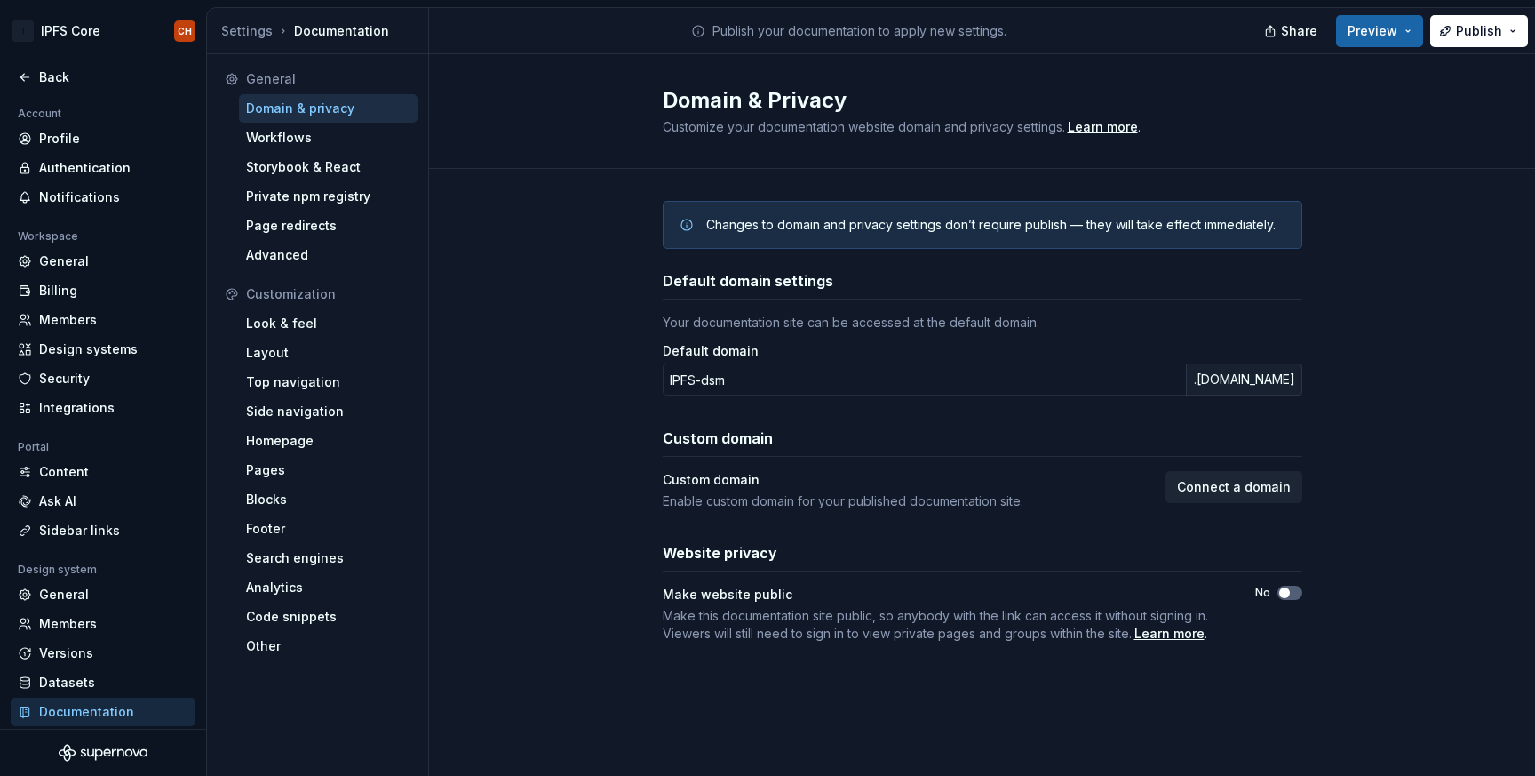
click at [519, 437] on div "Changes to domain and privacy settings don’t require publish — they will take e…" at bounding box center [982, 439] width 1106 height 541
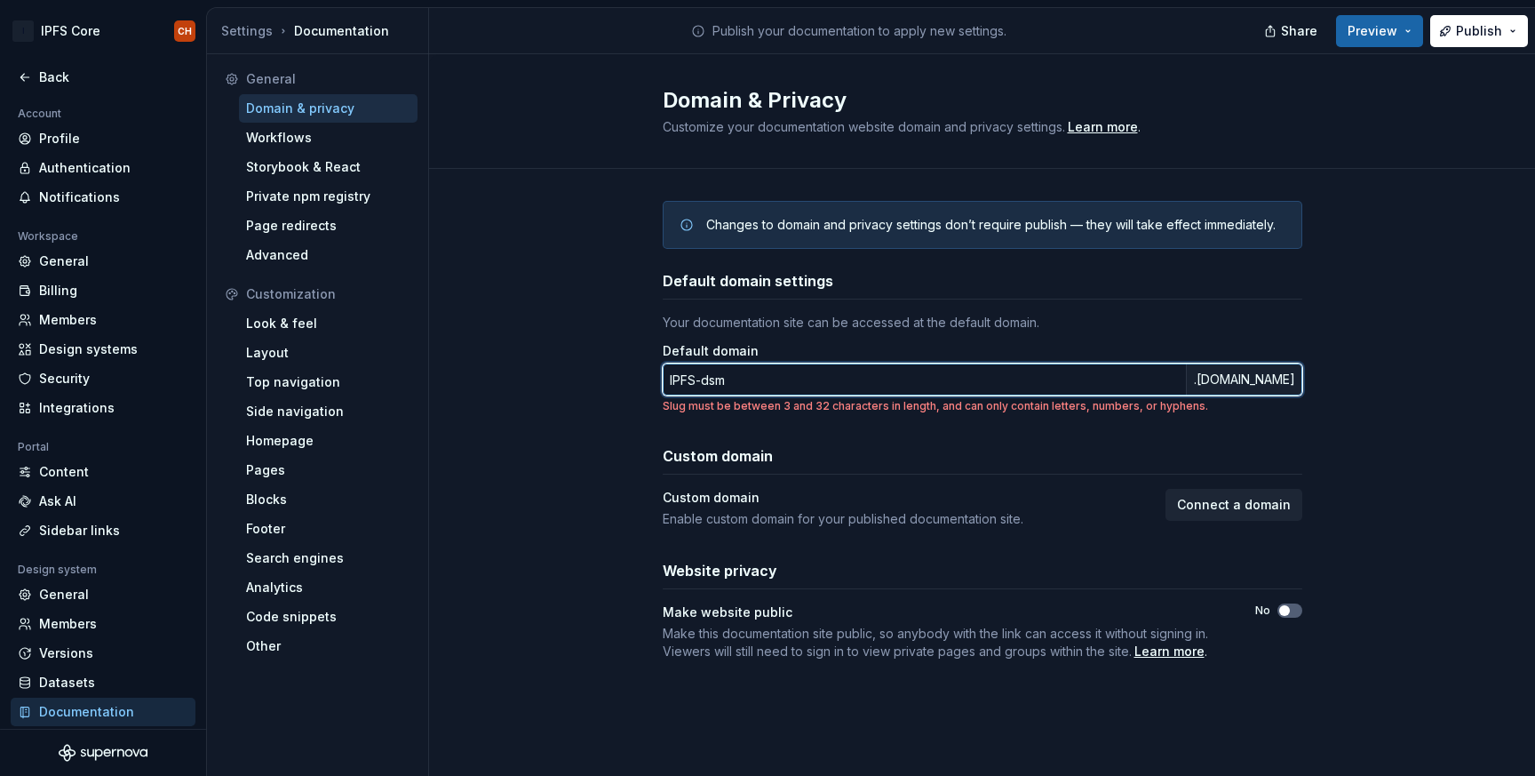
drag, startPoint x: 695, startPoint y: 379, endPoint x: 617, endPoint y: 375, distance: 78.3
click at [617, 375] on div "Changes to domain and privacy settings don’t require publish — they will take e…" at bounding box center [982, 448] width 1106 height 559
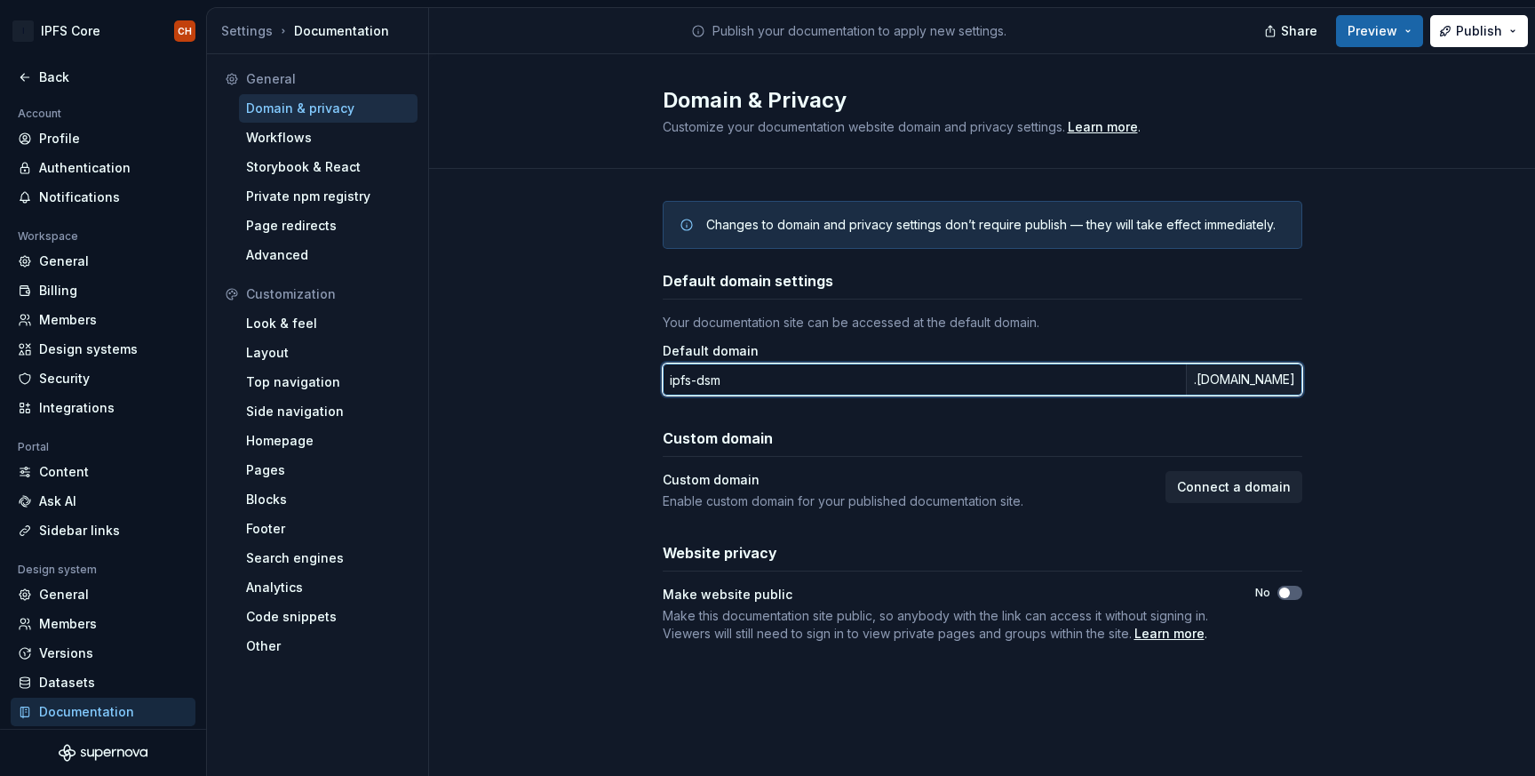
type input "ipfs-dsm"
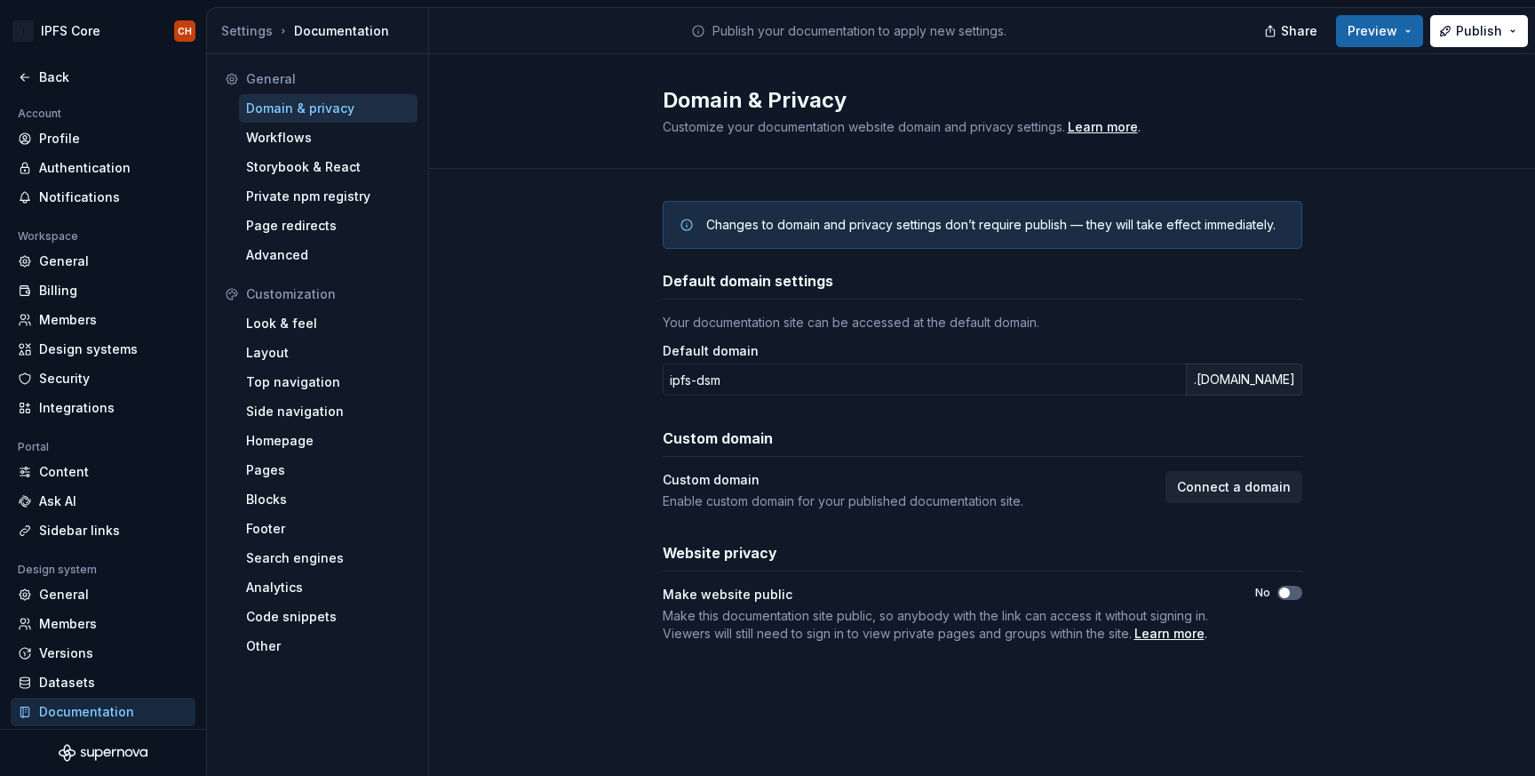
click at [562, 410] on div "Changes to domain and privacy settings don’t require publish — they will take e…" at bounding box center [982, 439] width 1106 height 541
click at [295, 306] on div "Customization" at bounding box center [318, 294] width 200 height 28
click at [286, 322] on div "Look & feel" at bounding box center [328, 324] width 164 height 18
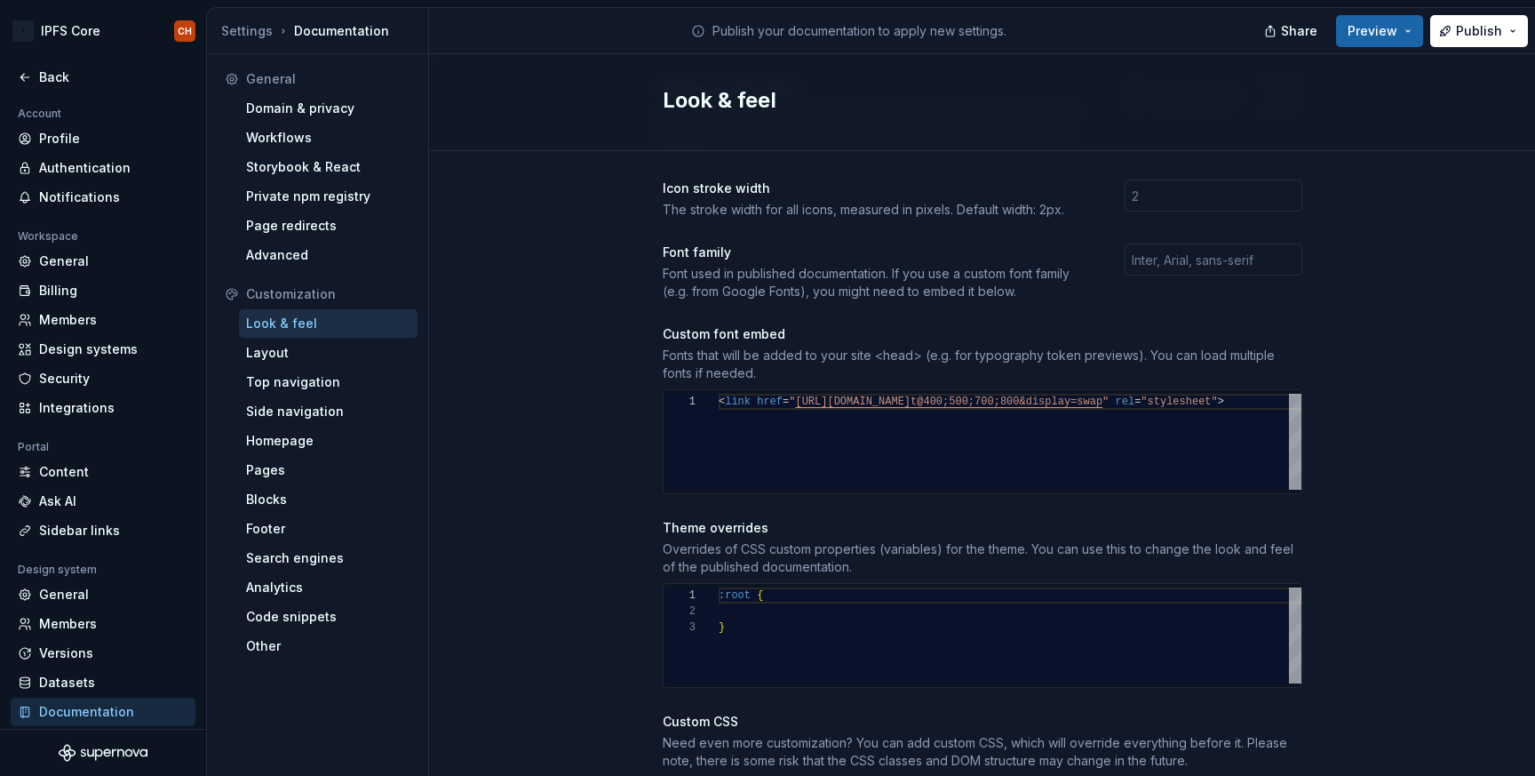
scroll to position [659, 0]
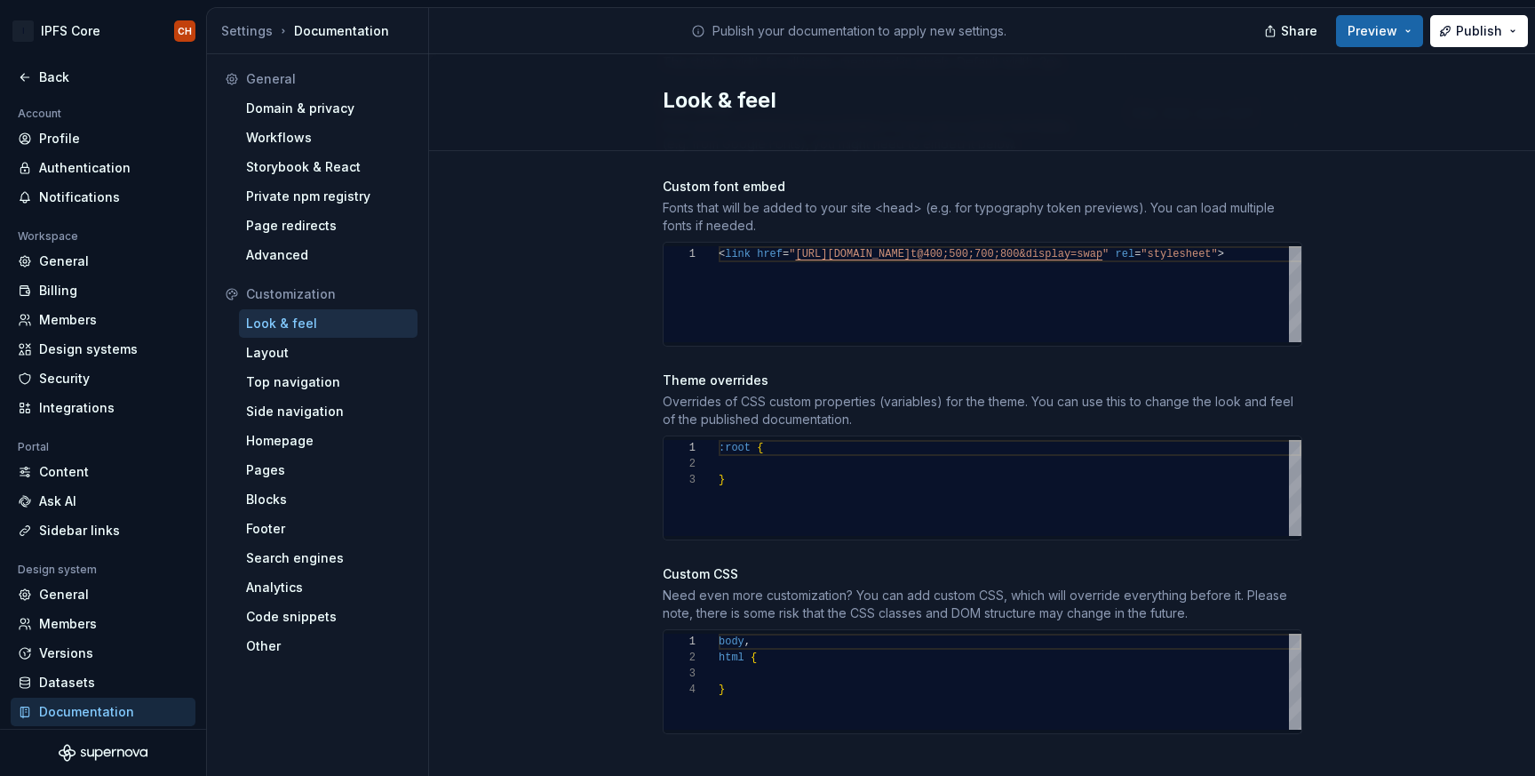
click at [810, 454] on div ":root { }" at bounding box center [1010, 488] width 583 height 96
click at [790, 448] on div ":root { }" at bounding box center [1010, 488] width 583 height 96
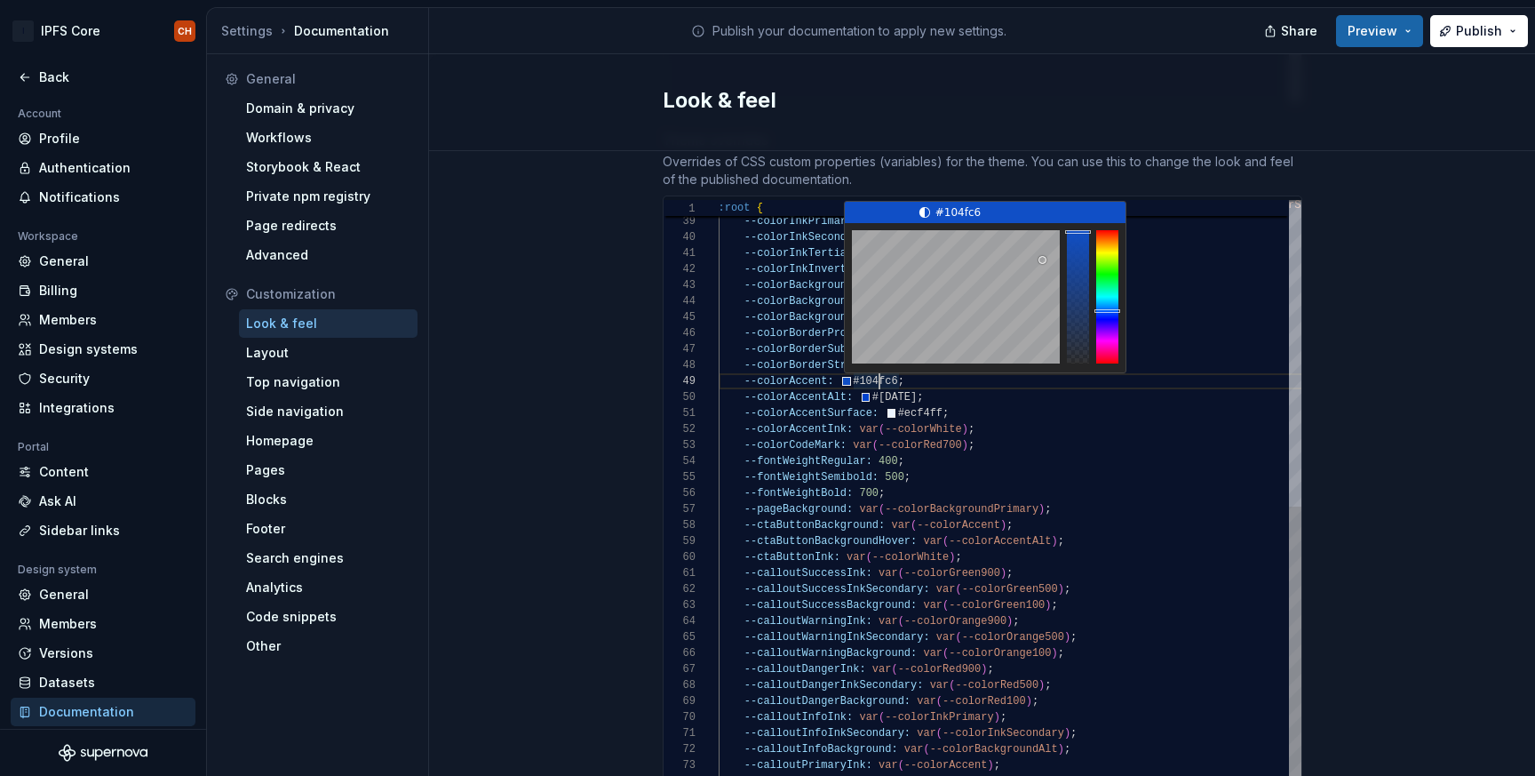
scroll to position [128, 161]
click at [877, 360] on div "--boxShadowLevel2: 0 4px 8px 0 rgb ( 0 , 0 , 0 , 0.08 ) , 0px 0px 0px 1px var (…" at bounding box center [1078, 219] width 718 height 1226
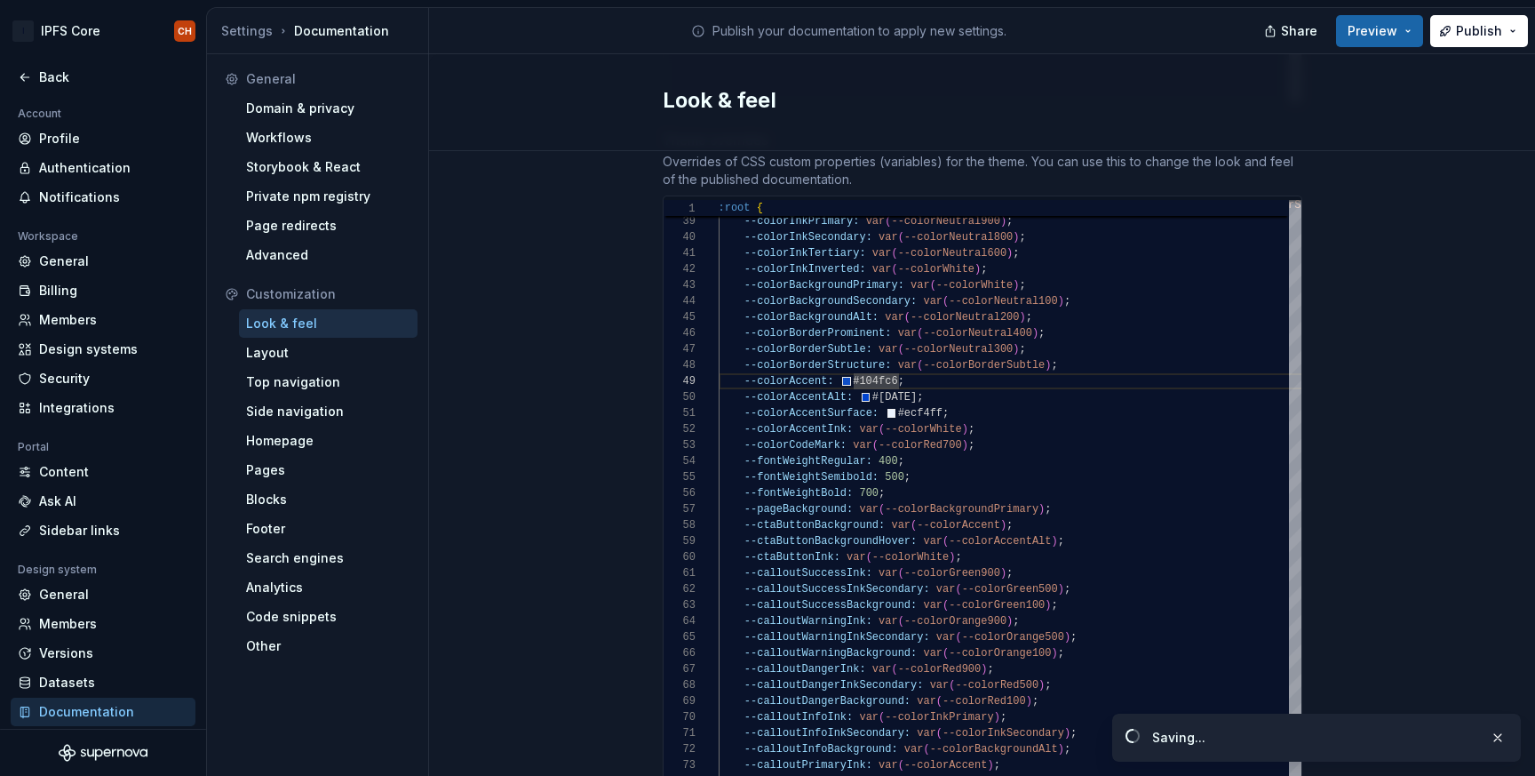
click at [1447, 189] on div "Site logo A company logo that will be displayed on all pages on your documentat…" at bounding box center [982, 174] width 1106 height 1845
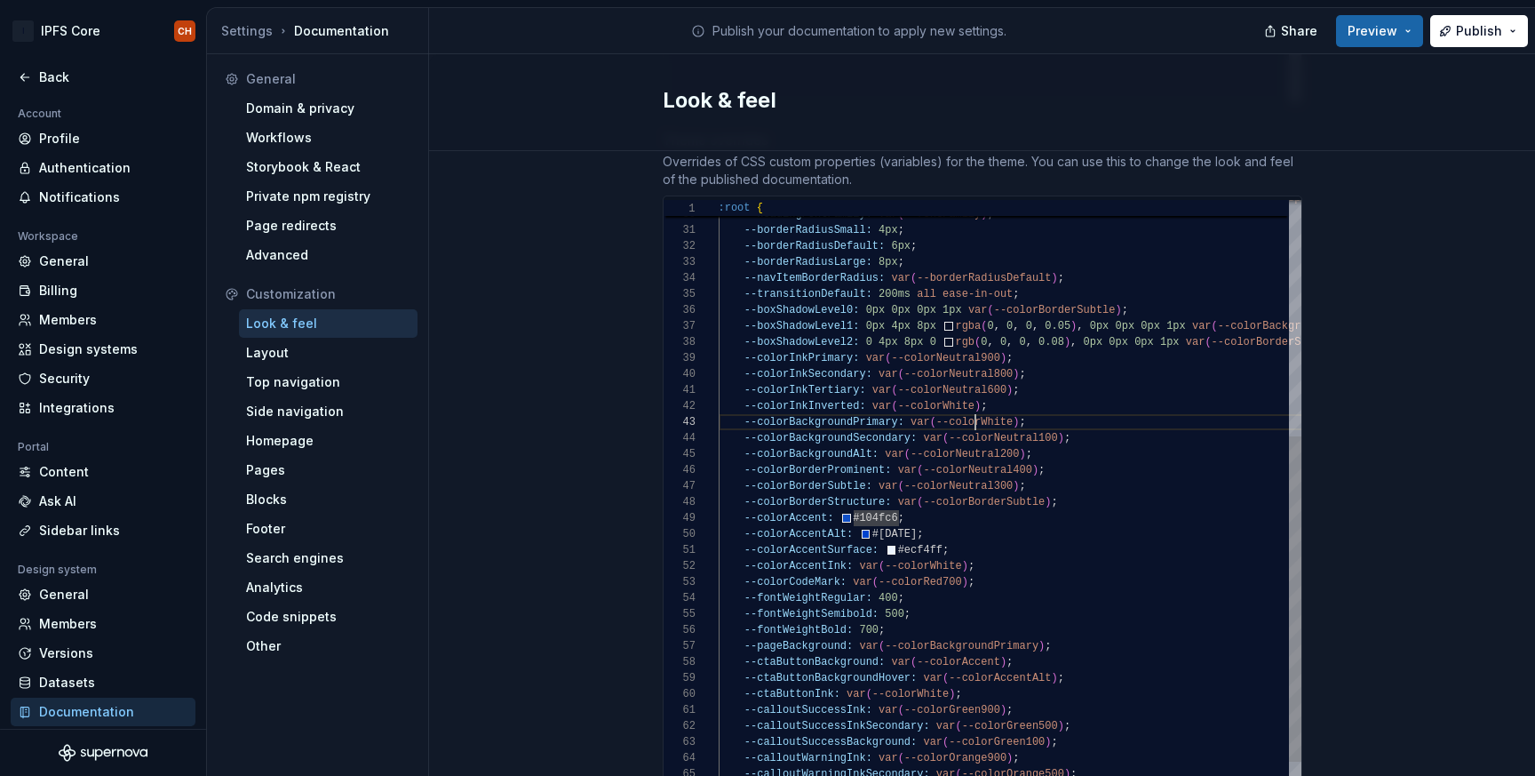
scroll to position [32, 257]
click at [976, 402] on div "--boxShadowLevel2: 0 4px 8px 0 rgb ( 0 , 0 , 0 , 0.08 ) , 0px 0px 0px 1px var (…" at bounding box center [1078, 355] width 718 height 1226
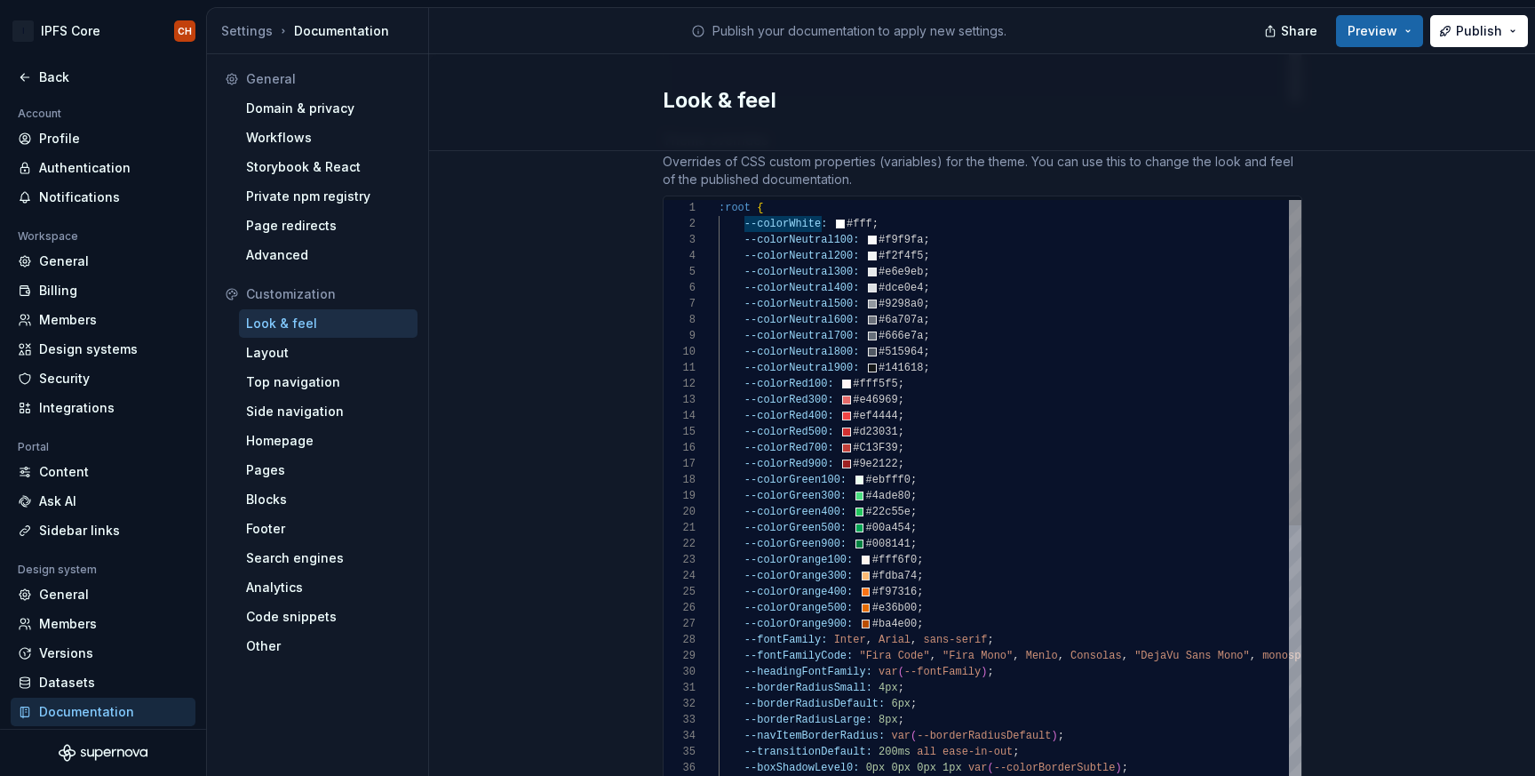
type textarea "**********"
click at [1295, 114] on div "Look & feel" at bounding box center [983, 102] width 640 height 32
click at [283, 344] on div "Layout" at bounding box center [328, 353] width 164 height 18
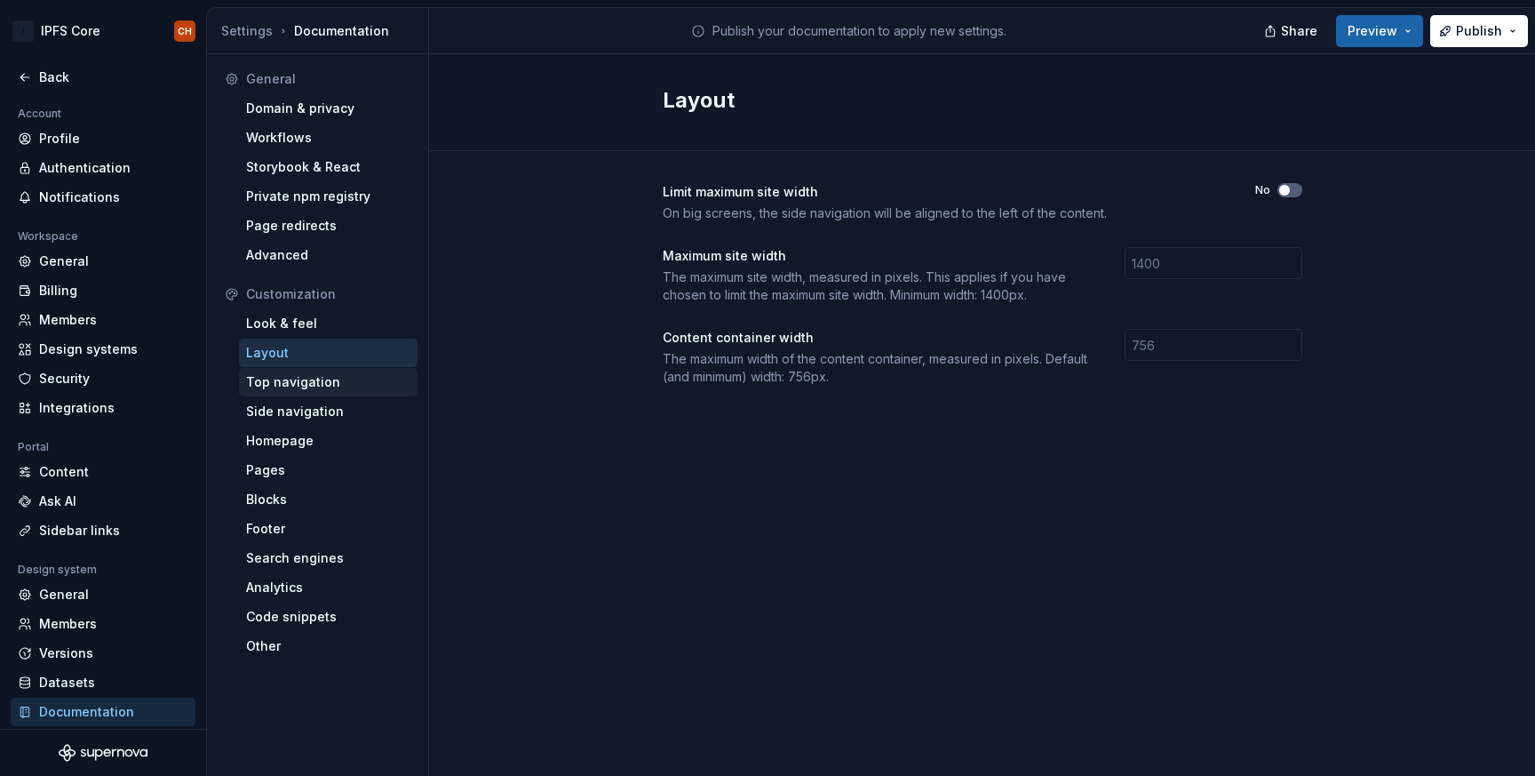
click at [275, 394] on div "Top navigation" at bounding box center [328, 382] width 179 height 28
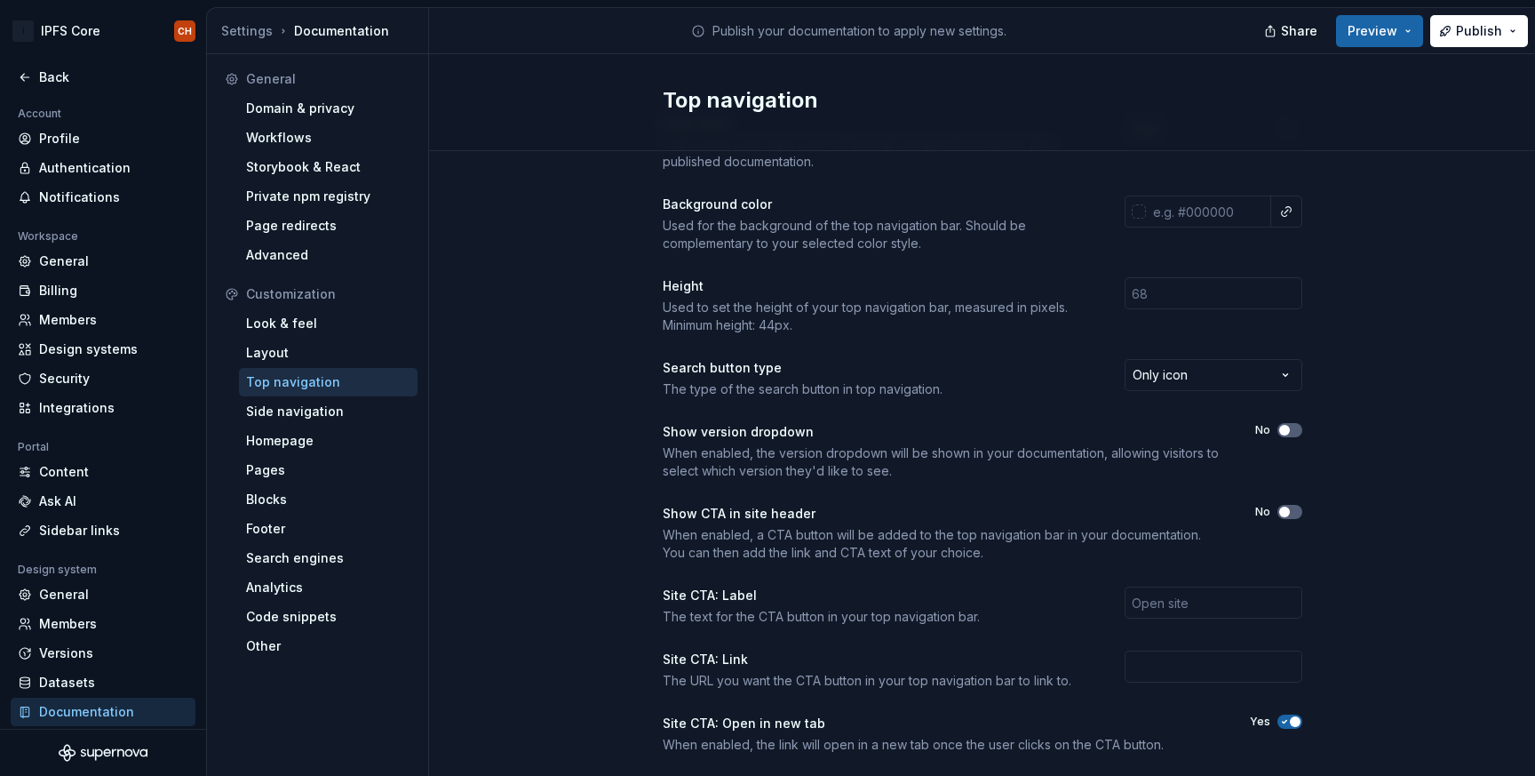
scroll to position [73, 0]
click at [309, 336] on div "Look & feel" at bounding box center [328, 323] width 179 height 28
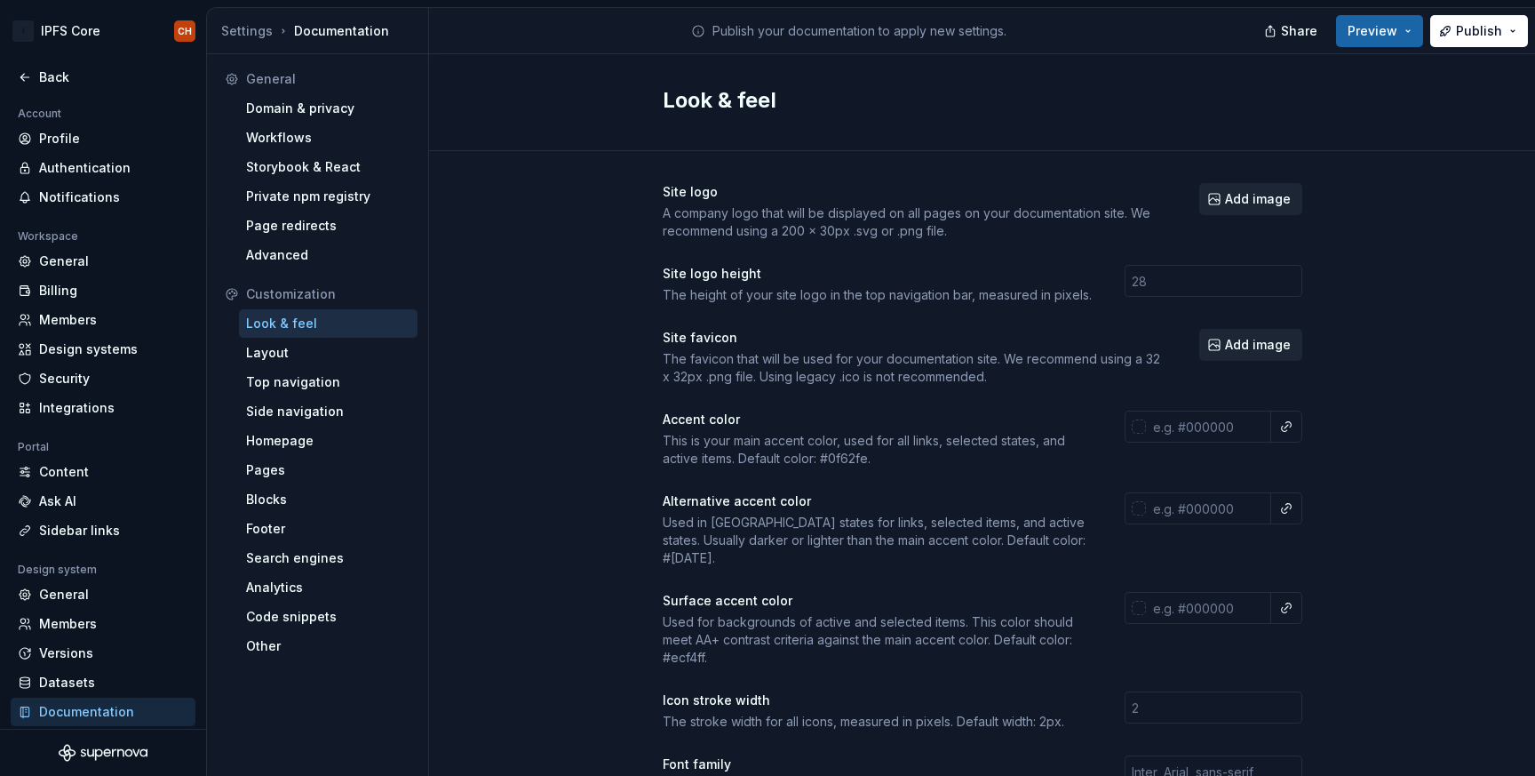
click at [1086, 102] on h2 "Look & feel" at bounding box center [972, 100] width 618 height 28
click at [1265, 203] on span "Add image" at bounding box center [1258, 199] width 66 height 18
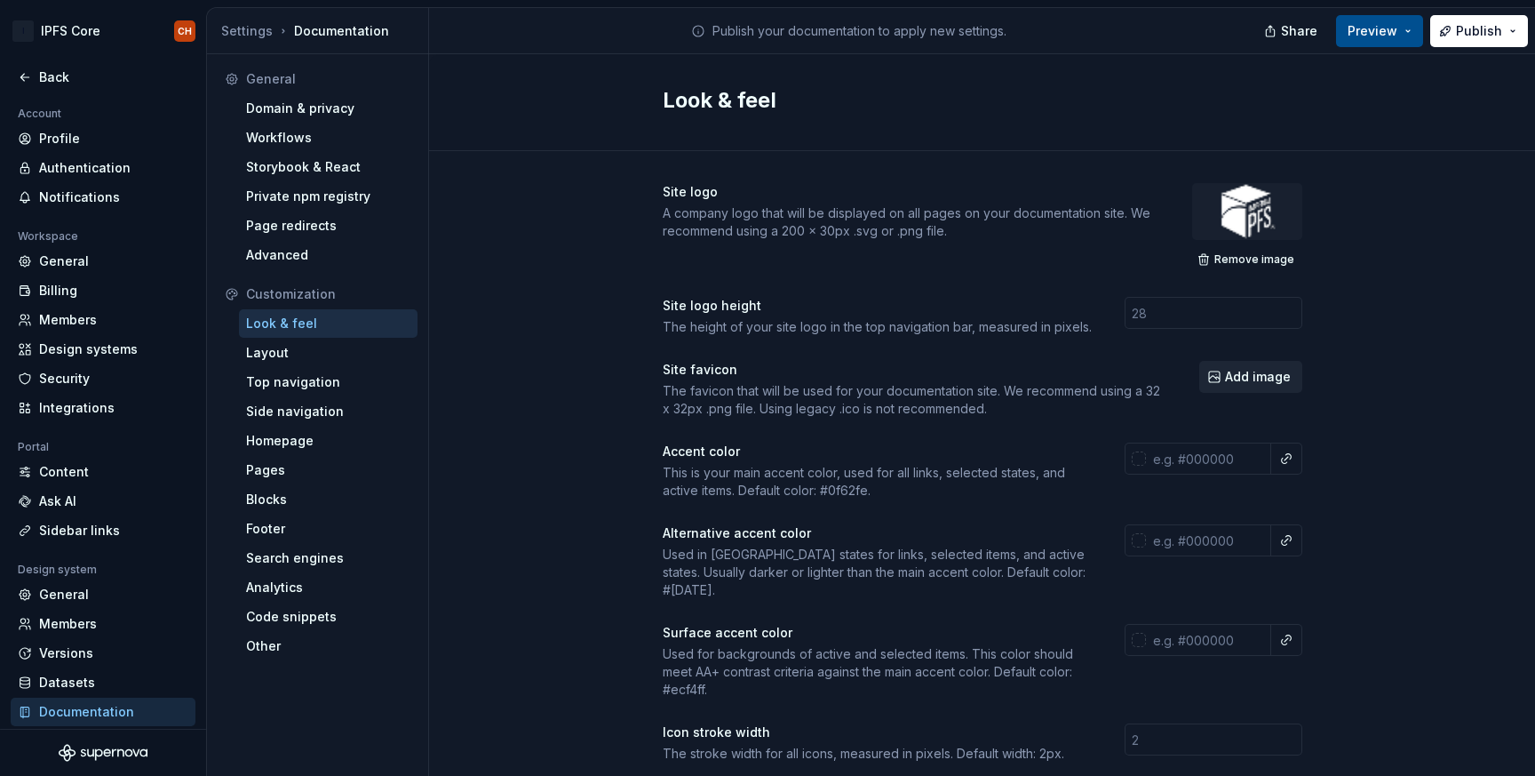
click at [1394, 26] on span "Preview" at bounding box center [1373, 31] width 50 height 18
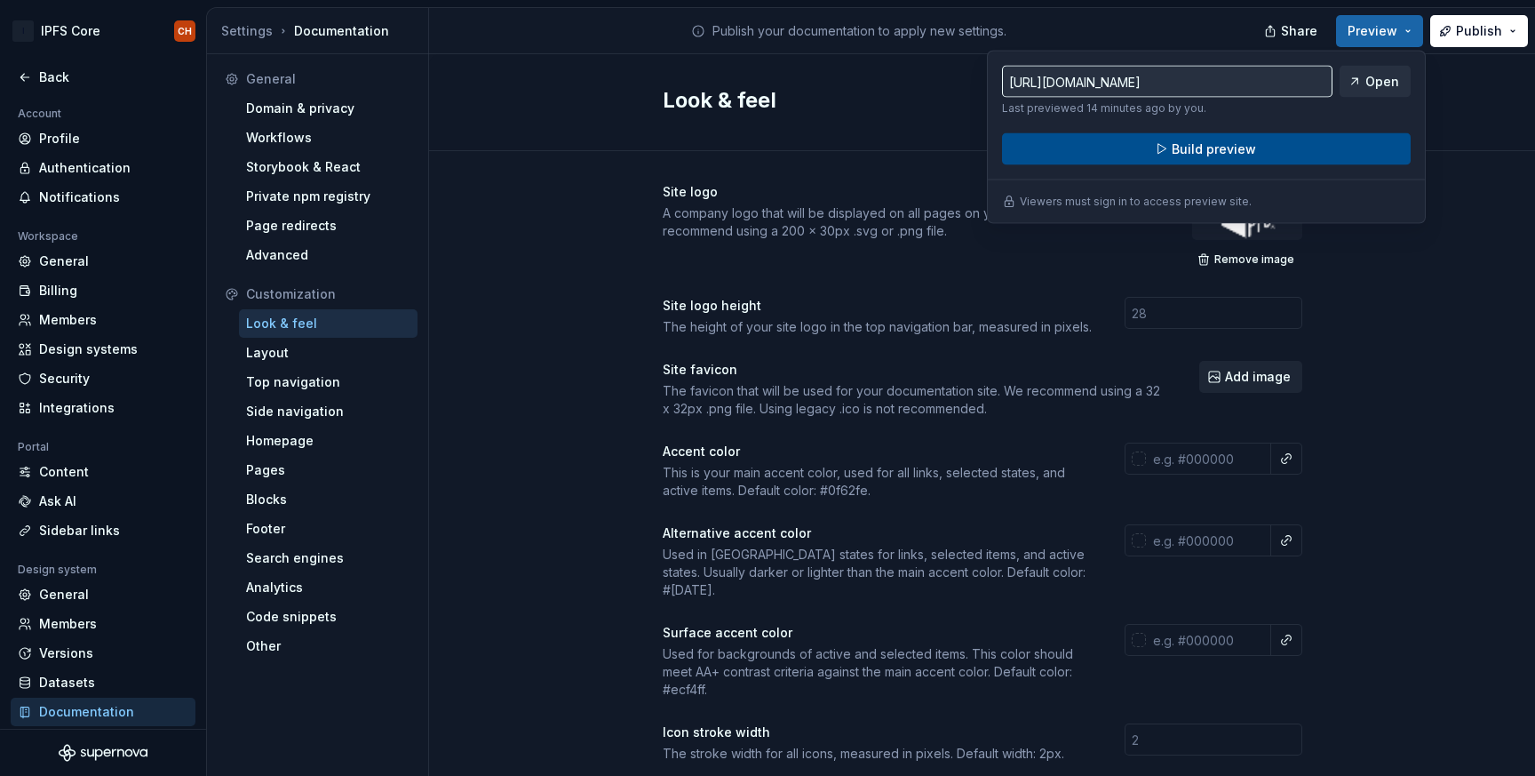
click at [1221, 143] on span "Build preview" at bounding box center [1214, 149] width 84 height 18
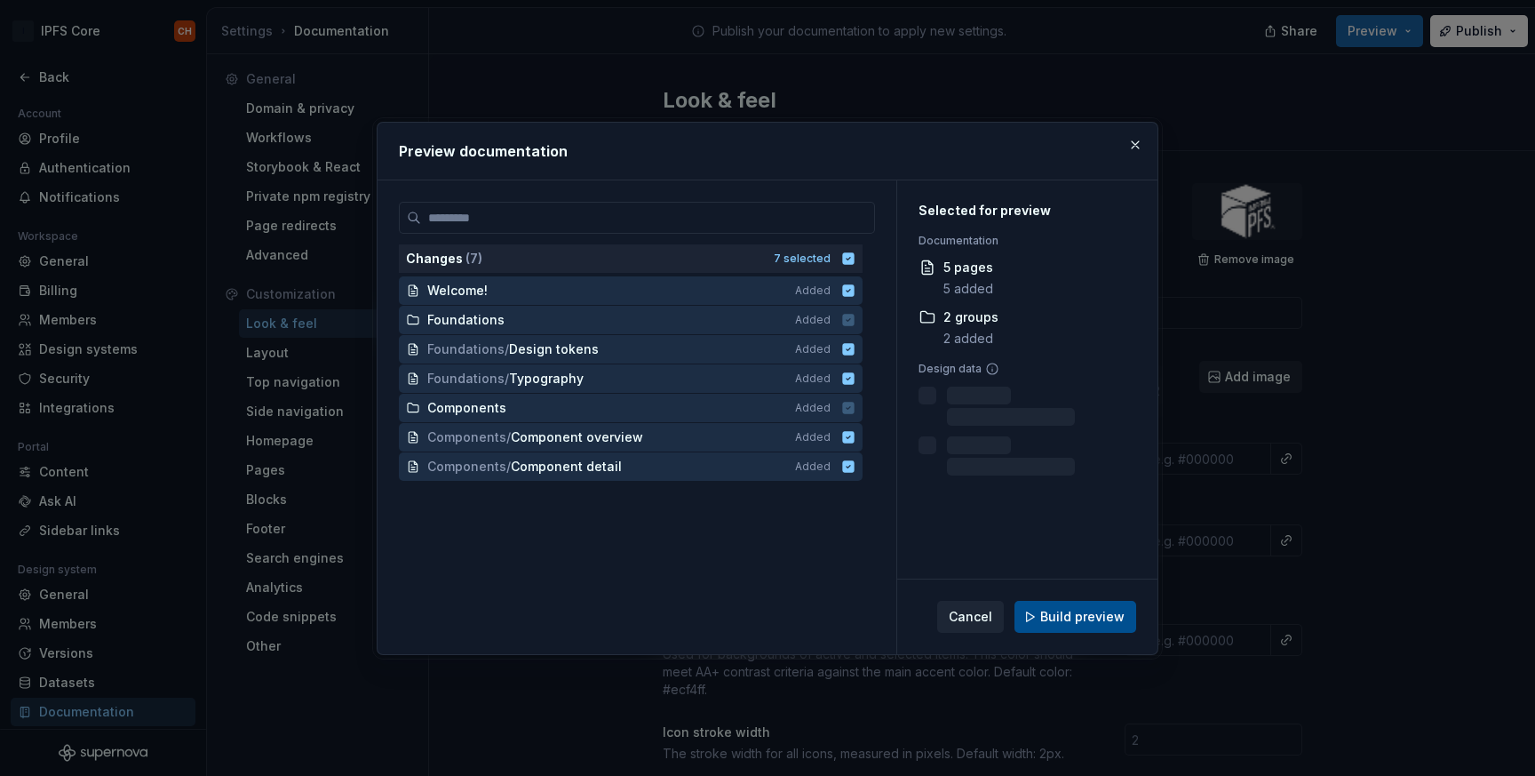
click at [1062, 627] on button "Build preview" at bounding box center [1076, 617] width 122 height 32
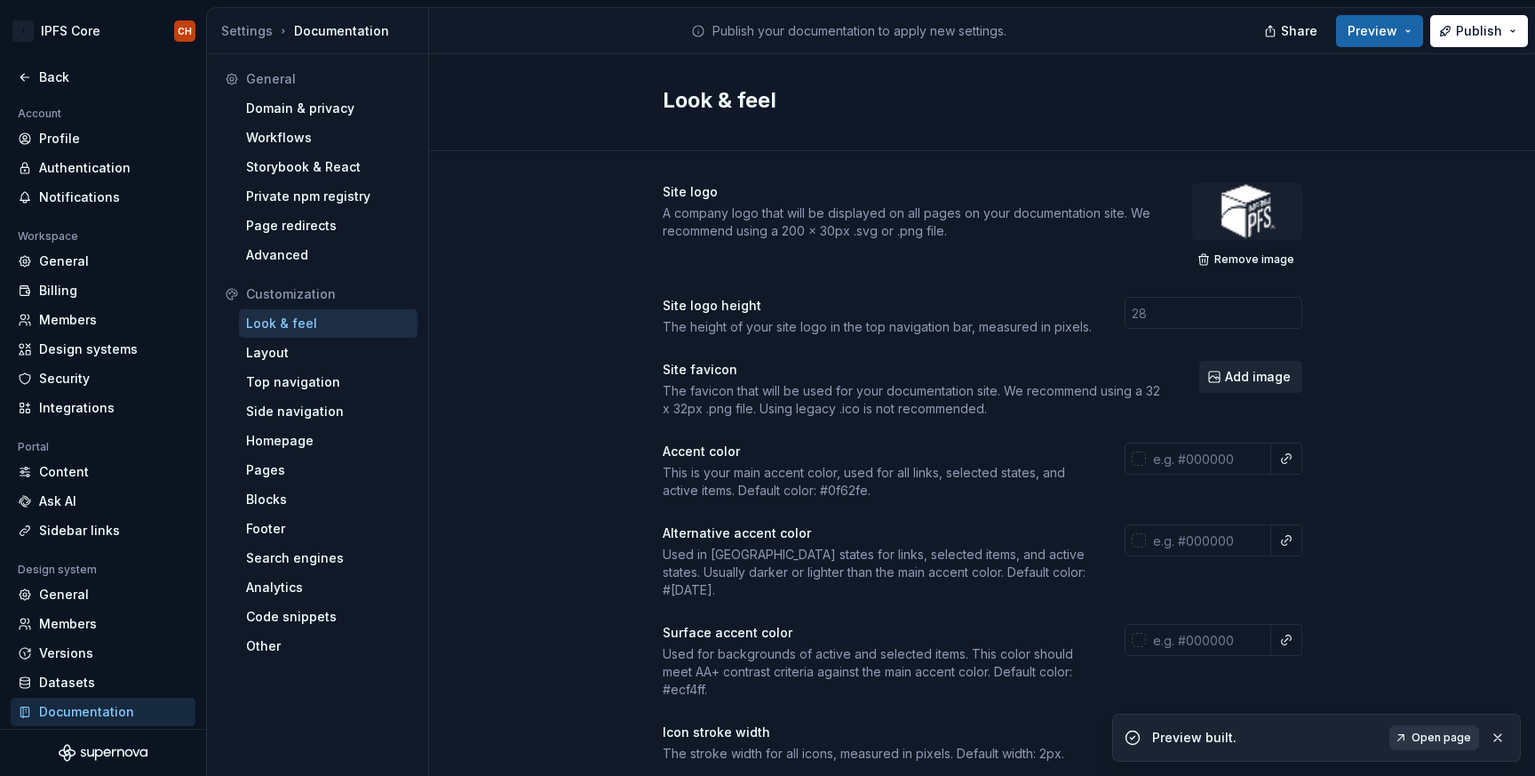
click at [1449, 732] on span "Open page" at bounding box center [1442, 737] width 60 height 14
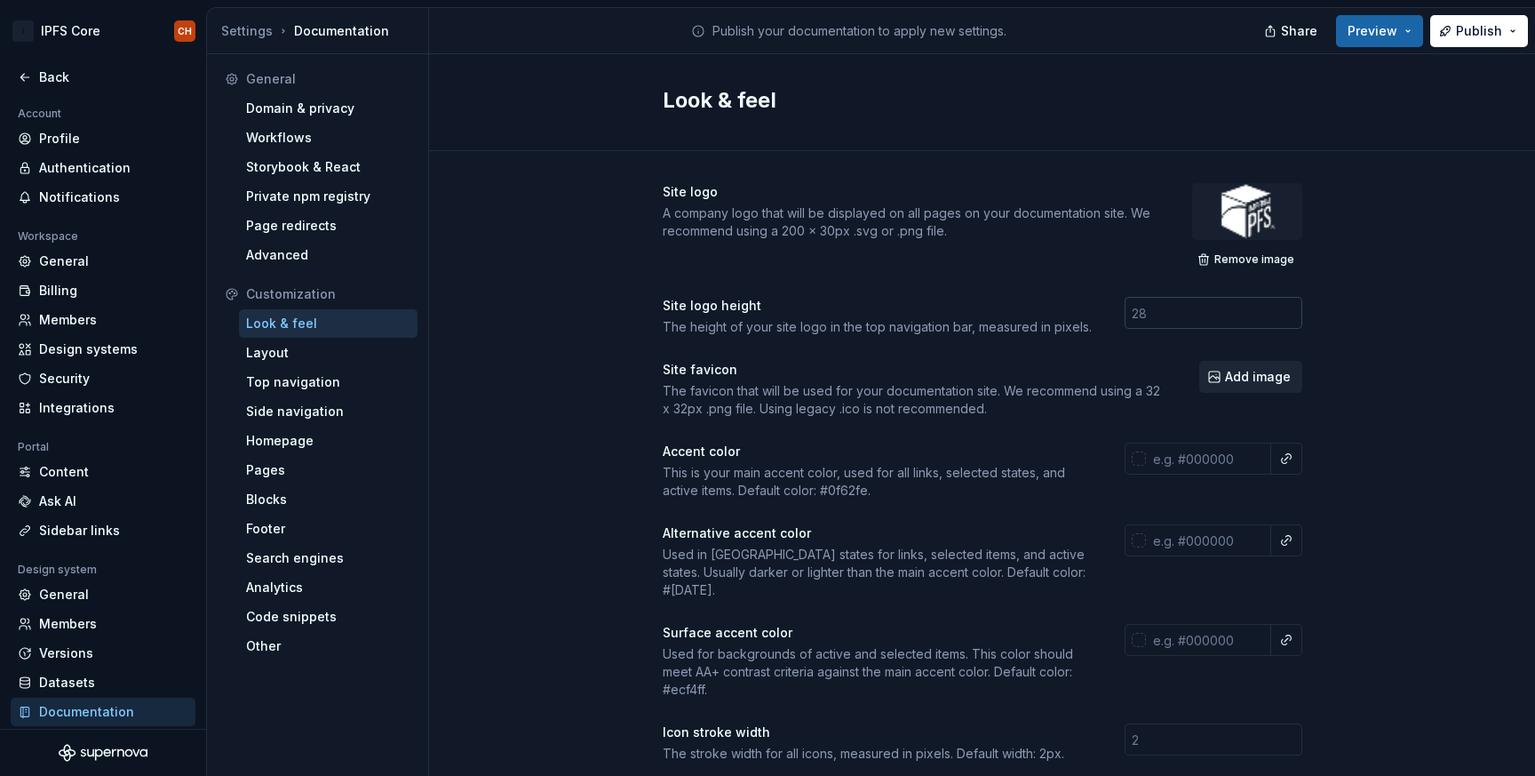
click at [1177, 313] on input "number" at bounding box center [1214, 313] width 178 height 32
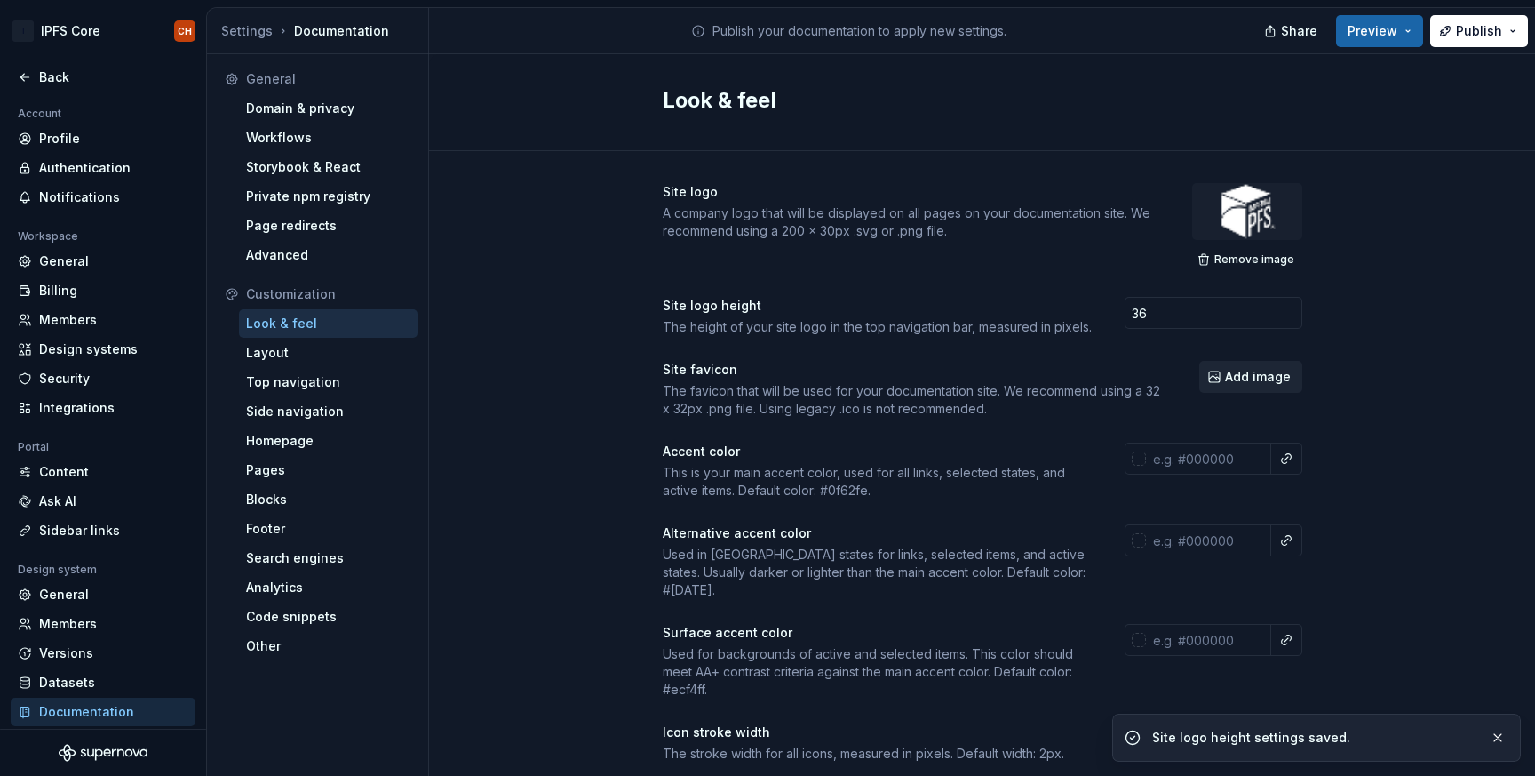
click at [1247, 729] on div "Site logo height settings saved." at bounding box center [1313, 738] width 323 height 18
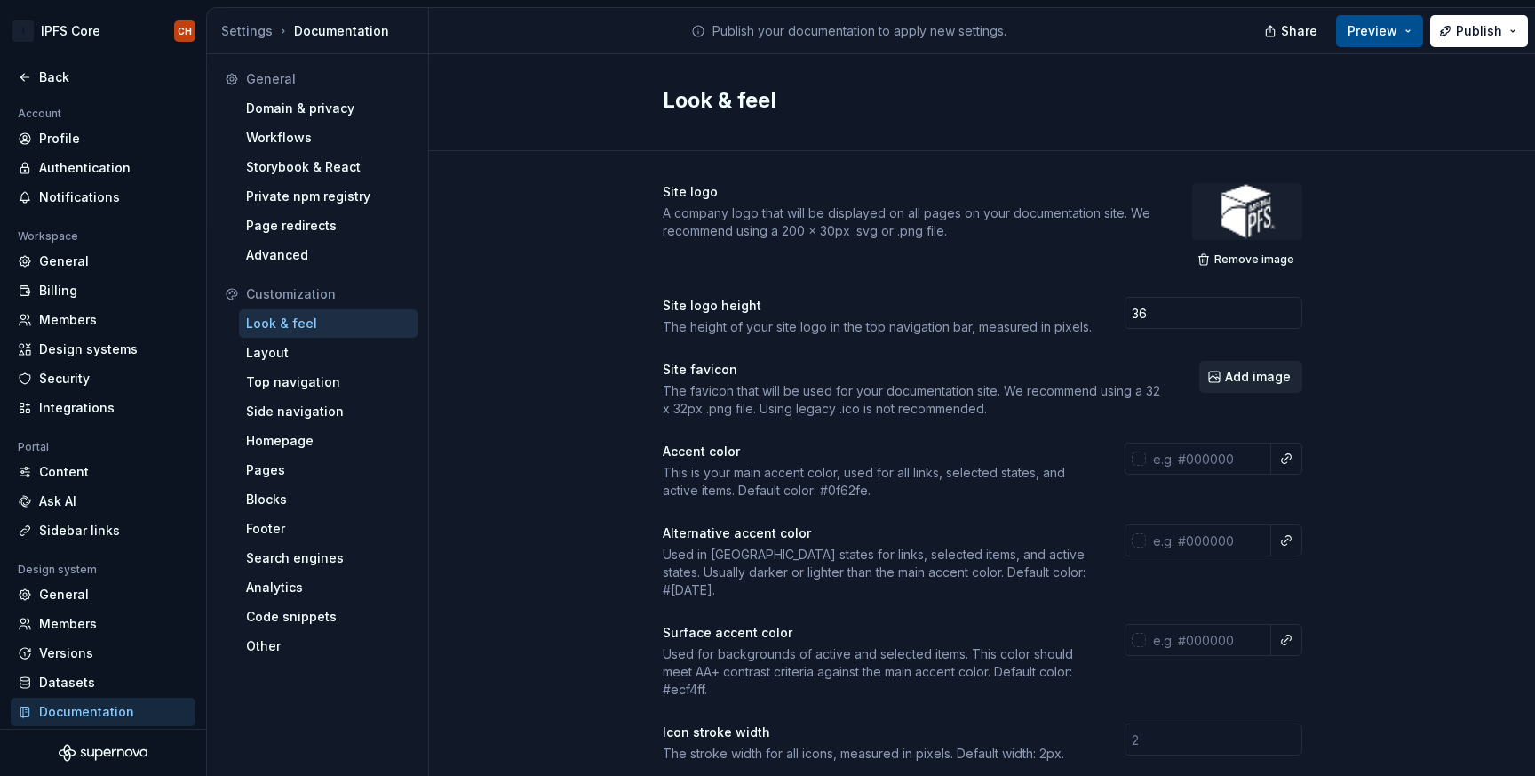
click at [1386, 39] on button "Preview" at bounding box center [1379, 31] width 87 height 32
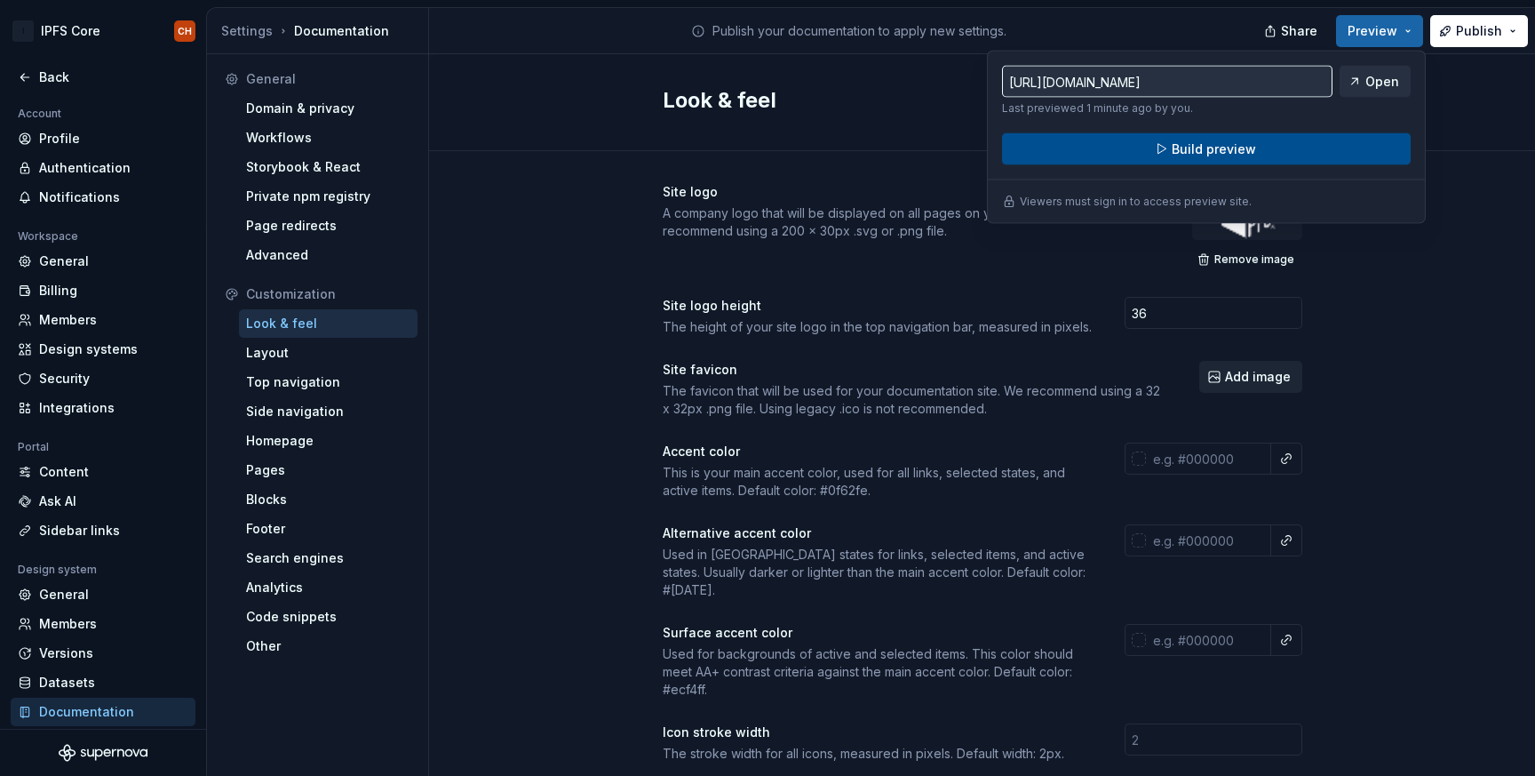
click at [1260, 153] on button "Build preview" at bounding box center [1206, 149] width 409 height 32
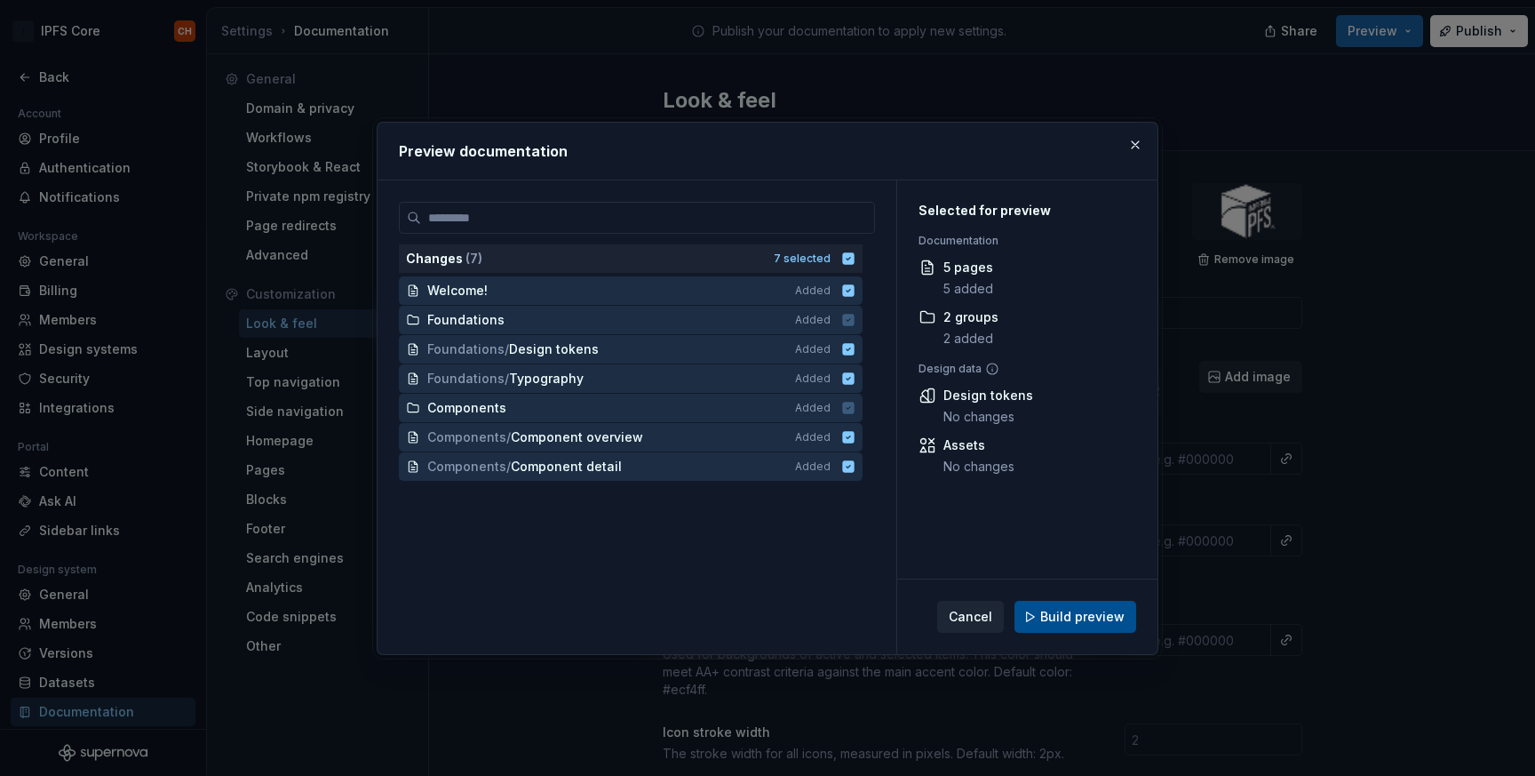
click at [1092, 613] on span "Build preview" at bounding box center [1082, 617] width 84 height 18
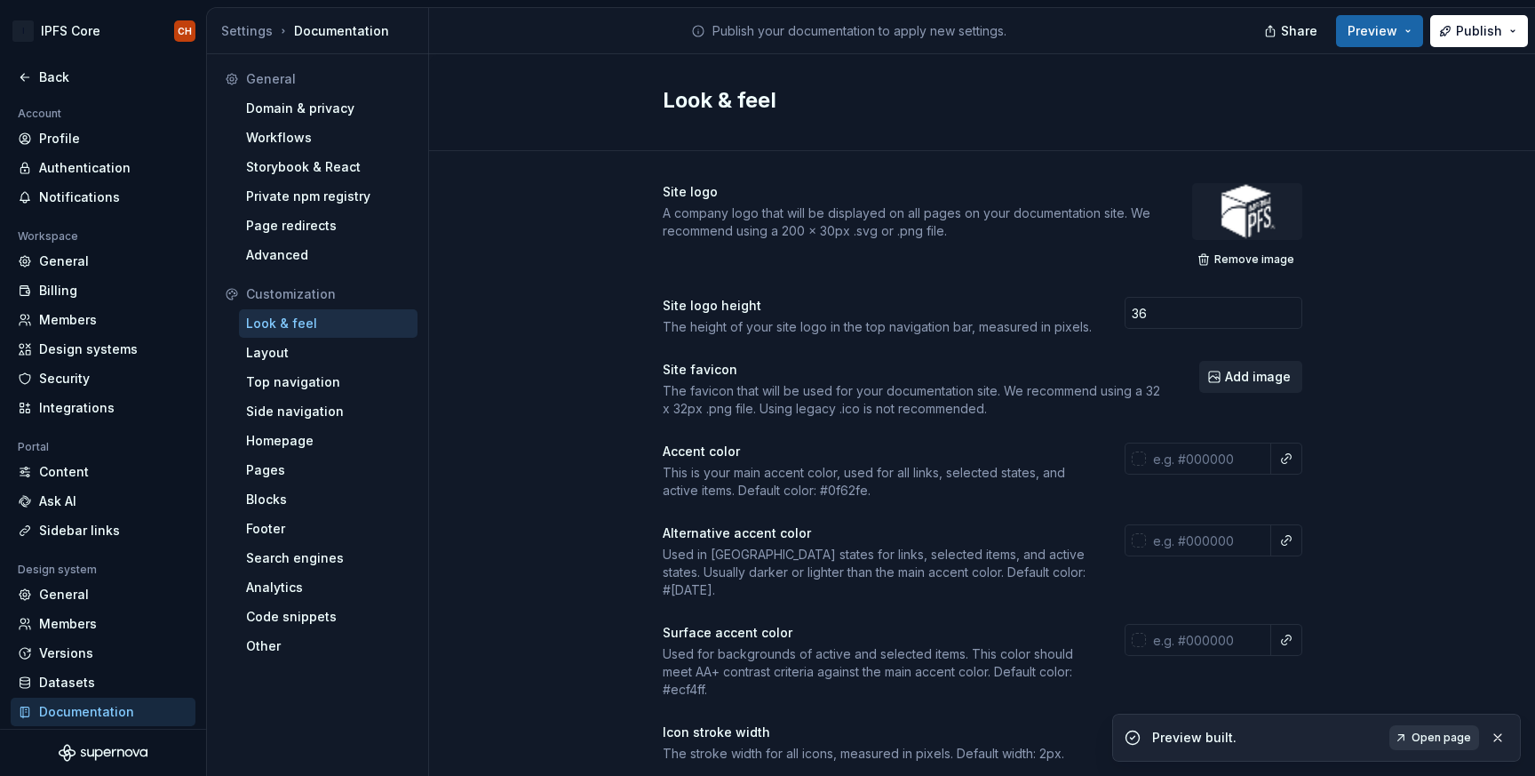
click at [1453, 736] on span "Open page" at bounding box center [1442, 737] width 60 height 14
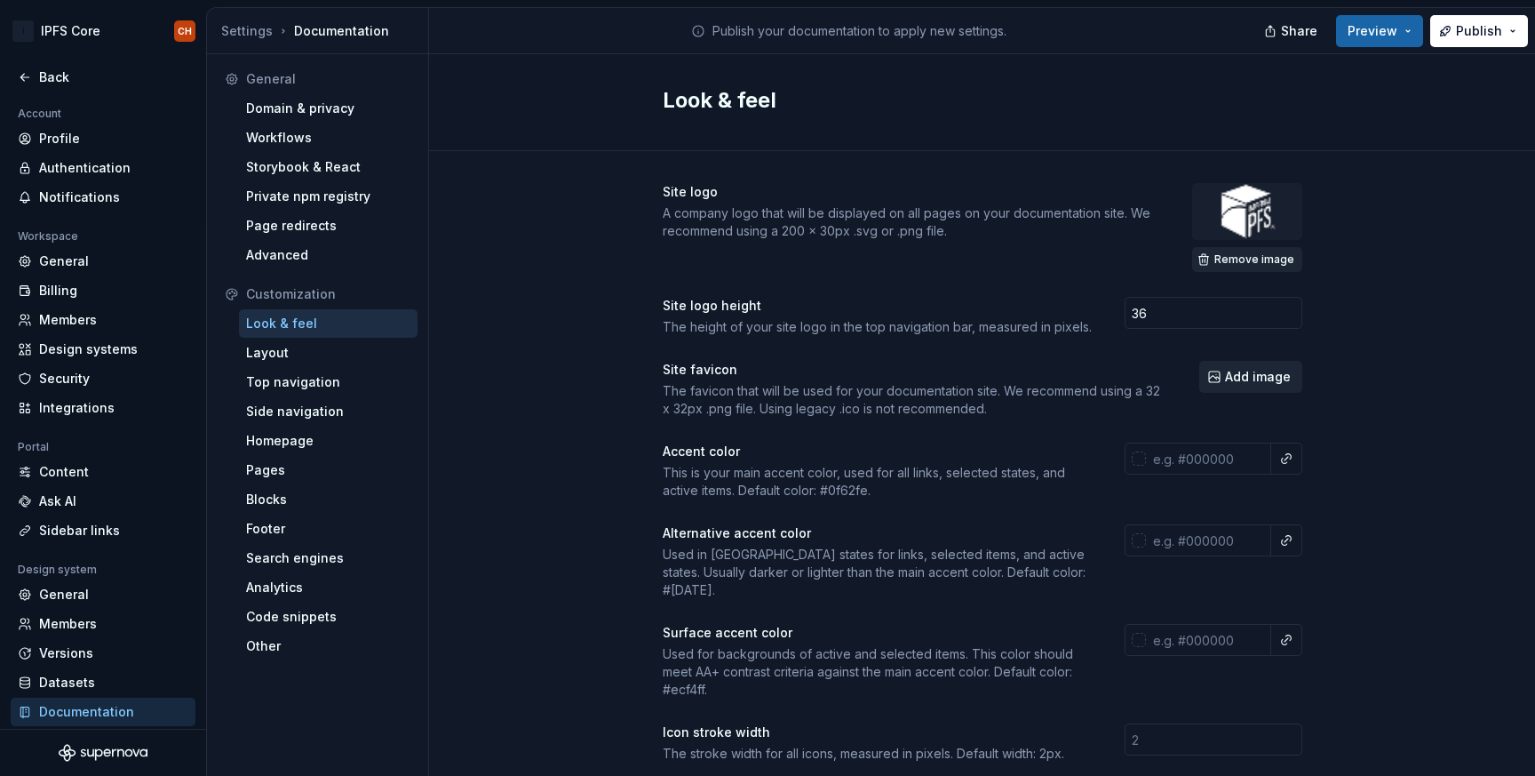
click at [1249, 255] on span "Remove image" at bounding box center [1255, 259] width 80 height 14
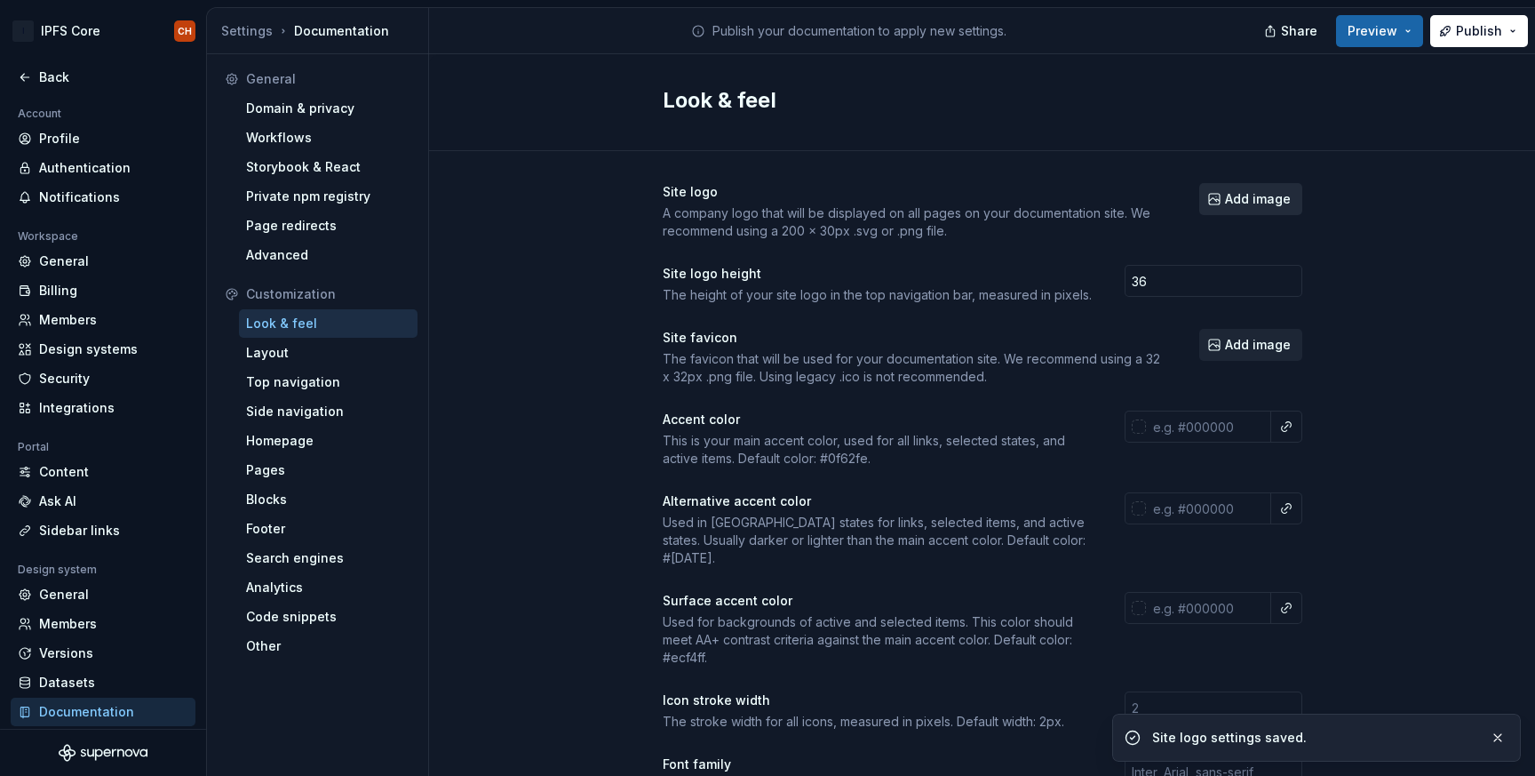
click at [1247, 200] on span "Add image" at bounding box center [1258, 199] width 66 height 18
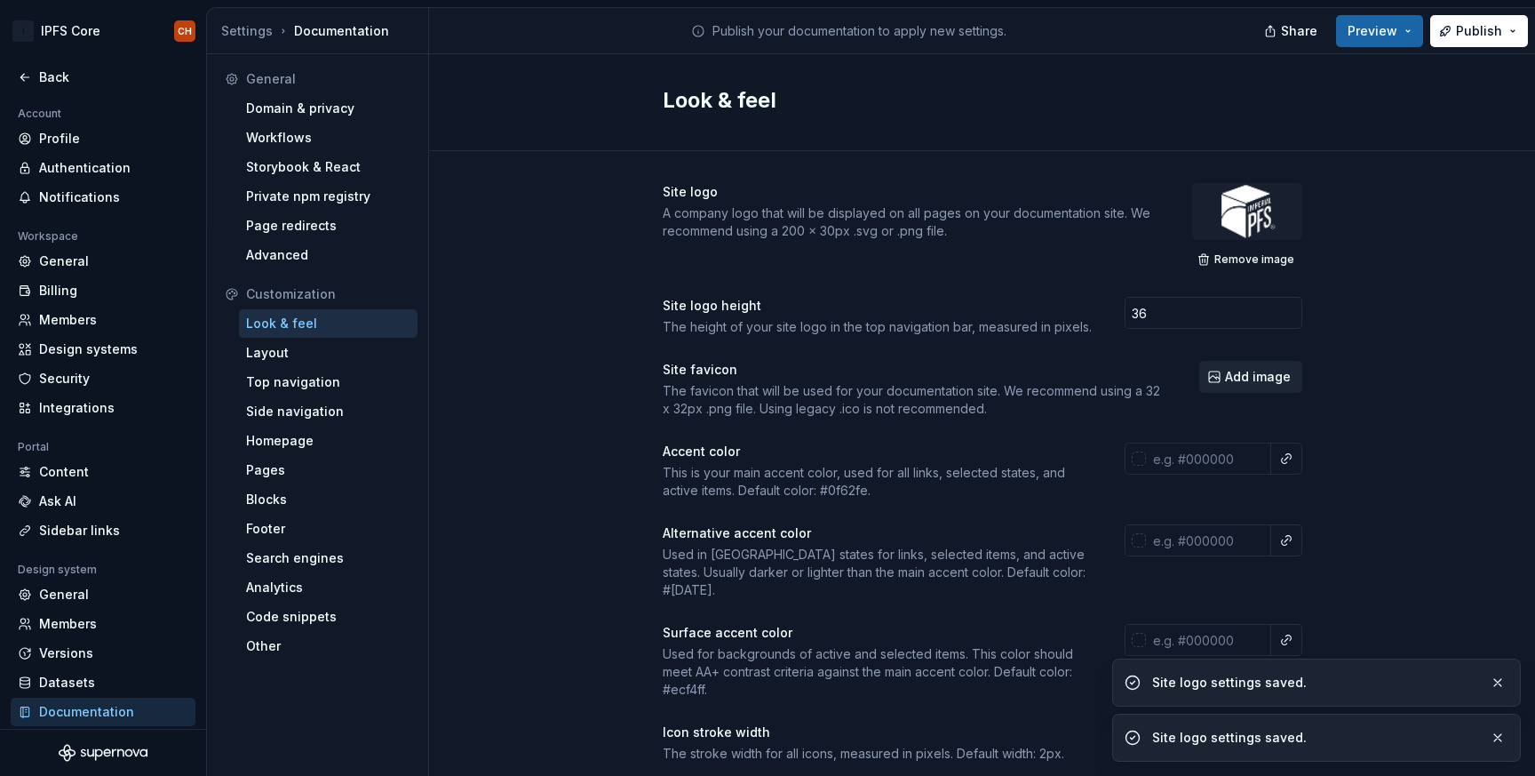
click at [1256, 264] on span "Remove image" at bounding box center [1255, 259] width 80 height 14
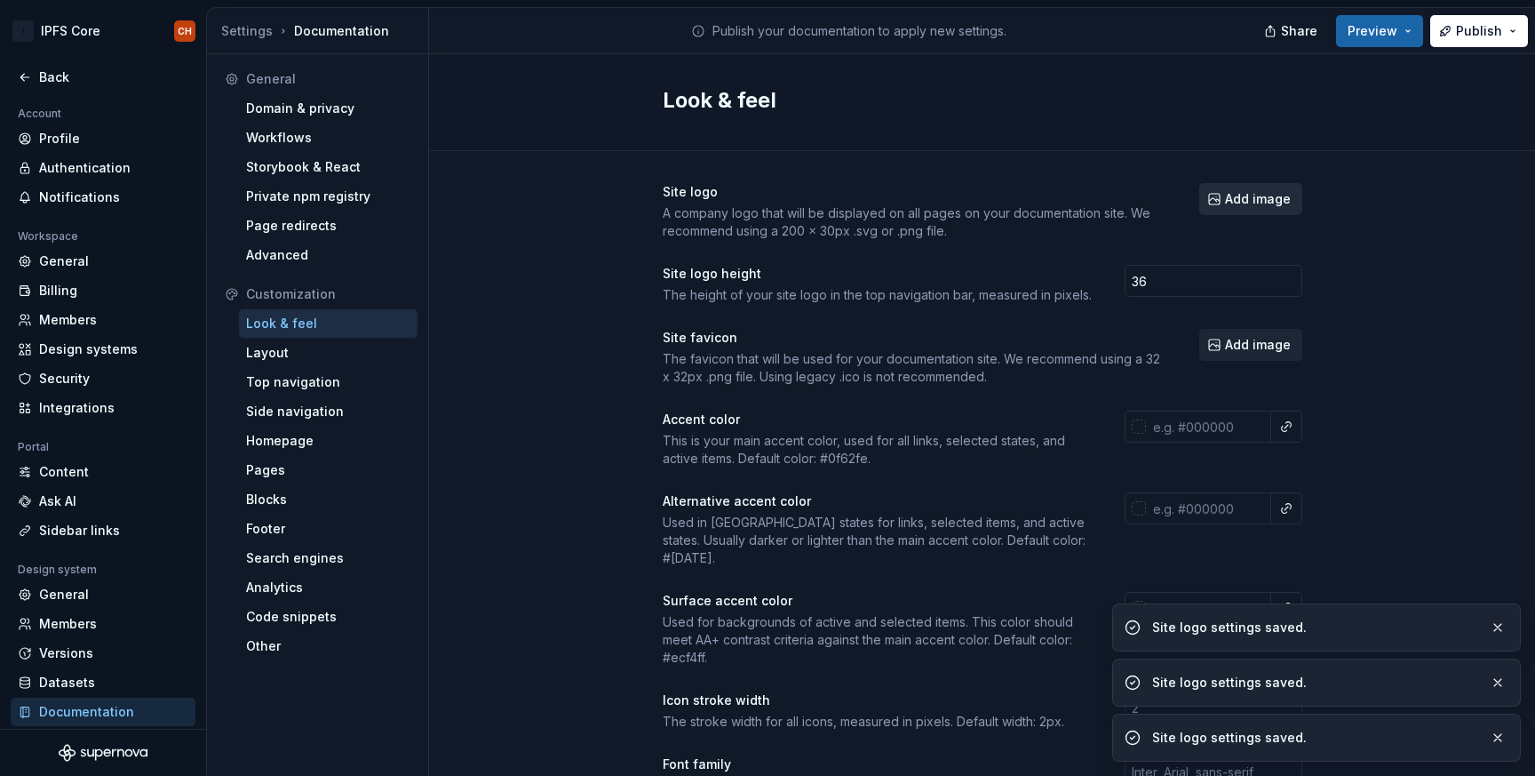
click at [1255, 201] on span "Add image" at bounding box center [1258, 199] width 66 height 18
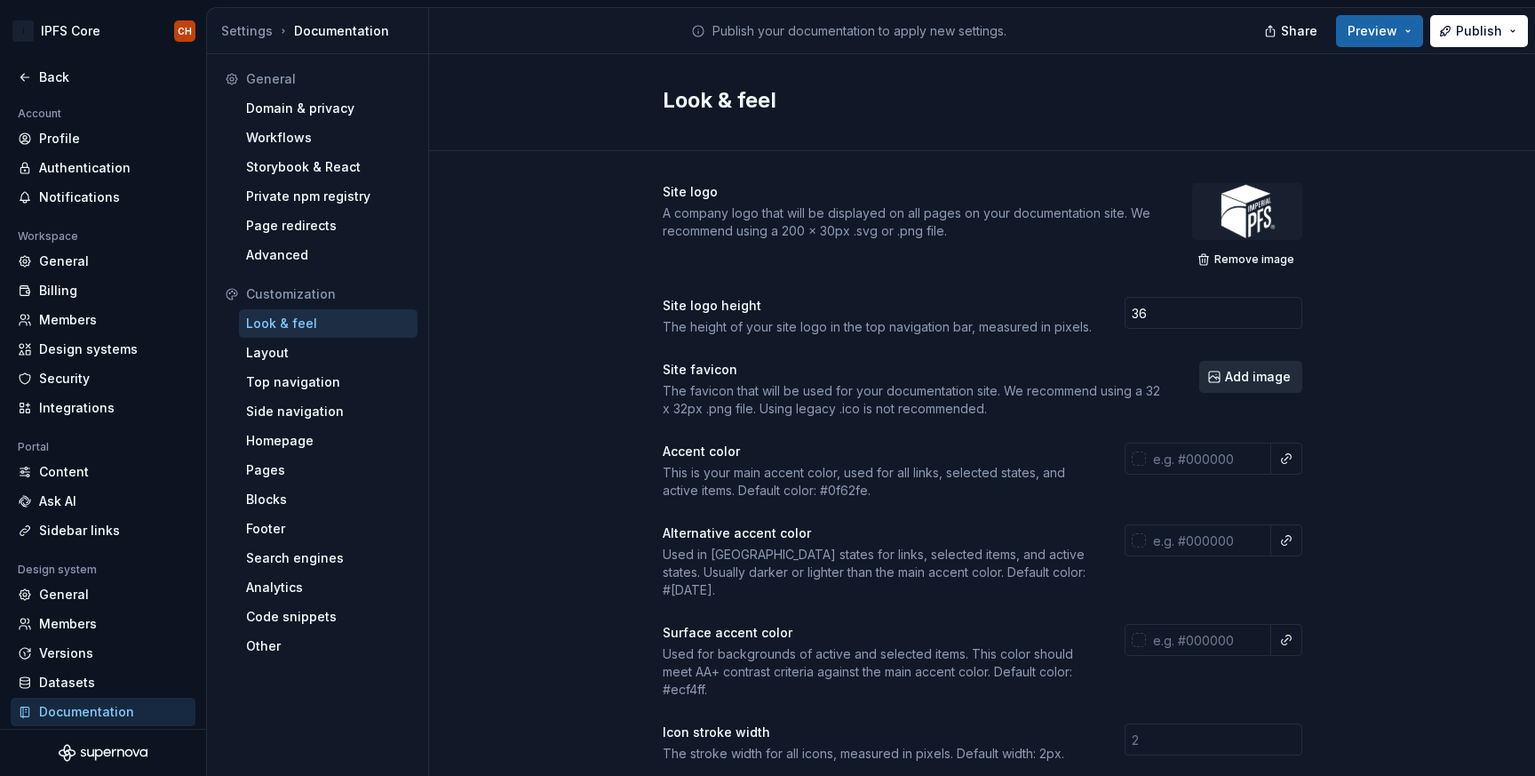
click at [1221, 374] on button "Add image" at bounding box center [1250, 377] width 103 height 32
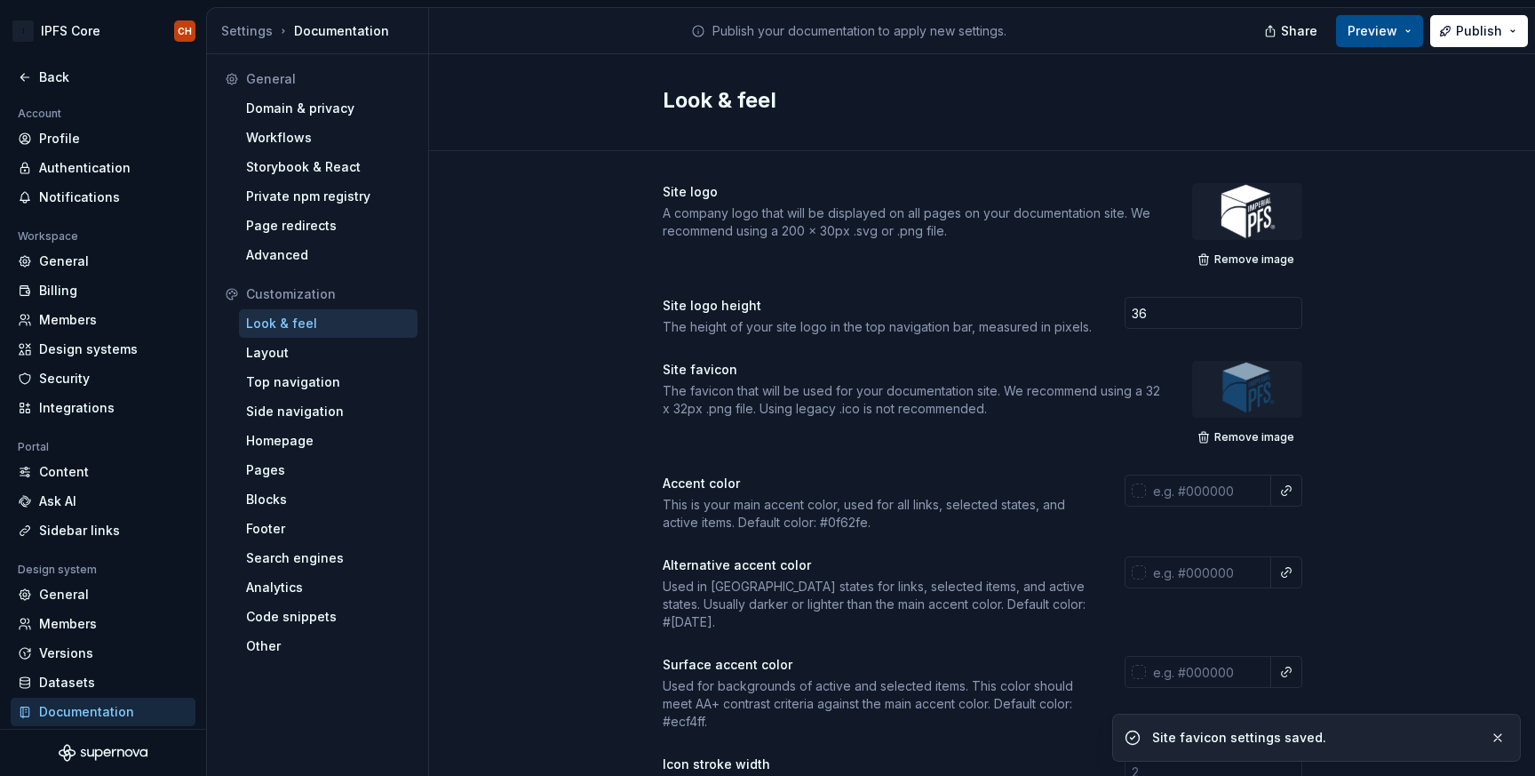
click at [1383, 28] on span "Preview" at bounding box center [1373, 31] width 50 height 18
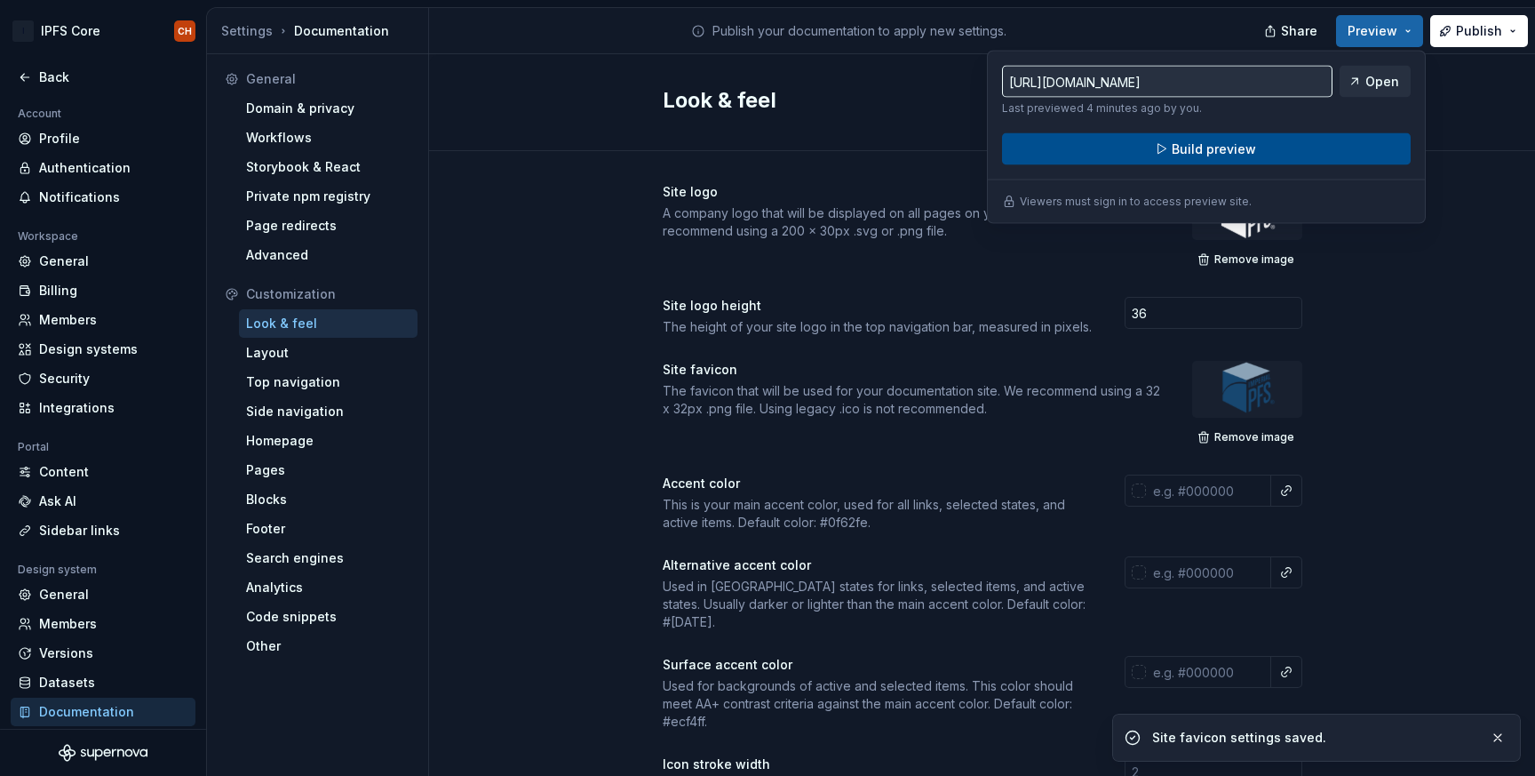
click at [1289, 141] on button "Build preview" at bounding box center [1206, 149] width 409 height 32
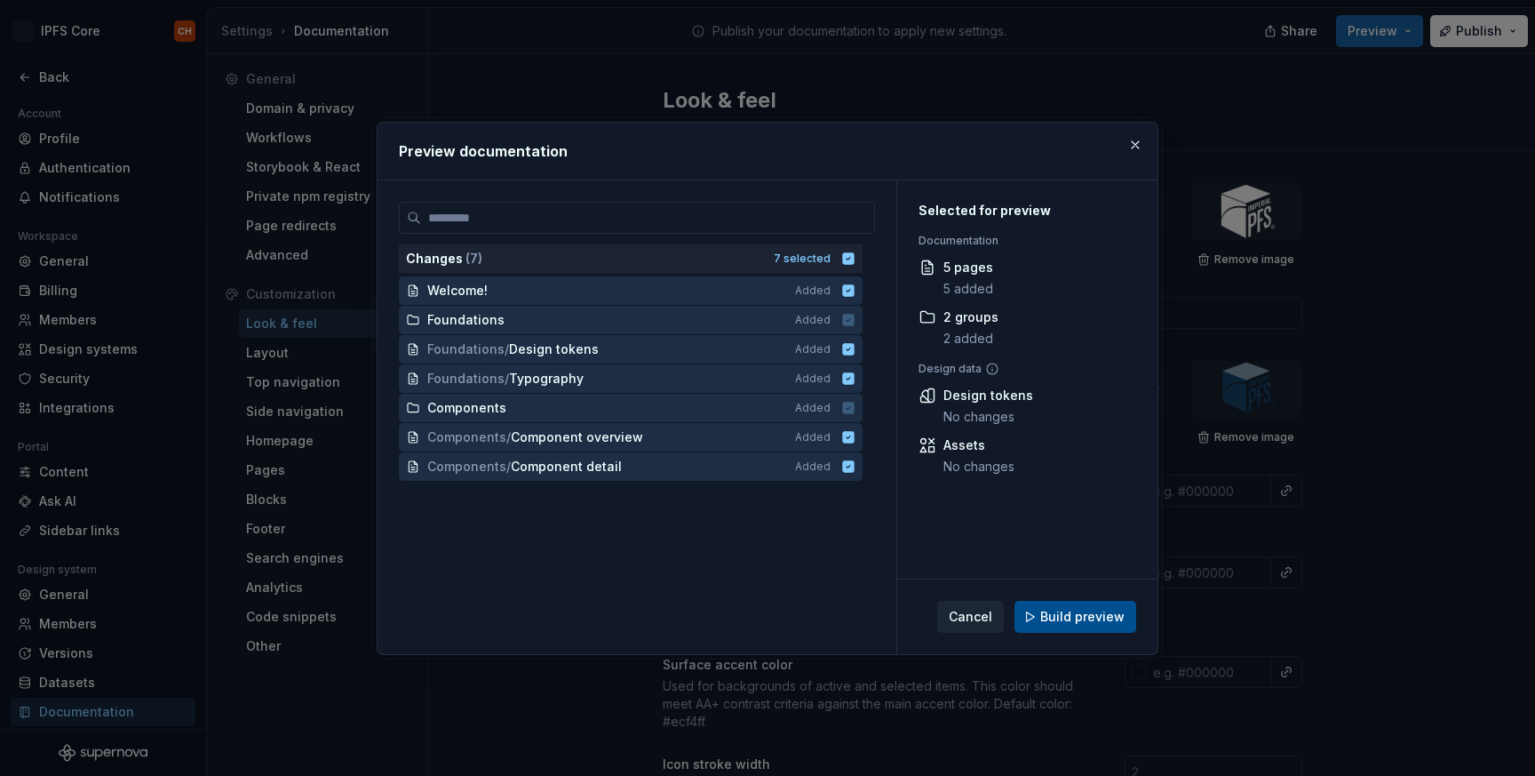
click at [1104, 605] on button "Build preview" at bounding box center [1076, 617] width 122 height 32
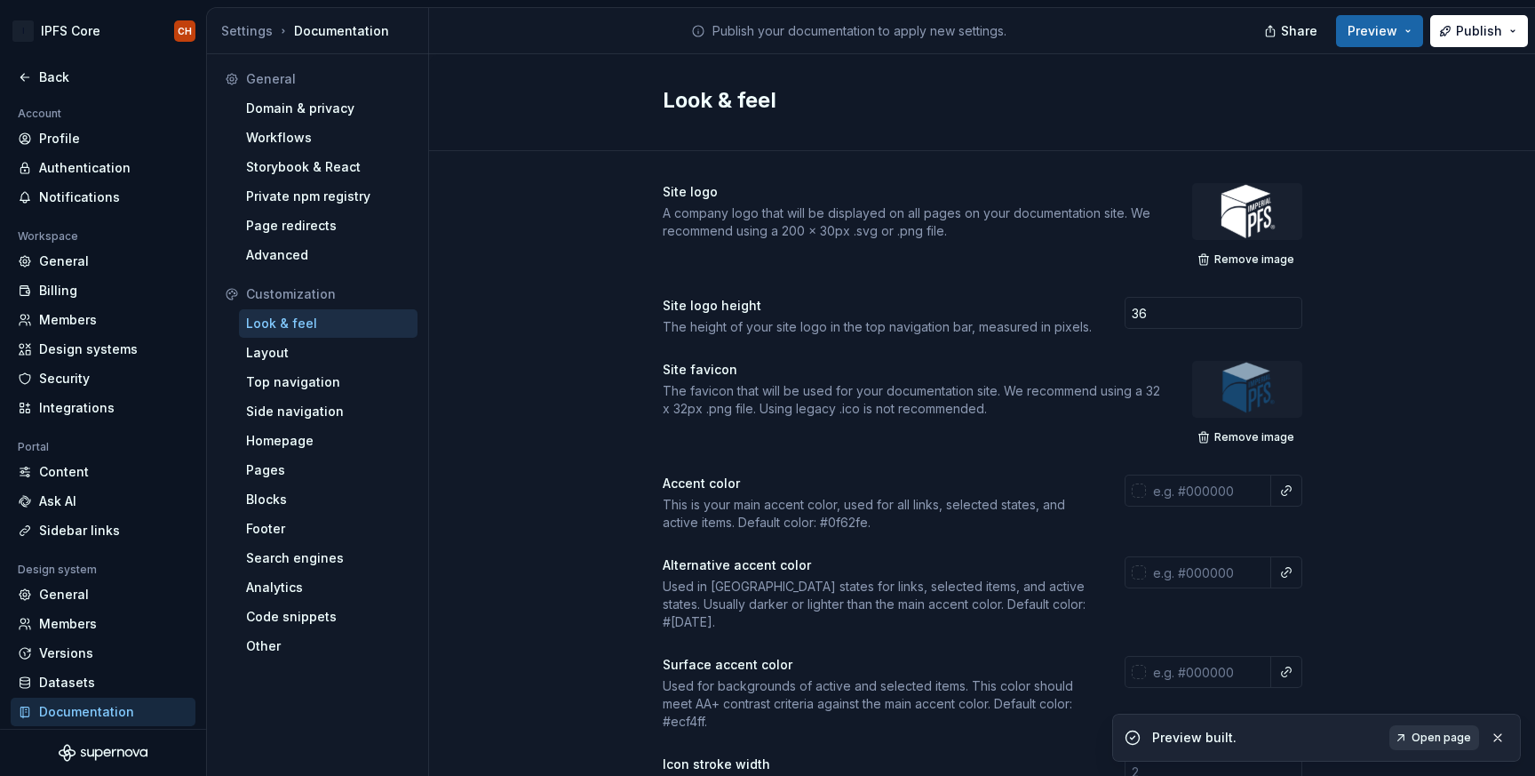
click at [1424, 732] on span "Open page" at bounding box center [1442, 737] width 60 height 14
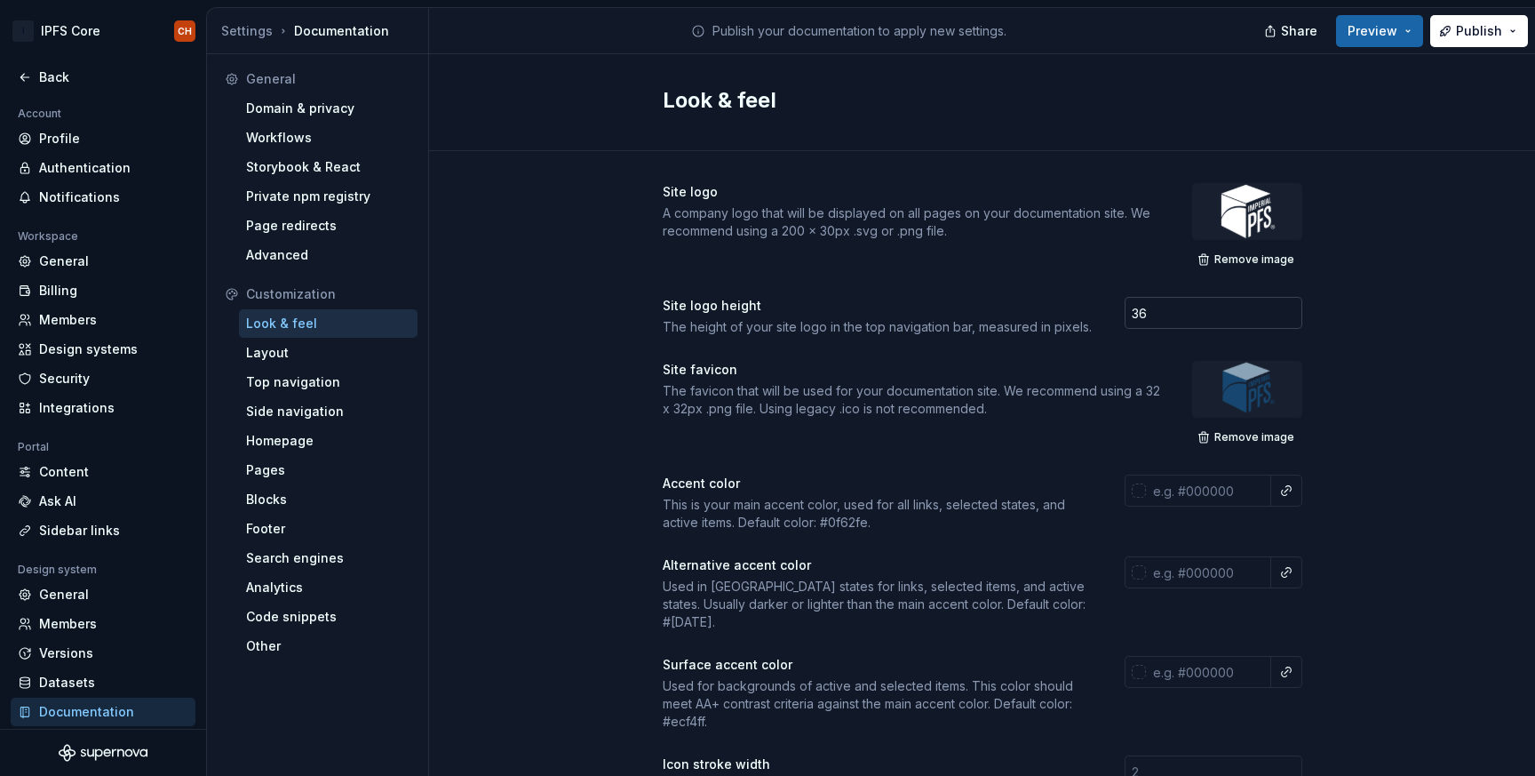
click at [1168, 314] on input "36" at bounding box center [1214, 313] width 178 height 32
type input "40"
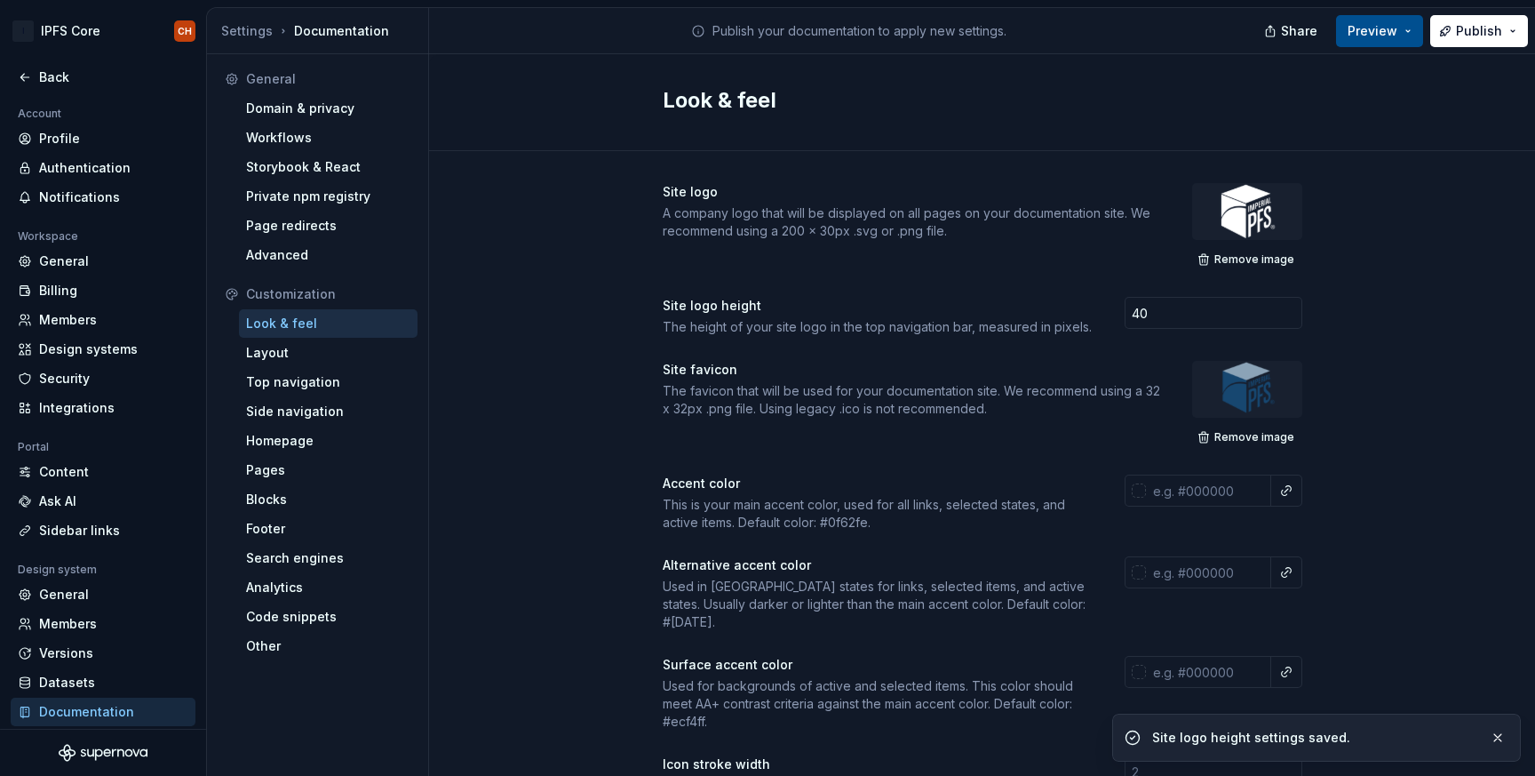
click at [1393, 33] on span "Preview" at bounding box center [1373, 31] width 50 height 18
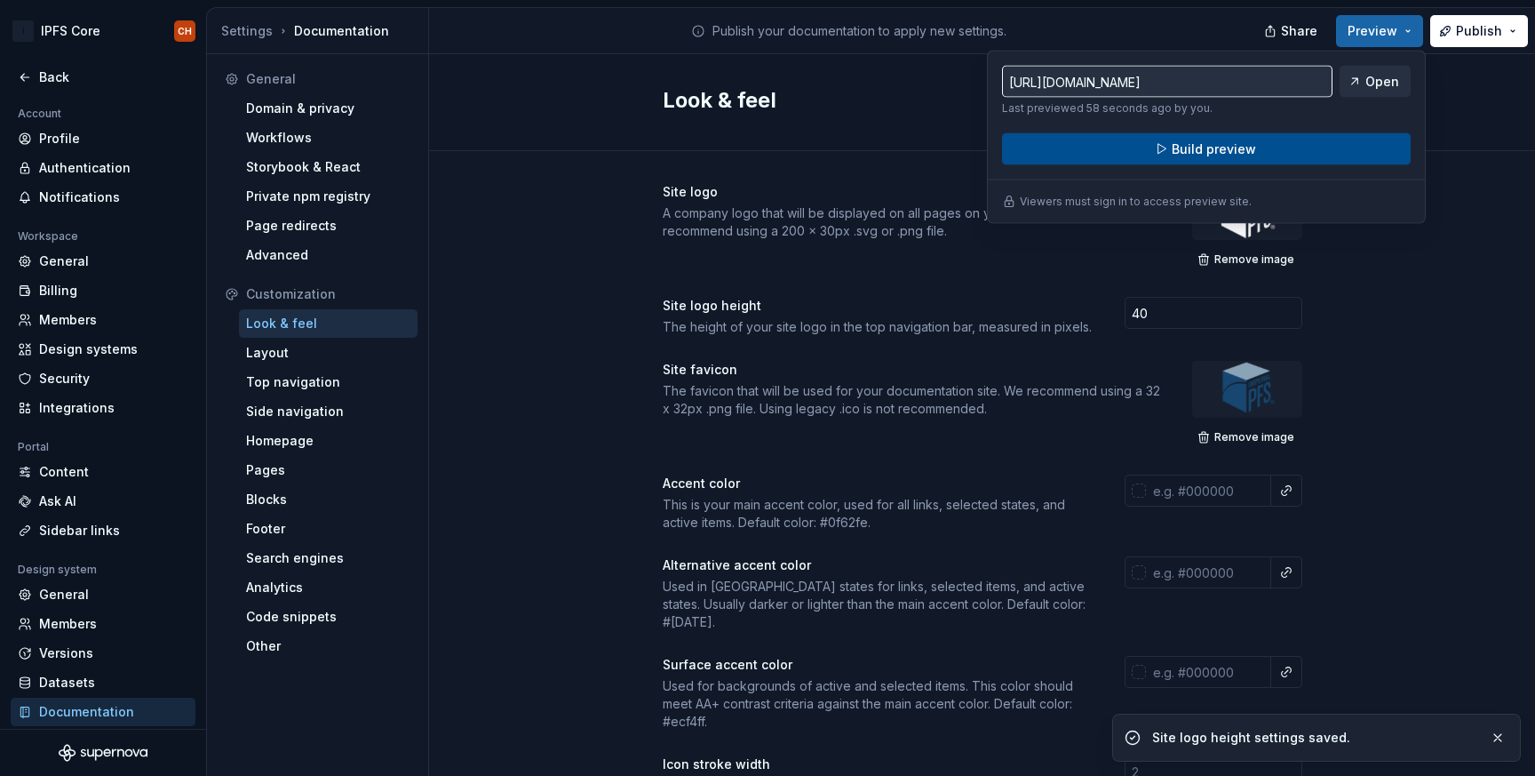
click at [1283, 140] on button "Build preview" at bounding box center [1206, 149] width 409 height 32
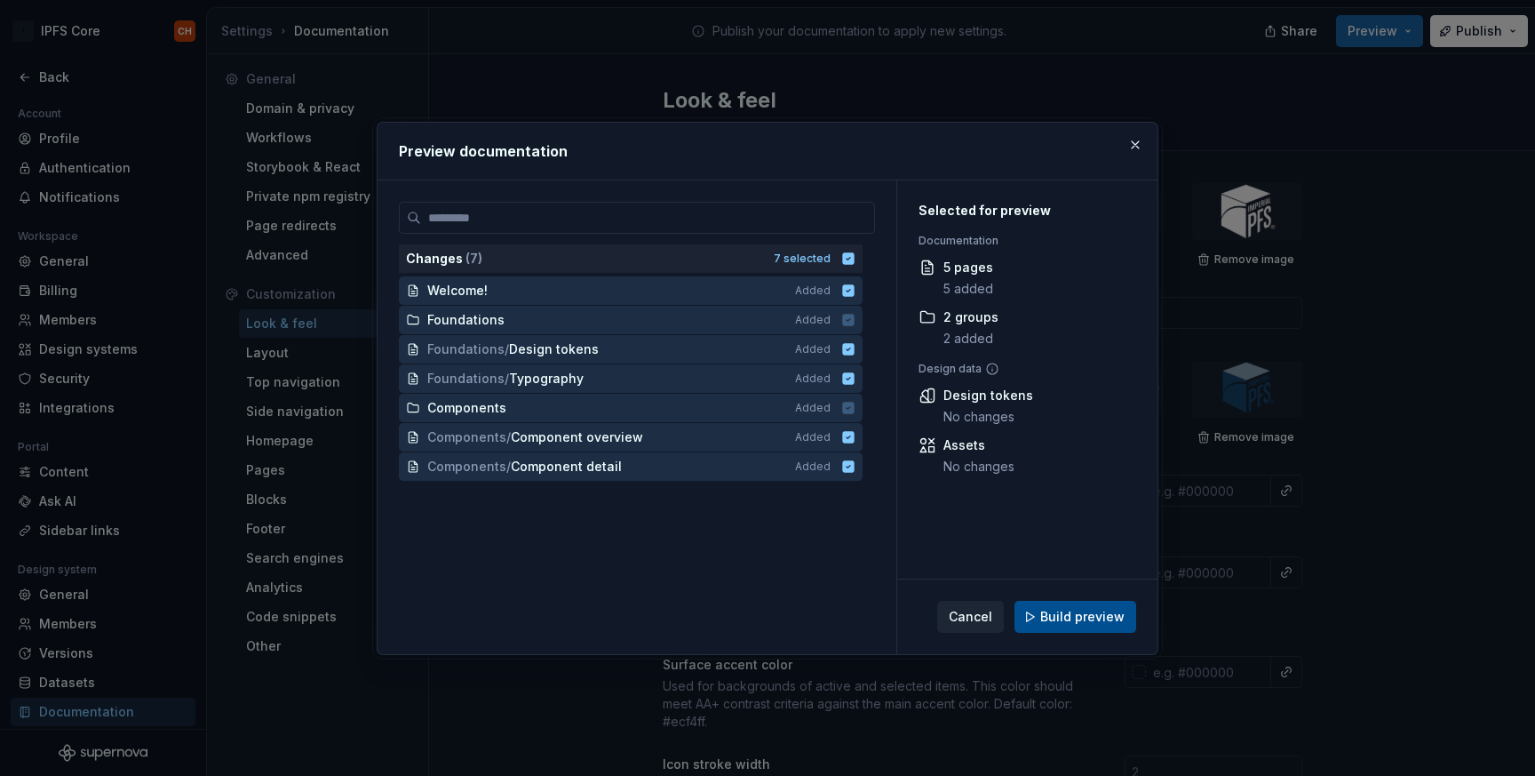
click at [1057, 601] on button "Build preview" at bounding box center [1076, 617] width 122 height 32
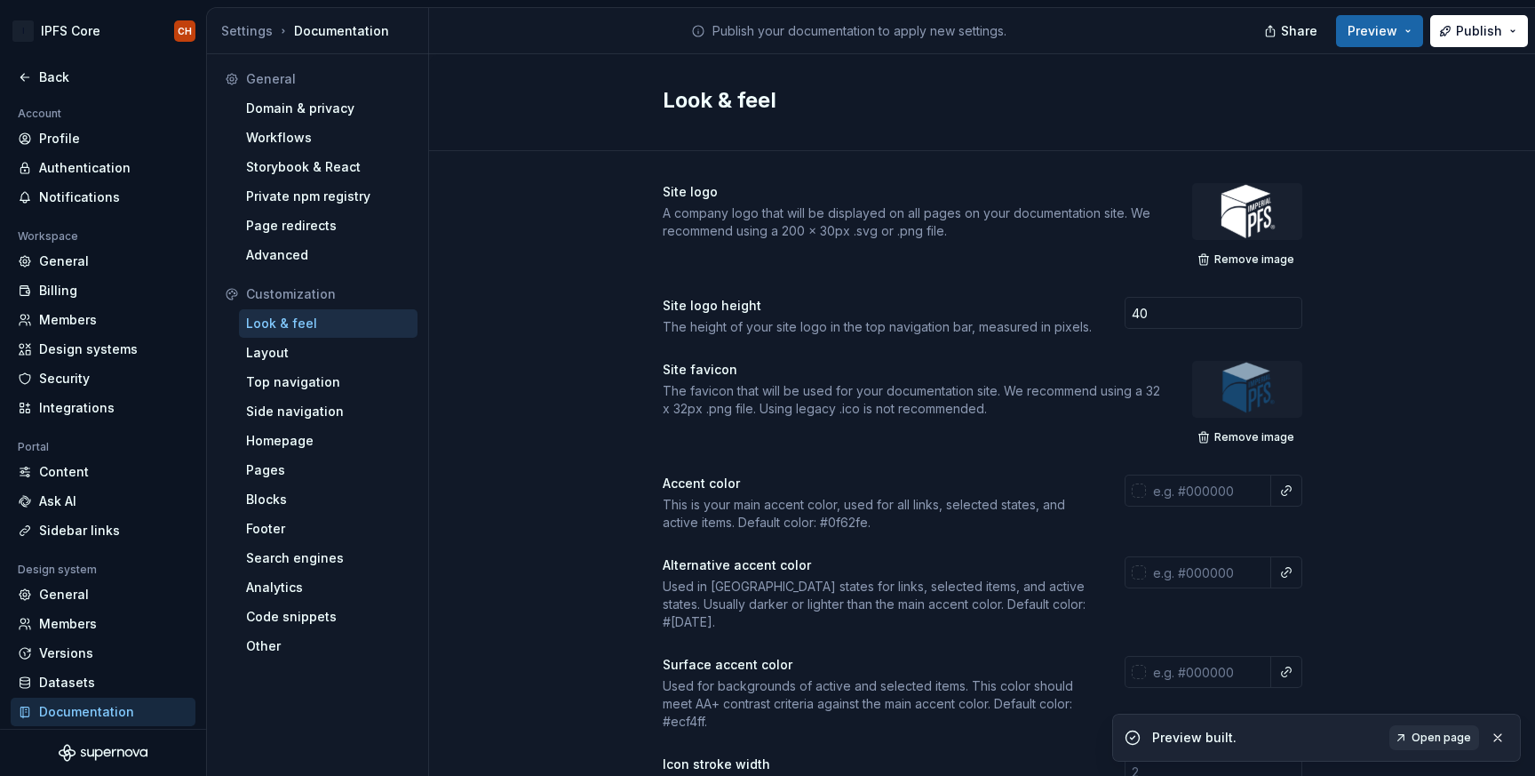
click at [1432, 751] on div "Preview built. Open page" at bounding box center [1316, 737] width 409 height 48
click at [1437, 737] on span "Open page" at bounding box center [1442, 737] width 60 height 14
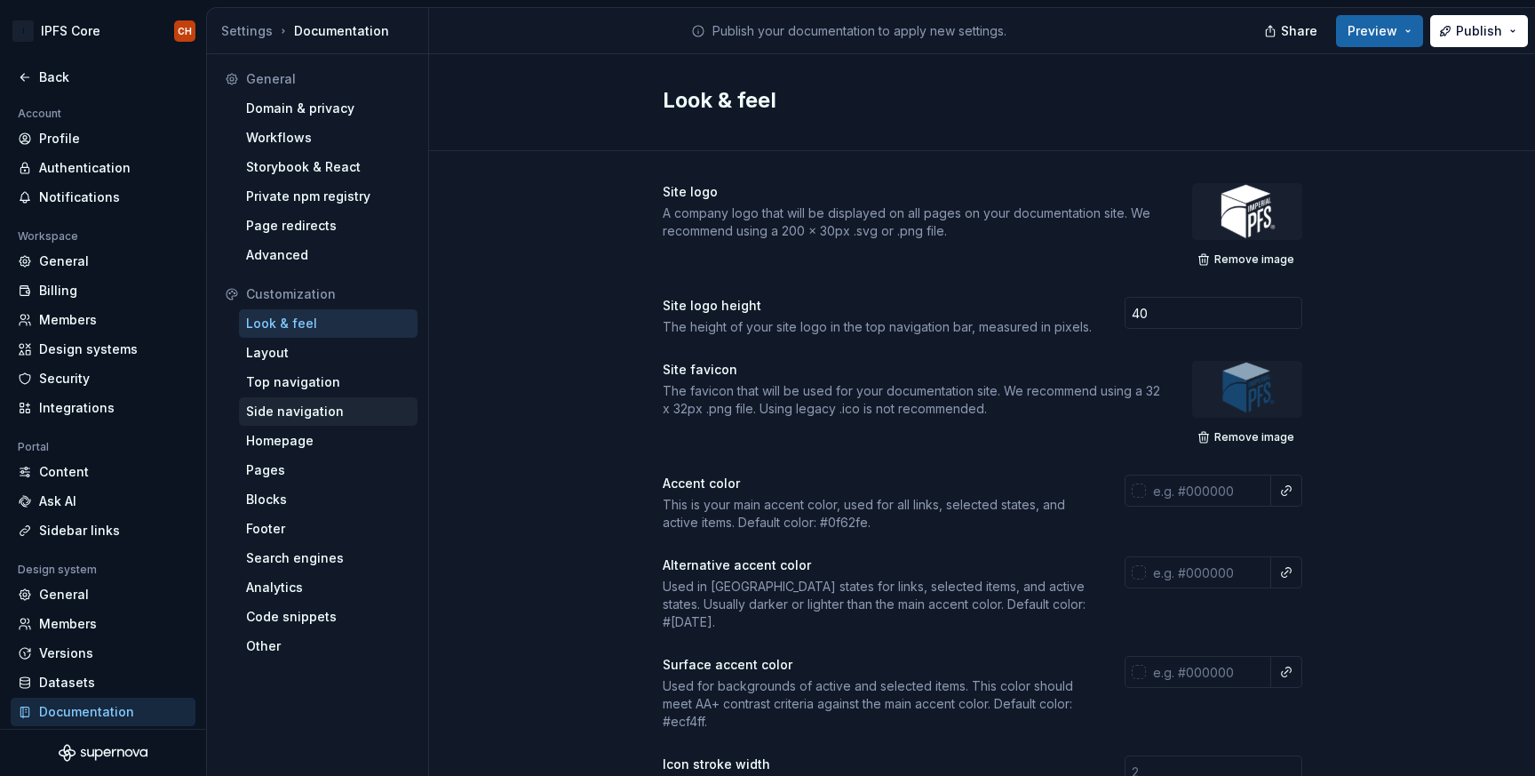
click at [301, 416] on div "Side navigation" at bounding box center [328, 411] width 164 height 18
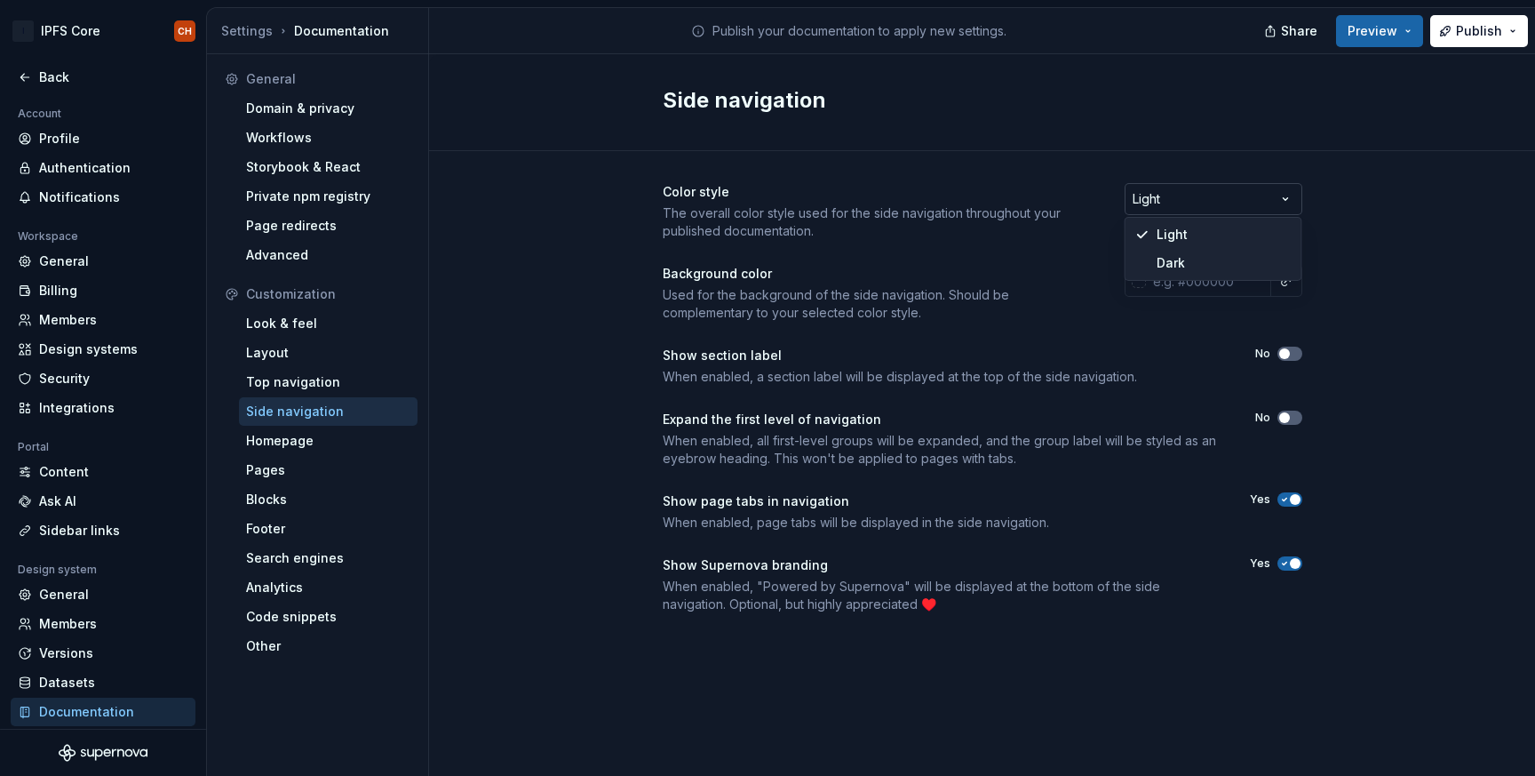
click at [1296, 202] on html "I IPFS Core CH Back Account Profile Authentication Notifications Workspace Gene…" at bounding box center [767, 388] width 1535 height 776
click at [1230, 278] on div "Light Dark" at bounding box center [1214, 249] width 178 height 64
click at [1290, 562] on span "button" at bounding box center [1295, 563] width 11 height 11
click at [1290, 352] on icon "button" at bounding box center [1285, 353] width 14 height 11
click at [1139, 280] on div at bounding box center [1139, 281] width 14 height 14
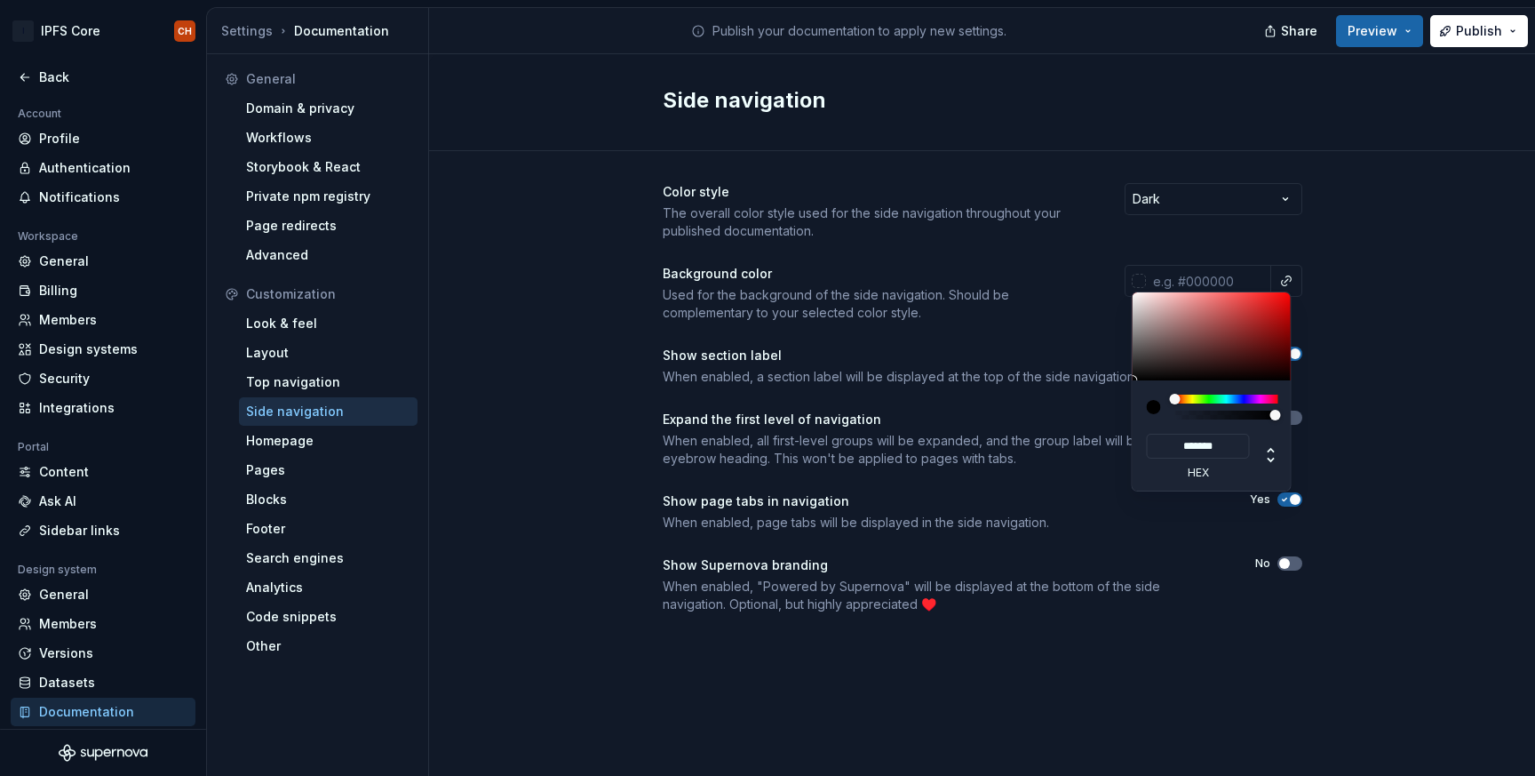
click at [1326, 256] on html "I IPFS Core CH Back Account Profile Authentication Notifications Workspace Gene…" at bounding box center [767, 388] width 1535 height 776
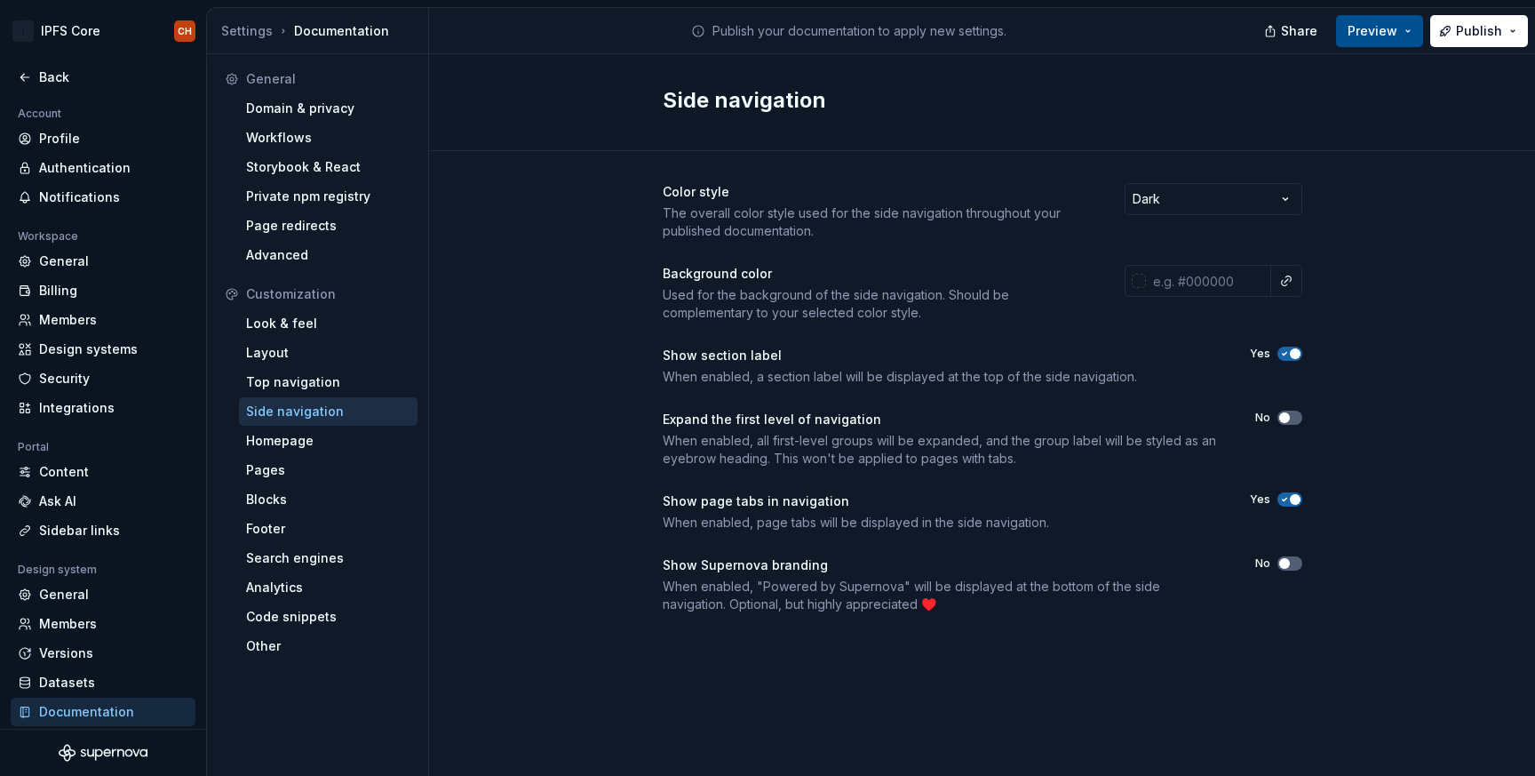
click at [1394, 41] on button "Preview" at bounding box center [1379, 31] width 87 height 32
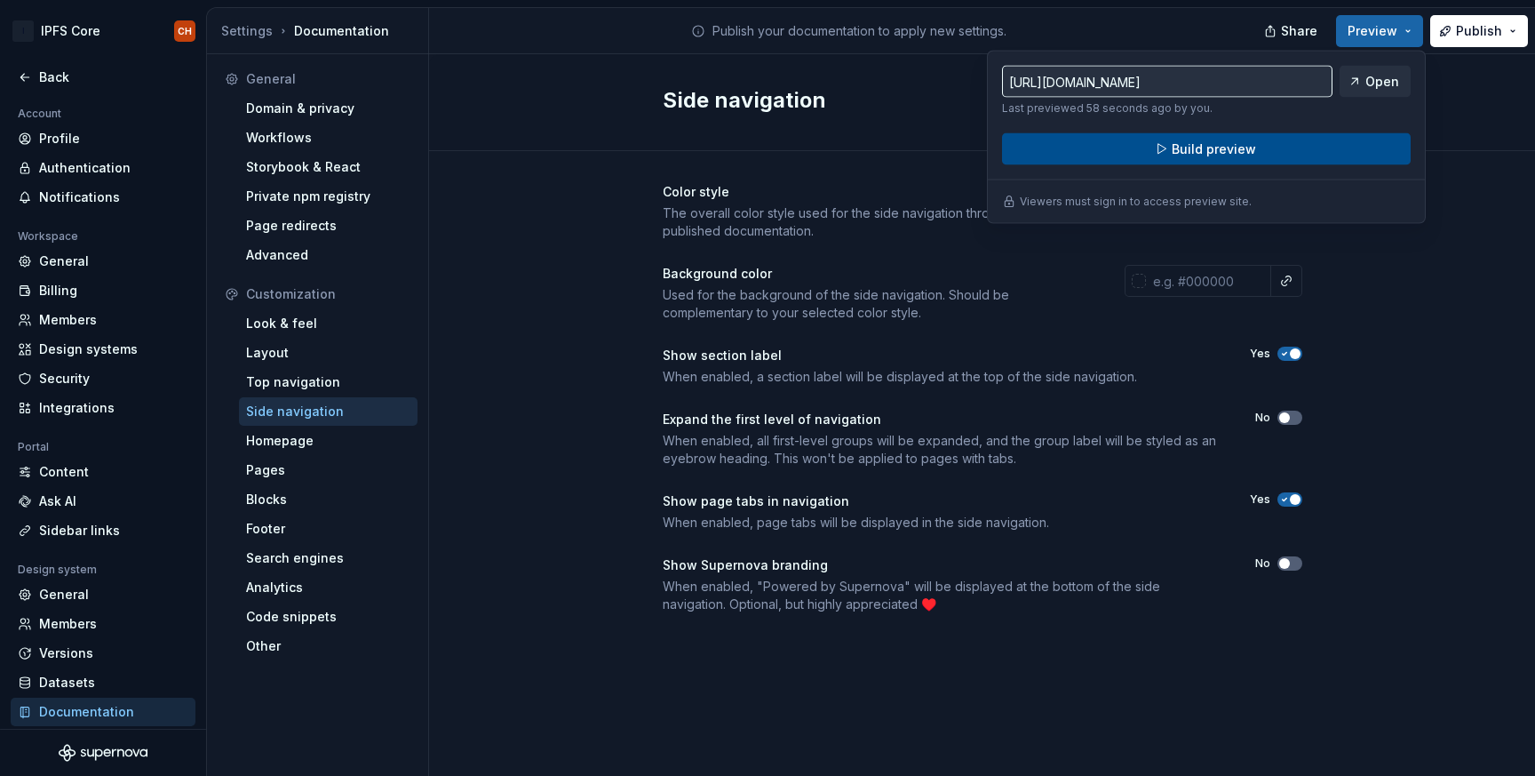
click at [1277, 152] on button "Build preview" at bounding box center [1206, 149] width 409 height 32
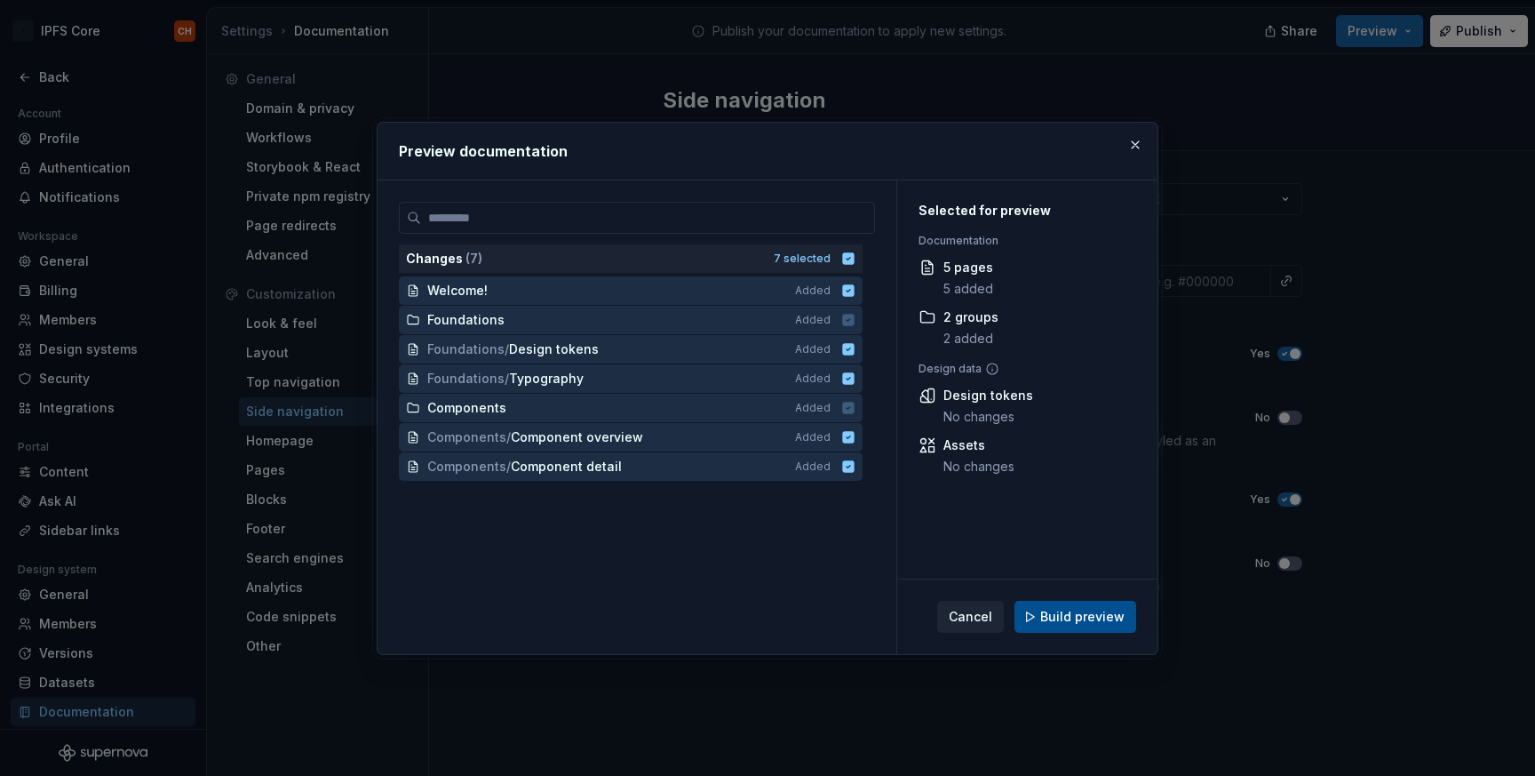
click at [1073, 619] on span "Build preview" at bounding box center [1082, 617] width 84 height 18
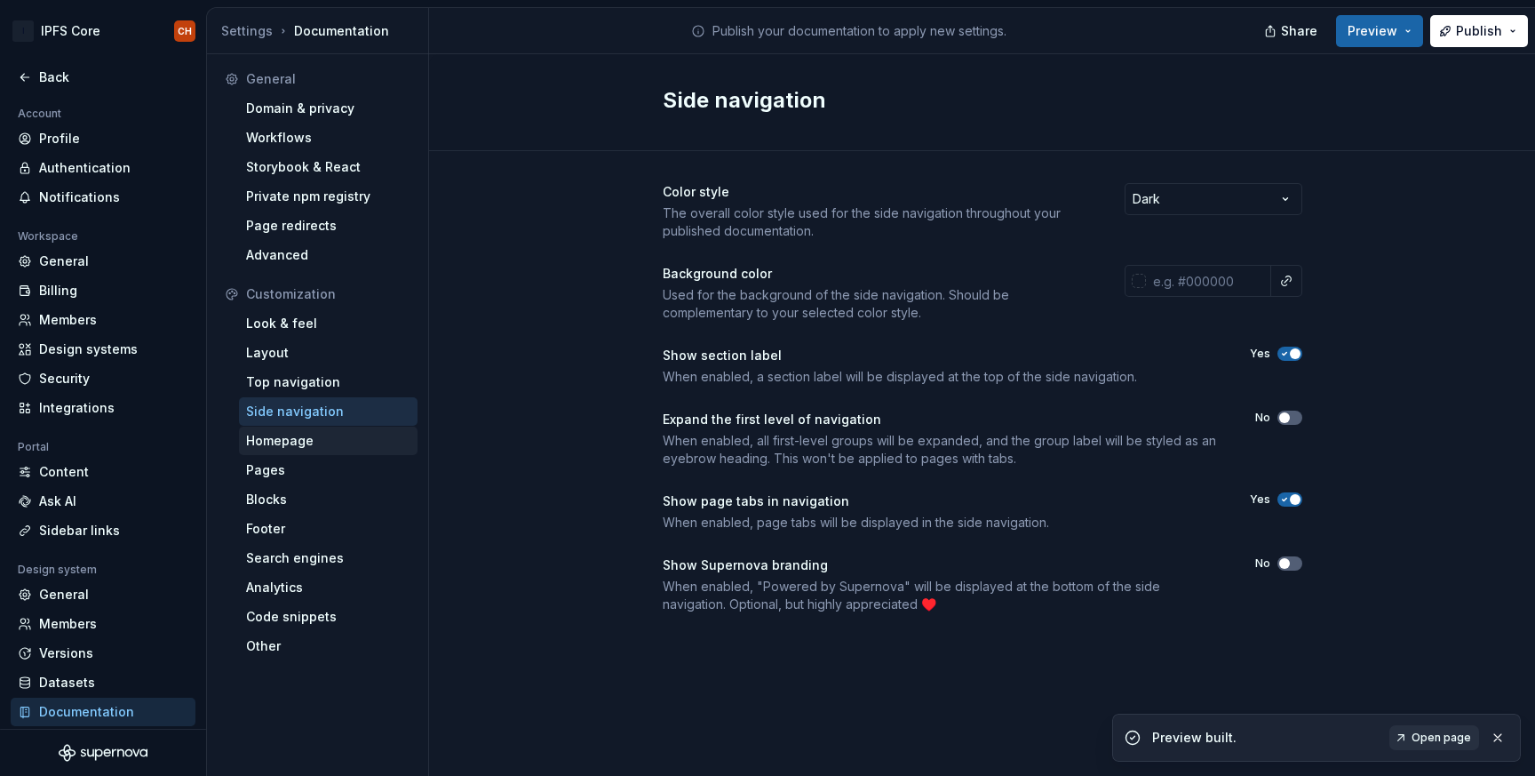
click at [308, 435] on div "Homepage" at bounding box center [328, 441] width 164 height 18
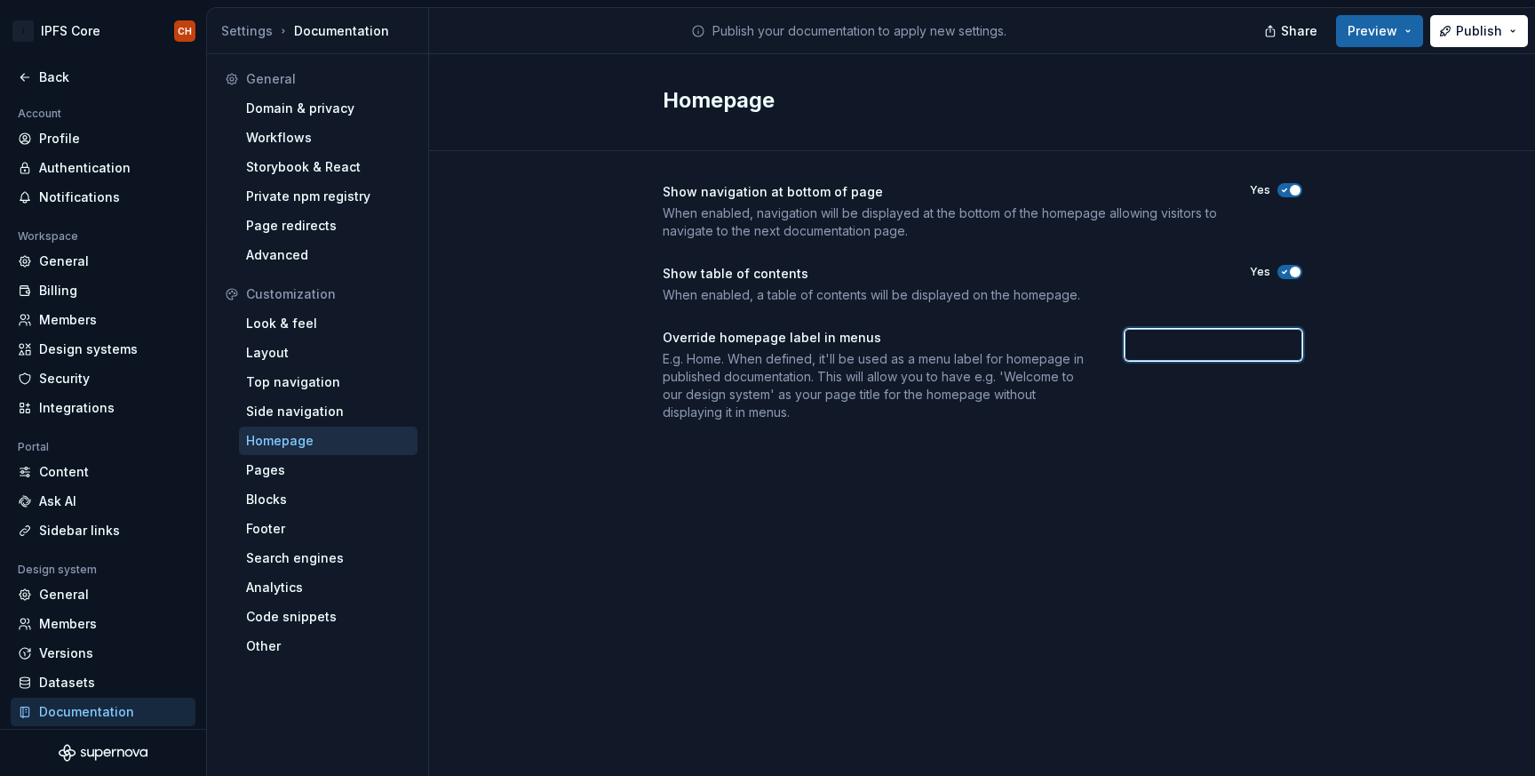
click at [1147, 357] on input "text" at bounding box center [1214, 345] width 178 height 32
click at [1005, 486] on div "Show navigation at bottom of page When enabled, navigation will be displayed at…" at bounding box center [983, 320] width 640 height 338
click at [1378, 28] on span "Preview" at bounding box center [1373, 31] width 50 height 18
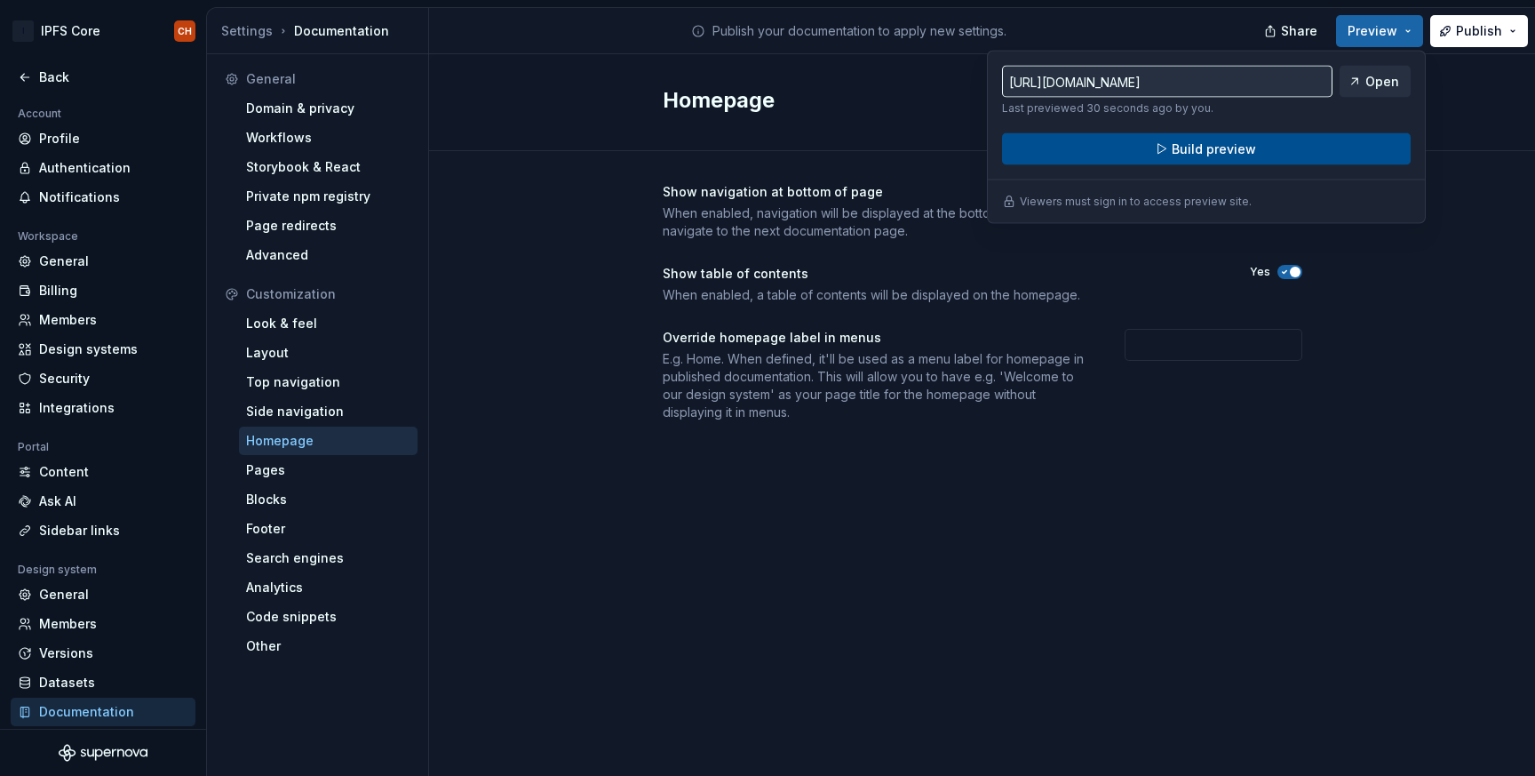
click at [1274, 153] on button "Build preview" at bounding box center [1206, 149] width 409 height 32
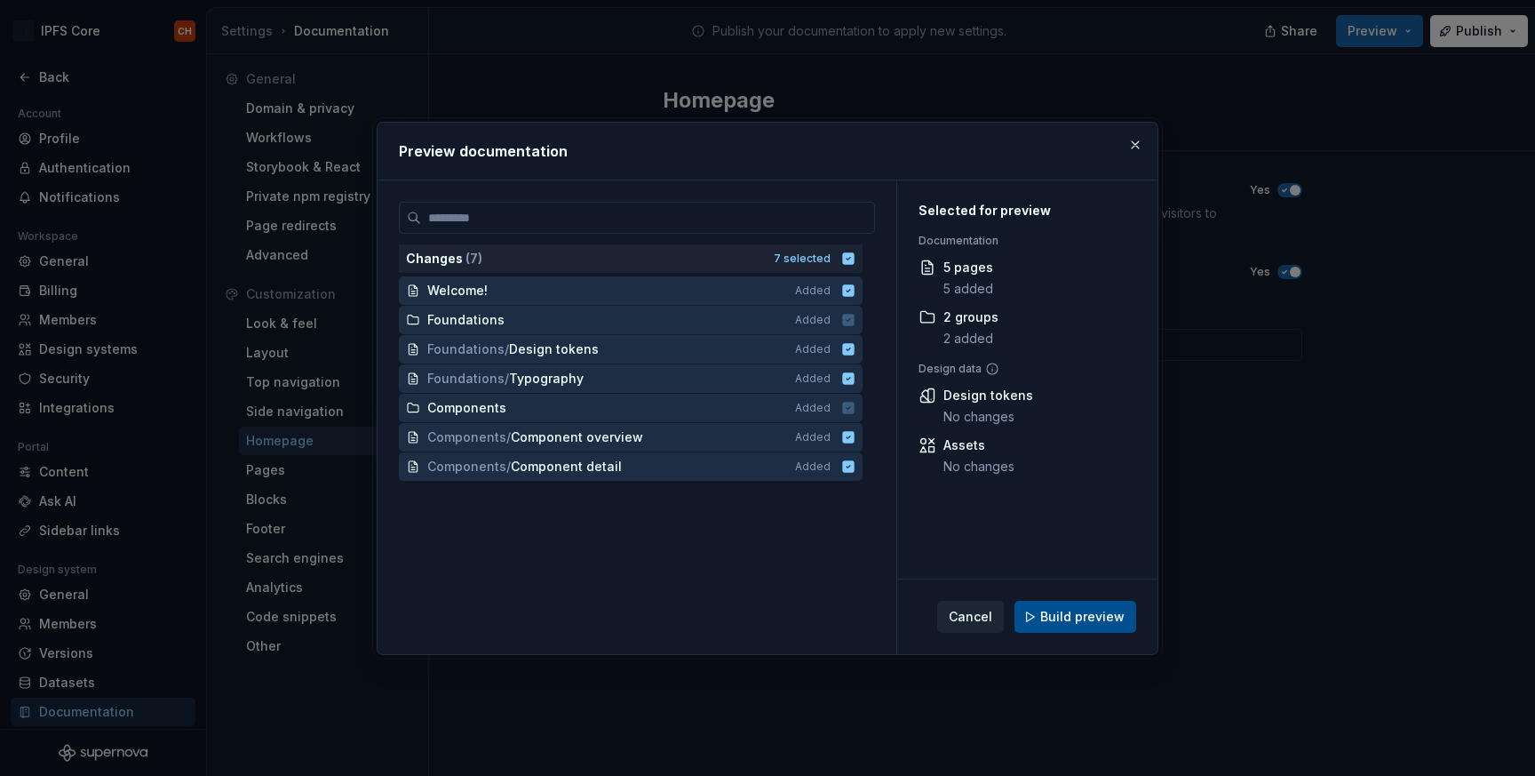
click at [1048, 615] on span "Build preview" at bounding box center [1082, 617] width 84 height 18
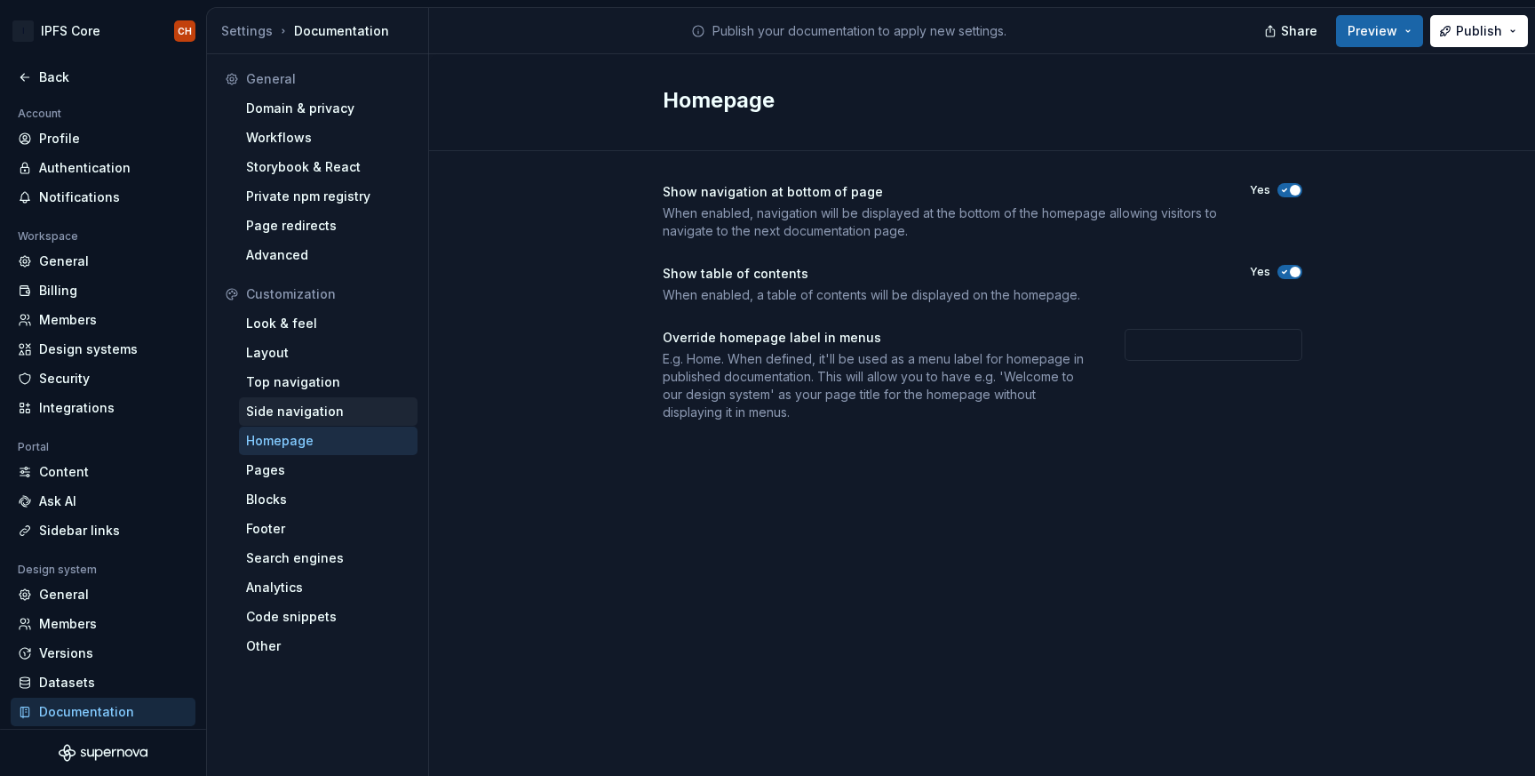
click at [315, 412] on div "Side navigation" at bounding box center [328, 411] width 164 height 18
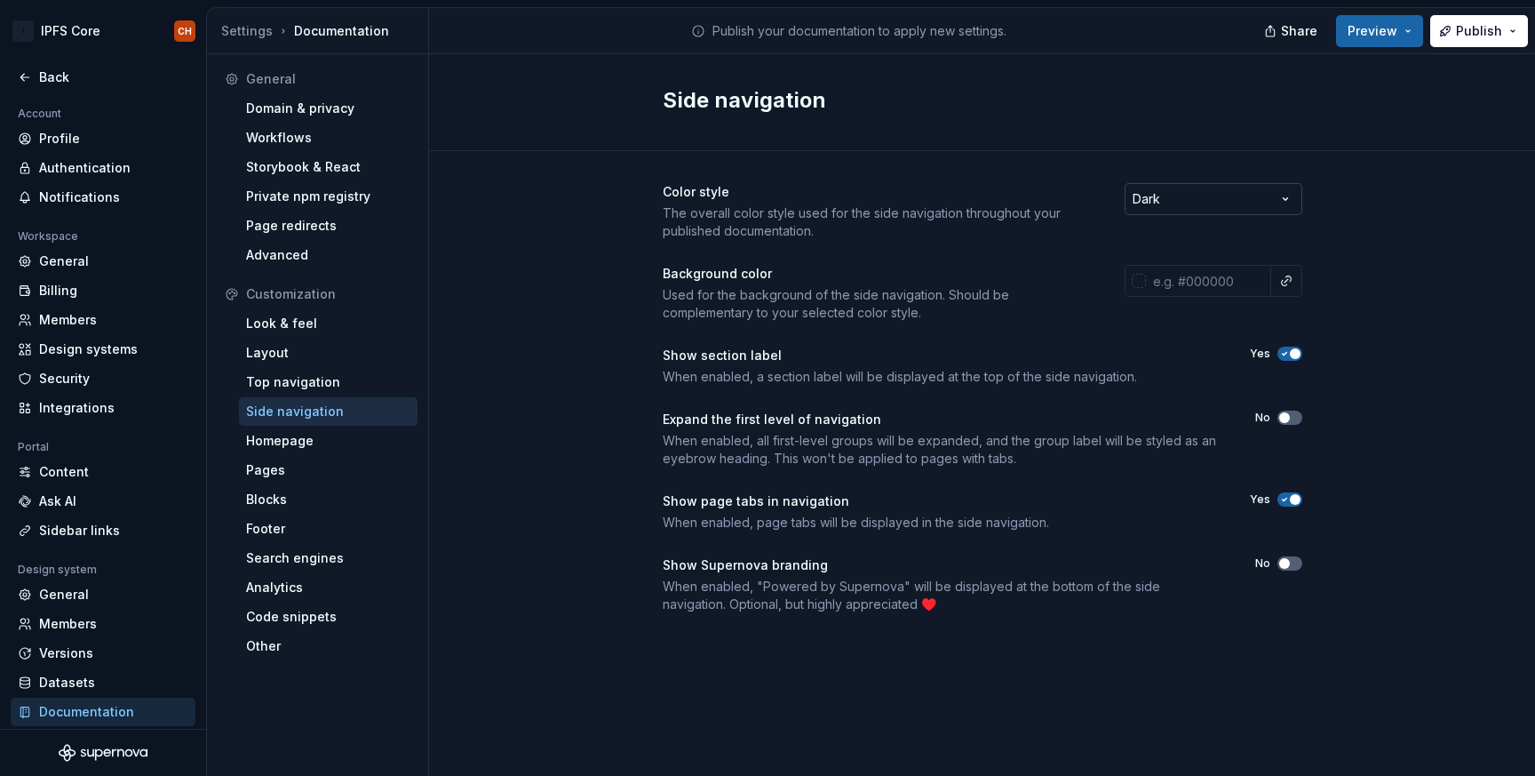
click at [1194, 198] on html "I IPFS Core CH Back Account Profile Authentication Notifications Workspace Gene…" at bounding box center [767, 388] width 1535 height 776
click at [1284, 354] on icon "button" at bounding box center [1284, 354] width 4 height 3
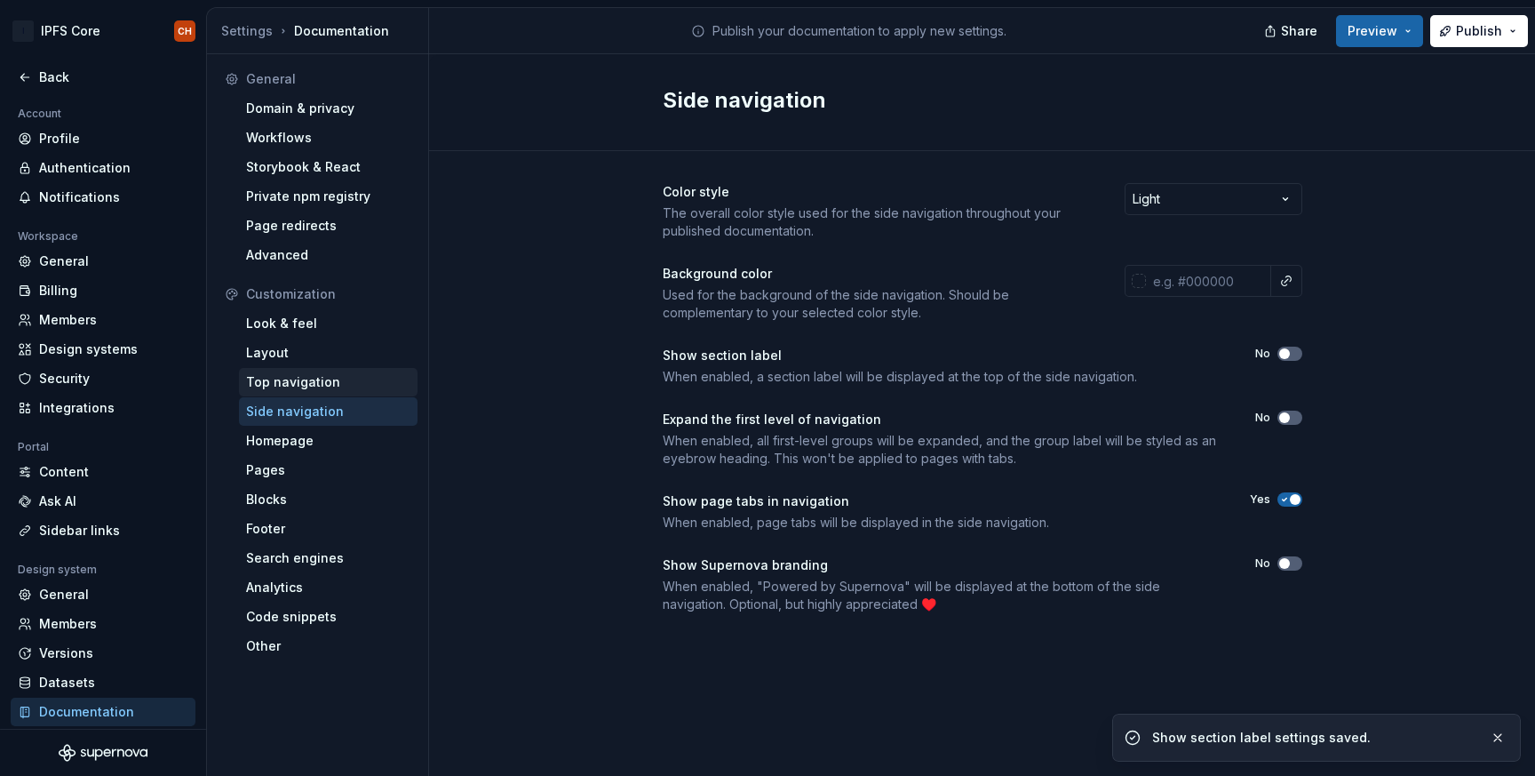
click at [295, 388] on div "Top navigation" at bounding box center [328, 382] width 164 height 18
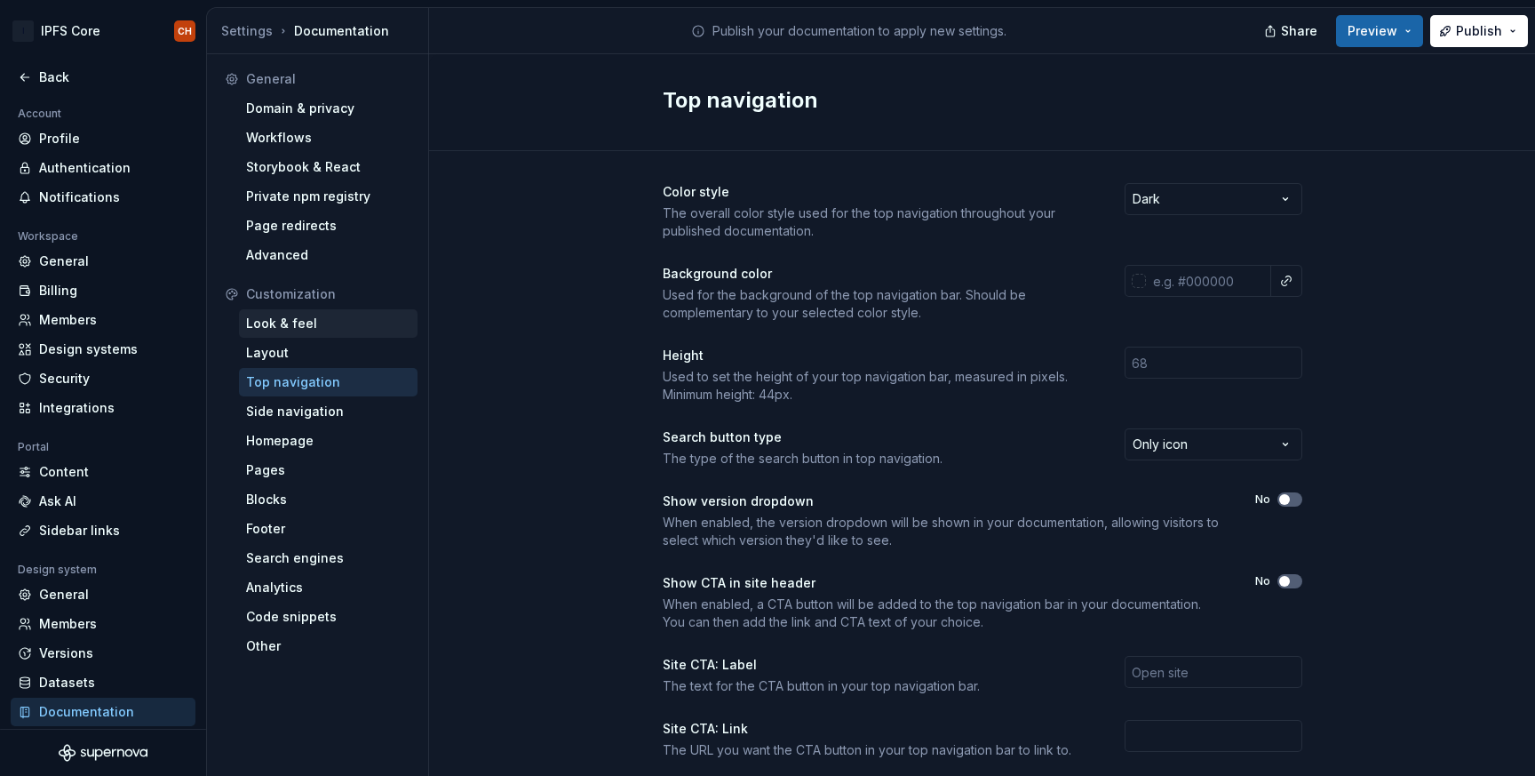
click at [345, 329] on div "Look & feel" at bounding box center [328, 324] width 164 height 18
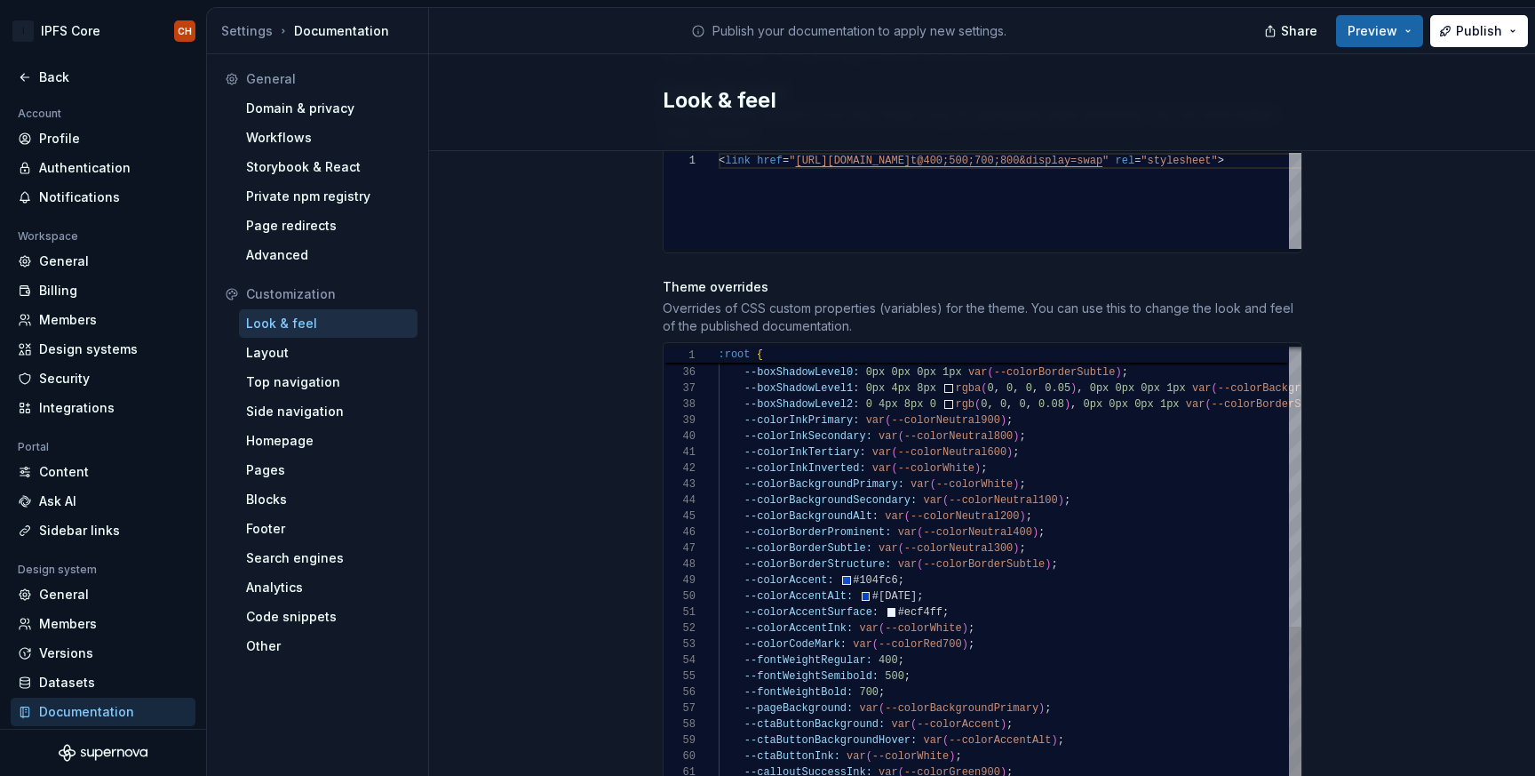
scroll to position [96, 225]
click at [942, 691] on div "--navItemBorderRadius: var ( --borderRadiusDefault ) ; --transitionDefault: 200…" at bounding box center [1078, 418] width 718 height 1226
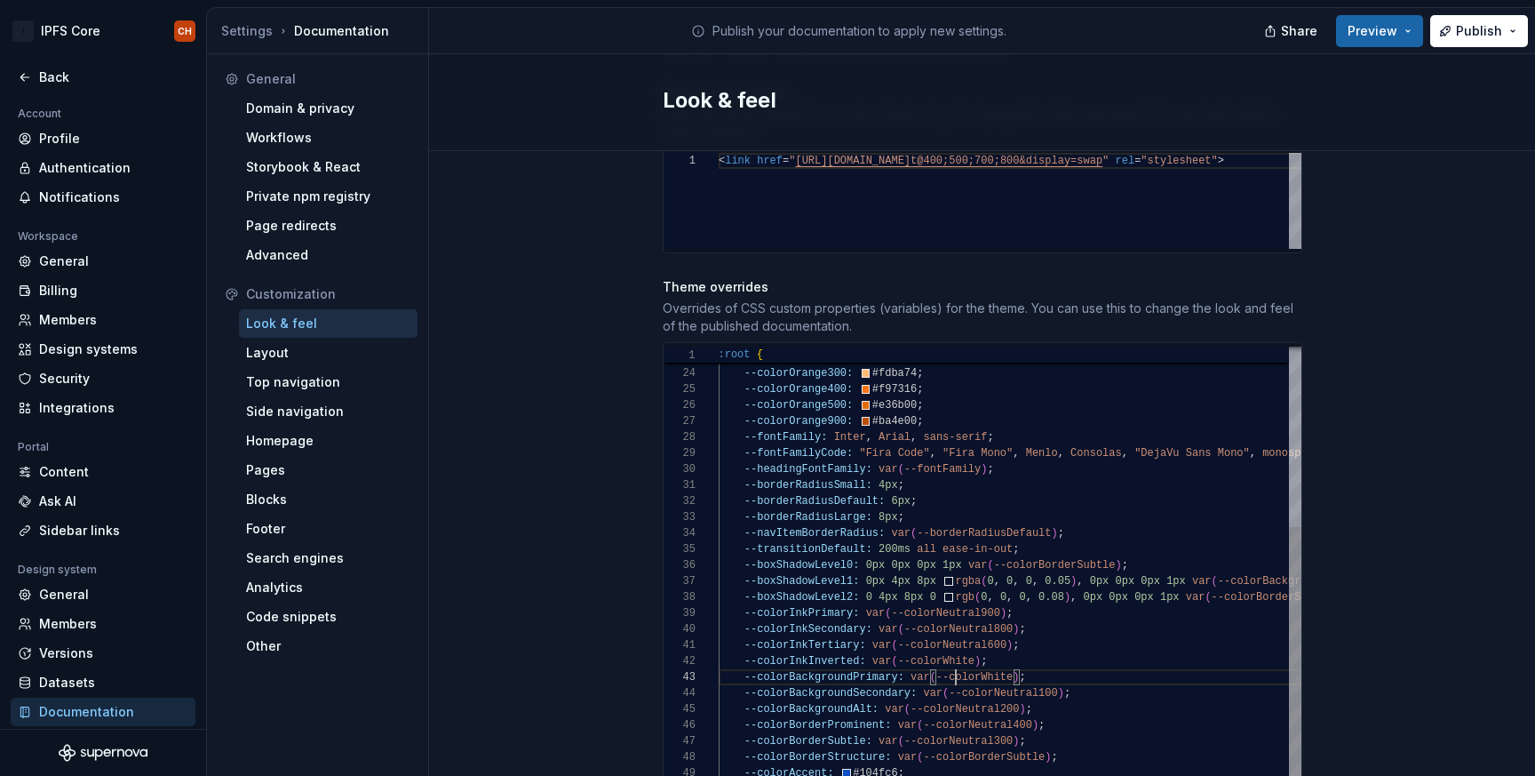
scroll to position [32, 237]
click at [955, 657] on div "--navItemBorderRadius: var ( --borderRadiusDefault ) ; --transitionDefault: 200…" at bounding box center [1078, 610] width 718 height 1226
click at [1008, 657] on div "--navItemBorderRadius: var ( --borderRadiusDefault ) ; --transitionDefault: 200…" at bounding box center [1078, 610] width 718 height 1226
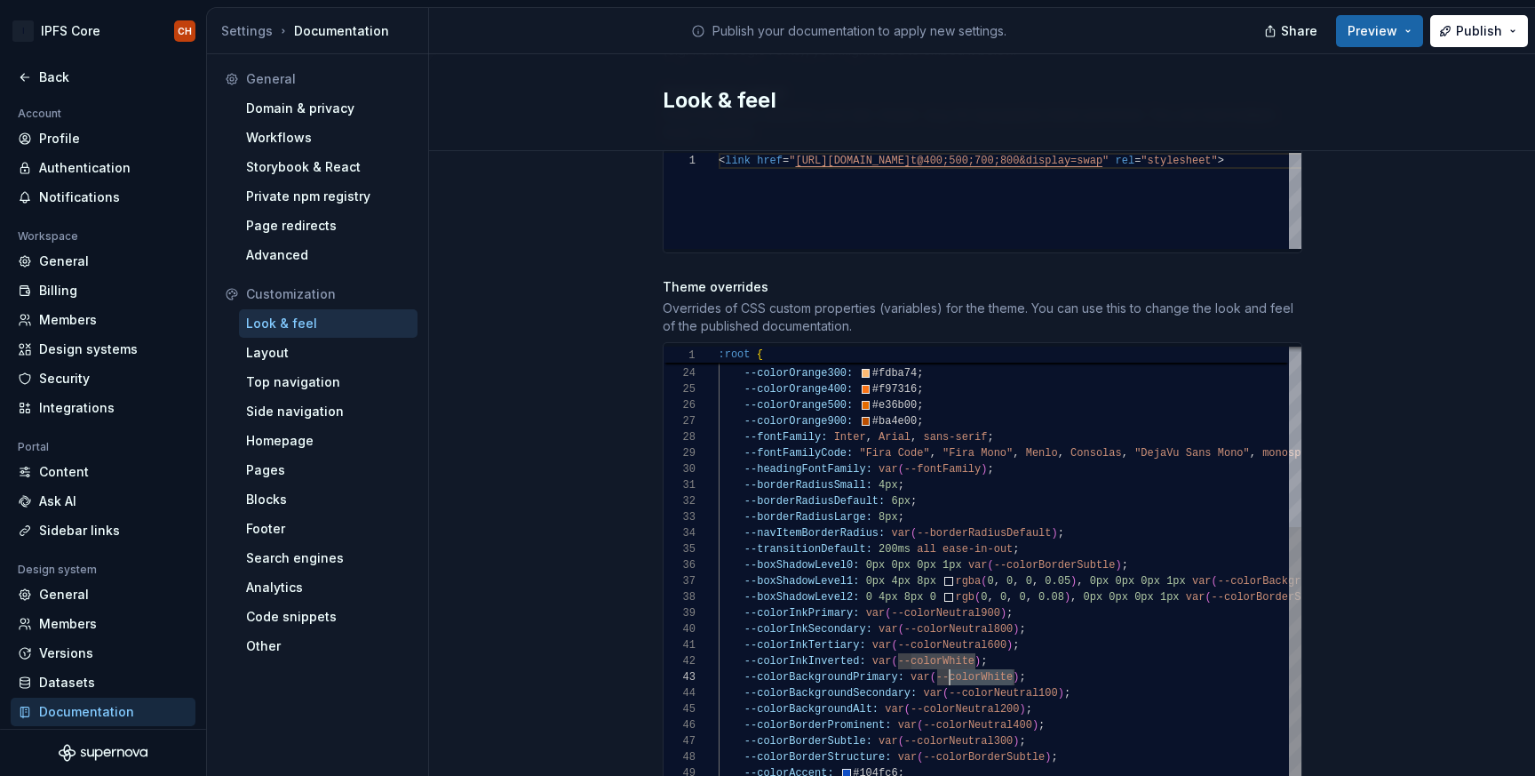
drag, startPoint x: 1015, startPoint y: 659, endPoint x: 949, endPoint y: 659, distance: 65.7
click at [949, 659] on div "--navItemBorderRadius: var ( --borderRadiusDefault ) ; --transitionDefault: 200…" at bounding box center [1078, 610] width 718 height 1226
drag, startPoint x: 908, startPoint y: 659, endPoint x: 1016, endPoint y: 657, distance: 108.4
click at [1016, 657] on div "--navItemBorderRadius: var ( --borderRadiusDefault ) ; --transitionDefault: 200…" at bounding box center [1078, 610] width 718 height 1226
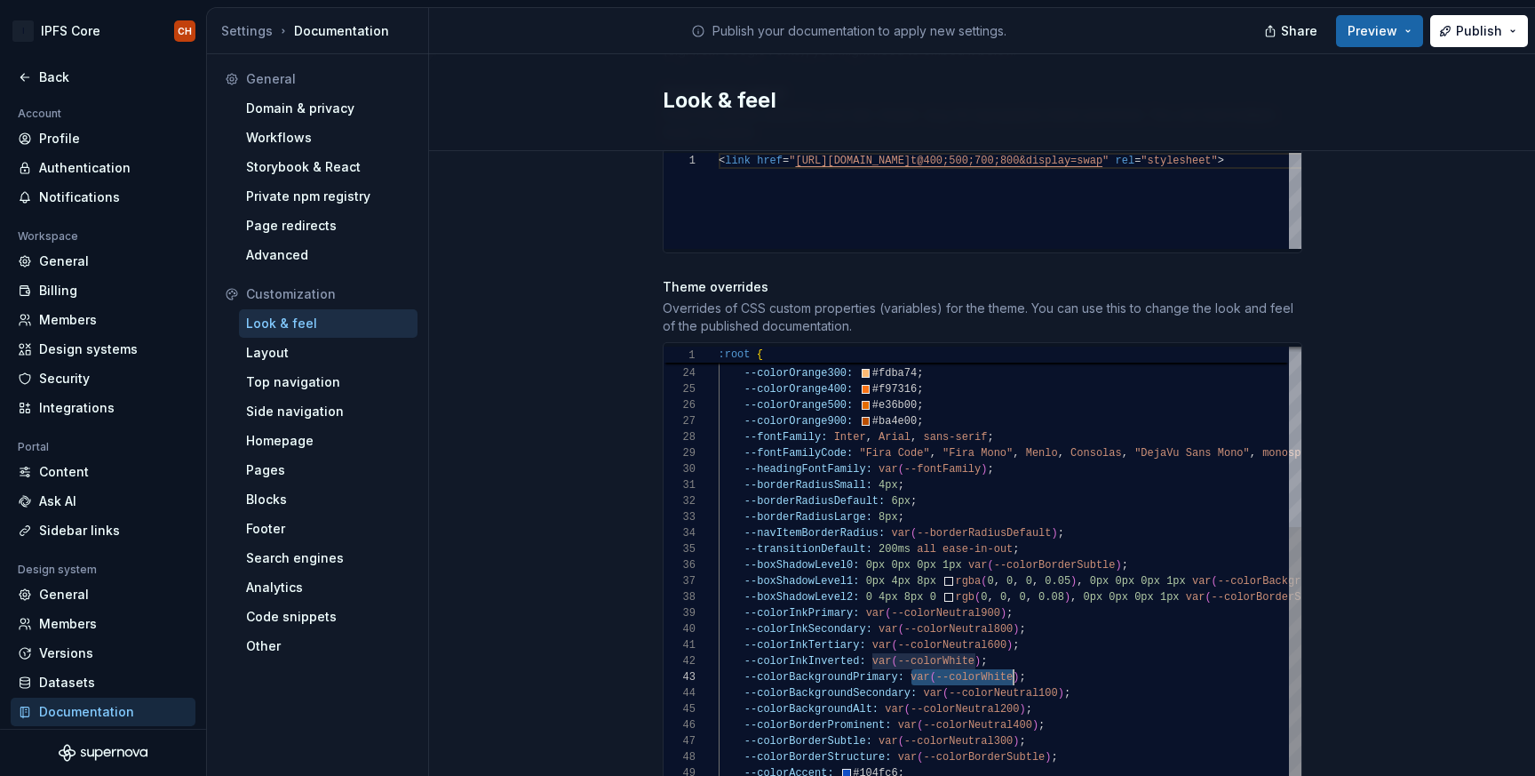
scroll to position [96, 392]
click at [1110, 570] on div "--navItemBorderRadius: var ( --borderRadiusDefault ) ; --transitionDefault: 200…" at bounding box center [1078, 610] width 718 height 1226
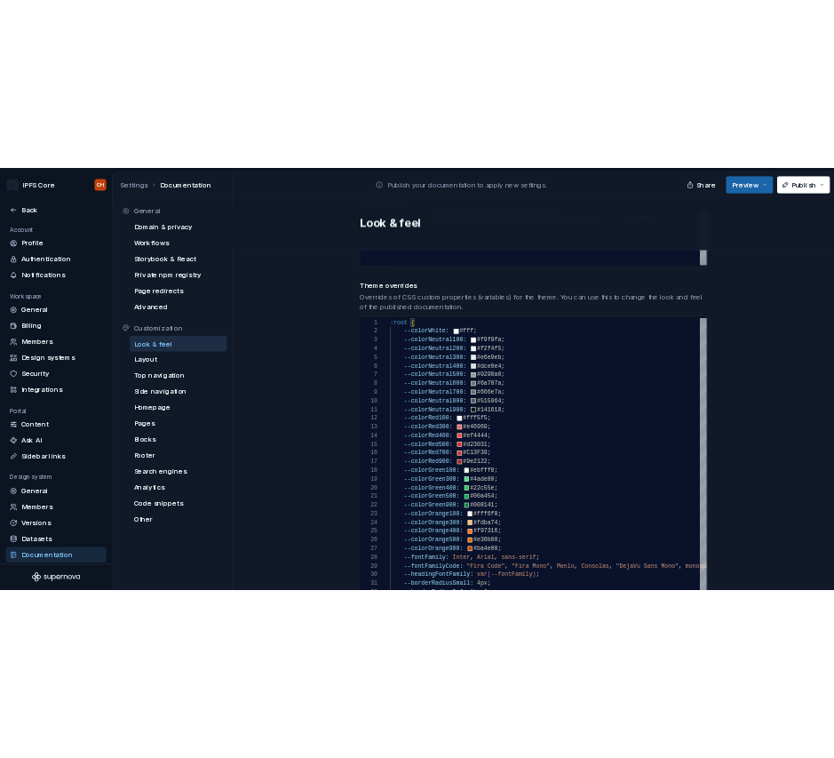
scroll to position [883, 0]
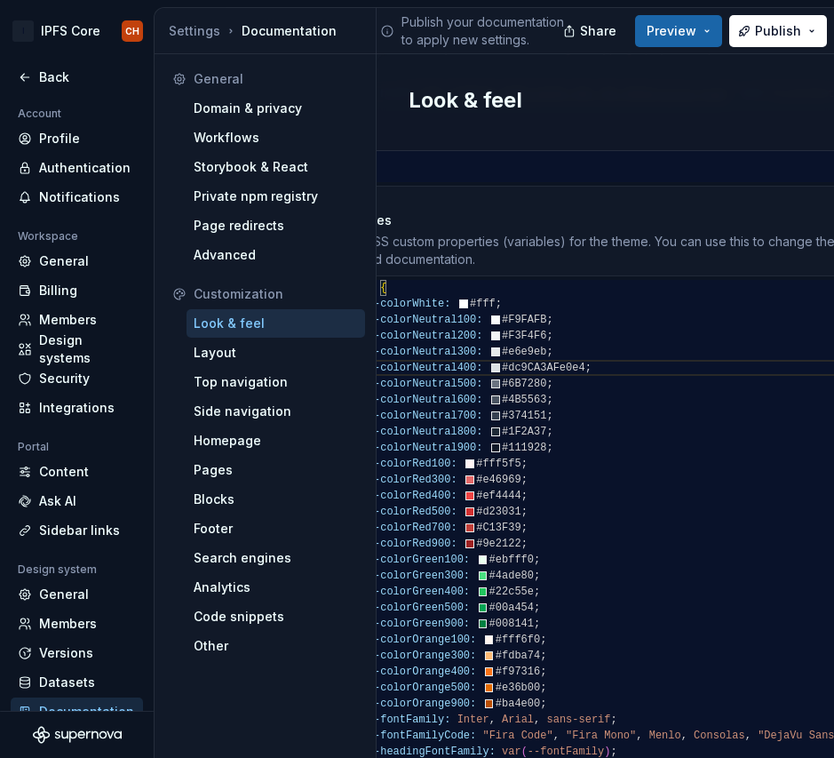
scroll to position [80, 179]
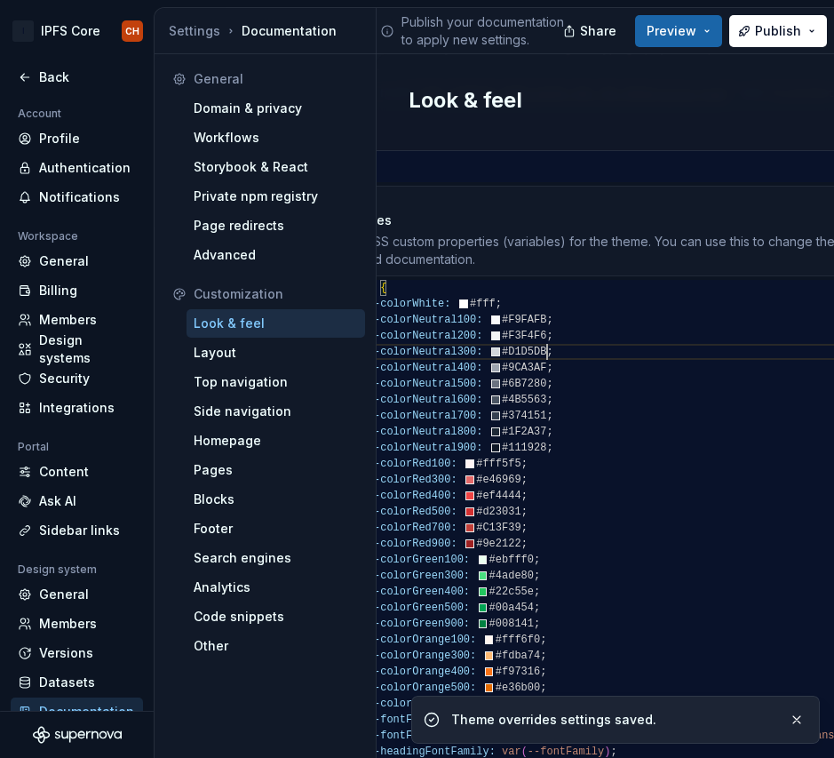
scroll to position [48, 198]
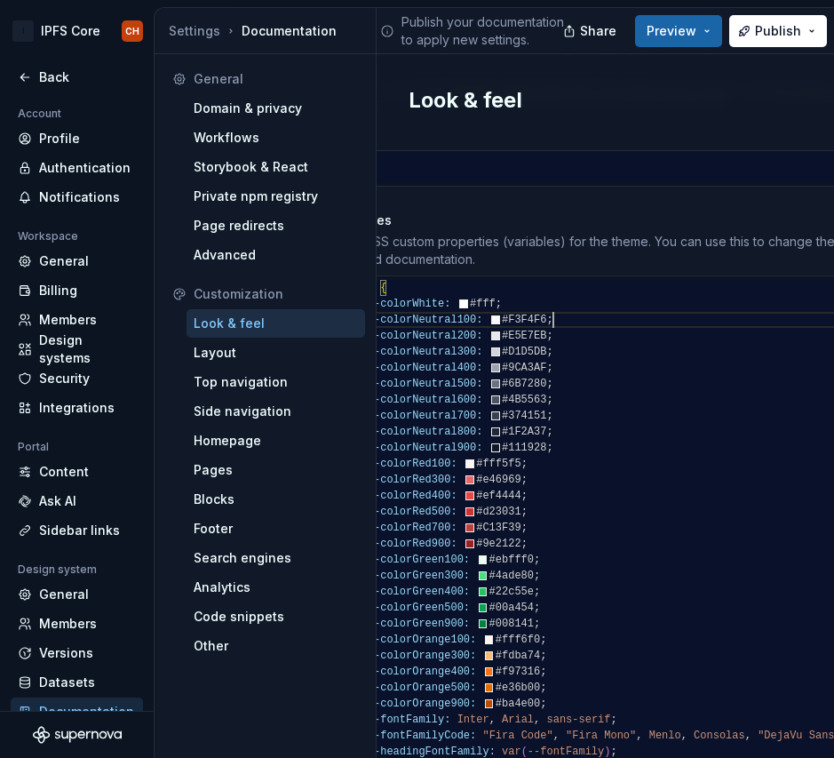
drag, startPoint x: 569, startPoint y: 300, endPoint x: 373, endPoint y: 308, distance: 195.6
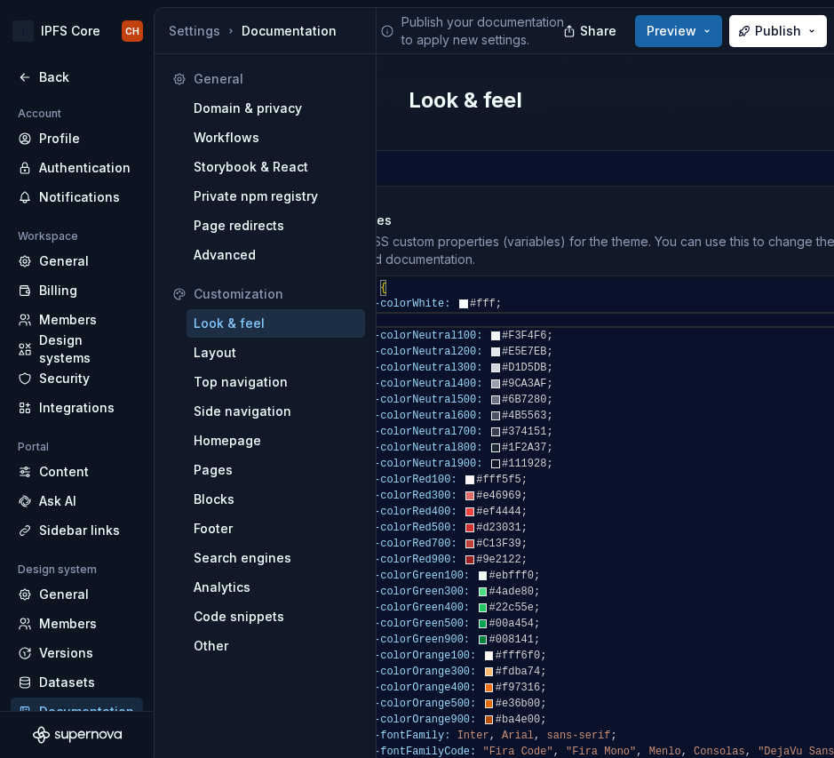
scroll to position [32, 193]
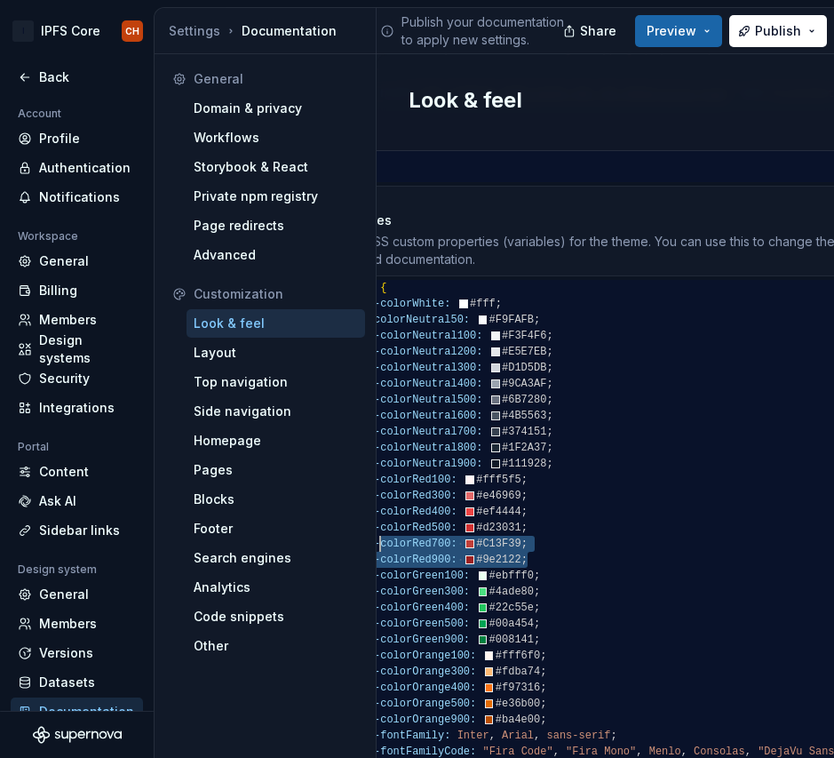
scroll to position [32, 38]
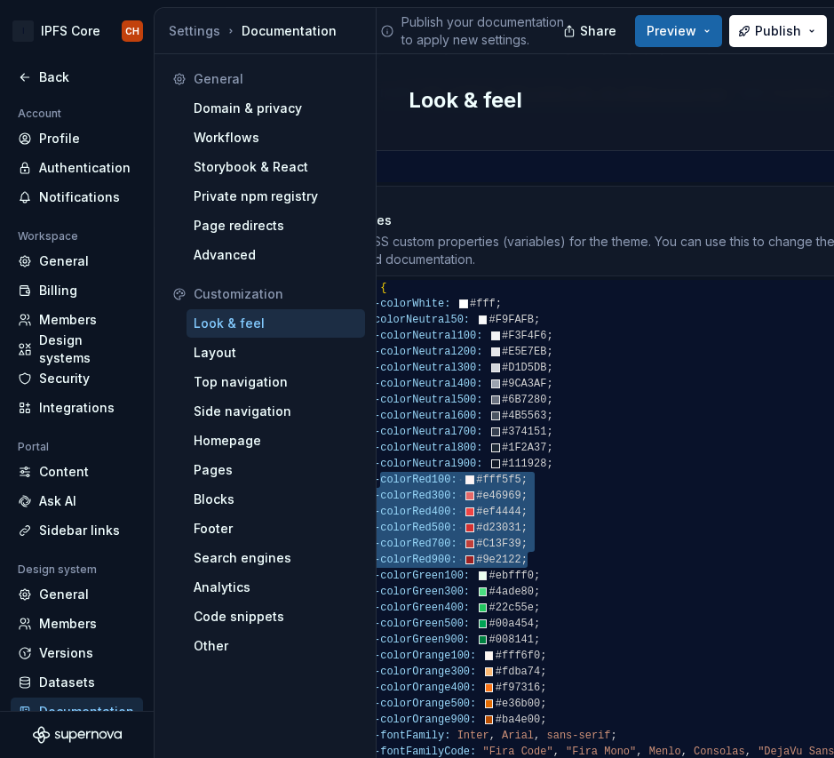
drag, startPoint x: 533, startPoint y: 545, endPoint x: 376, endPoint y: 463, distance: 177.2
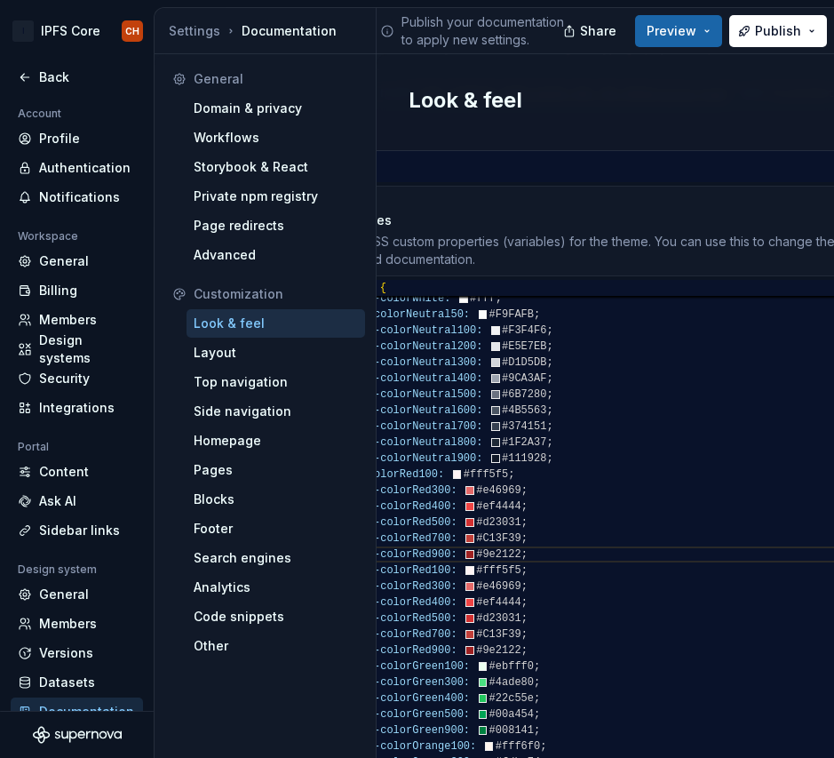
scroll to position [32, 173]
drag, startPoint x: 538, startPoint y: 554, endPoint x: 339, endPoint y: 555, distance: 199.0
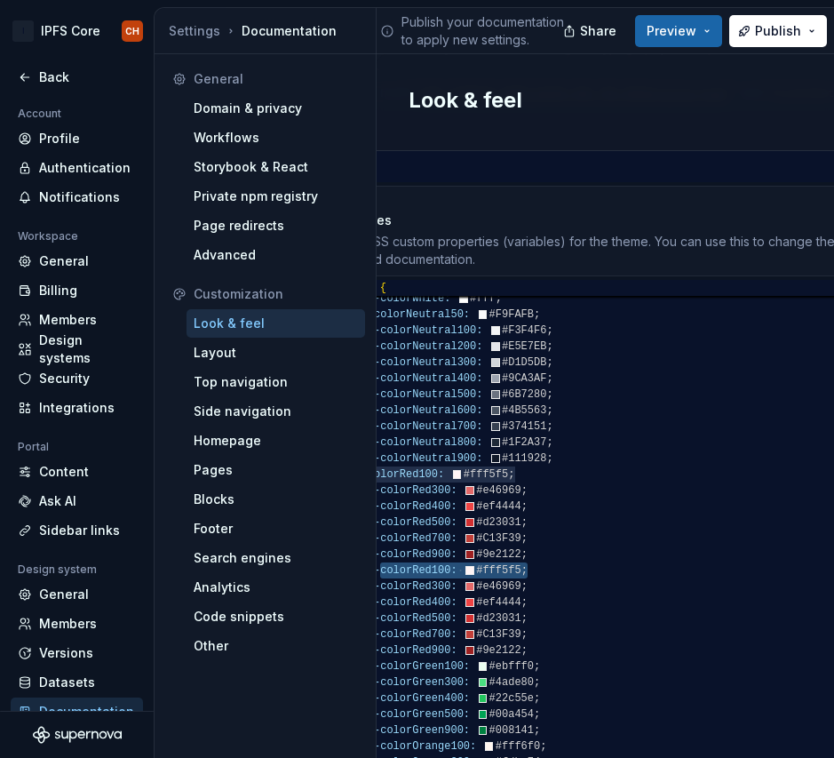
click at [374, 459] on div "General Domain & privacy Workflows Storybook & React Private npm registry Page …" at bounding box center [266, 410] width 222 height 712
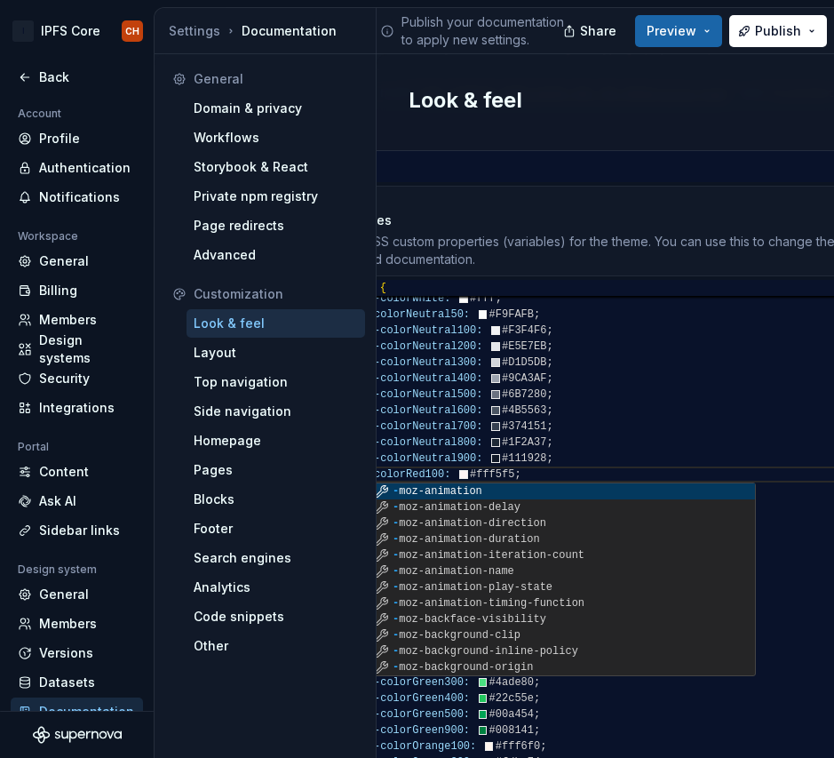
scroll to position [0, 198]
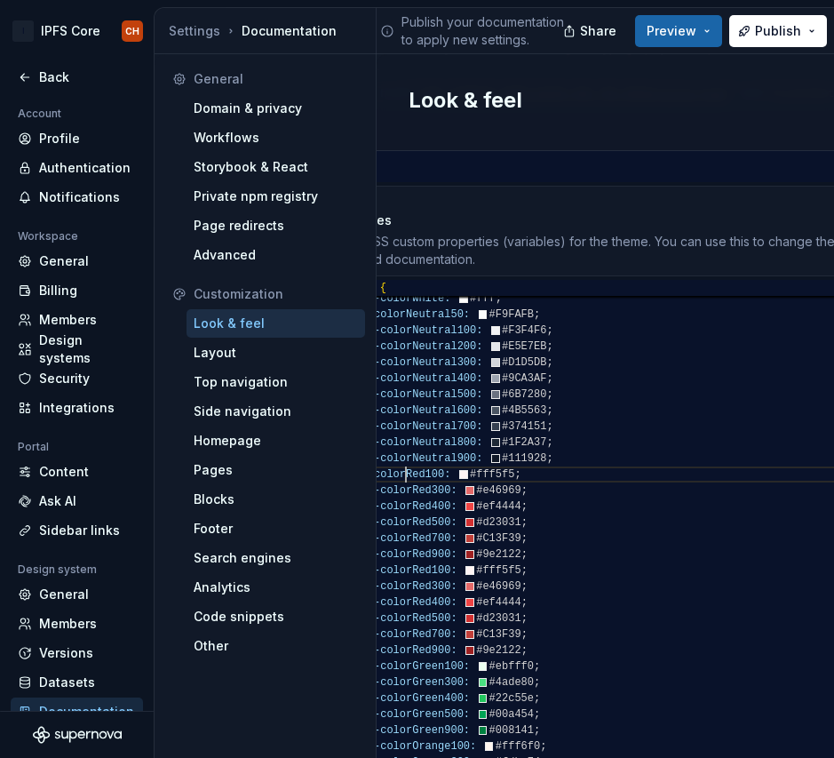
scroll to position [32, 64]
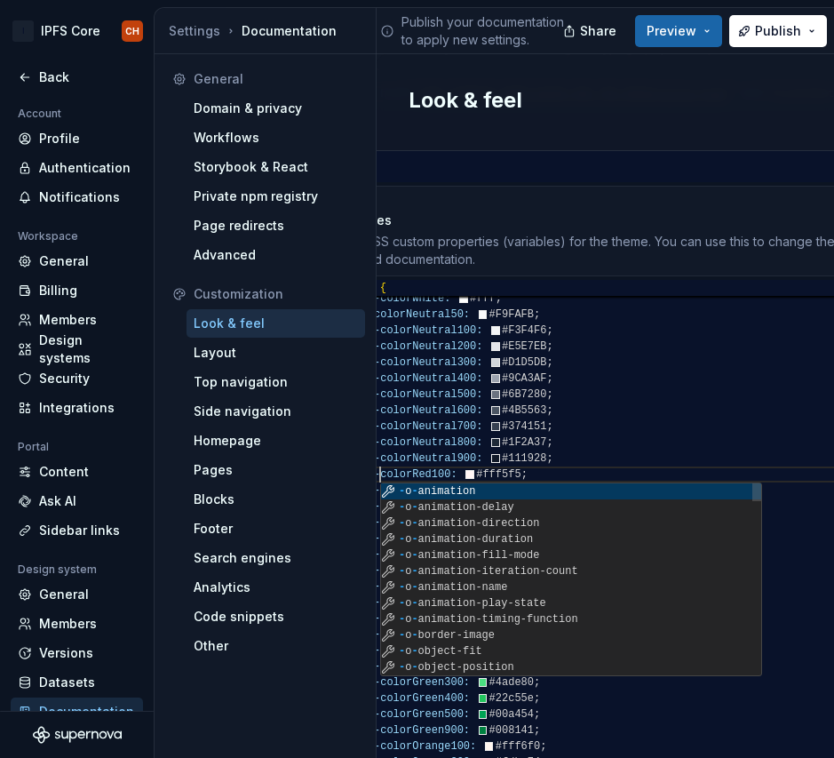
scroll to position [32, 38]
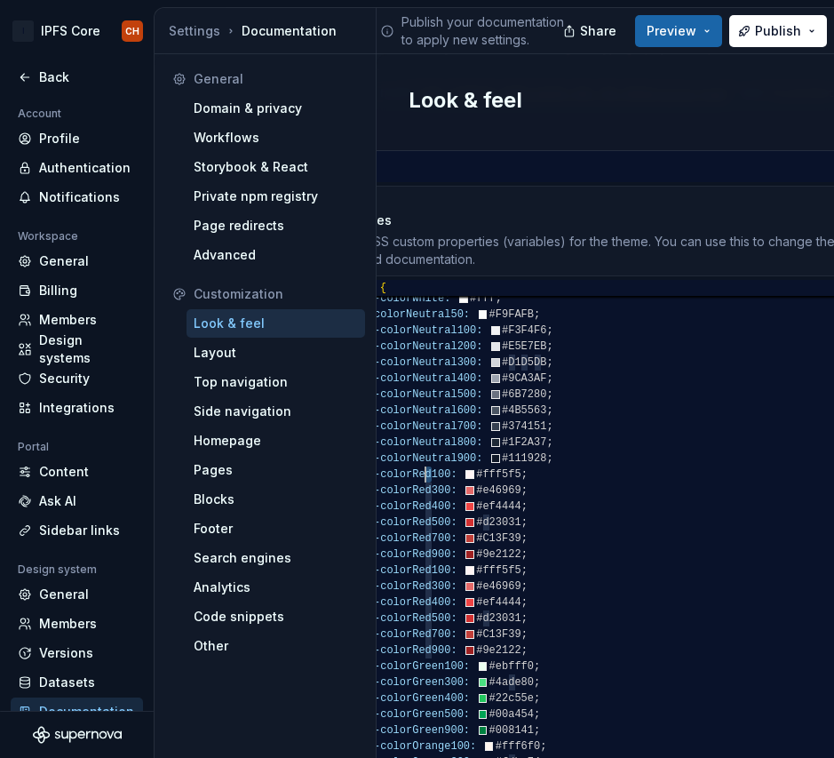
scroll to position [32, 70]
drag, startPoint x: 431, startPoint y: 459, endPoint x: 411, endPoint y: 458, distance: 19.6
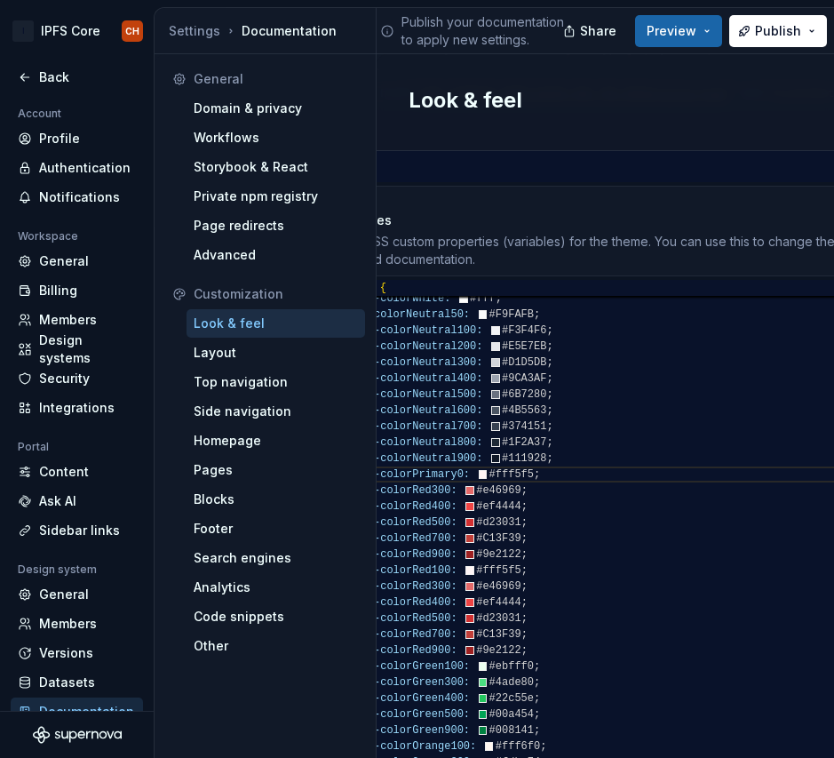
scroll to position [32, 122]
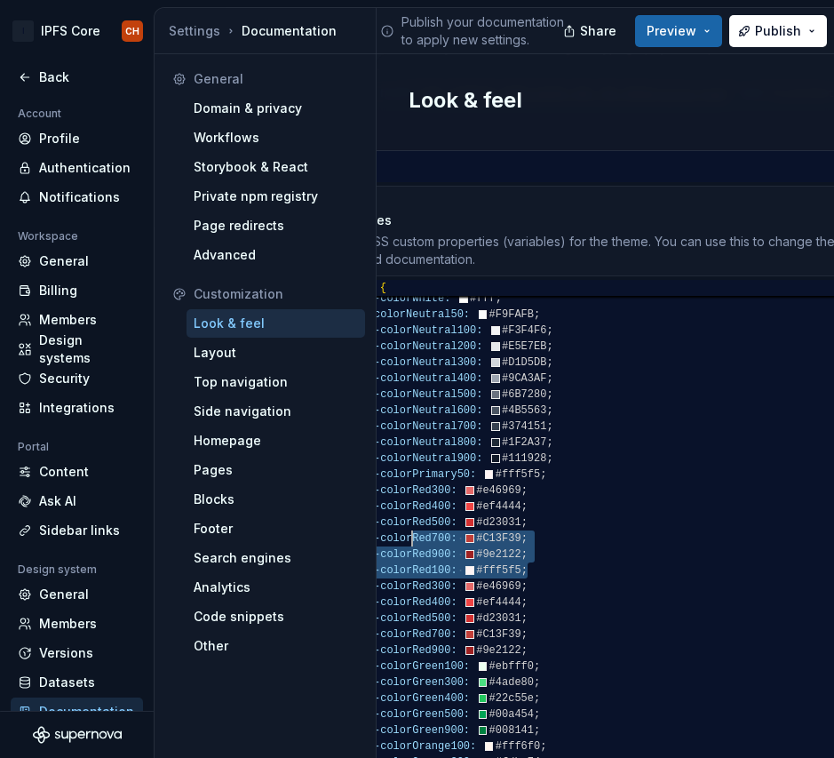
drag, startPoint x: 533, startPoint y: 545, endPoint x: 410, endPoint y: 528, distance: 124.6
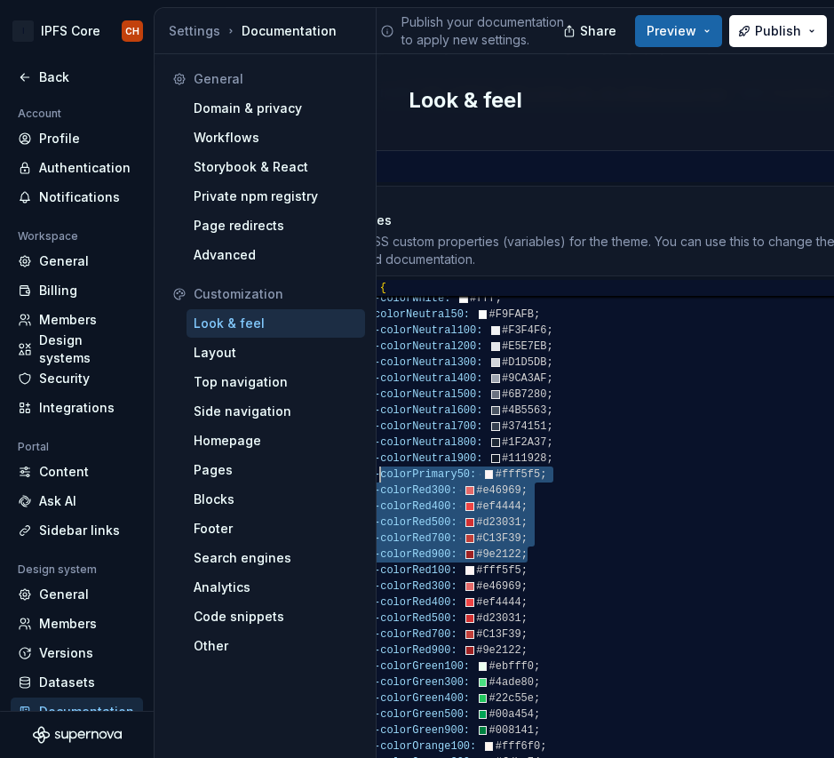
scroll to position [48, 32]
drag, startPoint x: 533, startPoint y: 534, endPoint x: 373, endPoint y: 470, distance: 172.2
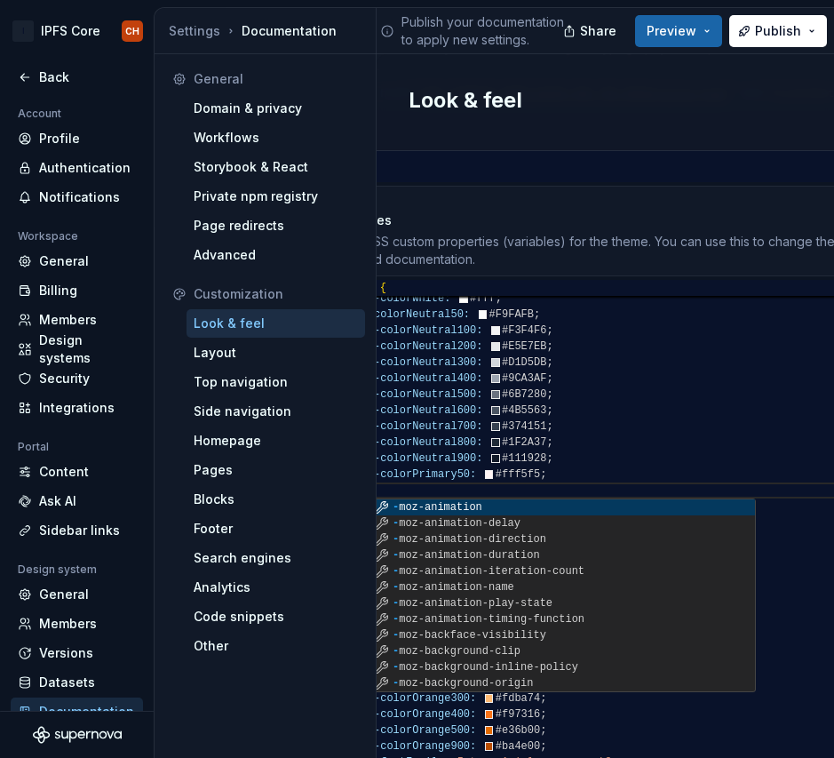
scroll to position [0, 198]
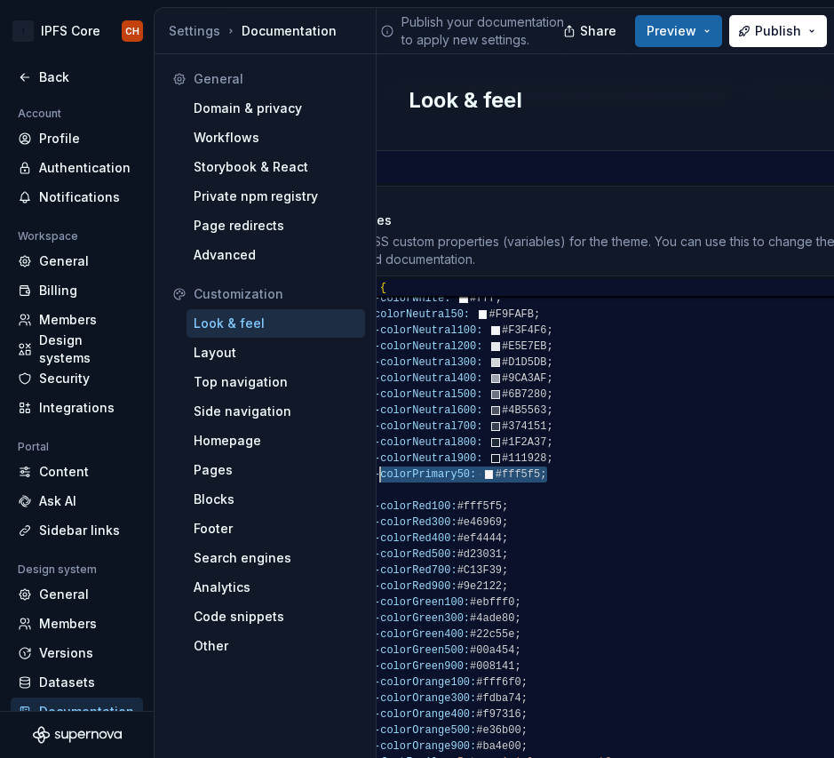
scroll to position [32, 38]
drag, startPoint x: 560, startPoint y: 456, endPoint x: 373, endPoint y: 453, distance: 186.6
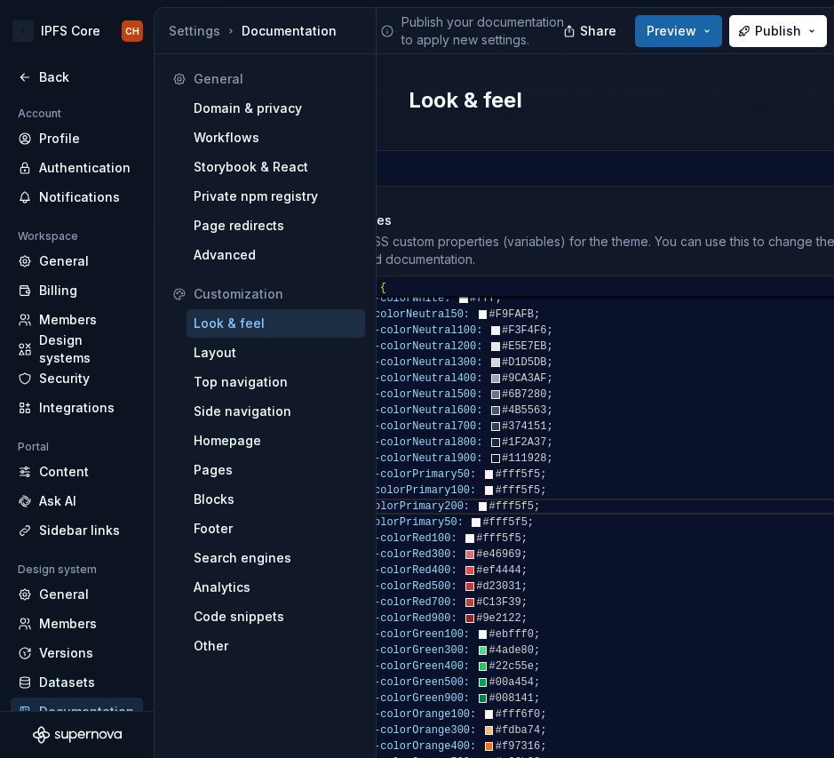
scroll to position [80, 109]
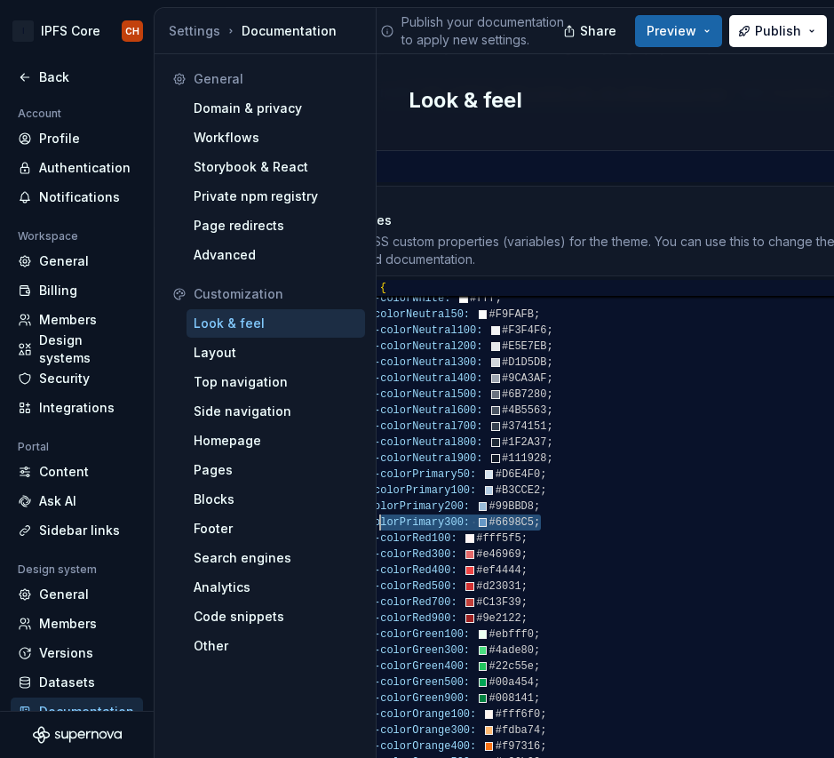
scroll to position [80, 32]
drag, startPoint x: 543, startPoint y: 504, endPoint x: 351, endPoint y: 499, distance: 192.0
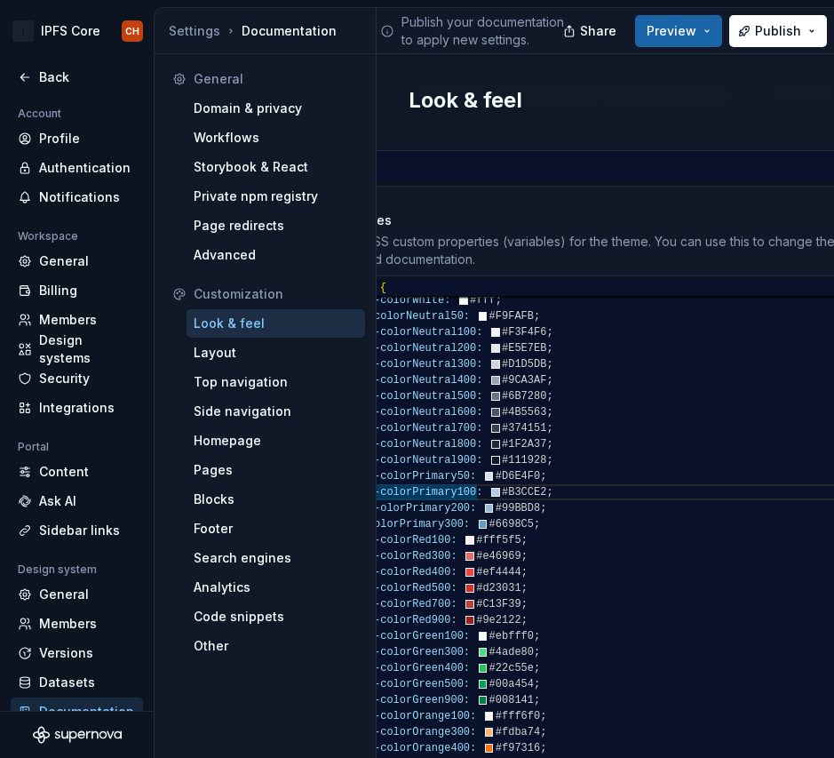
scroll to position [64, 38]
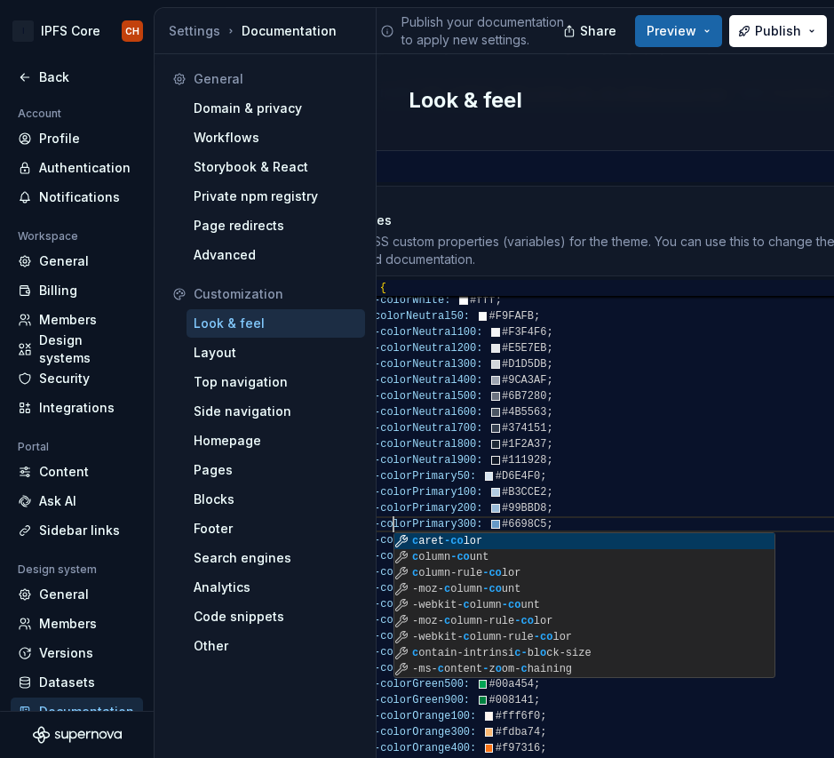
scroll to position [80, 52]
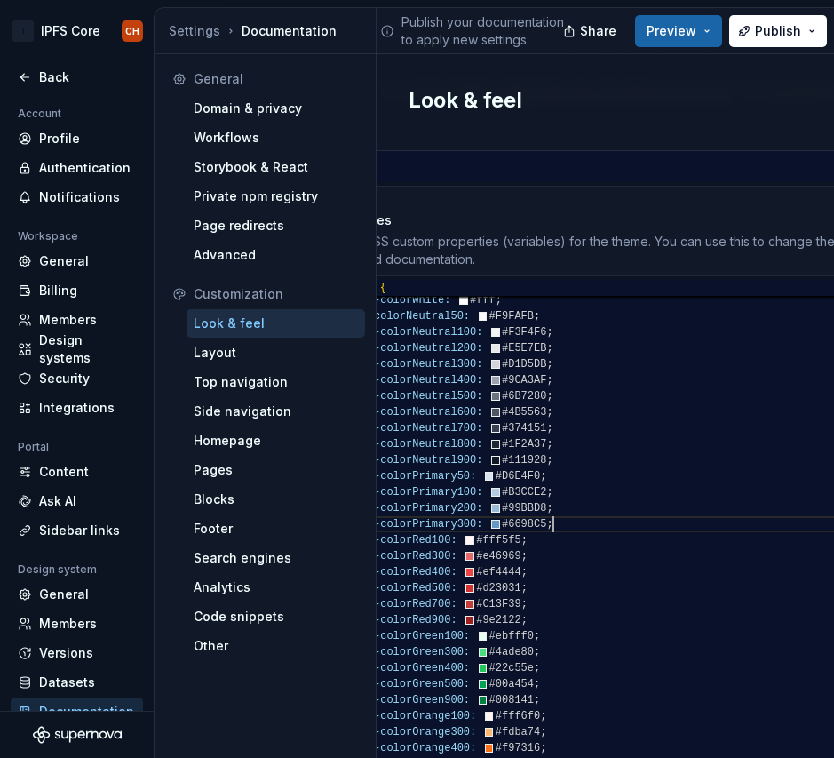
drag, startPoint x: 560, startPoint y: 506, endPoint x: 368, endPoint y: 501, distance: 192.0
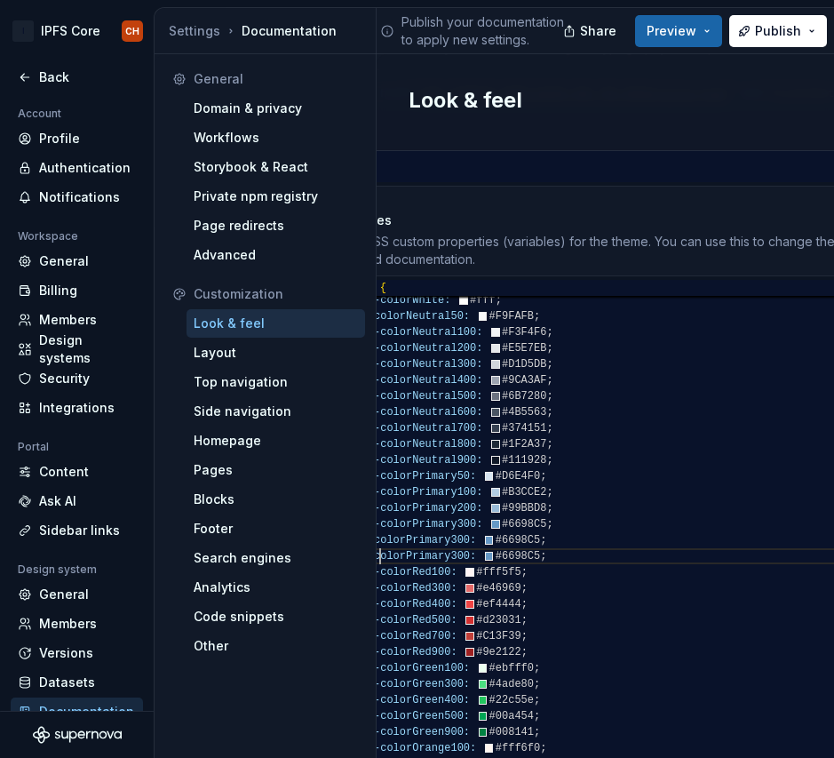
scroll to position [112, 38]
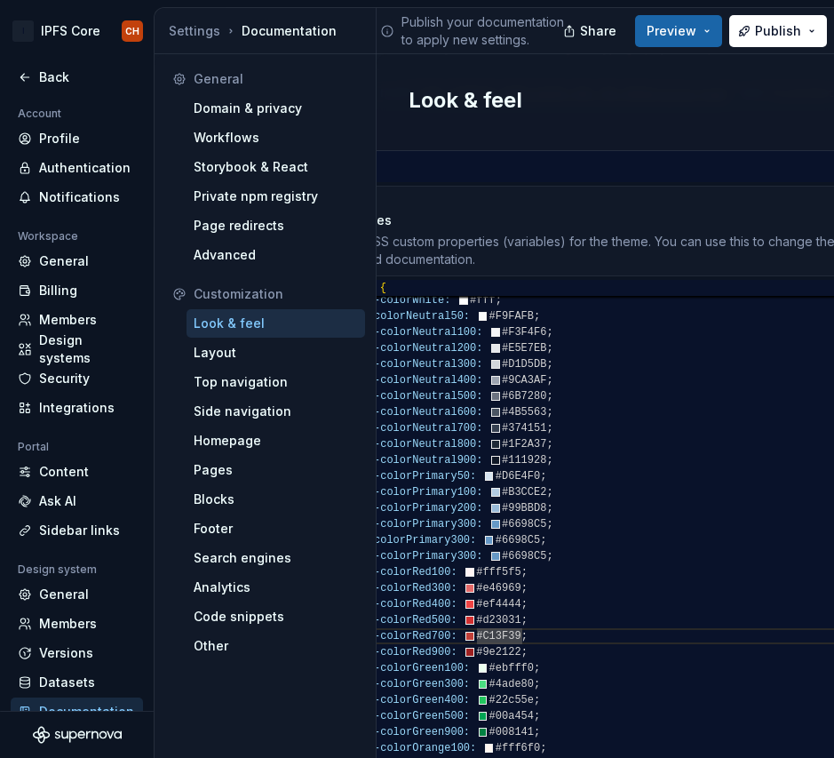
scroll to position [96, 38]
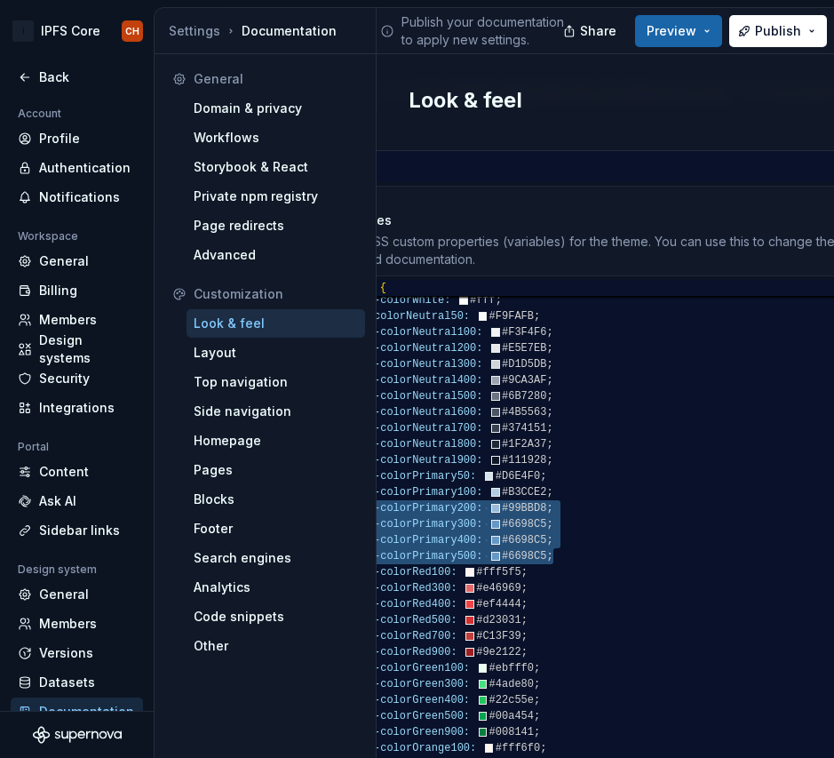
scroll to position [64, 32]
drag, startPoint x: 560, startPoint y: 539, endPoint x: 364, endPoint y: 496, distance: 200.3
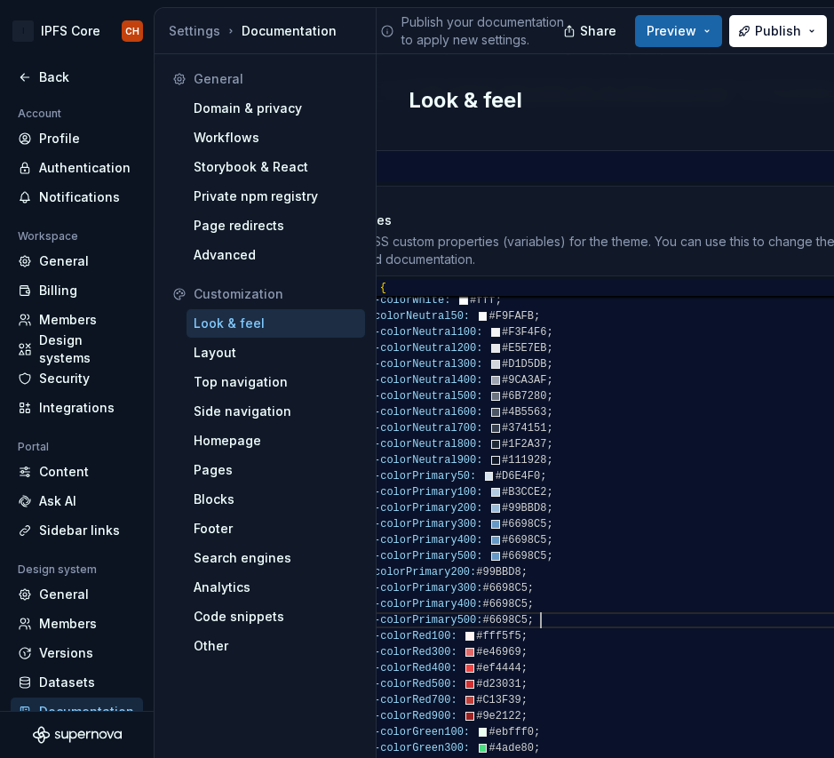
scroll to position [16, 198]
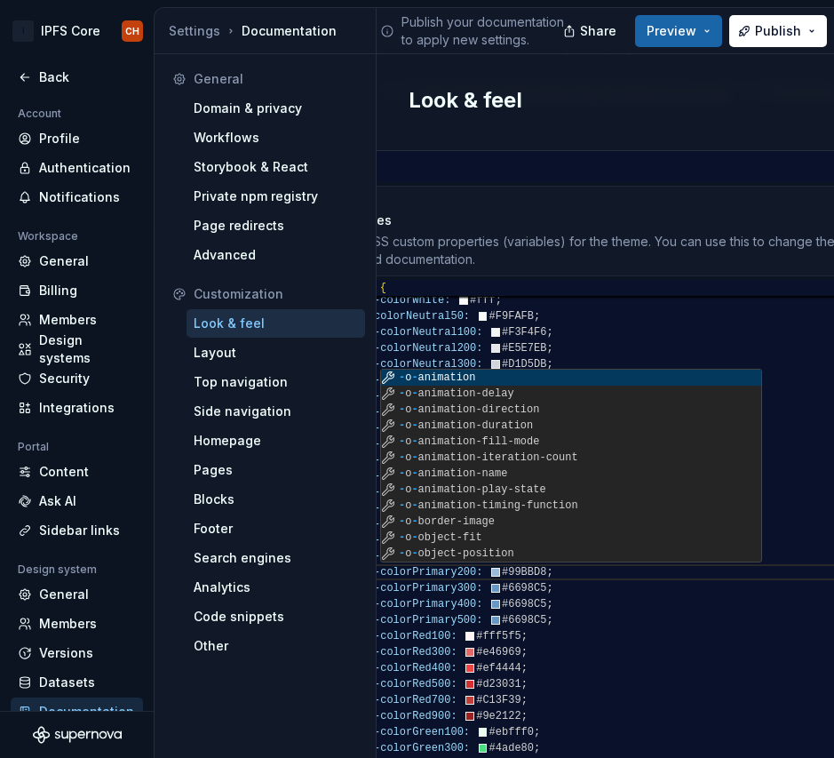
scroll to position [128, 198]
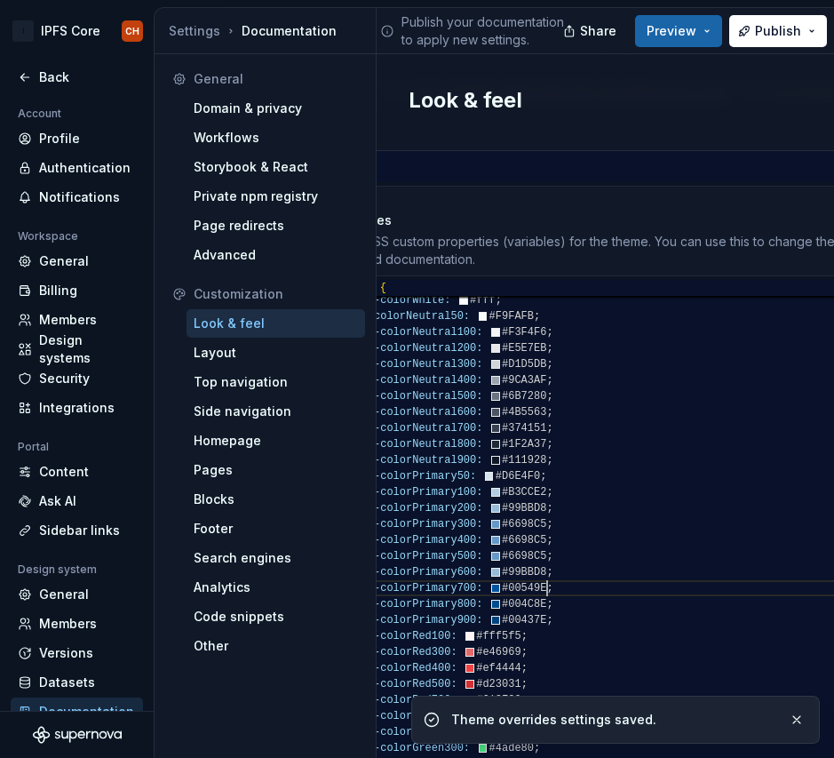
scroll to position [128, 198]
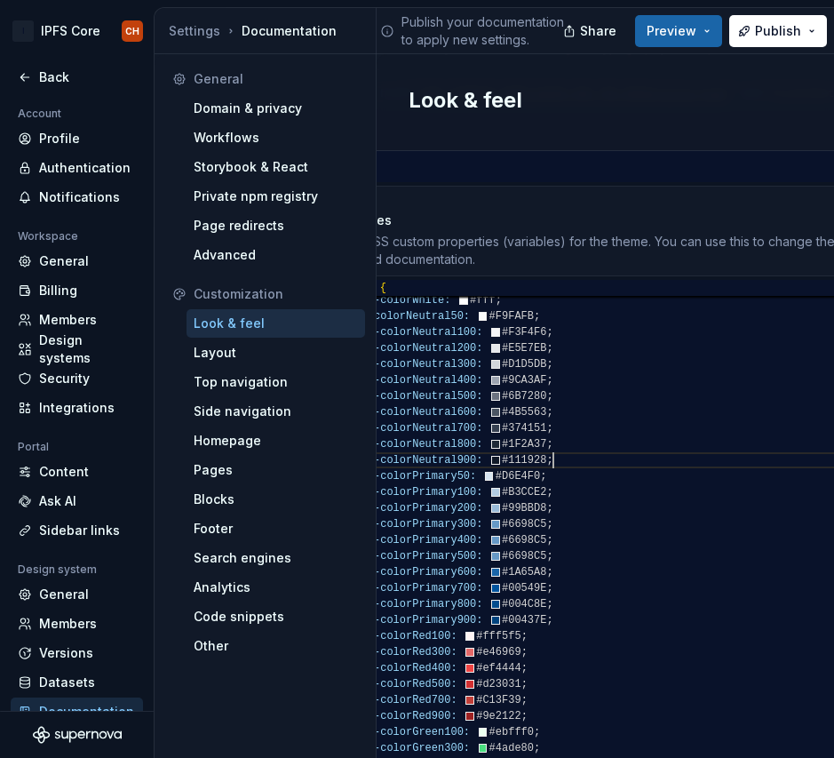
scroll to position [16, 198]
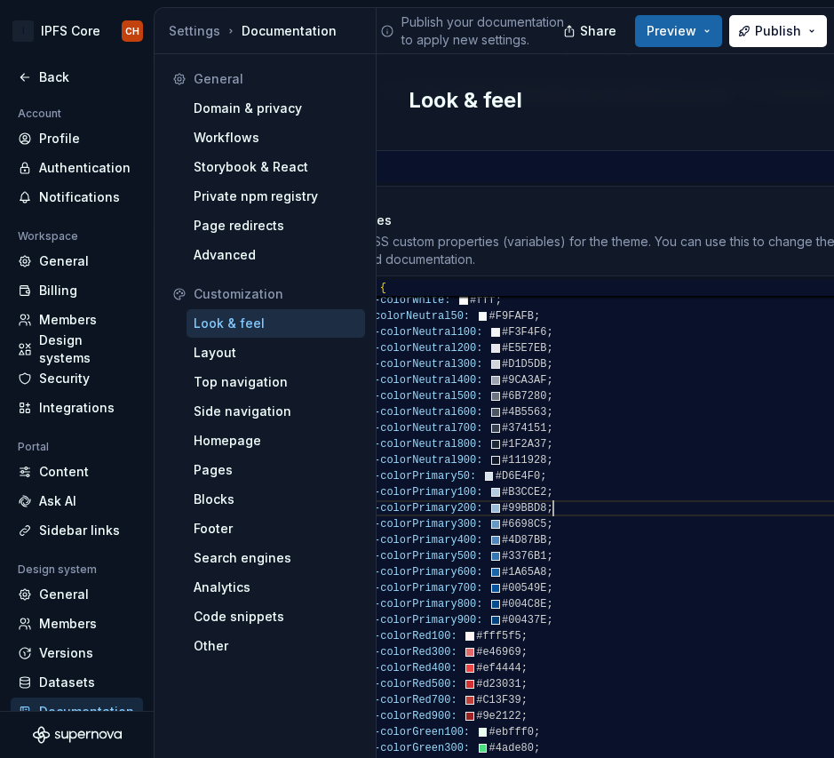
scroll to position [64, 198]
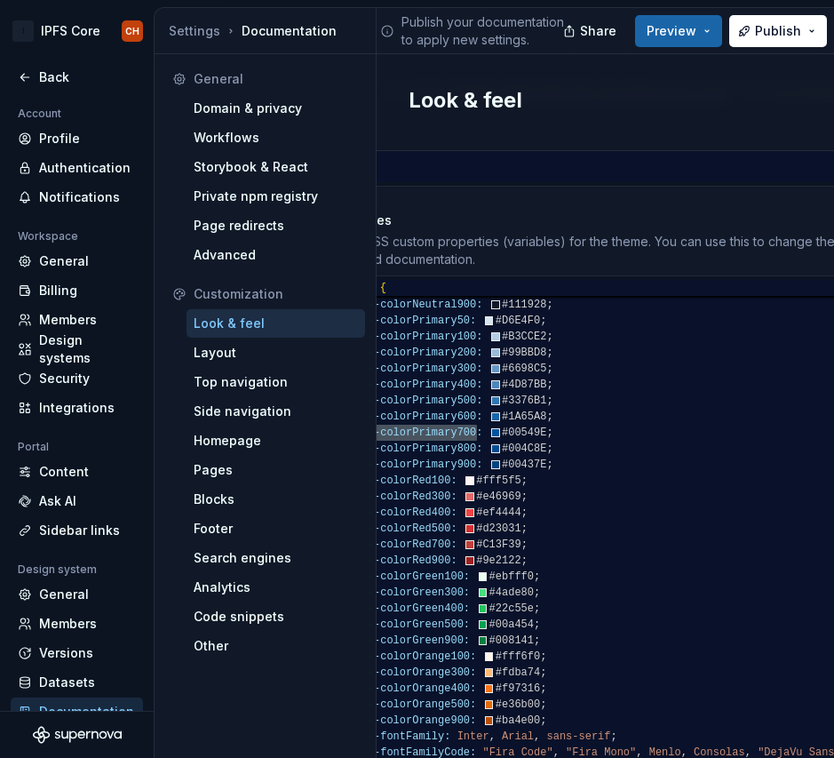
scroll to position [144, 32]
drag, startPoint x: 474, startPoint y: 413, endPoint x: 368, endPoint y: 416, distance: 105.8
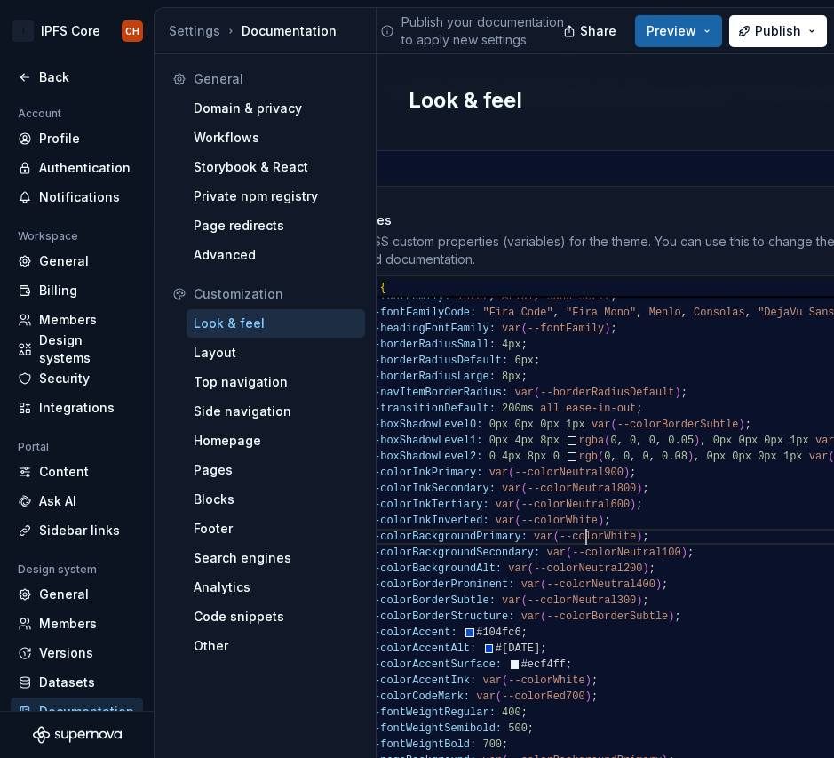
scroll to position [48, 244]
click at [587, 520] on div "--fontFamilyCode: "Fira Code" , "Fira Mono" , Menlo , Consolas , "DejaVu Sans M…" at bounding box center [701, 382] width 718 height 1402
click at [734, 518] on div "--fontFamilyCode: "Fira Code" , "Fira Mono" , Menlo , Consolas , "DejaVu Sans M…" at bounding box center [701, 382] width 718 height 1402
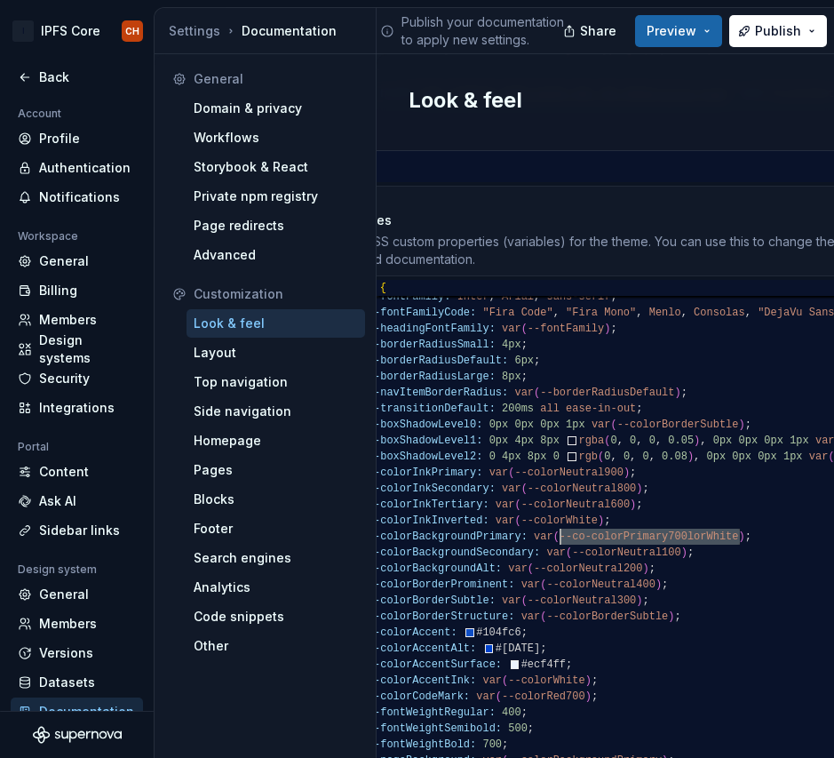
drag, startPoint x: 738, startPoint y: 518, endPoint x: 562, endPoint y: 522, distance: 176.9
click at [562, 522] on div "--fontFamilyCode: "Fira Code" , "Fira Mono" , Menlo , Consolas , "DejaVu Sans M…" at bounding box center [701, 382] width 718 height 1402
click at [564, 521] on div "--fontFamilyCode: "Fira Code" , "Fira Mono" , Menlo , Consolas , "DejaVu Sans M…" at bounding box center [701, 382] width 718 height 1402
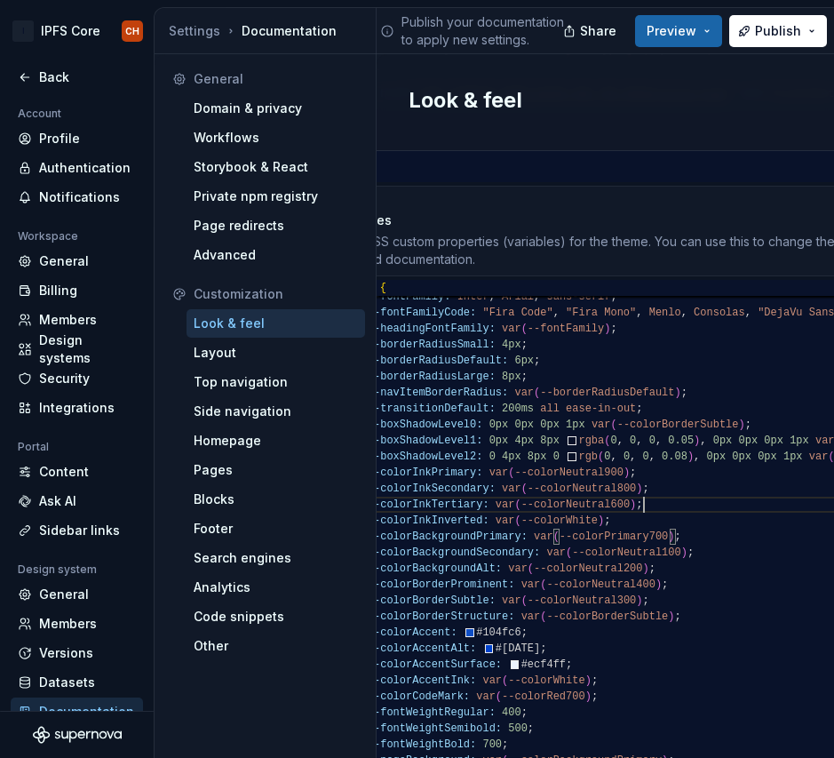
click at [726, 489] on div "--fontFamilyCode: "Fira Code" , "Fira Mono" , Menlo , Consolas , "DejaVu Sans M…" at bounding box center [701, 382] width 718 height 1402
click at [651, 517] on div "--fontFamilyCode: "Fira Code" , "Fira Mono" , Menlo , Consolas , "DejaVu Sans M…" at bounding box center [701, 382] width 718 height 1402
click at [656, 519] on div "--fontFamilyCode: "Fira Code" , "Fira Mono" , Menlo , Consolas , "DejaVu Sans M…" at bounding box center [701, 382] width 718 height 1402
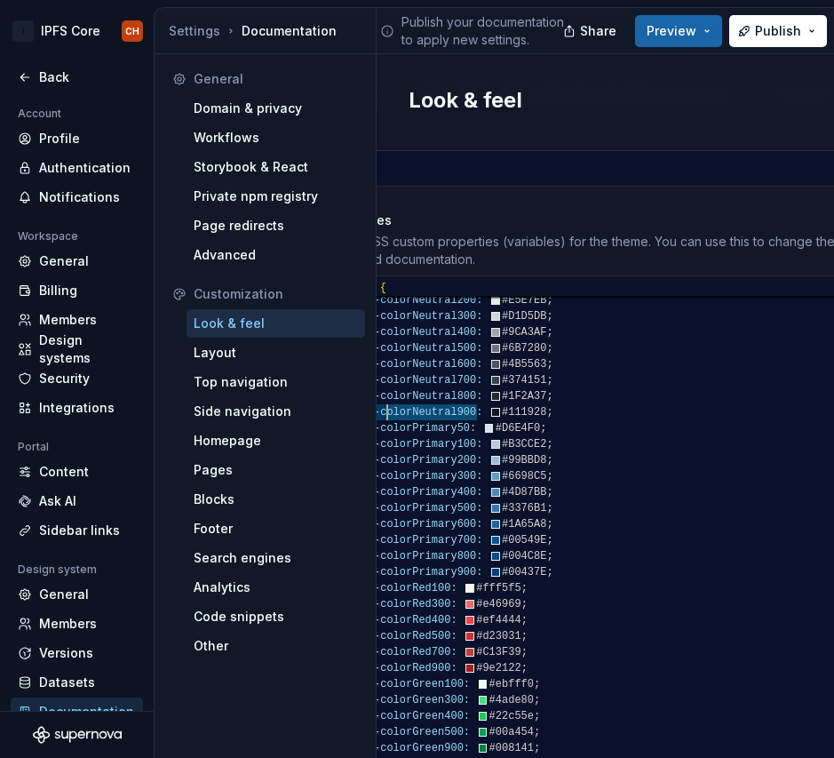
scroll to position [16, 32]
drag, startPoint x: 476, startPoint y: 393, endPoint x: 370, endPoint y: 395, distance: 105.8
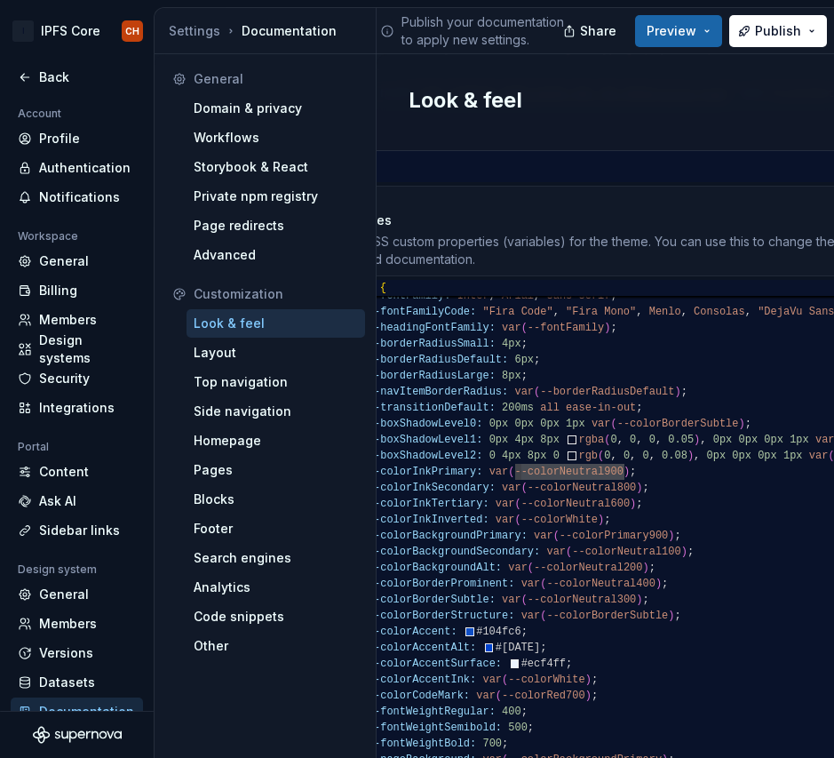
click at [617, 455] on div "--fontFamilyCode: "Fira Code" , "Fira Mono" , Menlo , Consolas , "DejaVu Sans M…" at bounding box center [701, 381] width 718 height 1402
click at [619, 455] on div "--fontFamilyCode: "Fira Code" , "Fira Mono" , Menlo , Consolas , "DejaVu Sans M…" at bounding box center [701, 381] width 718 height 1402
drag, startPoint x: 624, startPoint y: 451, endPoint x: 513, endPoint y: 451, distance: 111.1
click at [513, 451] on div "--fontFamilyCode: "Fira Code" , "Fira Mono" , Menlo , Consolas , "DejaVu Sans M…" at bounding box center [701, 381] width 718 height 1402
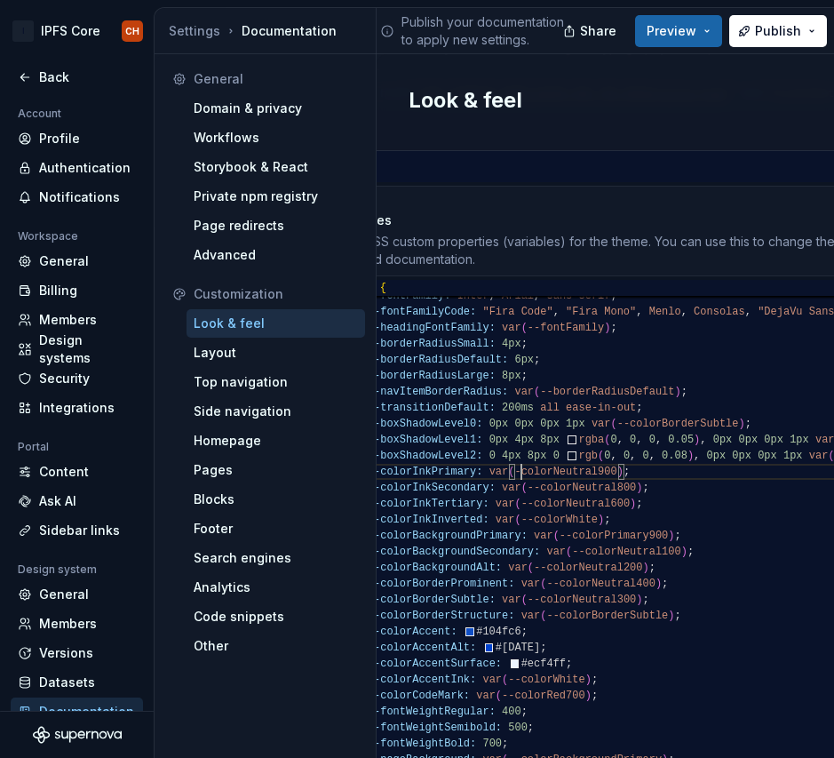
click at [521, 451] on div "--fontFamilyCode: "Fira Code" , "Fira Mono" , Menlo , Consolas , "DejaVu Sans M…" at bounding box center [701, 381] width 718 height 1402
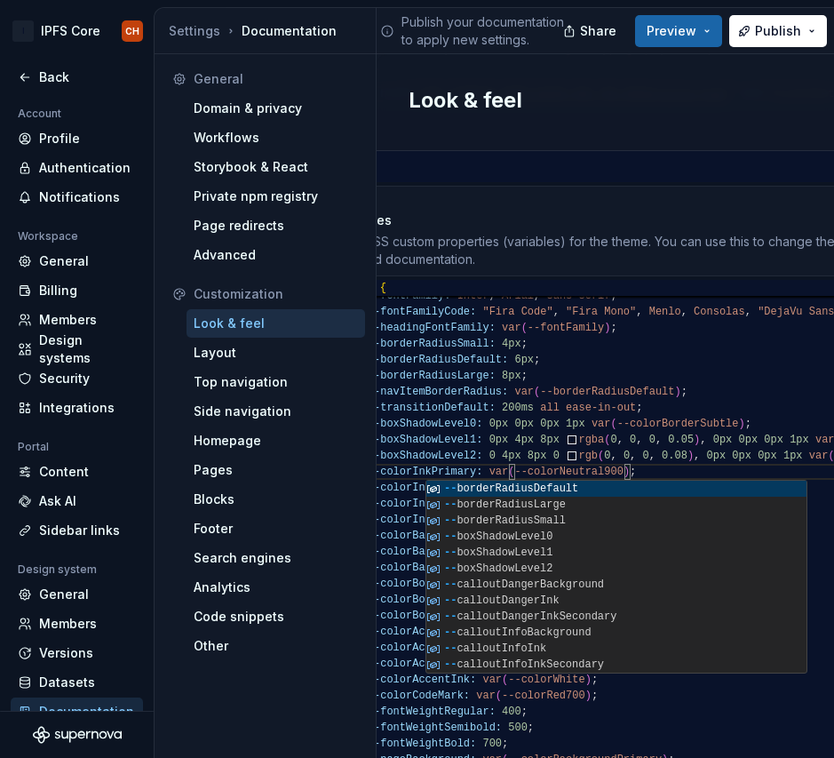
click at [689, 424] on div "--fontFamilyCode: "Fira Code" , "Fira Mono" , Menlo , Consolas , "DejaVu Sans M…" at bounding box center [701, 381] width 718 height 1402
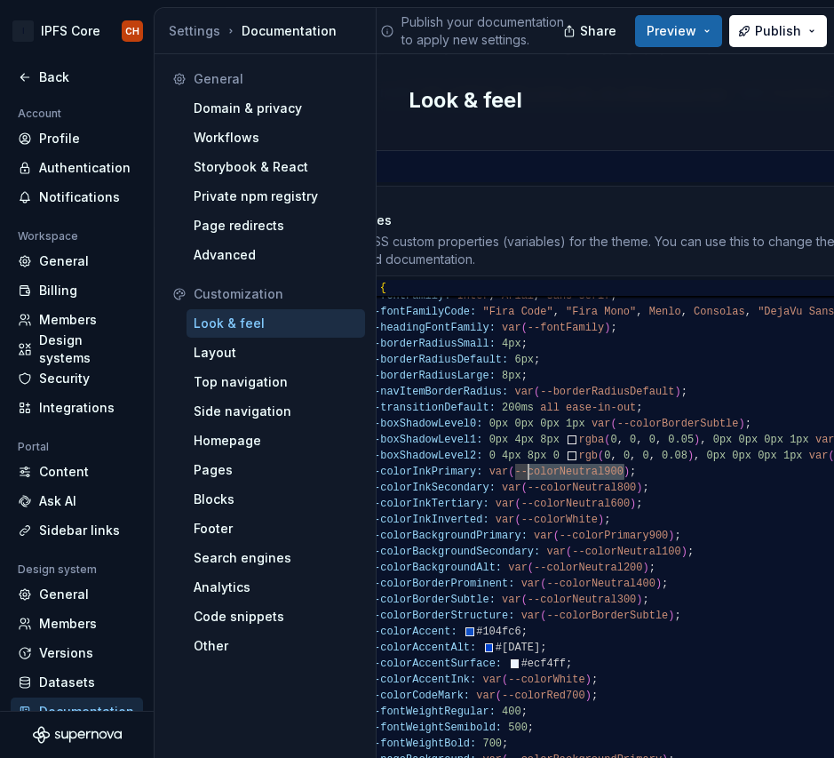
scroll to position [144, 173]
drag, startPoint x: 623, startPoint y: 452, endPoint x: 514, endPoint y: 454, distance: 108.4
click at [514, 454] on div "--fontFamilyCode: "Fira Code" , "Fira Mono" , Menlo , Consolas , "DejaVu Sans M…" at bounding box center [701, 381] width 718 height 1402
click at [547, 473] on div "--fontFamilyCode: "Fira Code" , "Fira Mono" , Menlo , Consolas , "DejaVu Sans M…" at bounding box center [701, 381] width 718 height 1402
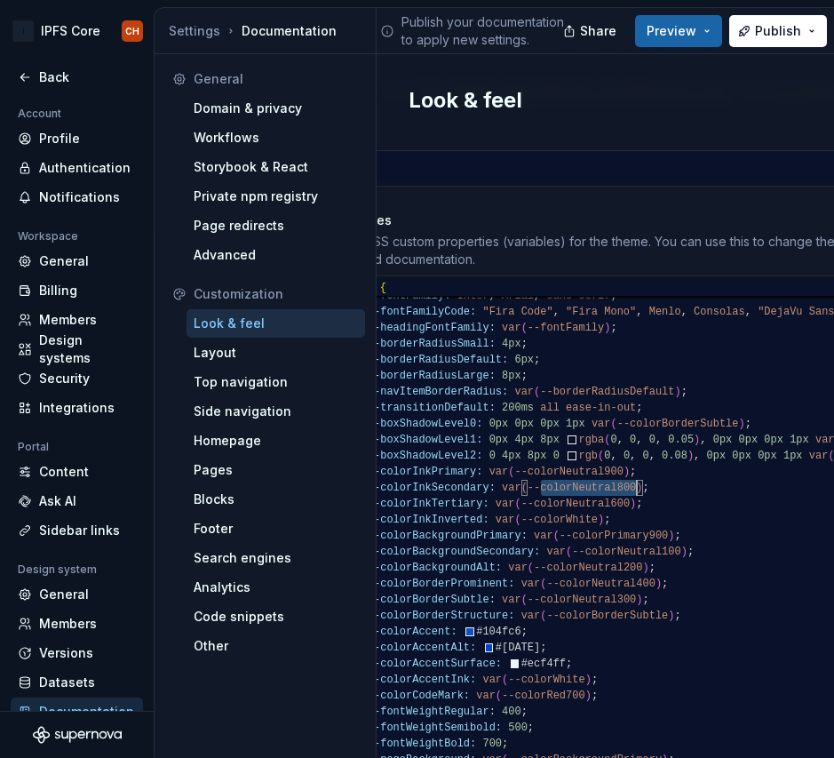
click at [547, 473] on div "--fontFamilyCode: "Fira Code" , "Fira Mono" , Menlo , Consolas , "DejaVu Sans M…" at bounding box center [701, 381] width 718 height 1402
click at [554, 486] on div "--fontFamilyCode: "Fira Code" , "Fira Mono" , Menlo , Consolas , "DejaVu Sans M…" at bounding box center [701, 381] width 718 height 1402
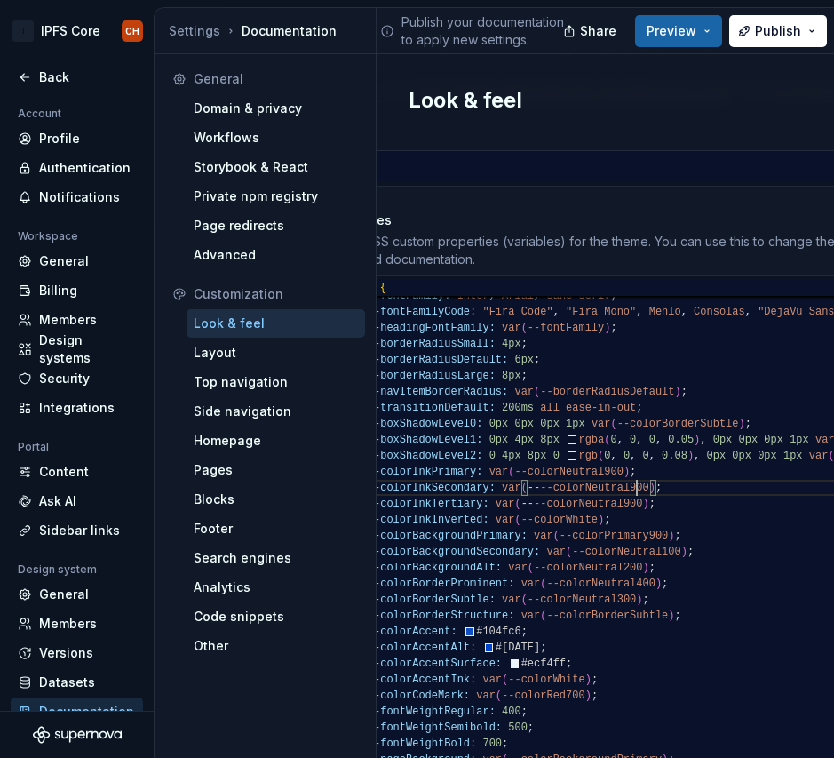
click at [633, 470] on div "--fontFamilyCode: "Fira Code" , "Fira Mono" , Menlo , Consolas , "DejaVu Sans M…" at bounding box center [701, 381] width 718 height 1402
type textarea "**********"
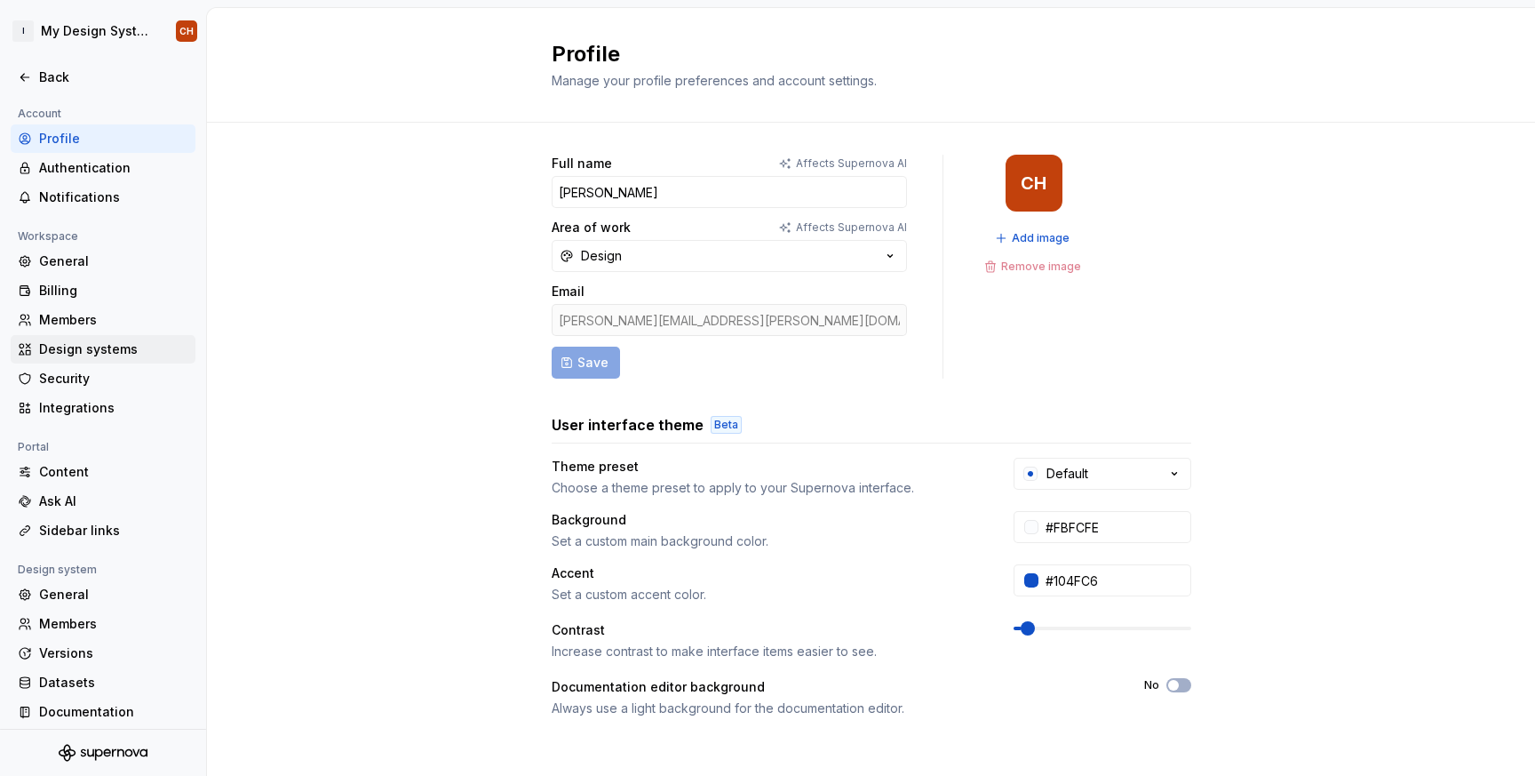
click at [86, 348] on div "Design systems" at bounding box center [113, 349] width 149 height 18
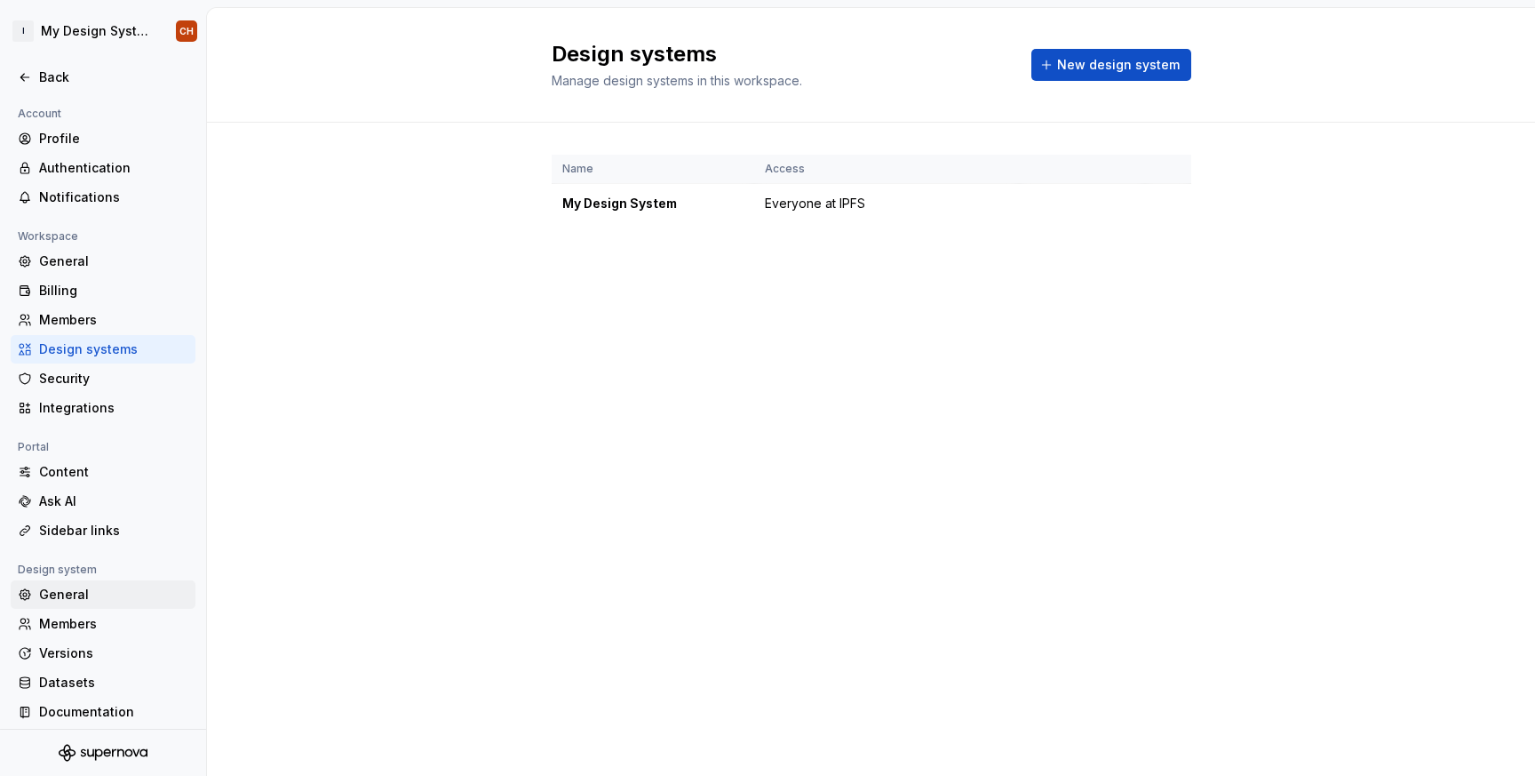
click at [46, 593] on div "General" at bounding box center [113, 595] width 149 height 18
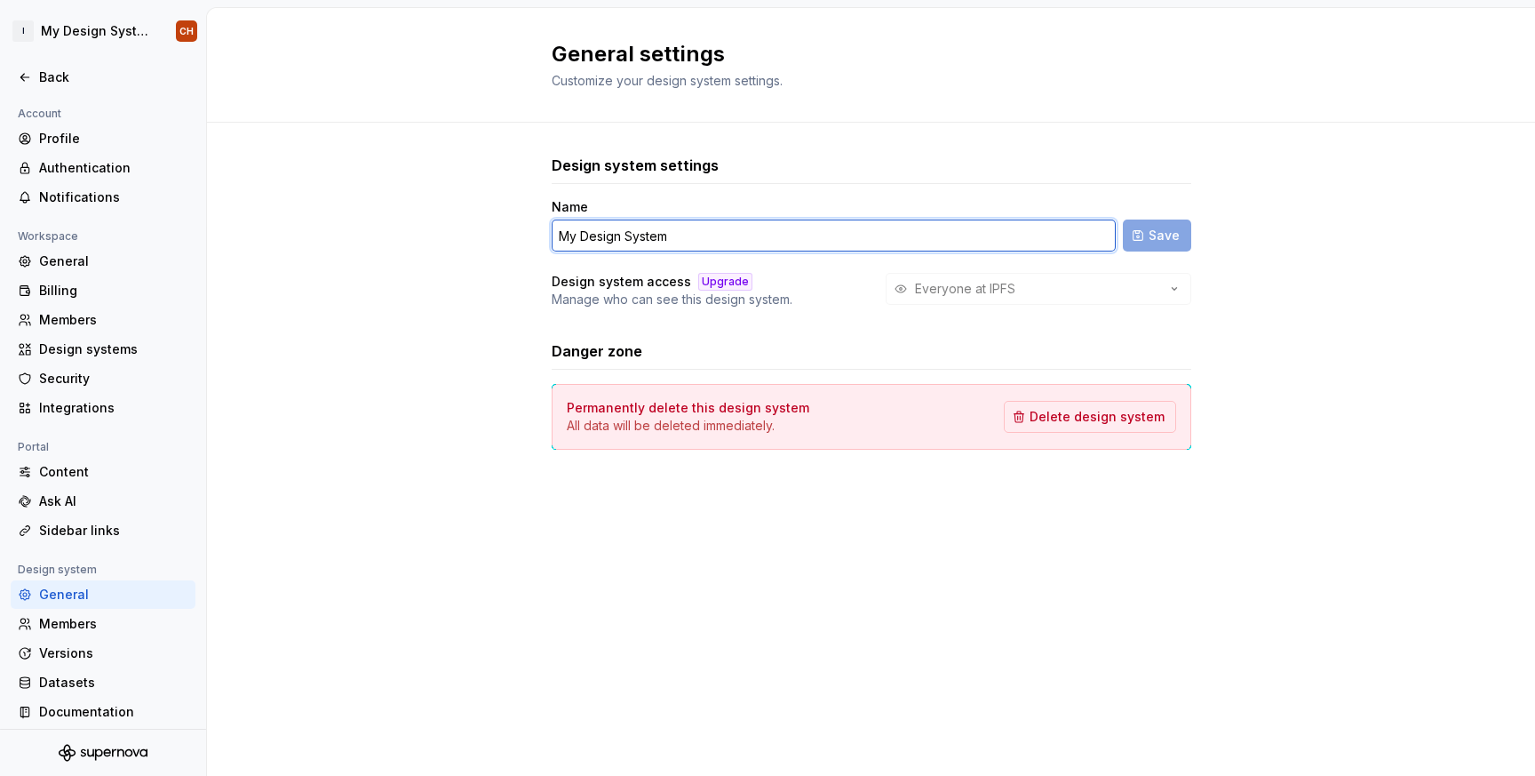
drag, startPoint x: 689, startPoint y: 239, endPoint x: 497, endPoint y: 229, distance: 192.2
click at [497, 229] on div "Design system settings Name My Design System Save Design system access Upgrade …" at bounding box center [871, 320] width 1328 height 394
type input "IPFS Core"
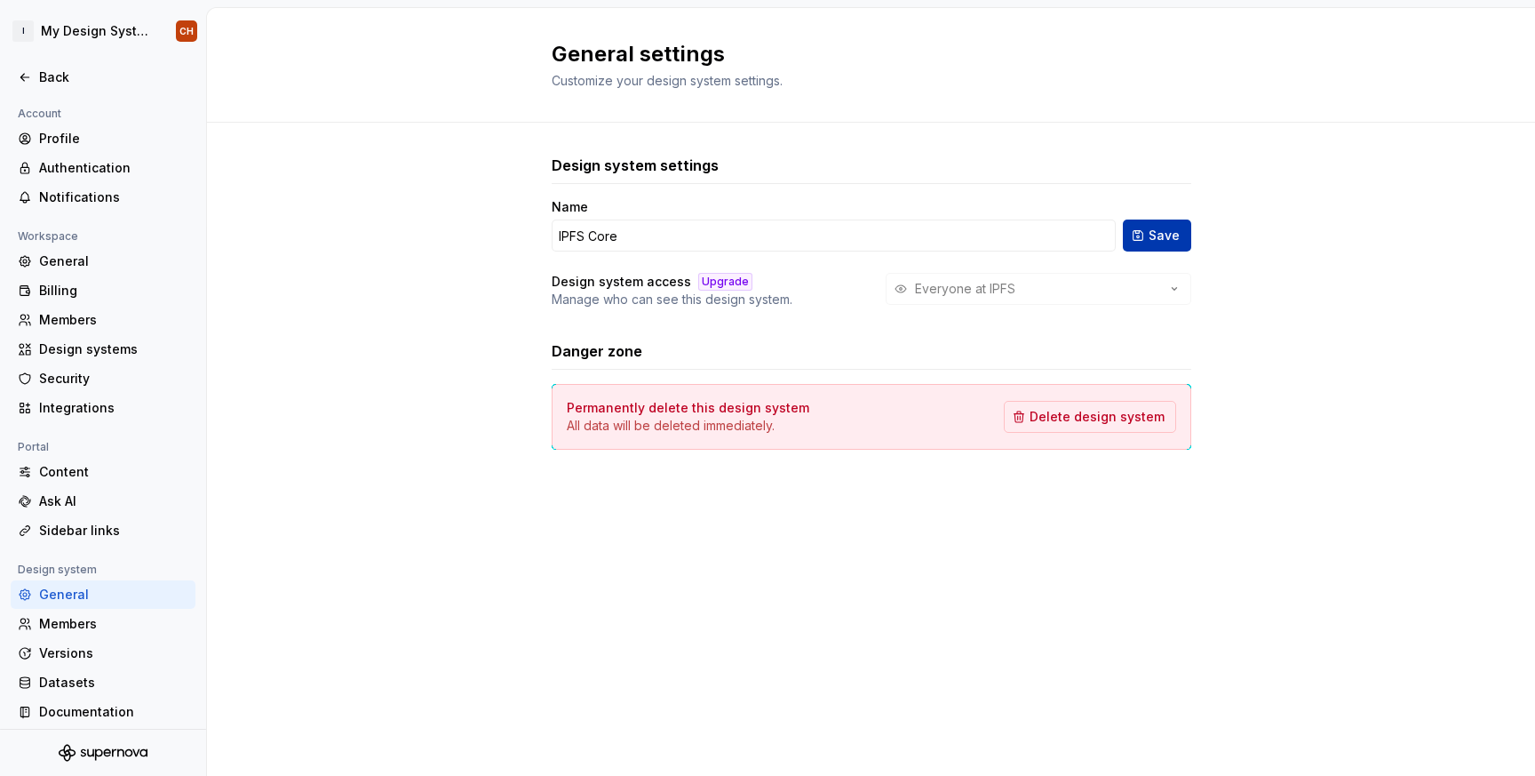
click at [1159, 242] on span "Save" at bounding box center [1164, 236] width 31 height 18
click at [57, 645] on div "Versions" at bounding box center [113, 653] width 149 height 18
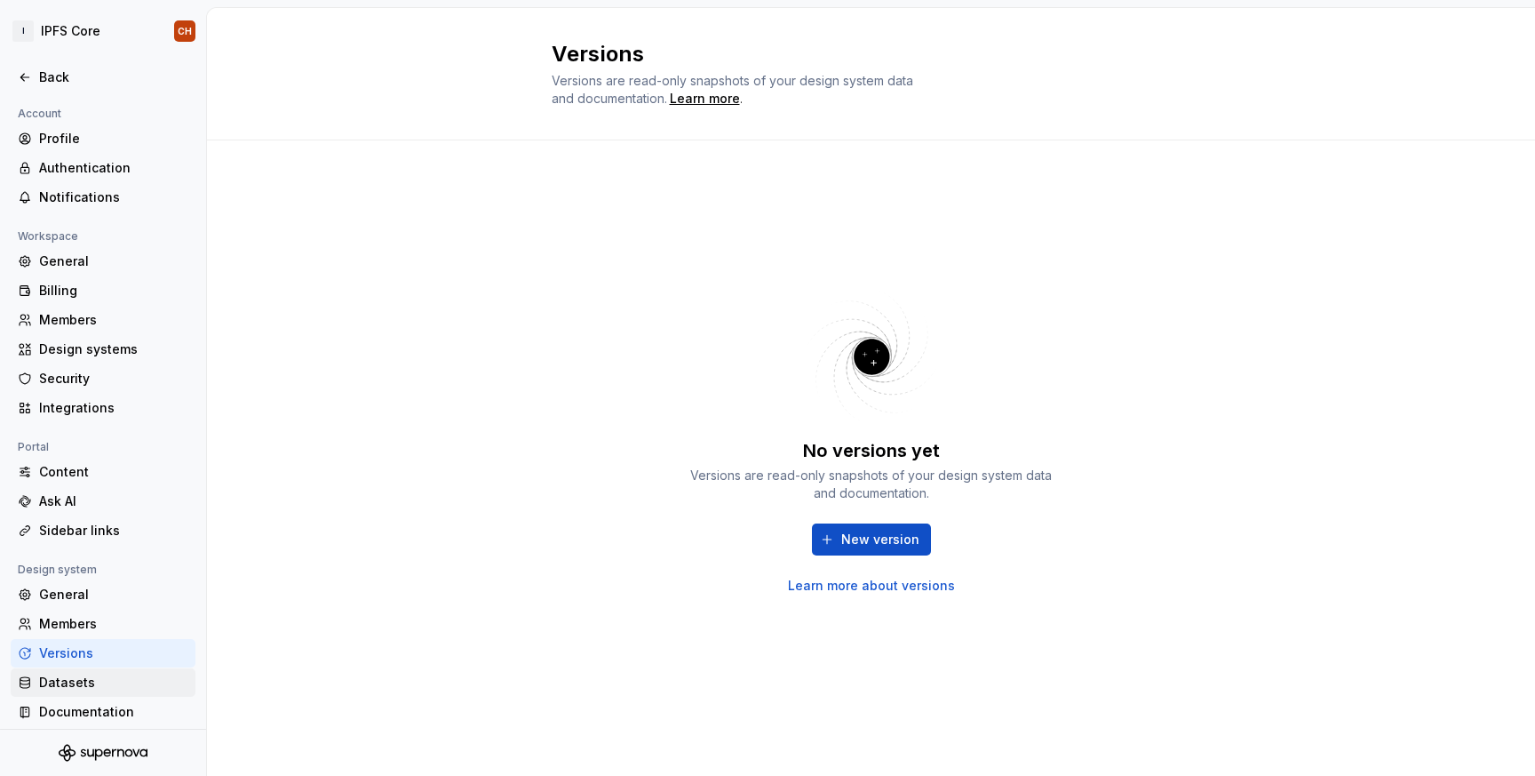
click at [53, 691] on div "Datasets" at bounding box center [103, 682] width 185 height 28
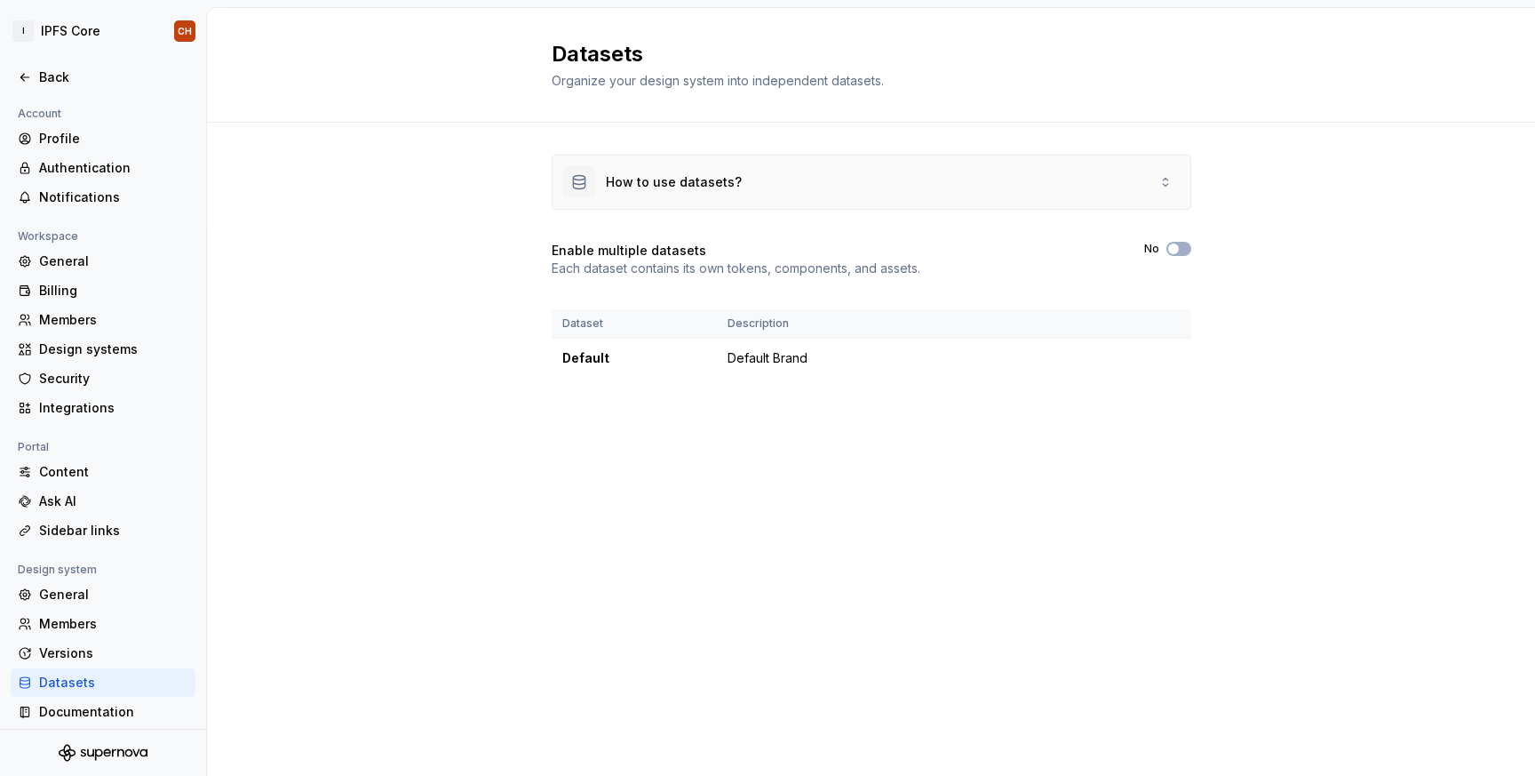
click at [1165, 172] on div "How to use datasets?" at bounding box center [872, 181] width 638 height 53
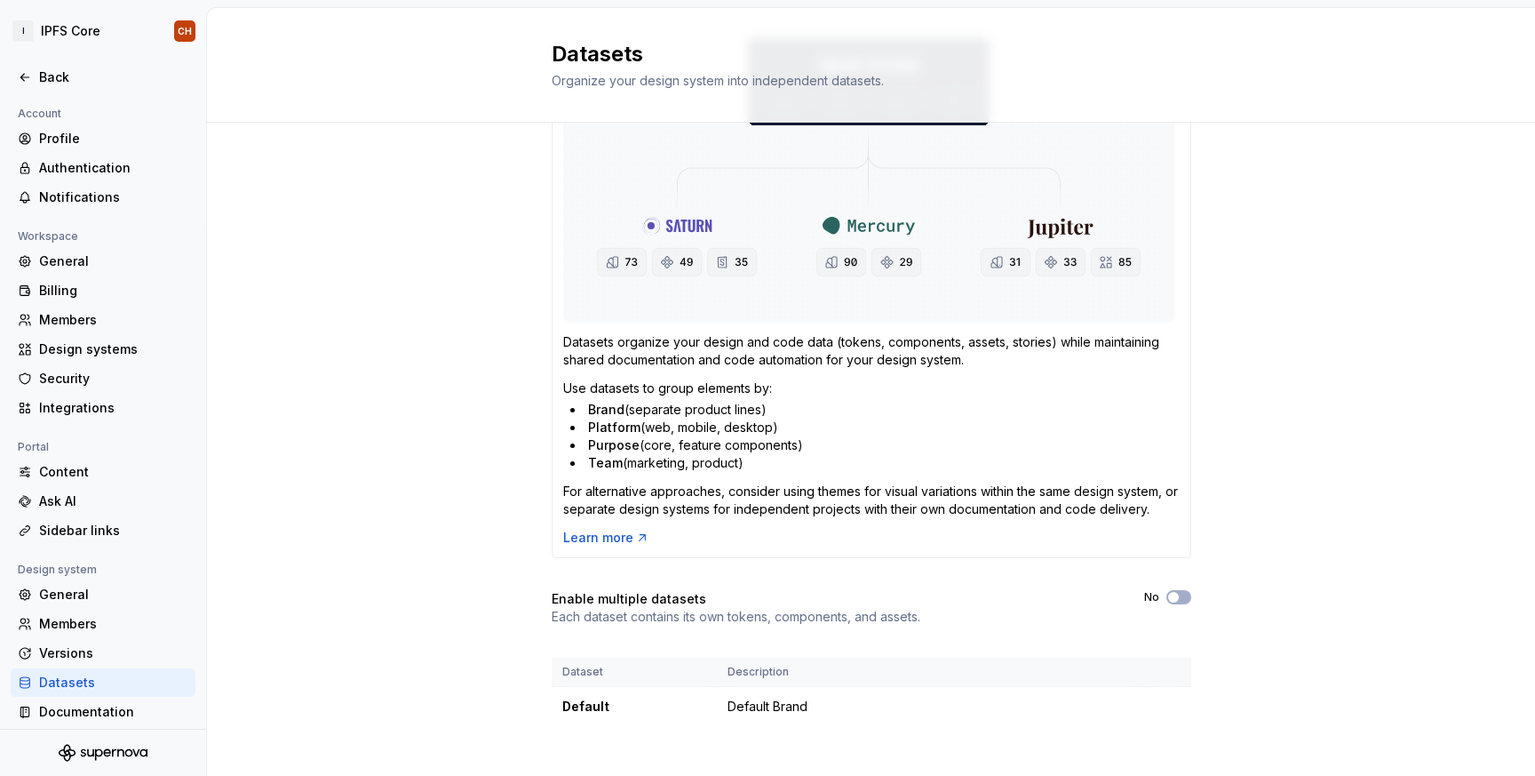
scroll to position [242, 0]
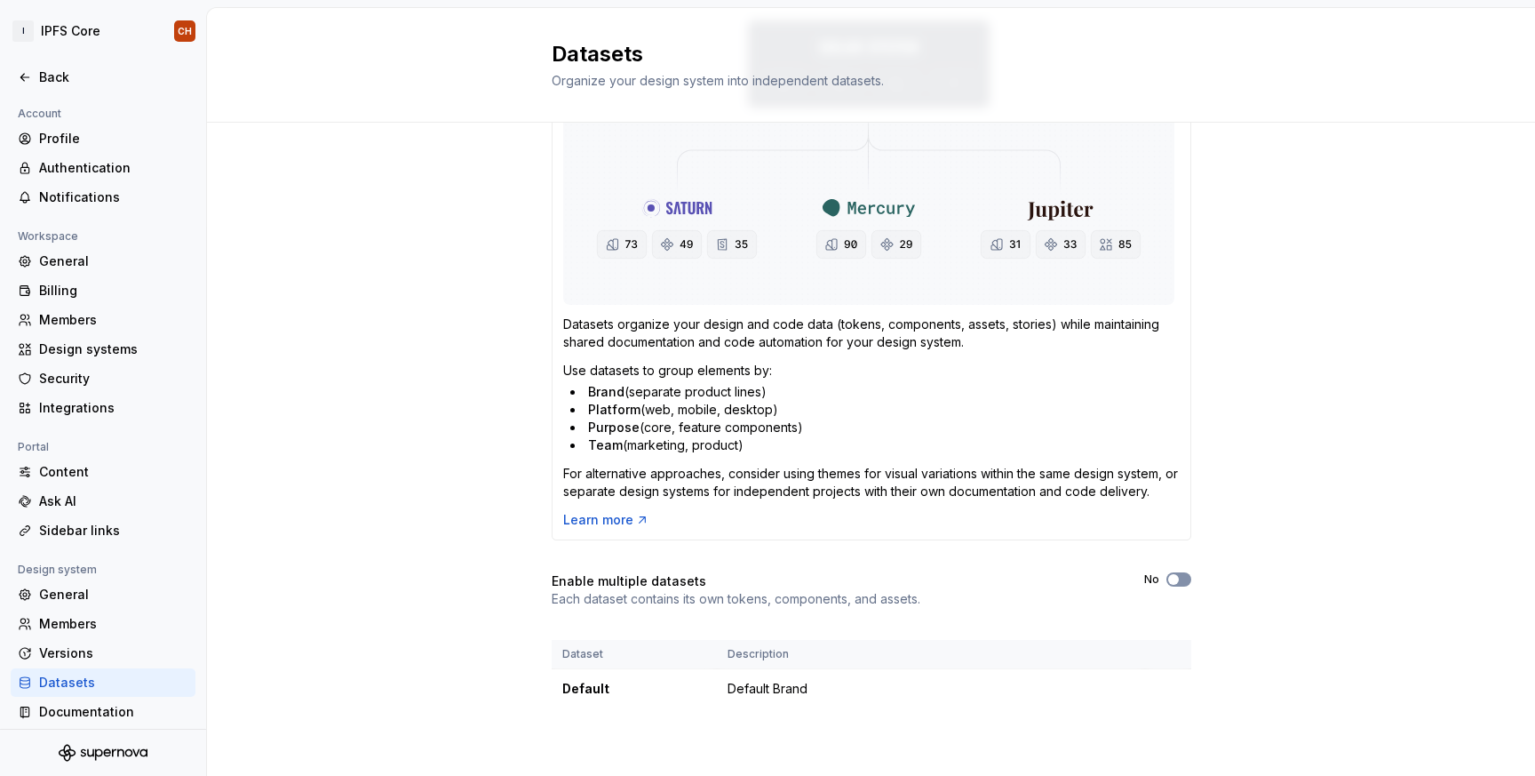
click at [1181, 583] on button "No" at bounding box center [1179, 579] width 25 height 14
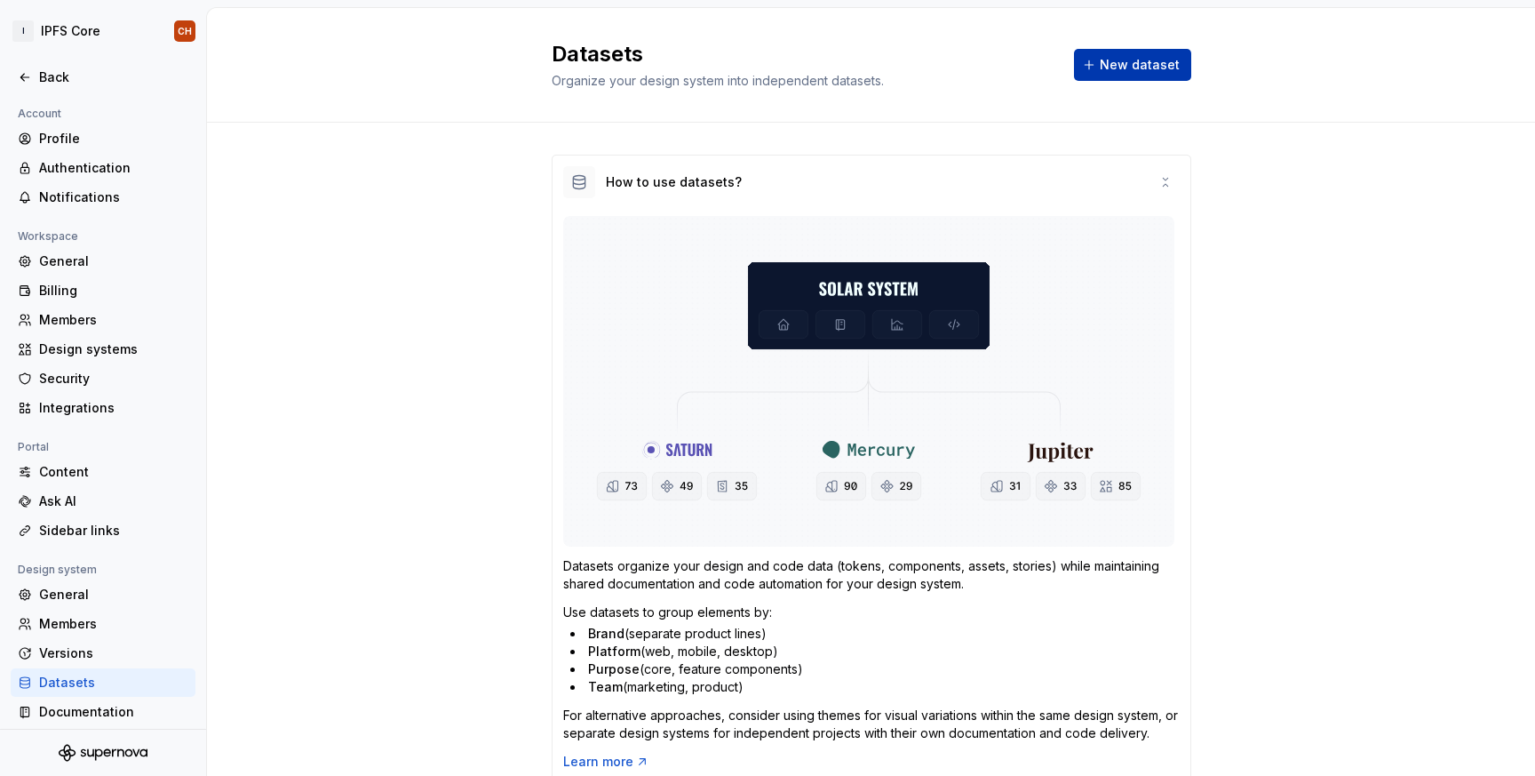
click at [1119, 66] on span "New dataset" at bounding box center [1140, 65] width 80 height 18
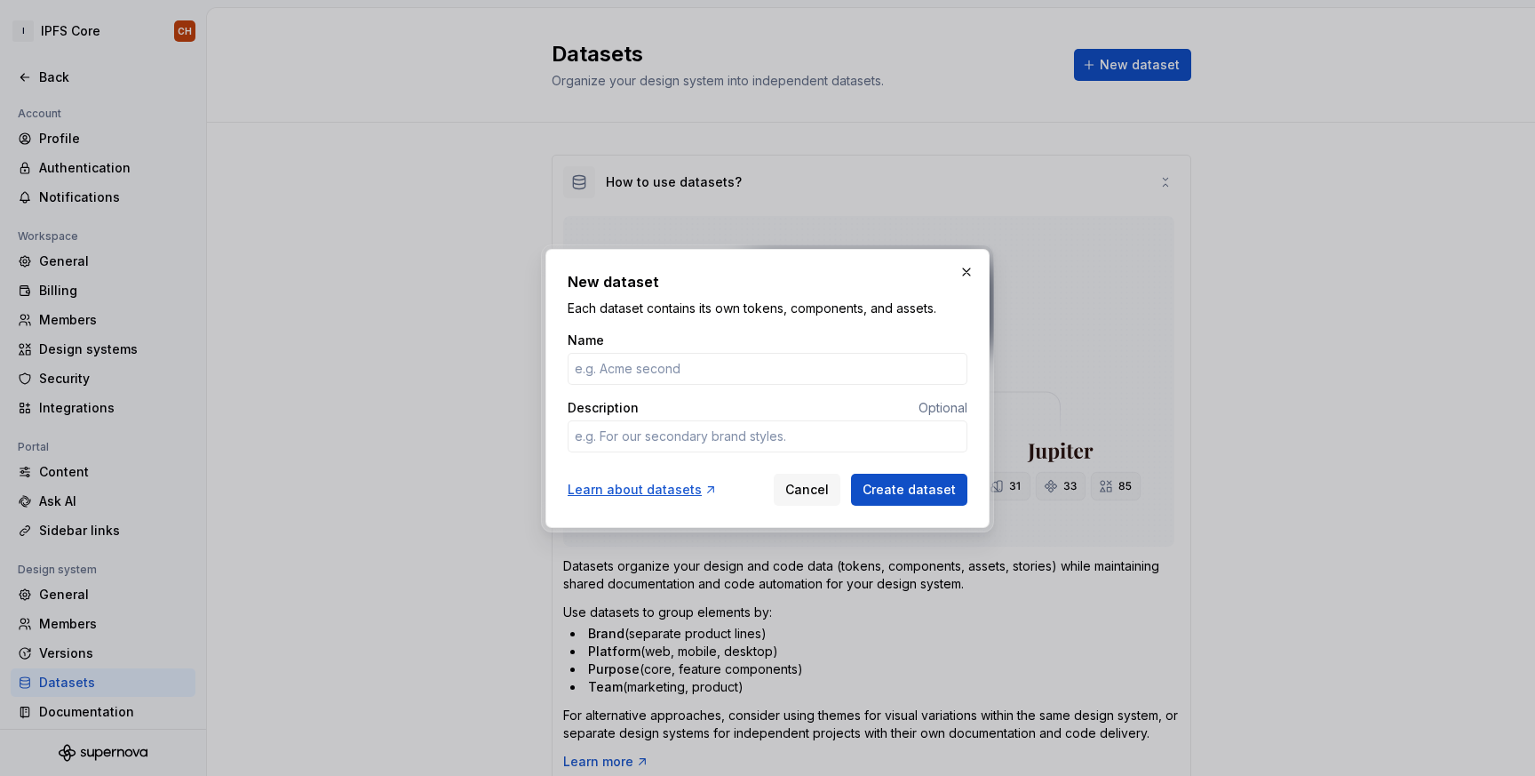
type input "I"
type textarea "*"
type input "IPFS Core"
click at [683, 435] on textarea "Description" at bounding box center [768, 436] width 400 height 32
click at [866, 482] on button "Create dataset" at bounding box center [909, 490] width 116 height 32
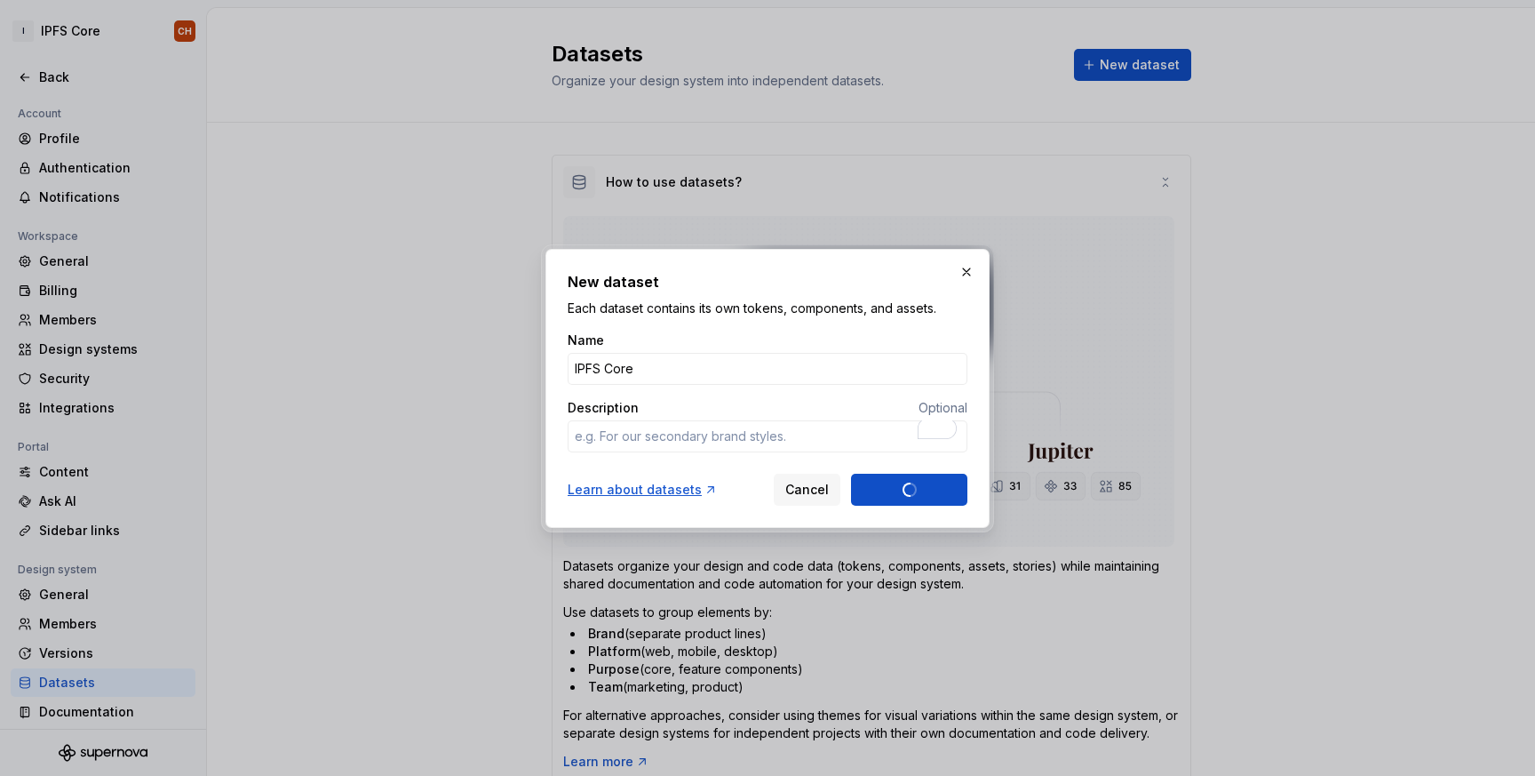
type textarea "*"
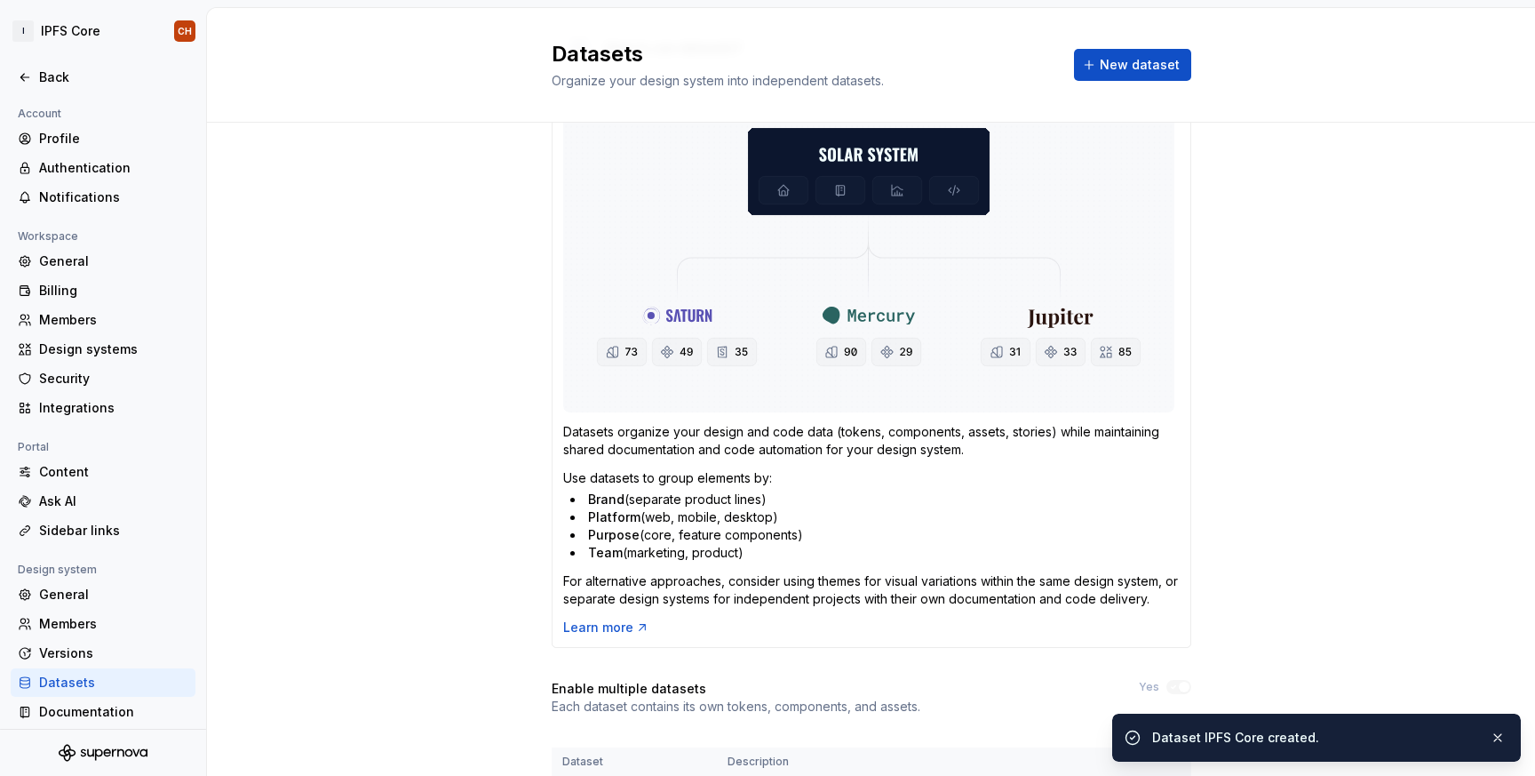
scroll to position [282, 0]
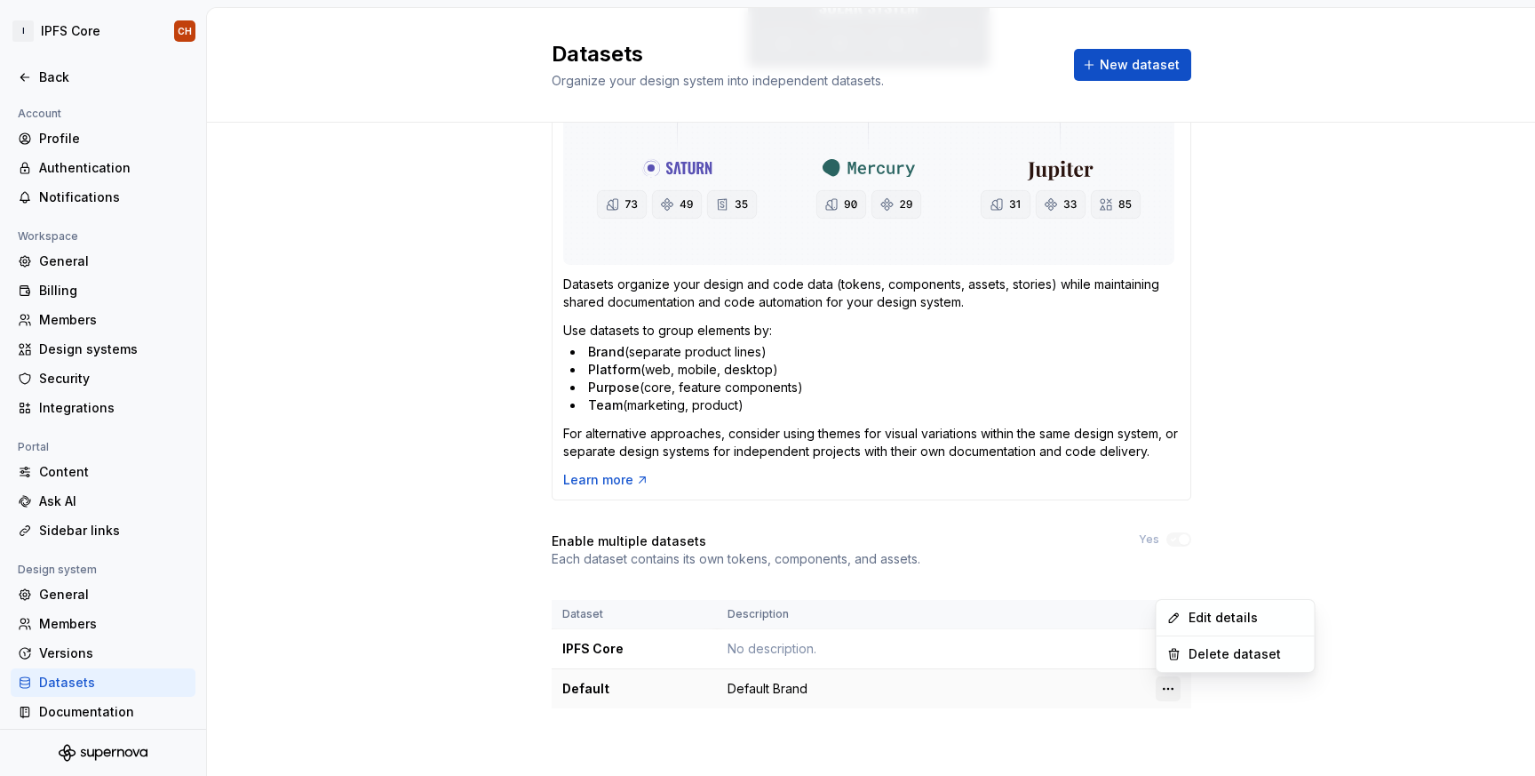
click at [1167, 681] on html "I IPFS Core CH Back Account Profile Authentication Notifications Workspace Gene…" at bounding box center [767, 388] width 1535 height 776
click at [903, 657] on html "I IPFS Core CH Back Account Profile Authentication Notifications Workspace Gene…" at bounding box center [767, 388] width 1535 height 776
click at [582, 642] on div "IPFS Core" at bounding box center [634, 649] width 144 height 18
click at [591, 693] on div "Default" at bounding box center [634, 689] width 144 height 18
click at [1170, 642] on html "I IPFS Core CH Back Account Profile Authentication Notifications Workspace Gene…" at bounding box center [767, 388] width 1535 height 776
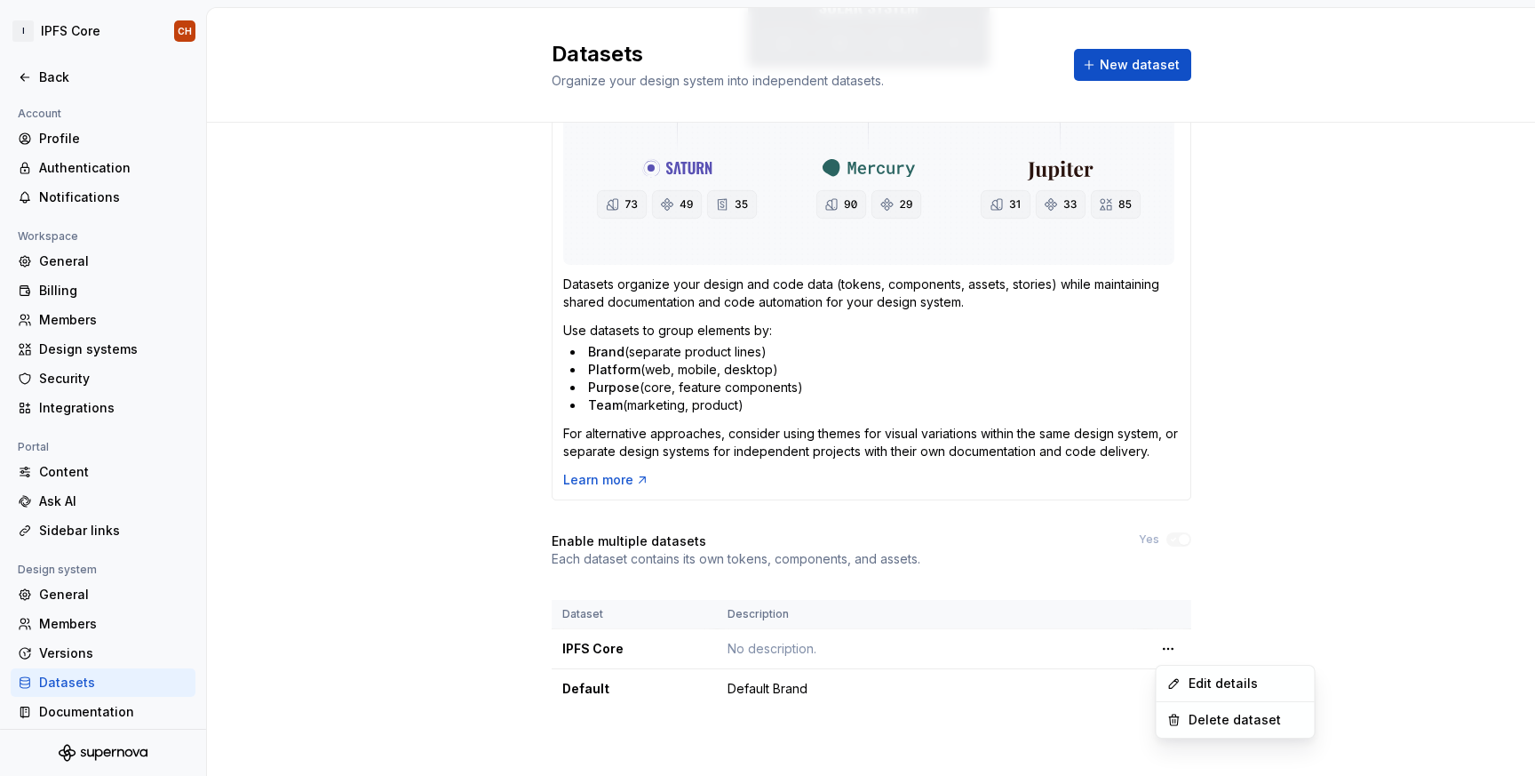
click at [1263, 492] on html "I IPFS Core CH Back Account Profile Authentication Notifications Workspace Gene…" at bounding box center [767, 388] width 1535 height 776
click at [74, 351] on div "Design systems" at bounding box center [113, 349] width 149 height 18
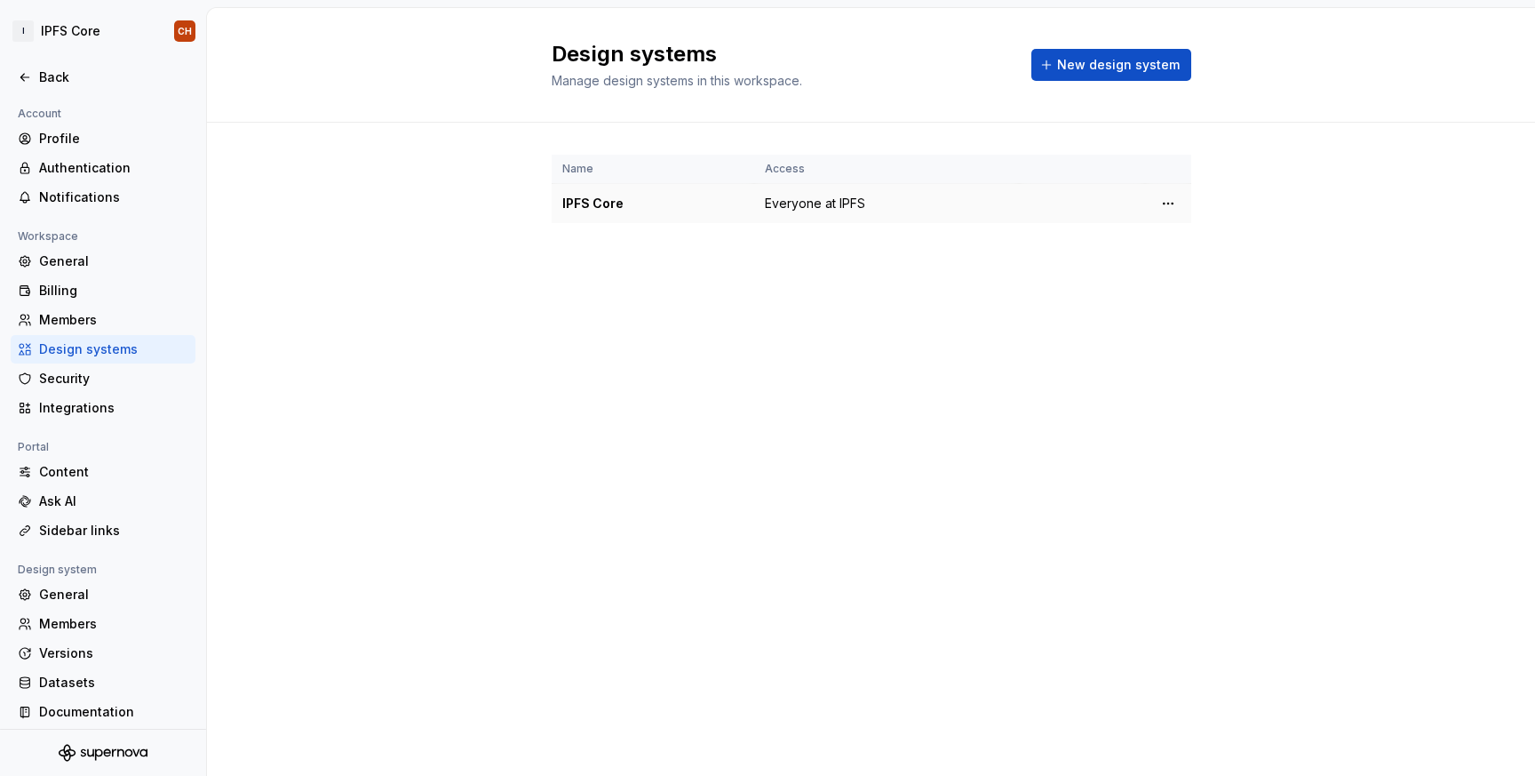
click at [616, 209] on div "IPFS Core" at bounding box center [652, 204] width 181 height 18
click at [1169, 202] on html "I IPFS Core CH Back Account Profile Authentication Notifications Workspace Gene…" at bounding box center [767, 388] width 1535 height 776
click at [1203, 265] on div "Design system settings" at bounding box center [1273, 267] width 169 height 18
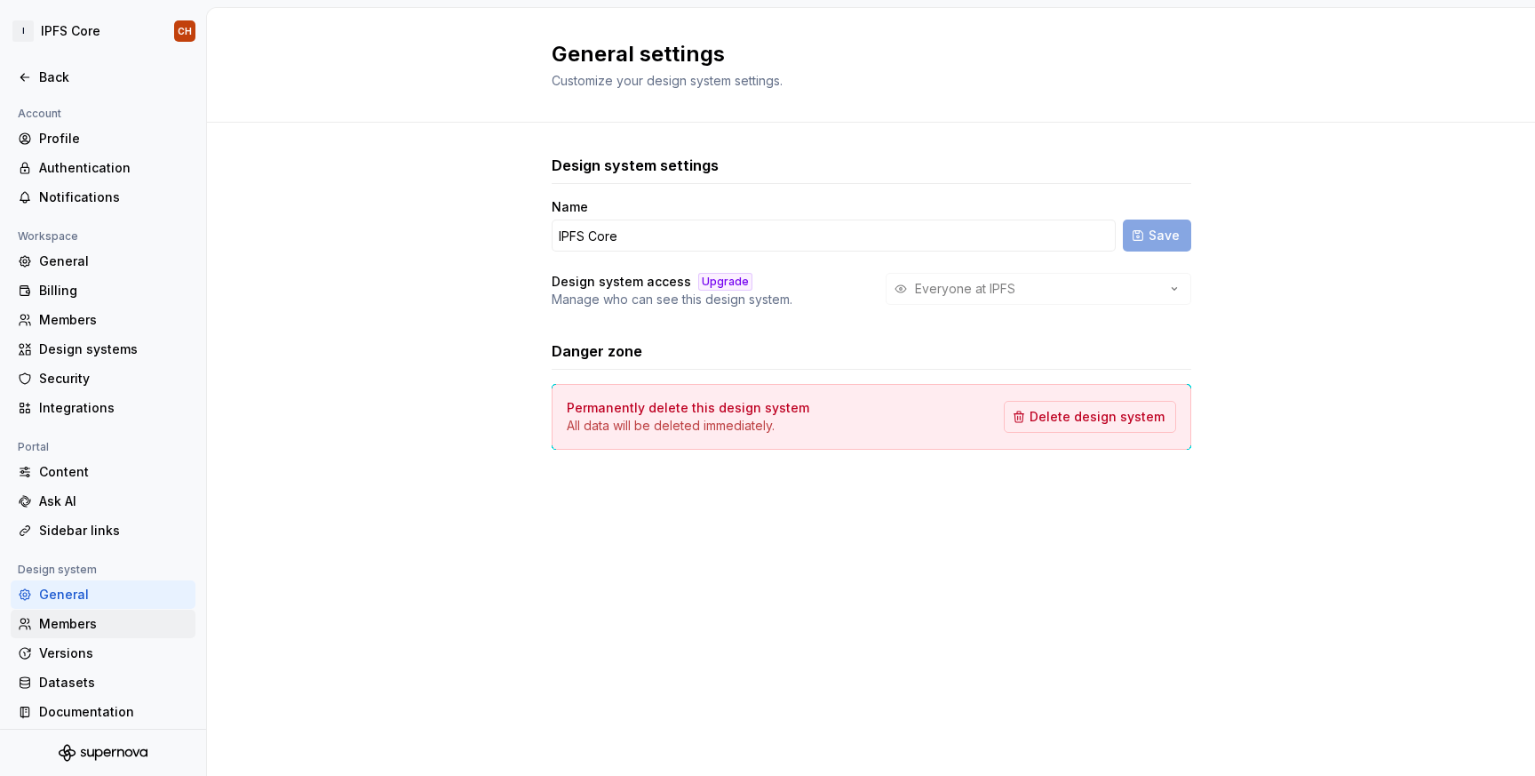
click at [83, 624] on div "Members" at bounding box center [113, 624] width 149 height 18
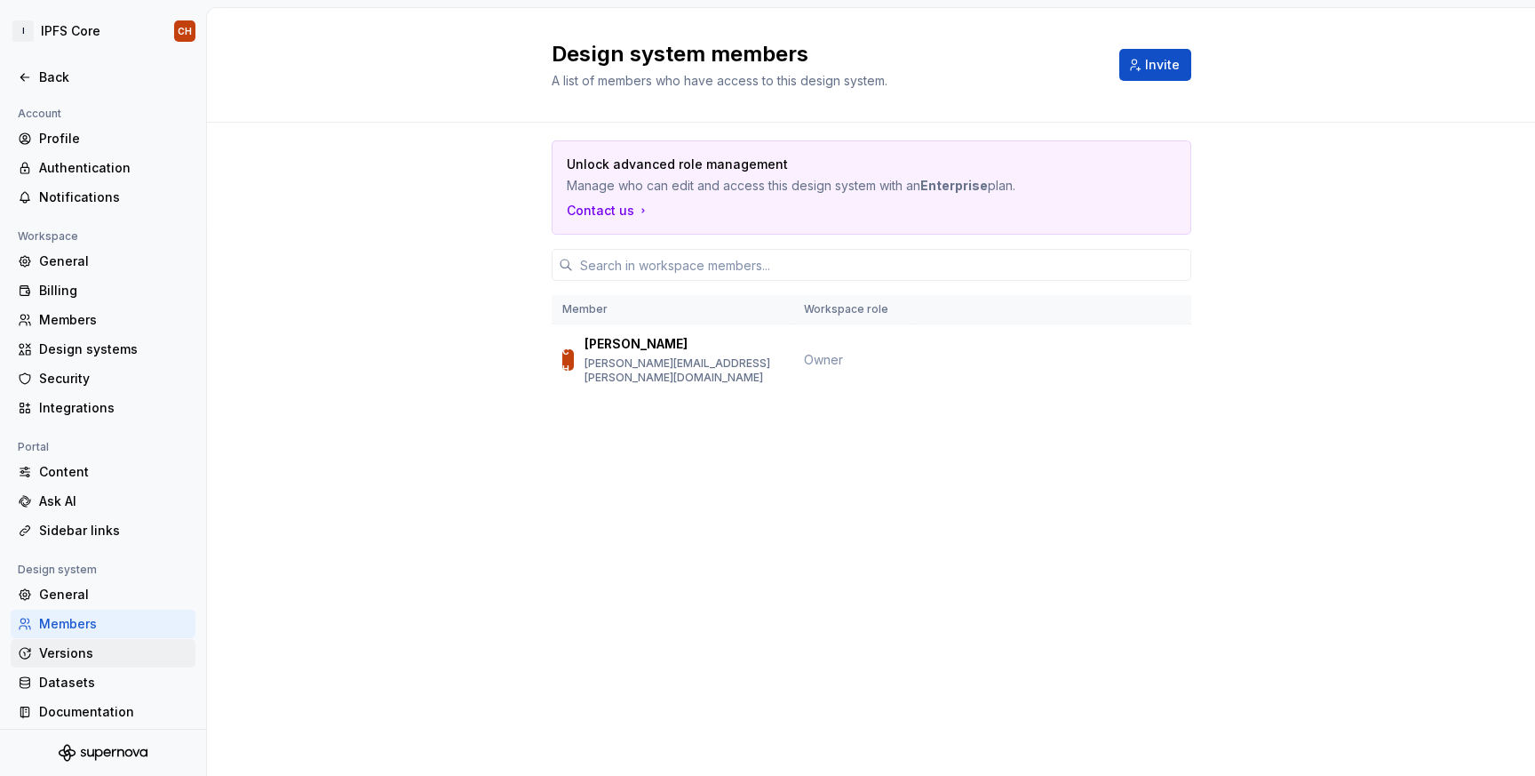
click at [67, 659] on div "Versions" at bounding box center [113, 653] width 149 height 18
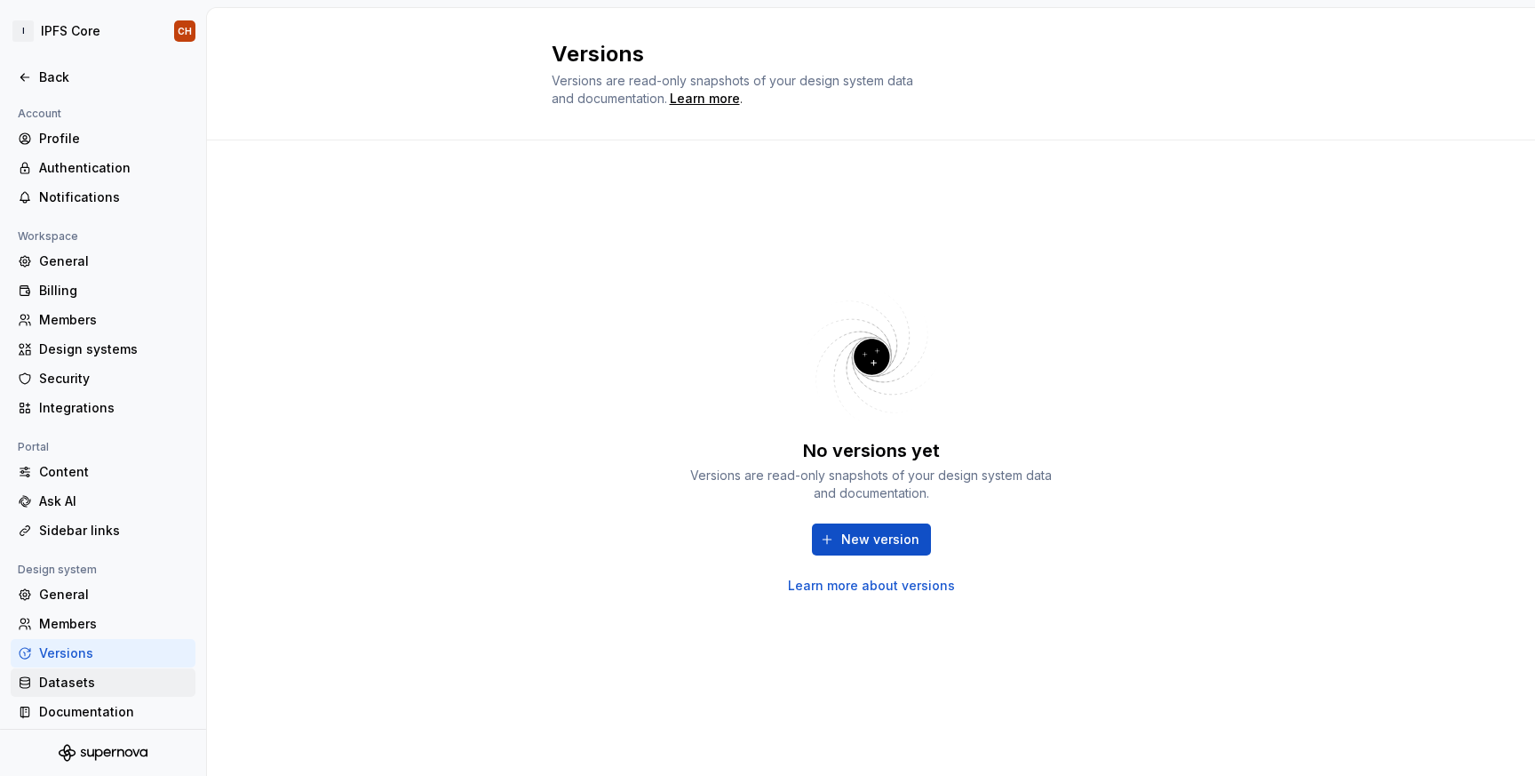
click at [60, 680] on div "Datasets" at bounding box center [113, 682] width 149 height 18
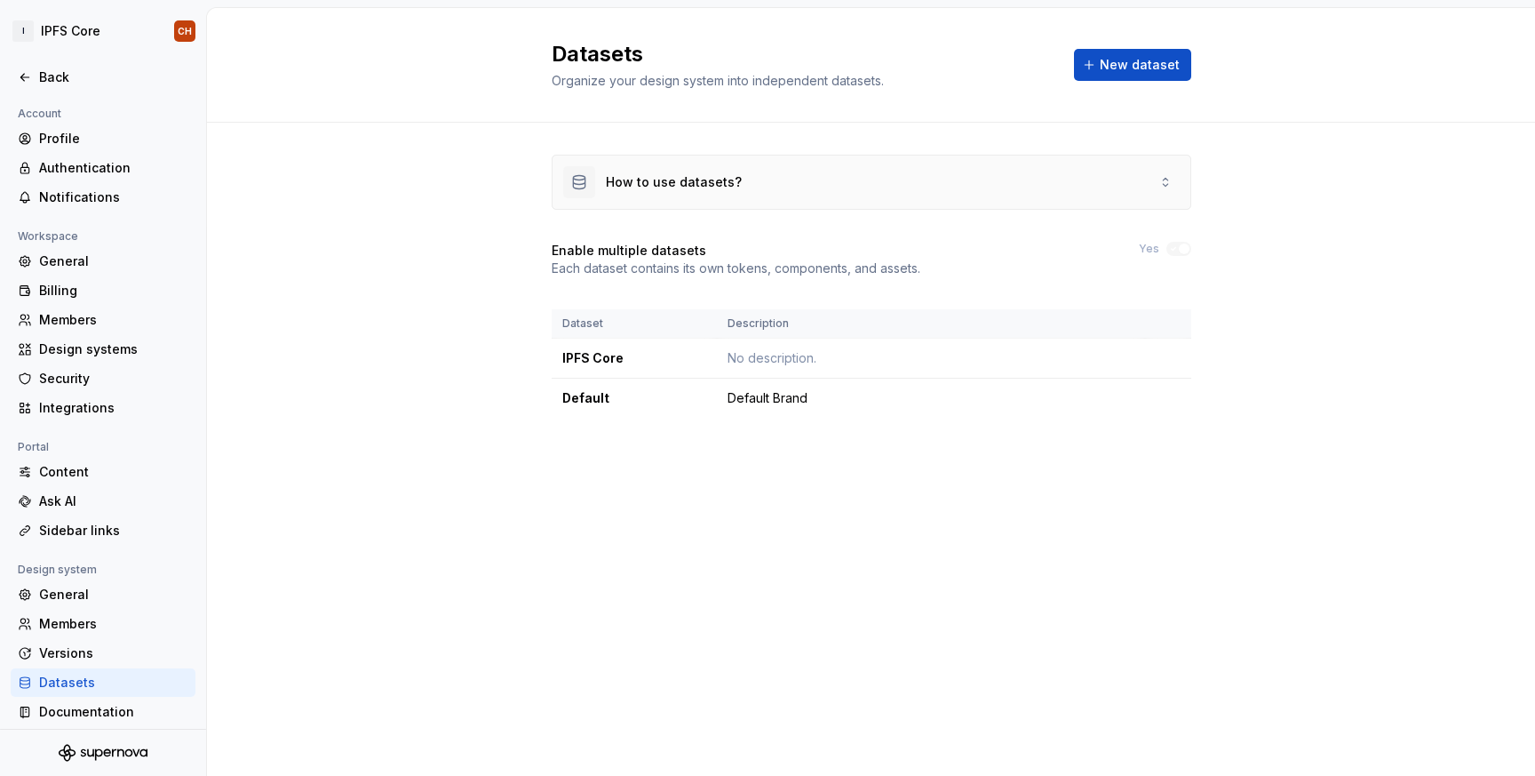
click at [952, 192] on div "How to use datasets?" at bounding box center [872, 181] width 638 height 53
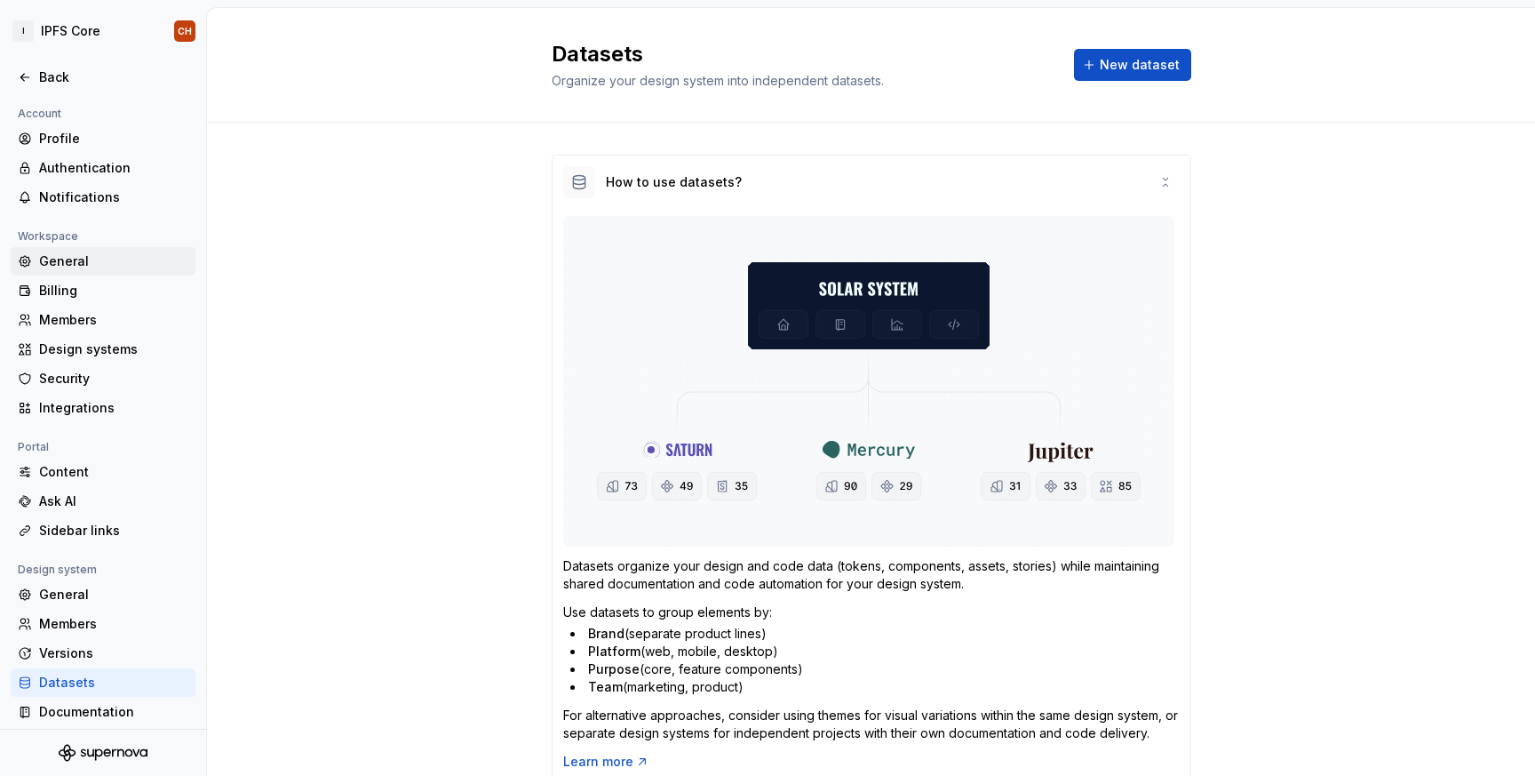
click at [92, 252] on div "General" at bounding box center [113, 261] width 149 height 18
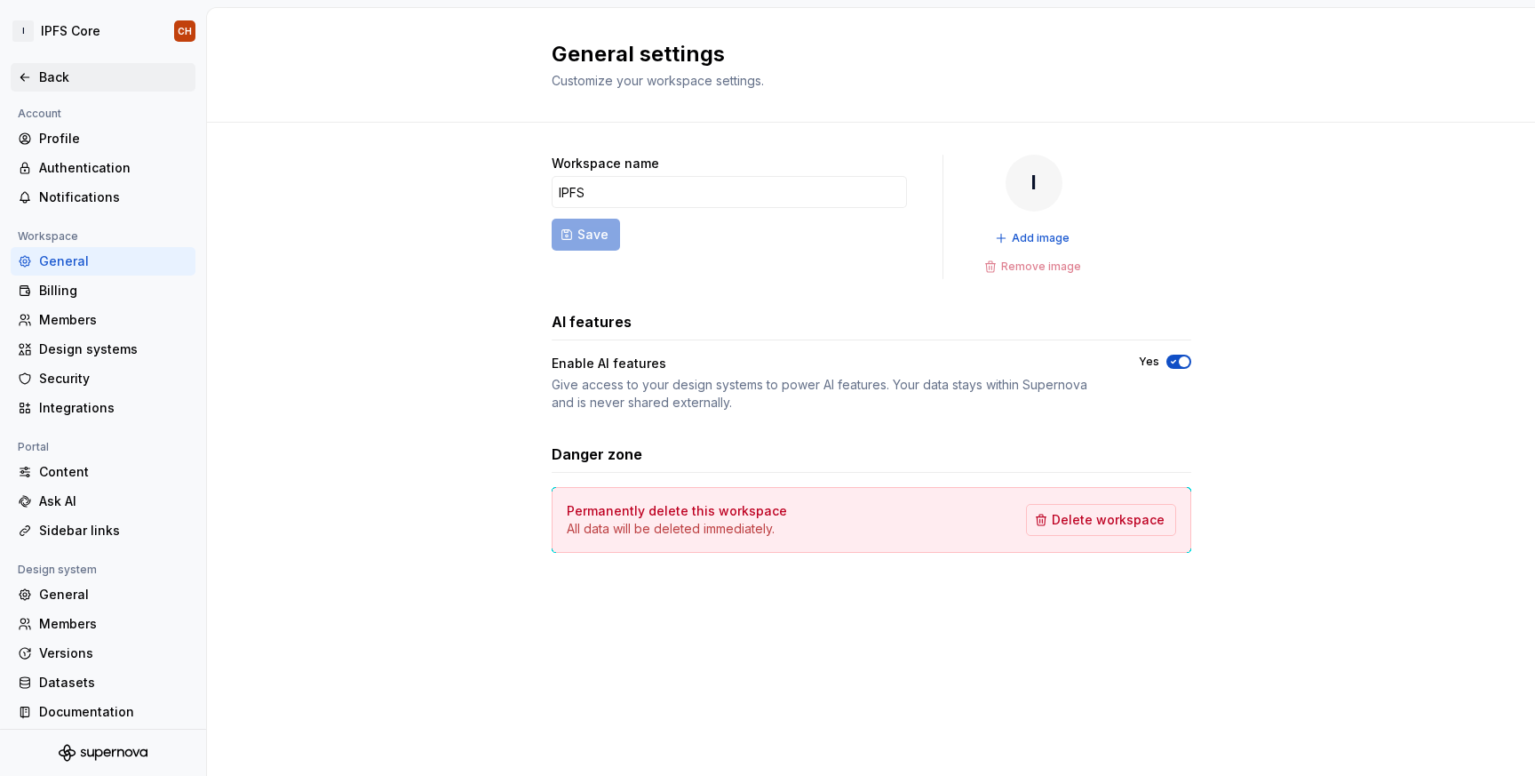
click at [85, 67] on div "Back" at bounding box center [103, 77] width 185 height 28
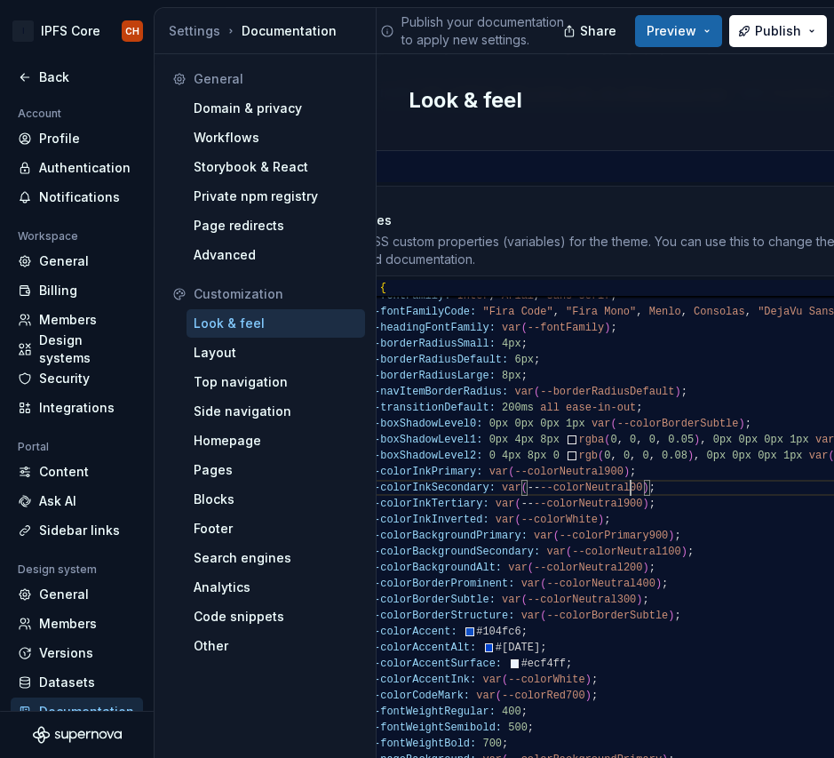
scroll to position [0, 295]
click at [628, 484] on div "--fontFamilyCode: "Fira Code" , "Fira Mono" , Menlo , Consolas , "DejaVu Sans M…" at bounding box center [701, 381] width 718 height 1402
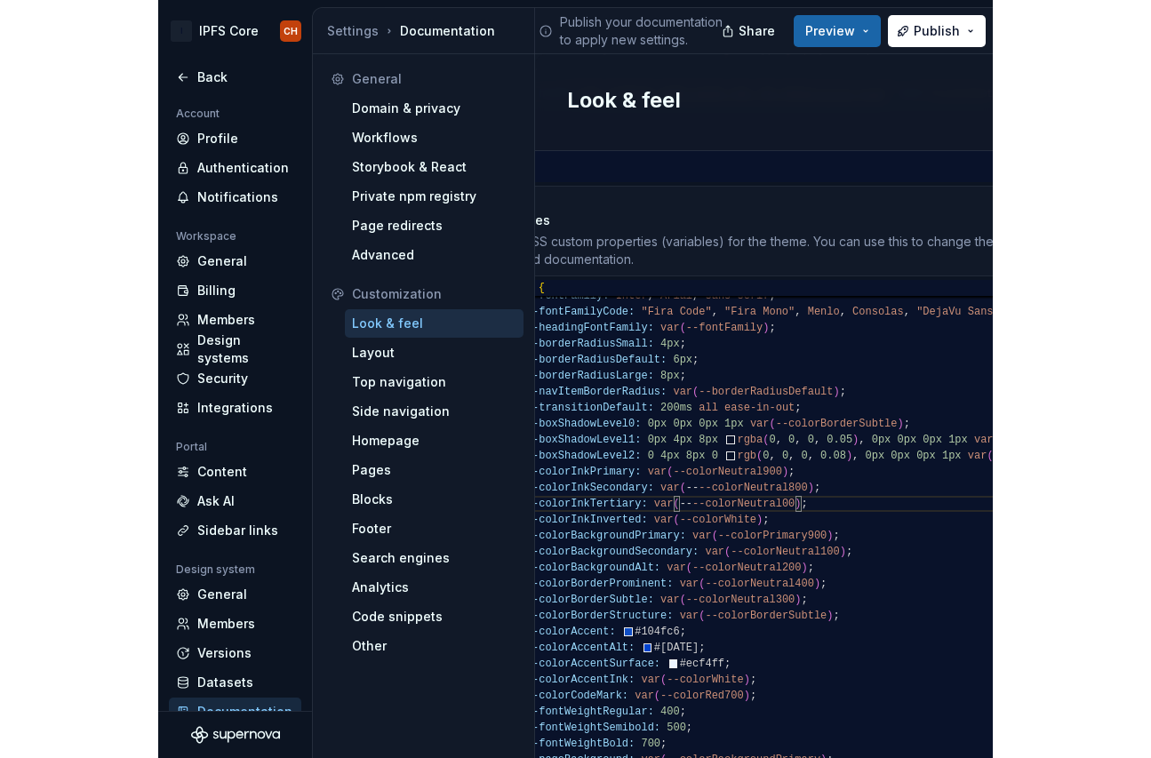
scroll to position [16, 289]
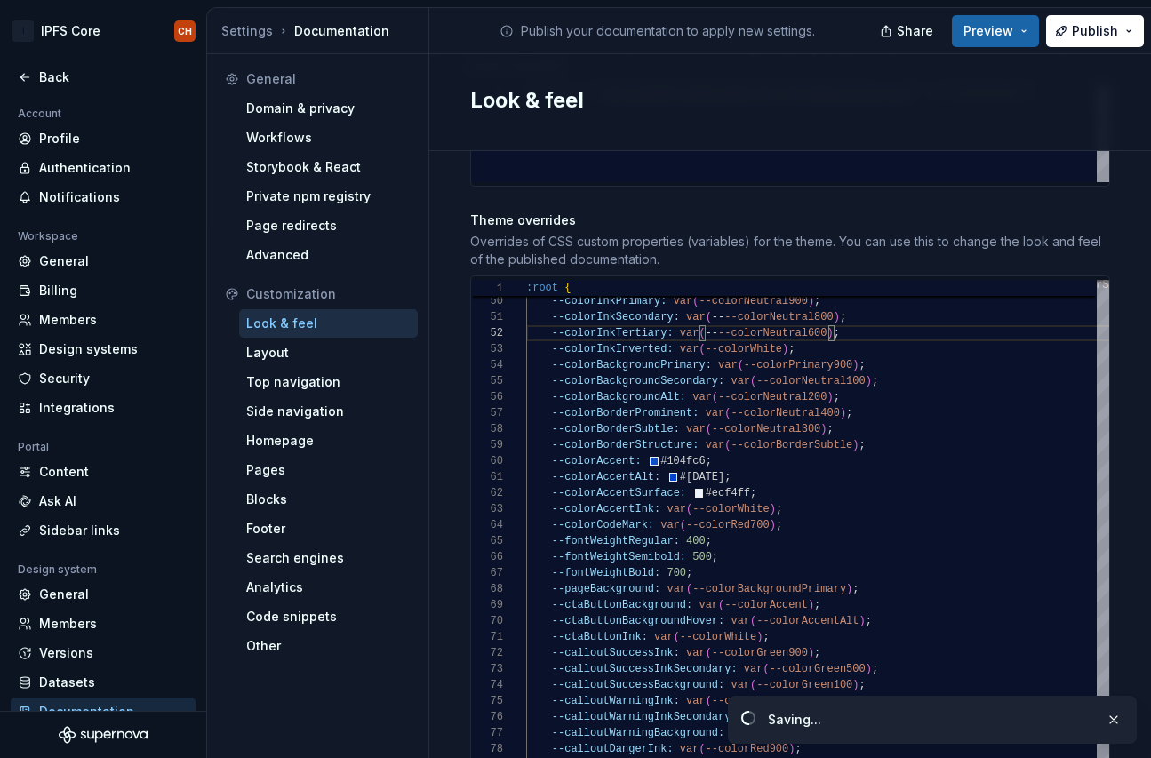
click at [833, 183] on div "Site logo A company logo that will be displayed on all pages on your documentat…" at bounding box center [790, 205] width 640 height 1810
click at [716, 315] on div "--boxShadowLevel2: 0 4px 8px 0 rgb ( 0 , 0 , 0 , 0.08 ) , 0px 0px 0px 1px var (…" at bounding box center [885, 211] width 718 height 1402
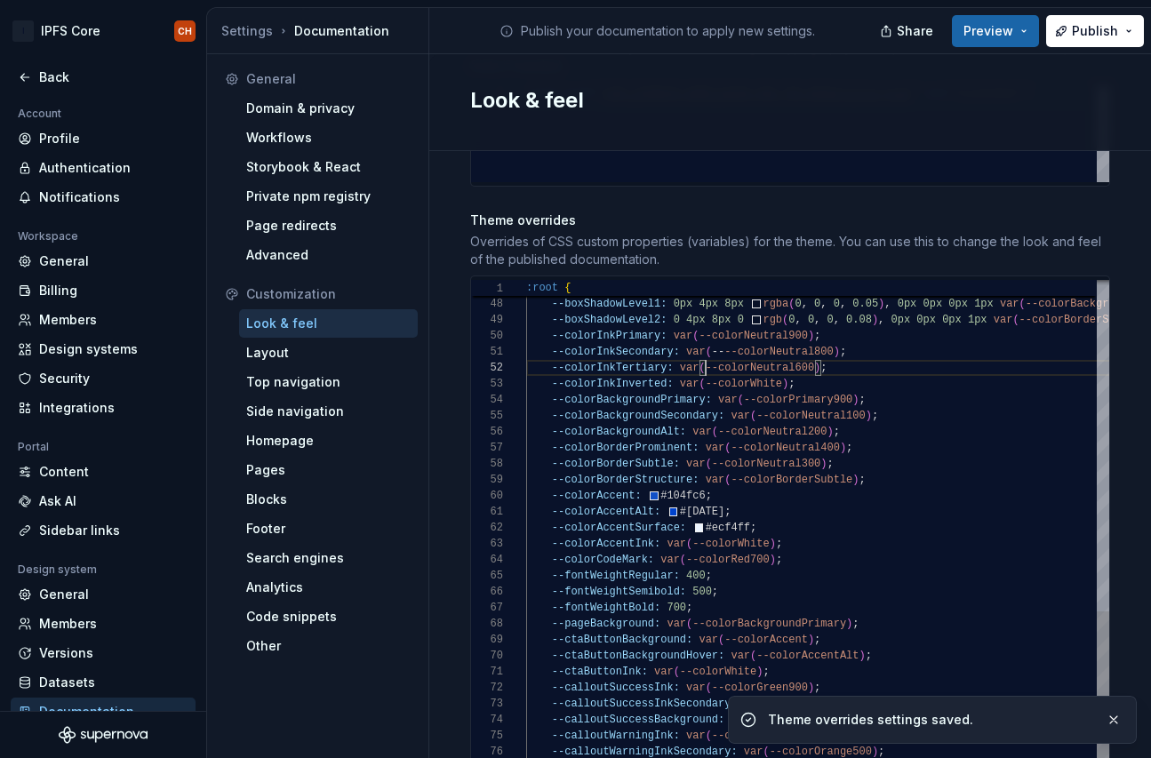
scroll to position [16, 179]
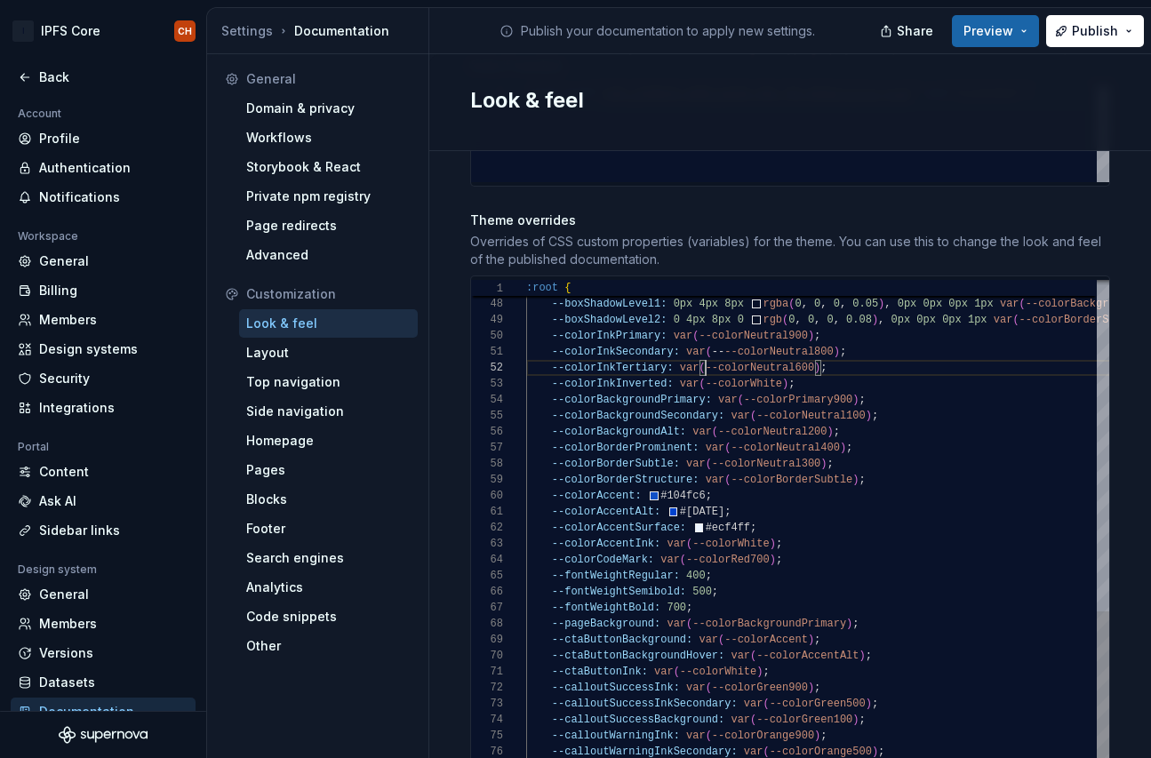
click at [721, 335] on div "--boxShadowLevel2: 0 4px 8px 0 rgb ( 0 , 0 , 0 , 0.08 ) , 0px 0px 0px 1px var (…" at bounding box center [885, 245] width 718 height 1402
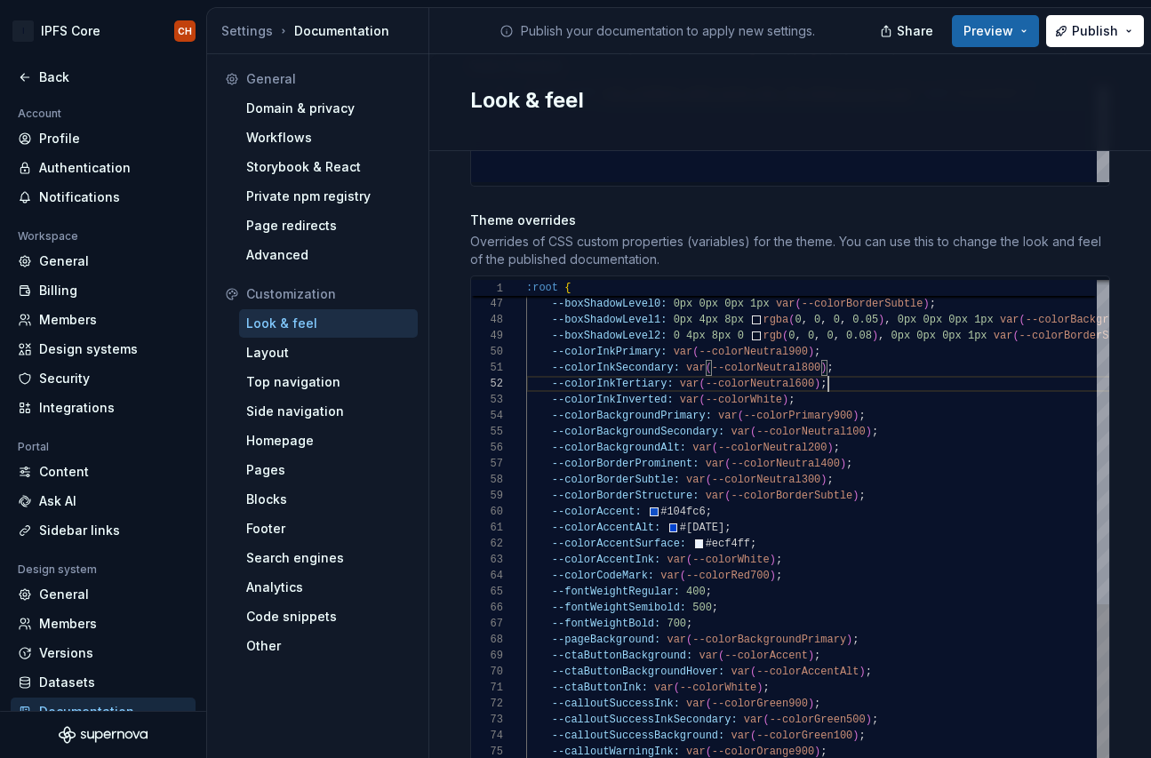
scroll to position [16, 302]
click at [833, 368] on div "--boxShadowLevel2: 0 4px 8px 0 rgb ( 0 , 0 , 0 , 0.08 ) , 0px 0px 0px 1px var (…" at bounding box center [885, 261] width 718 height 1402
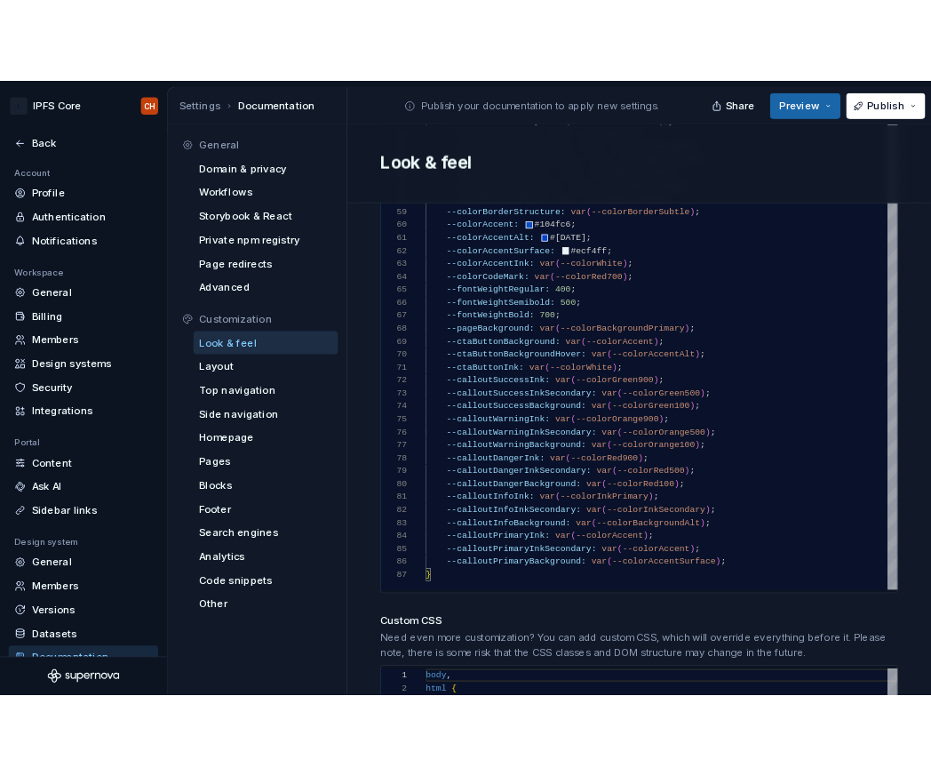
scroll to position [1277, 0]
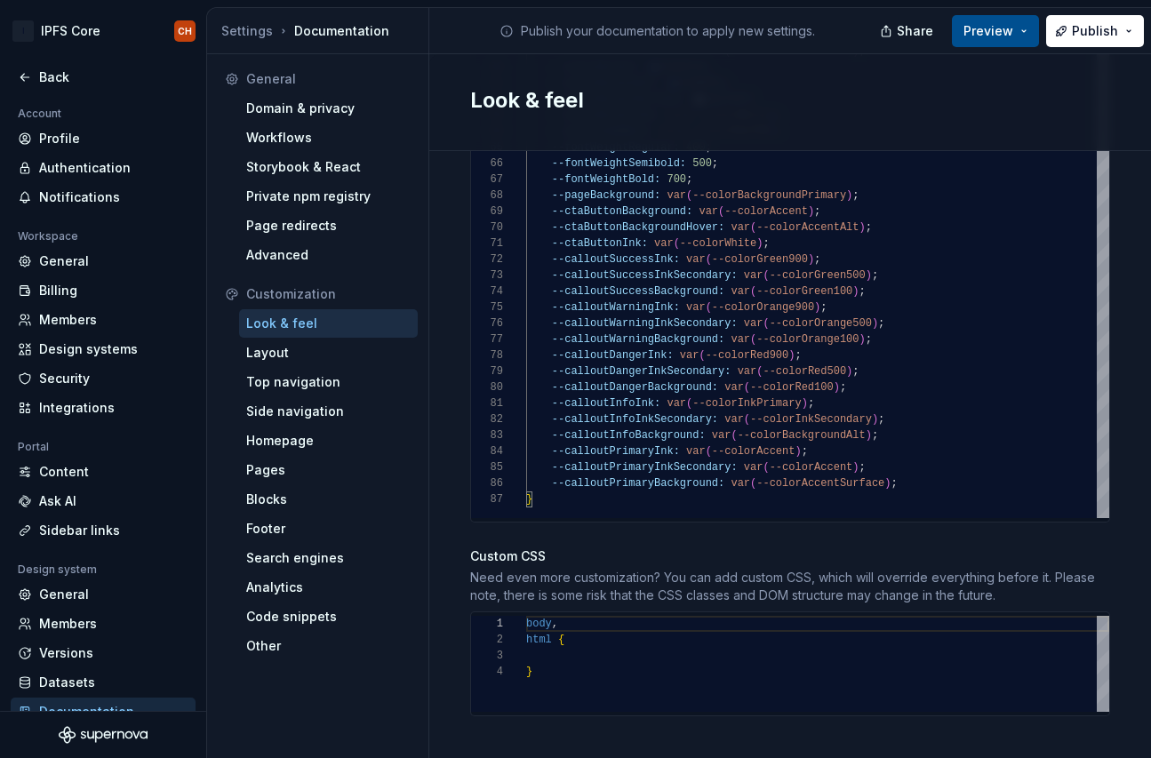
click at [833, 37] on span "Preview" at bounding box center [988, 31] width 50 height 18
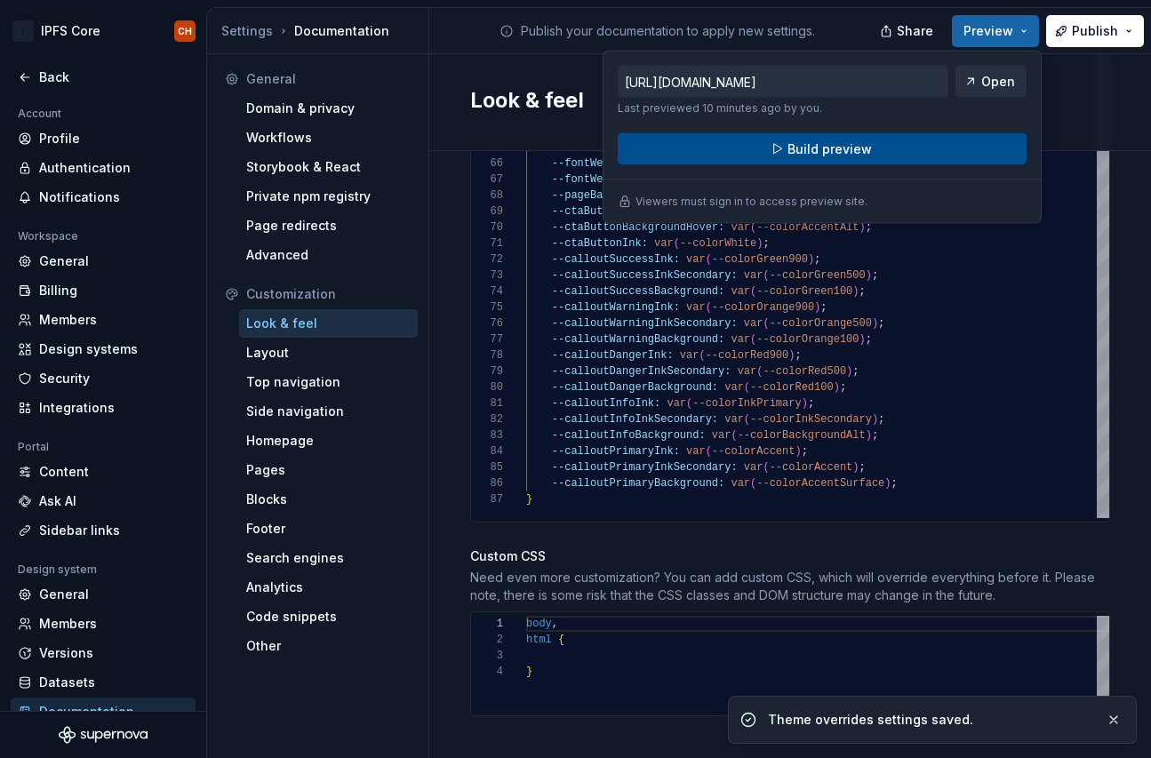
click at [833, 144] on button "Build preview" at bounding box center [821, 149] width 409 height 32
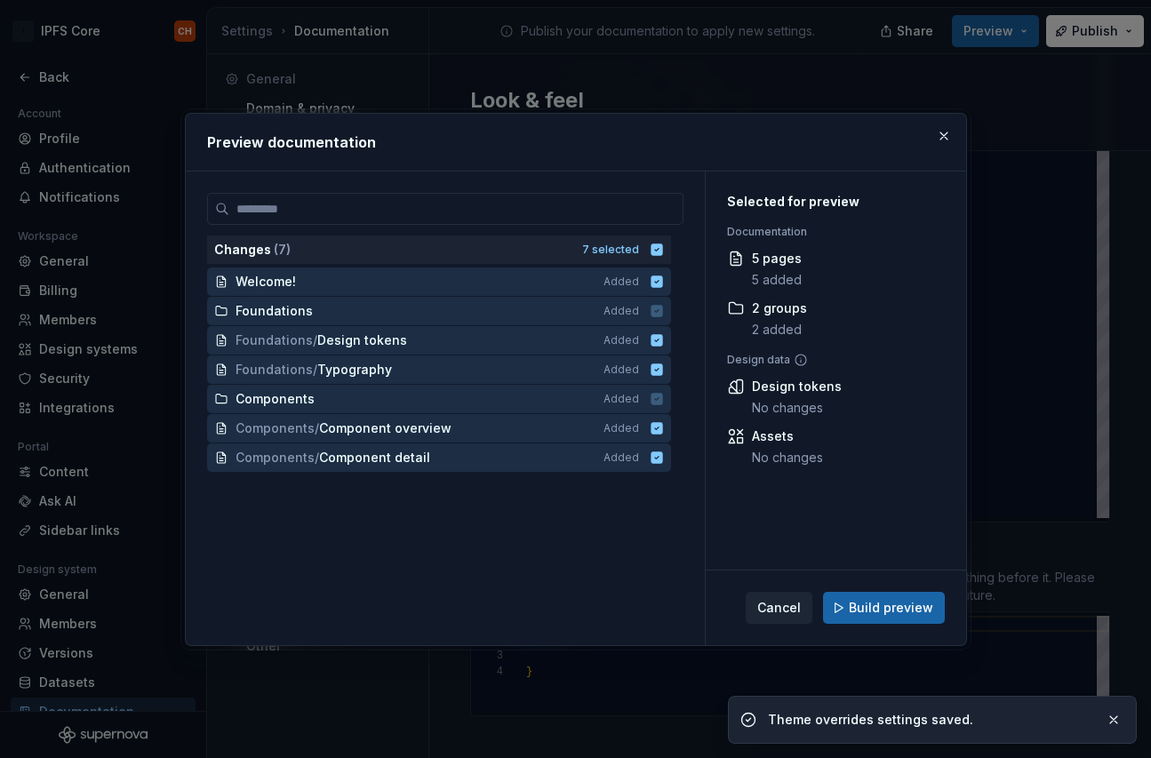
click at [833, 623] on div "Cancel Build preview" at bounding box center [835, 607] width 260 height 75
click at [833, 601] on span "Build preview" at bounding box center [890, 608] width 84 height 18
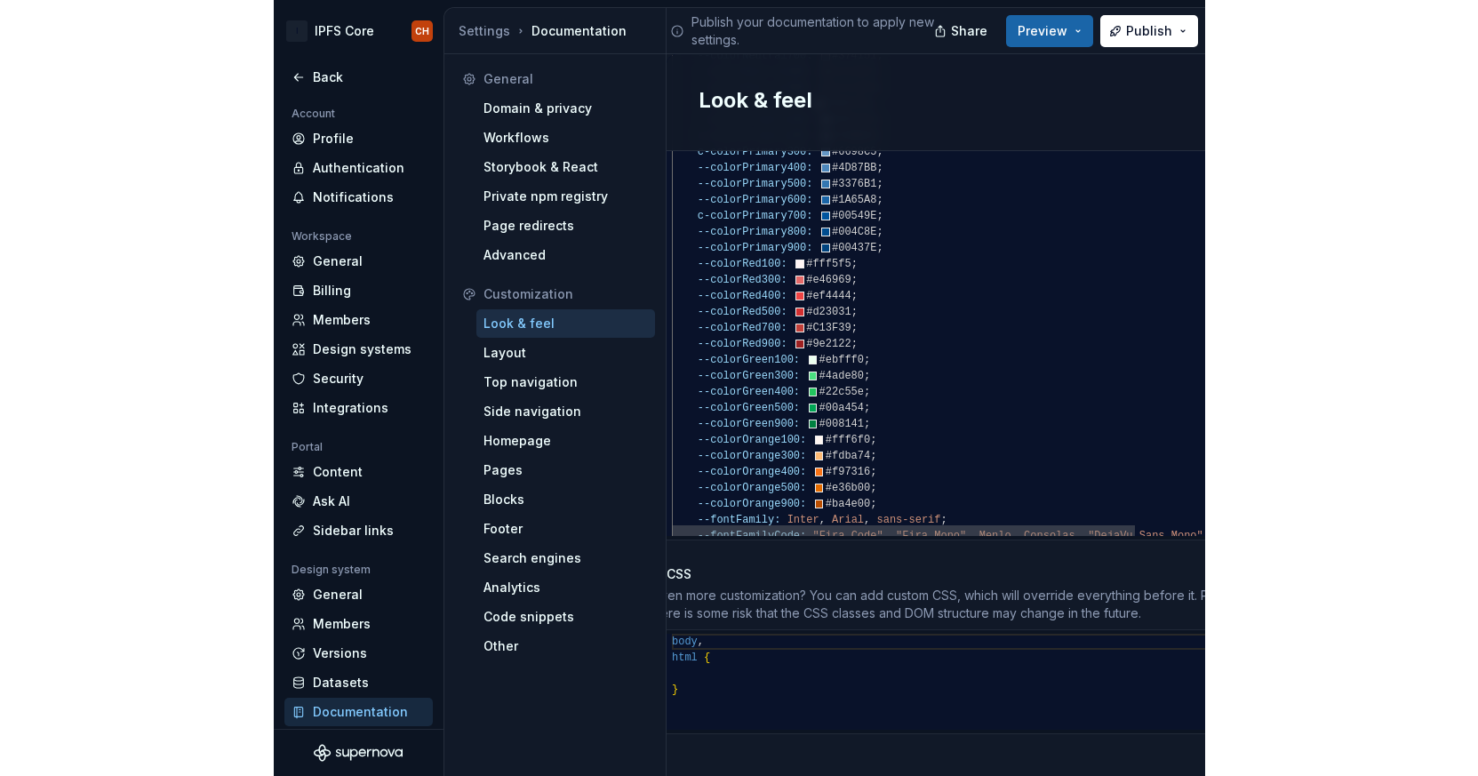
scroll to position [1259, 0]
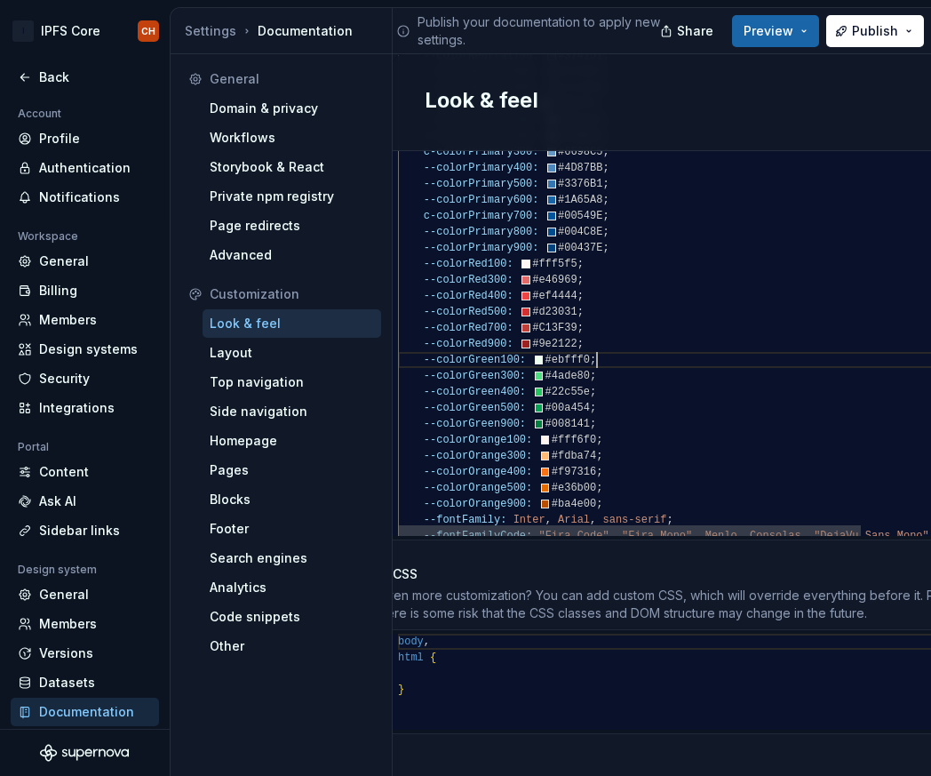
click at [833, 338] on div "--fontFamilyCode: "Fira Code" , "Fira Mono" , Menlo , Consolas , "DejaVu Sans M…" at bounding box center [757, 605] width 718 height 1402
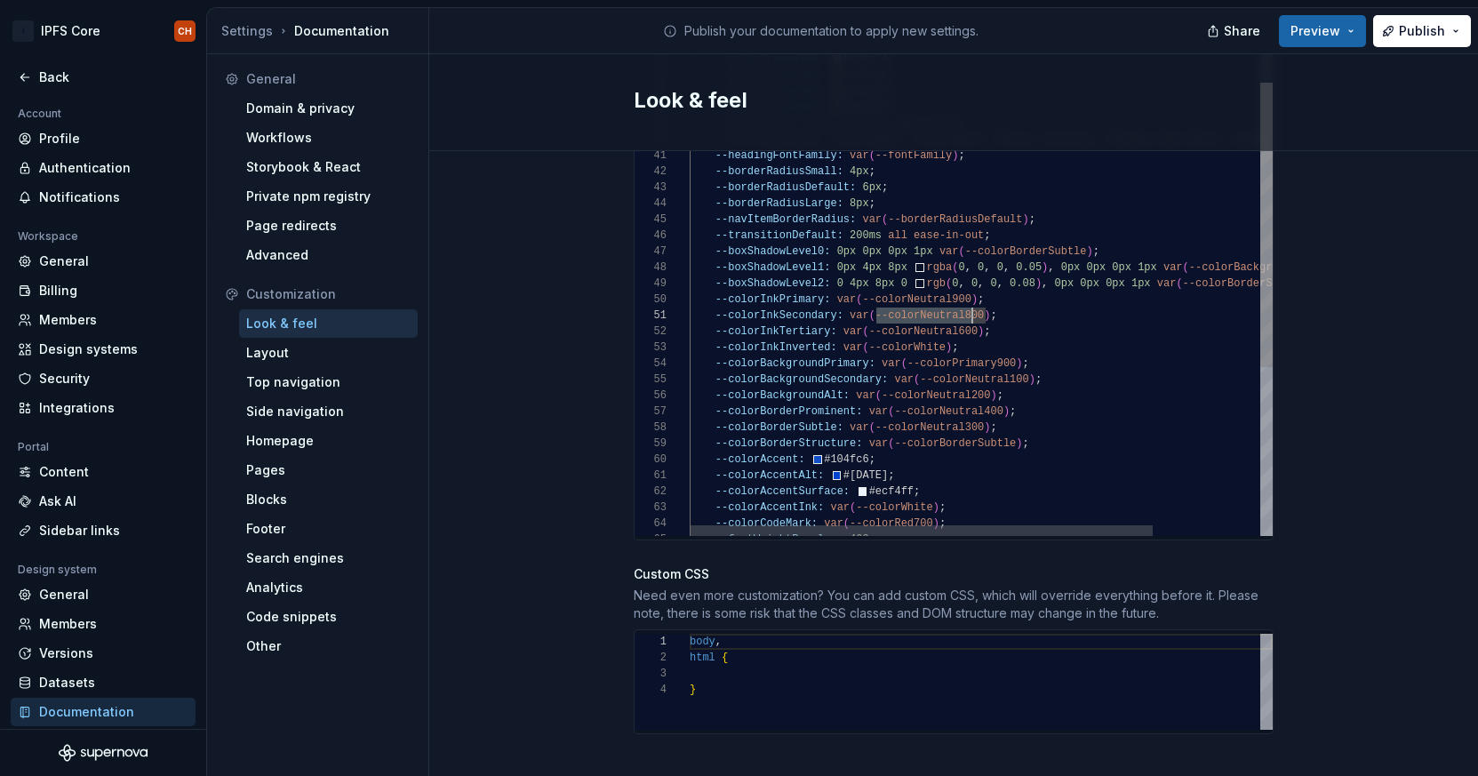
scroll to position [0, 295]
drag, startPoint x: 876, startPoint y: 300, endPoint x: 984, endPoint y: 300, distance: 107.5
click at [833, 300] on div "--fontFamilyCode: "Fira Code" , "Fira Mono" , Menlo , Consolas , "DejaVu Sans M…" at bounding box center [1048, 209] width 718 height 1402
drag, startPoint x: 1030, startPoint y: 362, endPoint x: 923, endPoint y: 362, distance: 106.6
click at [833, 362] on div "--fontFamilyCode: "Fira Code" , "Fira Mono" , Menlo , Consolas , "DejaVu Sans M…" at bounding box center [1048, 209] width 718 height 1402
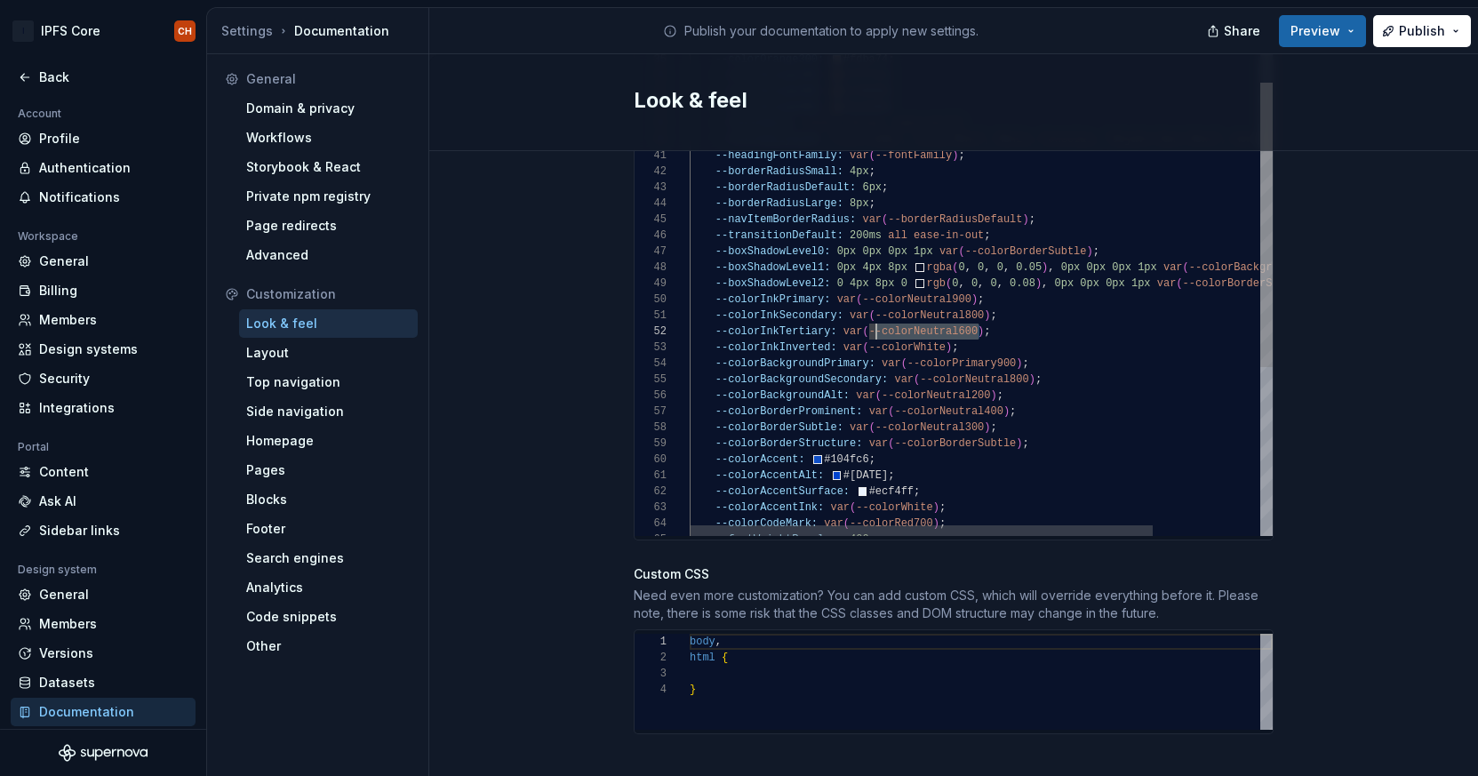
scroll to position [16, 179]
drag, startPoint x: 979, startPoint y: 311, endPoint x: 869, endPoint y: 310, distance: 110.2
click at [833, 310] on div "--fontFamilyCode: "Fira Code" , "Fira Mono" , Menlo , Consolas , "DejaVu Sans M…" at bounding box center [1048, 209] width 718 height 1402
drag, startPoint x: 991, startPoint y: 377, endPoint x: 885, endPoint y: 375, distance: 105.7
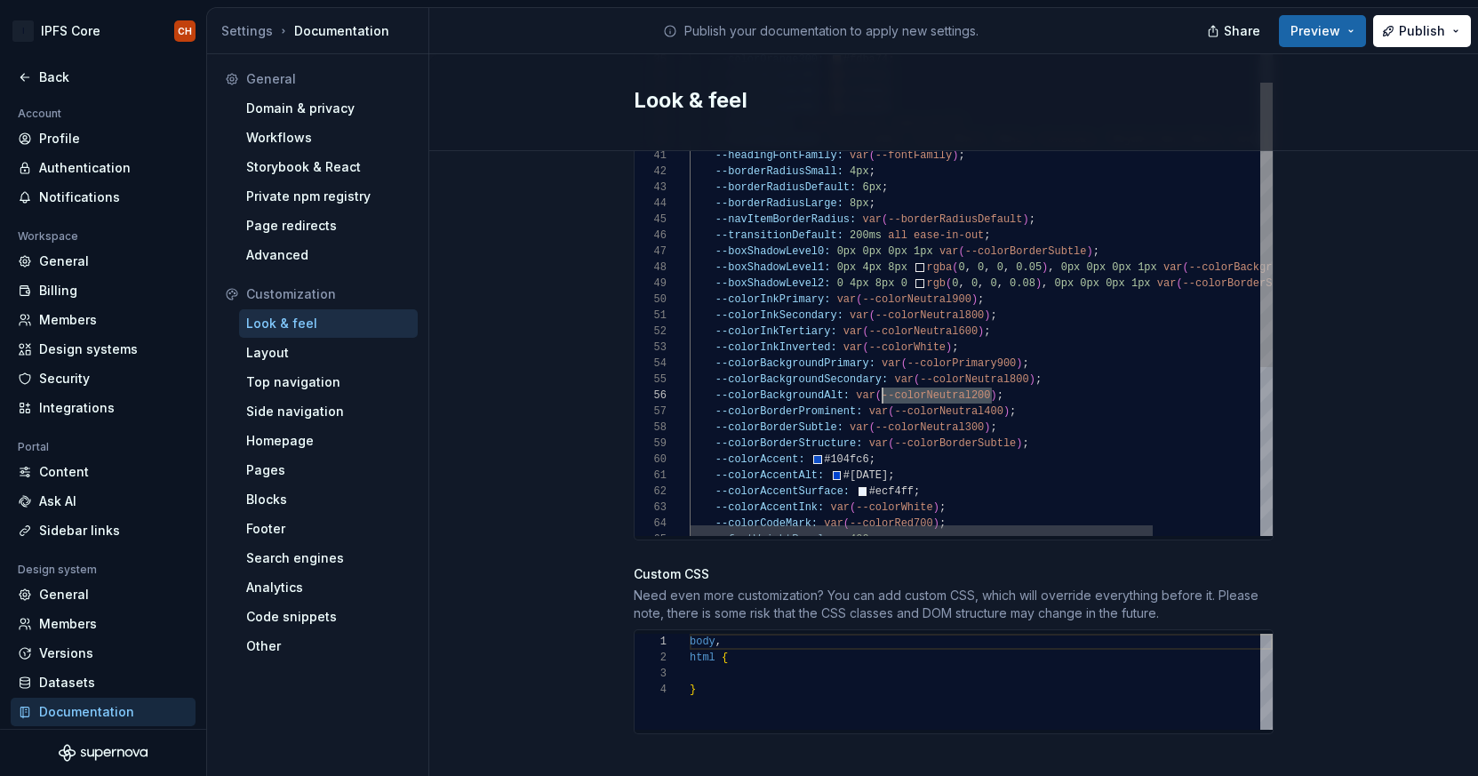
click at [833, 375] on div "--fontFamilyCode: "Fira Code" , "Fira Mono" , Menlo , Consolas , "DejaVu Sans M…" at bounding box center [1048, 209] width 718 height 1402
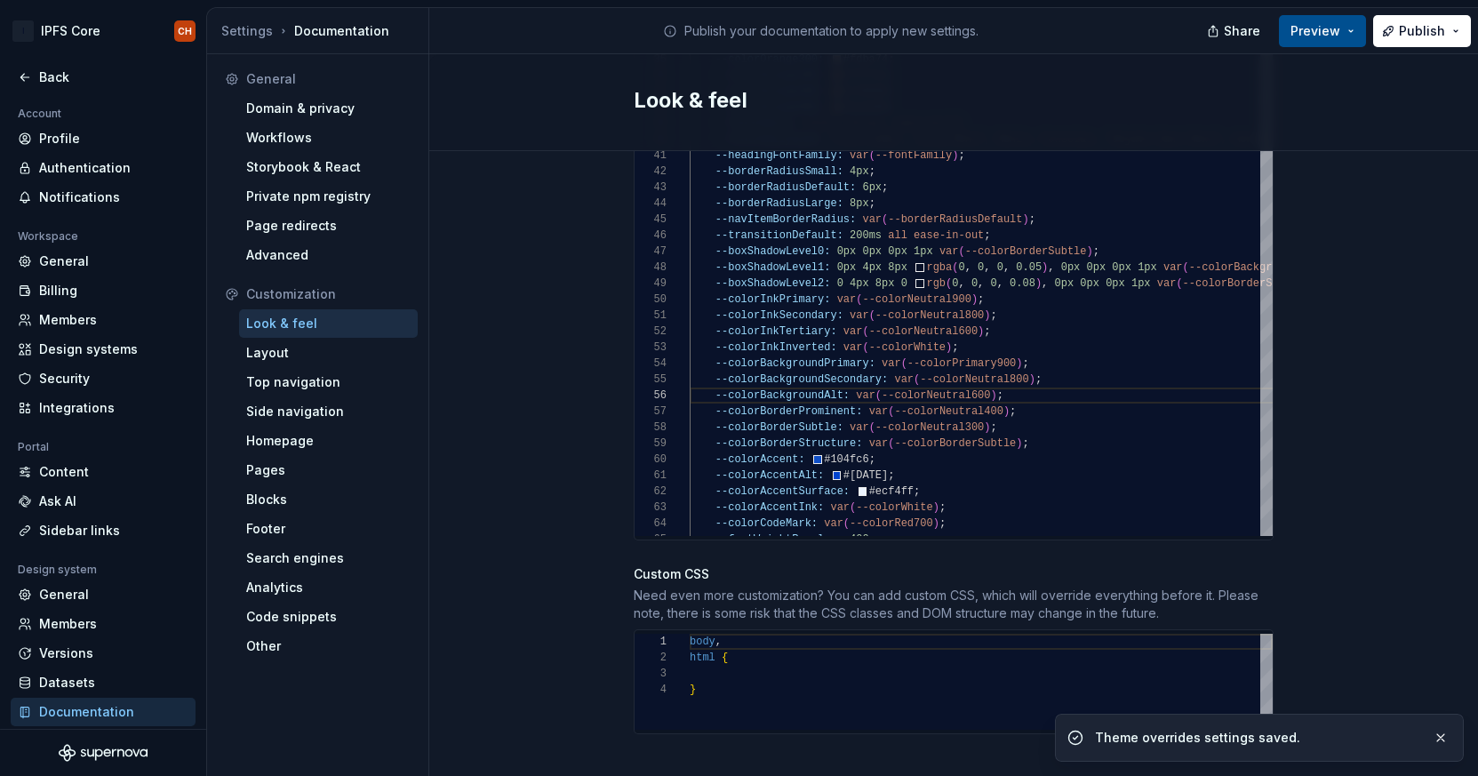
click at [833, 24] on span "Preview" at bounding box center [1315, 31] width 50 height 18
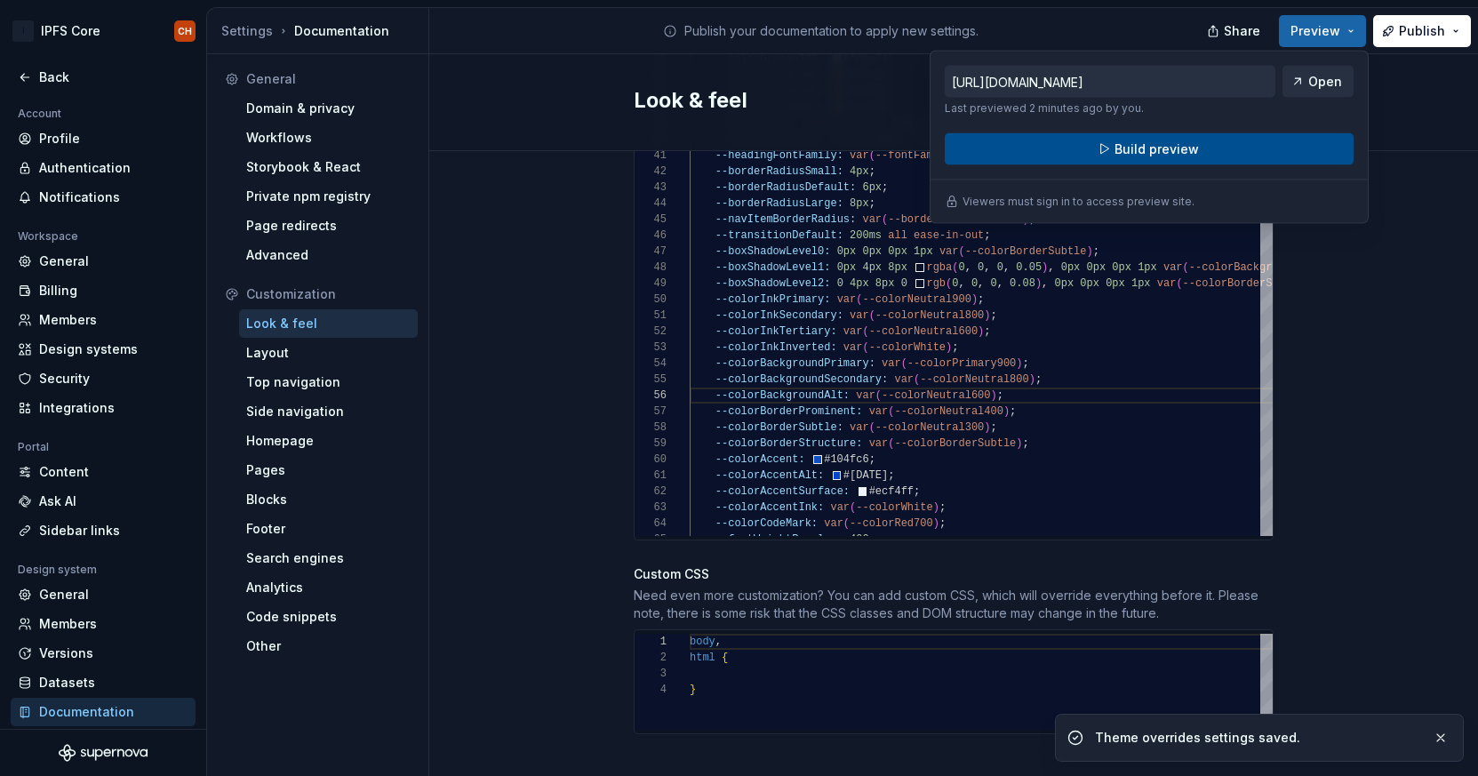
click at [833, 149] on button "Build preview" at bounding box center [1148, 149] width 409 height 32
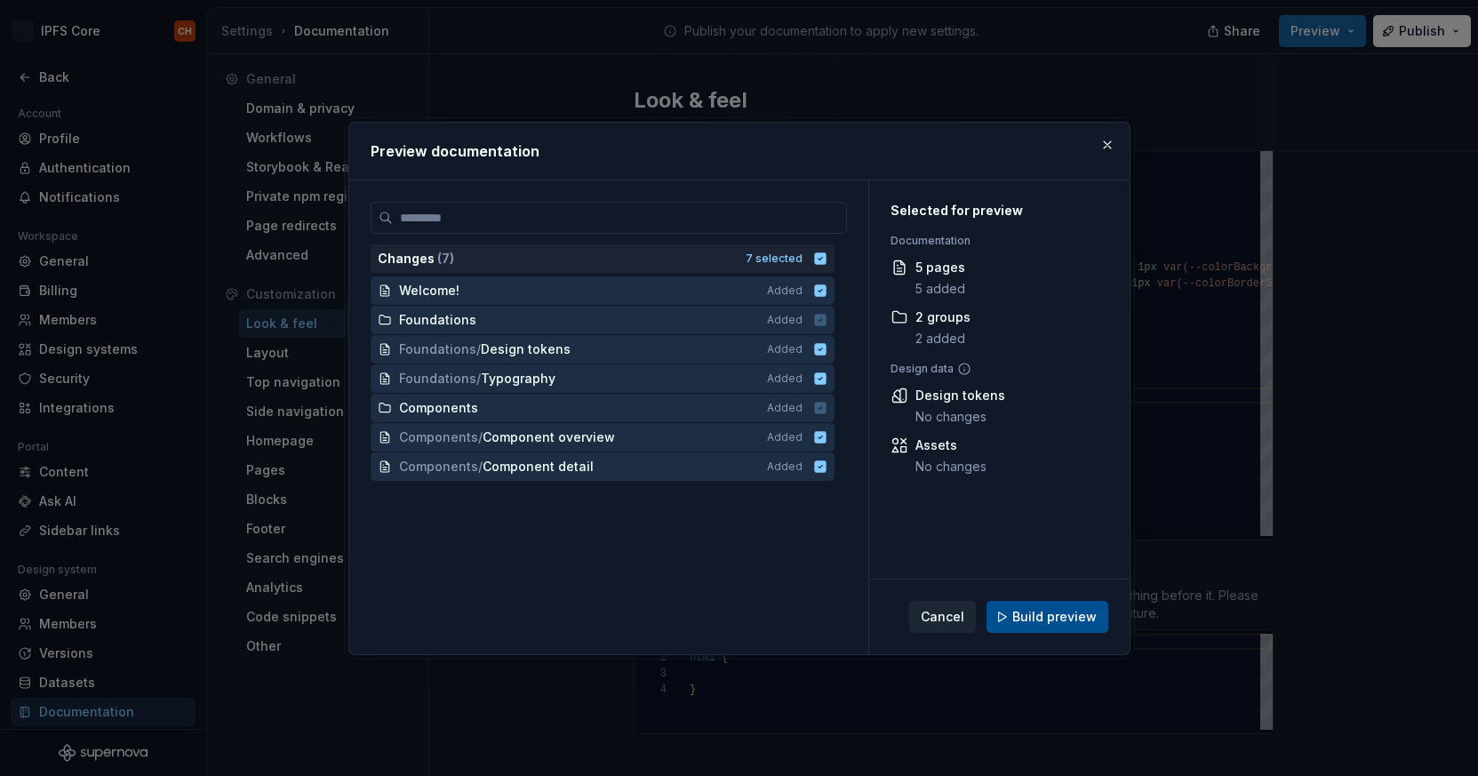
click at [833, 621] on span "Build preview" at bounding box center [1054, 617] width 84 height 18
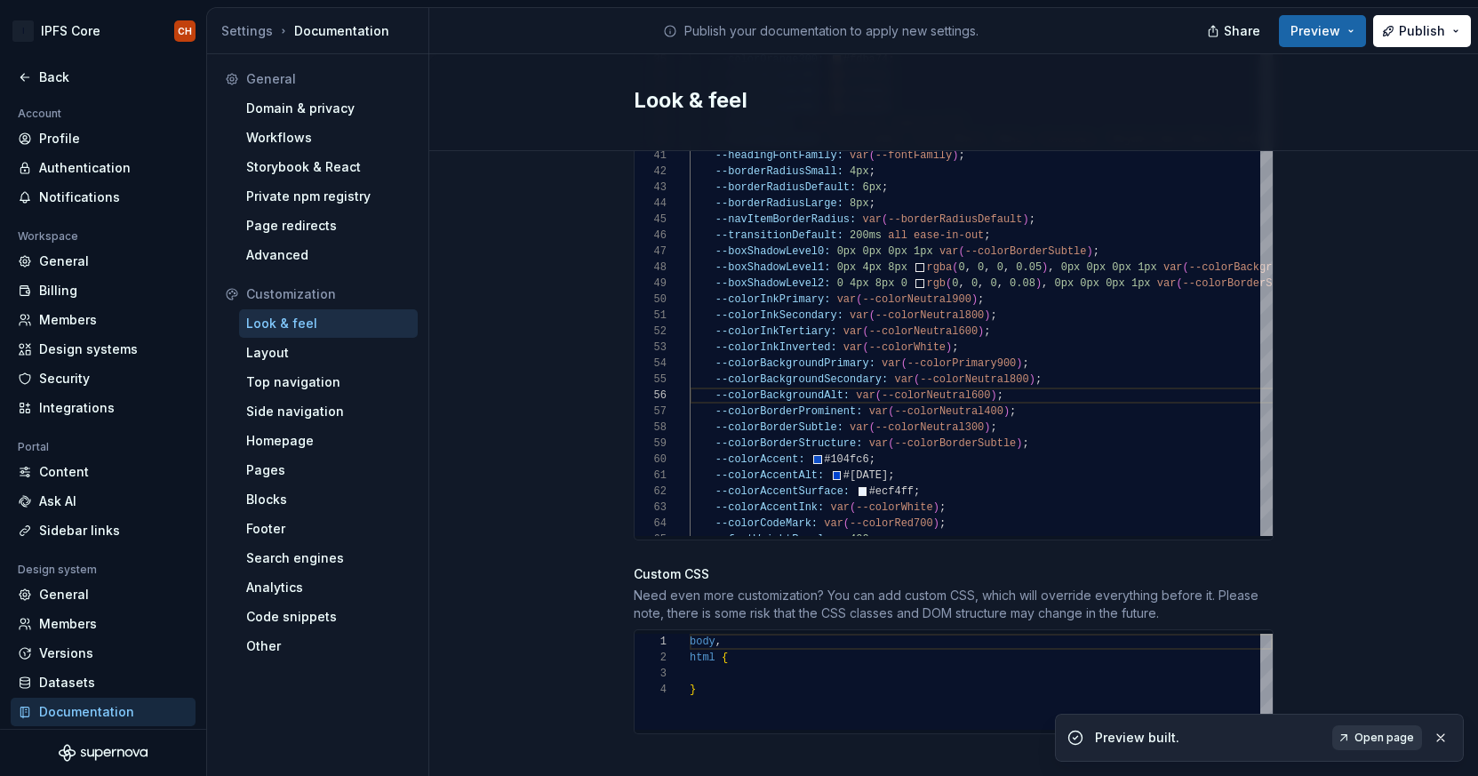
click at [833, 726] on link "Open page" at bounding box center [1377, 737] width 90 height 25
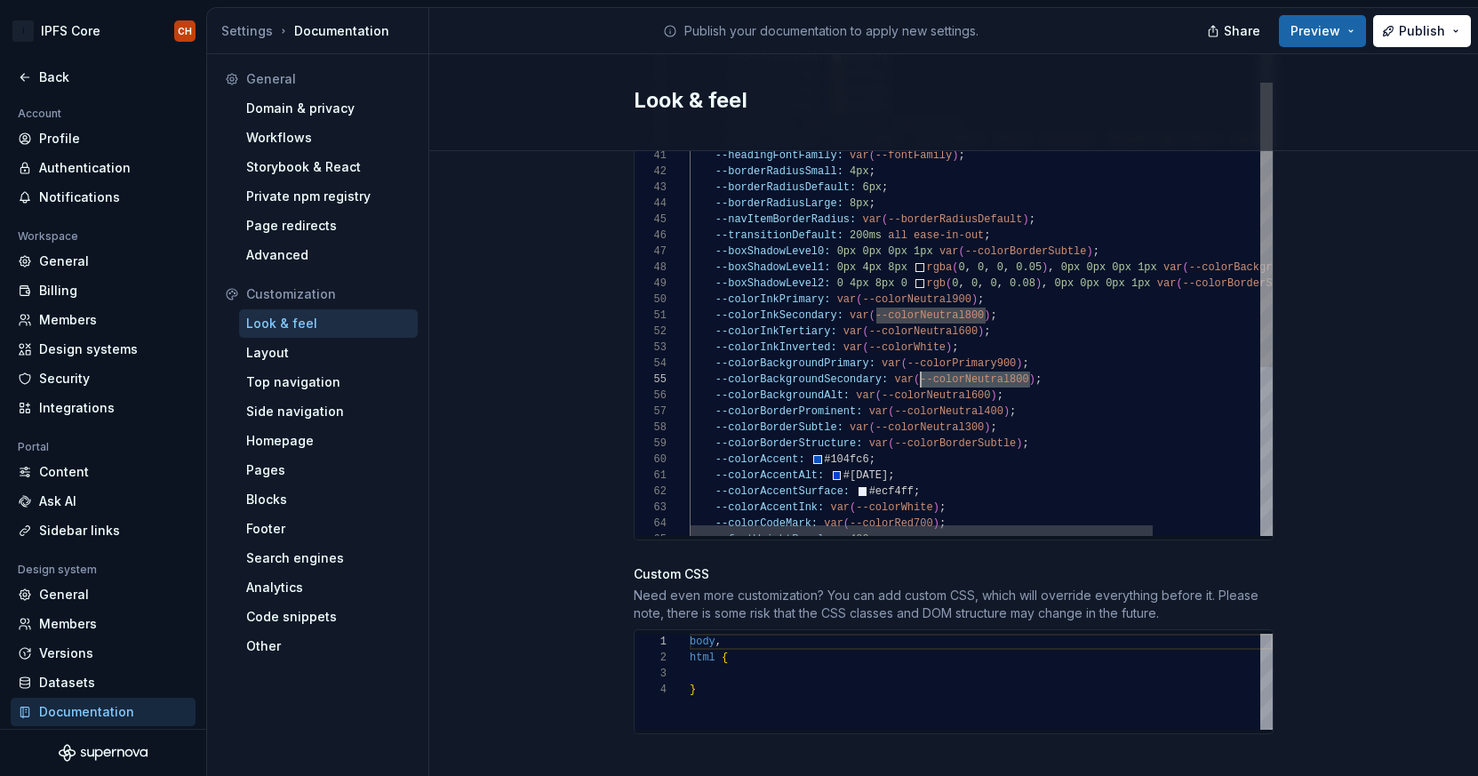
scroll to position [64, 231]
drag, startPoint x: 1030, startPoint y: 362, endPoint x: 945, endPoint y: 354, distance: 84.9
click at [833, 358] on div "--fontFamilyCode: "Fira Code" , "Fira Mono" , Menlo , Consolas , "DejaVu Sans M…" at bounding box center [1048, 209] width 718 height 1402
drag, startPoint x: 1019, startPoint y: 343, endPoint x: 909, endPoint y: 339, distance: 110.3
click at [833, 339] on div "--fontFamilyCode: "Fira Code" , "Fira Mono" , Menlo , Consolas , "DejaVu Sans M…" at bounding box center [1048, 209] width 718 height 1402
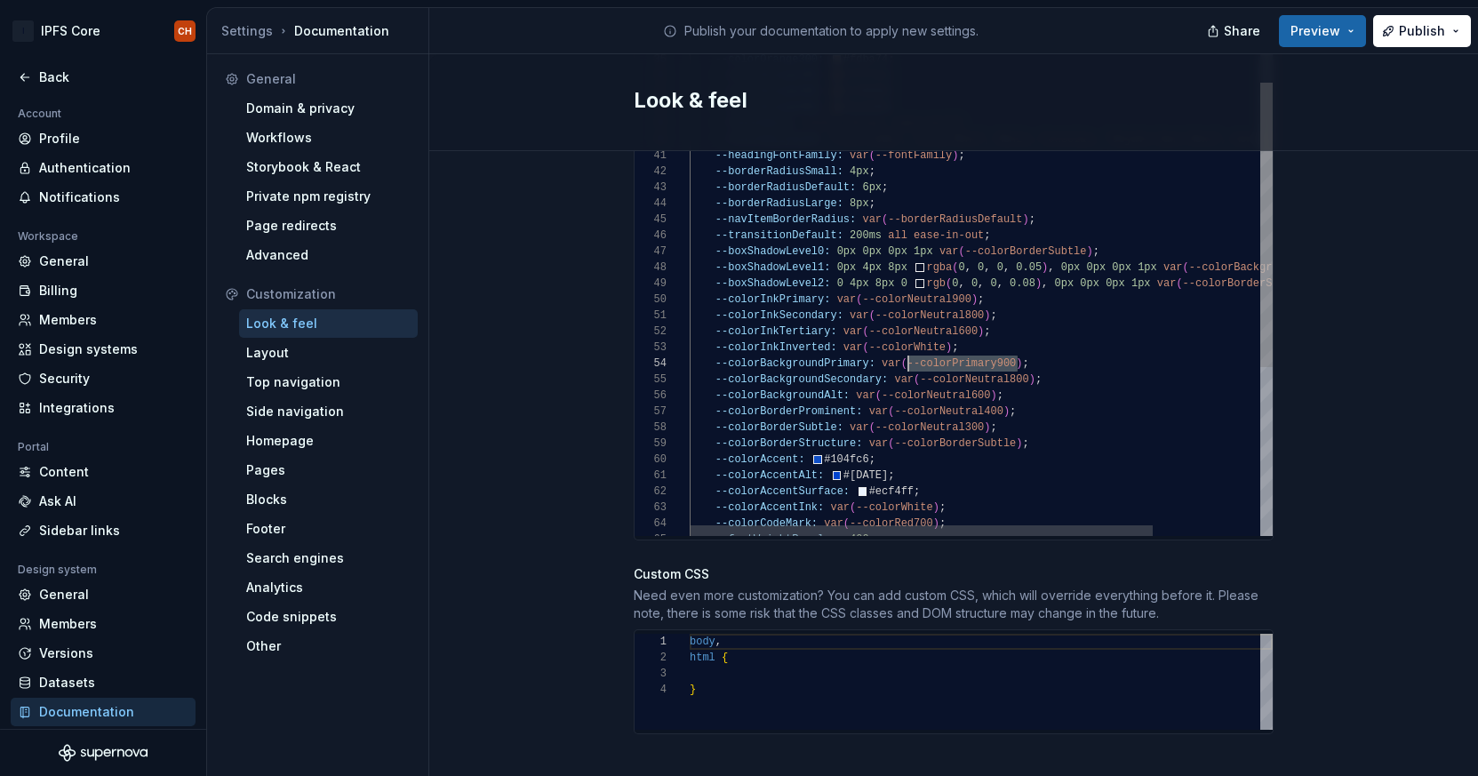
scroll to position [48, 328]
click at [833, 345] on div "--fontFamilyCode: "Fira Code" , "Fira Mono" , Menlo , Consolas , "DejaVu Sans M…" at bounding box center [1048, 209] width 718 height 1402
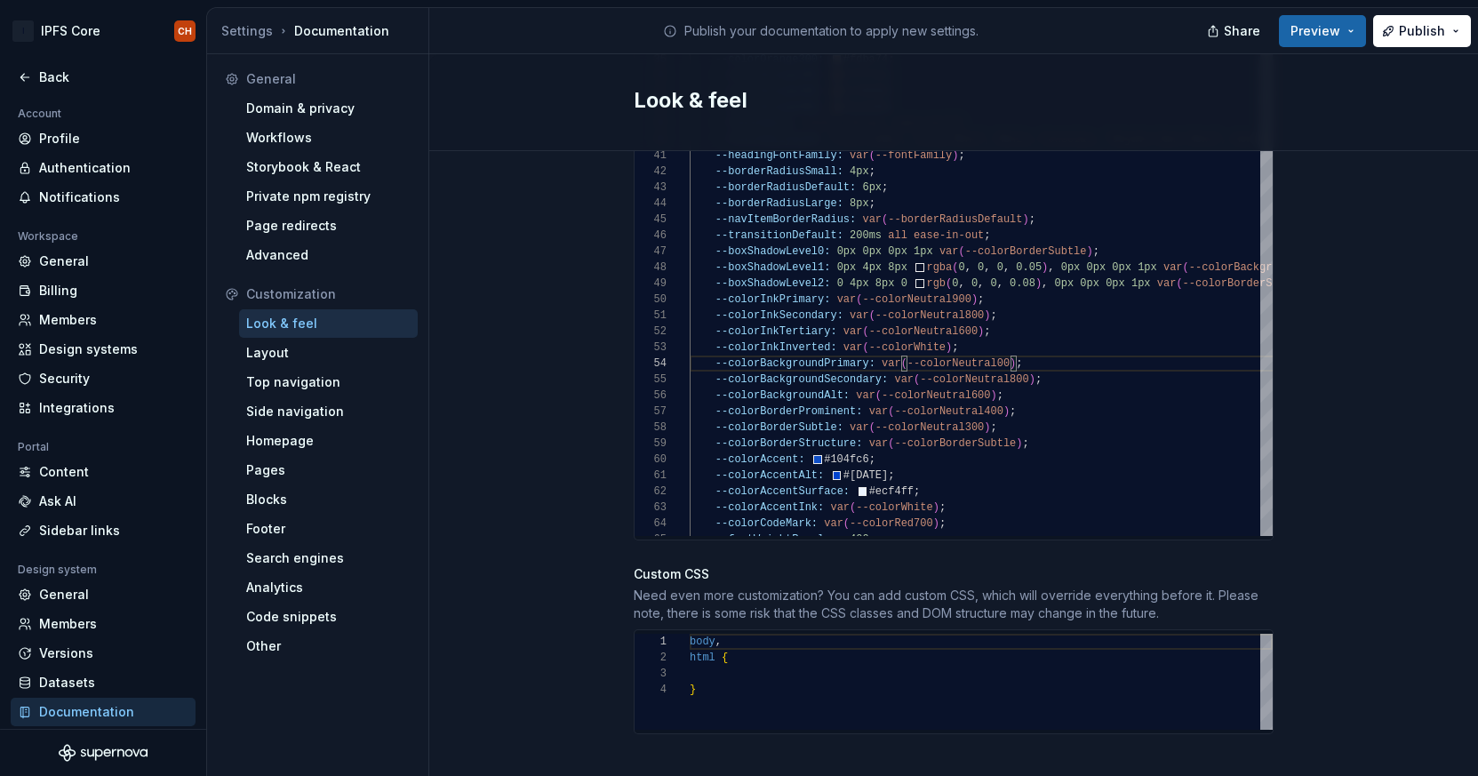
scroll to position [48, 315]
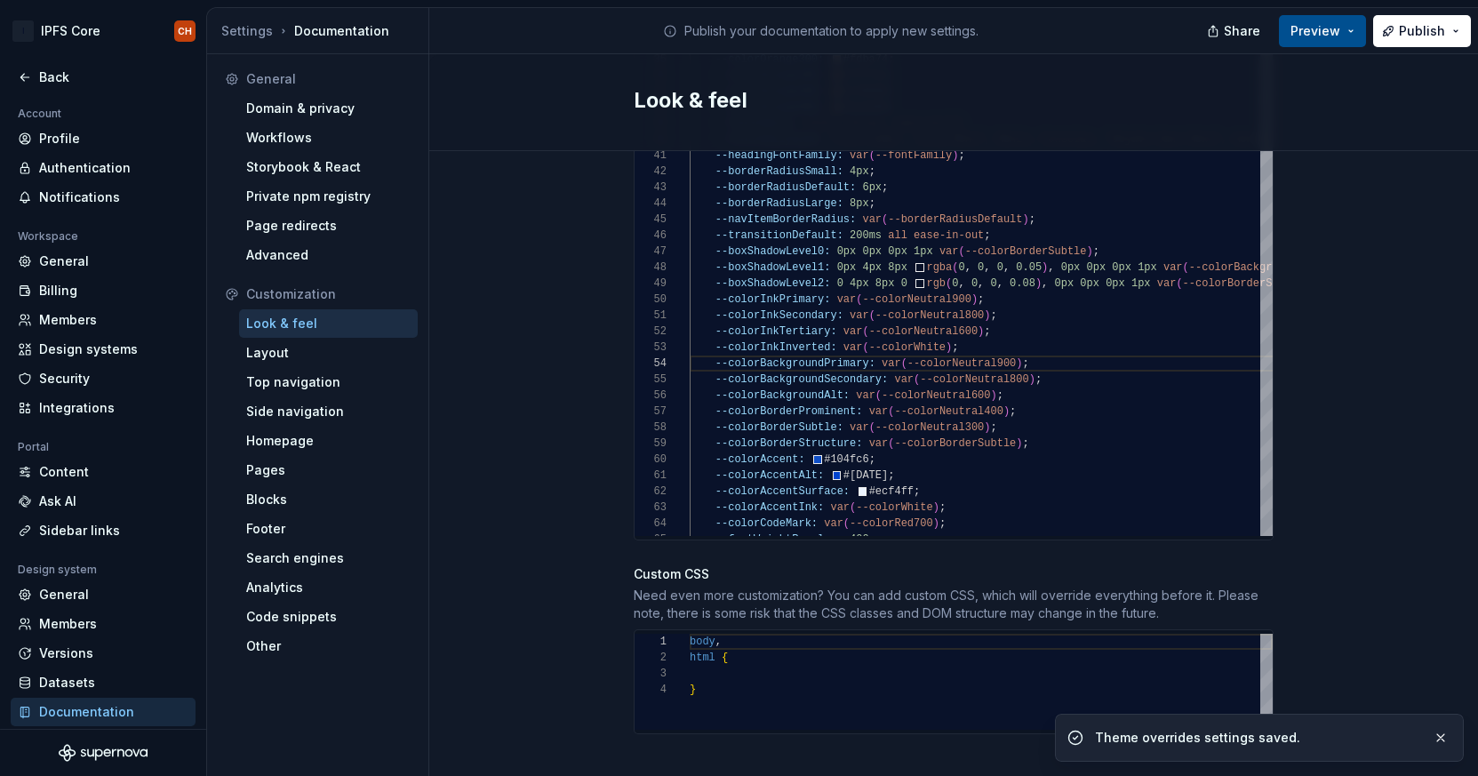
click at [833, 28] on span "Preview" at bounding box center [1315, 31] width 50 height 18
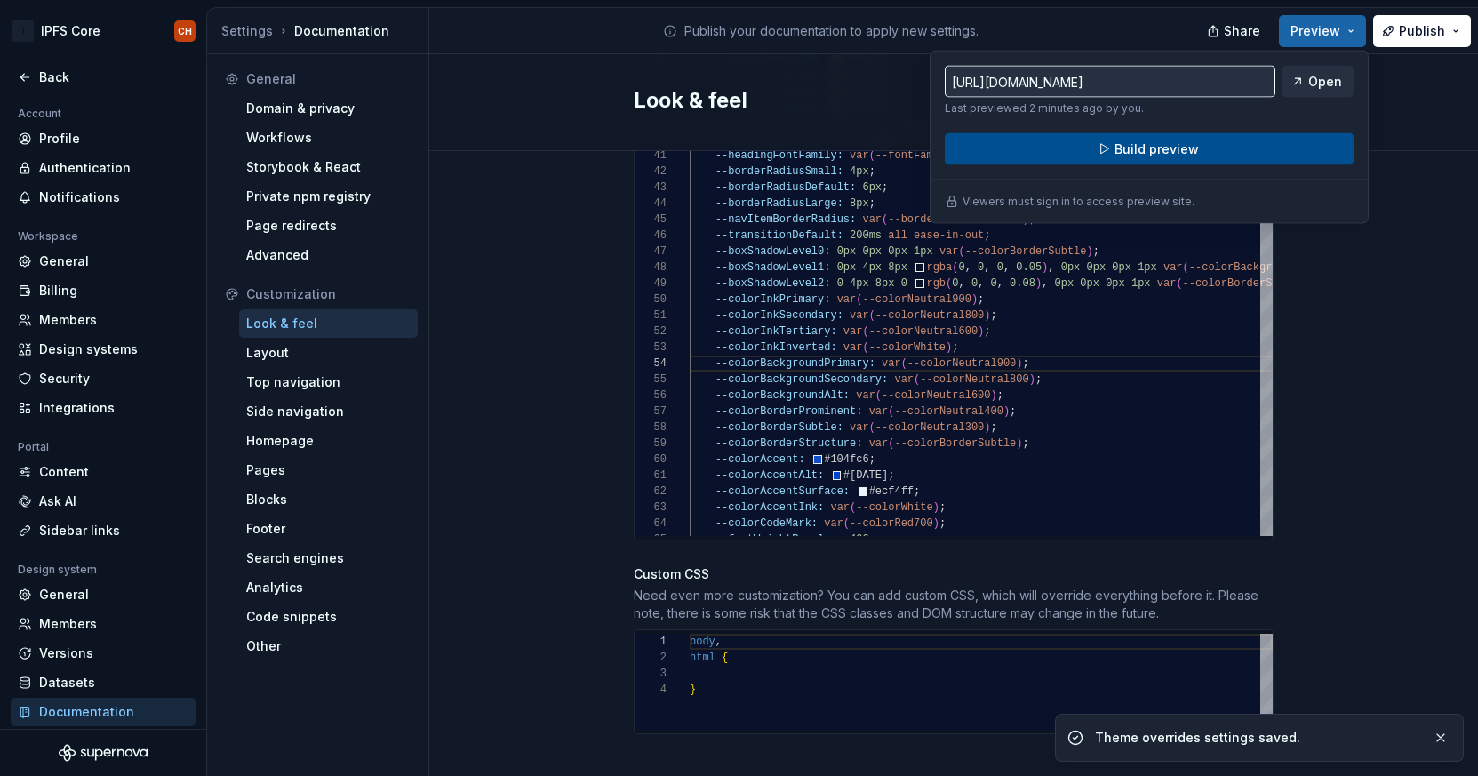
click at [833, 151] on button "Build preview" at bounding box center [1148, 149] width 409 height 32
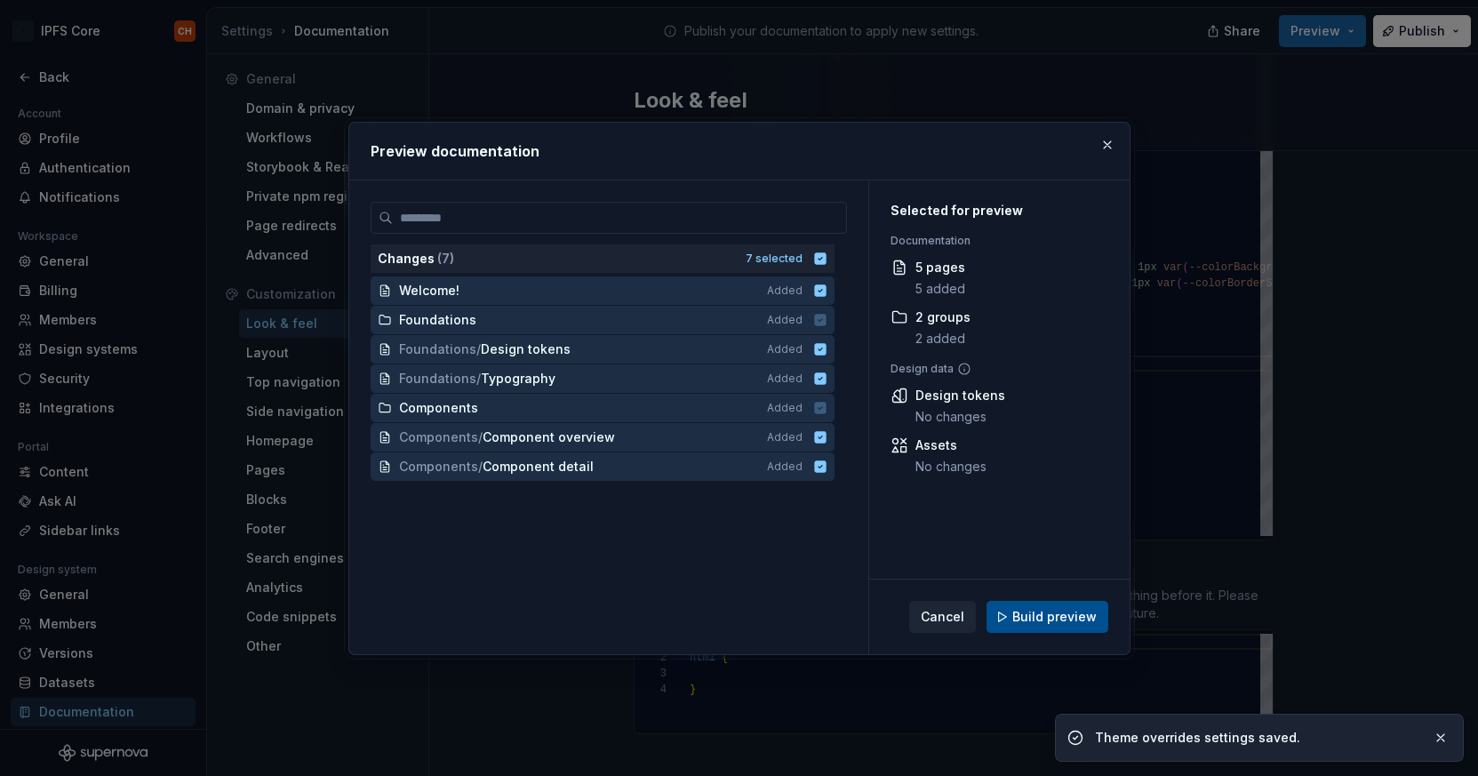
click at [833, 614] on span "Build preview" at bounding box center [1054, 617] width 84 height 18
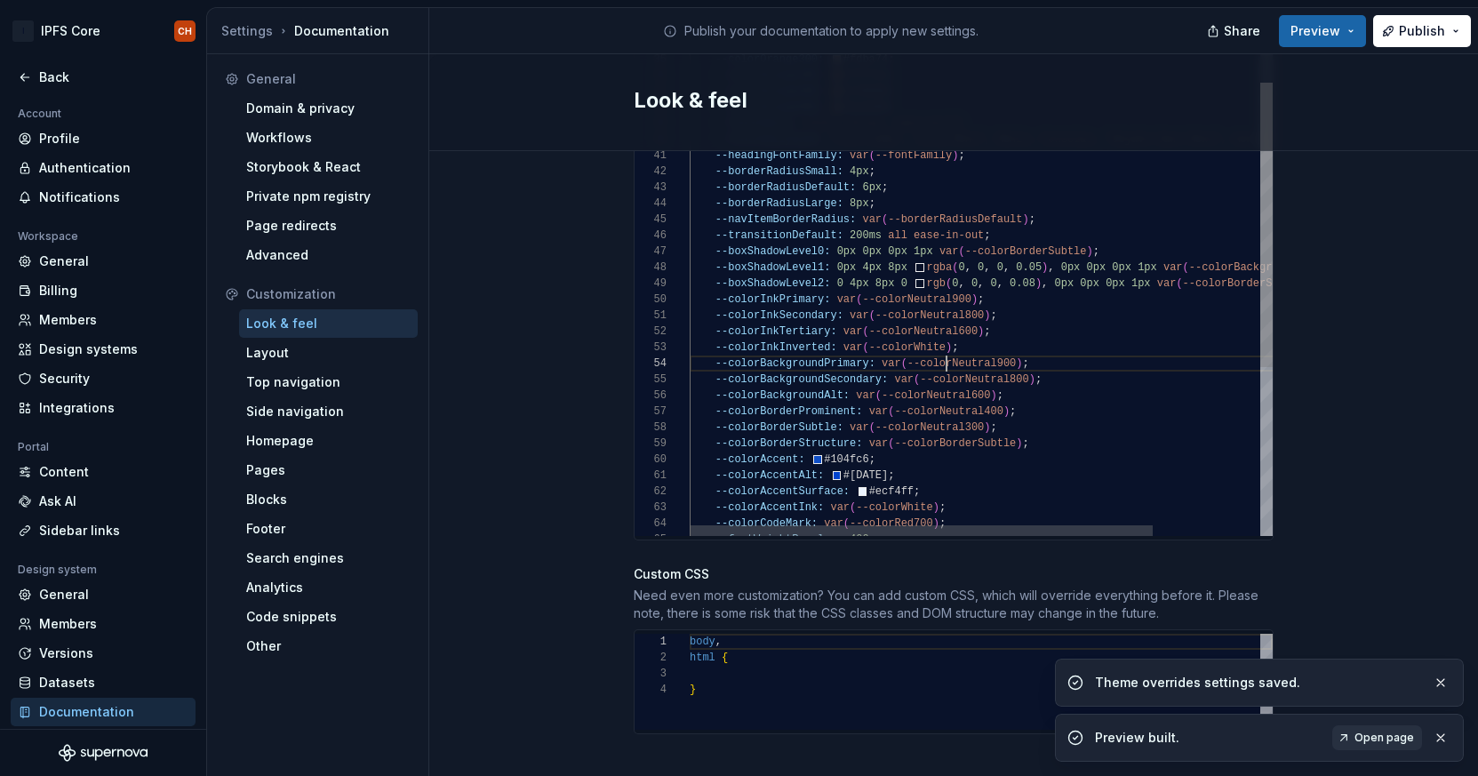
scroll to position [48, 257]
click at [833, 348] on div "--fontFamilyCode: "Fira Code" , "Fira Mono" , Menlo , Consolas , "DejaVu Sans M…" at bounding box center [1048, 209] width 718 height 1402
click at [833, 343] on div "--fontFamilyCode: "Fira Code" , "Fira Mono" , Menlo , Consolas , "DejaVu Sans M…" at bounding box center [1048, 209] width 718 height 1402
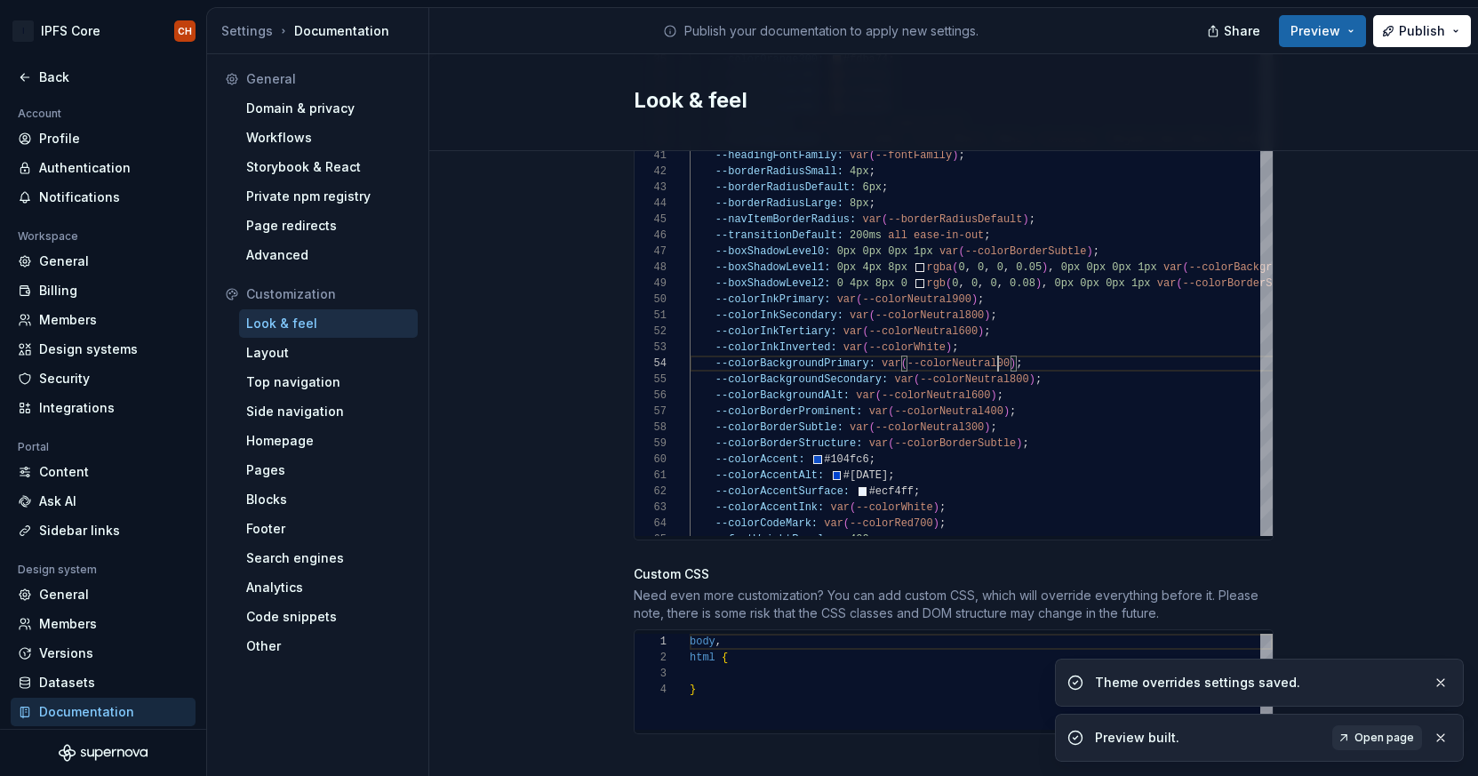
scroll to position [48, 315]
click at [833, 22] on span "Preview" at bounding box center [1315, 31] width 50 height 18
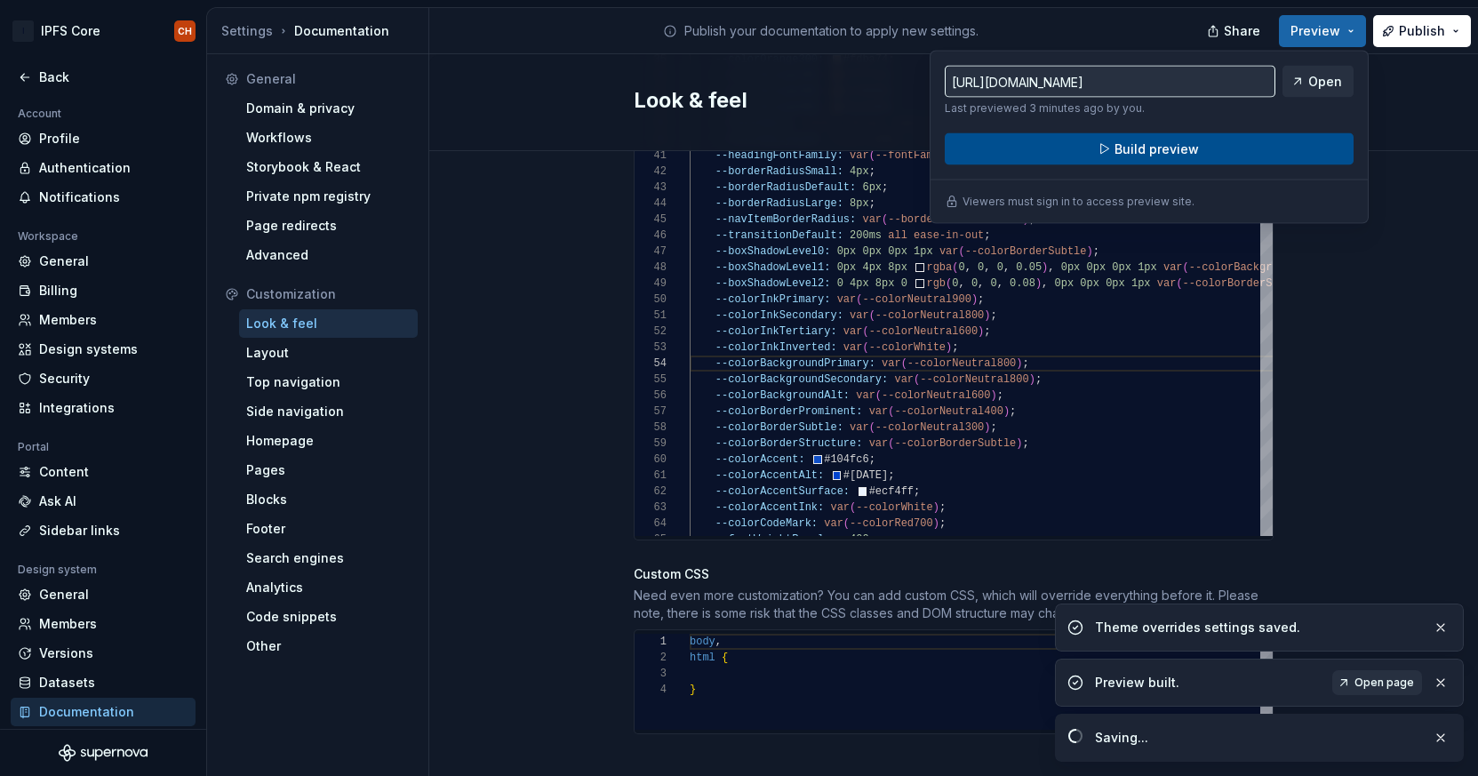
click at [833, 147] on button "Build preview" at bounding box center [1148, 149] width 409 height 32
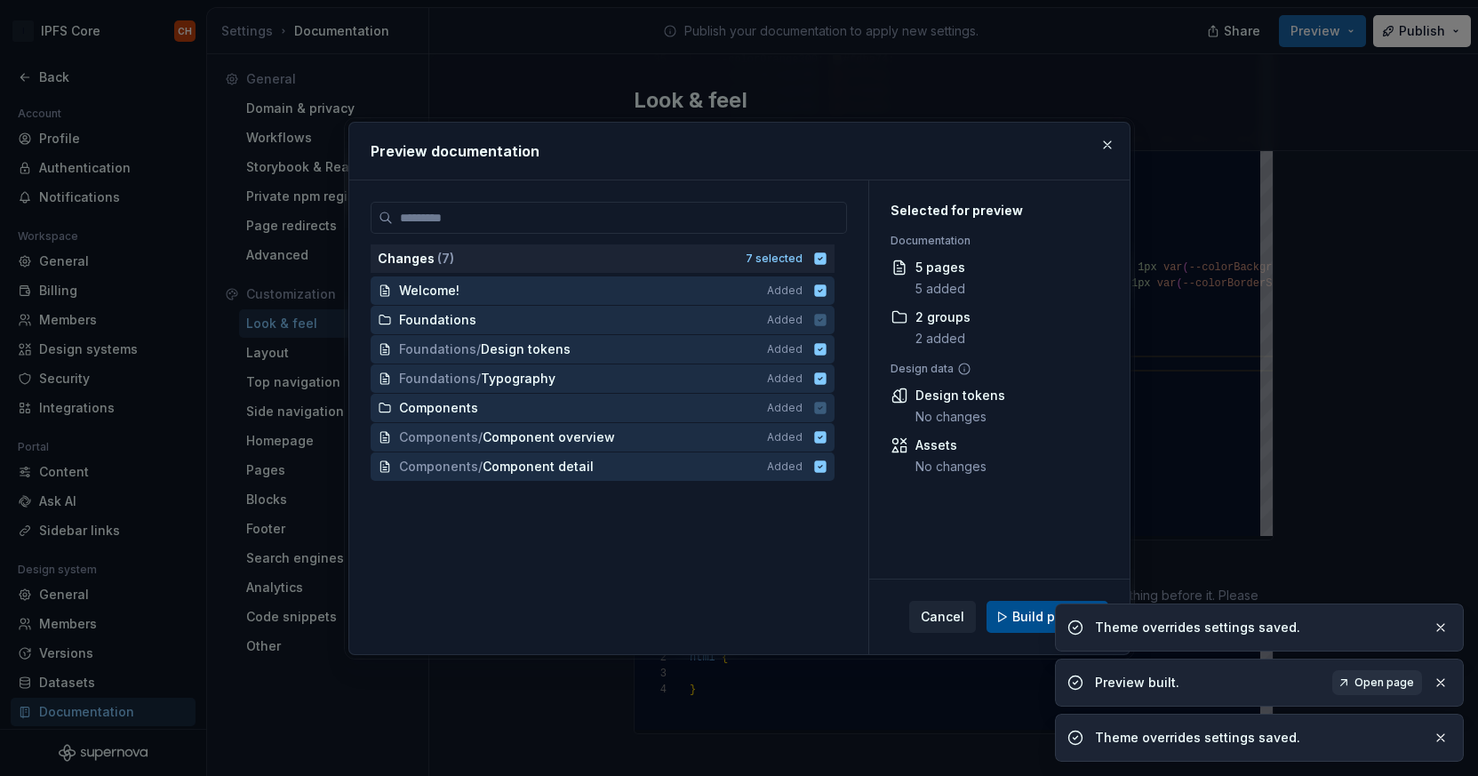
click at [833, 629] on button "Build preview" at bounding box center [1047, 617] width 122 height 32
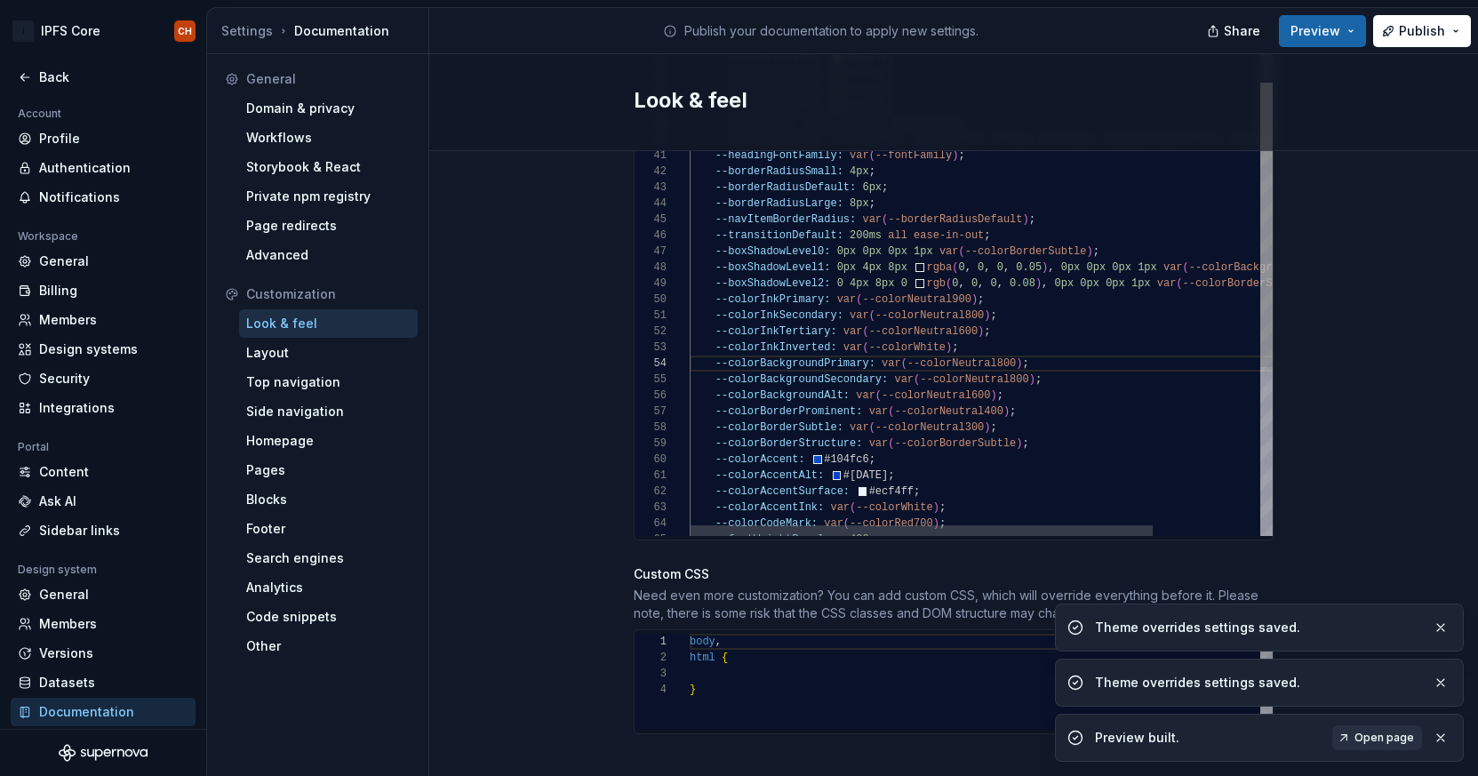
scroll to position [64, 328]
click at [833, 361] on div "--fontFamilyCode: "Fira Code" , "Fira Mono" , Menlo , Consolas , "DejaVu Sans M…" at bounding box center [1048, 209] width 718 height 1402
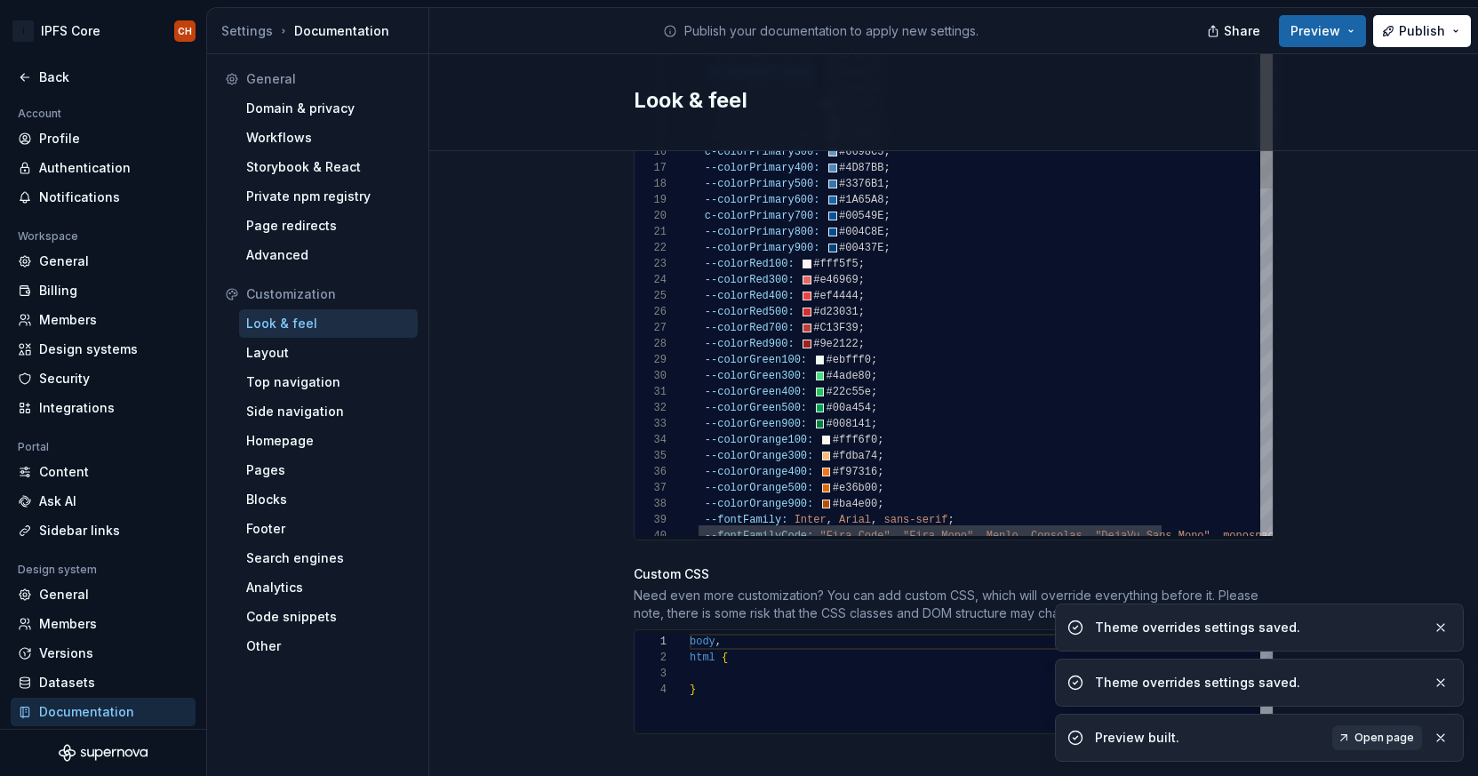
scroll to position [96, 186]
click at [833, 306] on div "--fontFamilyCode: "Fira Code" , "Fira Mono" , Menlo , Consolas , "DejaVu Sans M…" at bounding box center [1038, 605] width 718 height 1402
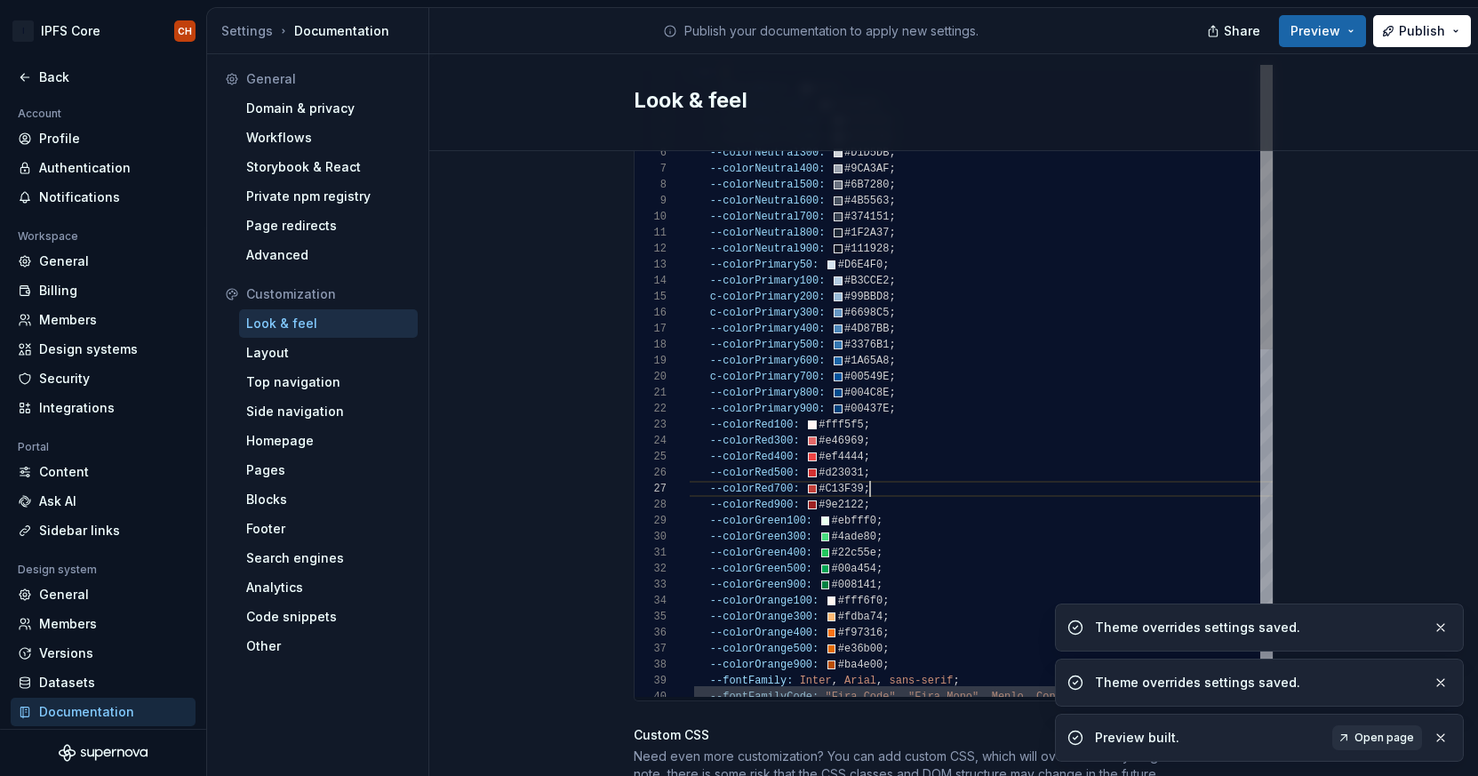
scroll to position [64, 26]
click at [707, 283] on div "--fontFamilyCode: "Fira Code" , "Fira Mono" , Menlo , Consolas , "DejaVu Sans M…" at bounding box center [1043, 766] width 718 height 1402
click at [709, 299] on div "--fontFamilyCode: "Fira Code" , "Fira Mono" , Menlo , Consolas , "DejaVu Sans M…" at bounding box center [1043, 766] width 718 height 1402
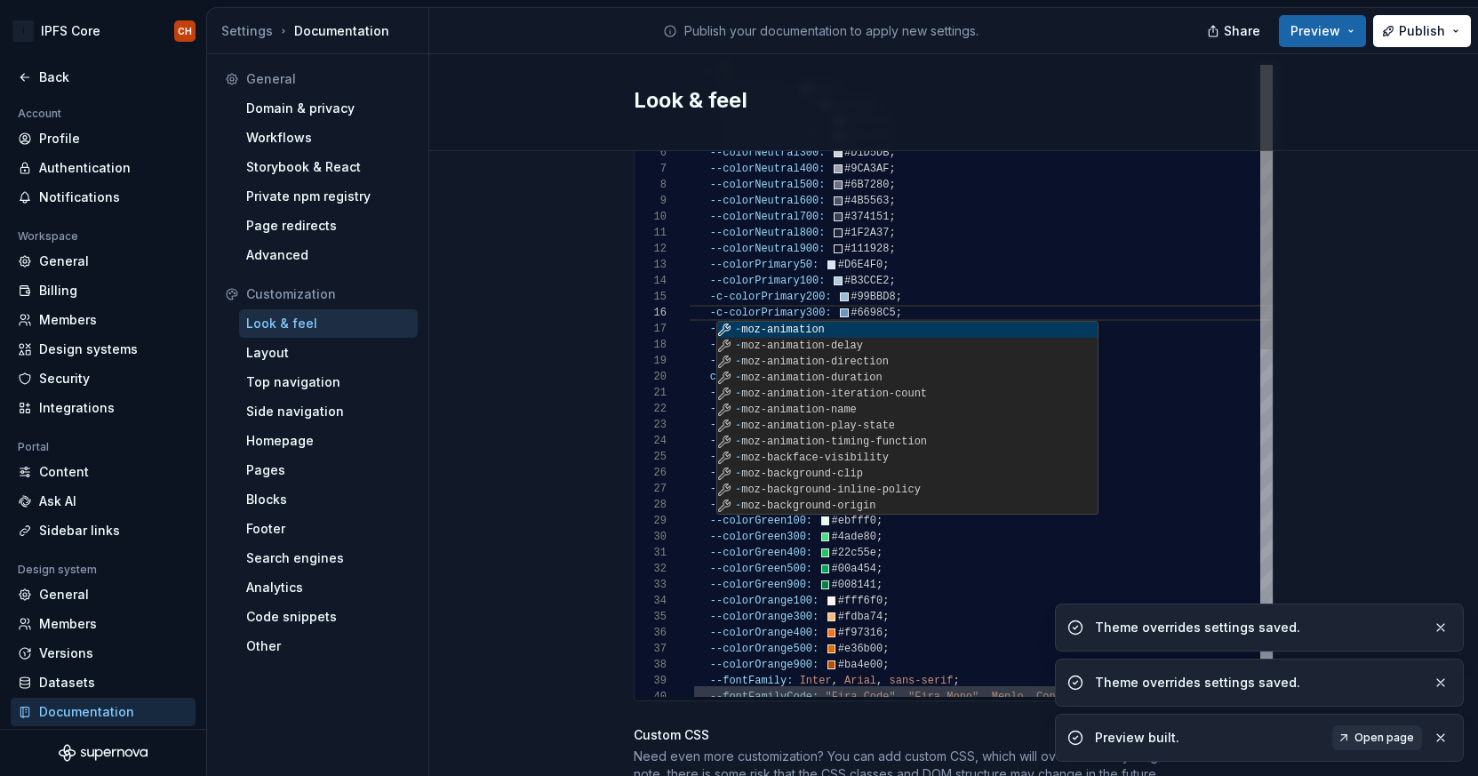
click at [710, 358] on div "--fontFamilyCode: "Fira Code" , "Fira Mono" , Menlo , Consolas , "DejaVu Sans M…" at bounding box center [1043, 766] width 718 height 1402
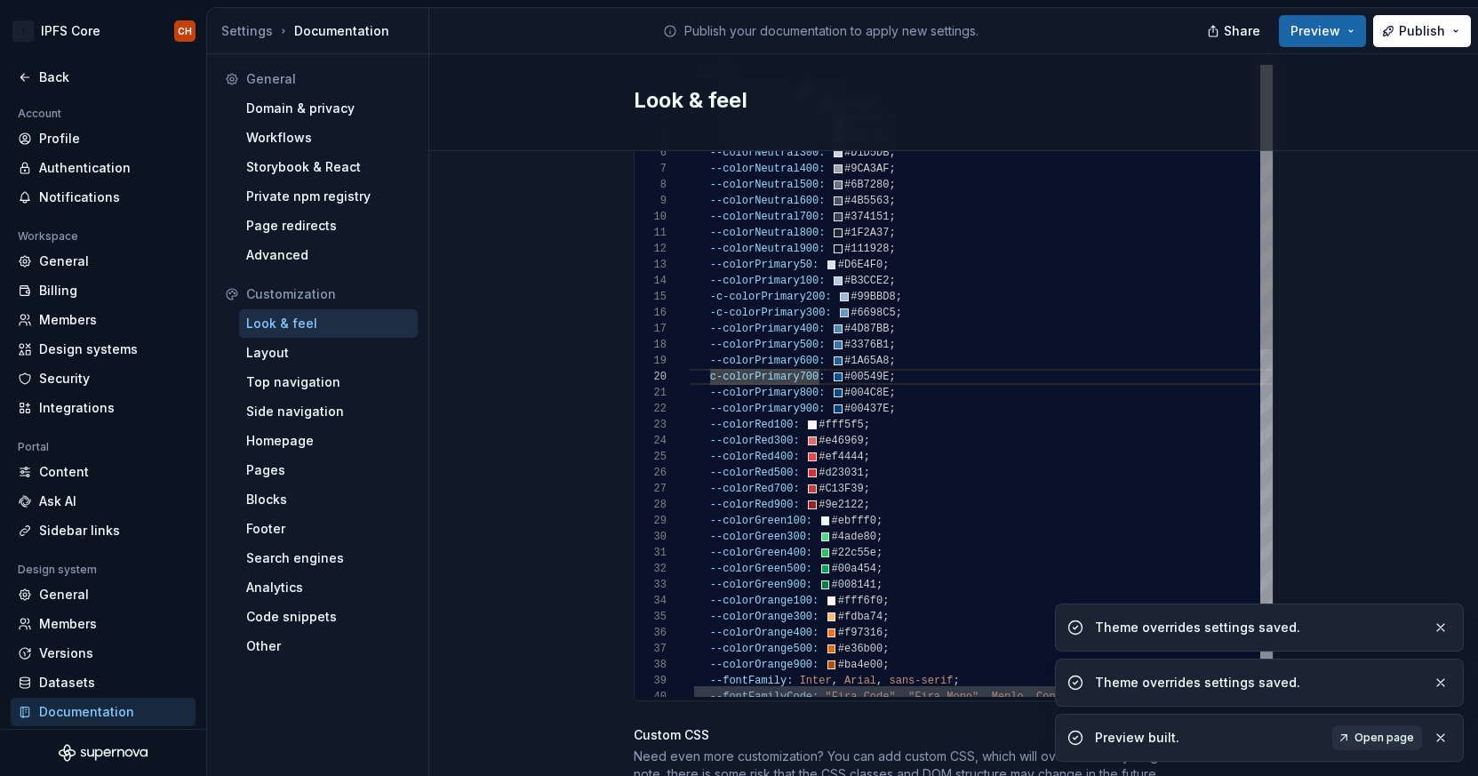
scroll to position [144, 32]
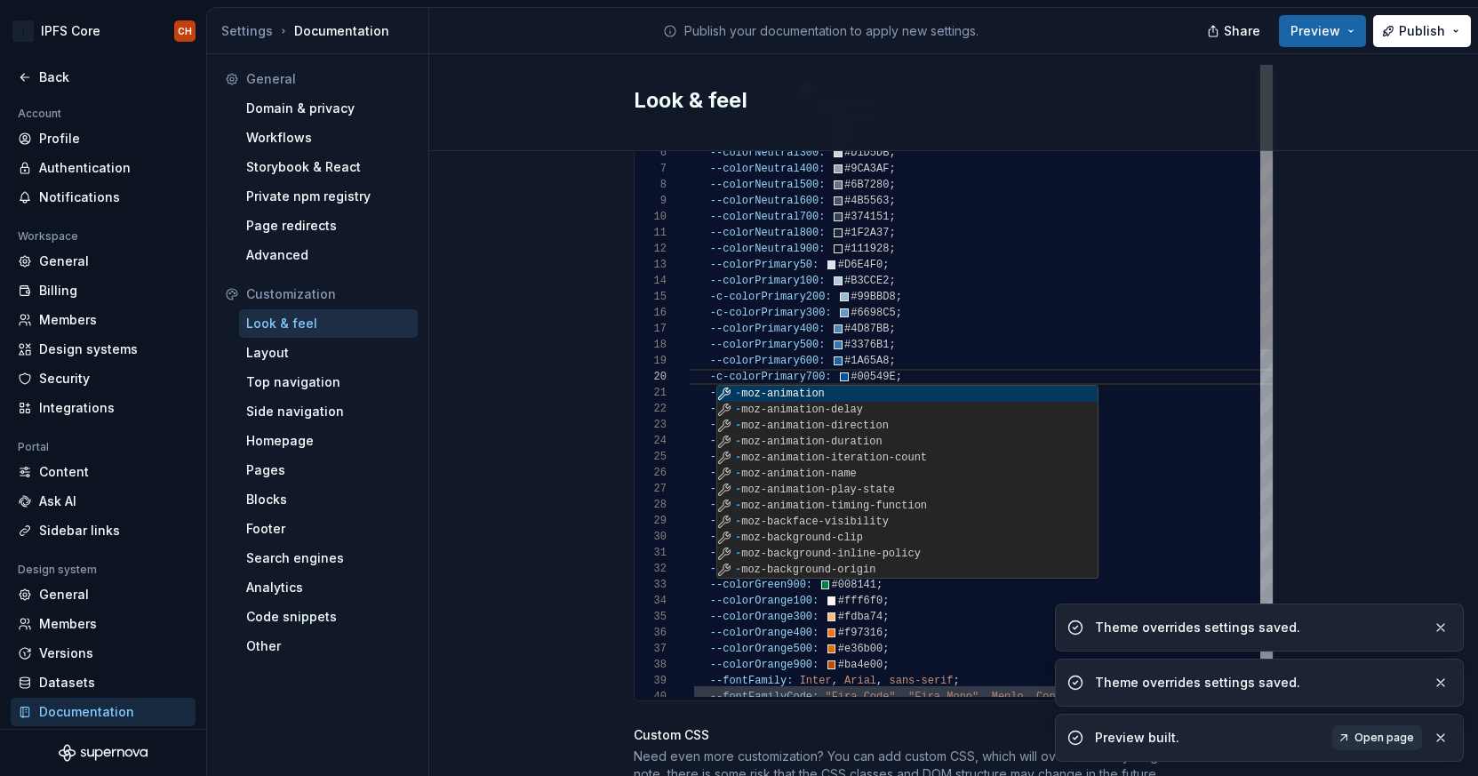
click at [722, 295] on div "--fontFamilyCode: "Fira Code" , "Fira Mono" , Menlo , Consolas , "DejaVu Sans M…" at bounding box center [1043, 766] width 718 height 1402
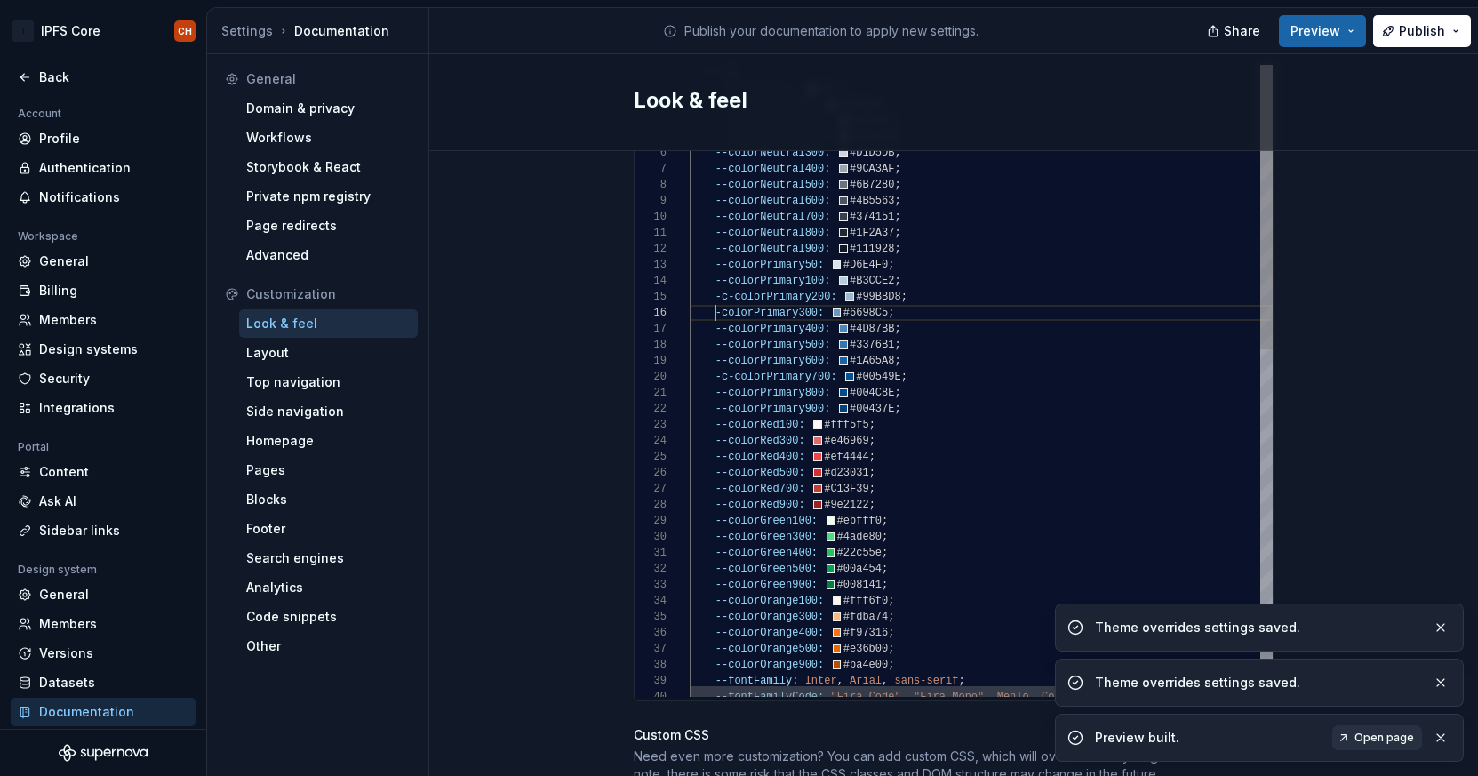
scroll to position [80, 32]
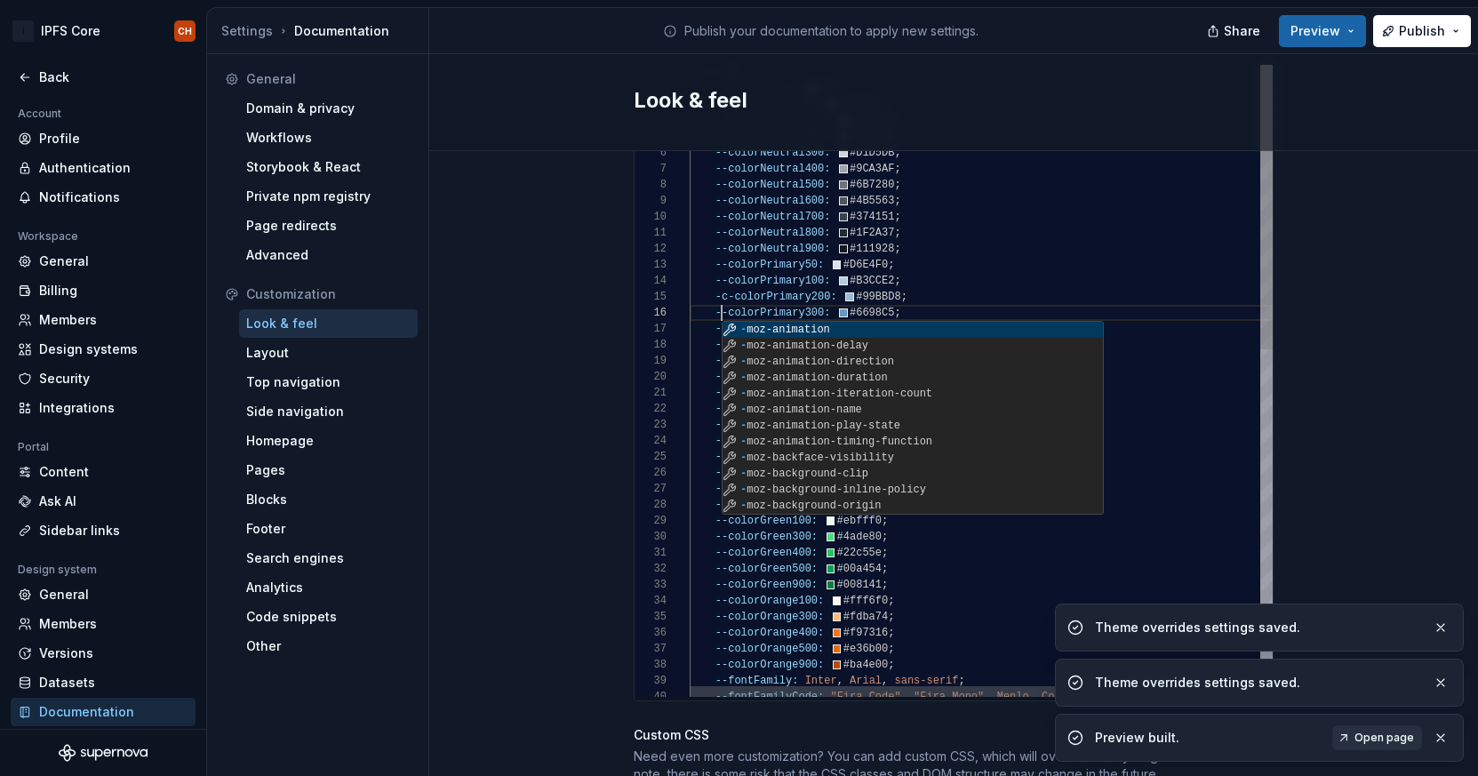
click at [730, 277] on div "--fontFamilyCode: "Fira Code" , "Fira Mono" , Menlo , Consolas , "DejaVu Sans M…" at bounding box center [1048, 766] width 718 height 1402
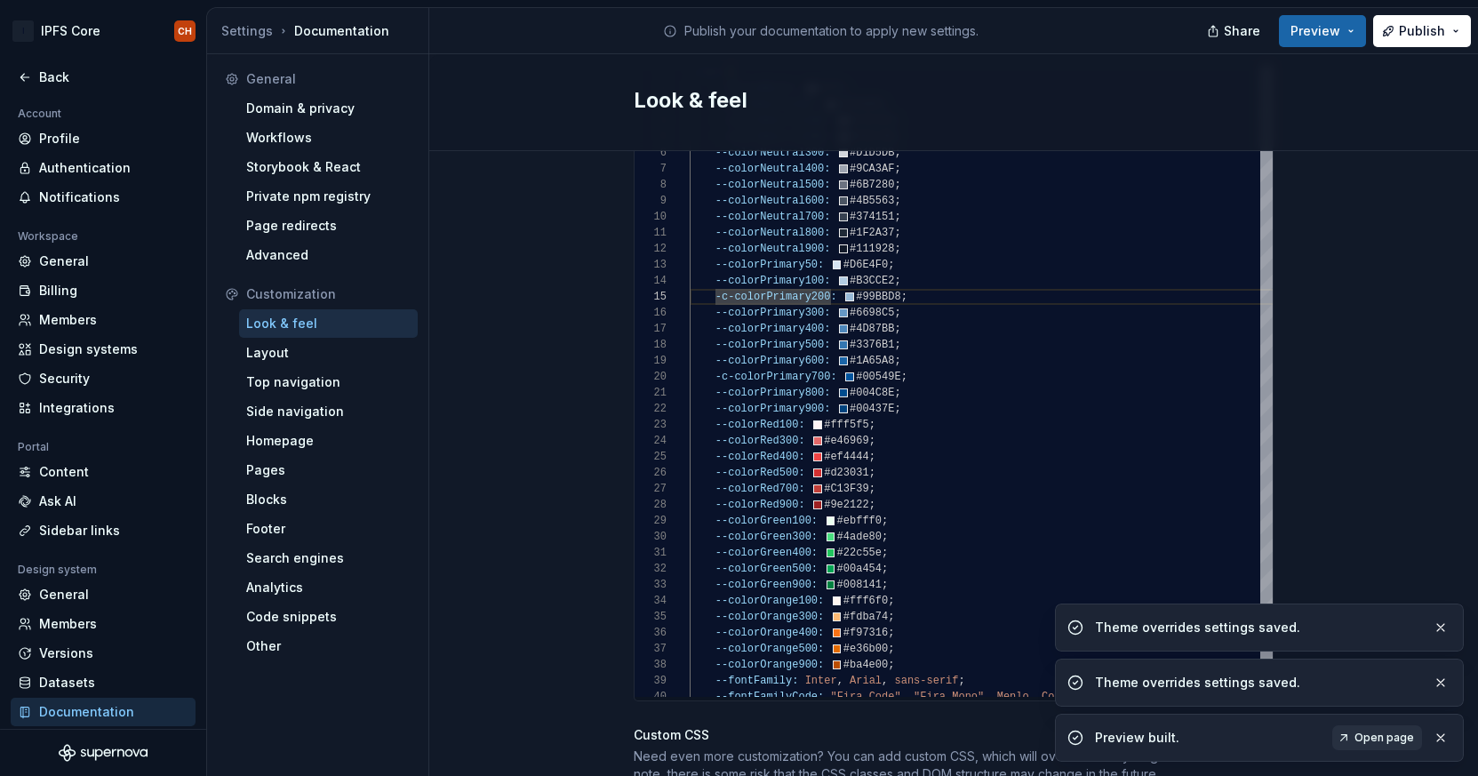
scroll to position [64, 32]
click at [728, 363] on div "--fontFamilyCode: "Fira Code" , "Fira Mono" , Menlo , Consolas , "DejaVu Sans M…" at bounding box center [1048, 766] width 718 height 1402
click at [833, 338] on div "--fontFamilyCode: "Fira Code" , "Fira Mono" , Menlo , Consolas , "DejaVu Sans M…" at bounding box center [1048, 766] width 718 height 1402
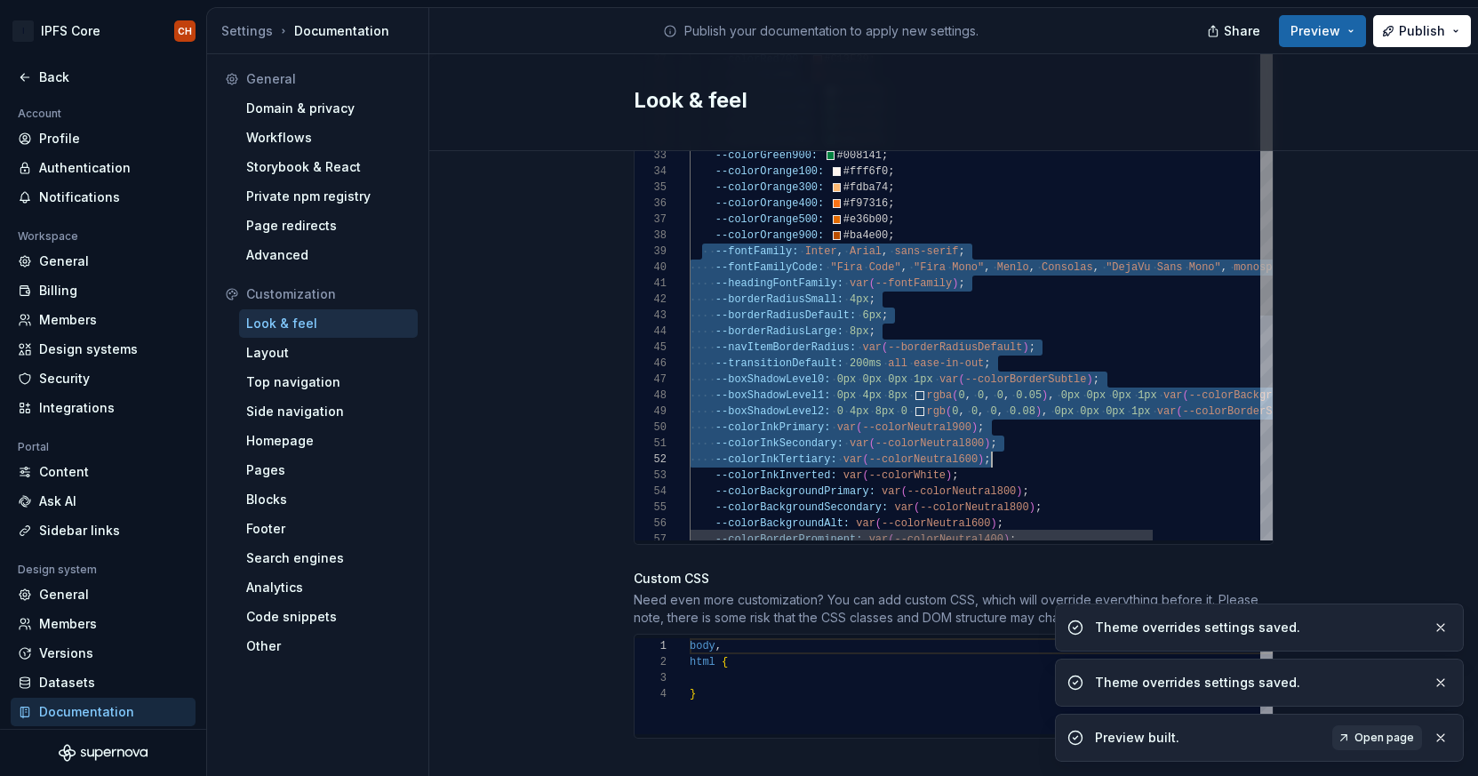
scroll to position [128, 340]
drag, startPoint x: 705, startPoint y: 233, endPoint x: 1043, endPoint y: 469, distance: 412.8
click at [833, 518] on div "--fontFamilyCode: "Fira Code" , "Fira Mono" , Menlo , Consolas , "DejaVu Sans M…" at bounding box center [1048, 337] width 718 height 1402
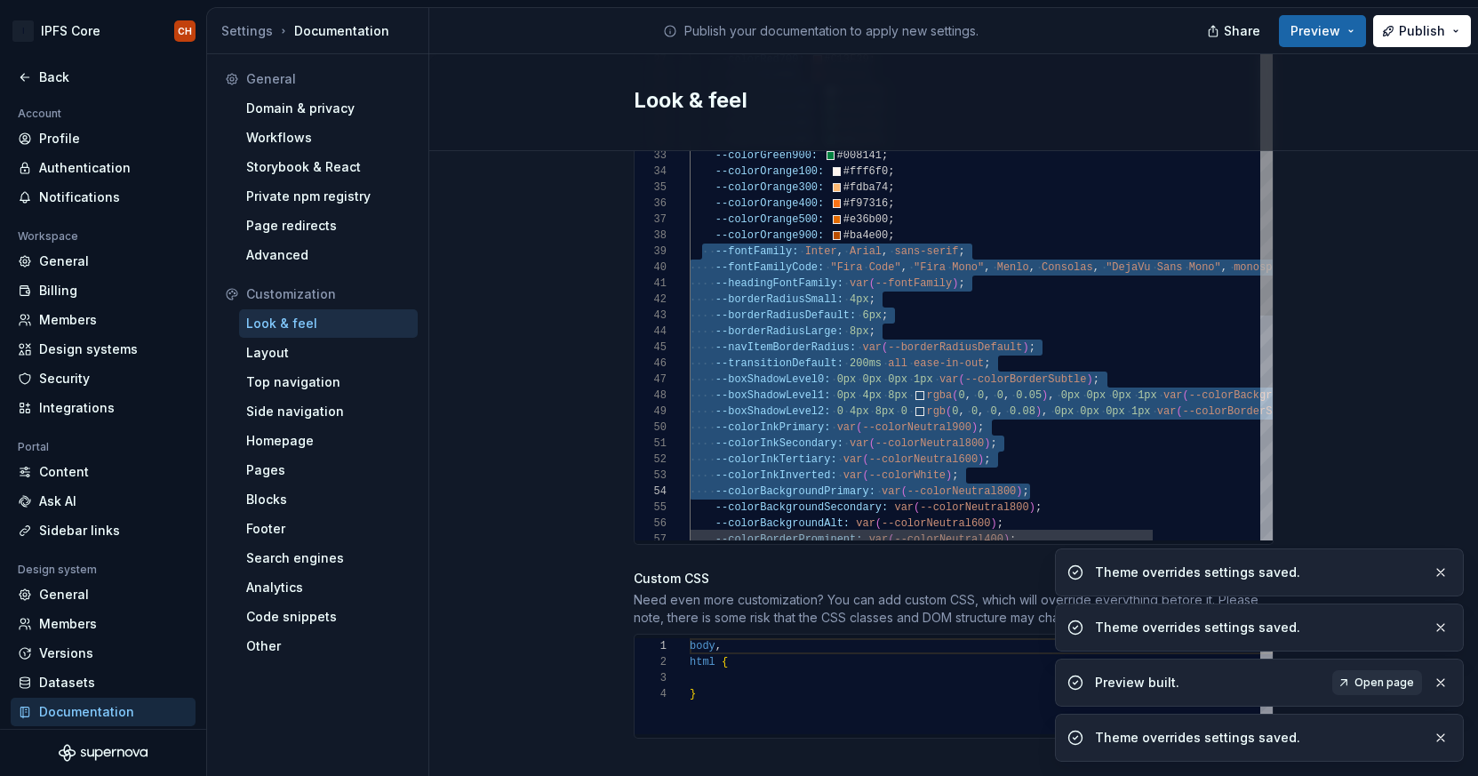
click at [777, 284] on div "--fontFamilyCode: "Fira Code" , "Fira Mono" , Menlo , Consolas , "DejaVu Sans M…" at bounding box center [1048, 337] width 718 height 1402
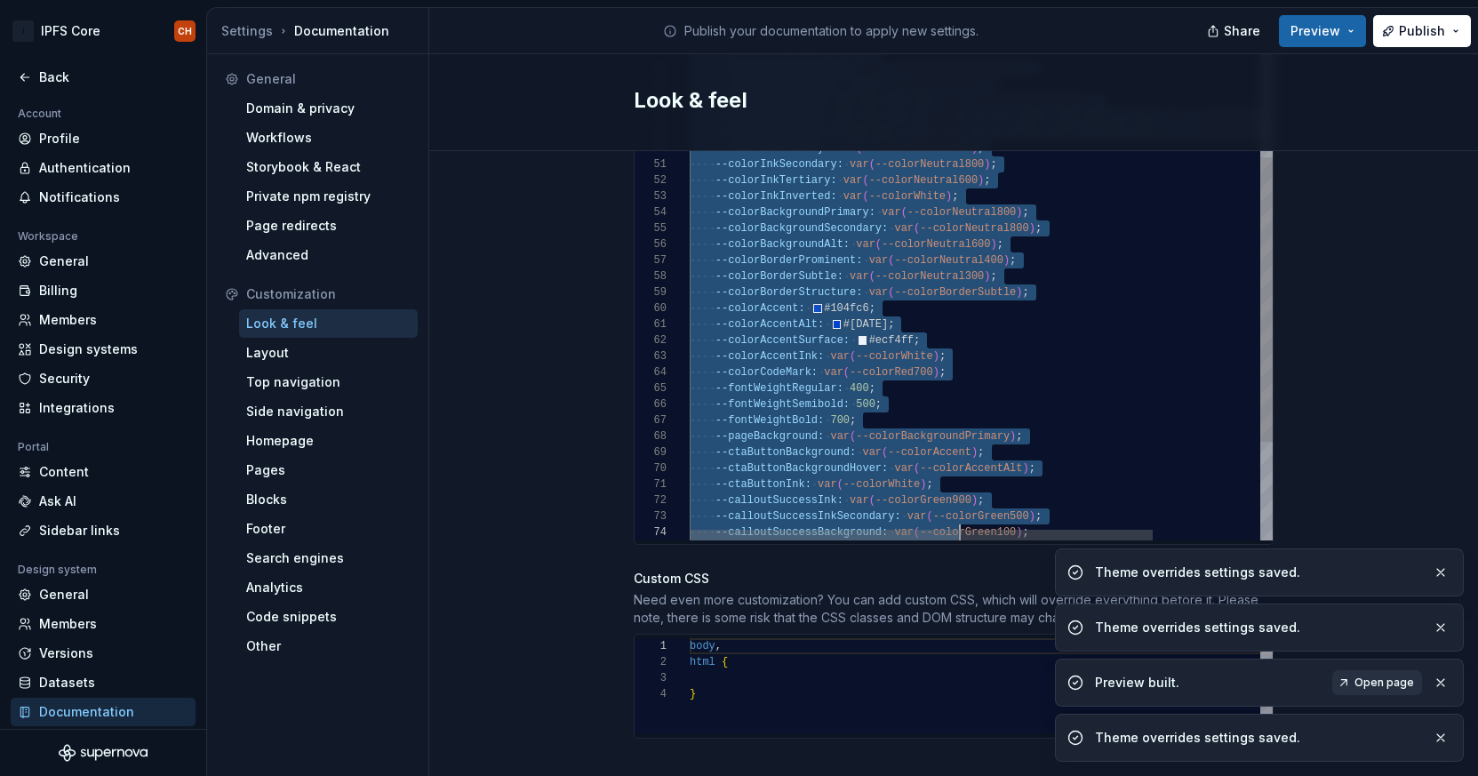
scroll to position [128, 6]
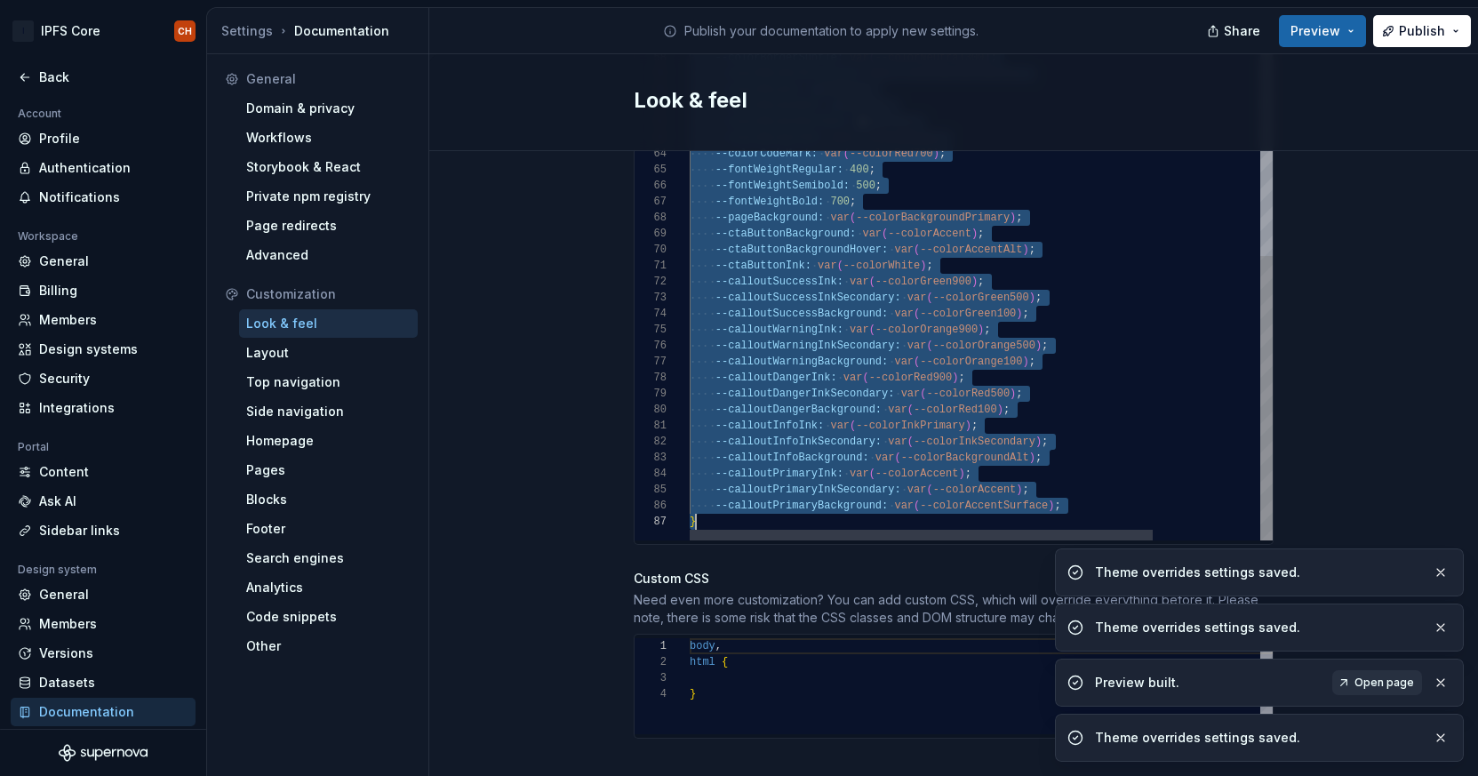
drag, startPoint x: 710, startPoint y: 234, endPoint x: 960, endPoint y: 553, distance: 405.1
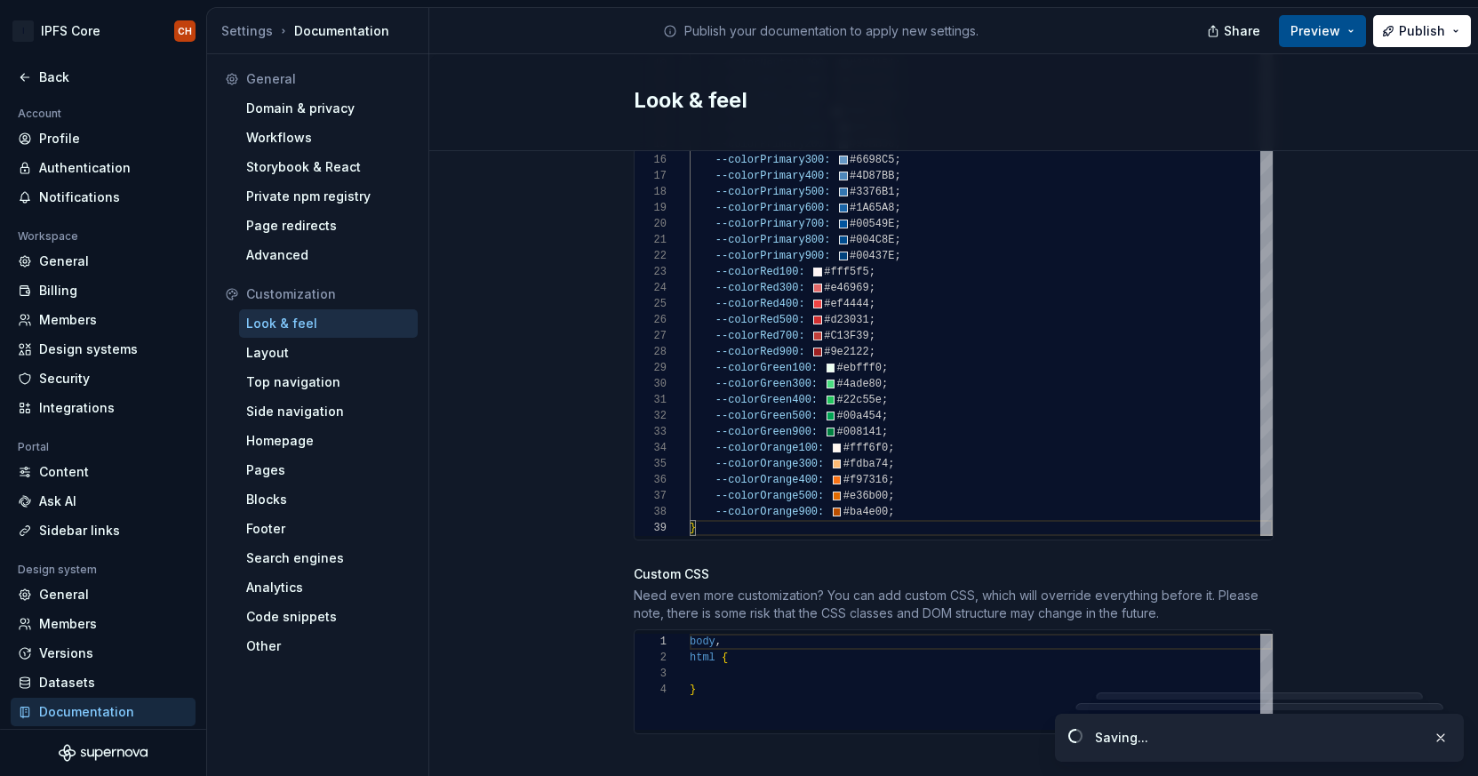
click at [833, 25] on span "Preview" at bounding box center [1315, 31] width 50 height 18
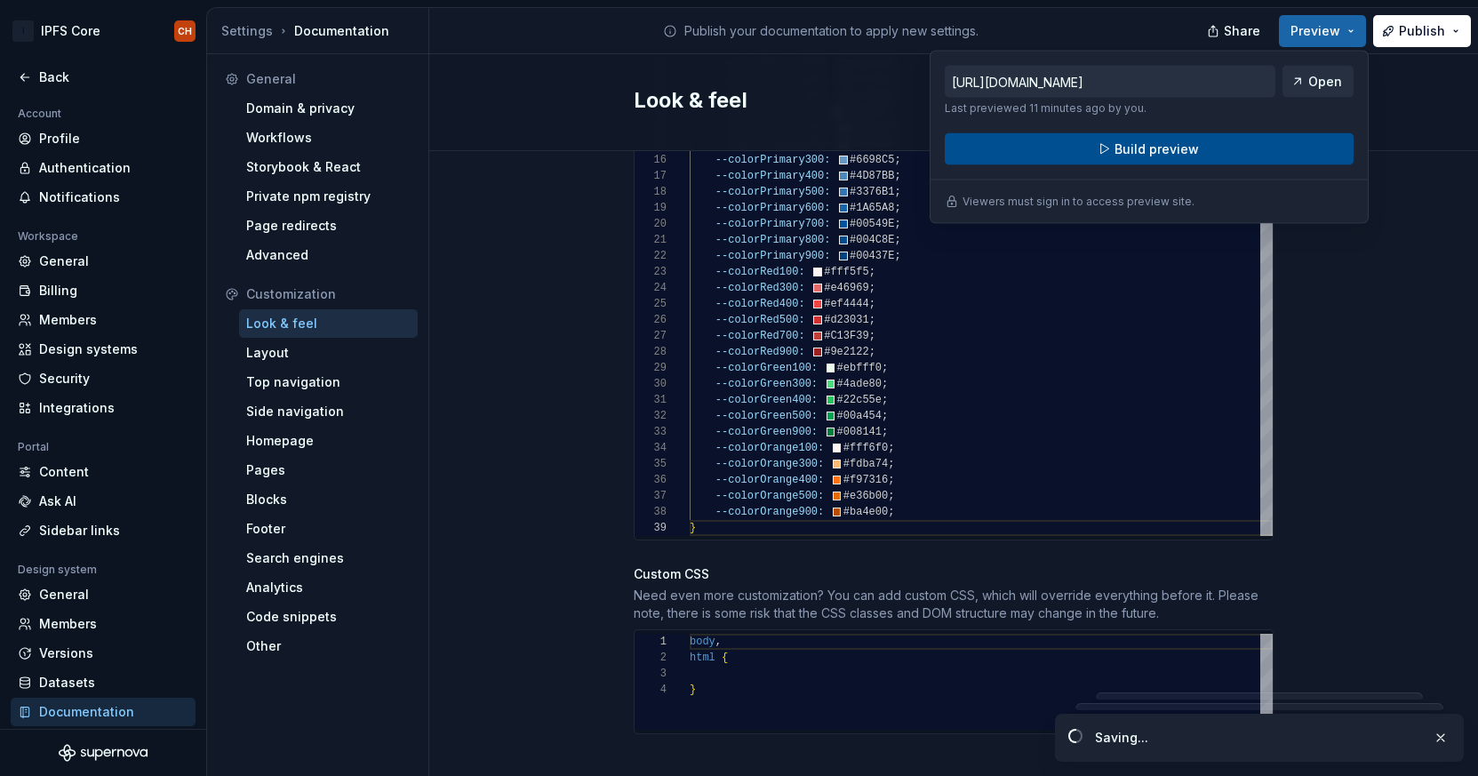
click at [833, 145] on button "Build preview" at bounding box center [1148, 149] width 409 height 32
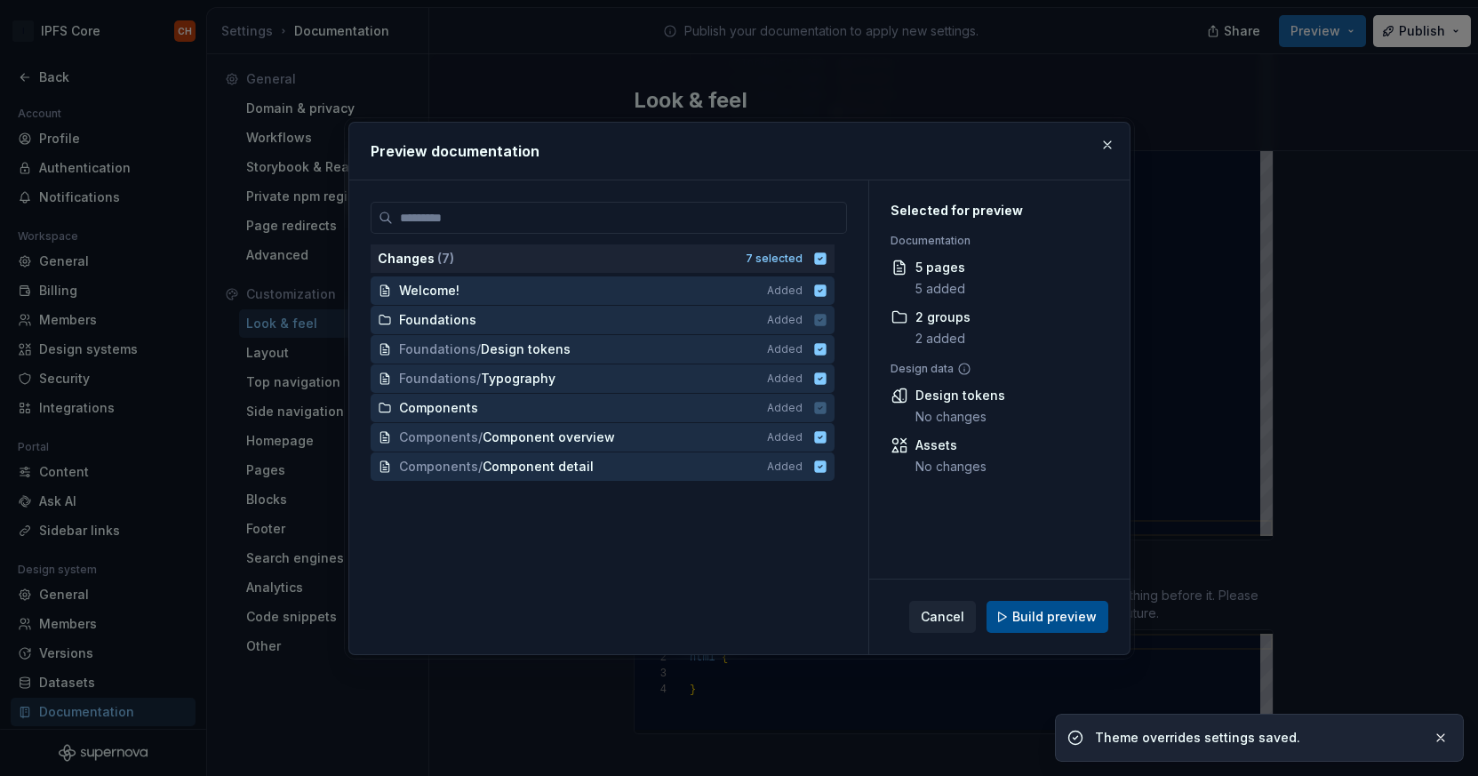
click at [833, 608] on span "Build preview" at bounding box center [1054, 617] width 84 height 18
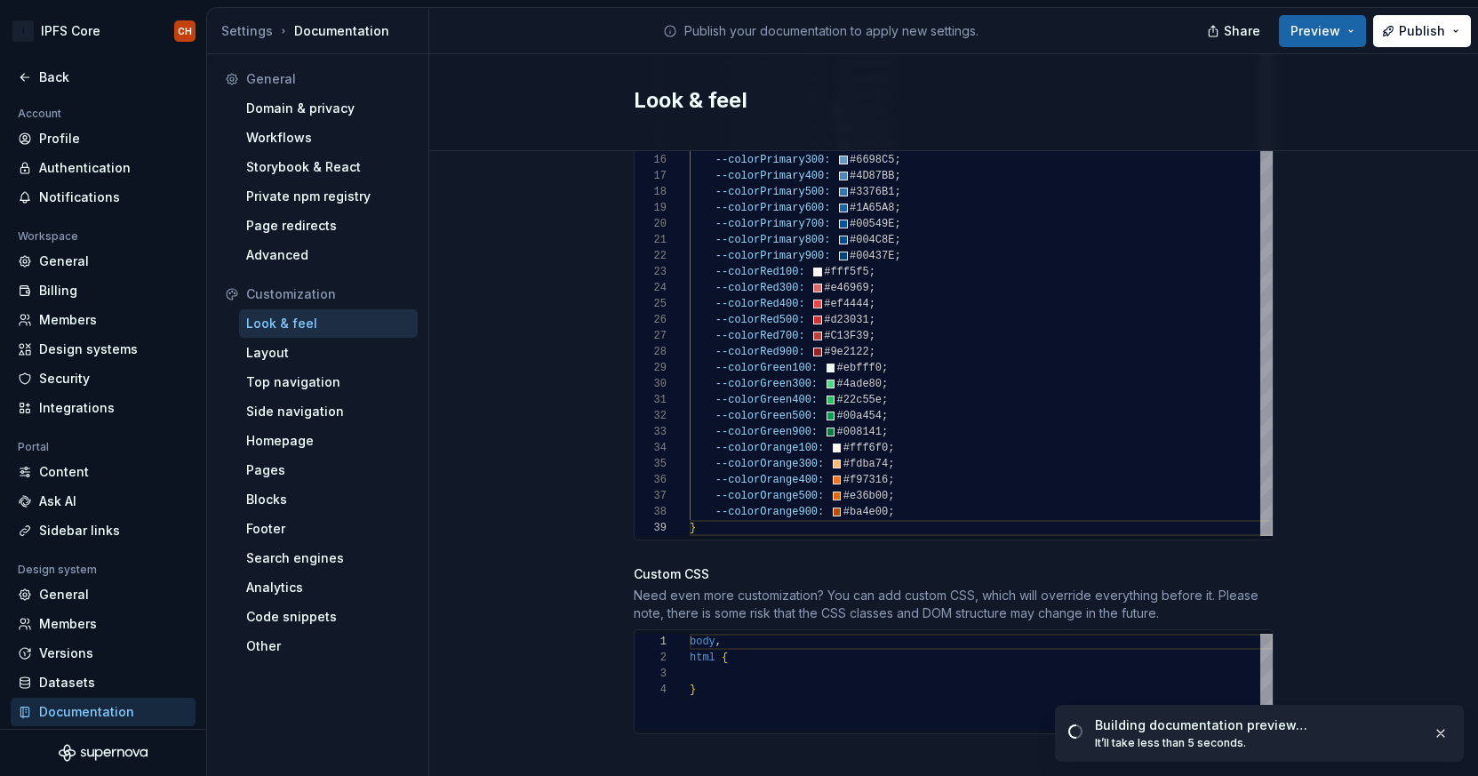
type textarea "**********"
click at [833, 352] on div ":root { --colorWhite: #fff ; -colorNeutral50: #F9FAFB ; --colorNeutral100: #F3F…" at bounding box center [980, 224] width 583 height 624
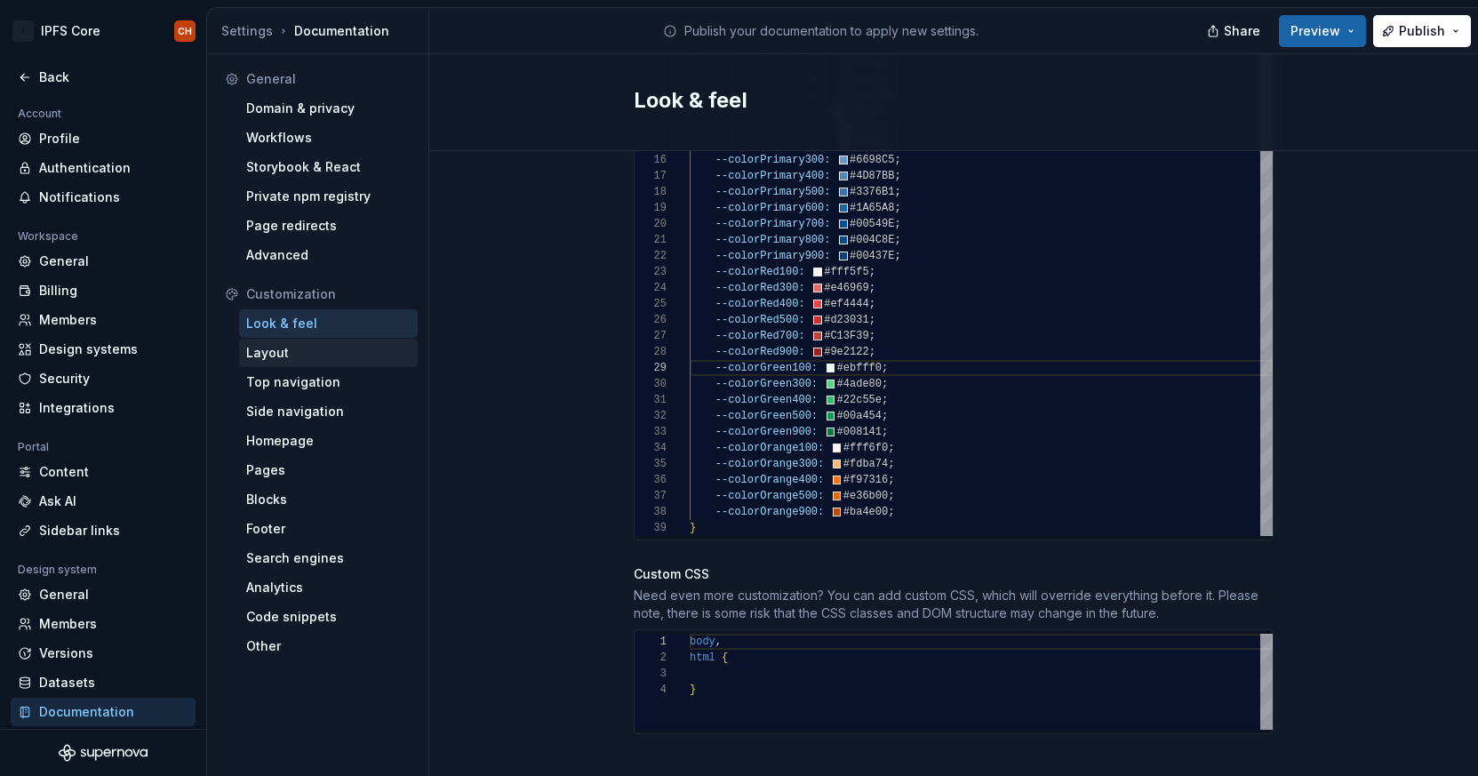
click at [275, 355] on div "Layout" at bounding box center [328, 353] width 164 height 18
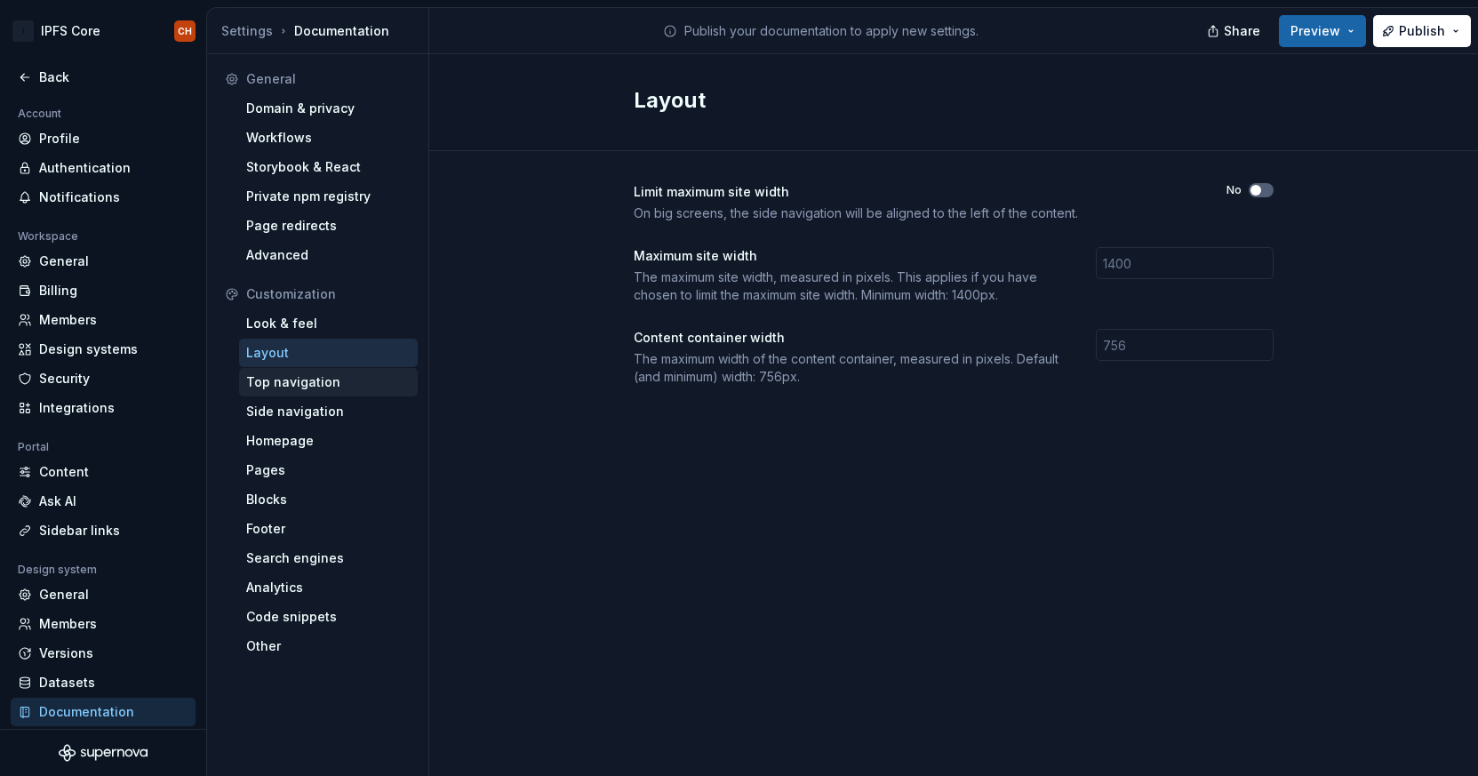
click at [269, 386] on div "Top navigation" at bounding box center [328, 382] width 164 height 18
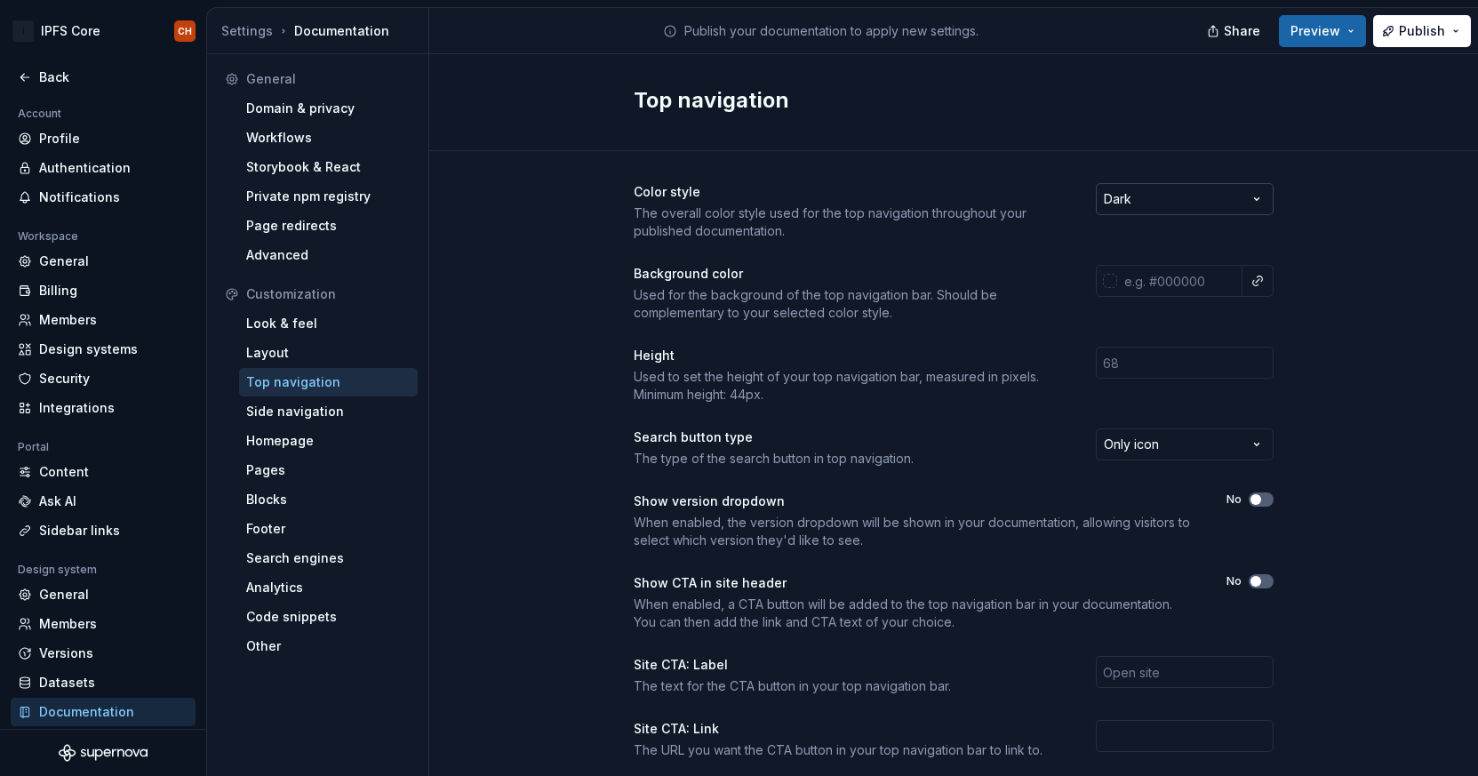
click at [833, 195] on html "I IPFS Core CH Back Account Profile Authentication Notifications Workspace Gene…" at bounding box center [739, 388] width 1478 height 776
click at [833, 458] on html "I IPFS Core CH Back Account Profile Authentication Notifications Workspace Gene…" at bounding box center [739, 388] width 1478 height 776
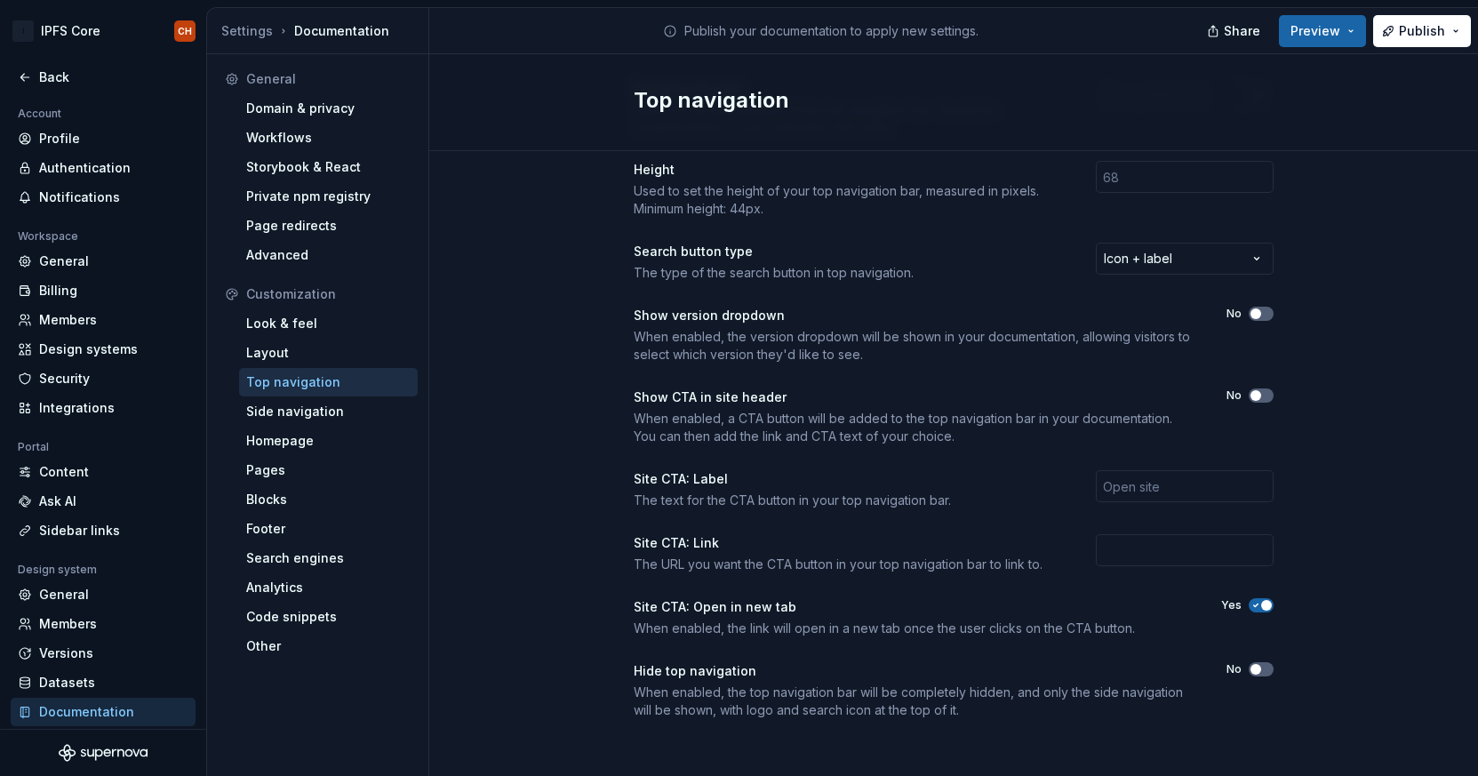
scroll to position [188, 0]
click at [833, 665] on button "No" at bounding box center [1260, 666] width 25 height 14
click at [833, 67] on div "Top navigation" at bounding box center [953, 102] width 1048 height 97
click at [833, 35] on span "Preview" at bounding box center [1315, 31] width 50 height 18
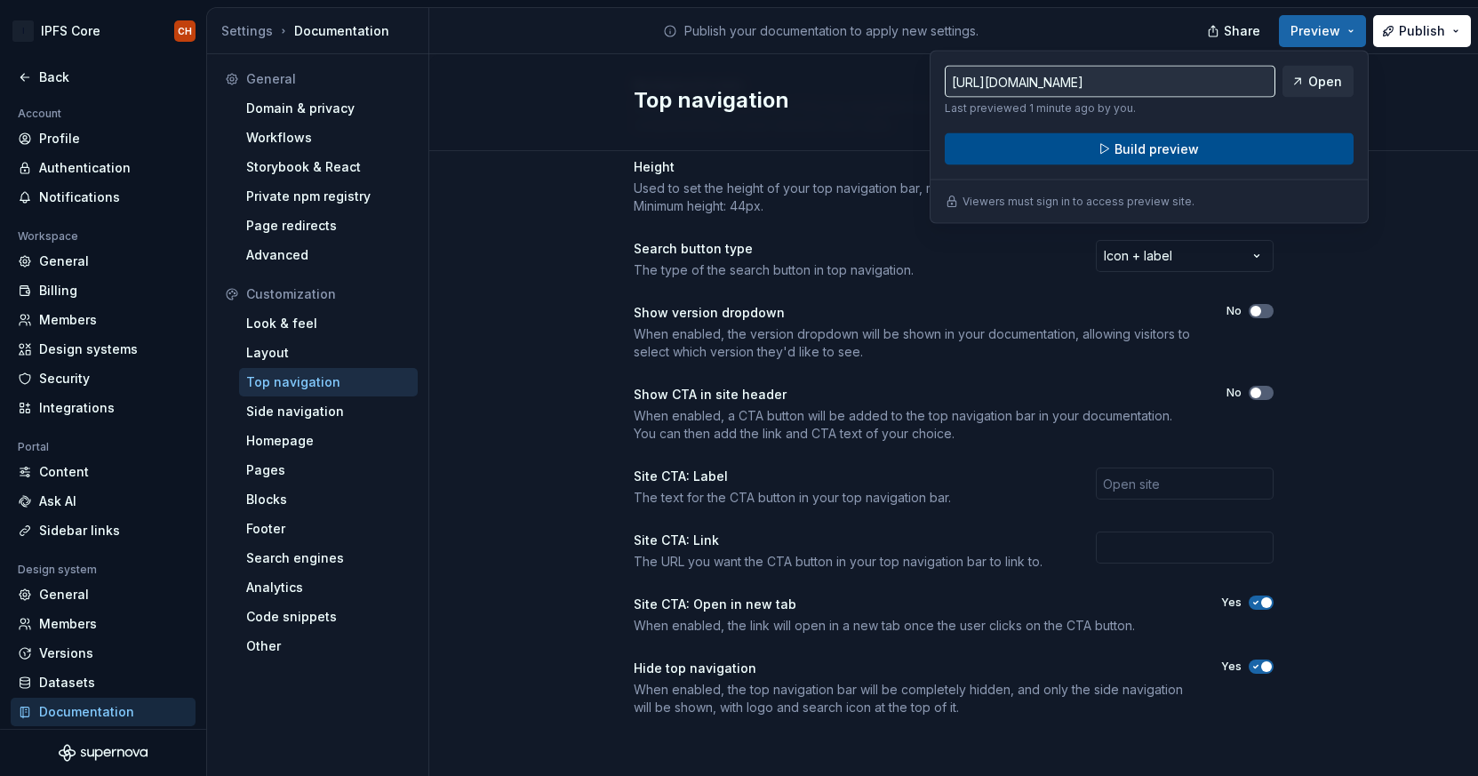
click at [833, 153] on button "Build preview" at bounding box center [1148, 149] width 409 height 32
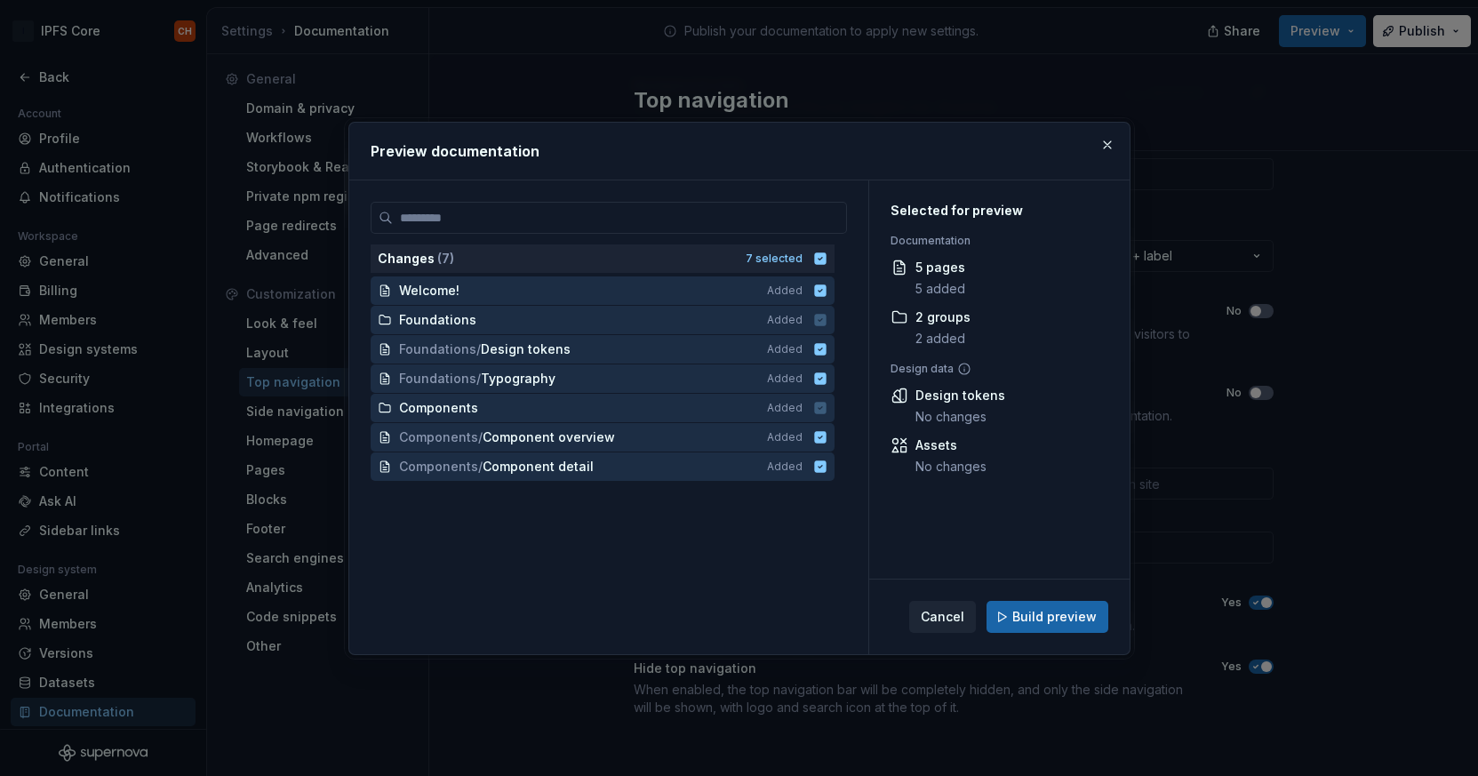
click at [833, 593] on div "Cancel Build preview" at bounding box center [999, 616] width 260 height 75
click at [833, 615] on span "Build preview" at bounding box center [1054, 617] width 84 height 18
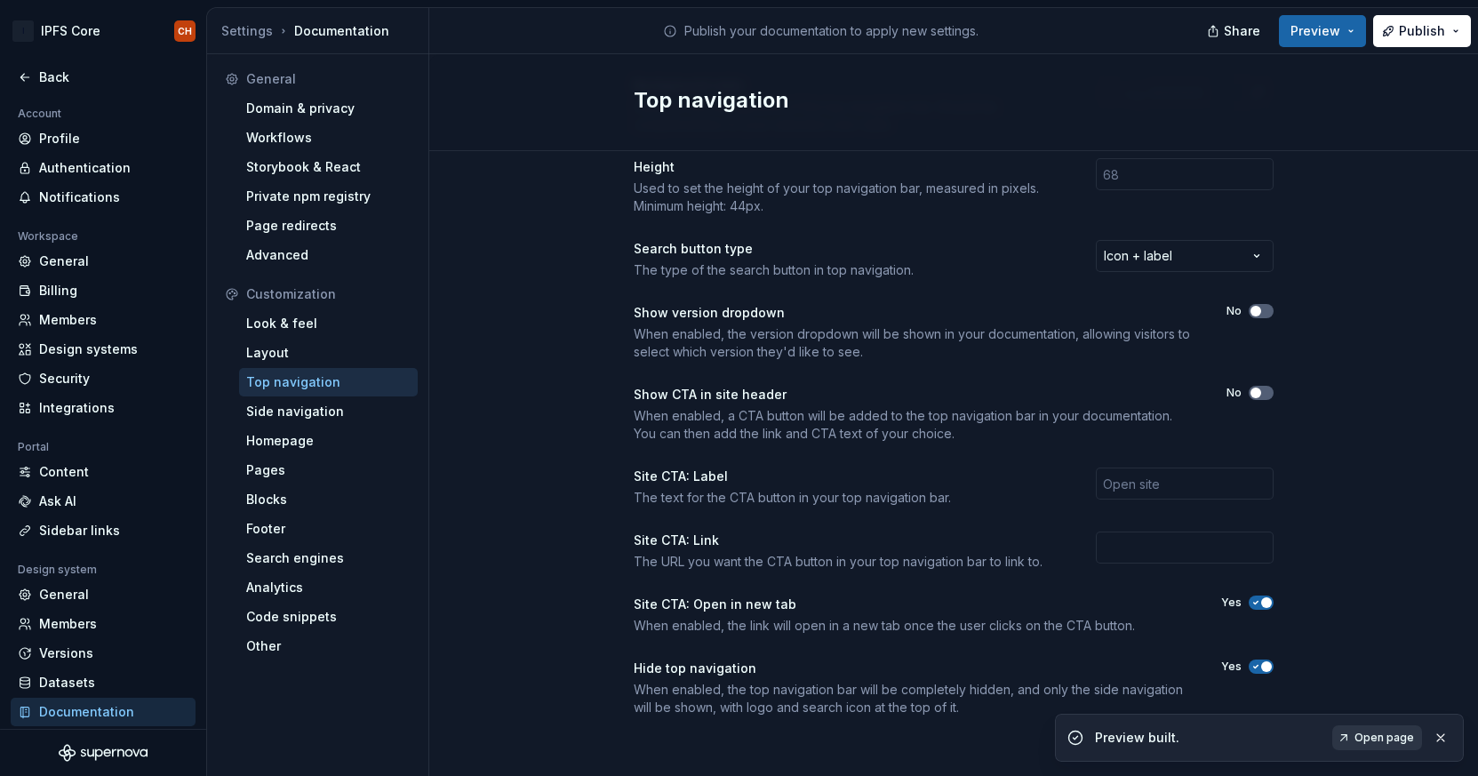
click at [833, 746] on link "Open page" at bounding box center [1377, 737] width 90 height 25
